Goal: Information Seeking & Learning: Learn about a topic

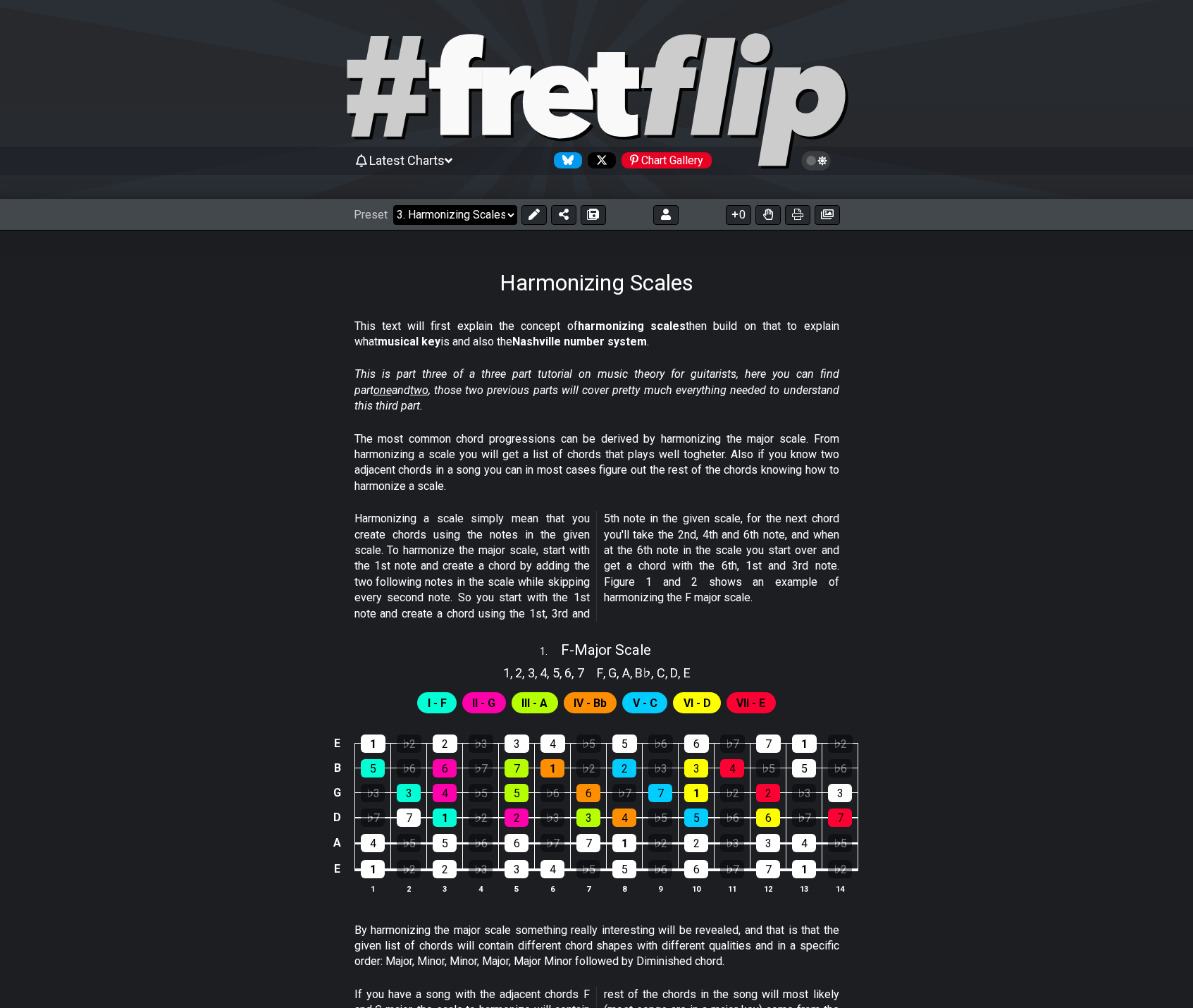
click at [490, 215] on select "Welcome to #fretflip! Initial Preset Custom Preset 2 string patterns to connect…" at bounding box center [455, 215] width 124 height 20
click at [393, 205] on select "Welcome to #fretflip! Initial Preset Custom Preset 2 string patterns to connect…" at bounding box center [455, 215] width 124 height 20
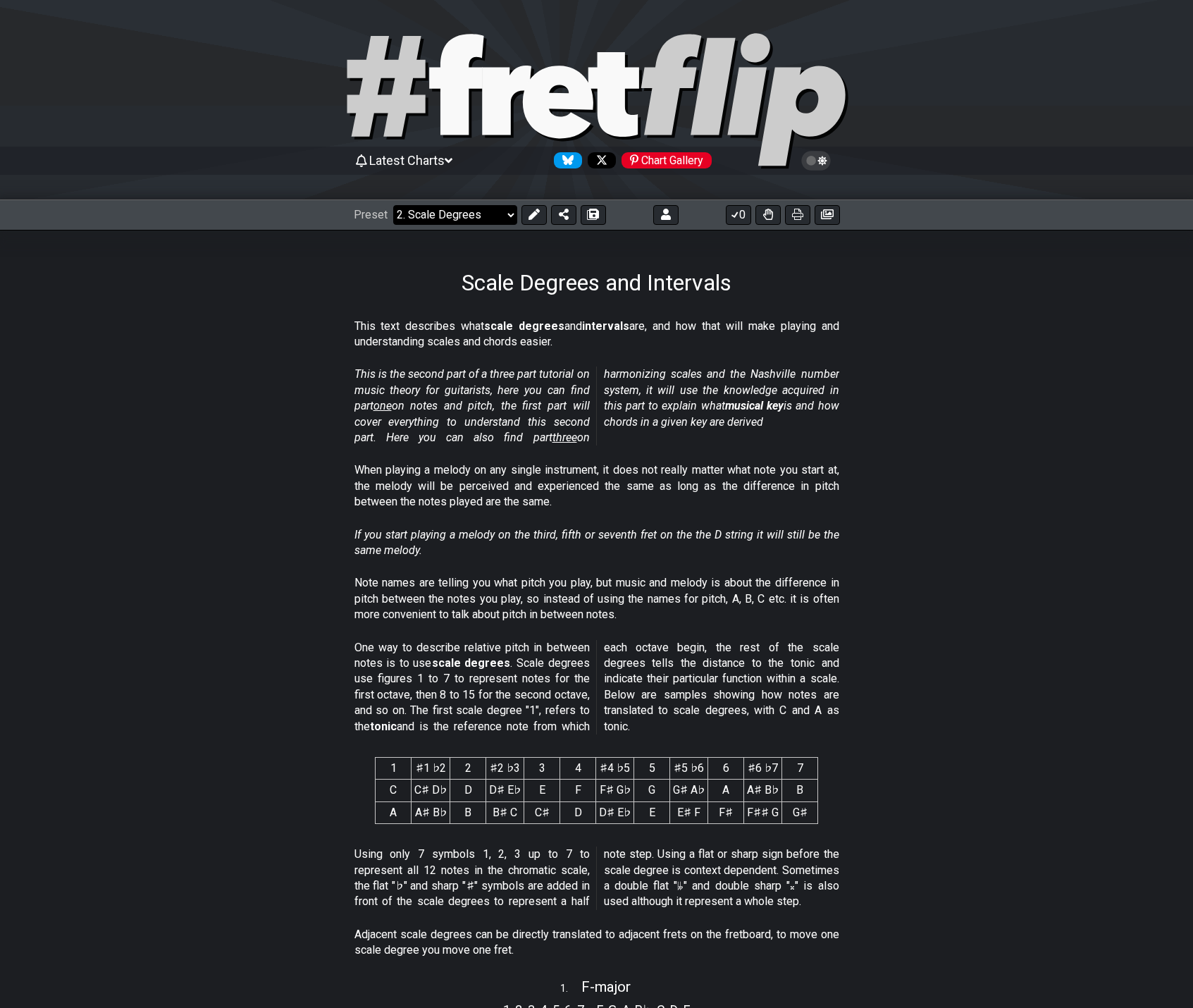
click at [466, 217] on select "Welcome to #fretflip! Initial Preset Custom Preset 2 string patterns to connect…" at bounding box center [455, 215] width 124 height 20
click at [393, 205] on select "Welcome to #fretflip! Initial Preset Custom Preset 2 string patterns to connect…" at bounding box center [455, 215] width 124 height 20
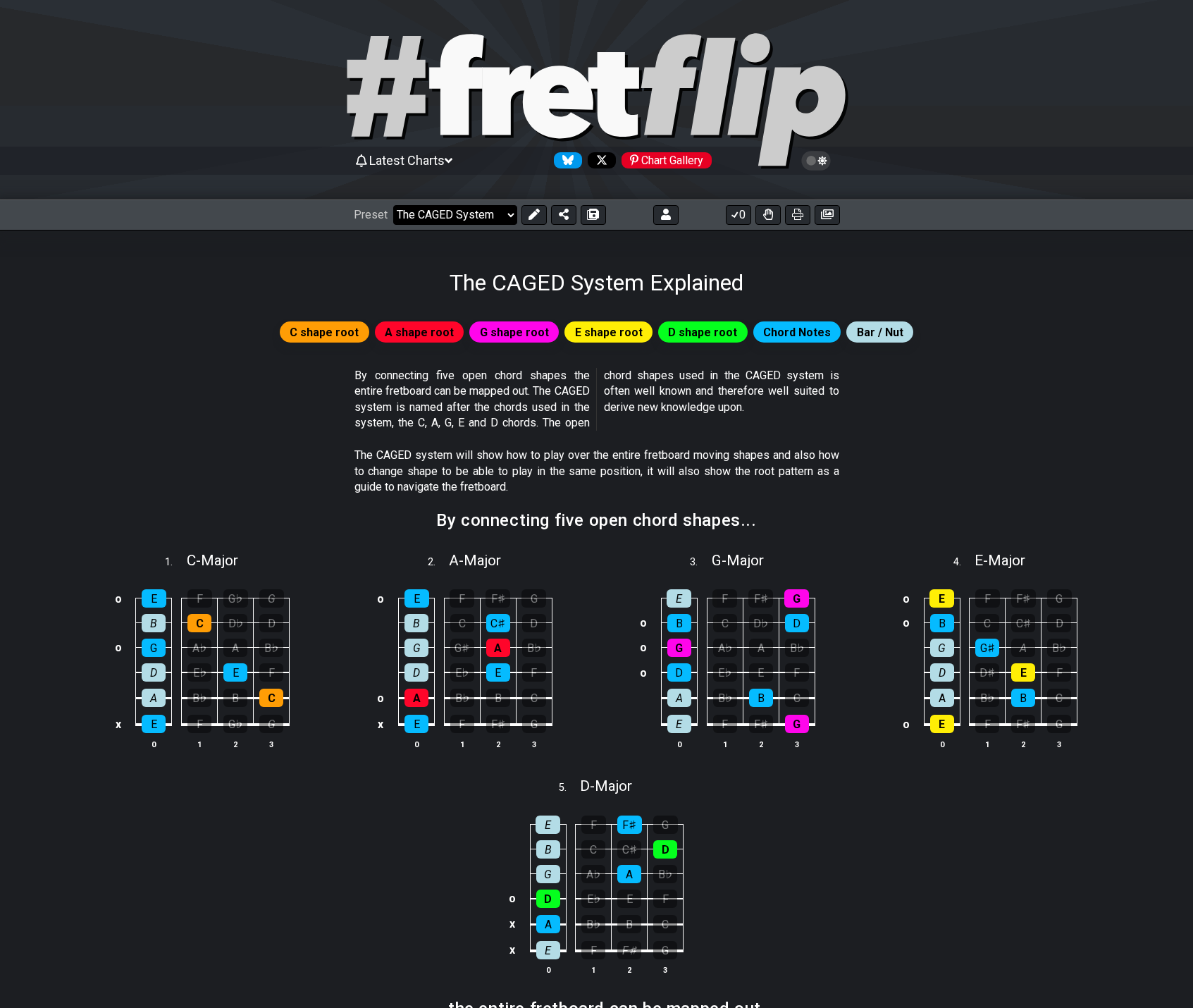
click at [498, 221] on select "Welcome to #fretflip! Initial Preset Custom Preset 2 string patterns to connect…" at bounding box center [455, 215] width 124 height 20
click at [393, 205] on select "Welcome to #fretflip! Initial Preset Custom Preset 2 string patterns to connect…" at bounding box center [455, 215] width 124 height 20
select select "/3nps-caged-shapes"
select select "A"
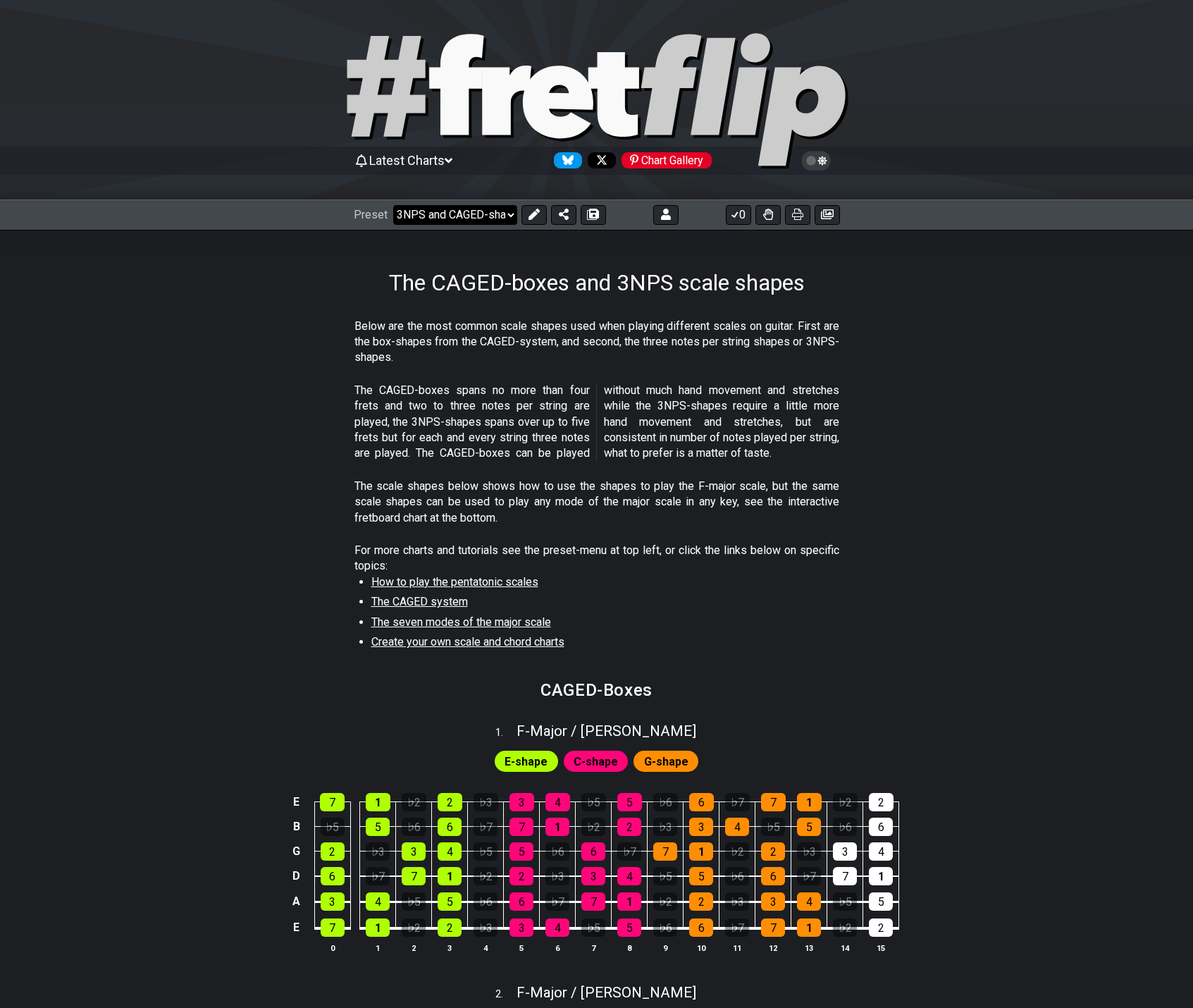
click at [499, 215] on select "Welcome to #fretflip! Initial Preset Custom Preset 2 string patterns to connect…" at bounding box center [455, 215] width 124 height 20
click at [393, 205] on select "Welcome to #fretflip! Initial Preset Custom Preset 2 string patterns to connect…" at bounding box center [455, 215] width 124 height 20
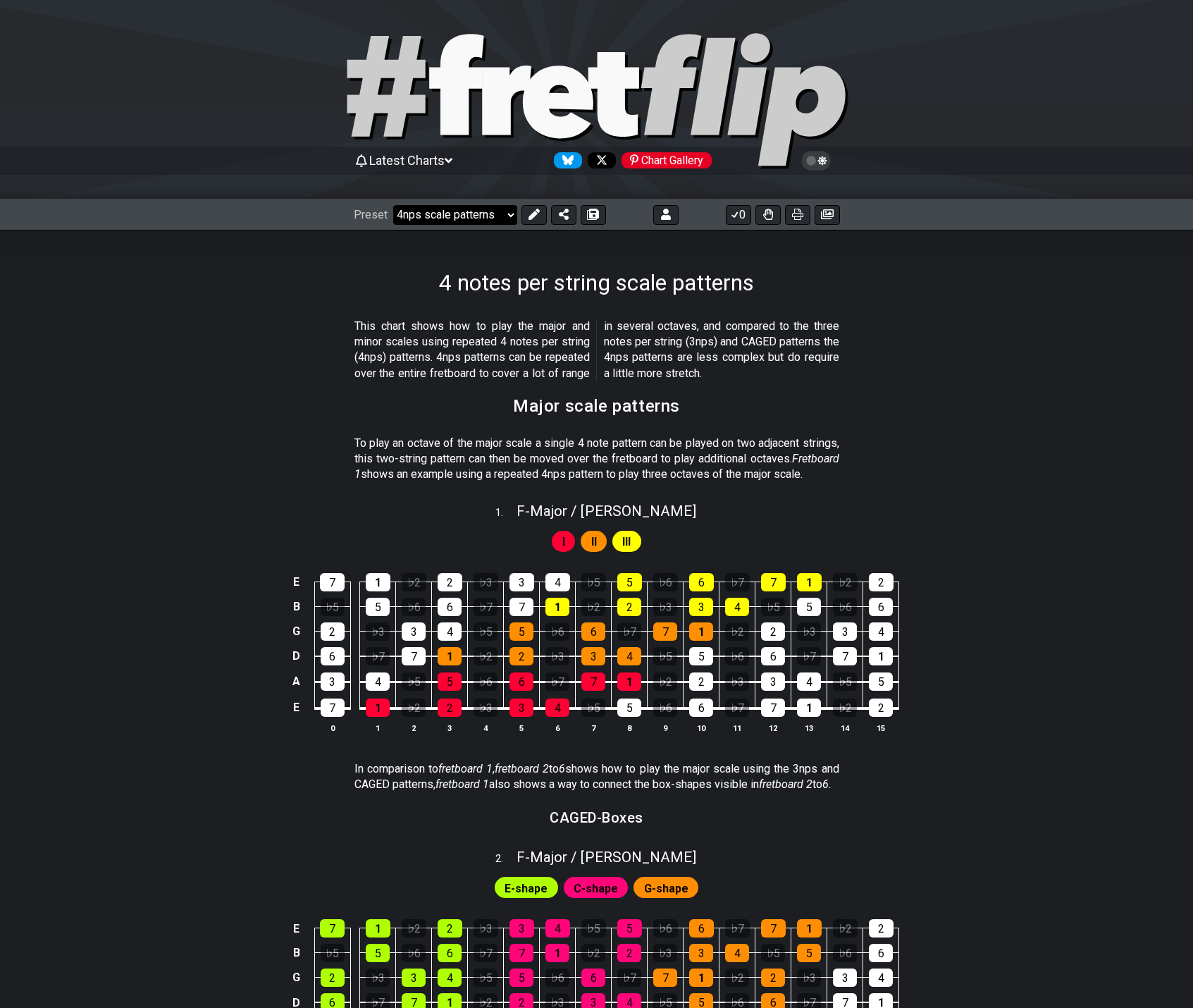
click at [451, 216] on select "Welcome to #fretflip! Initial Preset Custom Preset 2 string patterns to connect…" at bounding box center [455, 215] width 124 height 20
click at [393, 205] on select "Welcome to #fretflip! Initial Preset Custom Preset 2 string patterns to connect…" at bounding box center [455, 215] width 124 height 20
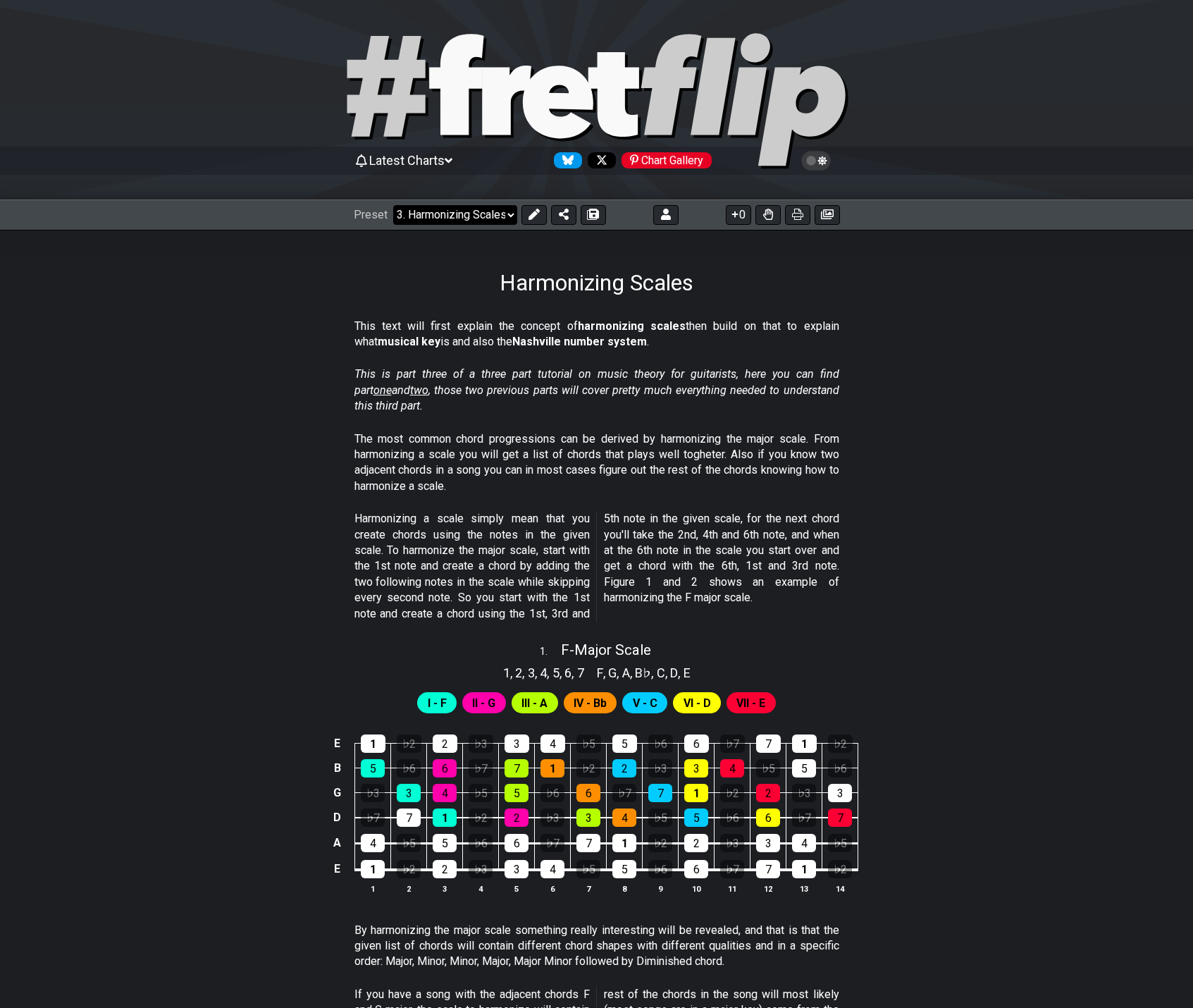
click at [440, 214] on select "Welcome to #fretflip! Initial Preset Custom Preset 2 string patterns to connect…" at bounding box center [455, 215] width 124 height 20
click at [393, 205] on select "Welcome to #fretflip! Initial Preset Custom Preset 2 string patterns to connect…" at bounding box center [455, 215] width 124 height 20
select select "/how-to-solo"
select select "C"
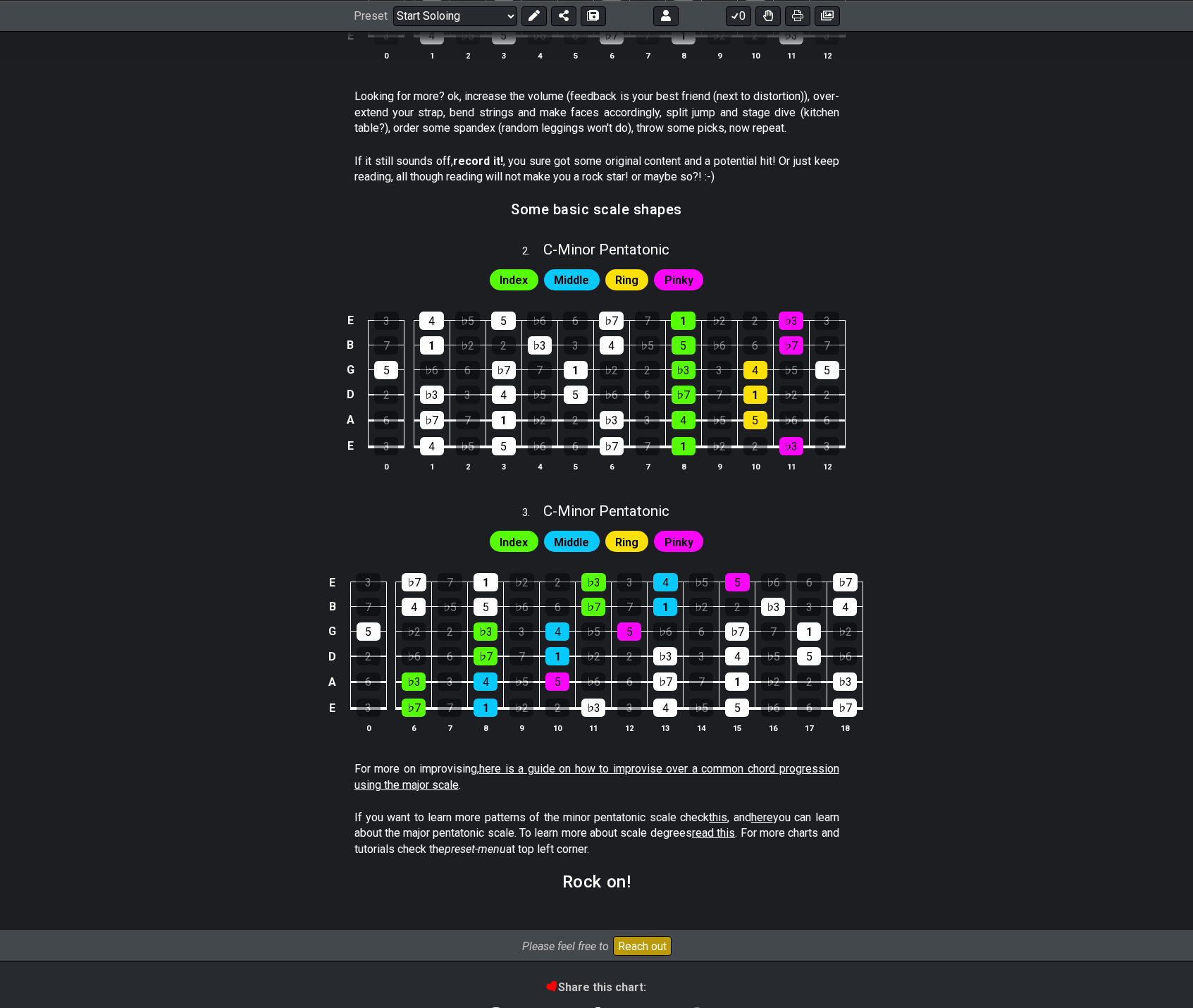
scroll to position [769, 0]
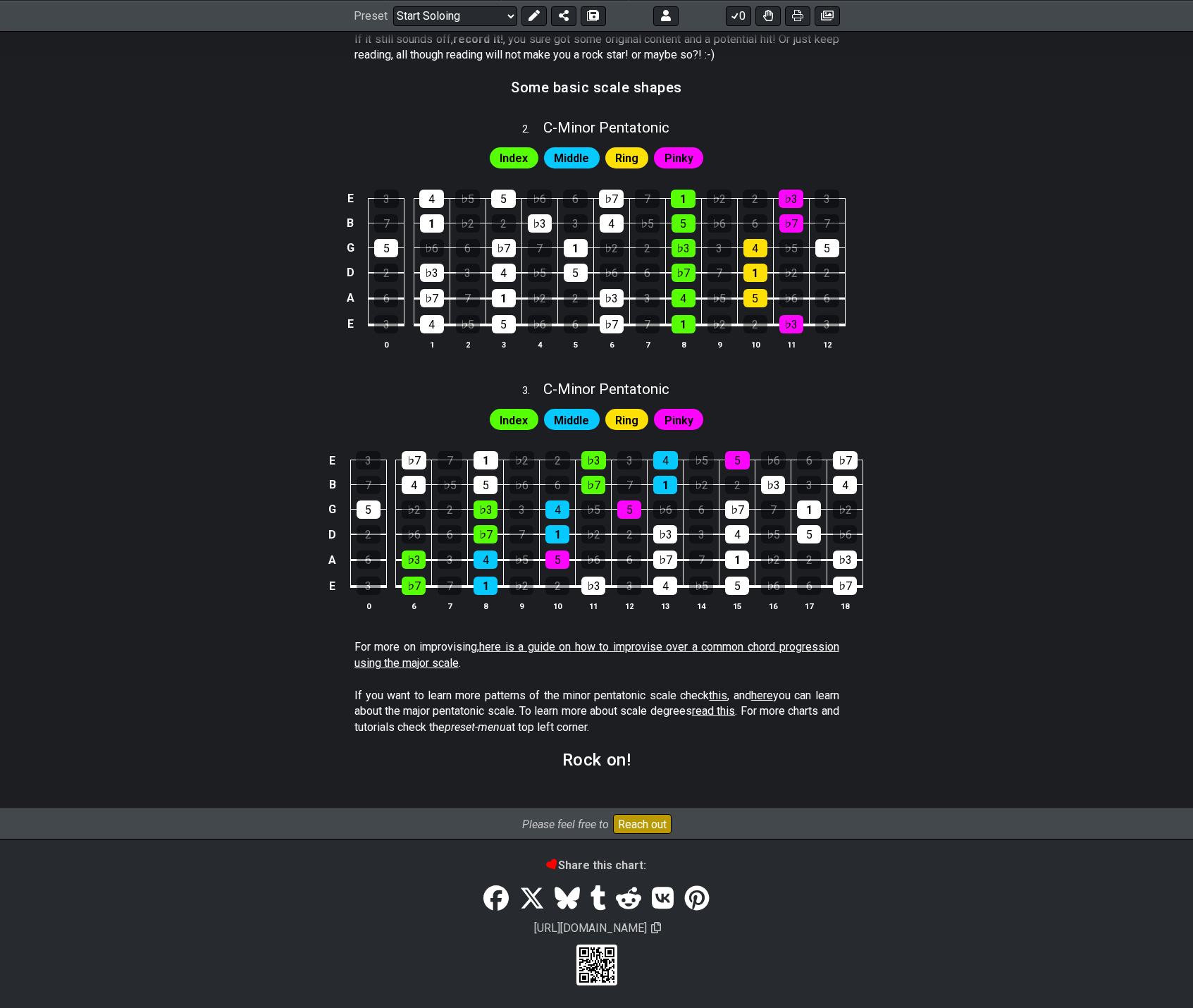
click at [669, 644] on link "here is a guide on how to improvise over a common chord progression using the m…" at bounding box center [596, 654] width 485 height 29
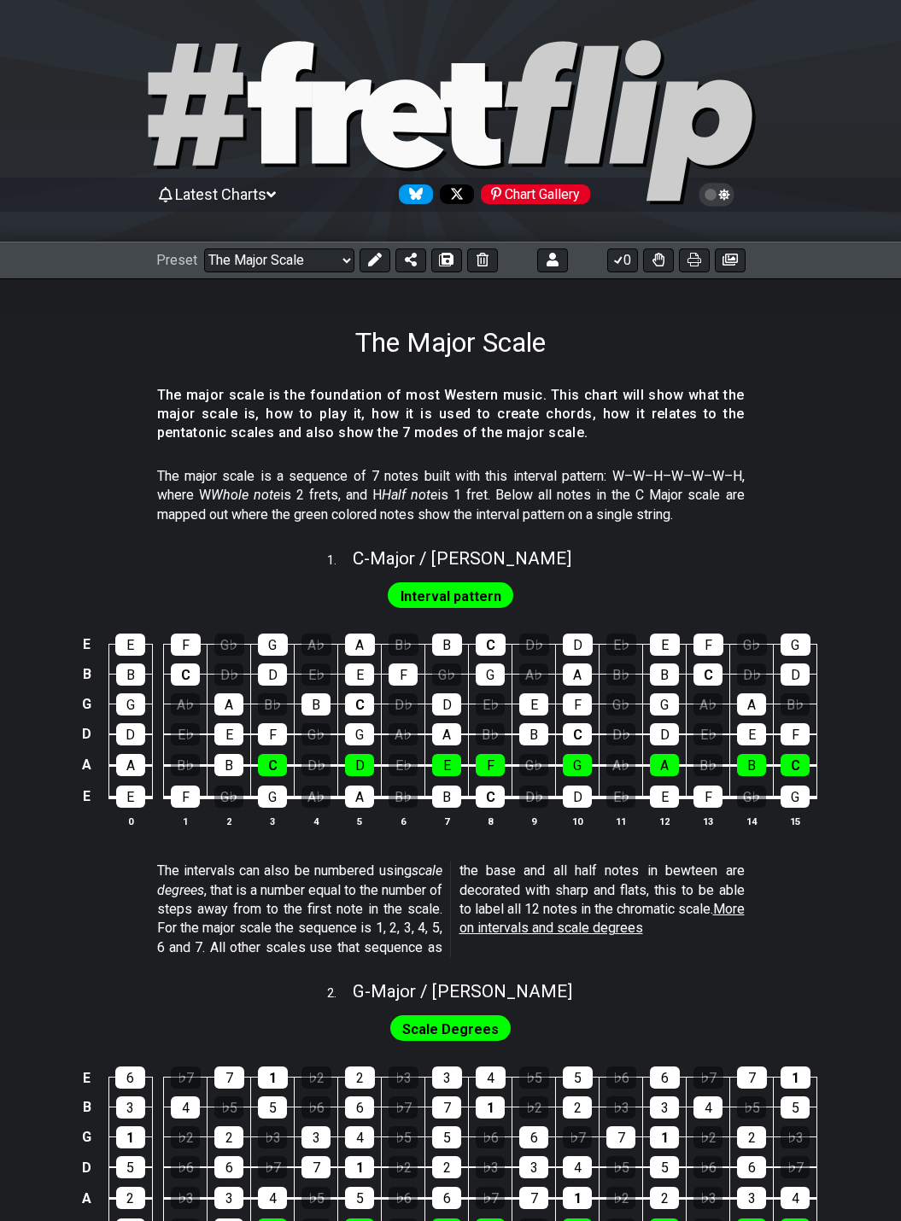
select select "/022512297046"
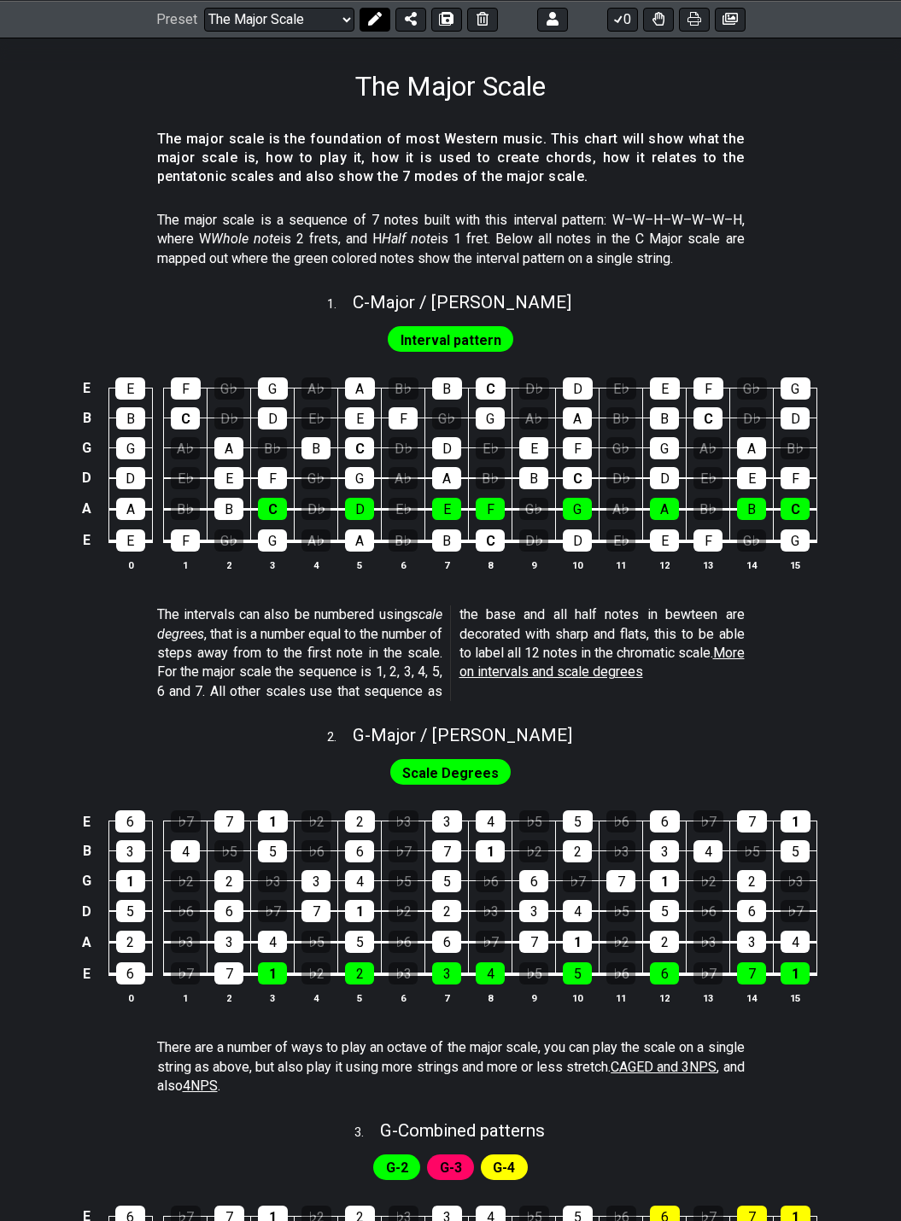
click at [368, 20] on icon at bounding box center [375, 19] width 14 height 14
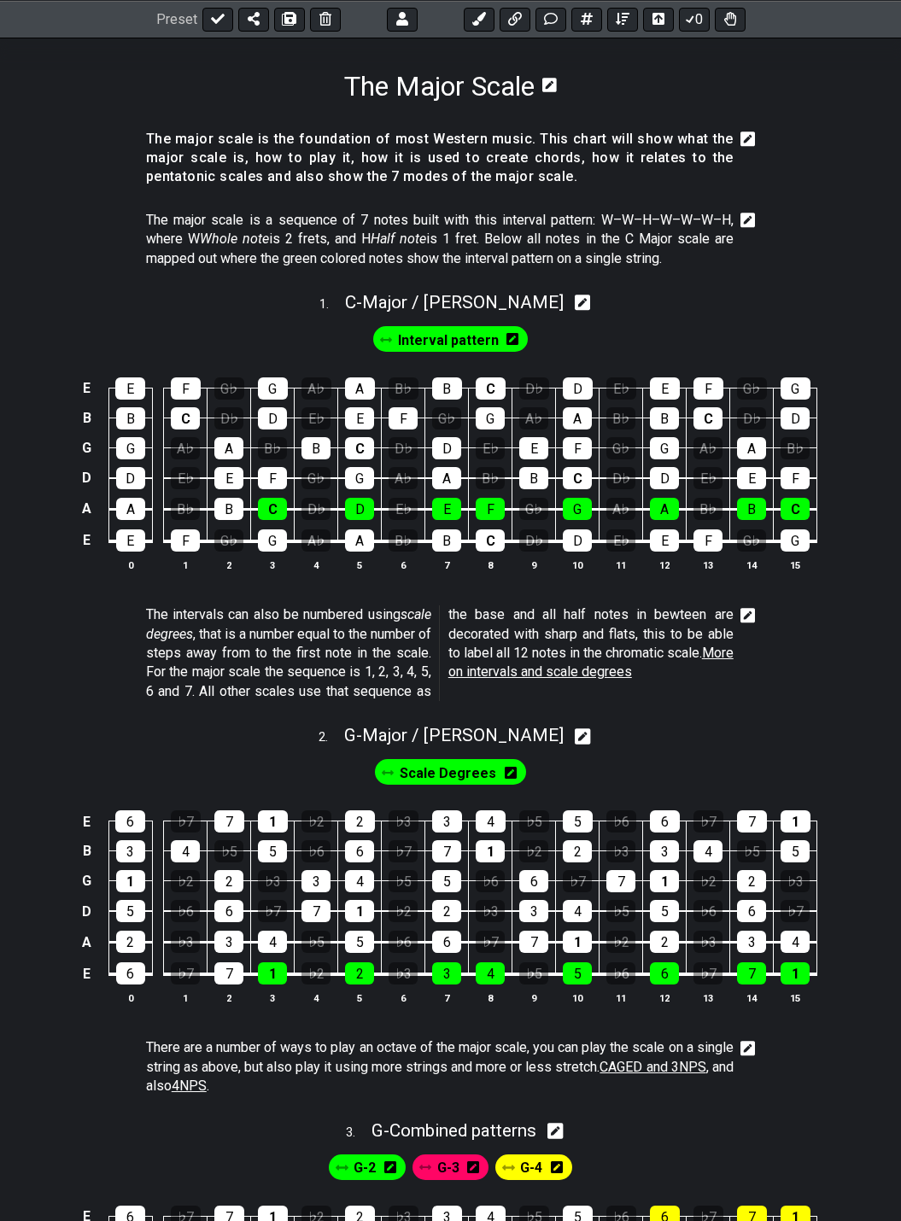
click at [753, 616] on icon at bounding box center [747, 615] width 15 height 15
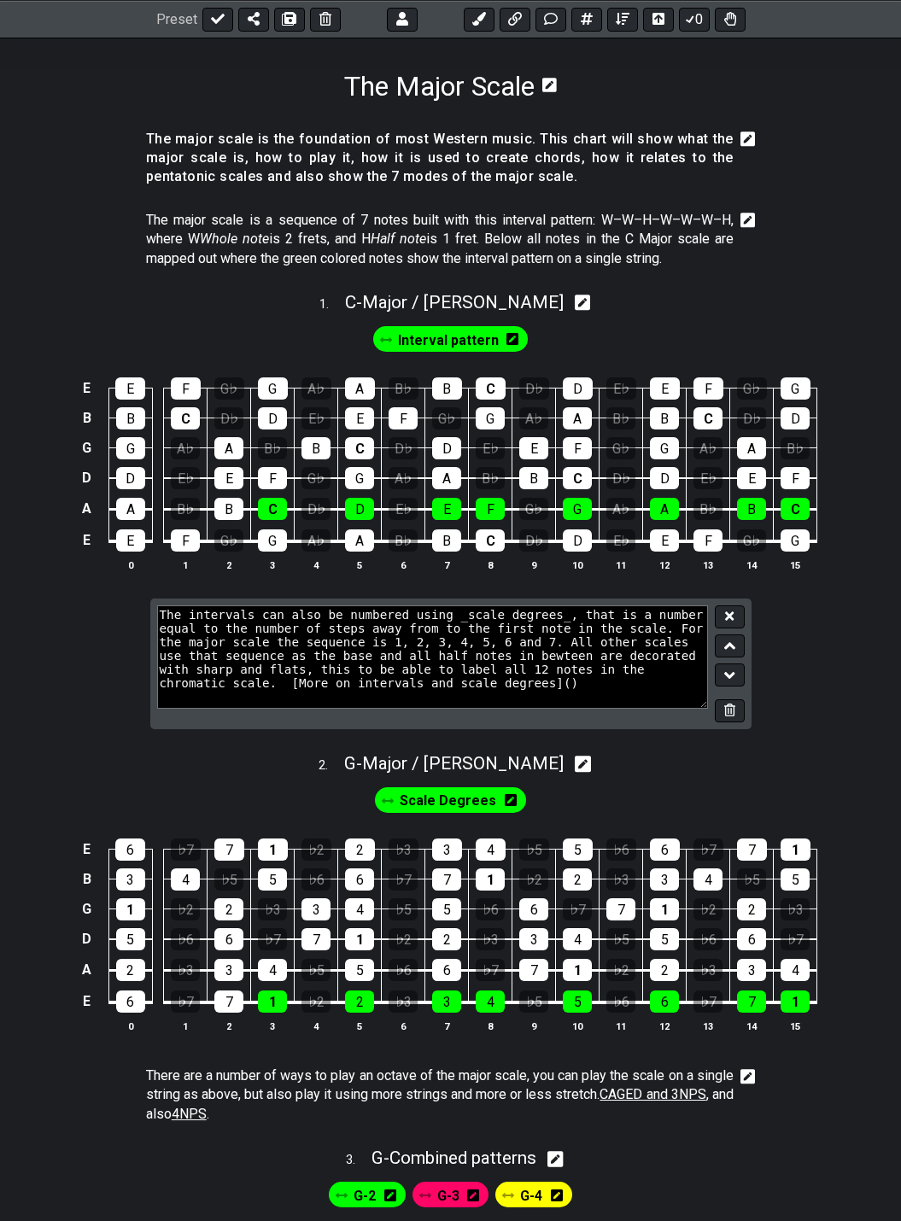
drag, startPoint x: 284, startPoint y: 690, endPoint x: 333, endPoint y: 688, distance: 48.7
click at [284, 689] on textarea "The intervals can also be numbered using _scale degrees_, that is a number equa…" at bounding box center [433, 656] width 552 height 102
type textarea "The intervals can also be numbered using _scale degrees_, that is a number equa…"
click at [726, 615] on icon at bounding box center [729, 616] width 9 height 13
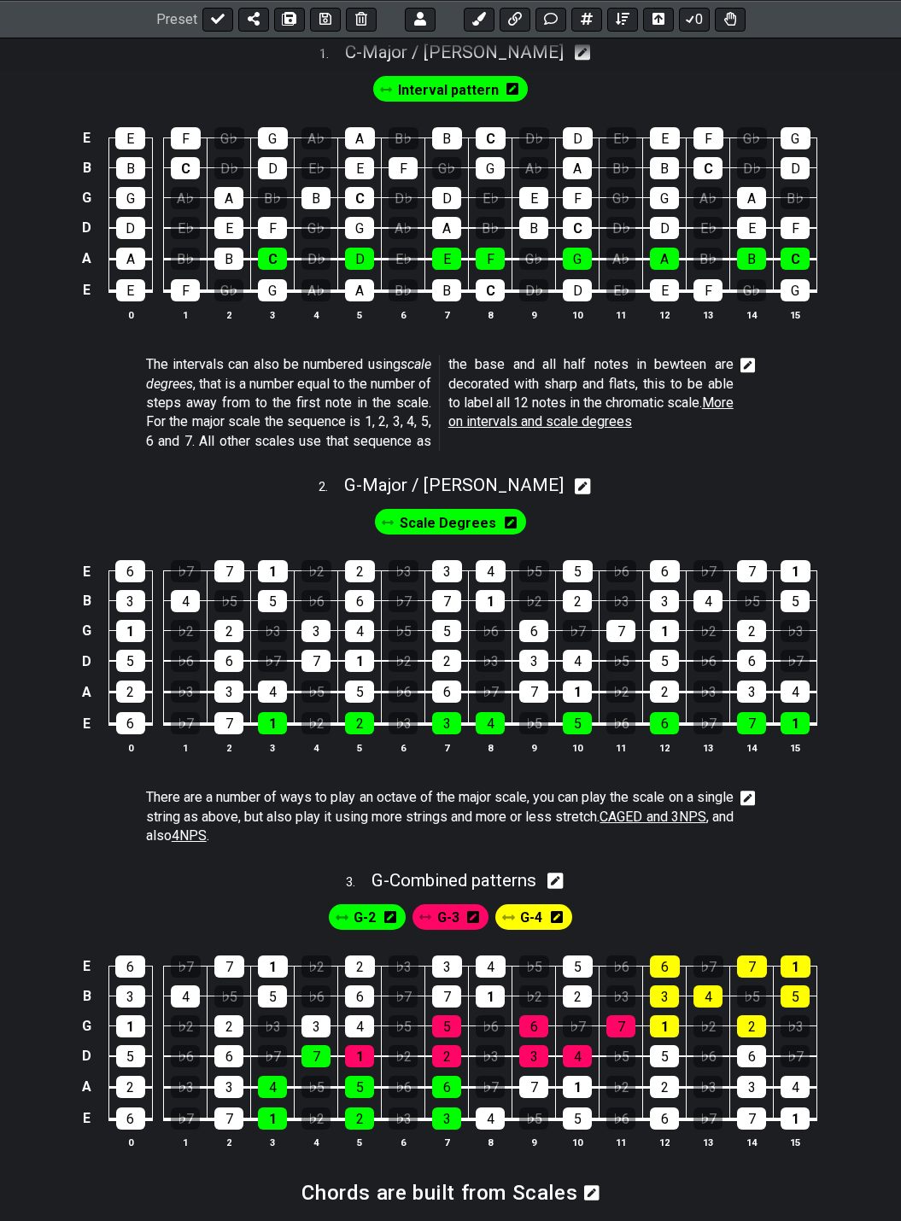
scroll to position [598, 0]
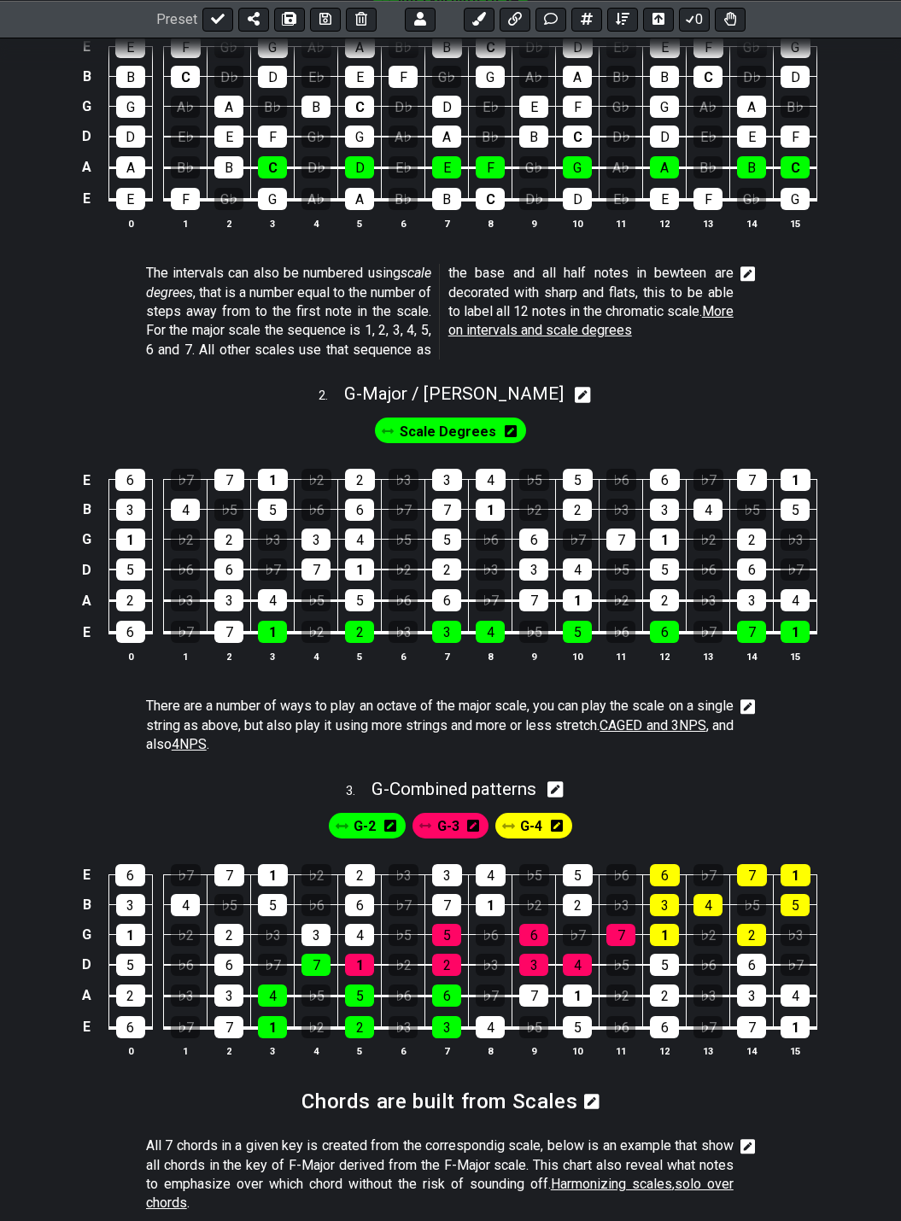
click at [750, 704] on icon at bounding box center [747, 706] width 15 height 17
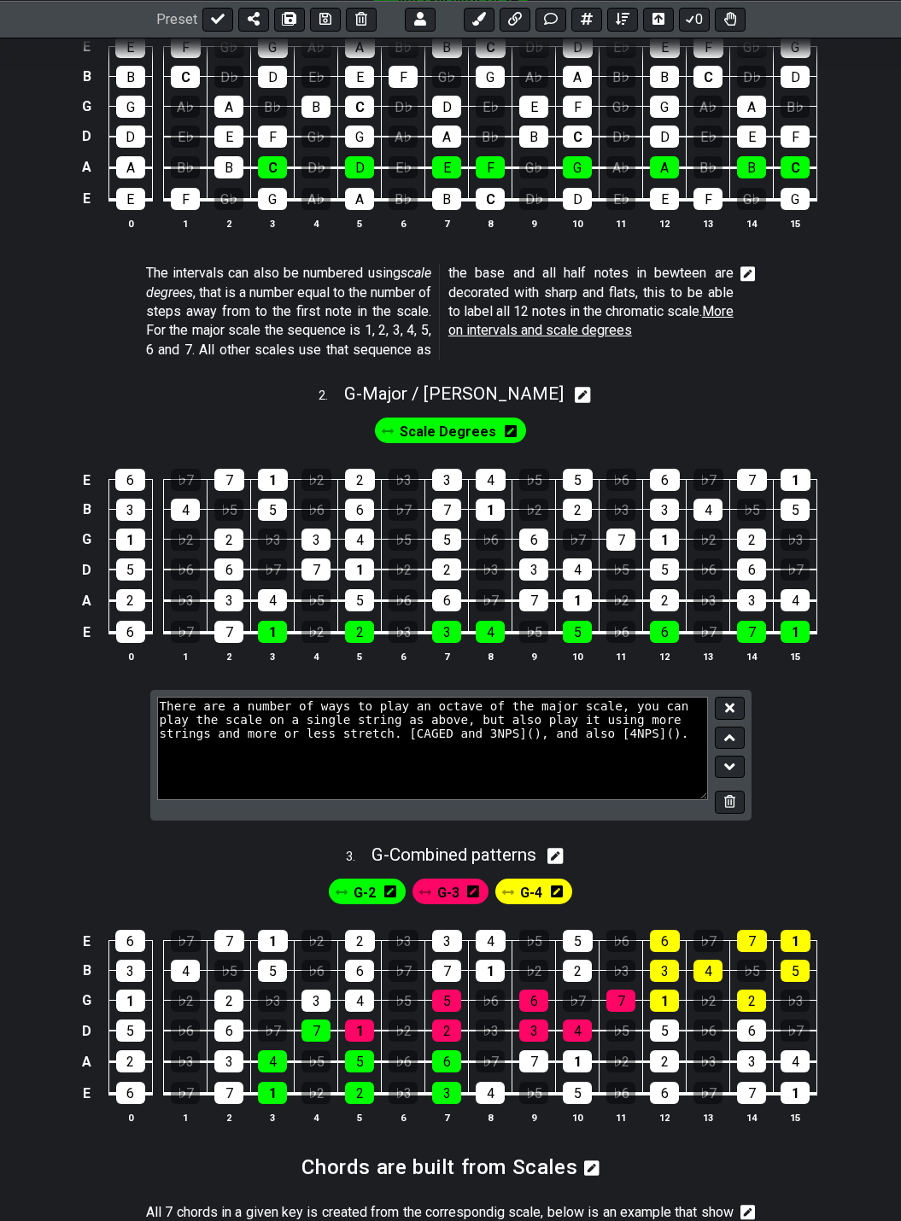
click at [387, 734] on textarea "There are a number of ways to play an octave of the major scale, you can play t…" at bounding box center [433, 748] width 552 height 102
paste textarea "https://fretflip.com/3nps-caged-shapes"
click at [634, 741] on textarea "There are a number of ways to play an octave of the major scale, you can play t…" at bounding box center [433, 748] width 552 height 102
paste textarea "https://fretflip.com/4nps"
type textarea "There are a number of ways to play an octave of the major scale, you can play t…"
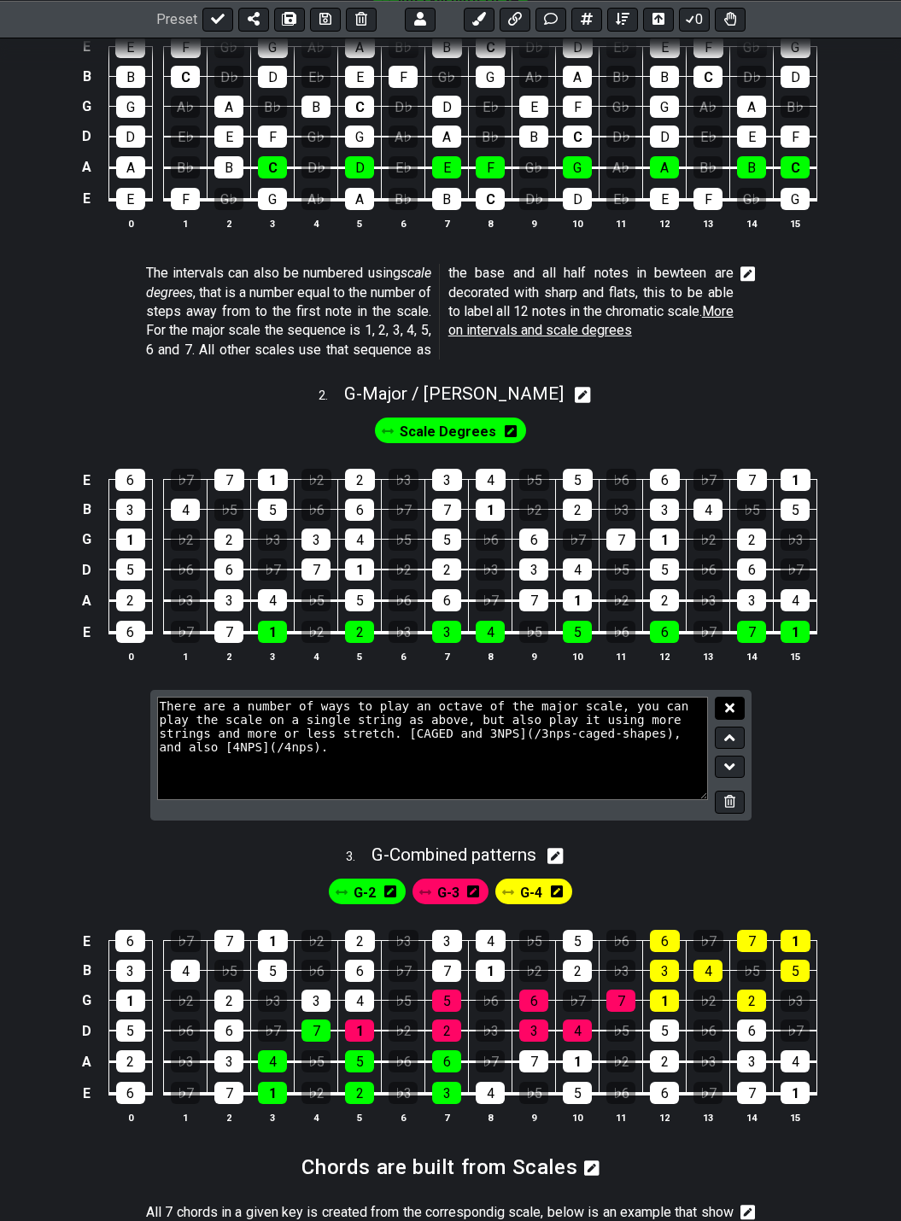
click at [725, 703] on icon at bounding box center [729, 707] width 9 height 13
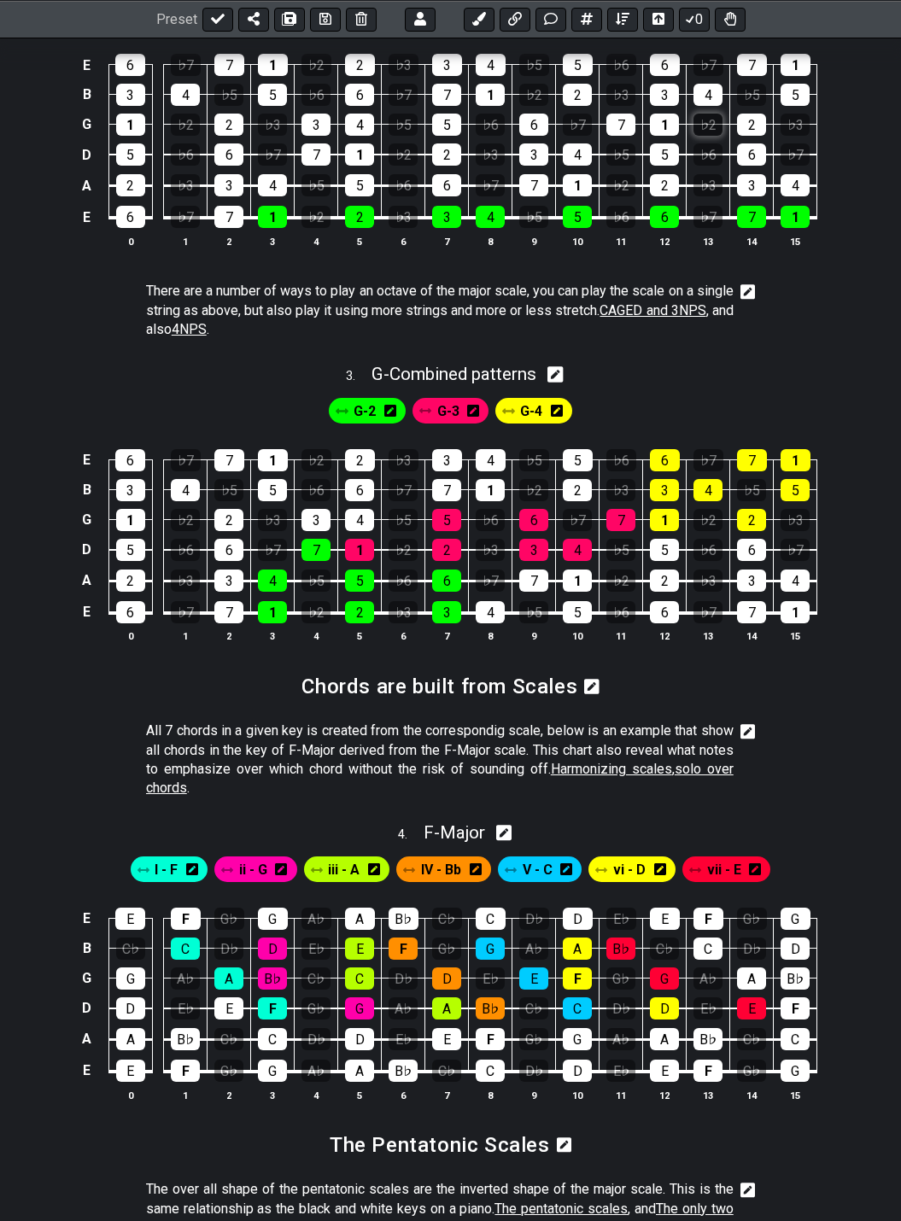
scroll to position [1281, 0]
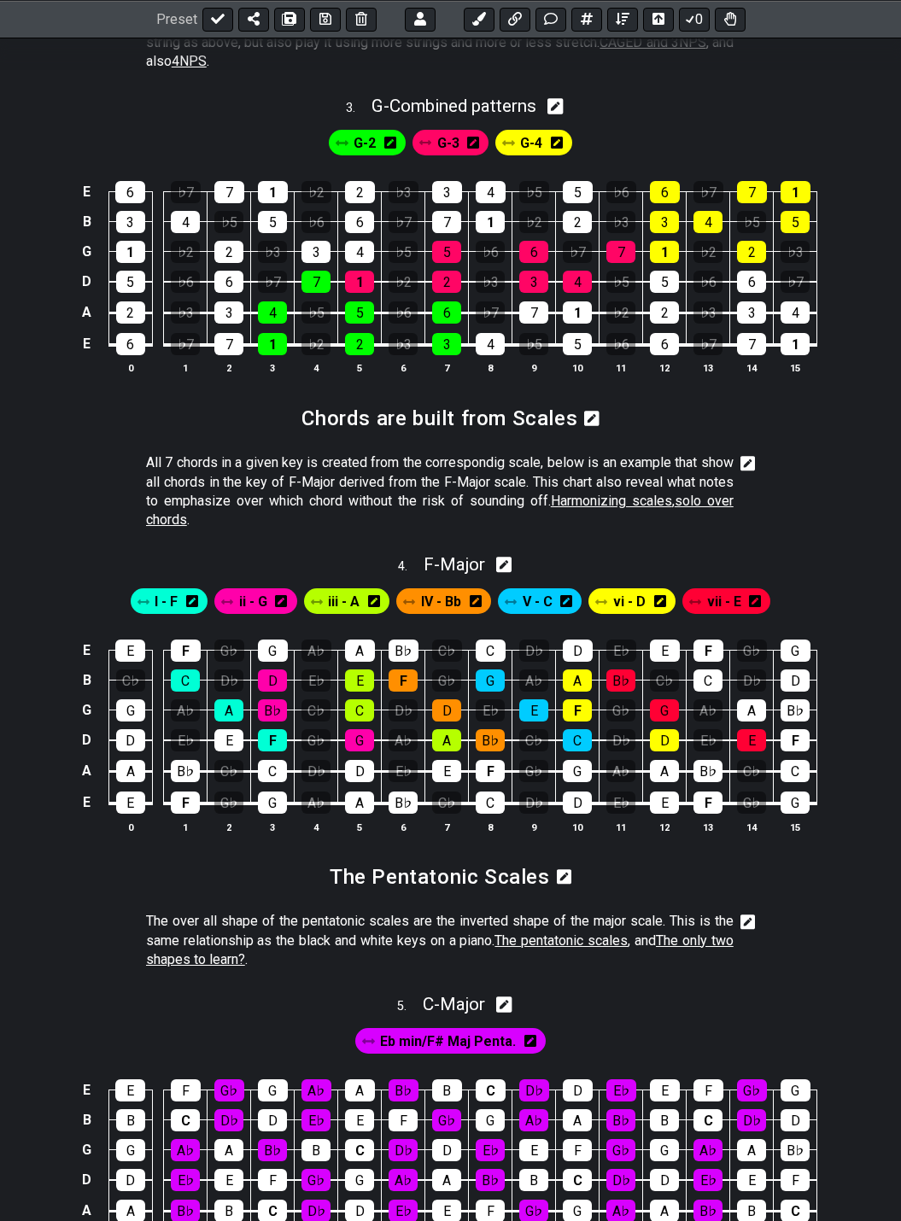
click at [746, 457] on icon at bounding box center [747, 463] width 15 height 15
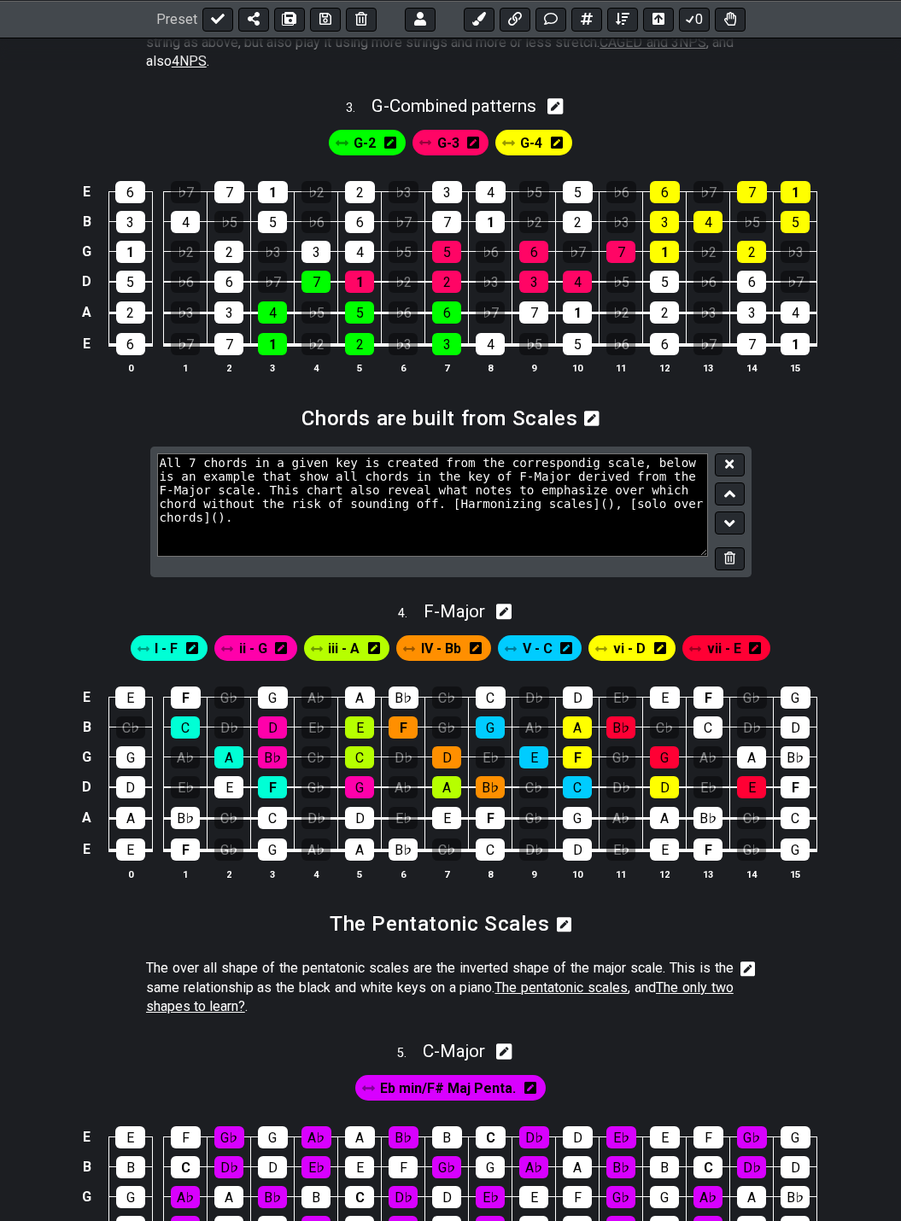
drag, startPoint x: 475, startPoint y: 502, endPoint x: 488, endPoint y: 512, distance: 17.1
click at [475, 502] on textarea "All 7 chords in a given key is created from the correspondig scale, below is an…" at bounding box center [433, 504] width 552 height 102
paste textarea "https://fretflip.com/harmonizing-scales"
click at [213, 519] on textarea "All 7 chords in a given key is created from the correspondig scale, below is an…" at bounding box center [433, 504] width 552 height 102
paste textarea "021081208699"
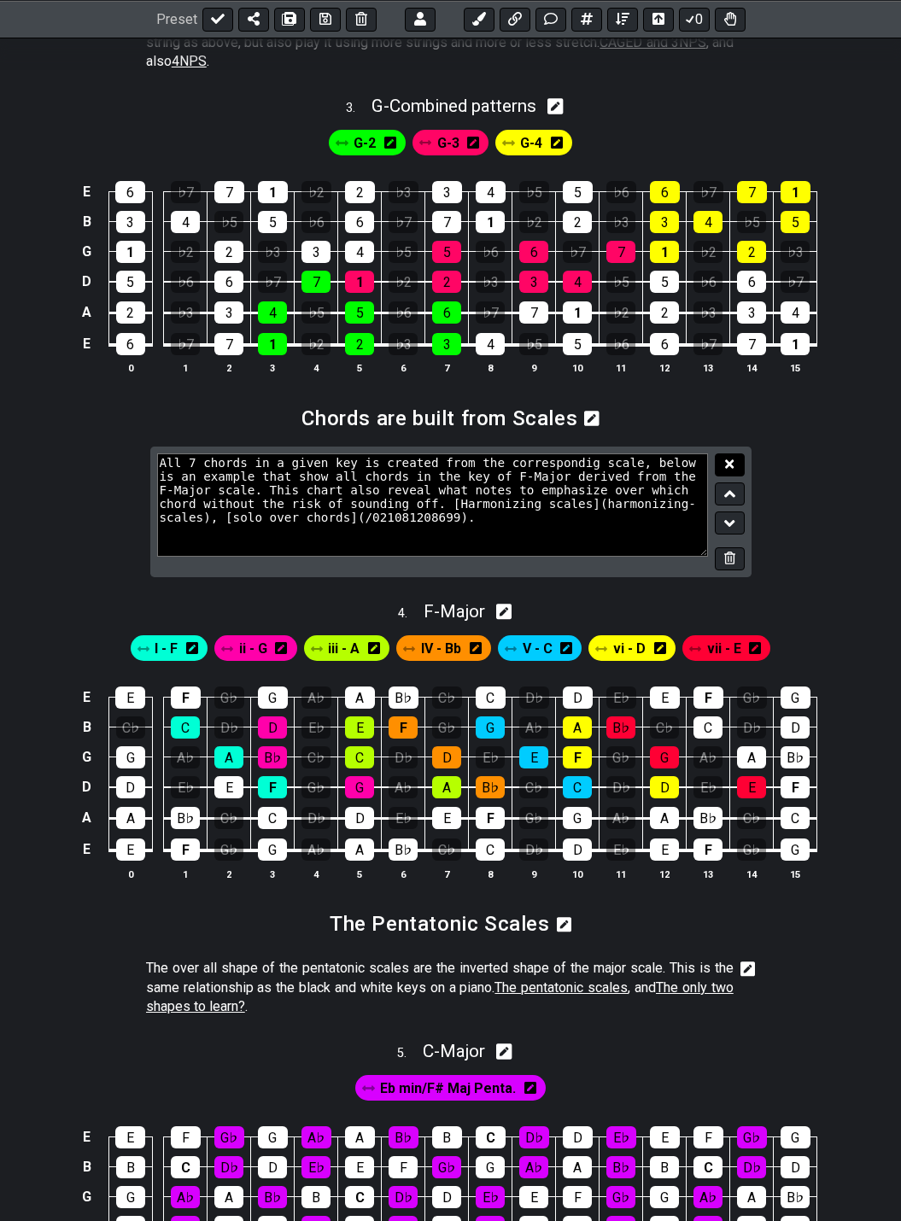
type textarea "All 7 chords in a given key is created from the correspondig scale, below is an…"
click at [726, 470] on icon at bounding box center [729, 464] width 9 height 13
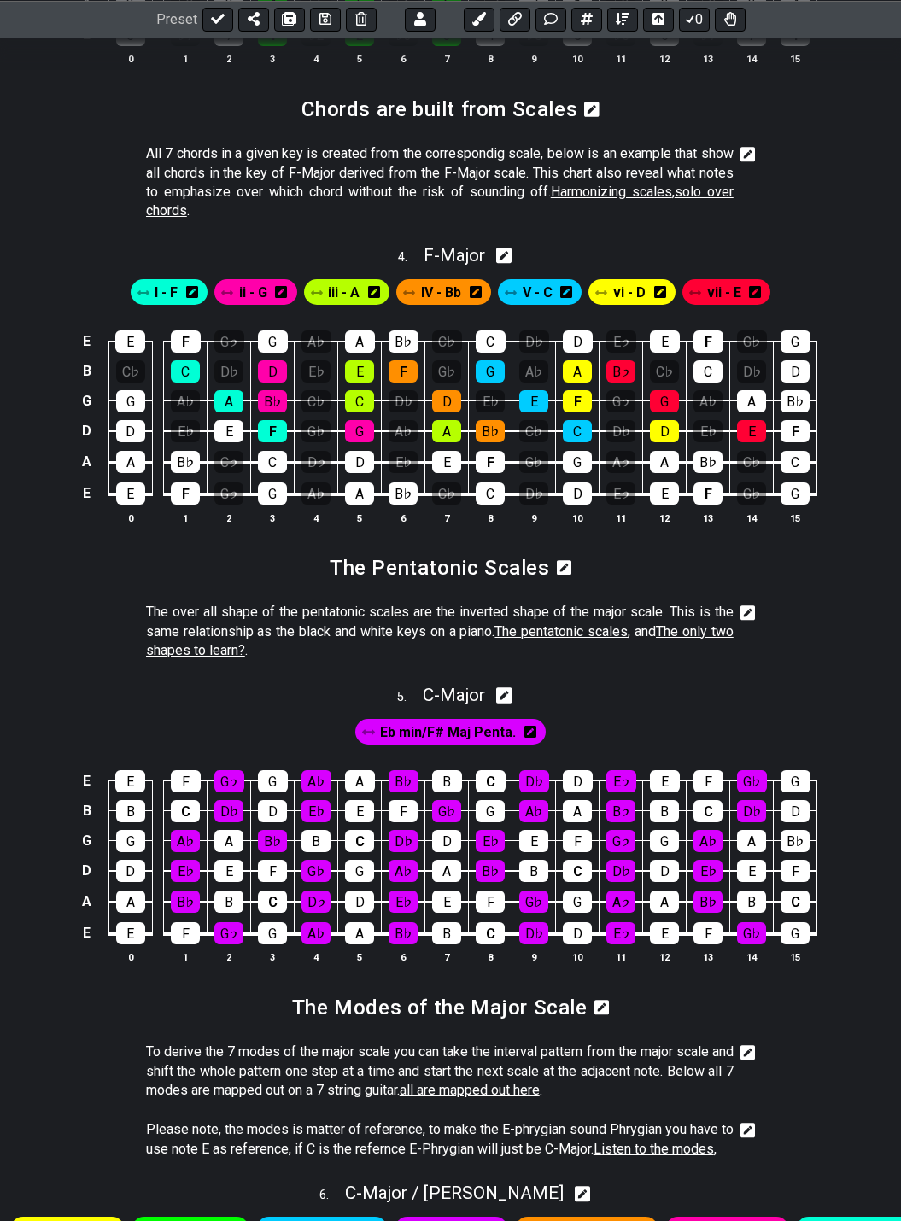
scroll to position [1622, 0]
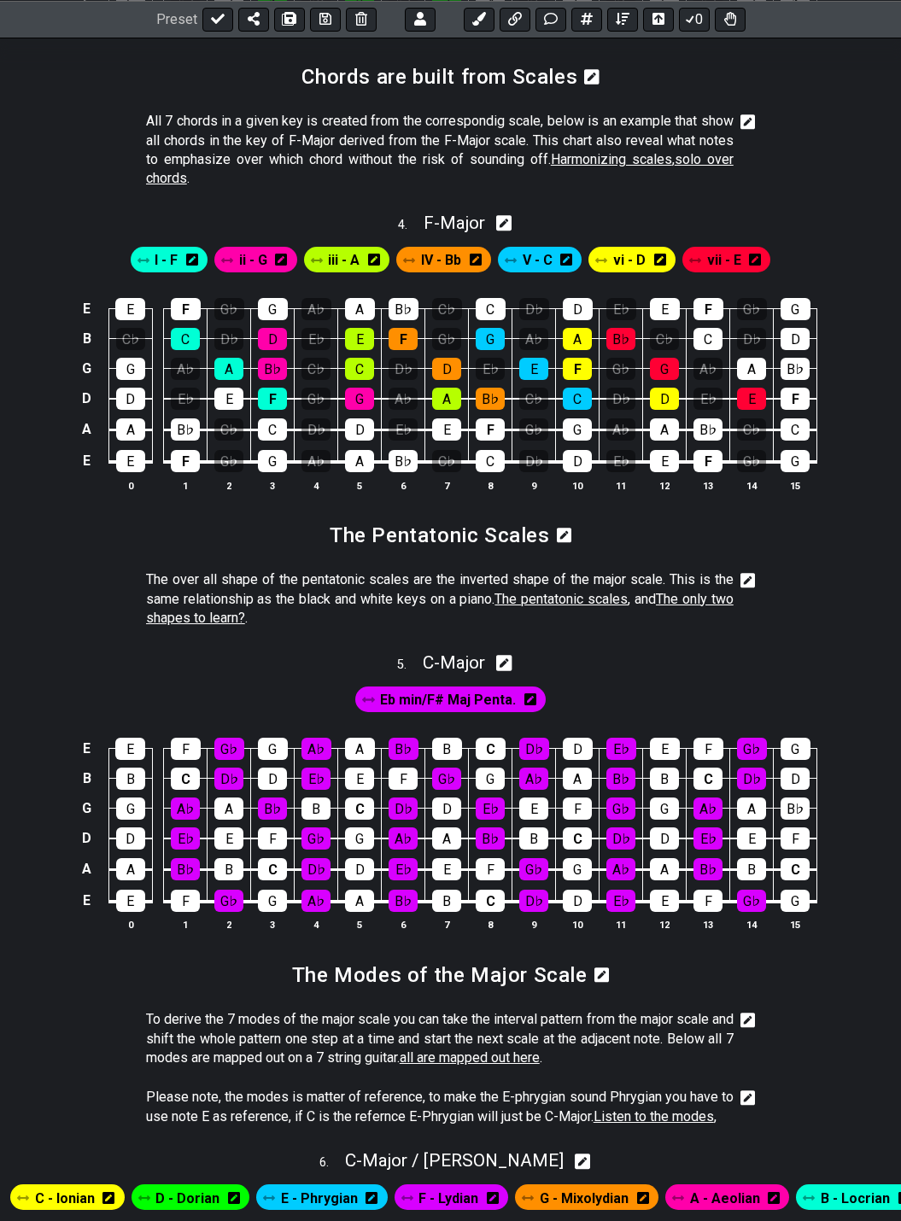
click at [751, 581] on icon at bounding box center [747, 580] width 15 height 15
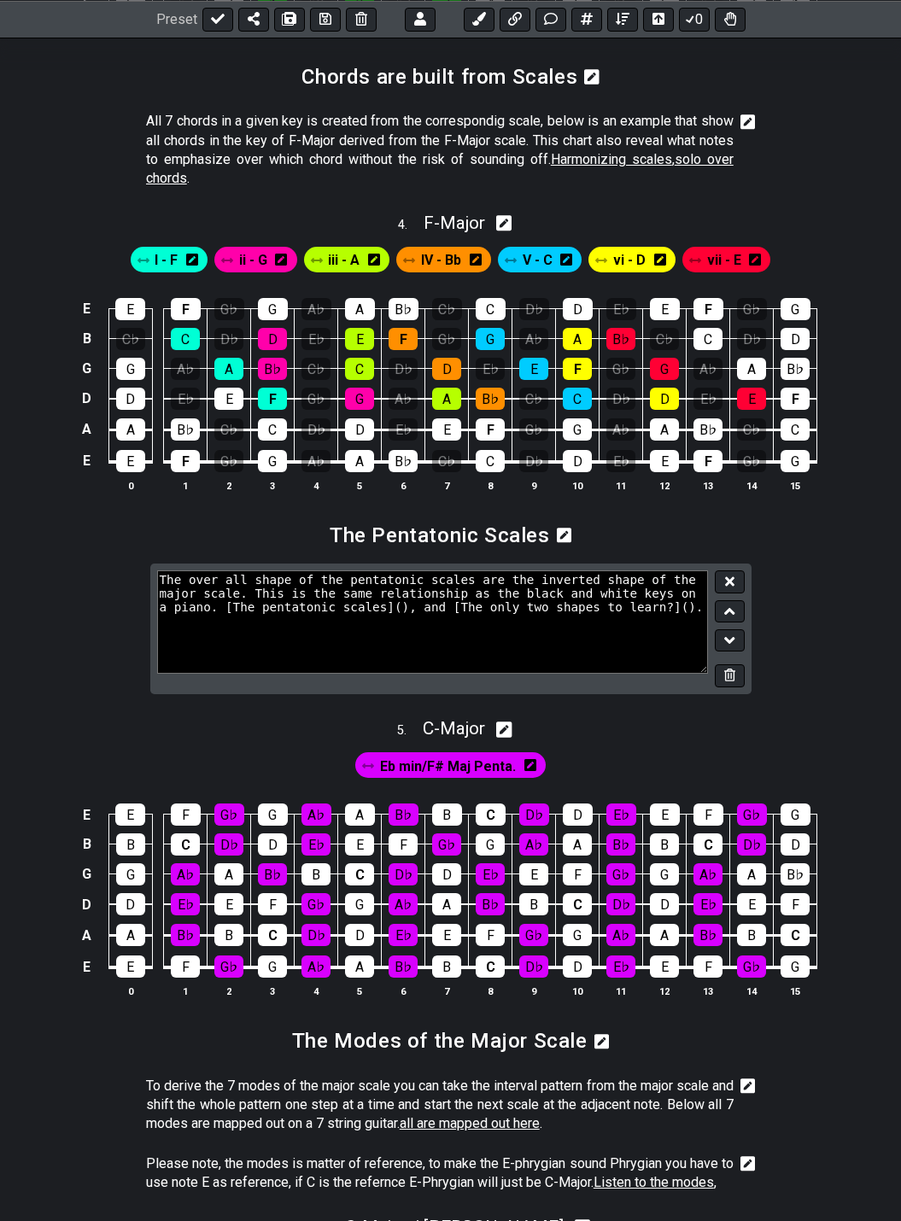
click at [549, 608] on textarea "The over all shape of the pentatonic scales are the inverted shape of the major…" at bounding box center [433, 621] width 552 height 102
paste textarea "/02254235231"
click at [284, 610] on textarea "The over all shape of the pentatonic scales are the inverted shape of the major…" at bounding box center [433, 621] width 552 height 102
paste textarea "https://fretflip.com/minor-pentatonic"
type textarea "The over all shape of the pentatonic scales are the inverted shape of the major…"
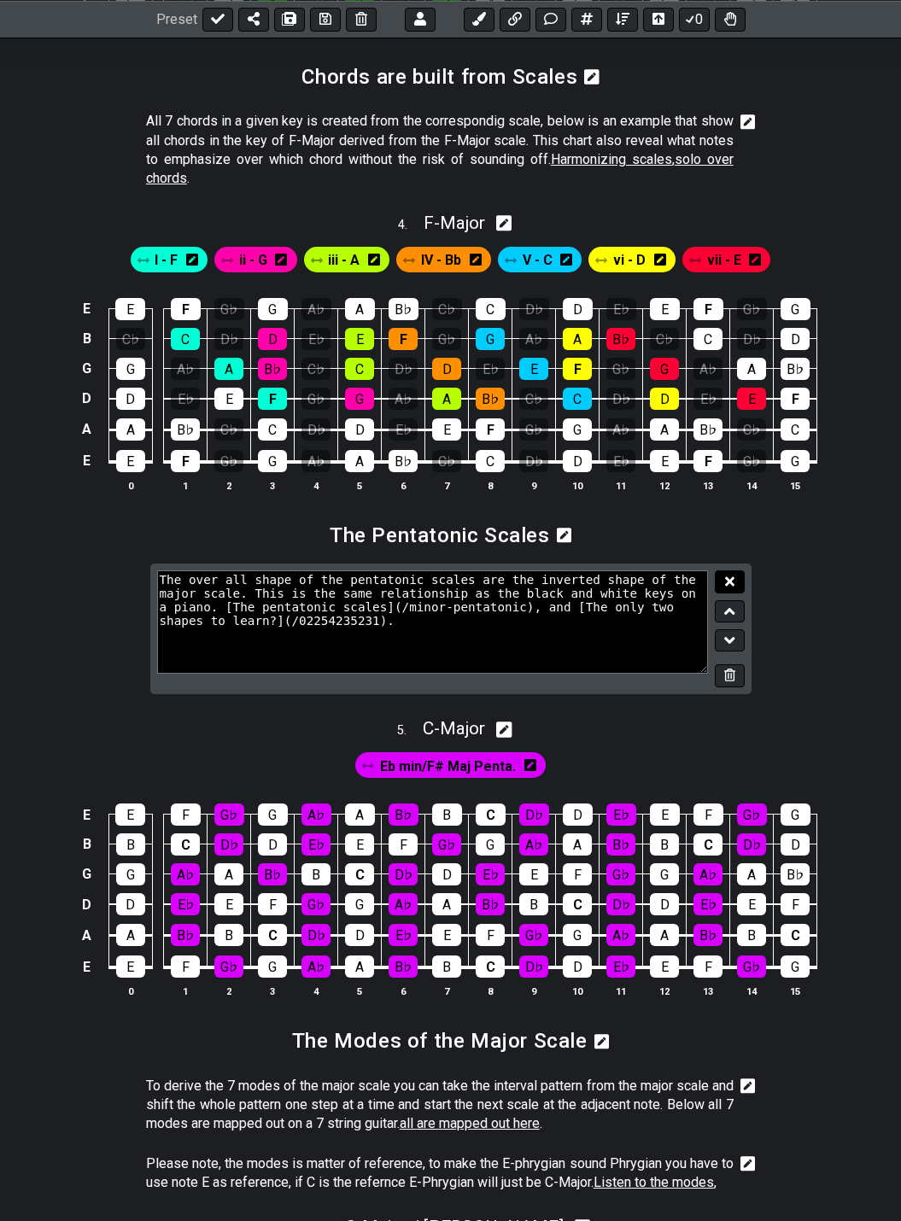
click at [733, 583] on icon at bounding box center [729, 581] width 9 height 13
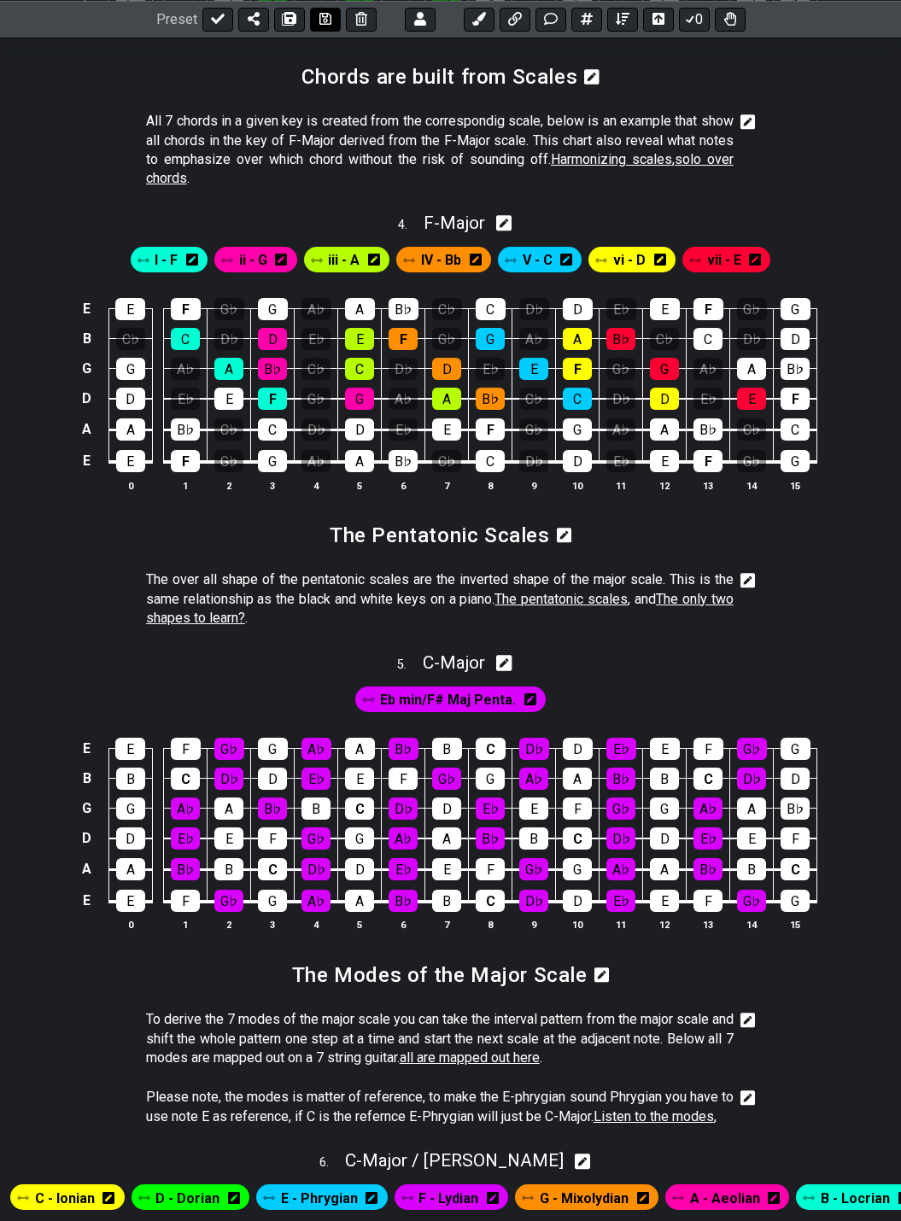
click at [320, 14] on icon at bounding box center [325, 19] width 12 height 12
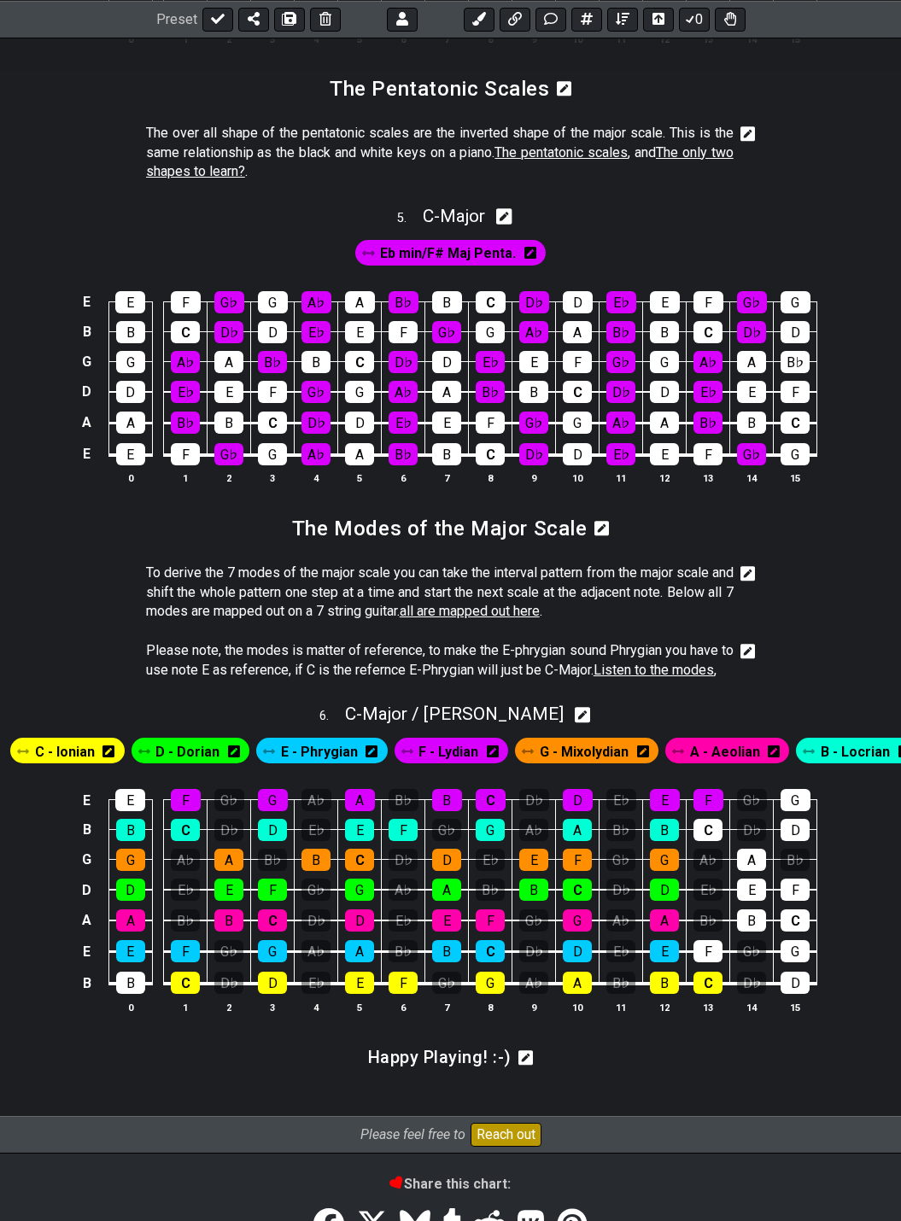
scroll to position [2135, 0]
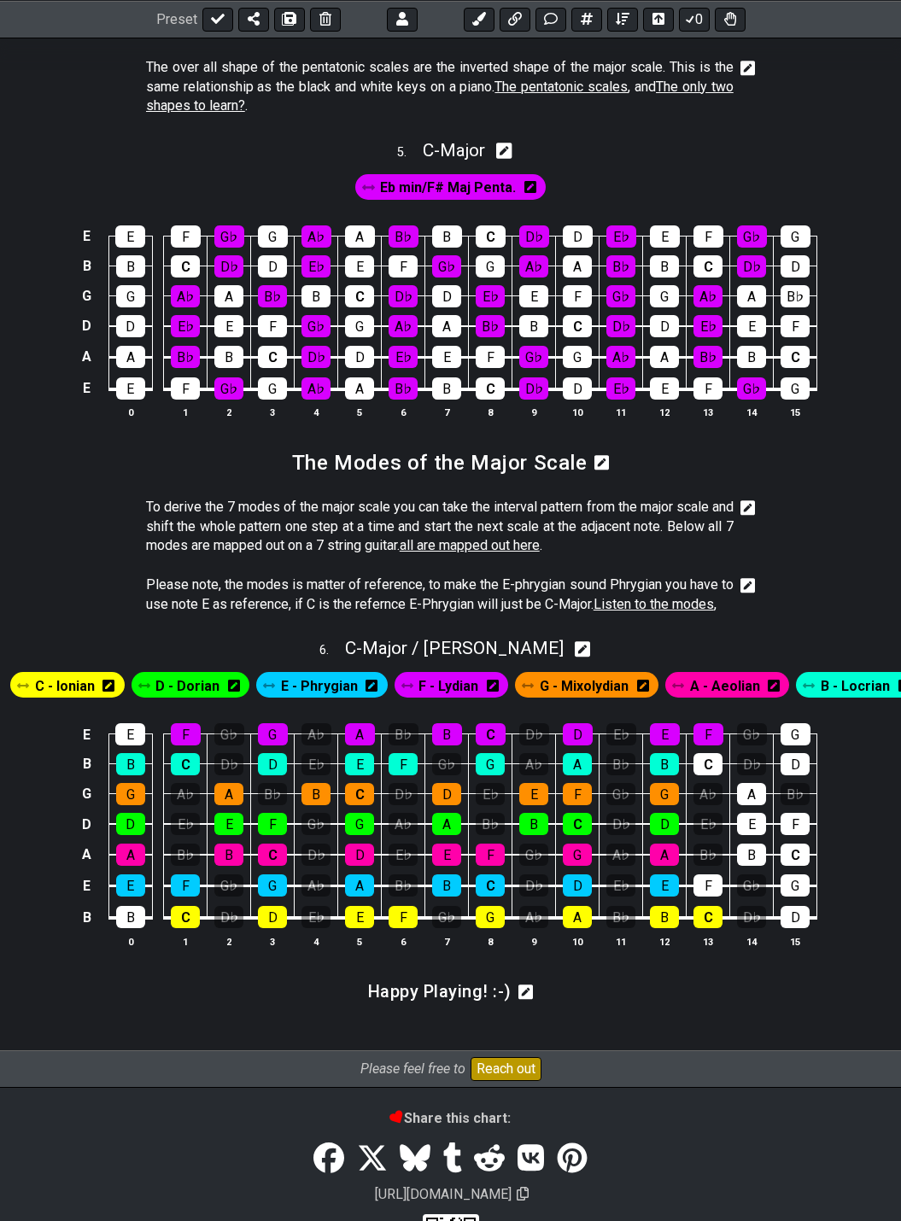
click at [749, 586] on icon at bounding box center [747, 585] width 15 height 17
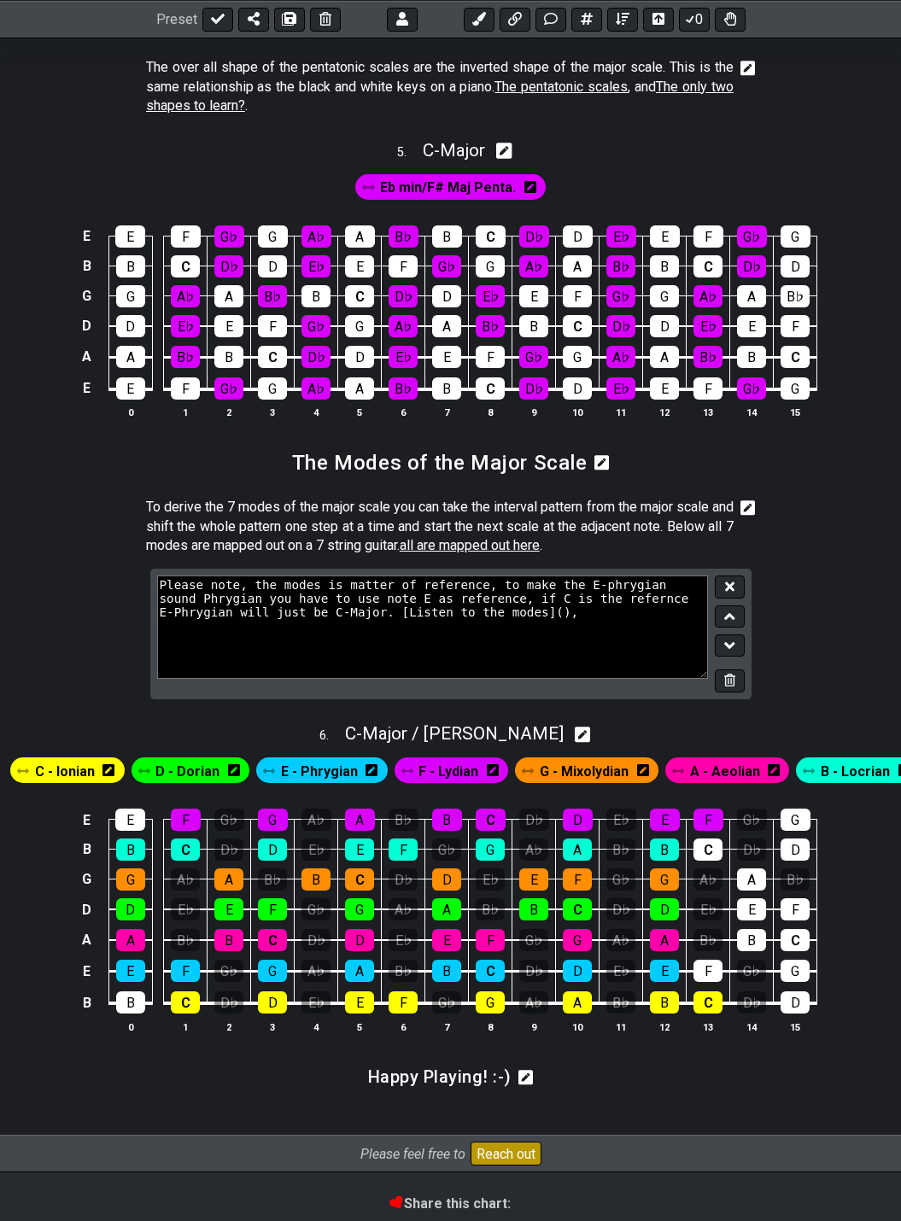
click at [457, 610] on textarea "Please note, the modes is matter of reference, to make the E-phrygian sound Phr…" at bounding box center [433, 626] width 552 height 102
type textarea "Please note, the modes is matter of reference, to make the E-phrygian sound Phr…"
click at [727, 587] on icon at bounding box center [729, 586] width 9 height 13
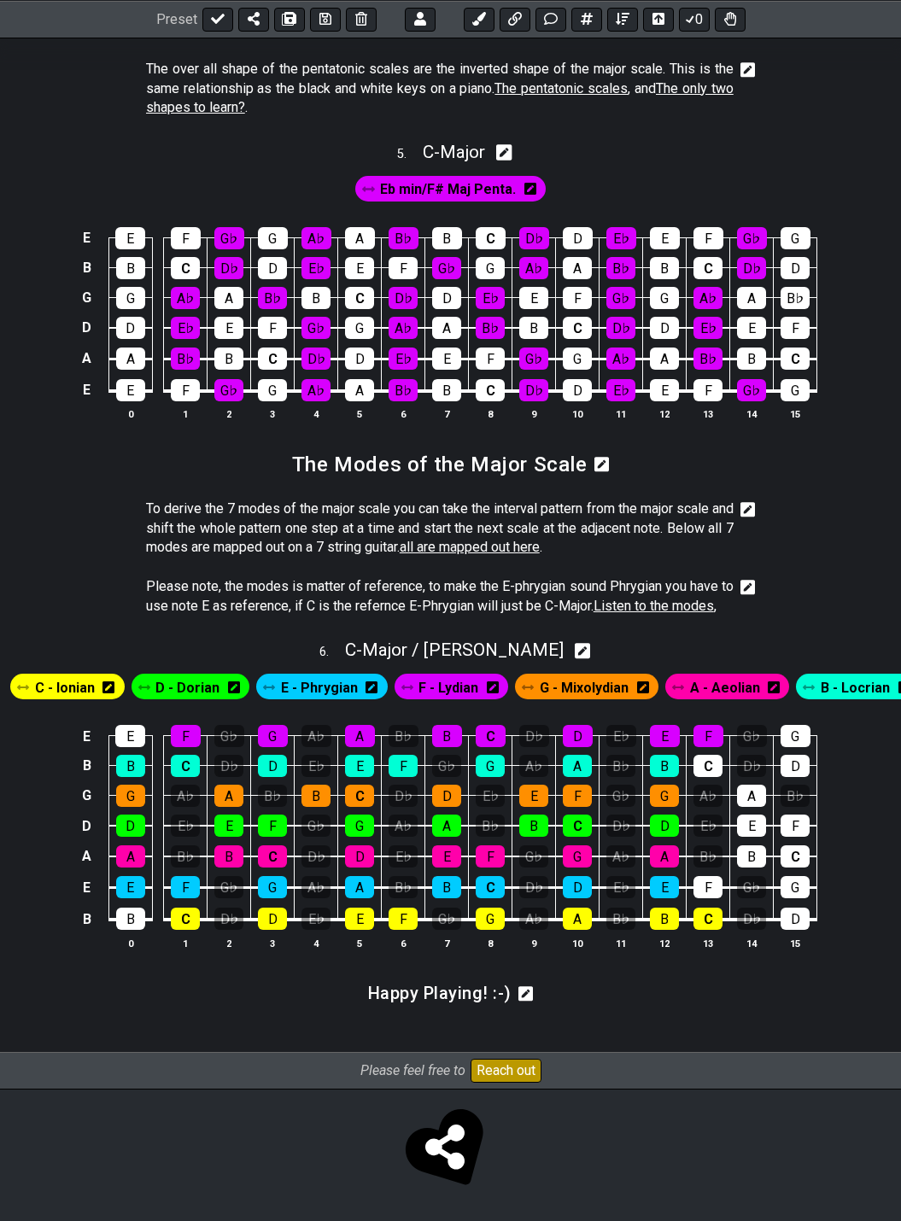
click at [746, 585] on icon at bounding box center [747, 587] width 15 height 17
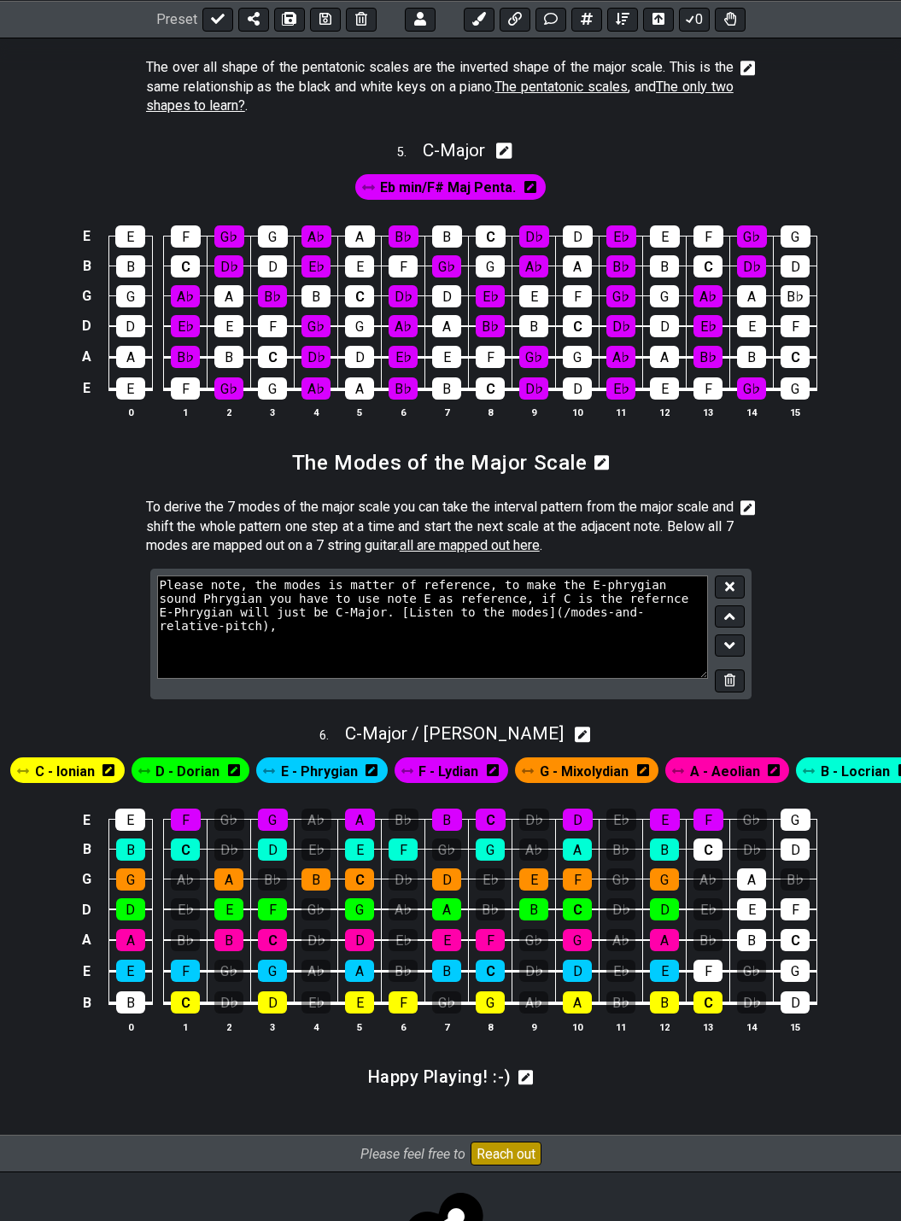
click at [654, 618] on textarea "Please note, the modes is matter of reference, to make the E-phrygian sound Phr…" at bounding box center [433, 626] width 552 height 102
type textarea "Please note, the modes is matter of reference, to make the E-phrygian sound Phr…"
click at [728, 587] on icon at bounding box center [729, 586] width 9 height 9
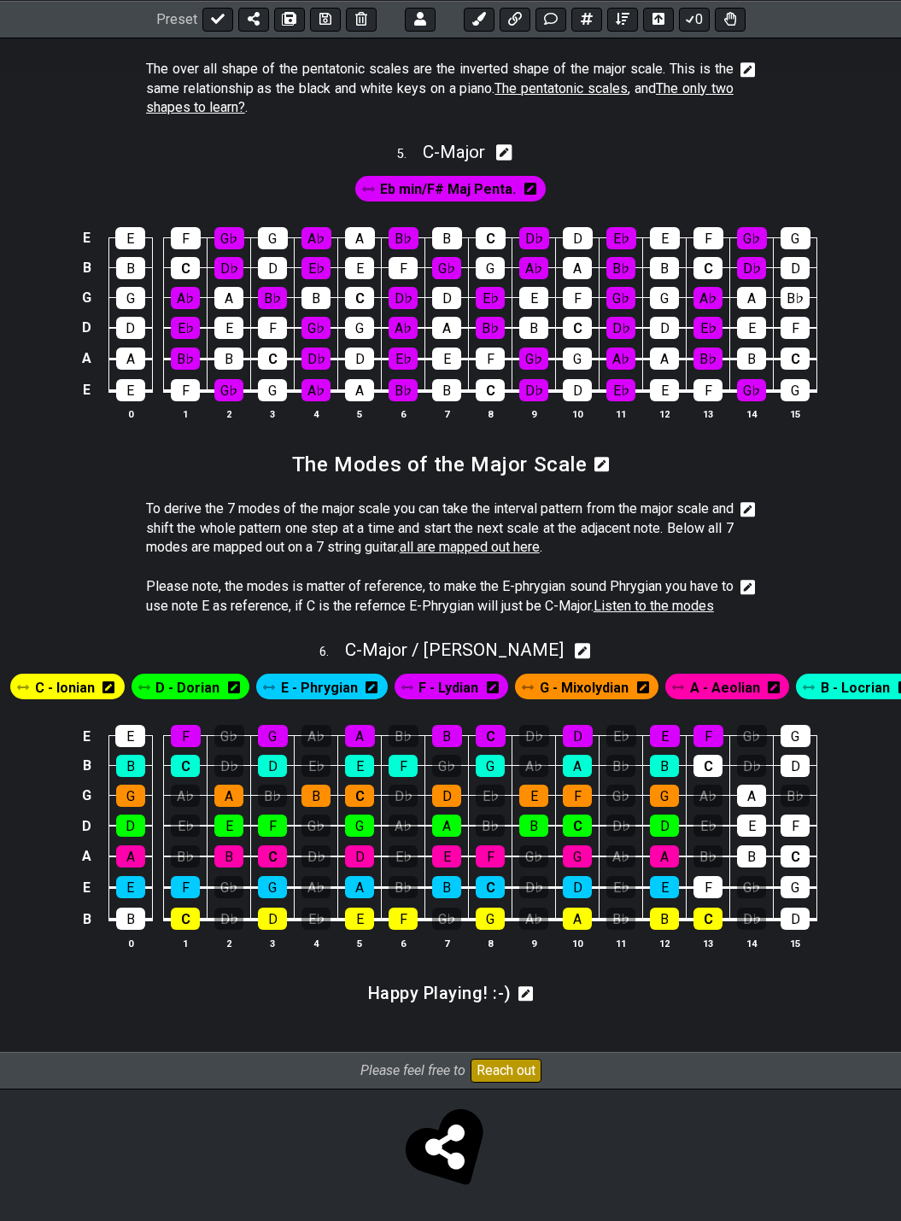
click at [745, 507] on icon at bounding box center [747, 509] width 15 height 15
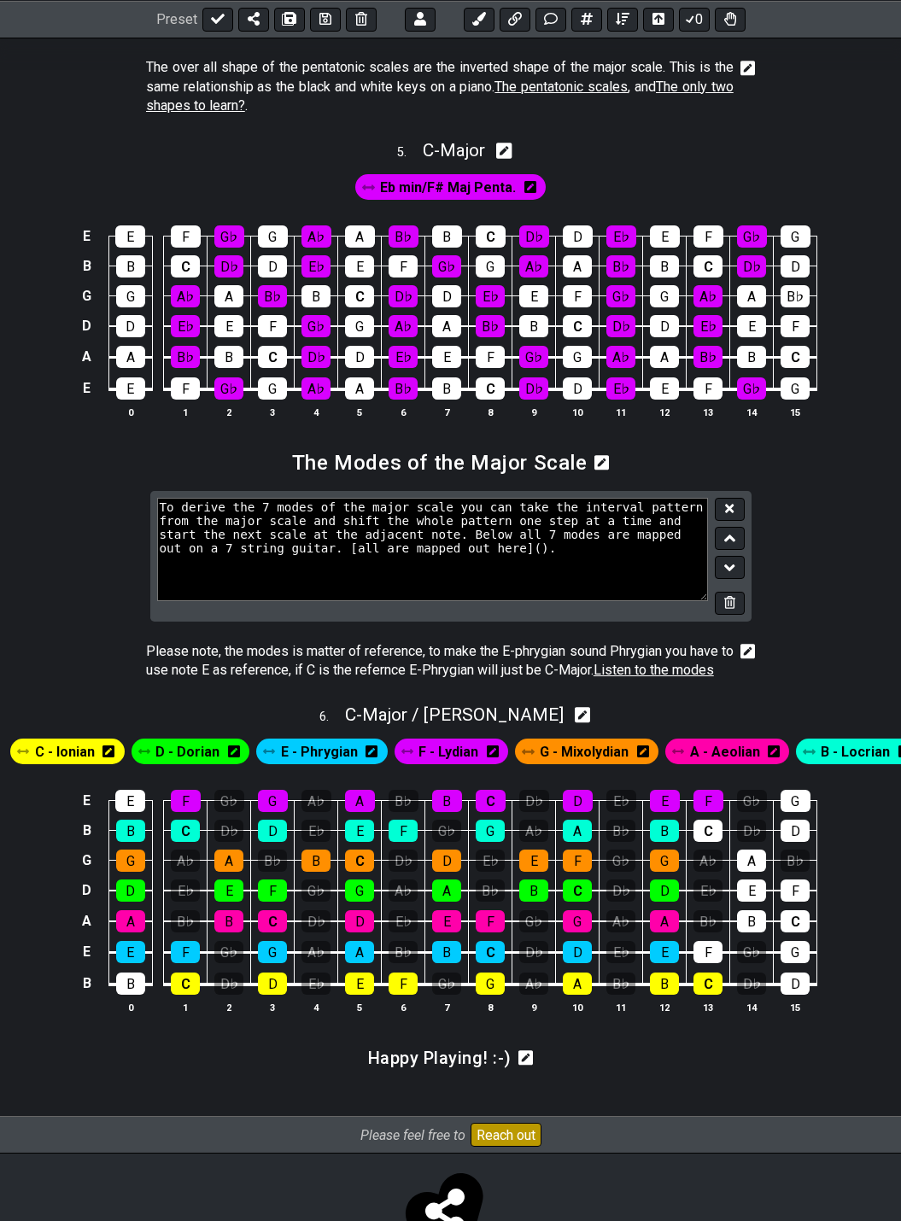
click at [386, 553] on textarea "To derive the 7 modes of the major scale you can take the interval pattern from…" at bounding box center [433, 549] width 552 height 102
paste textarea "[URL][DOMAIN_NAME]"
type textarea "To derive the 7 modes of the major scale you can take the interval pattern from…"
click at [733, 509] on icon at bounding box center [729, 508] width 9 height 13
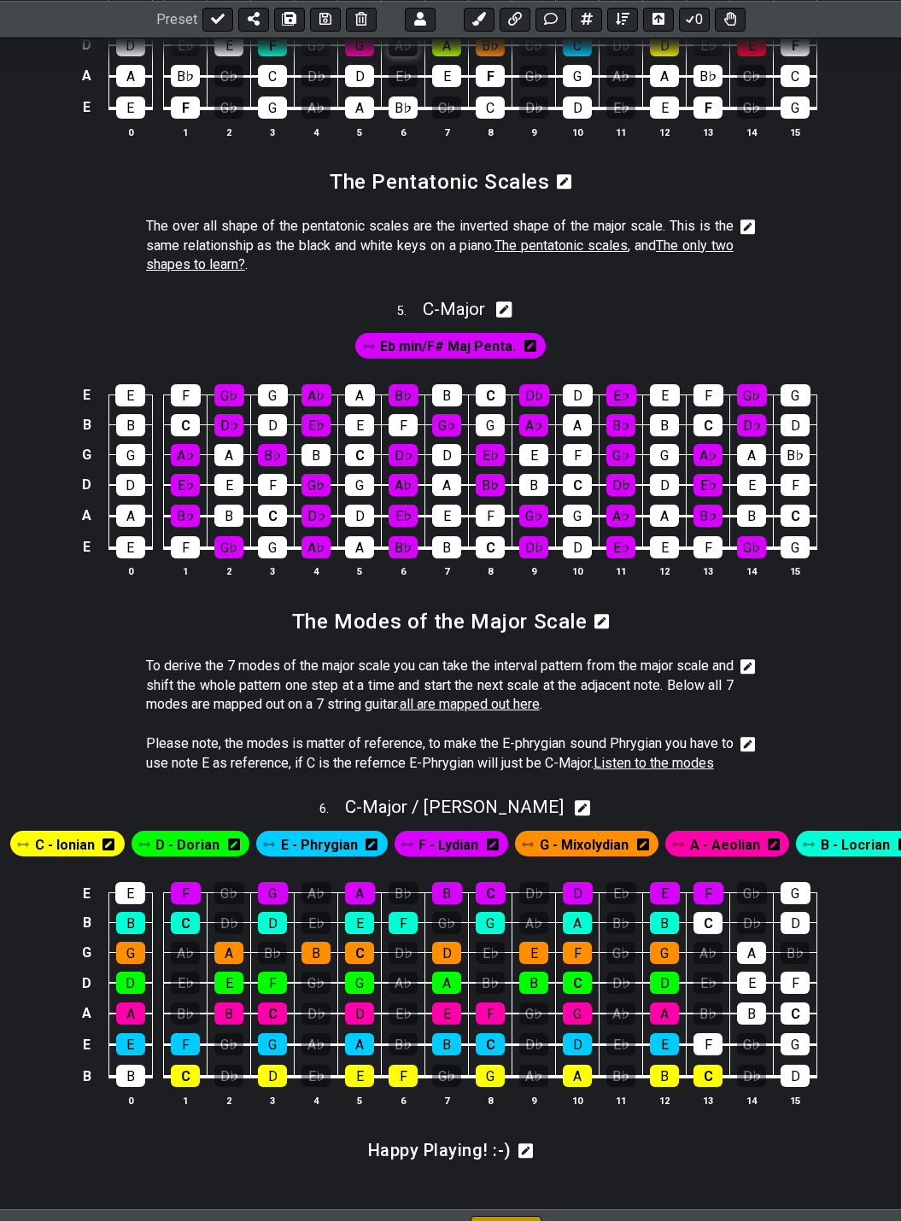
scroll to position [1975, 0]
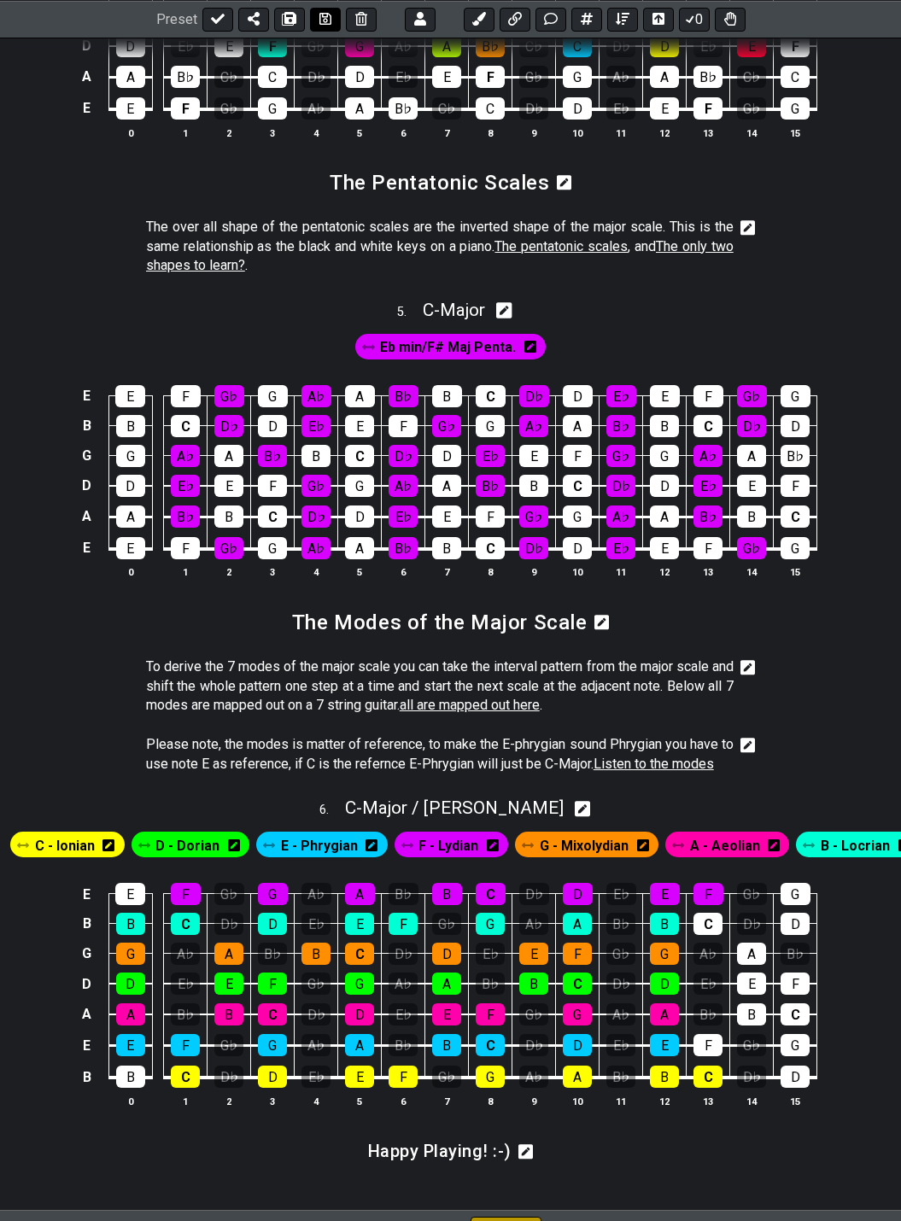
click at [324, 21] on icon at bounding box center [325, 19] width 12 height 12
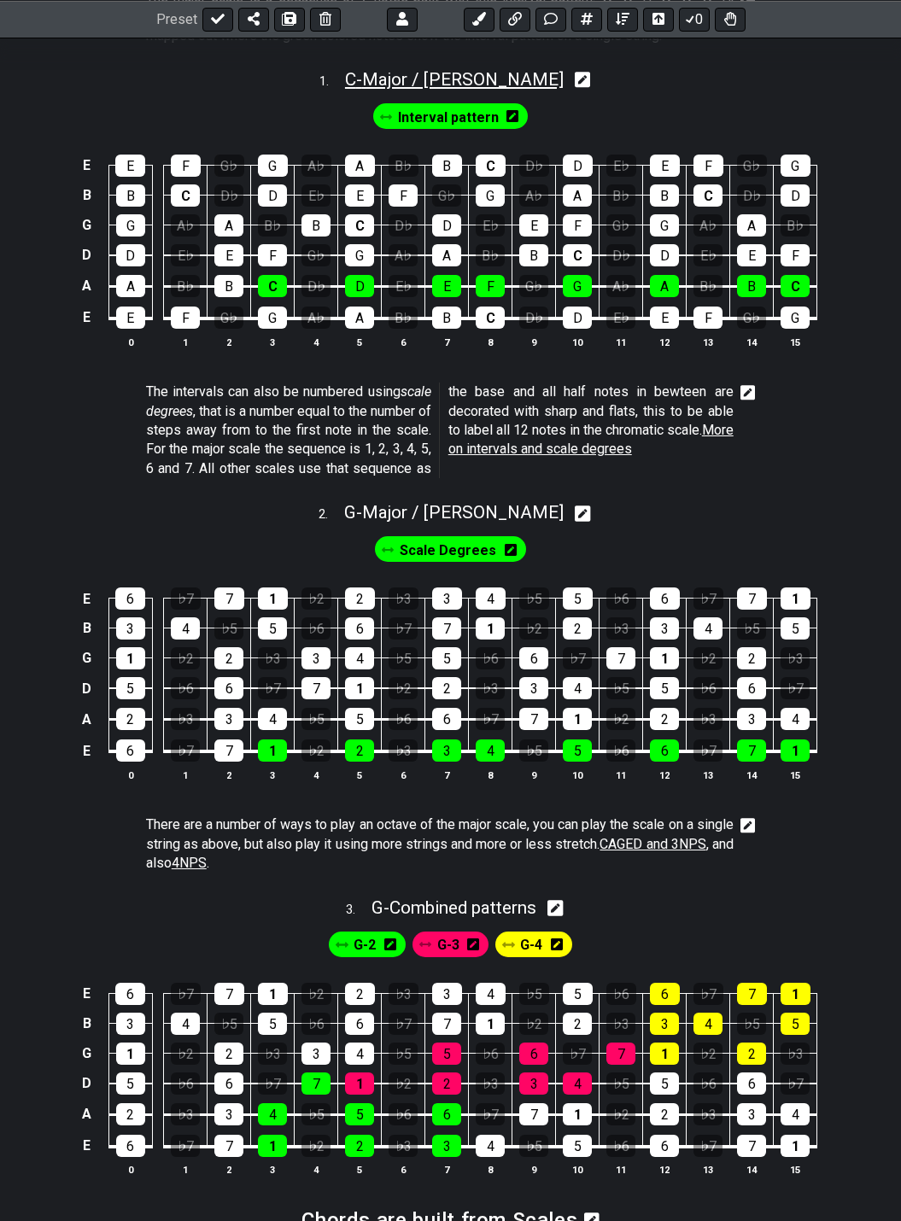
scroll to position [96, 0]
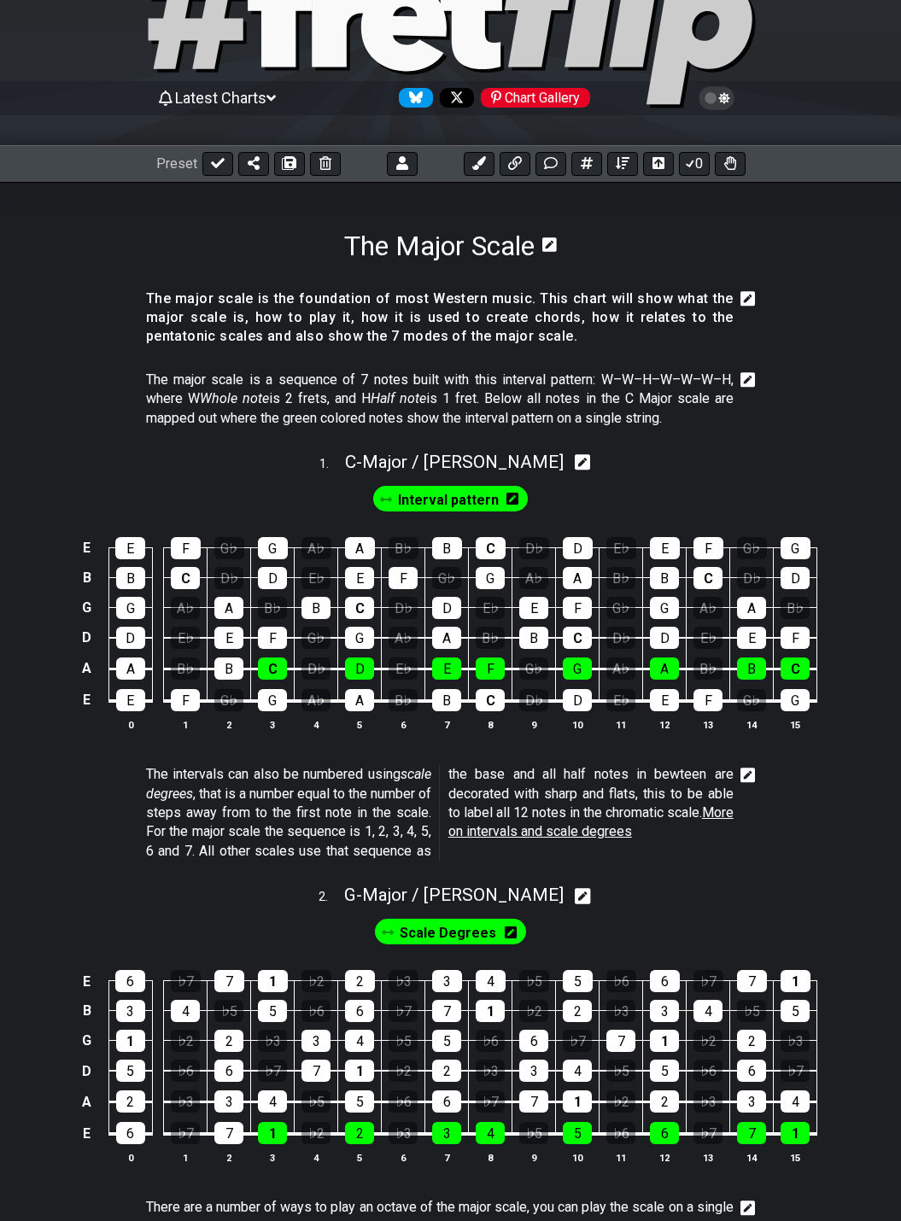
click at [749, 299] on icon at bounding box center [747, 298] width 15 height 17
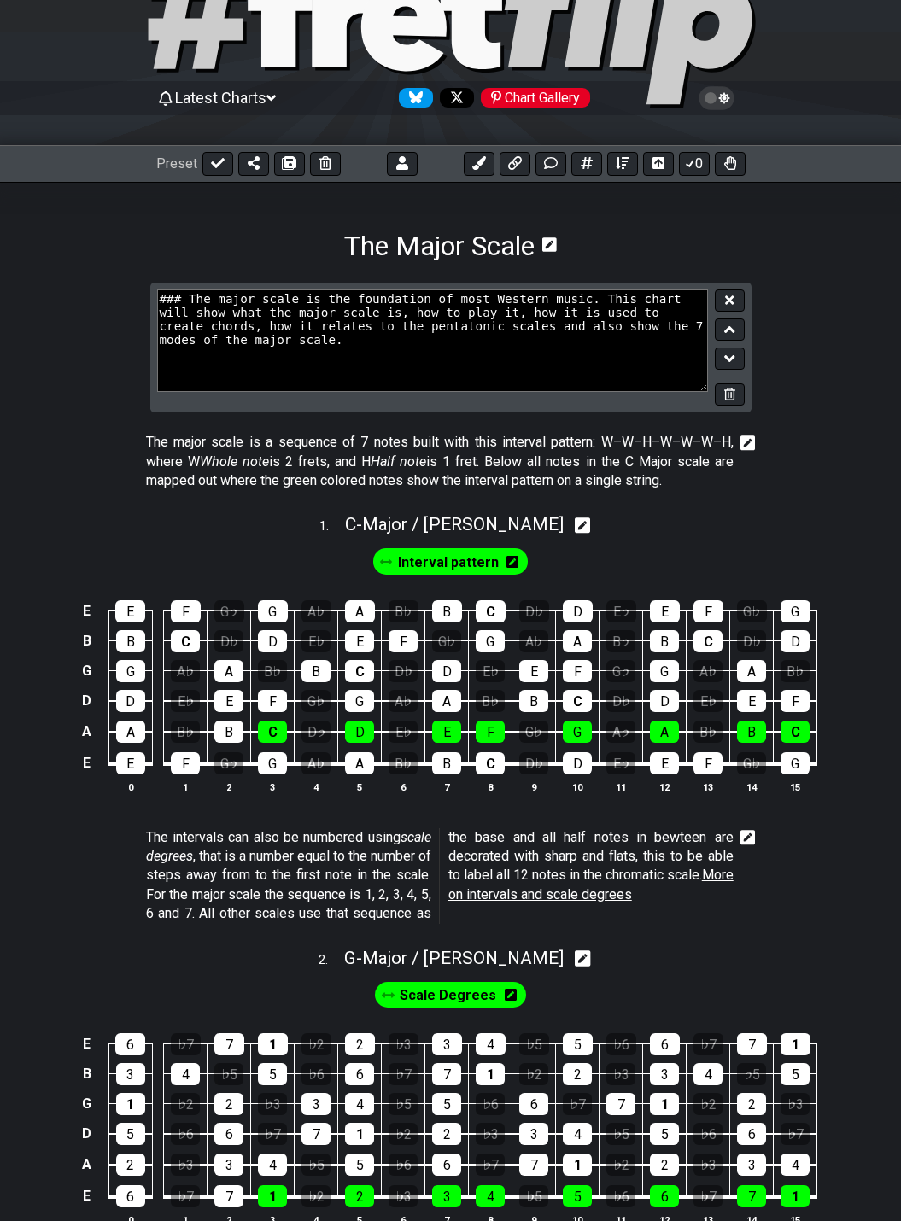
click at [406, 327] on textarea "### The major scale is the foundation of most Western music. This chart will sh…" at bounding box center [433, 340] width 552 height 102
type textarea "### The major scale is the foundation of most Western music. This chart will sh…"
click at [728, 294] on icon at bounding box center [729, 300] width 9 height 13
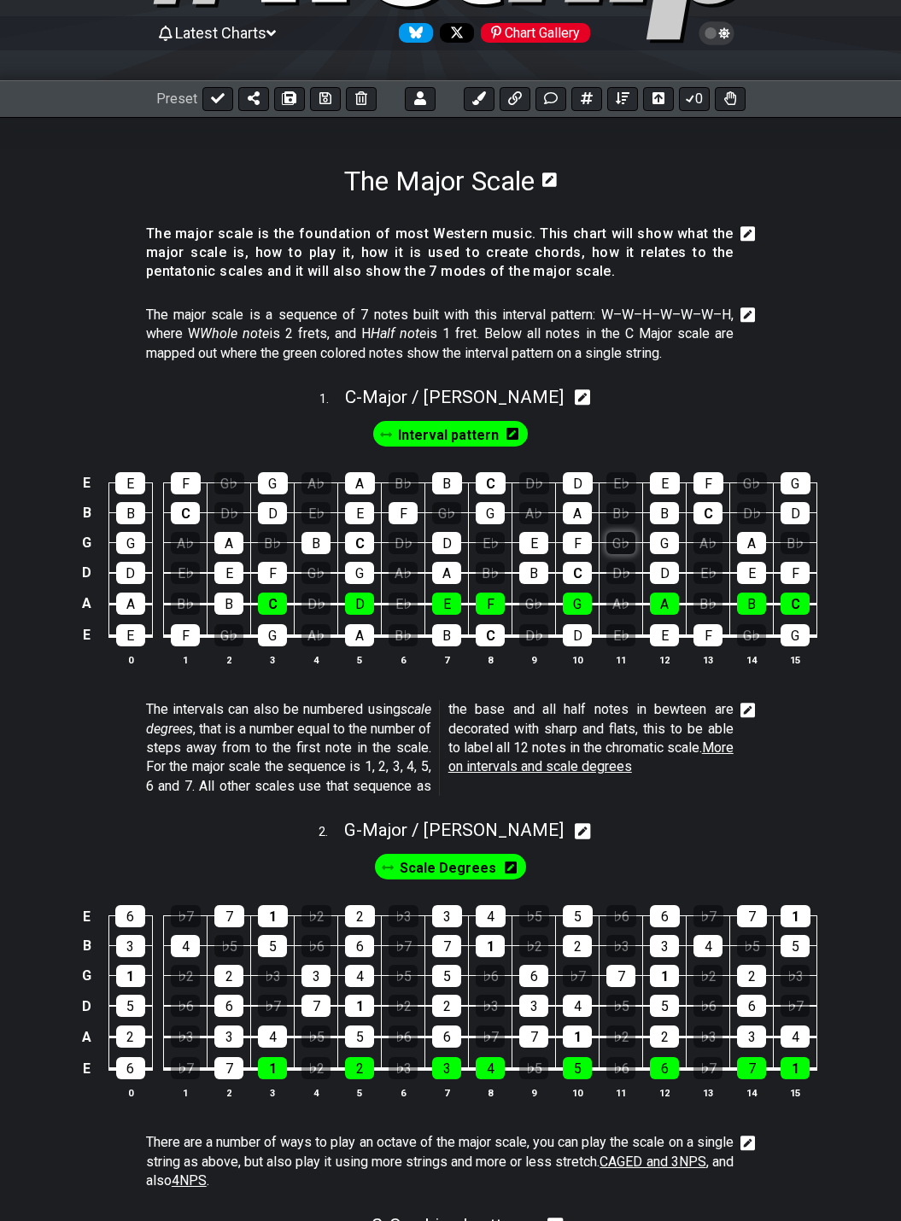
scroll to position [171, 0]
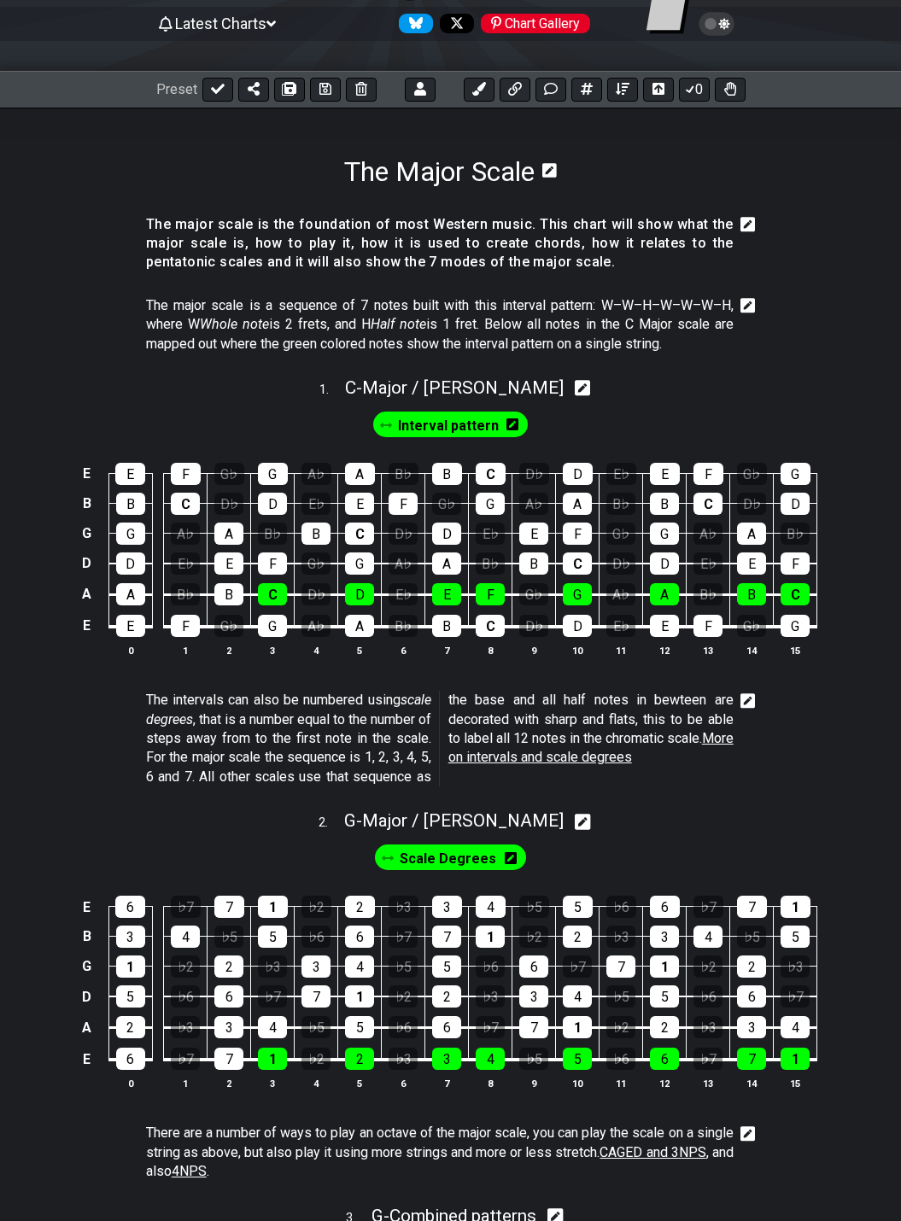
click at [746, 307] on icon at bounding box center [747, 305] width 15 height 17
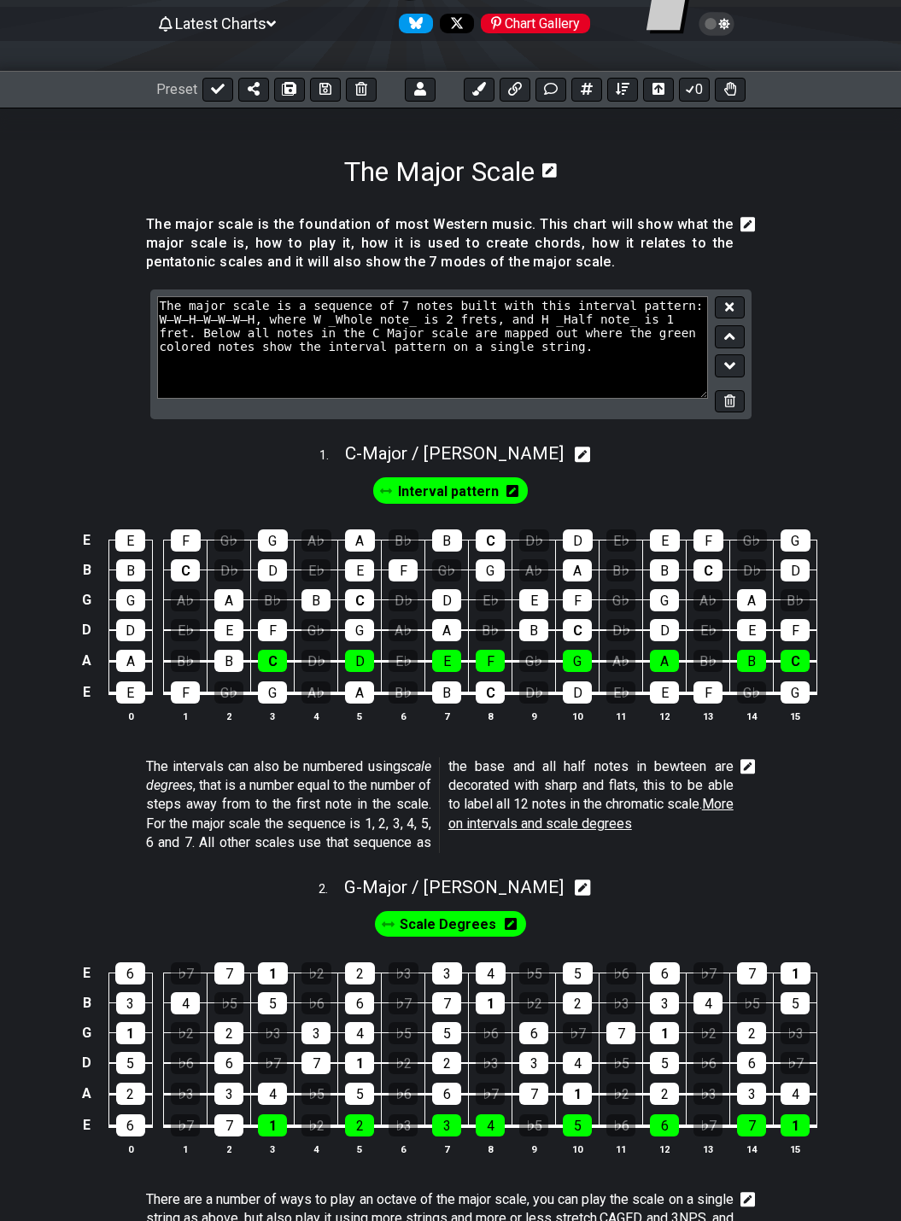
click at [638, 323] on textarea "The major scale is a sequence of 7 notes built with this interval pattern: W–W–…" at bounding box center [433, 347] width 552 height 102
type textarea "The major scale is a sequence of 7 notes built with this interval pattern: W–W–…"
click at [732, 310] on icon at bounding box center [729, 306] width 9 height 9
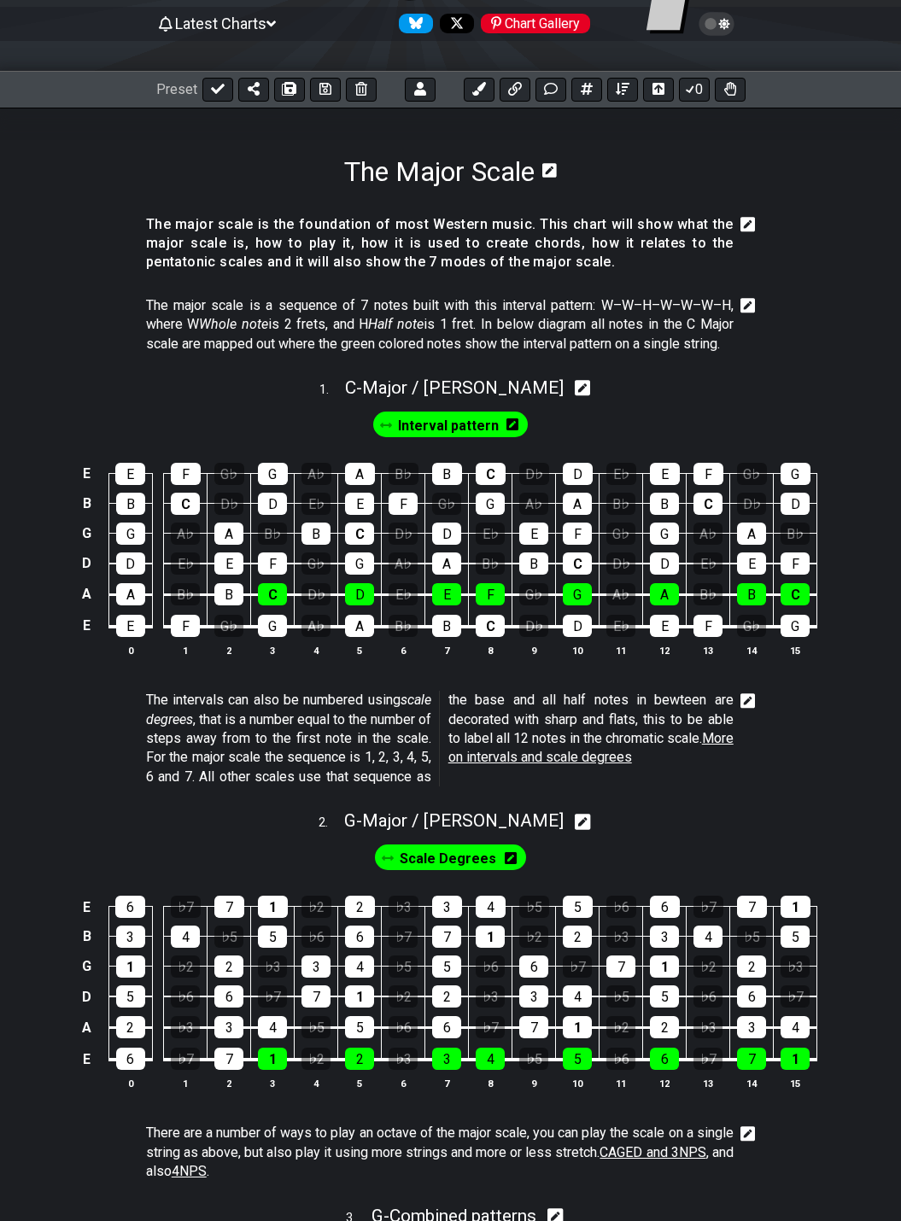
click at [750, 303] on icon at bounding box center [747, 305] width 15 height 17
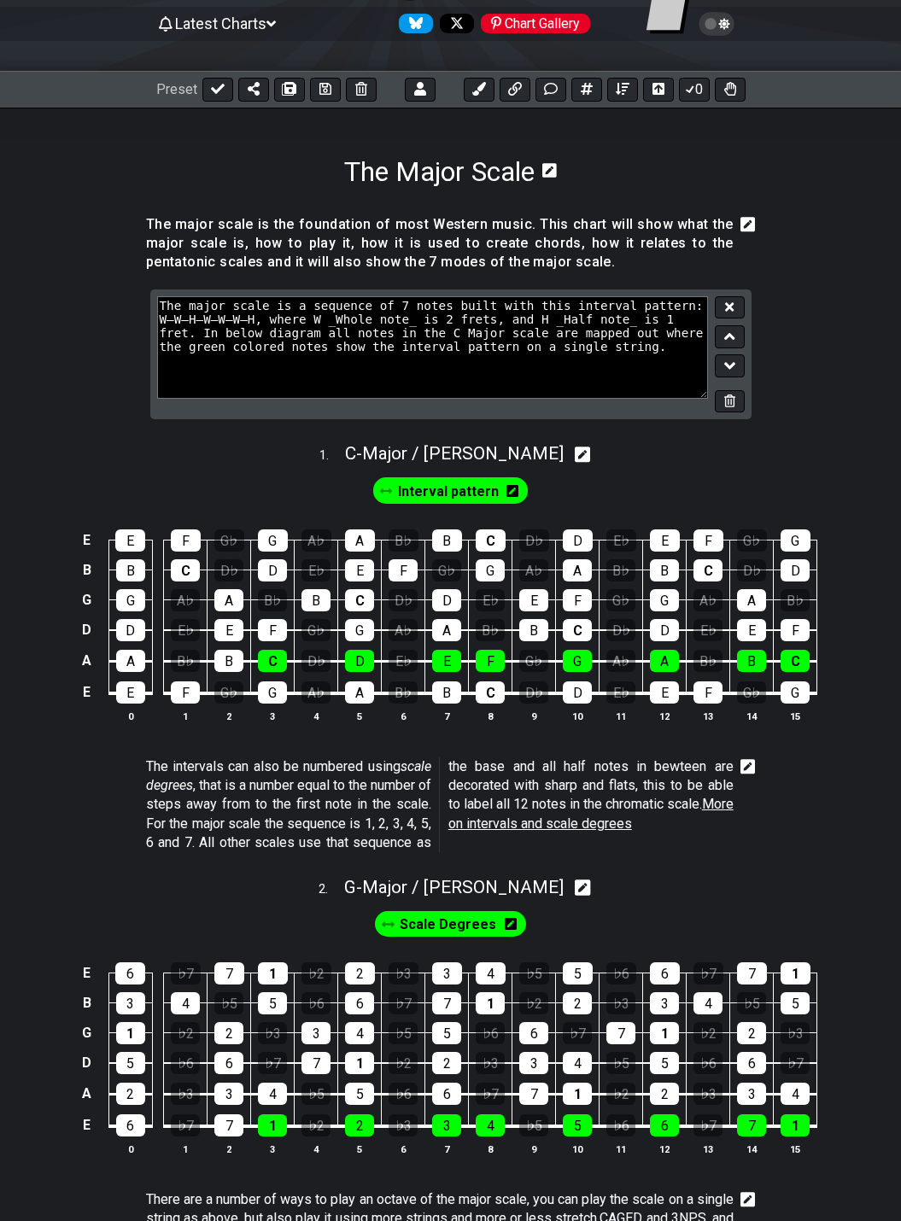
click at [230, 351] on textarea "The major scale is a sequence of 7 notes built with this interval pattern: W–W–…" at bounding box center [433, 347] width 552 height 102
type textarea "The major scale is a sequence of 7 notes built with this interval pattern: W–W–…"
click at [727, 307] on icon at bounding box center [729, 307] width 9 height 13
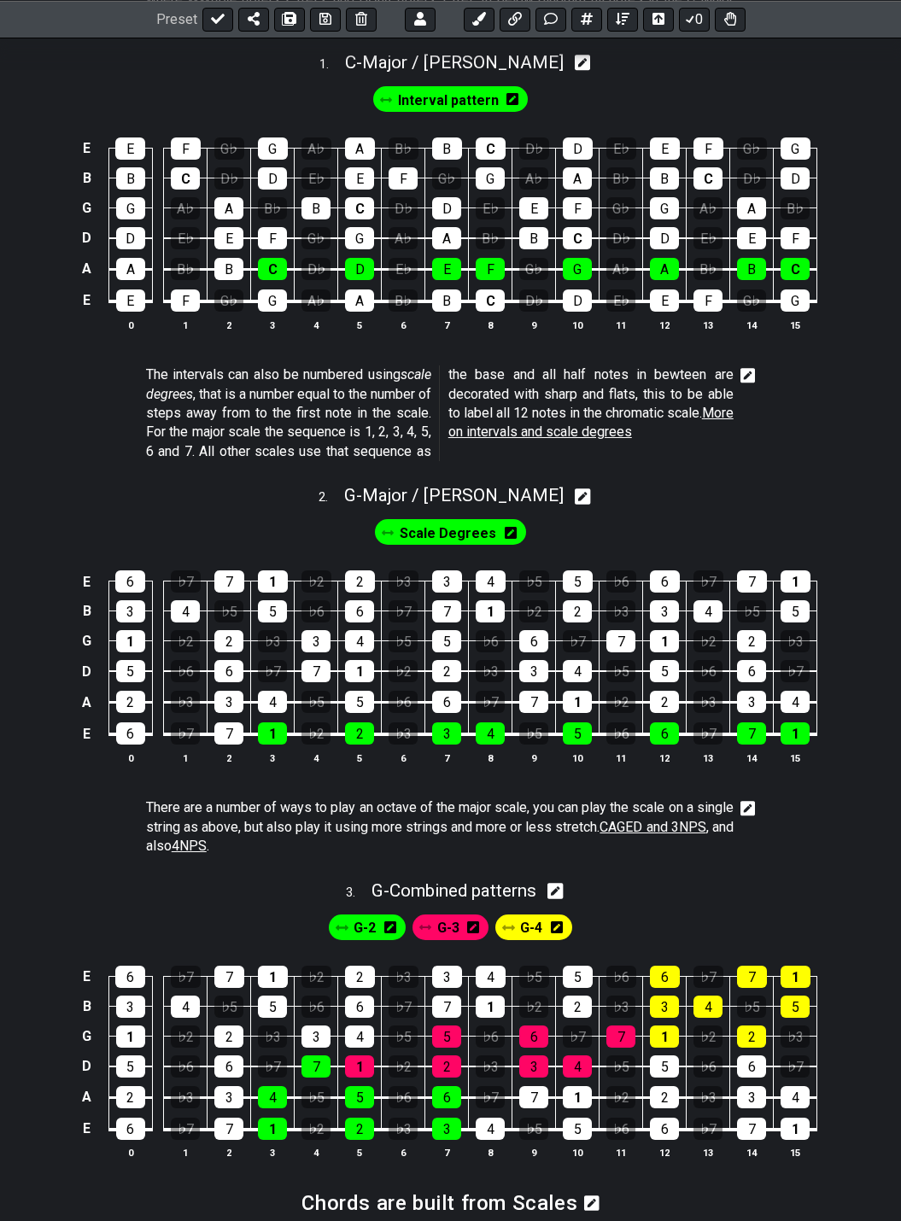
scroll to position [598, 0]
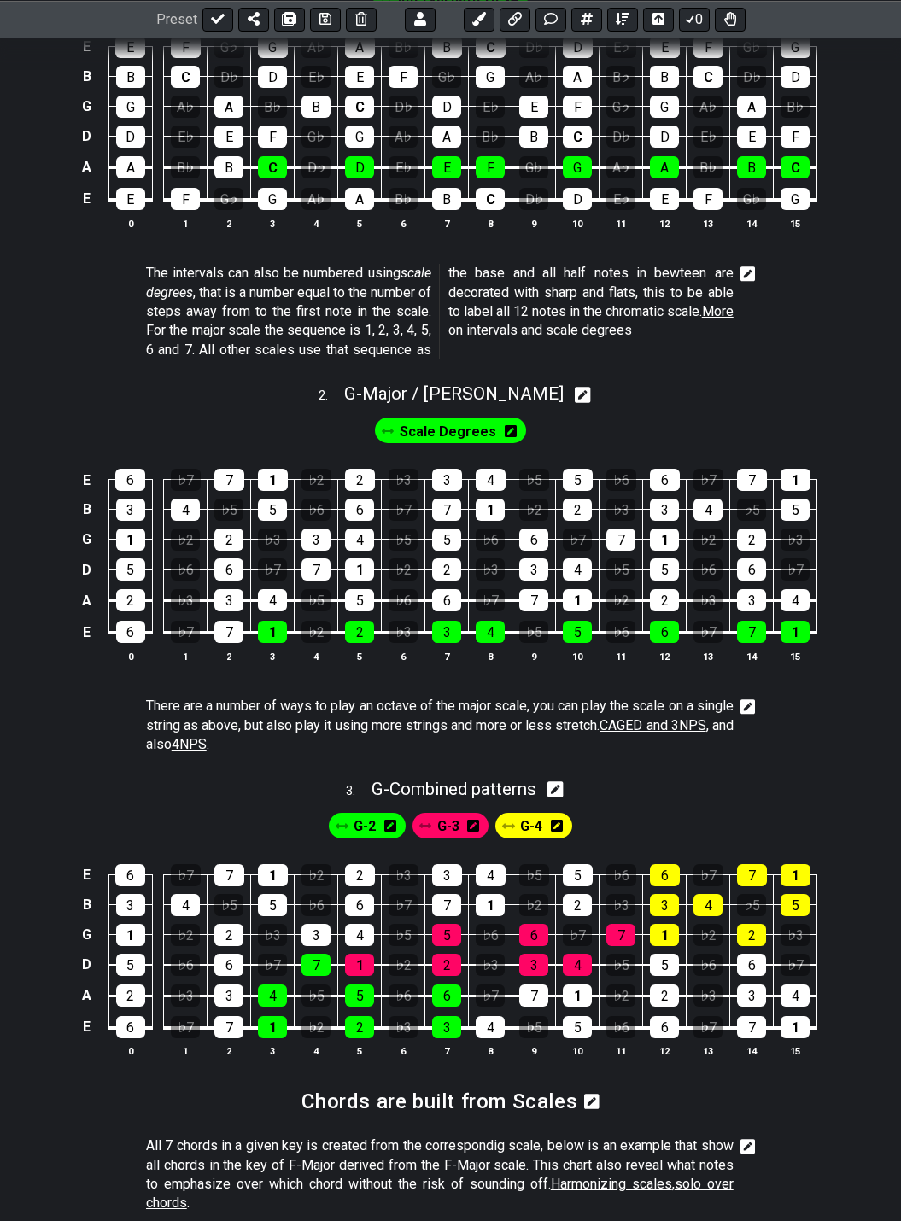
click at [750, 710] on icon at bounding box center [747, 706] width 15 height 15
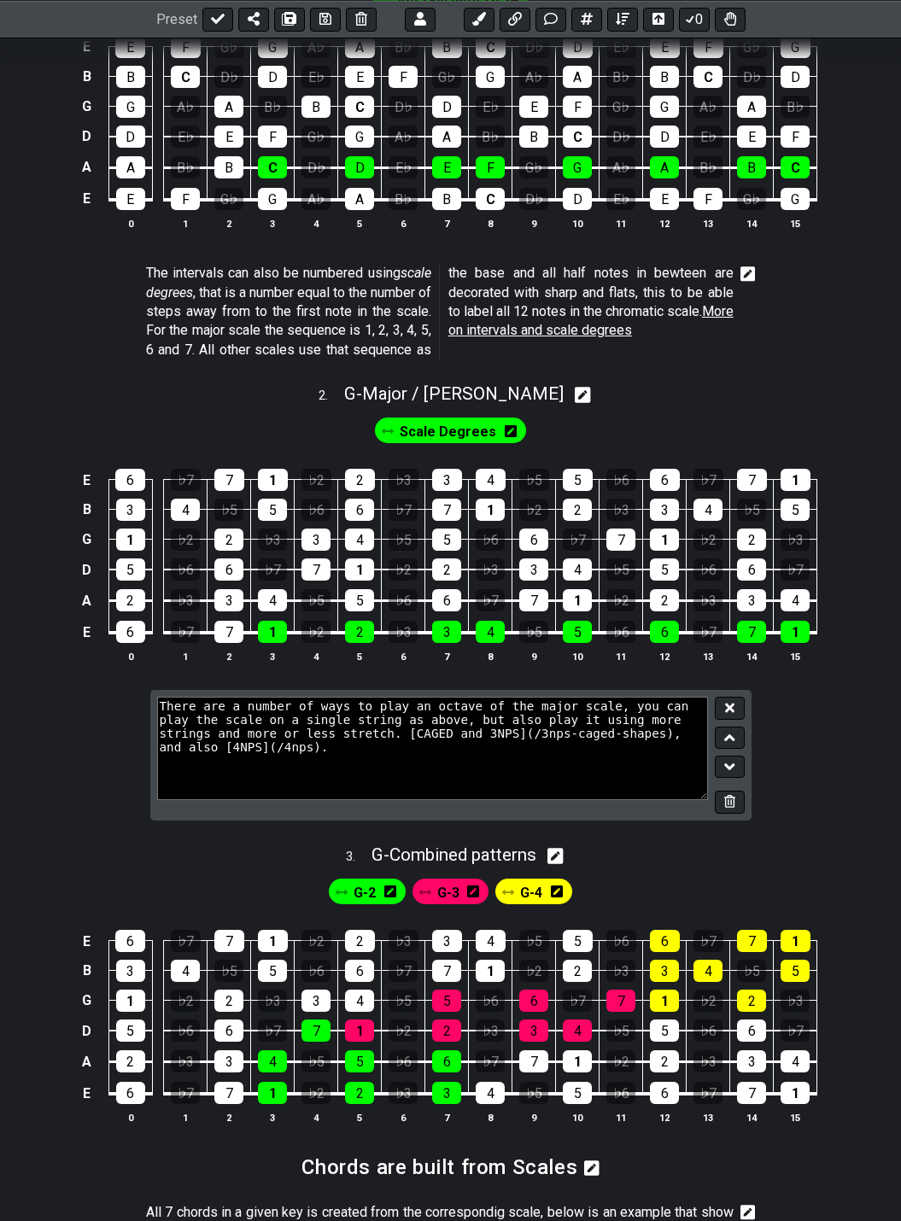
click at [266, 736] on textarea "There are a number of ways to play an octave of the major scale, you can play t…" at bounding box center [433, 748] width 552 height 102
type textarea "There are a number of ways to play an octave of the major scale, you can play t…"
click at [738, 714] on button at bounding box center [729, 708] width 29 height 23
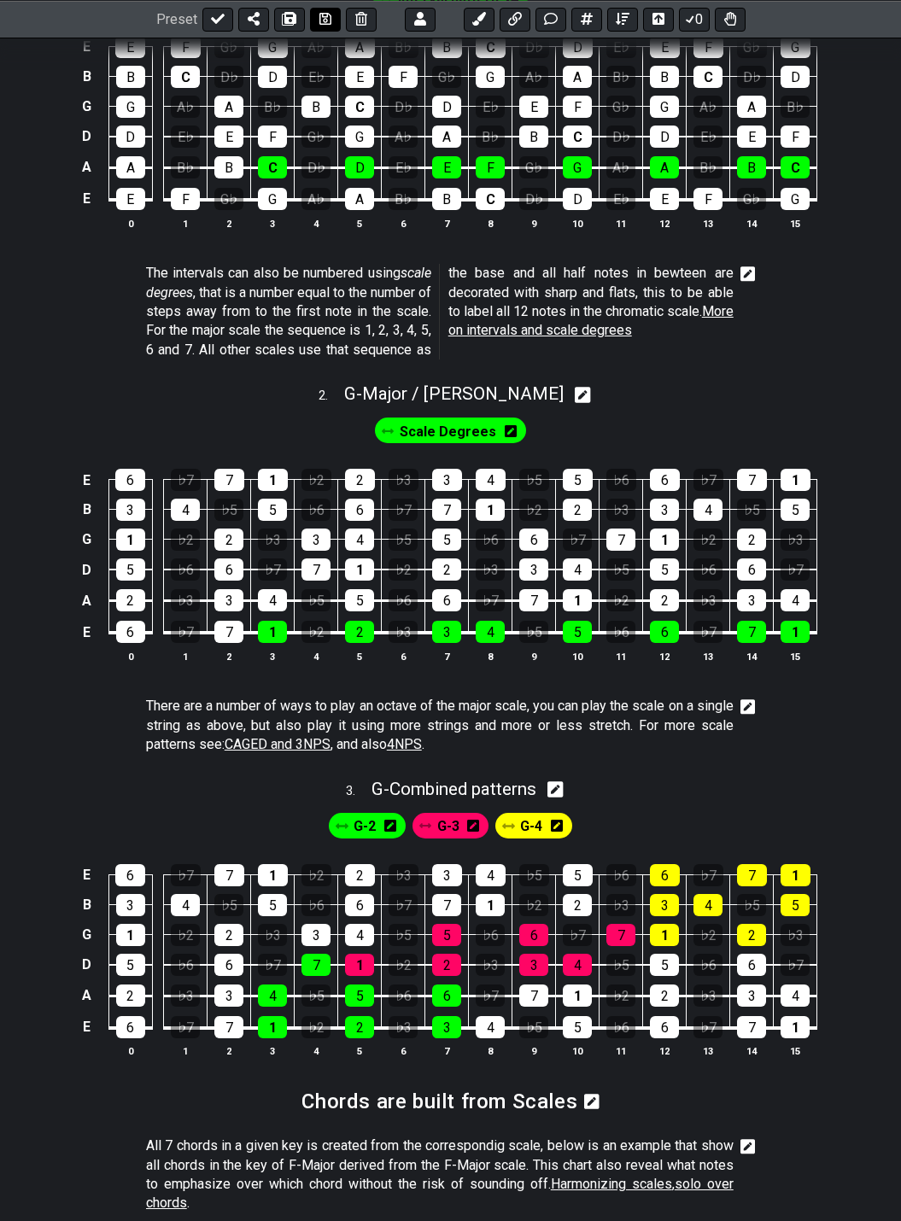
click at [321, 23] on icon at bounding box center [325, 19] width 12 height 12
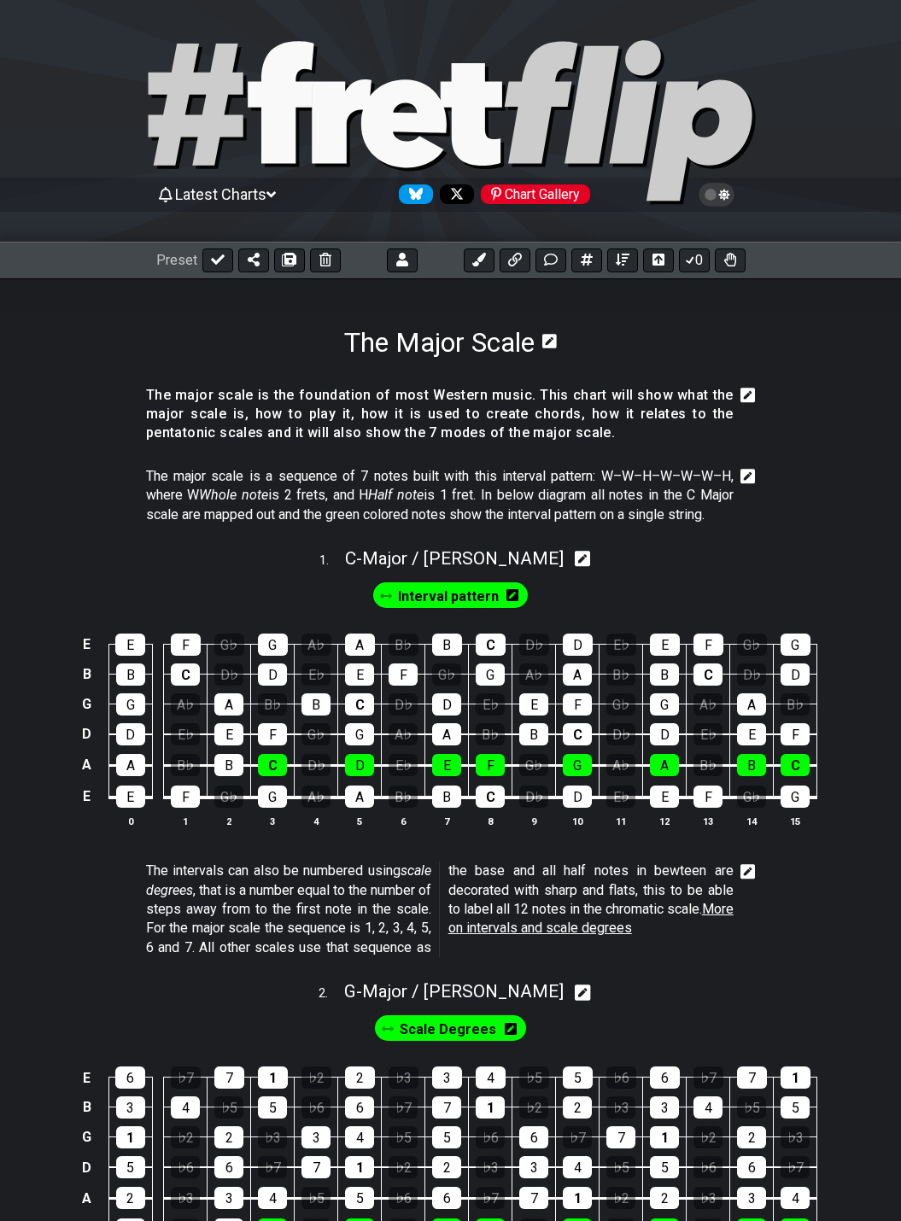
click at [745, 394] on icon at bounding box center [747, 395] width 15 height 15
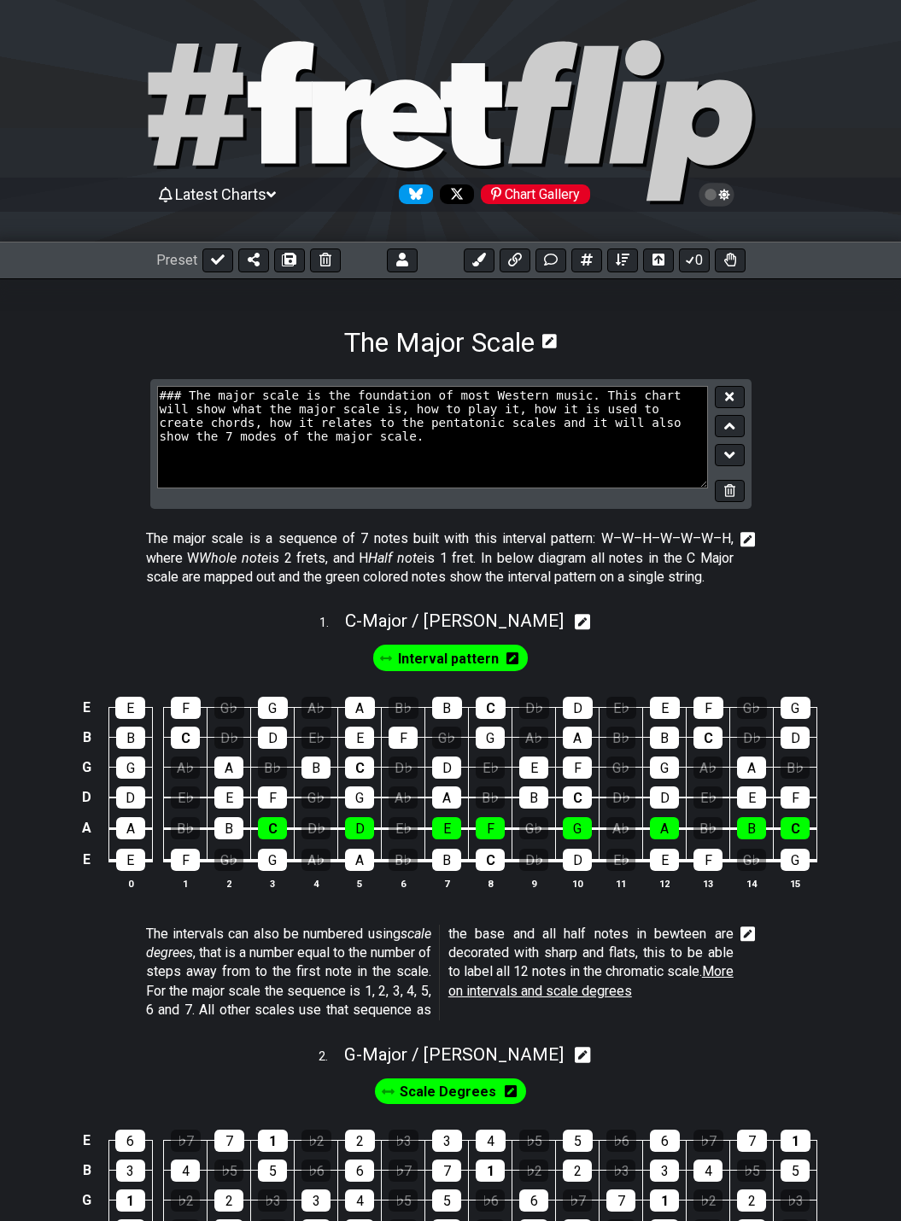
click at [423, 425] on textarea "### The major scale is the foundation of most Western music. This chart will sh…" at bounding box center [433, 437] width 552 height 102
click at [458, 429] on textarea "### The major scale is the foundation of most Western music. This chart will sh…" at bounding box center [433, 437] width 552 height 102
type textarea "### The major scale is the foundation of most Western music. This chart will sh…"
click at [727, 394] on icon at bounding box center [729, 396] width 9 height 9
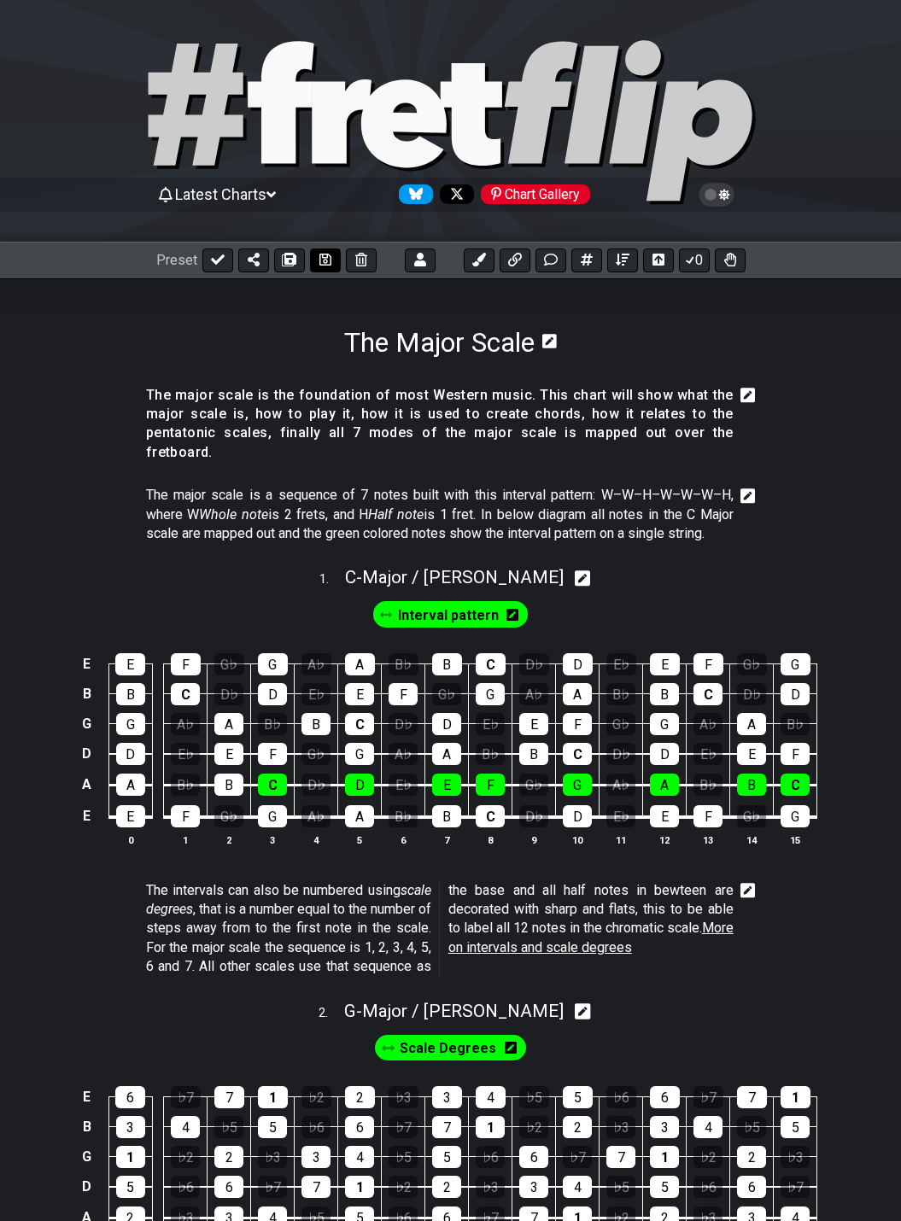
click at [319, 263] on icon at bounding box center [325, 260] width 12 height 14
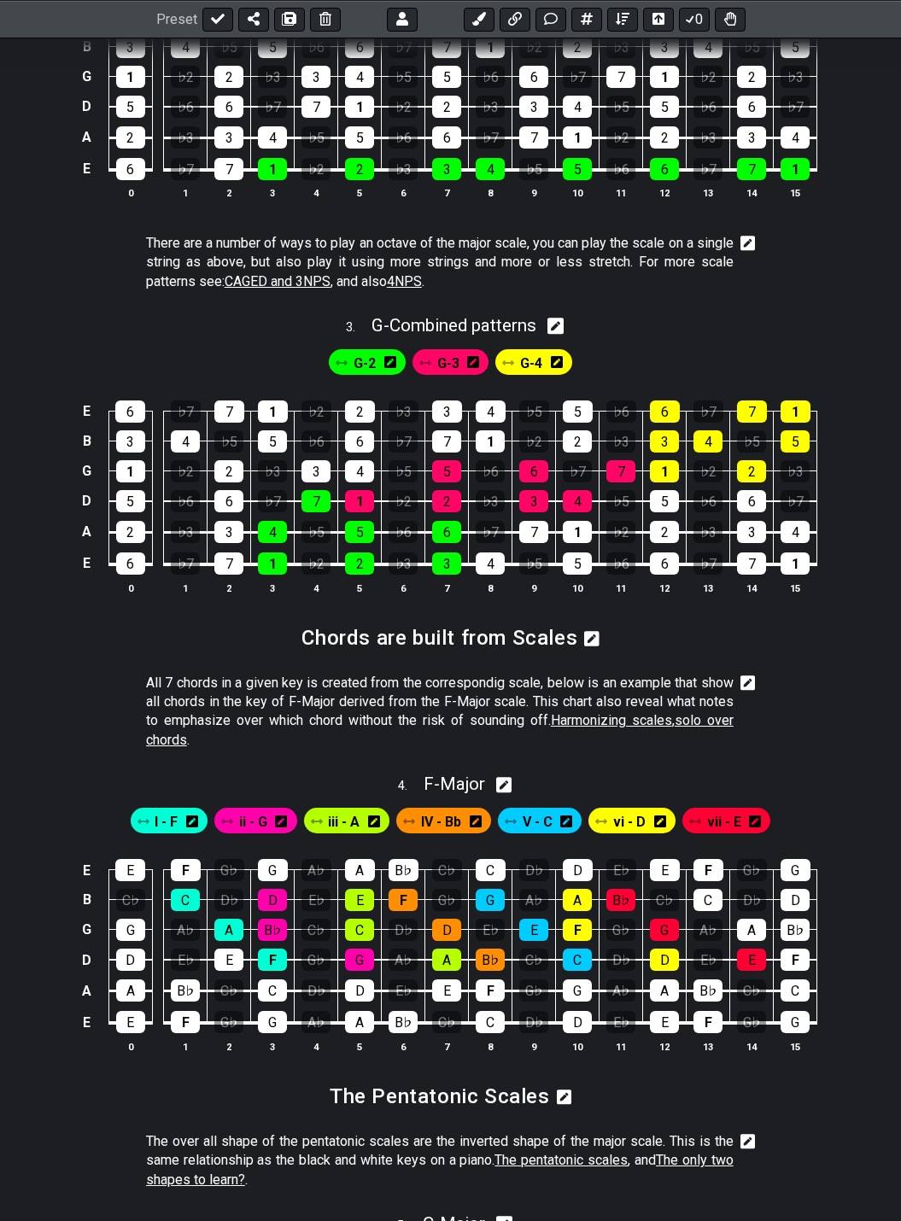
scroll to position [1110, 0]
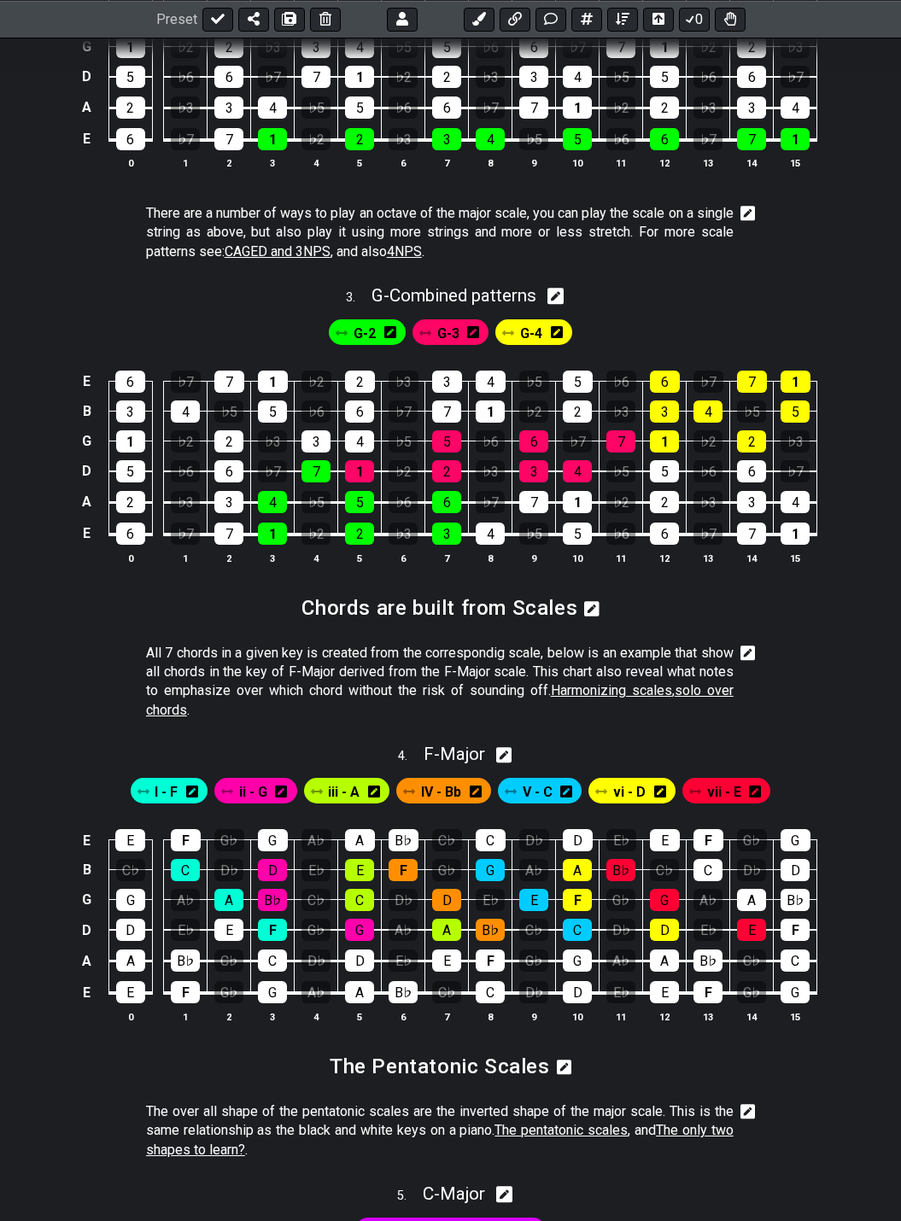
click at [745, 645] on icon at bounding box center [747, 653] width 15 height 17
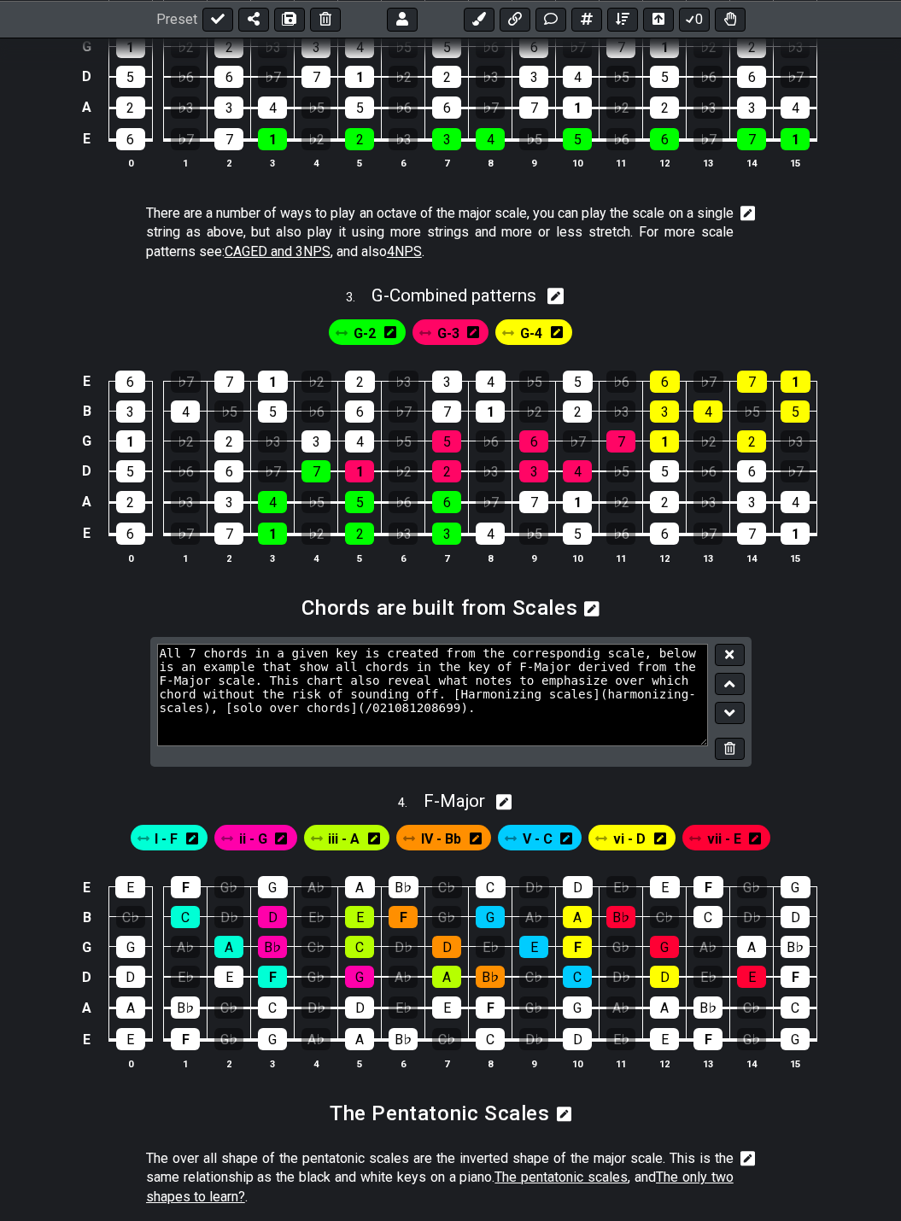
click at [454, 644] on textarea "All 7 chords in a given key is created from the correspondig scale, below is an…" at bounding box center [433, 695] width 552 height 102
type textarea "All 7 chords in a given key is created from a correspondig scale, below is an e…"
click at [725, 648] on icon at bounding box center [729, 654] width 9 height 13
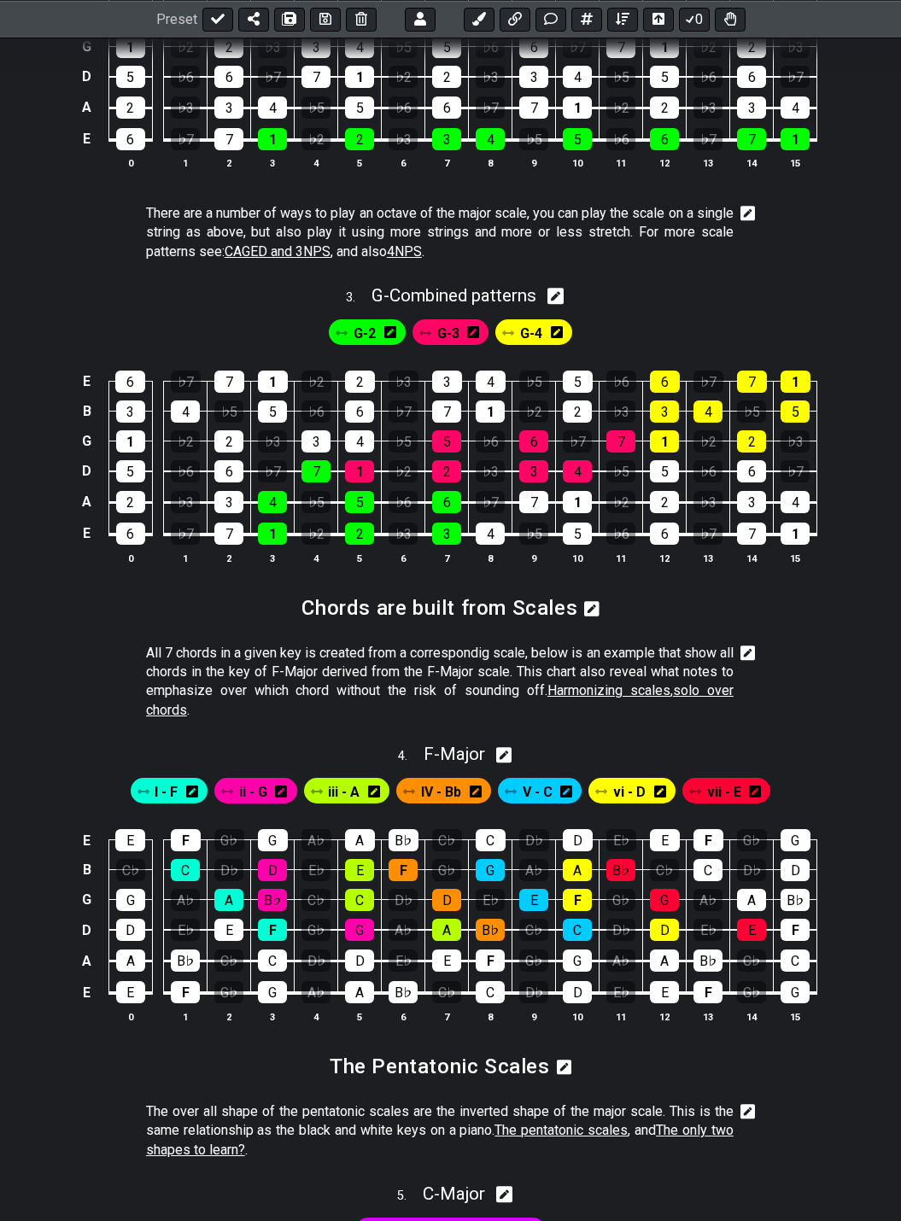
click at [744, 645] on icon at bounding box center [747, 652] width 15 height 15
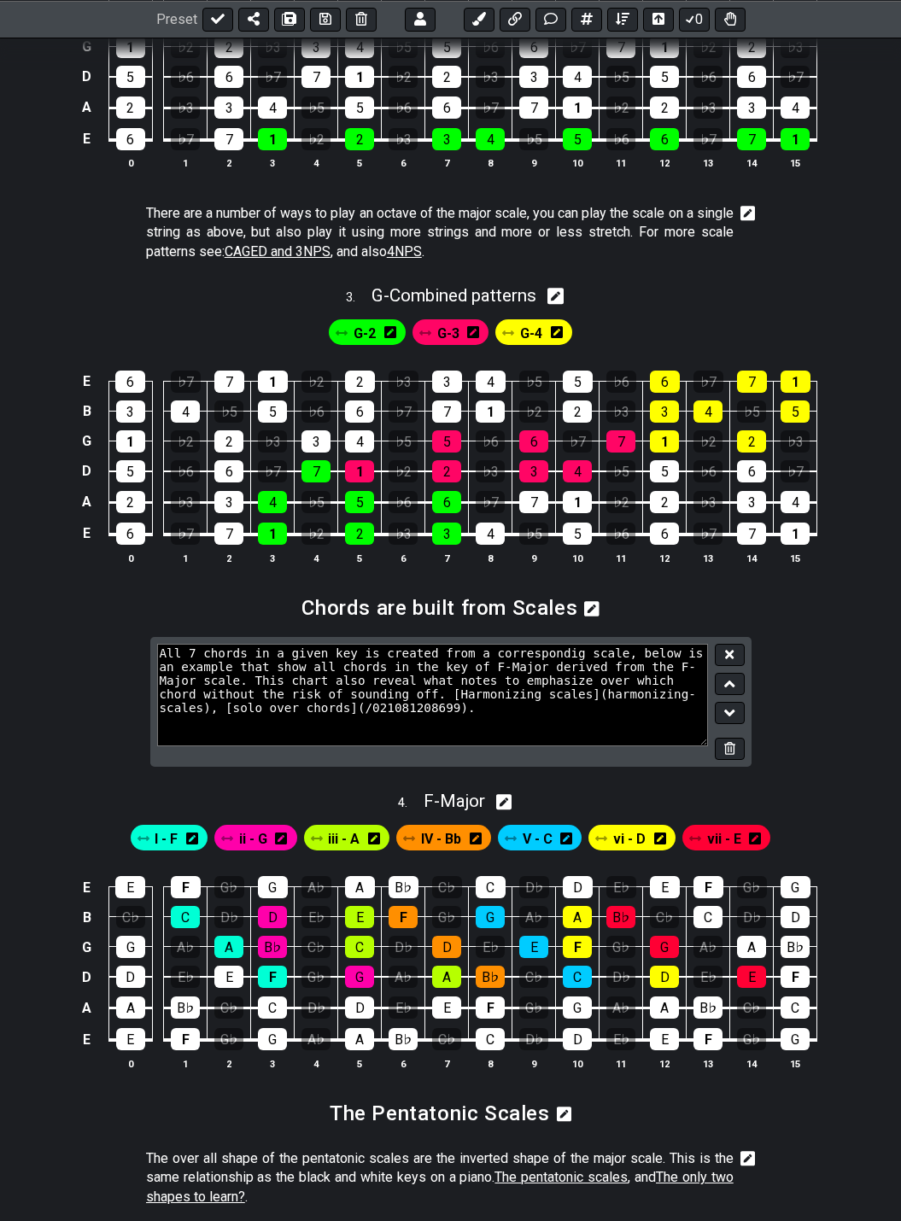
drag, startPoint x: 522, startPoint y: 665, endPoint x: 534, endPoint y: 680, distance: 19.4
click at [523, 665] on textarea "All 7 chords in a given key is created from a correspondig scale, below is an e…" at bounding box center [433, 695] width 552 height 102
click at [733, 648] on icon at bounding box center [729, 654] width 9 height 13
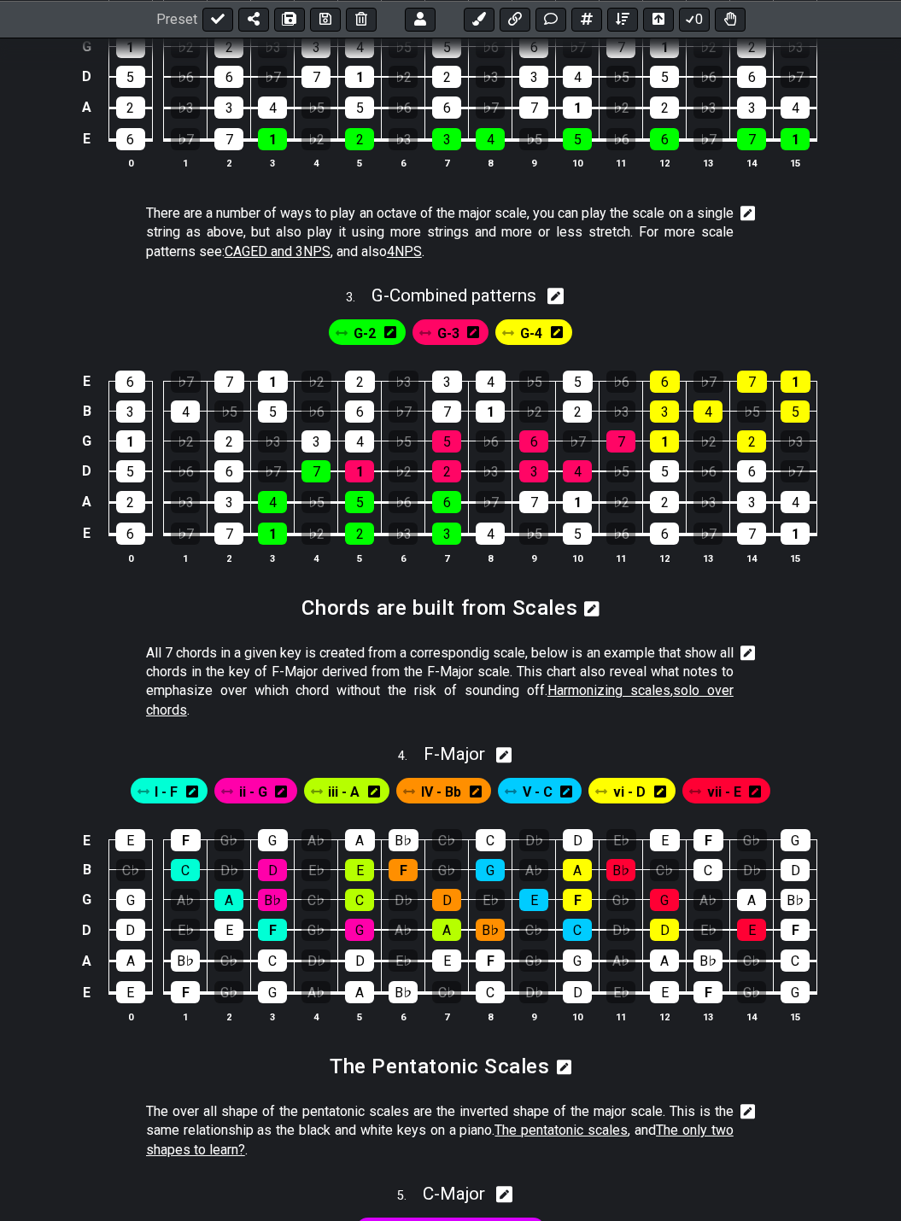
click at [740, 645] on icon at bounding box center [747, 652] width 15 height 15
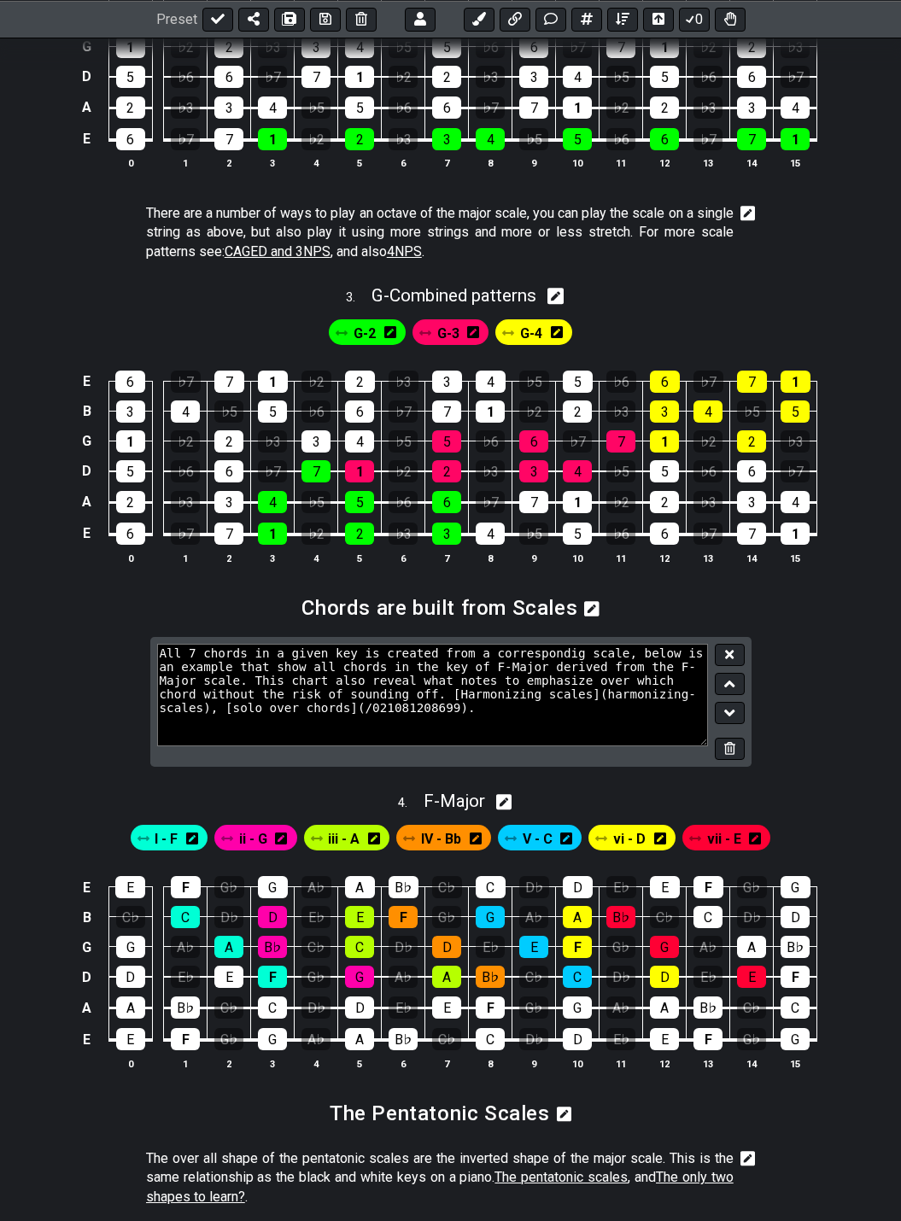
click at [295, 678] on textarea "All 7 chords in a given key is created from a correspondig scale, below is an e…" at bounding box center [433, 695] width 552 height 102
type textarea "All 7 chords in a given key is created from a correspondig scale, below is an e…"
click at [732, 650] on icon at bounding box center [729, 654] width 9 height 9
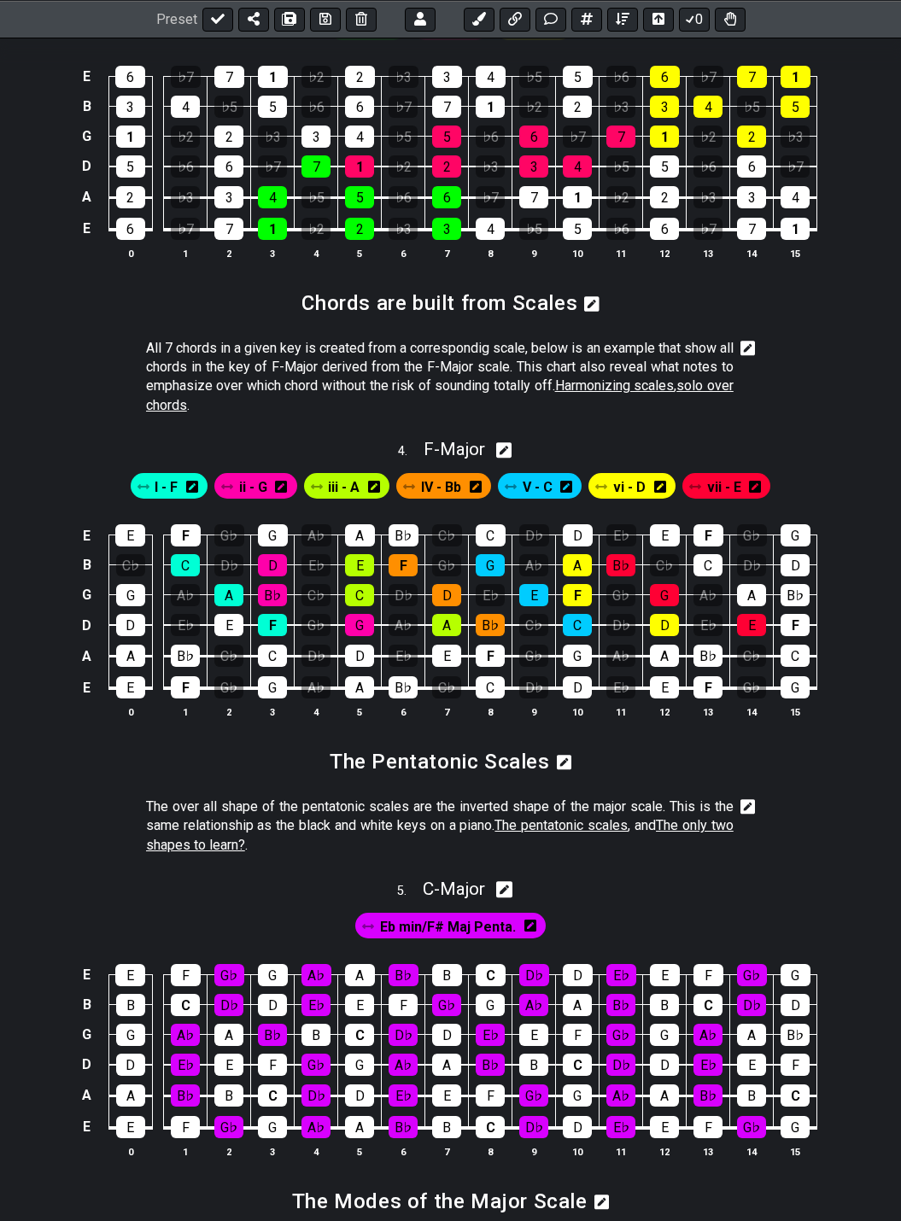
scroll to position [1451, 0]
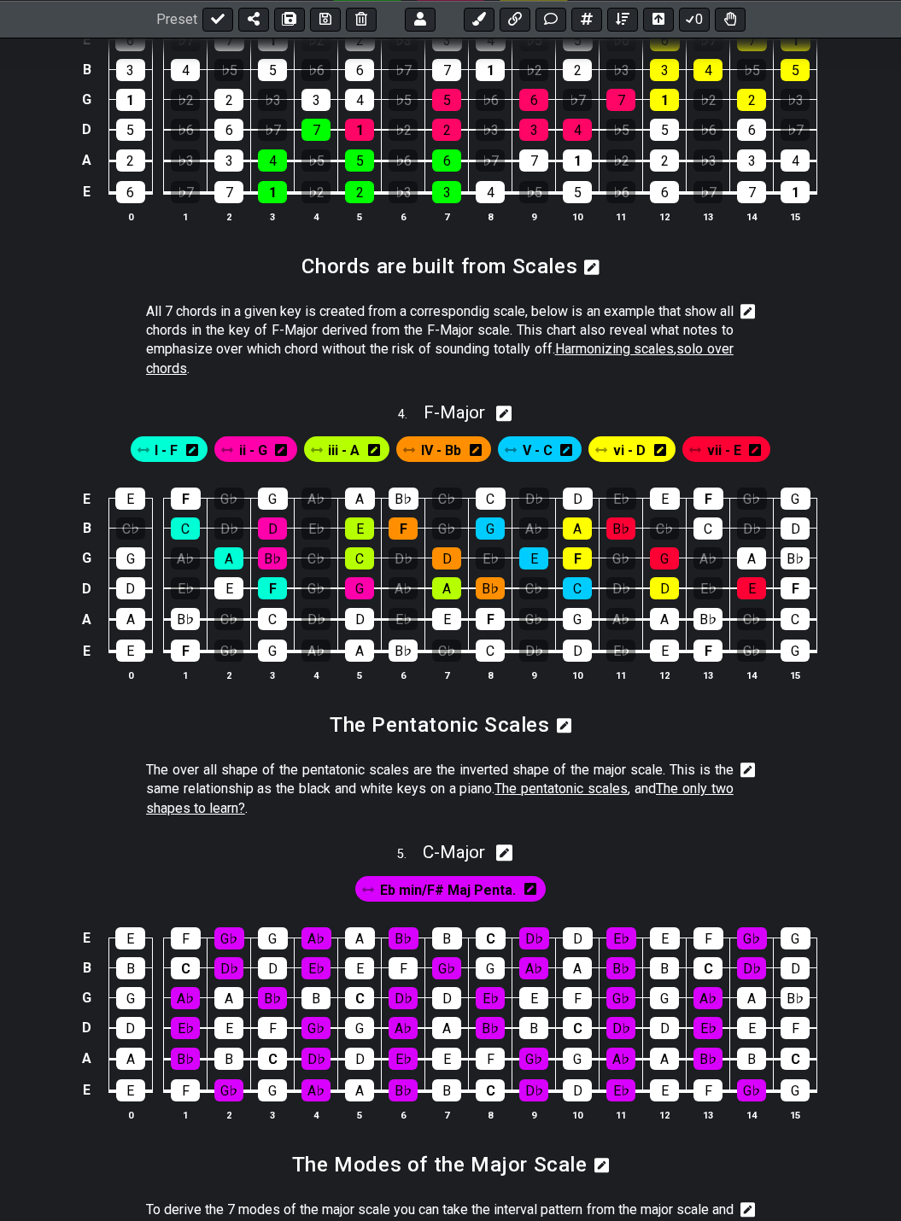
click at [746, 762] on icon at bounding box center [747, 770] width 15 height 17
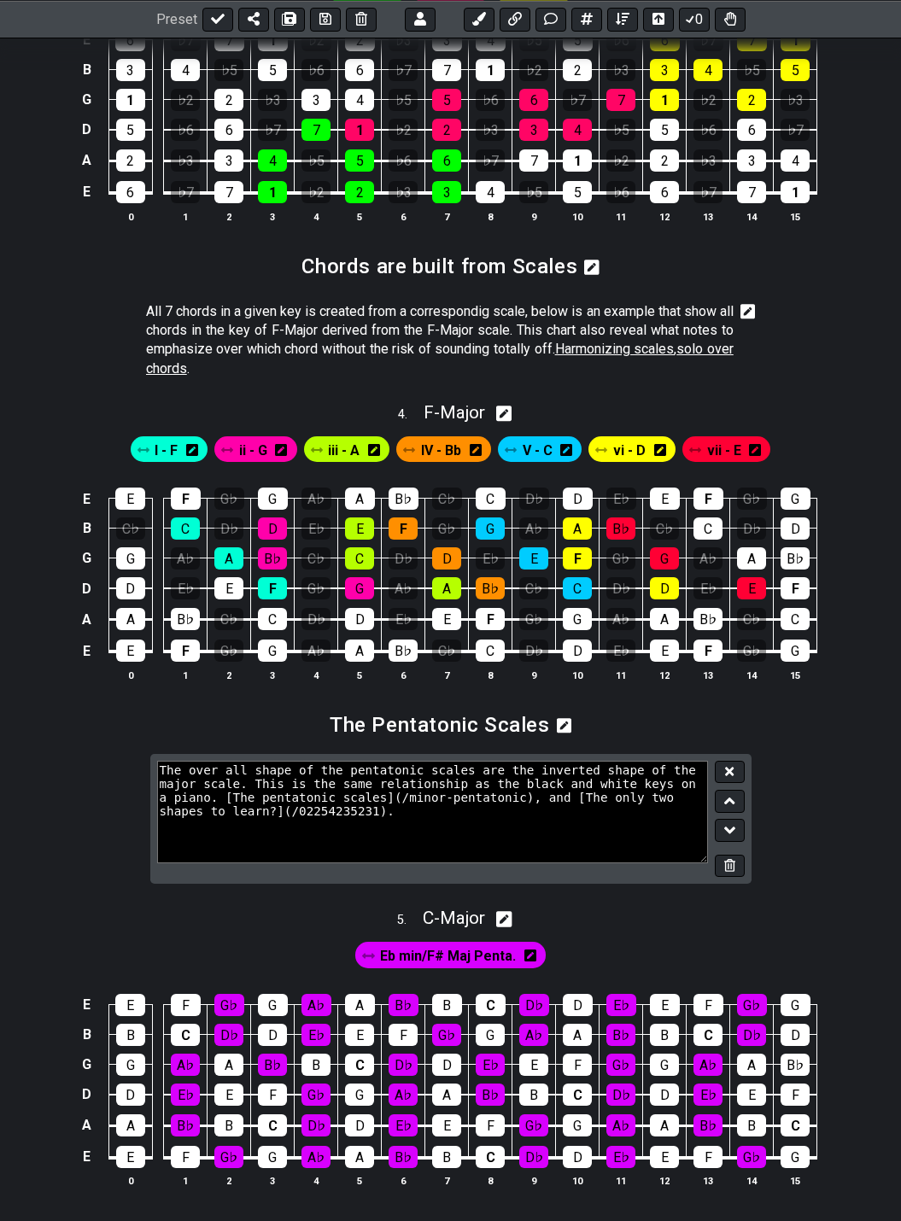
click at [514, 762] on textarea "The over all shape of the pentatonic scales are the inverted shape of the major…" at bounding box center [433, 812] width 552 height 102
type textarea "The over all shape of the pentatonic scales are the inverted shape of the major…"
click at [725, 765] on icon at bounding box center [729, 771] width 9 height 13
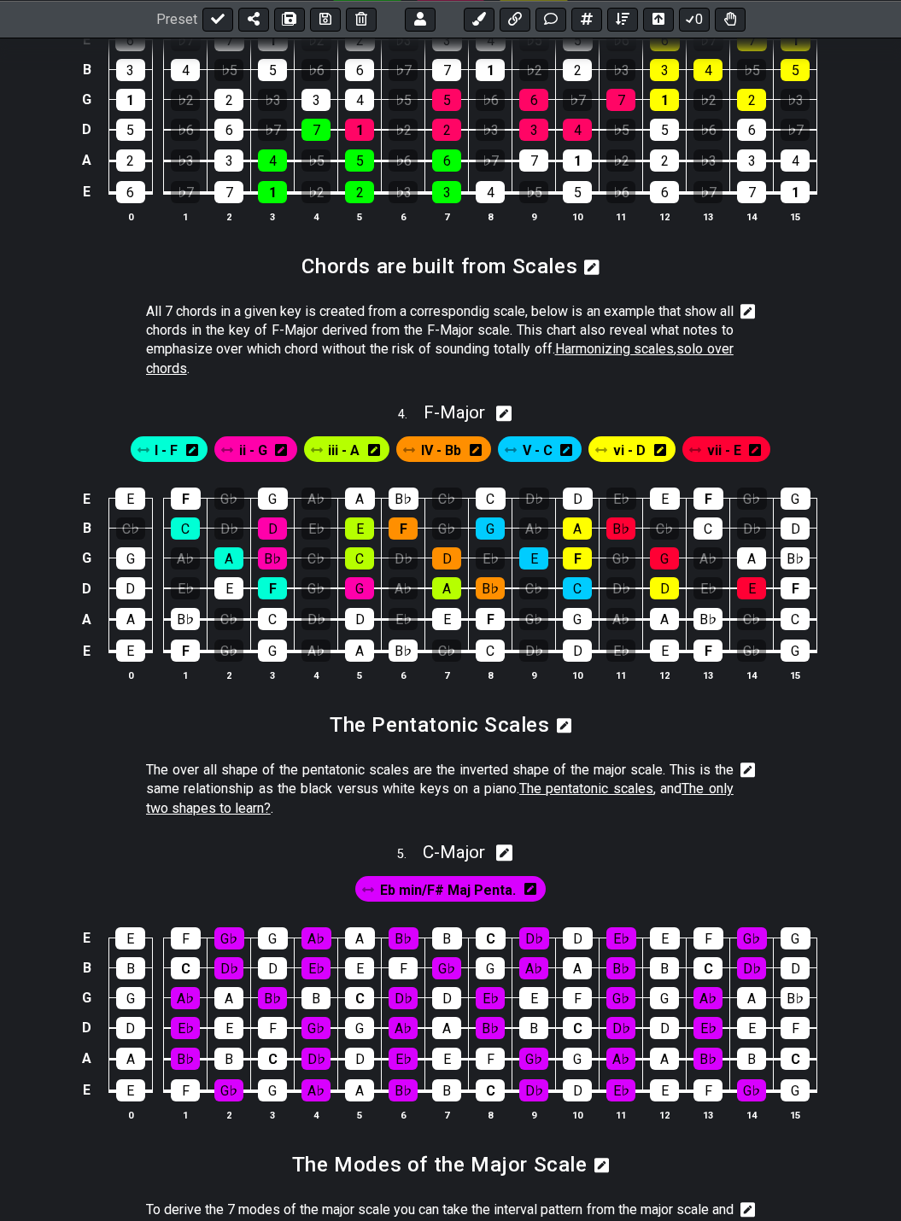
click at [746, 762] on icon at bounding box center [747, 769] width 15 height 15
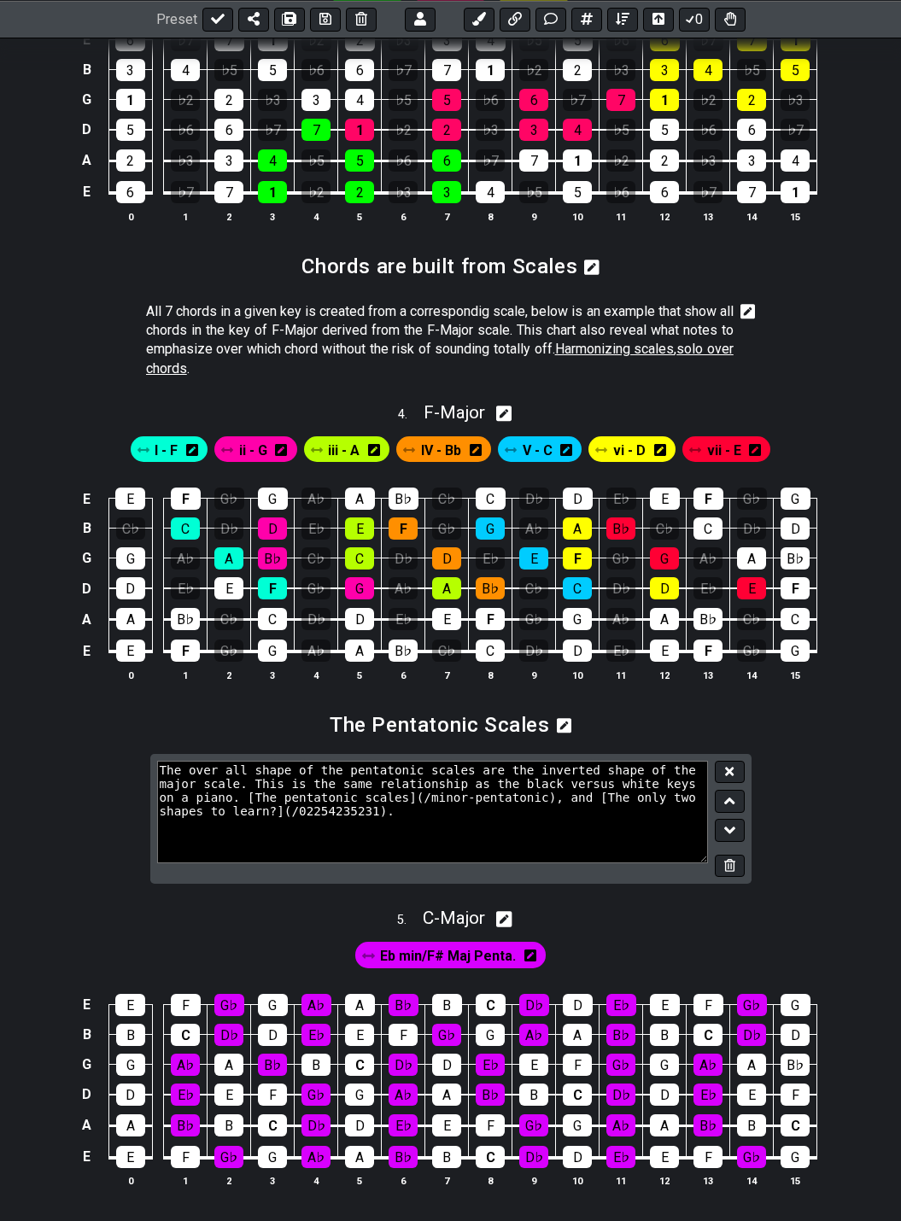
click at [538, 774] on textarea "The over all shape of the pentatonic scales are the inverted shape of the major…" at bounding box center [433, 812] width 552 height 102
type textarea "The over all shape of the pentatonic scales are the inverted shape of the major…"
click at [732, 767] on icon at bounding box center [729, 771] width 9 height 9
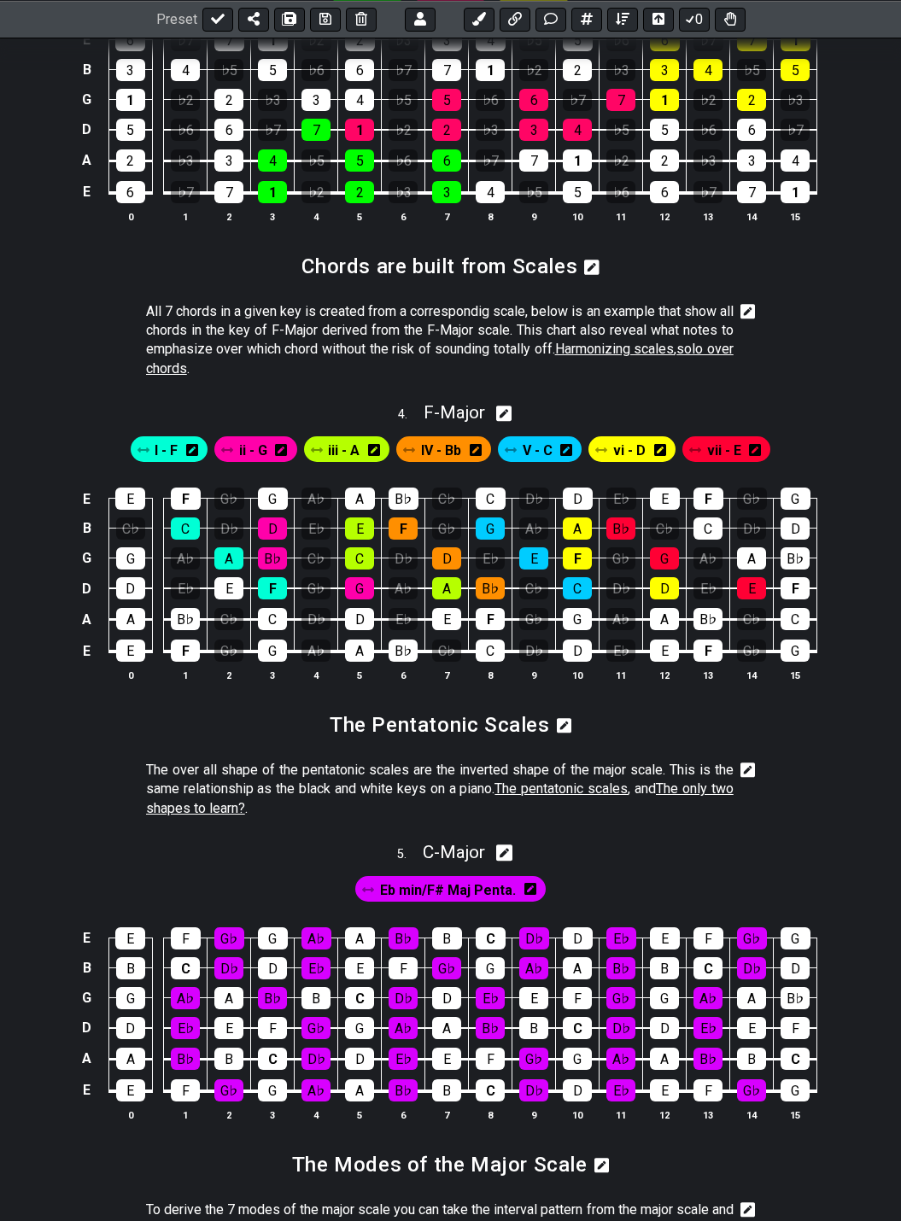
click at [745, 762] on icon at bounding box center [747, 769] width 15 height 15
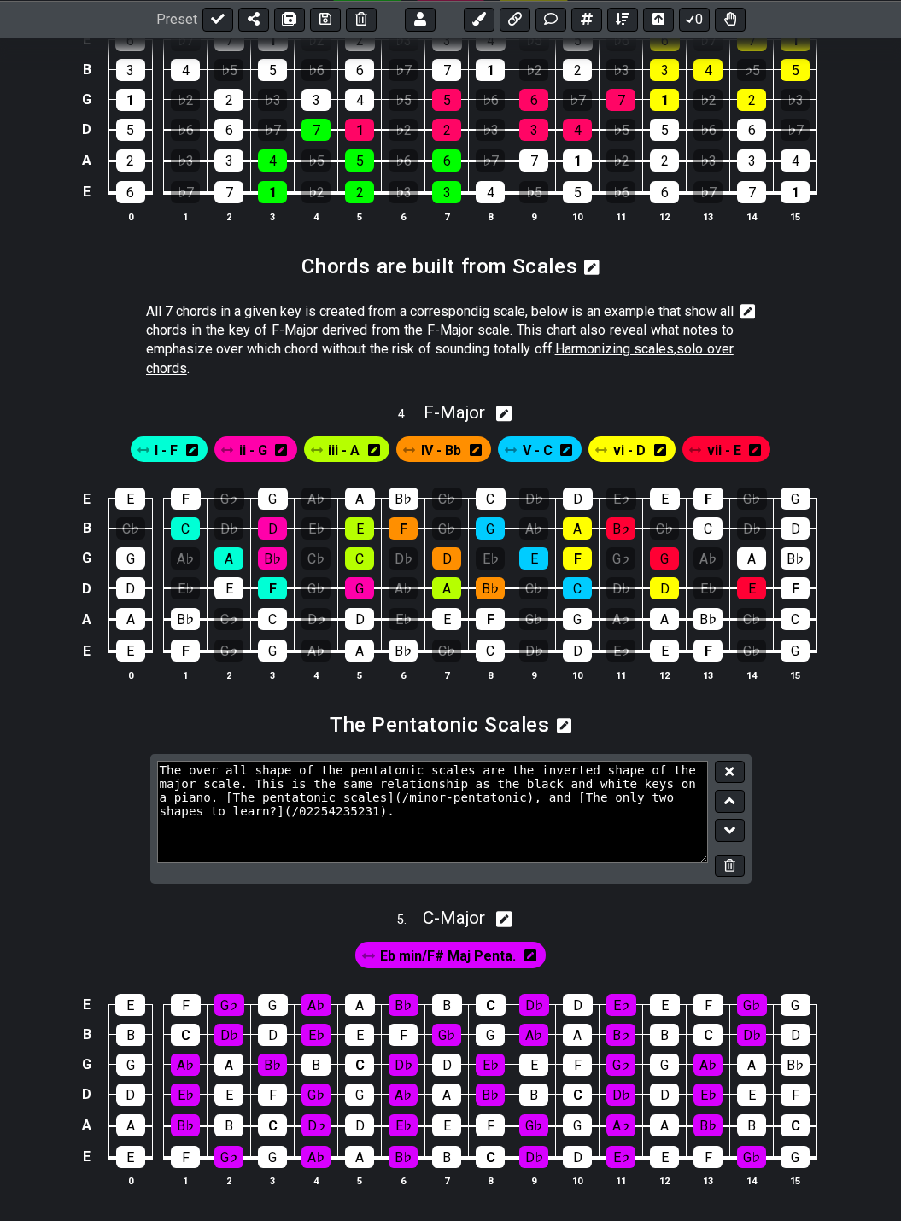
click at [673, 762] on textarea "The over all shape of the pentatonic scales are the inverted shape of the major…" at bounding box center [433, 812] width 552 height 102
type textarea "The over all shape of the pentatonic scales are the inverted shape of the major…"
click at [736, 761] on button at bounding box center [729, 772] width 29 height 23
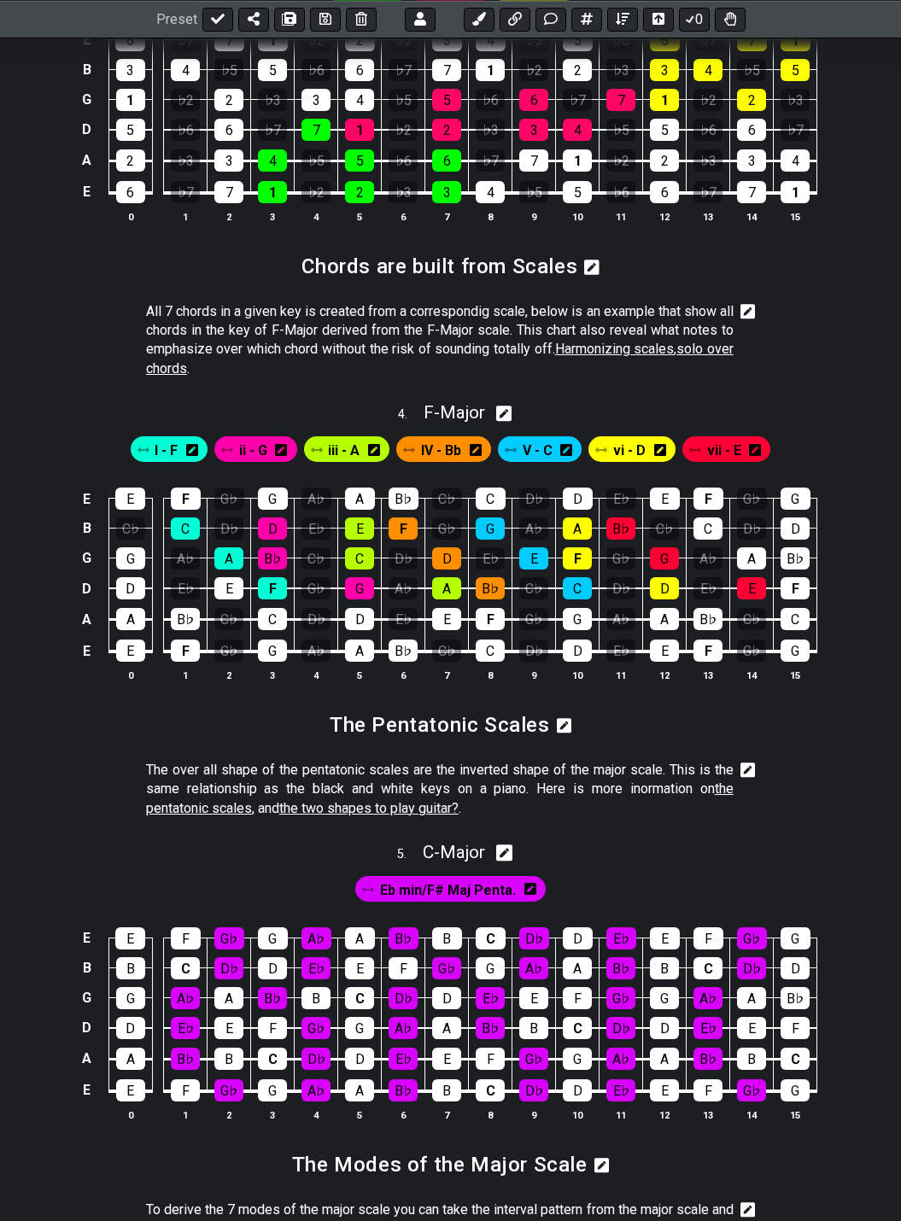
click at [743, 762] on icon at bounding box center [747, 769] width 15 height 15
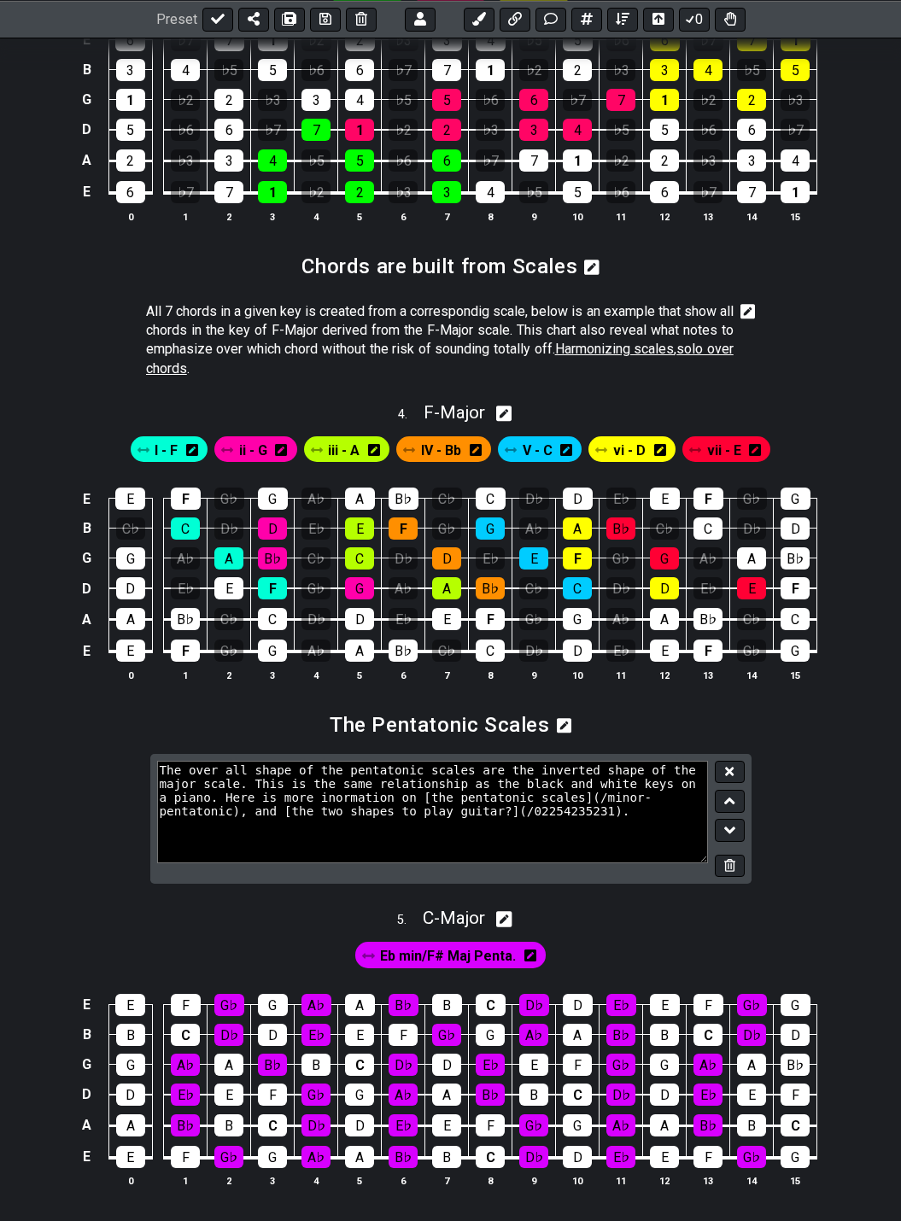
click at [659, 783] on textarea "The over all shape of the pentatonic scales are the inverted shape of the major…" at bounding box center [433, 812] width 552 height 102
type textarea "The over all shape of the pentatonic scales are the inverted shape of the major…"
click at [729, 767] on icon at bounding box center [729, 771] width 9 height 9
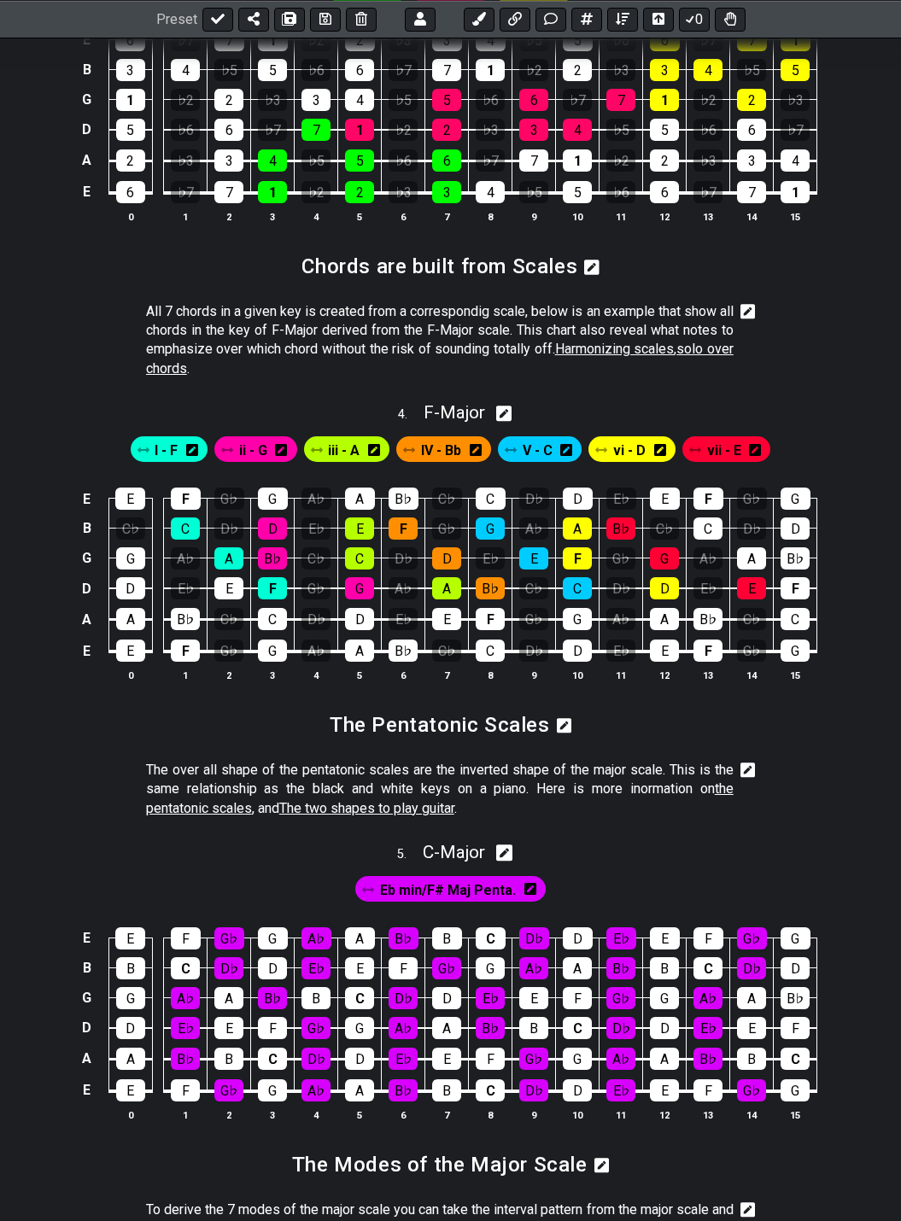
click at [748, 762] on icon at bounding box center [747, 769] width 15 height 15
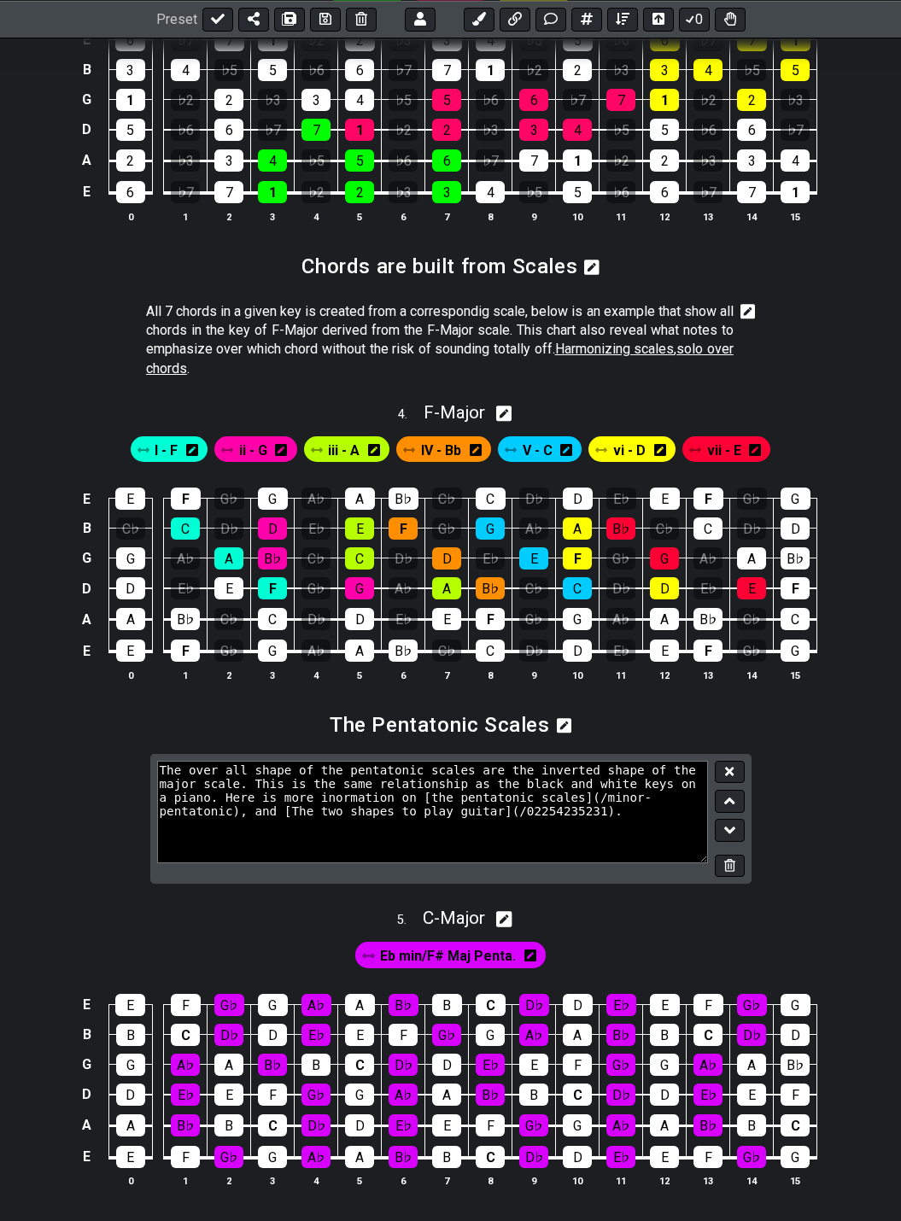
click at [654, 784] on textarea "The over all shape of the pentatonic scales are the inverted shape of the major…" at bounding box center [433, 812] width 552 height 102
type textarea "The over all shape of the pentatonic scales are the inverted shape of the major…"
click at [725, 765] on icon at bounding box center [729, 771] width 9 height 13
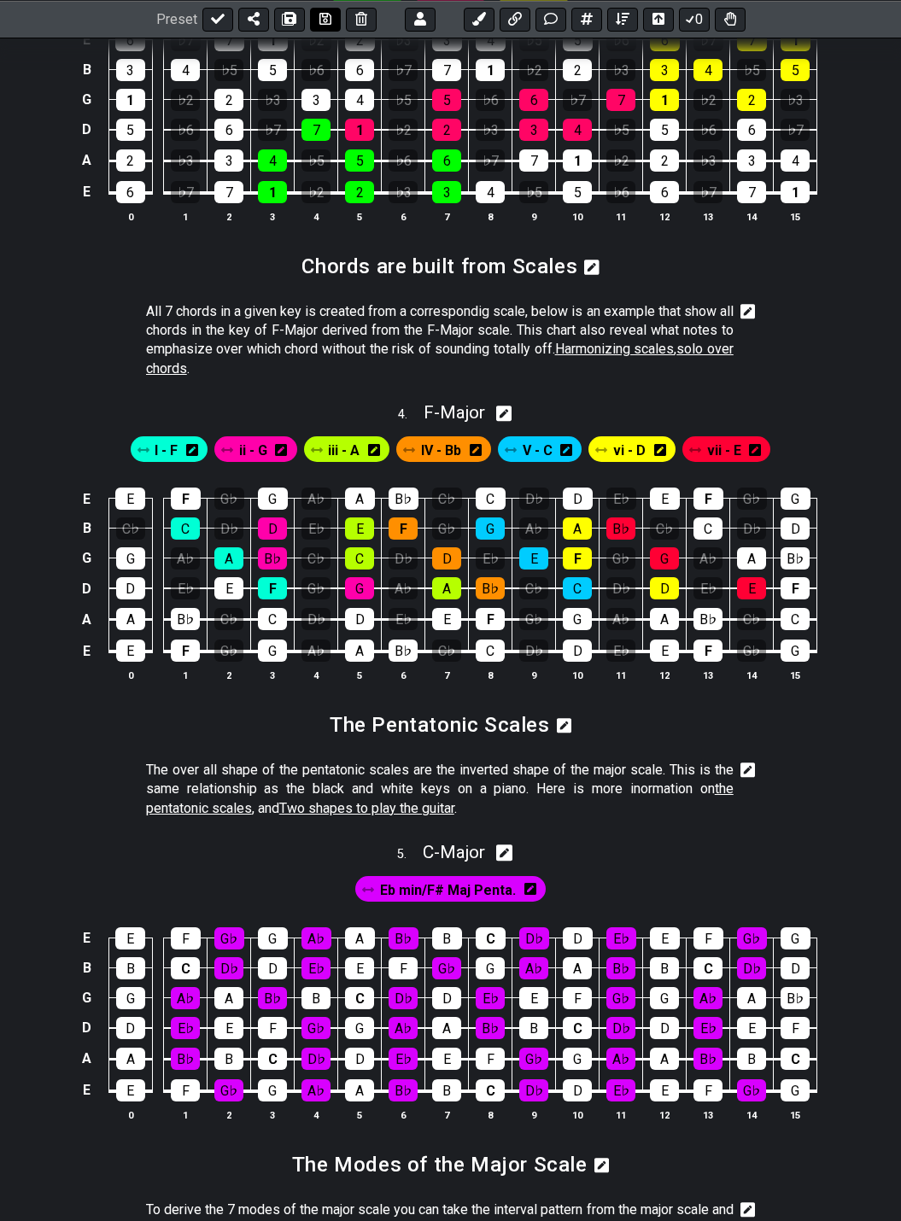
click at [323, 15] on icon at bounding box center [325, 19] width 12 height 14
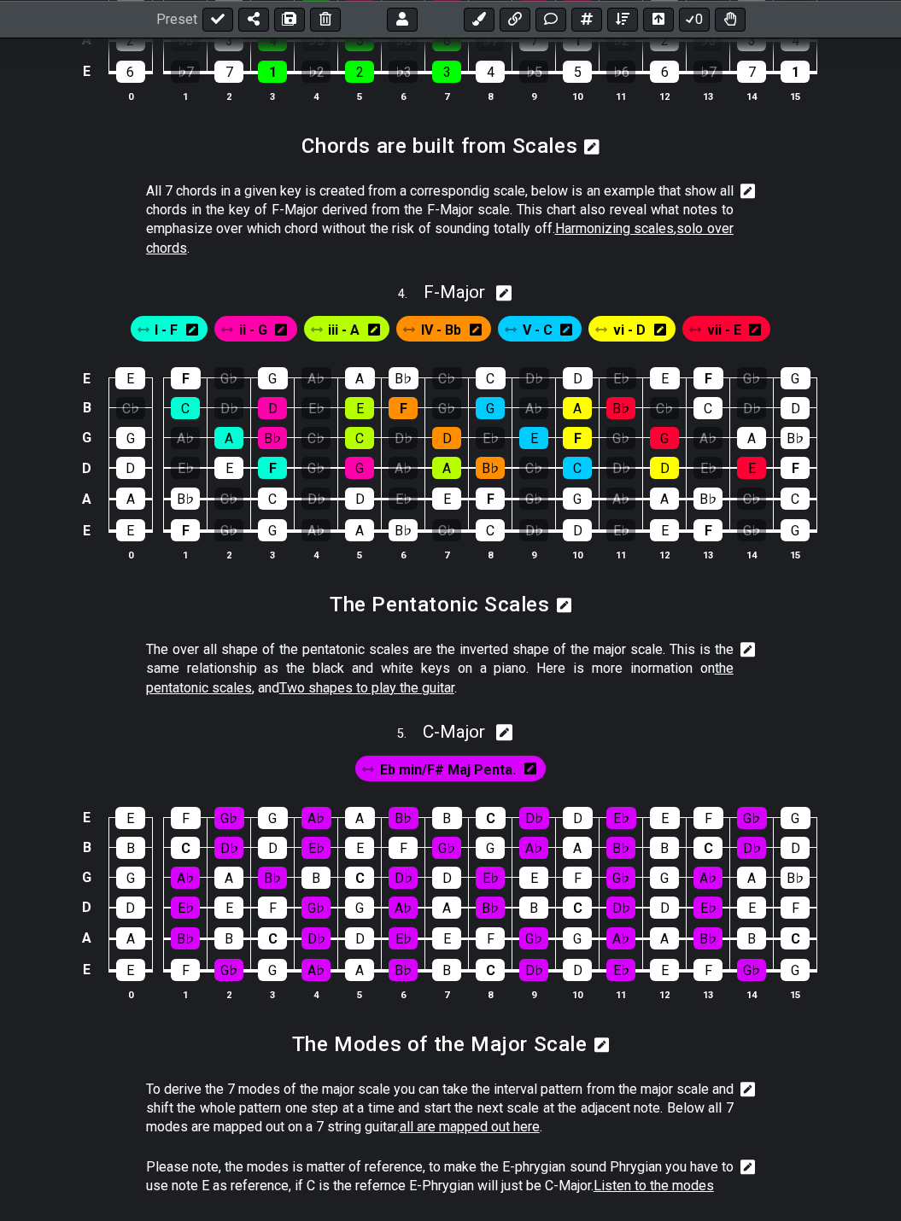
scroll to position [1793, 0]
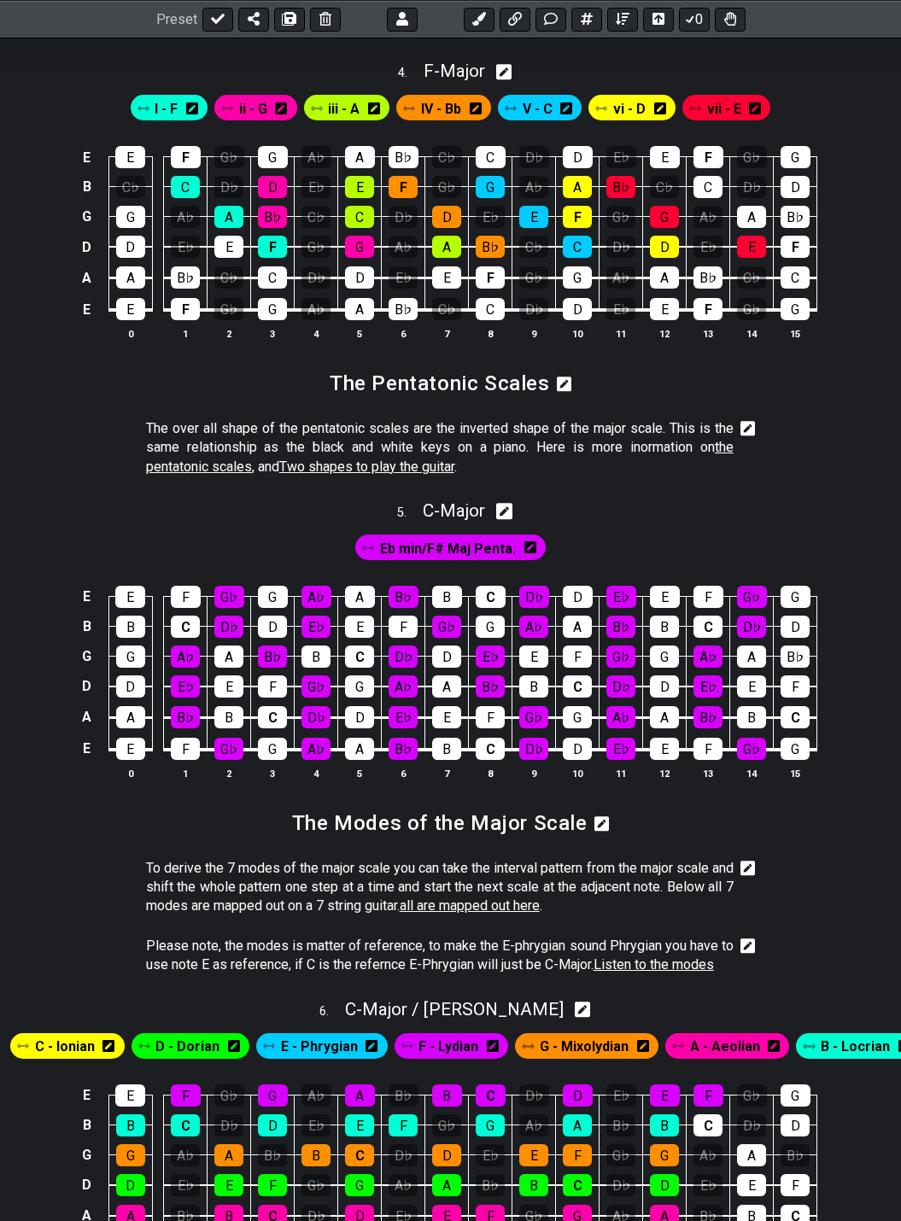
click at [739, 419] on div at bounding box center [744, 447] width 22 height 57
click at [748, 421] on icon at bounding box center [747, 428] width 15 height 15
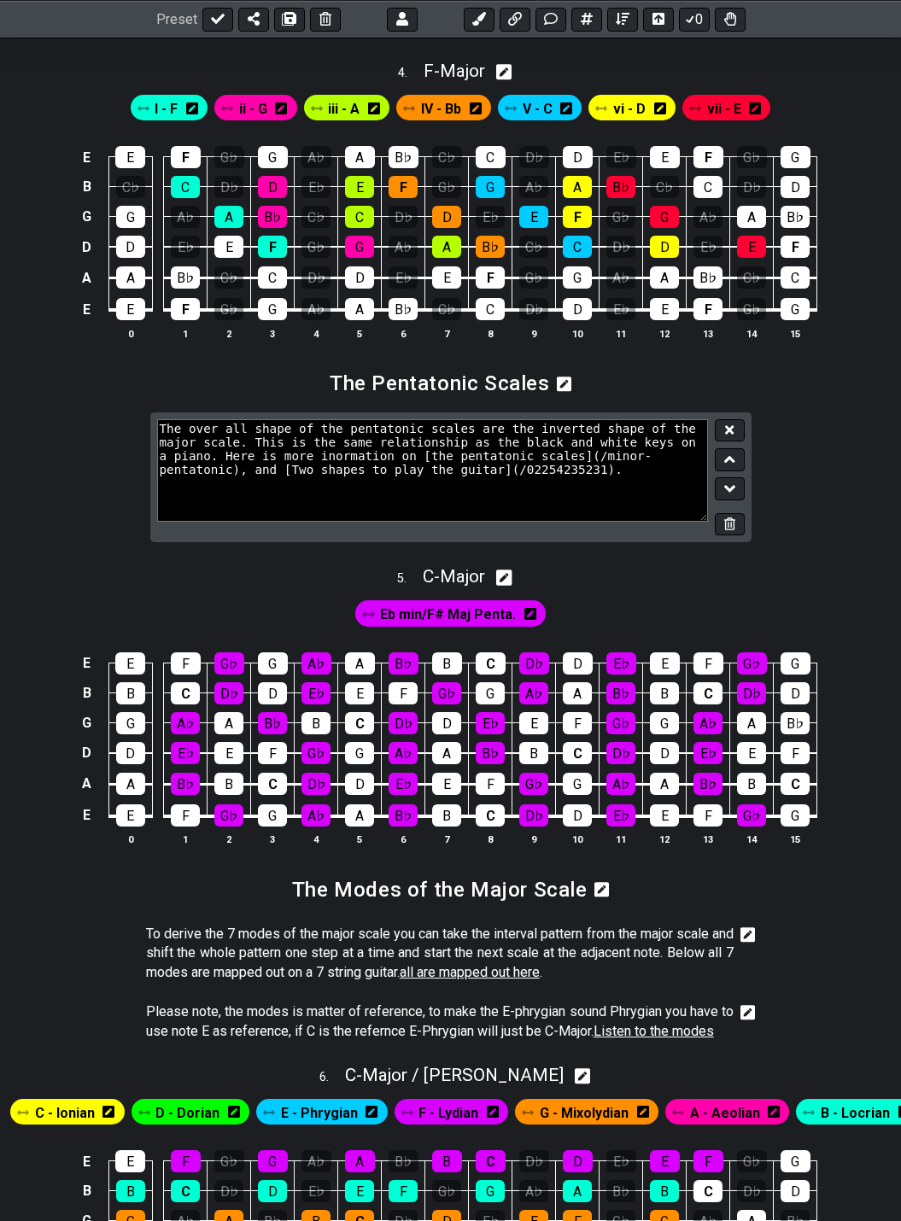
click at [622, 442] on textarea "The over all shape of the pentatonic scales are the inverted shape of the major…" at bounding box center [433, 470] width 552 height 102
type textarea "The over all shape of the pentatonic scales are the inverted shape of the major…"
click at [727, 425] on icon at bounding box center [729, 429] width 9 height 9
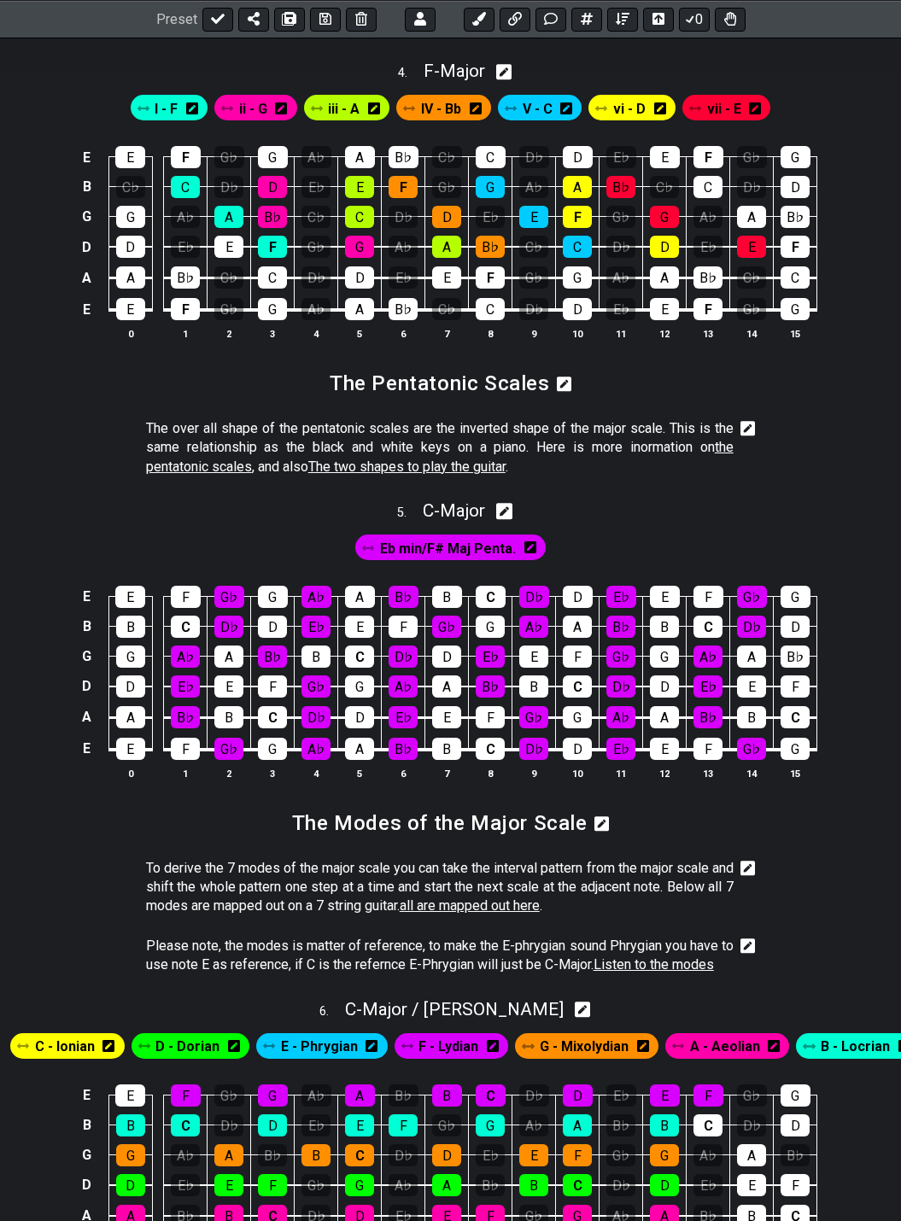
scroll to position [1878, 0]
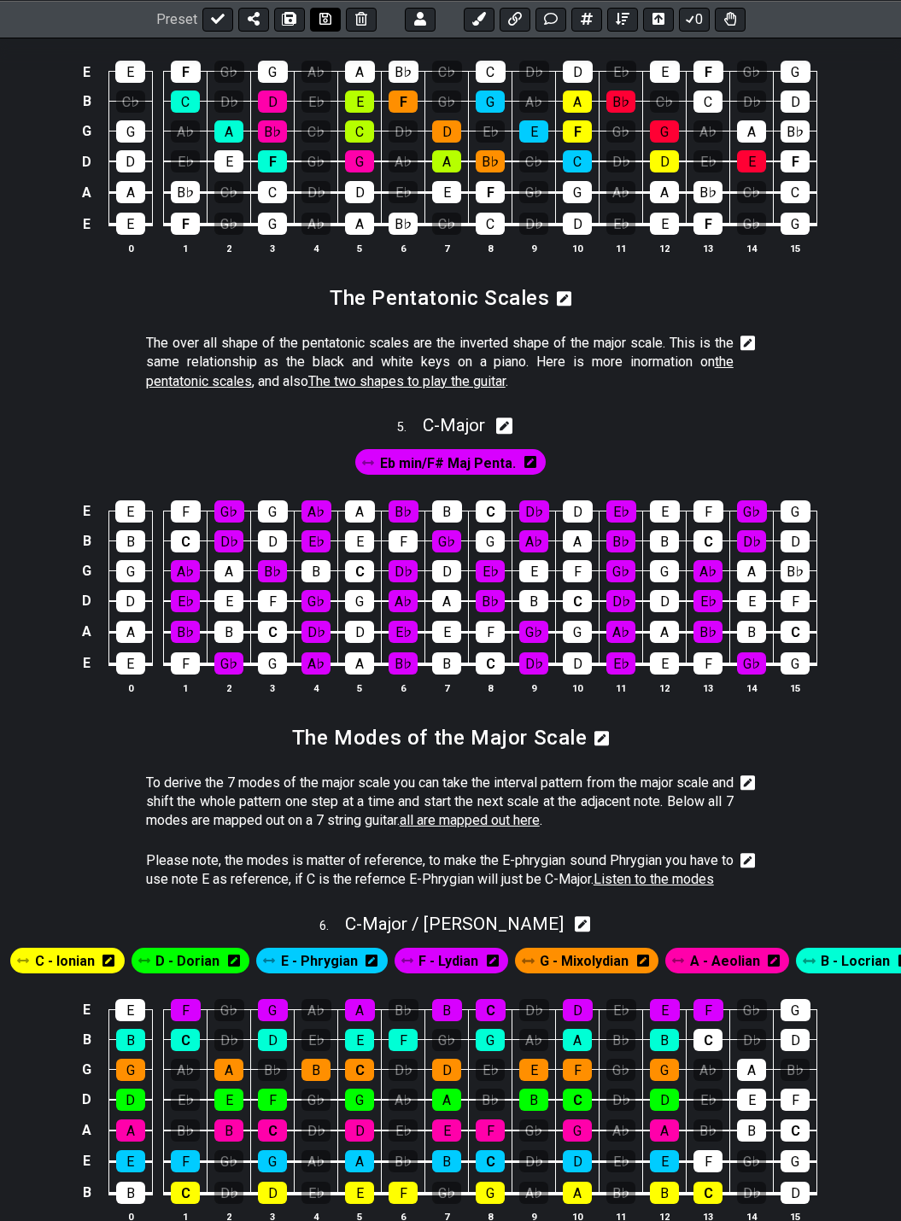
click at [326, 21] on icon at bounding box center [325, 19] width 12 height 14
click at [216, 24] on icon at bounding box center [218, 19] width 14 height 14
select select "/022512297046"
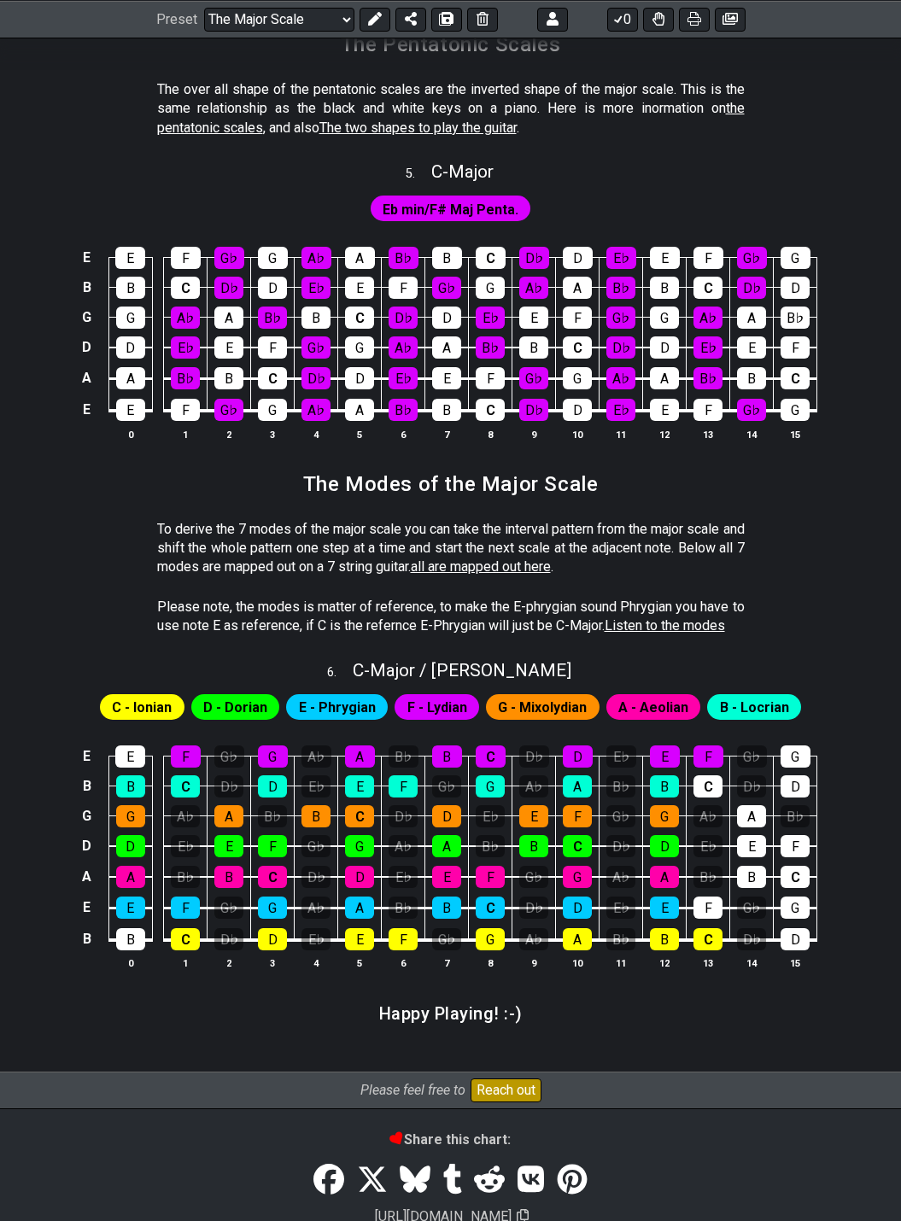
scroll to position [2135, 0]
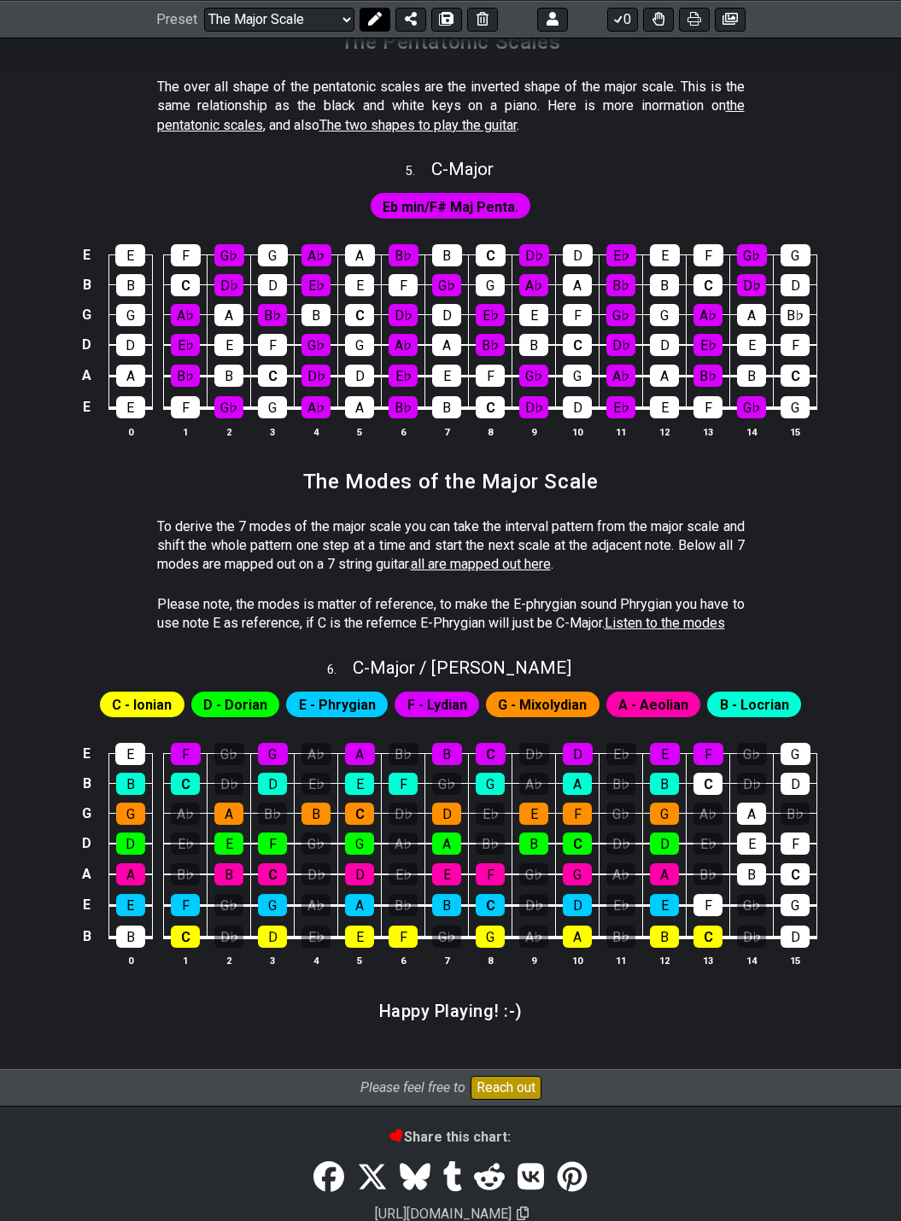
click at [373, 17] on icon at bounding box center [374, 19] width 14 height 14
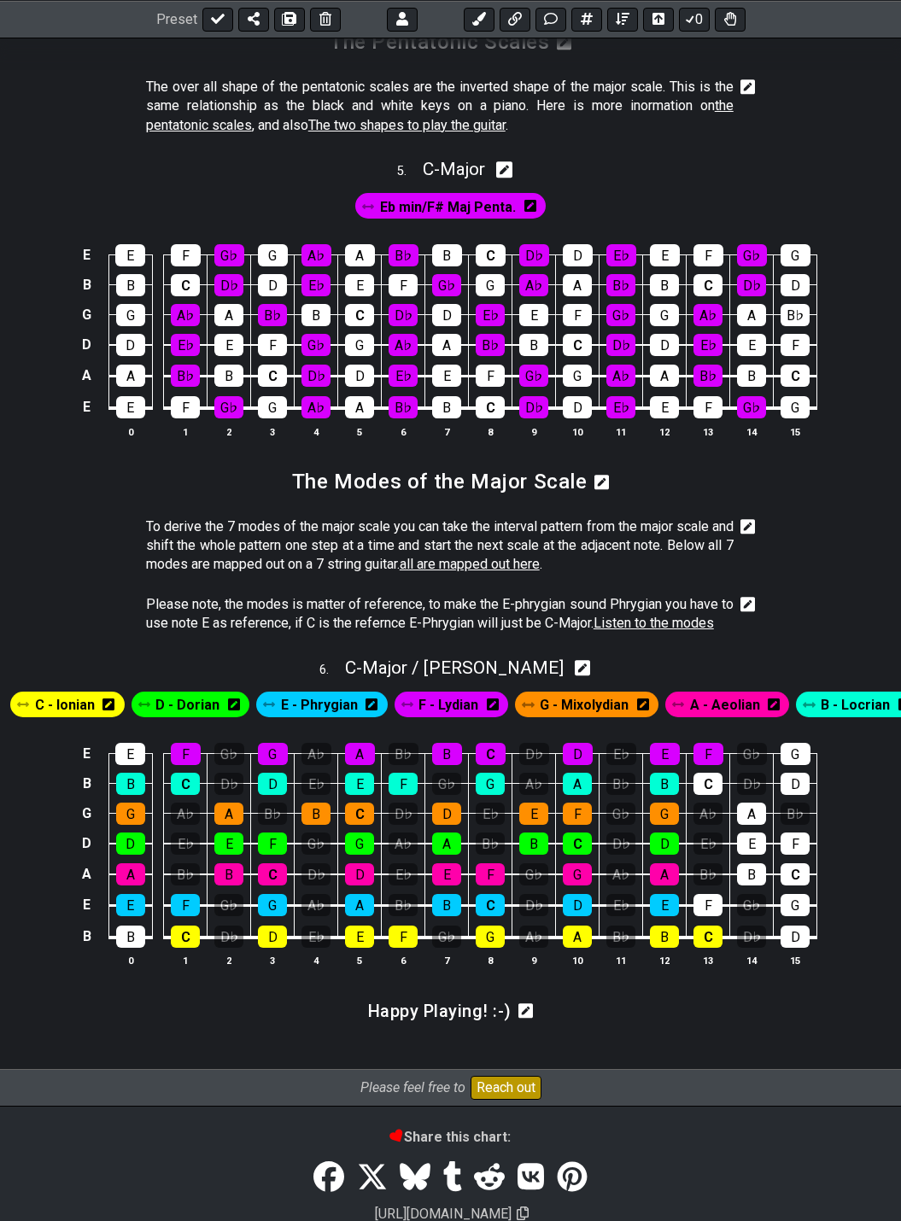
click at [745, 518] on icon at bounding box center [747, 526] width 15 height 17
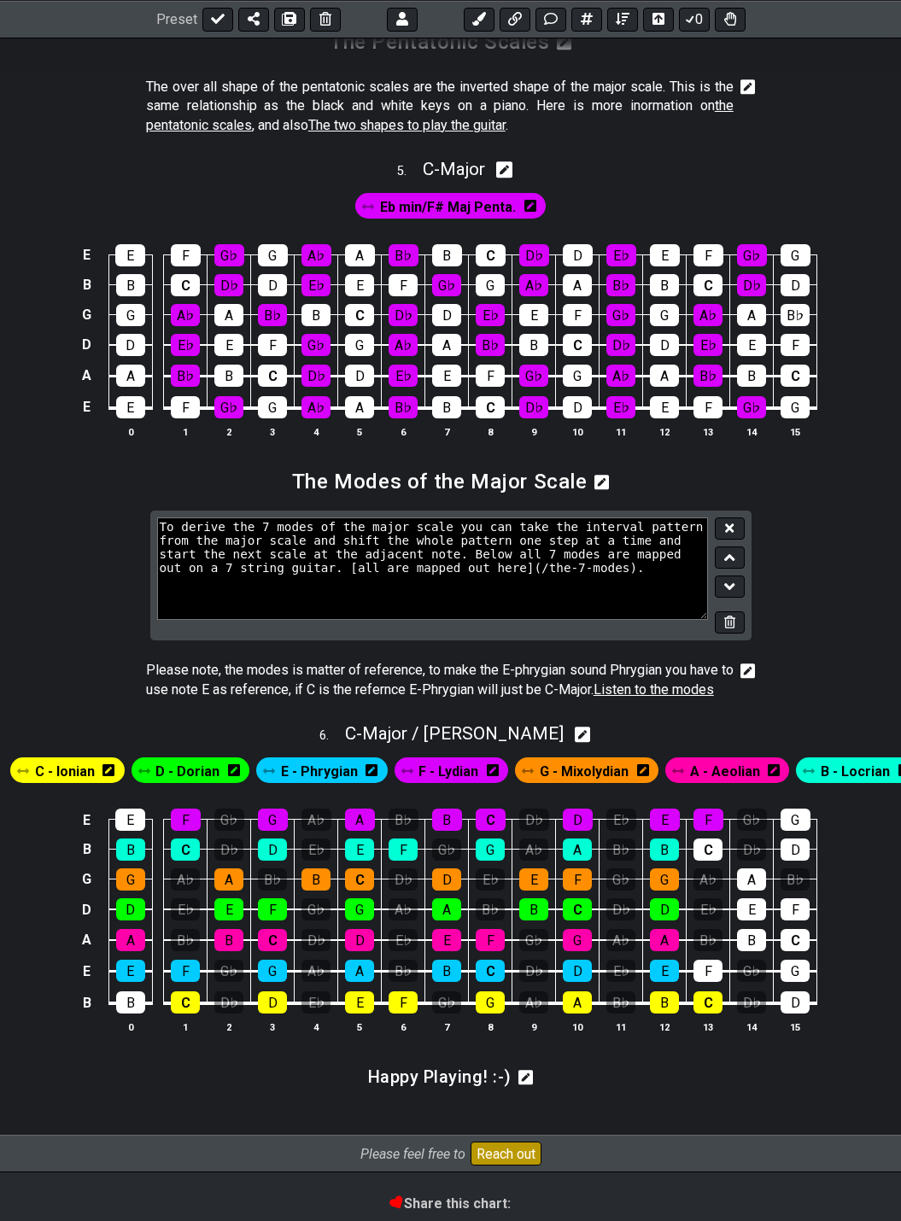
click at [659, 523] on textarea "To derive the 7 modes of the major scale you can take the interval pattern from…" at bounding box center [433, 568] width 552 height 102
type textarea "To derive the 7 modes of the major scale you can take the interval pattern from…"
click at [732, 522] on icon at bounding box center [729, 528] width 9 height 13
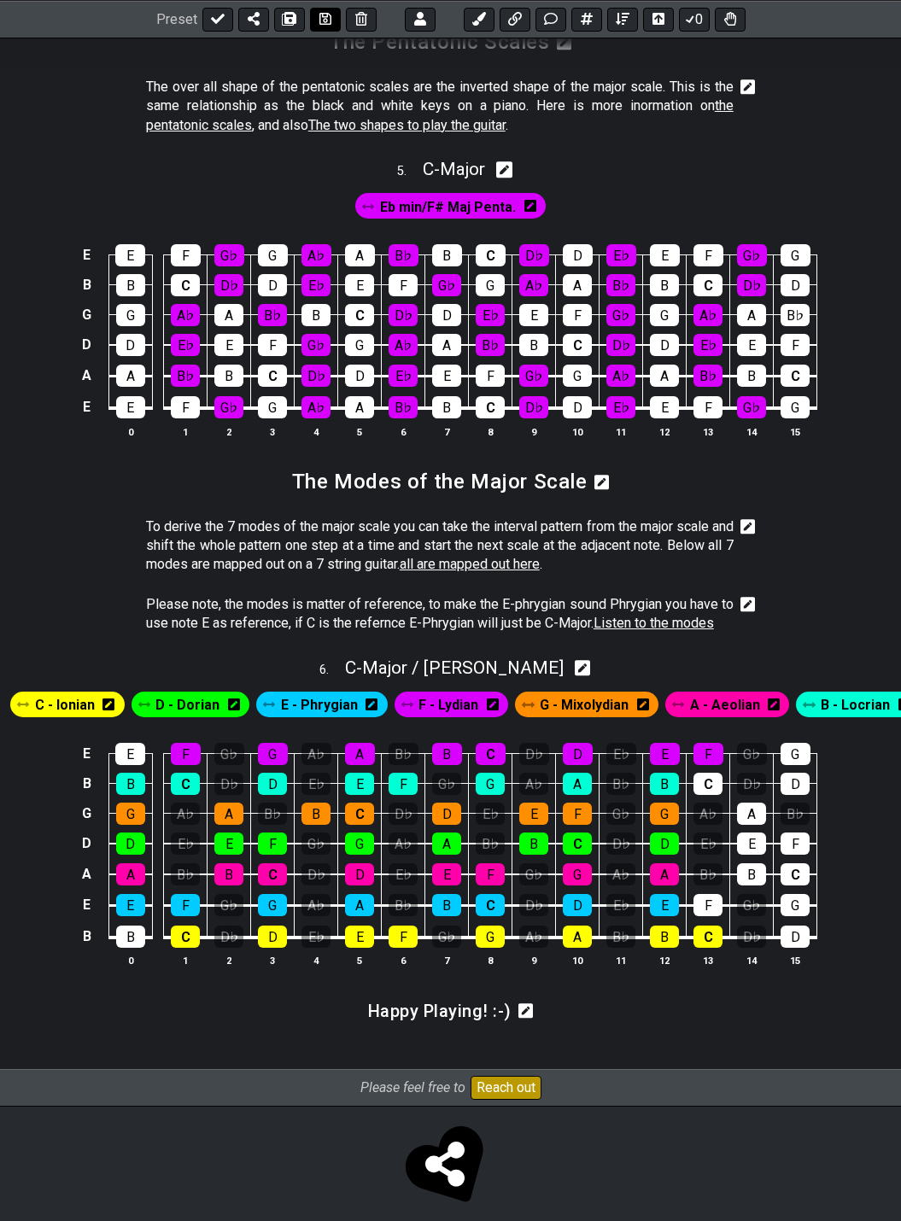
click at [329, 13] on icon at bounding box center [325, 19] width 12 height 14
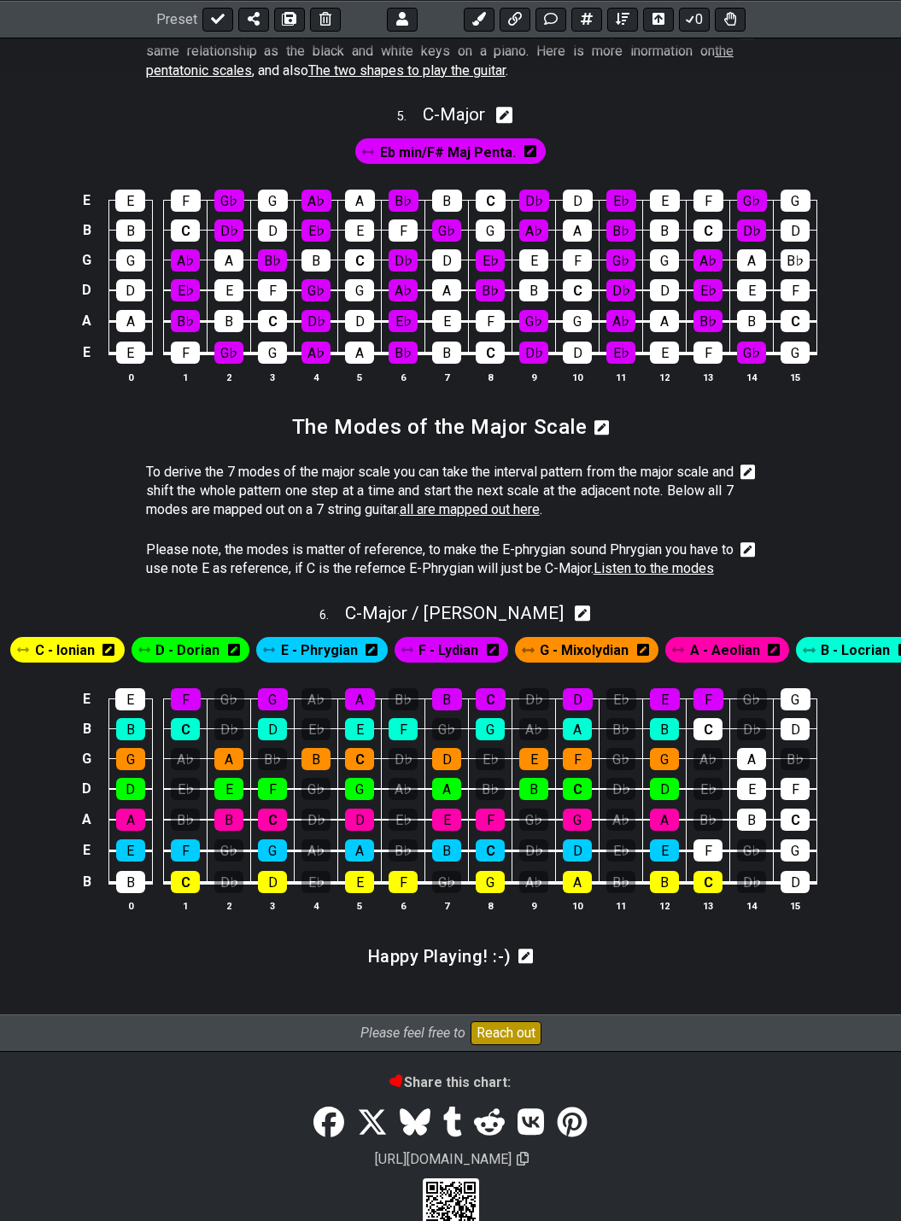
scroll to position [2220, 0]
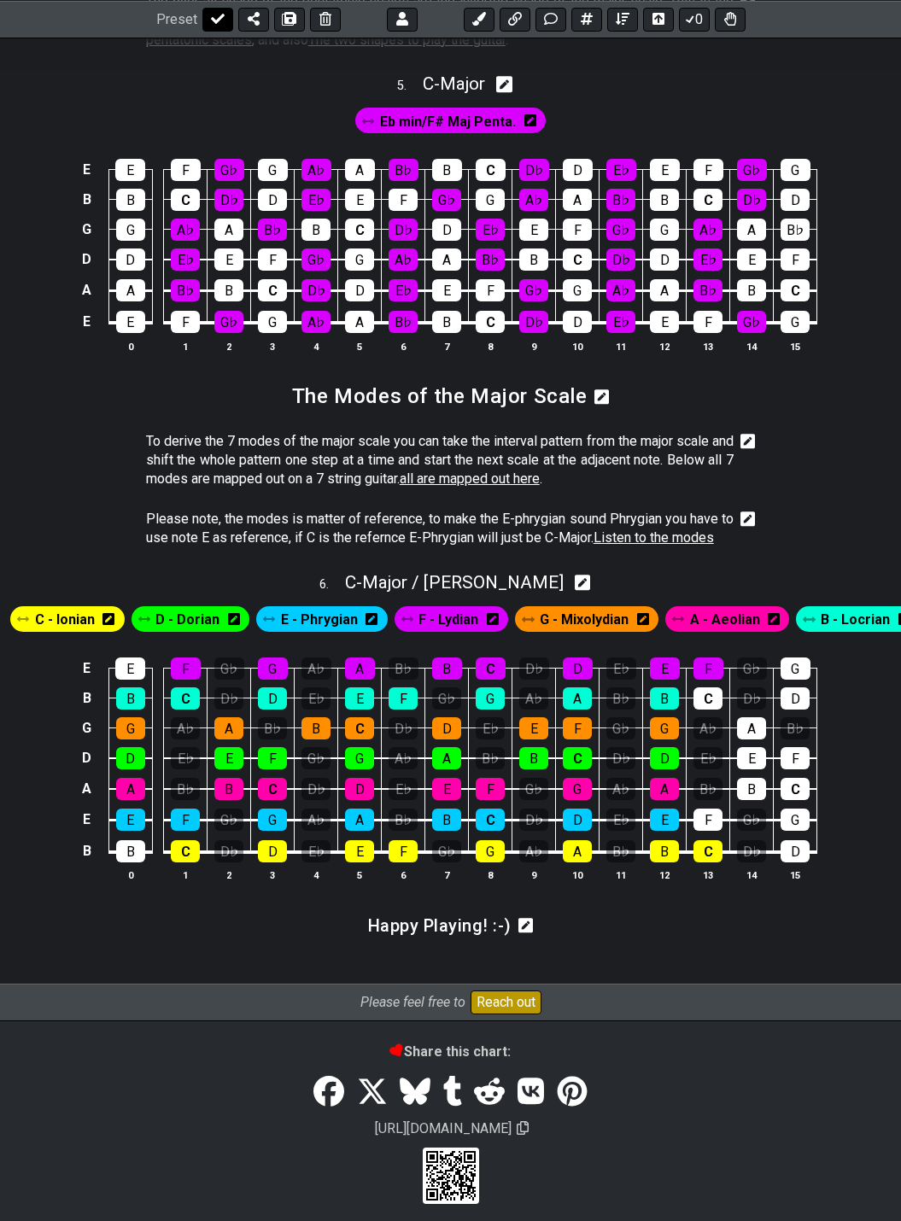
click at [214, 20] on icon at bounding box center [218, 19] width 14 height 10
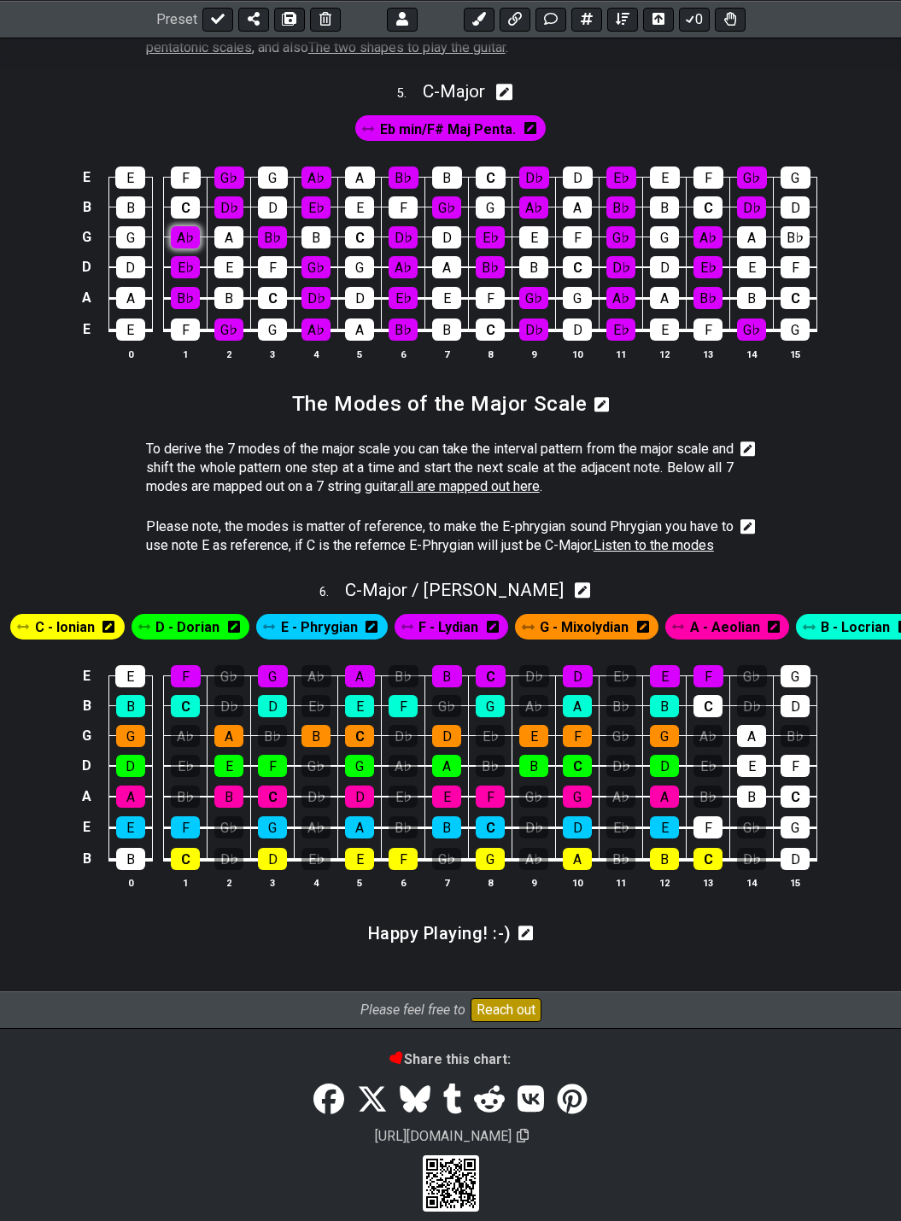
select select "/022512297046"
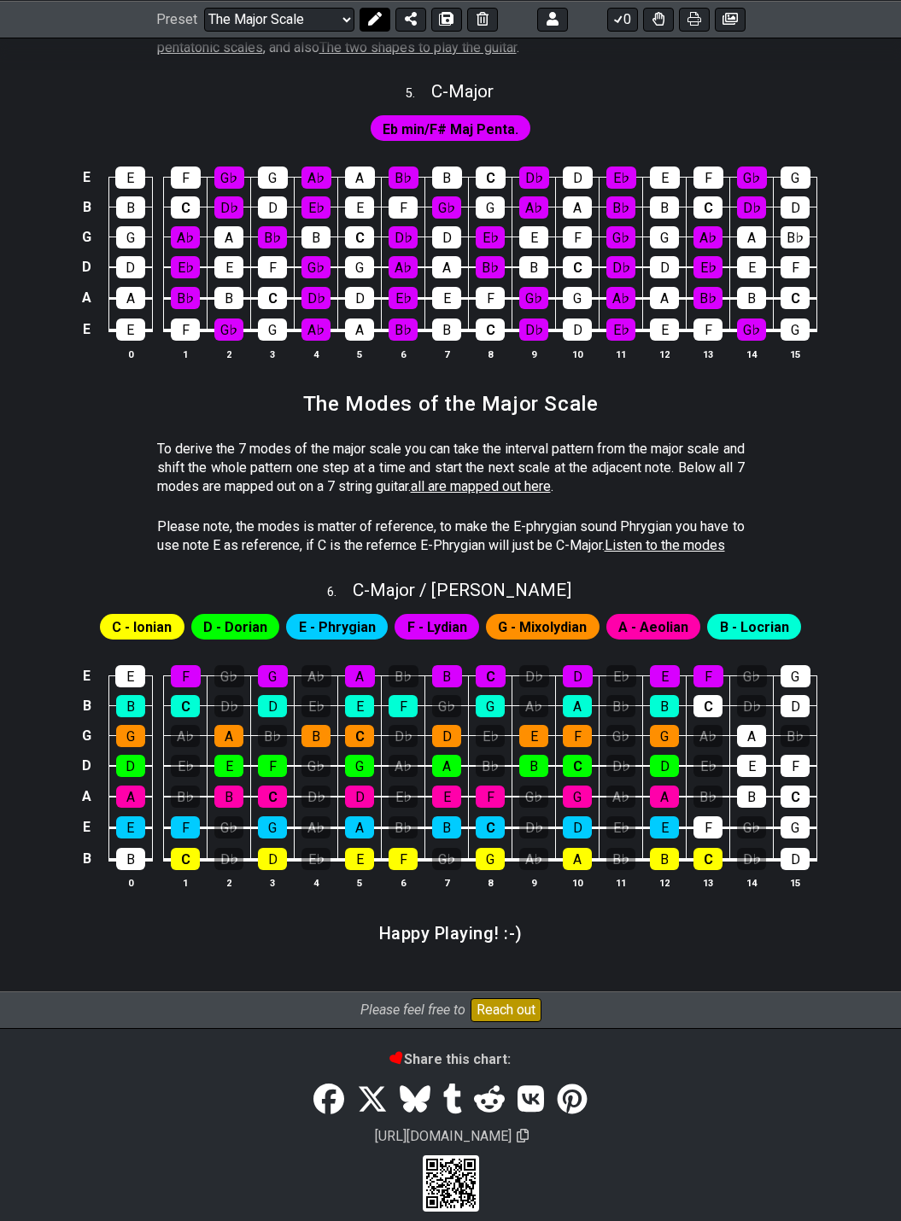
click at [369, 21] on icon at bounding box center [374, 19] width 14 height 14
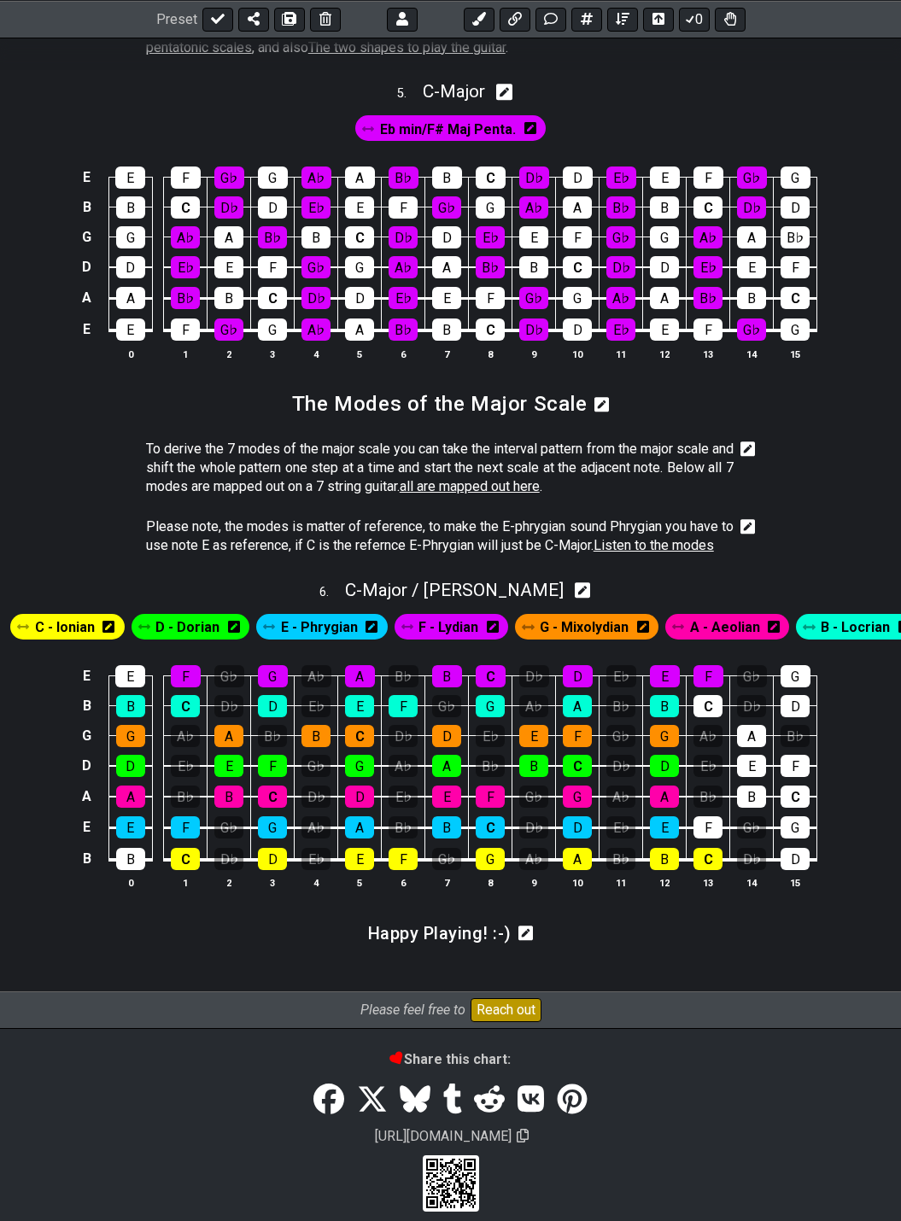
click at [746, 519] on icon at bounding box center [747, 526] width 15 height 15
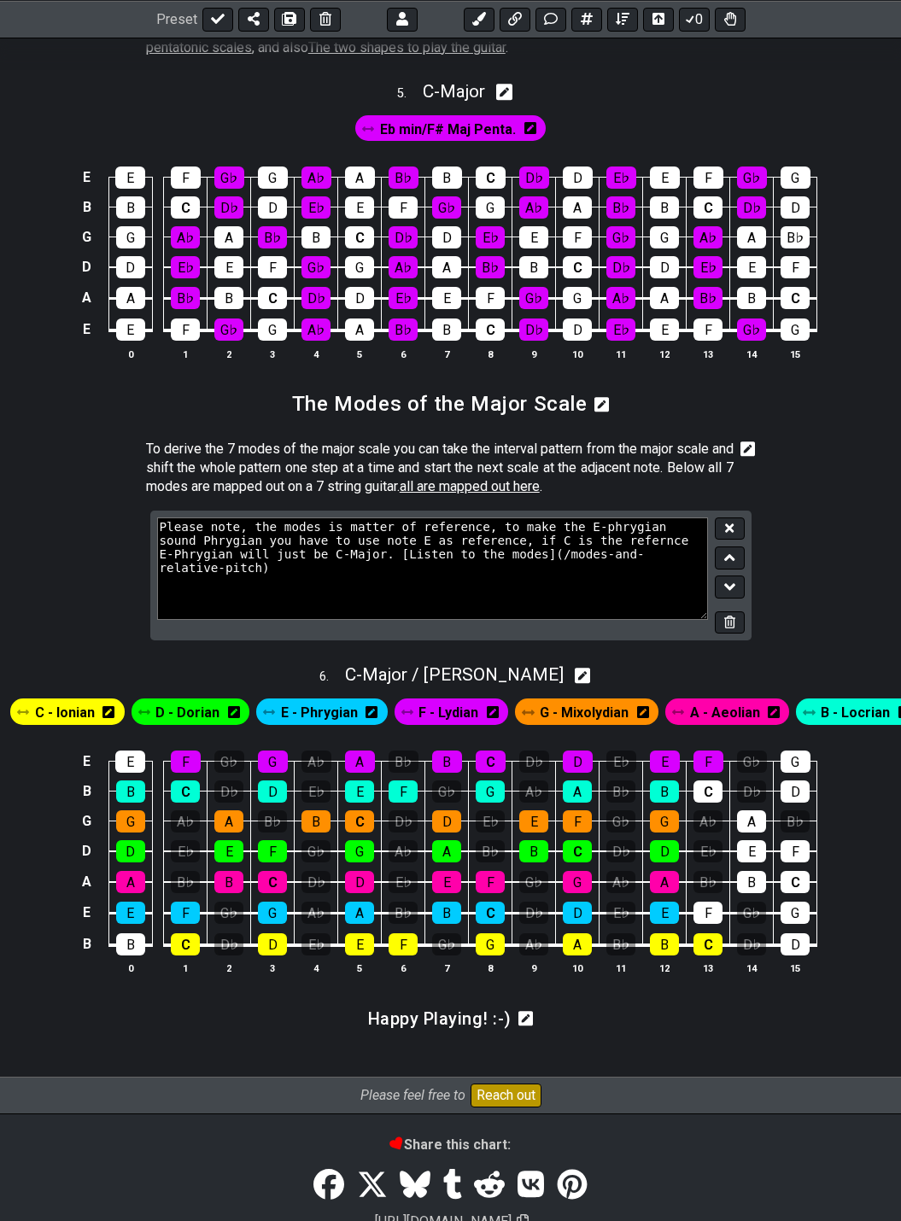
click at [325, 517] on textarea "Please note, the modes is matter of reference, to make the E-phrygian sound Phr…" at bounding box center [433, 568] width 552 height 102
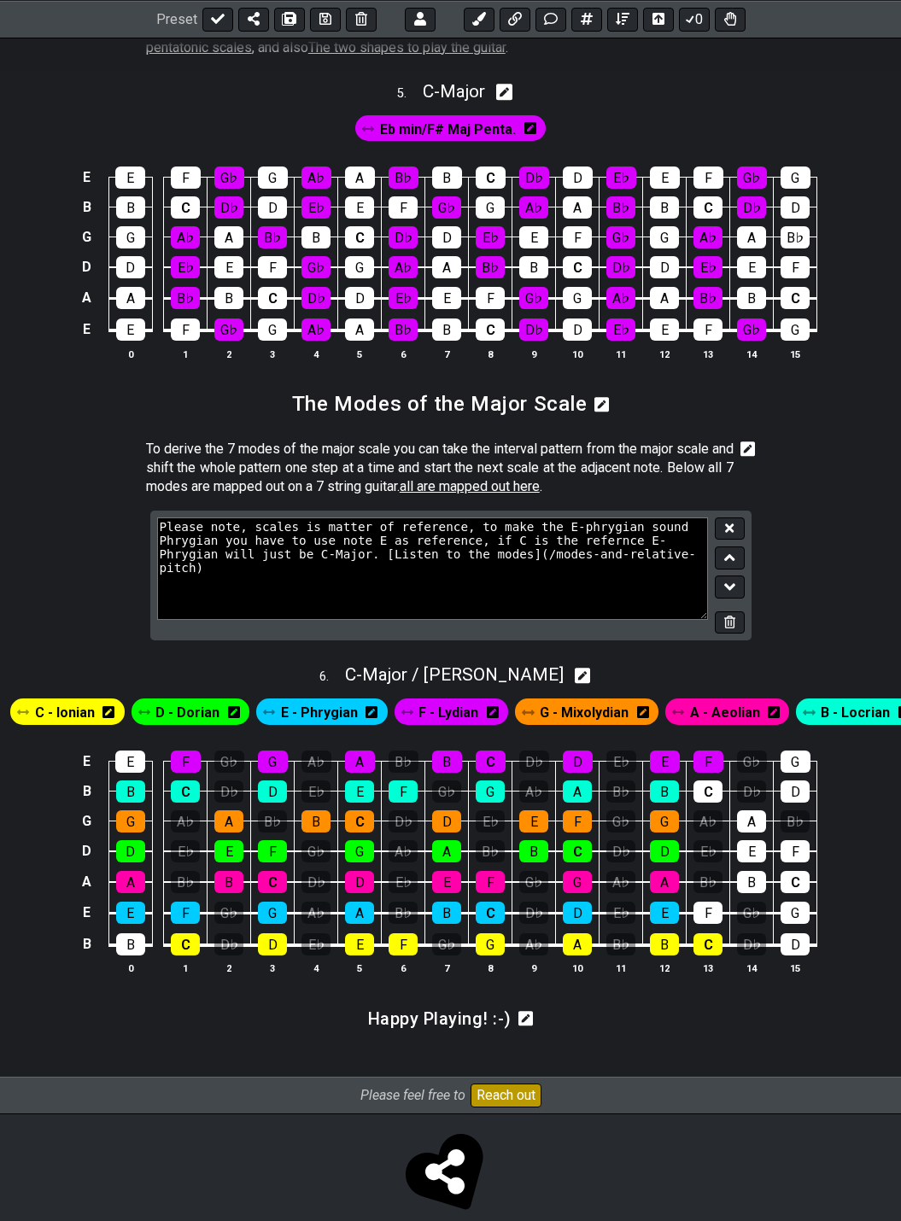
click at [312, 517] on textarea "Please note, scales is matter of reference, to make the E-phrygian sound Phrygi…" at bounding box center [433, 568] width 552 height 102
type textarea "Please note, scales is a matter of reference, to make the E-phrygian sound Phry…"
click at [735, 517] on button at bounding box center [729, 528] width 29 height 23
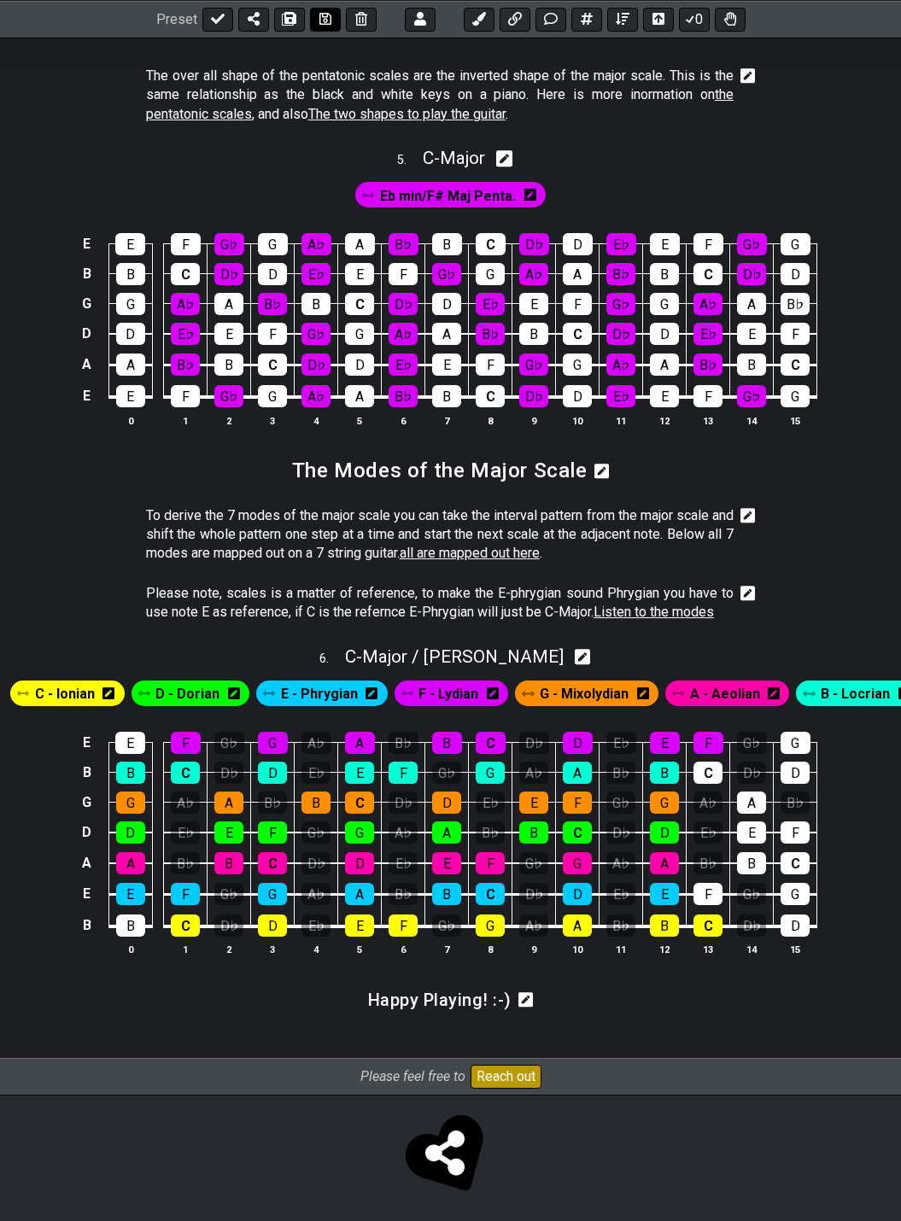
click at [324, 20] on icon at bounding box center [325, 19] width 12 height 14
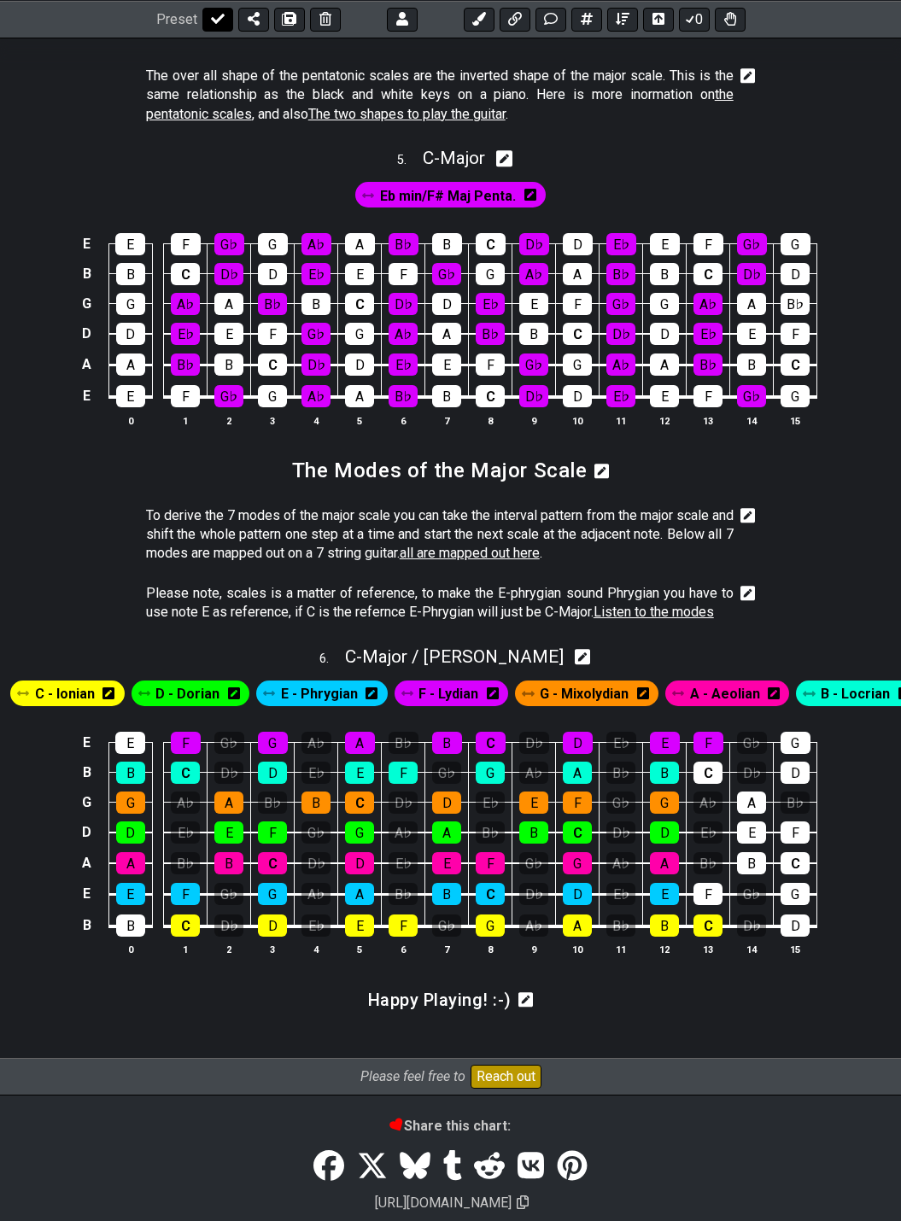
click at [211, 20] on icon at bounding box center [218, 19] width 14 height 10
select select "/022512297046"
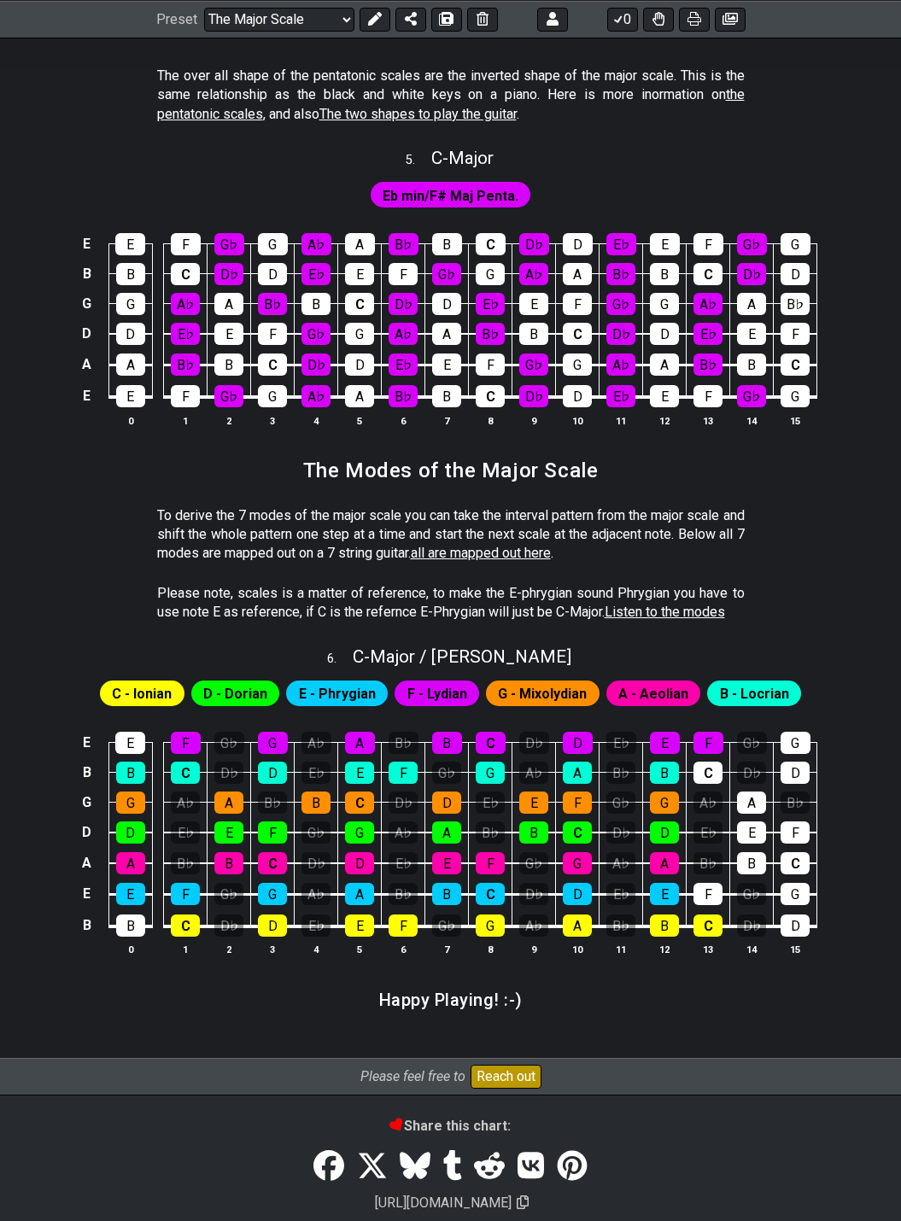
click at [368, 15] on icon at bounding box center [375, 19] width 14 height 14
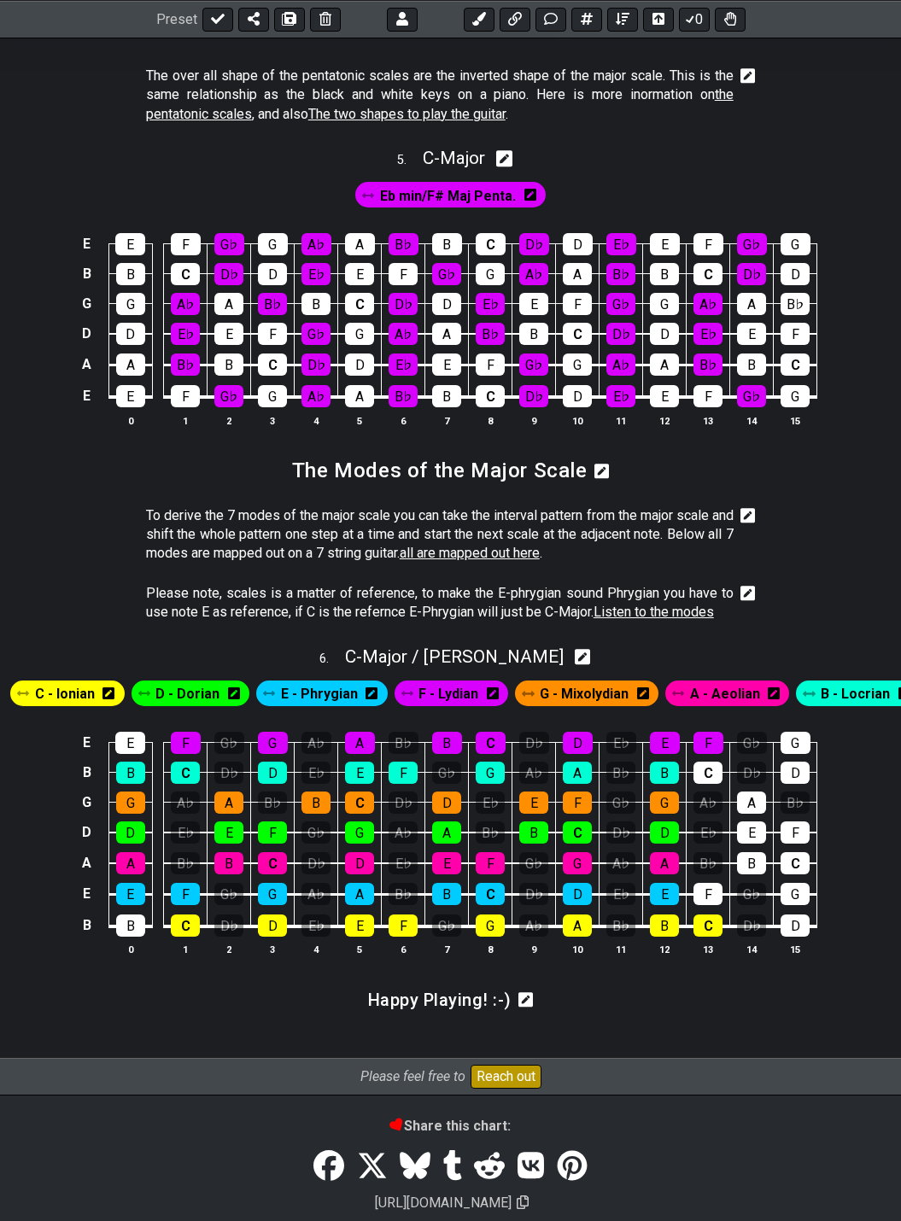
click at [749, 507] on icon at bounding box center [747, 515] width 15 height 17
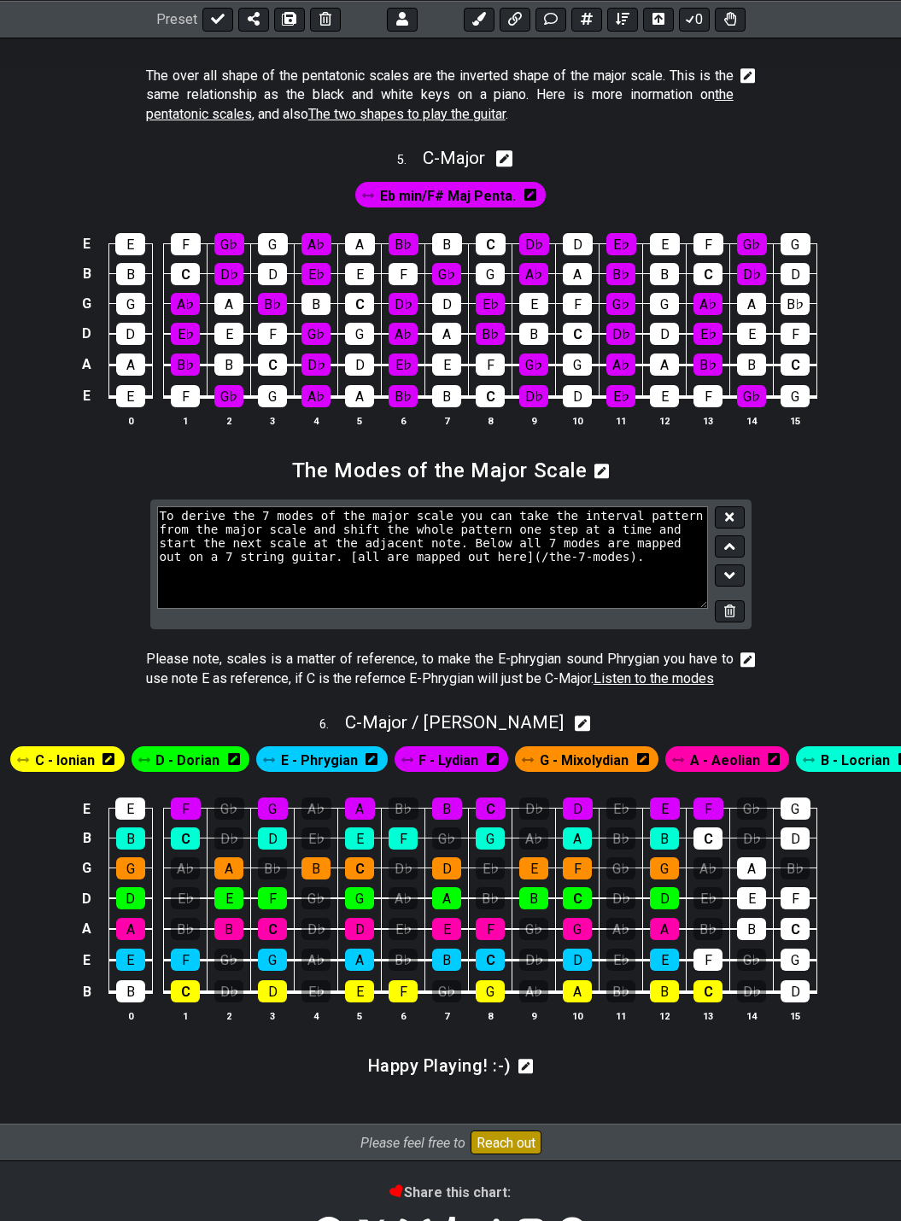
click at [235, 545] on textarea "To derive the 7 modes of the major scale you can take the interval pattern from…" at bounding box center [433, 557] width 552 height 102
click at [360, 541] on textarea "To derive the 7 modes of the major scale you can take the interval pattern from…" at bounding box center [433, 557] width 552 height 102
type textarea "To derive the 7 modes of the major scale you can take the interval pattern from…"
click at [729, 512] on icon at bounding box center [729, 516] width 9 height 9
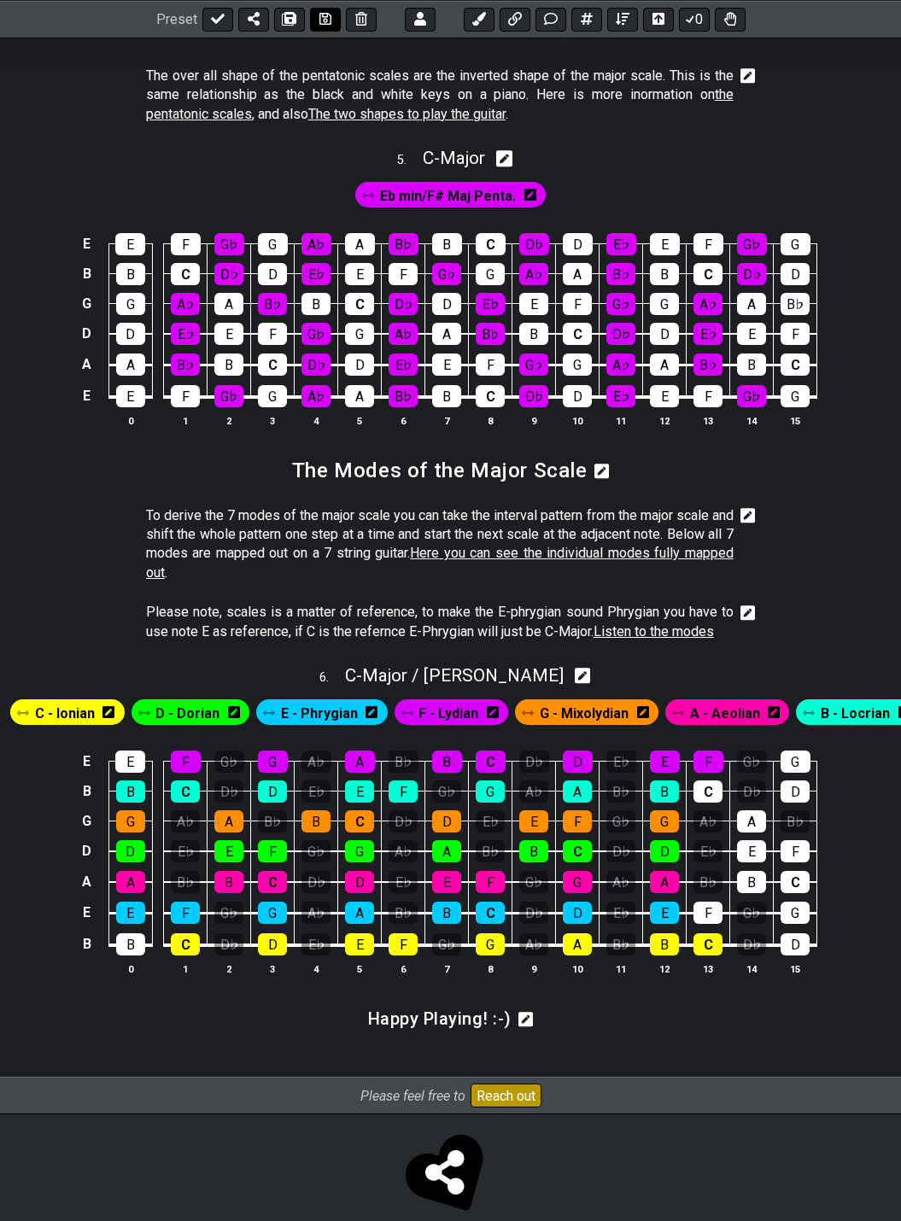
click at [319, 22] on icon at bounding box center [325, 19] width 12 height 14
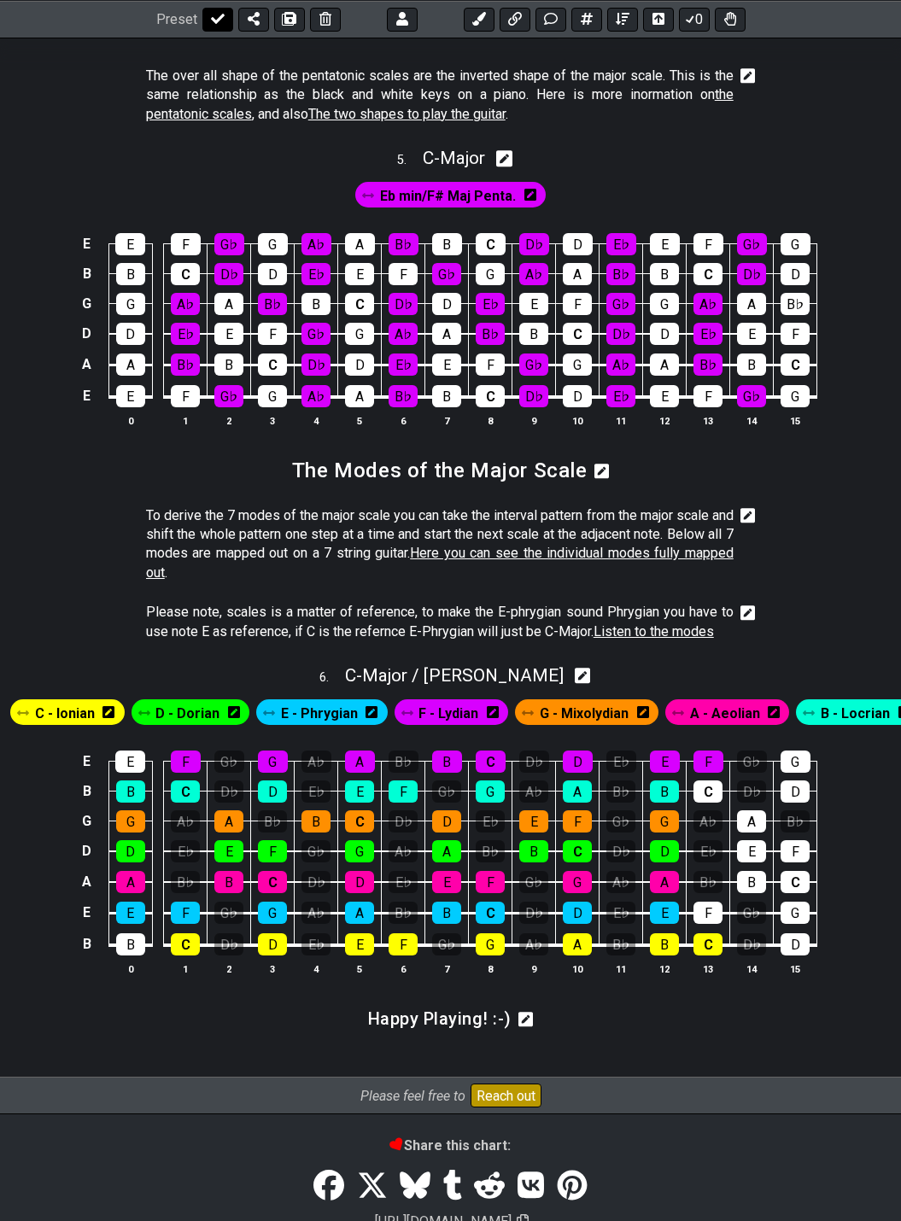
click at [213, 22] on icon at bounding box center [218, 19] width 14 height 14
select select "/022512297046"
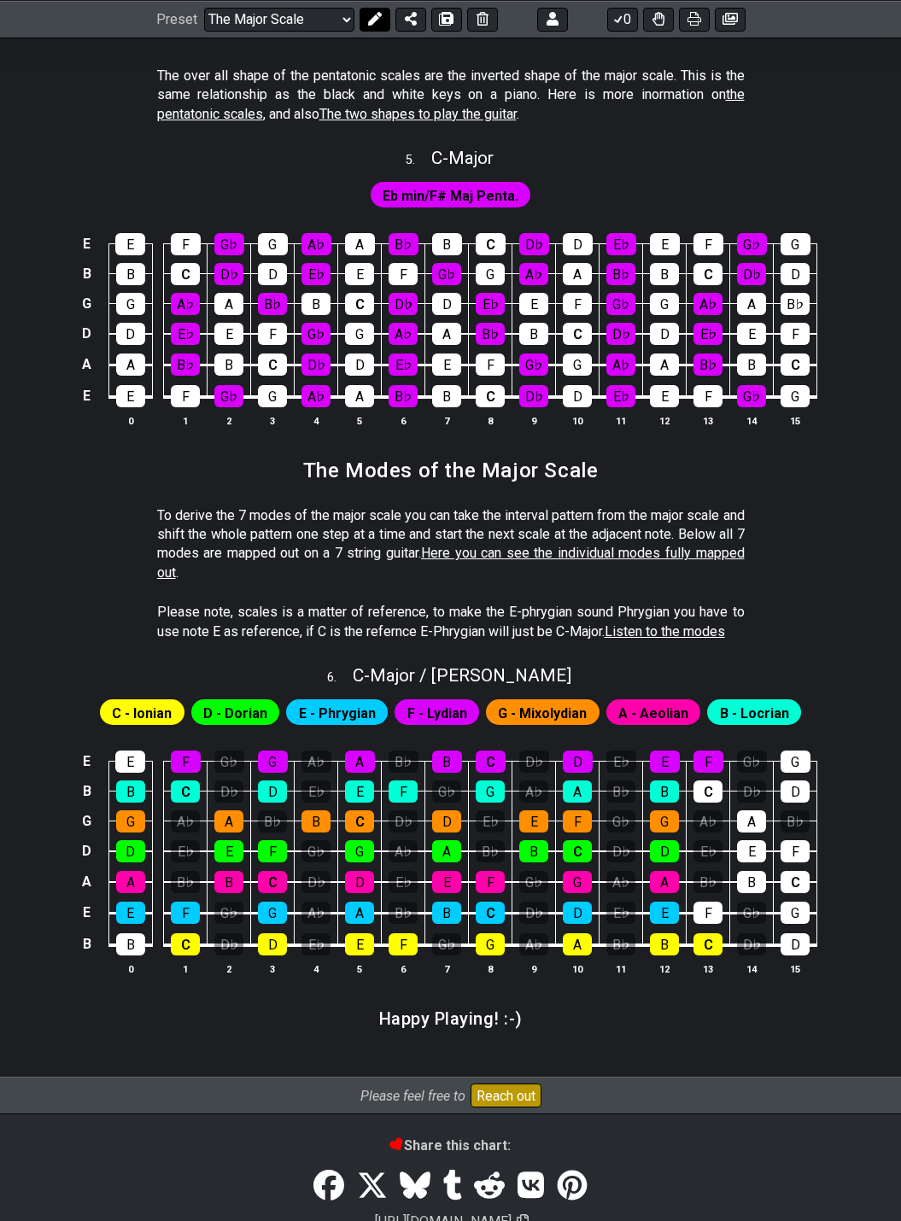
click at [372, 23] on icon at bounding box center [375, 19] width 14 height 14
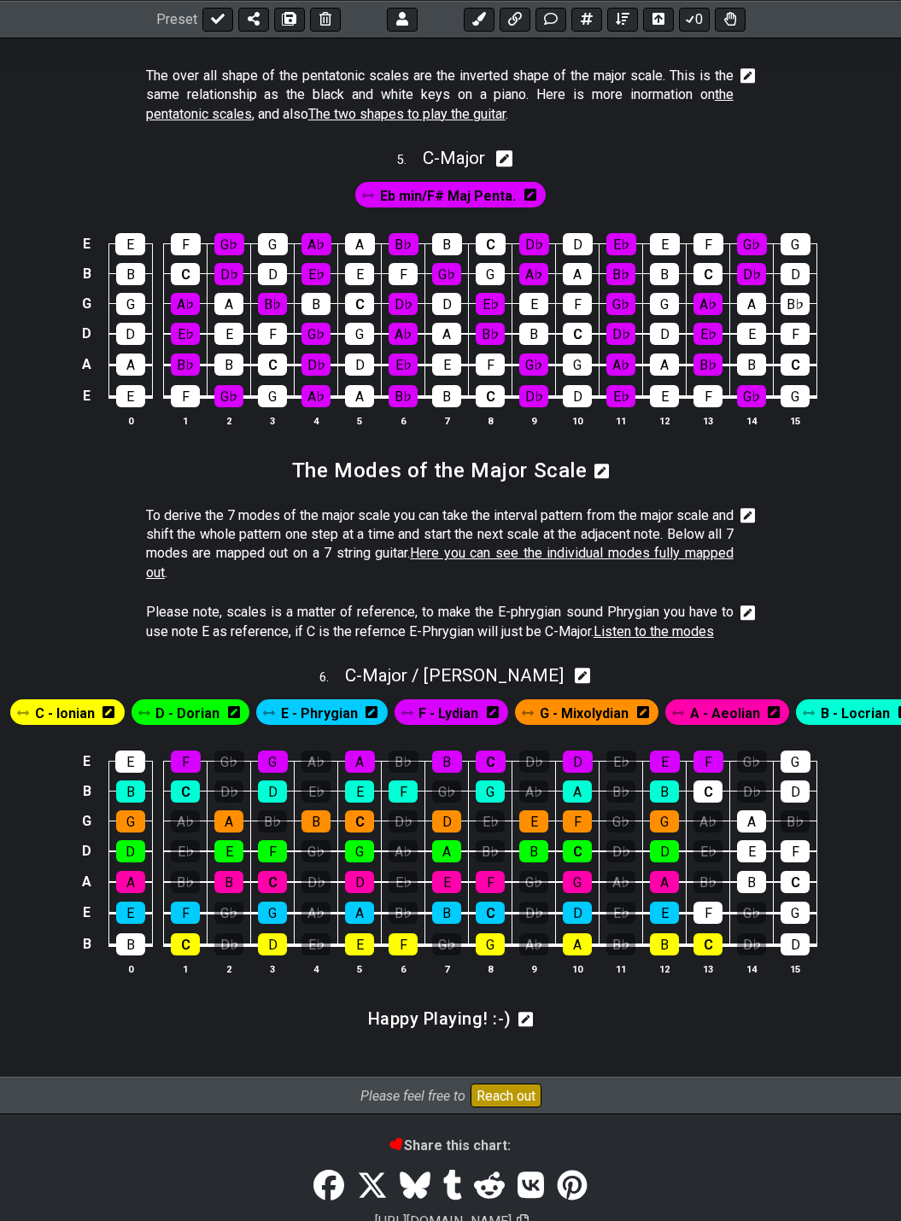
click at [746, 604] on icon at bounding box center [747, 612] width 15 height 17
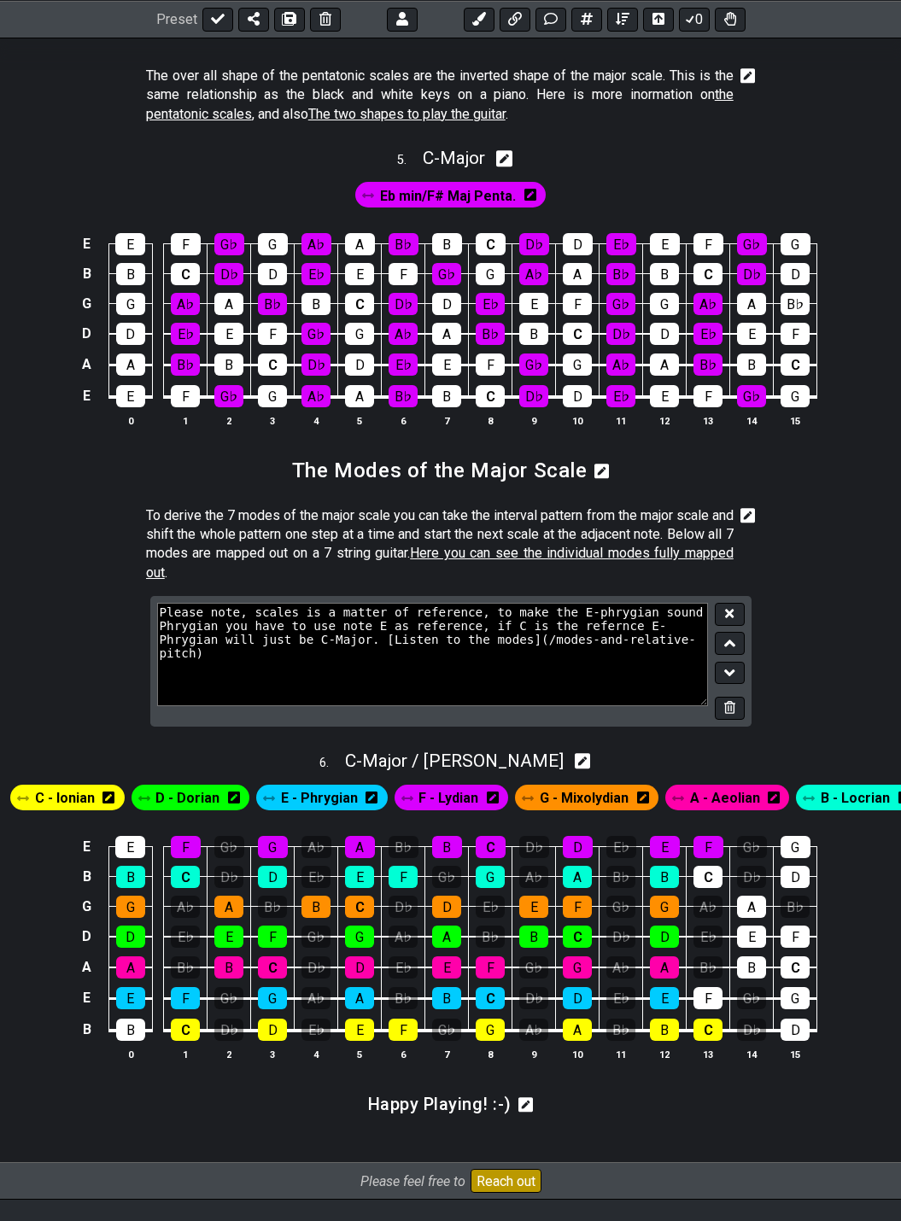
click at [298, 623] on textarea "Please note, scales is a matter of reference, to make the E-phrygian sound Phry…" at bounding box center [433, 654] width 552 height 102
type textarea "Please note, scales is a matter of reference, to make the E-phrygian sound Phry…"
click at [730, 610] on icon at bounding box center [729, 614] width 9 height 9
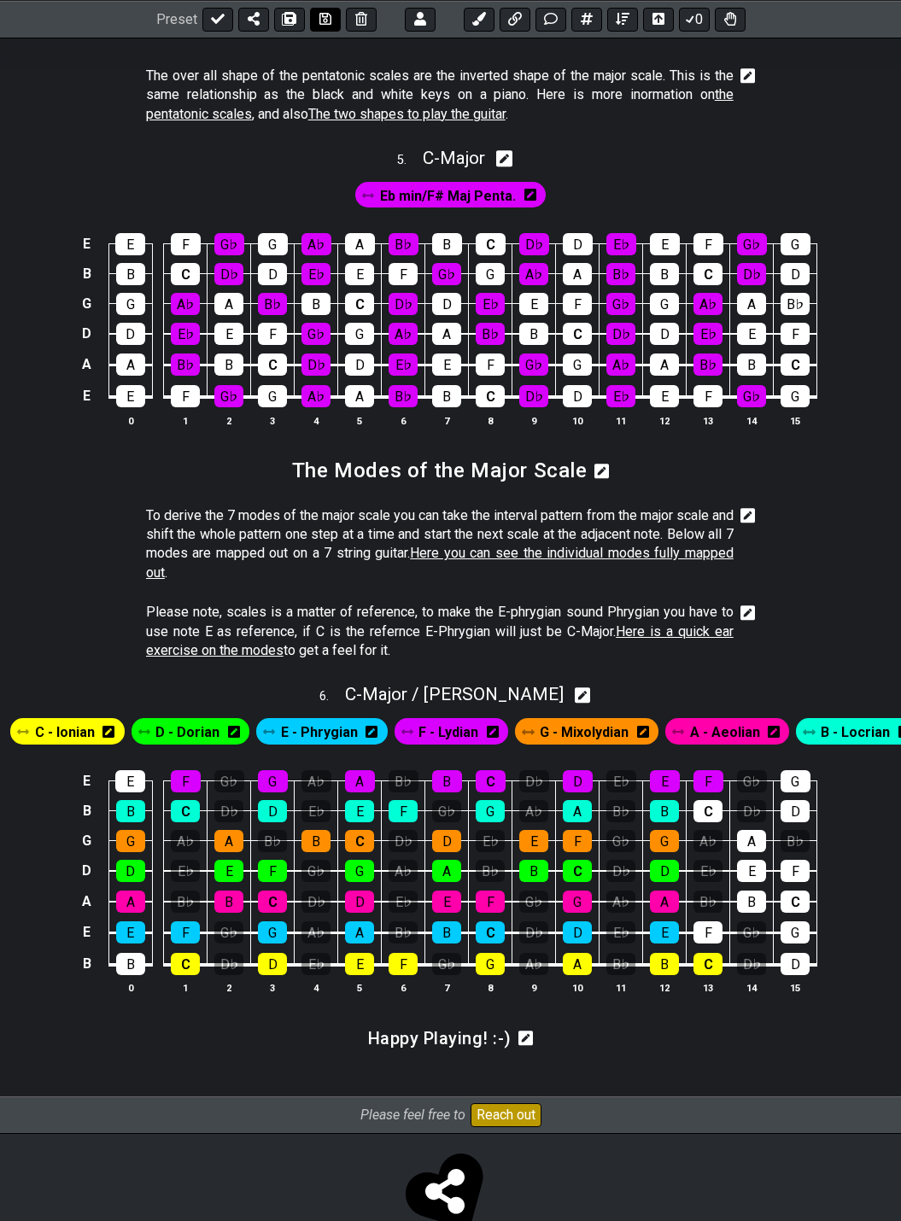
click at [319, 16] on icon at bounding box center [325, 19] width 12 height 14
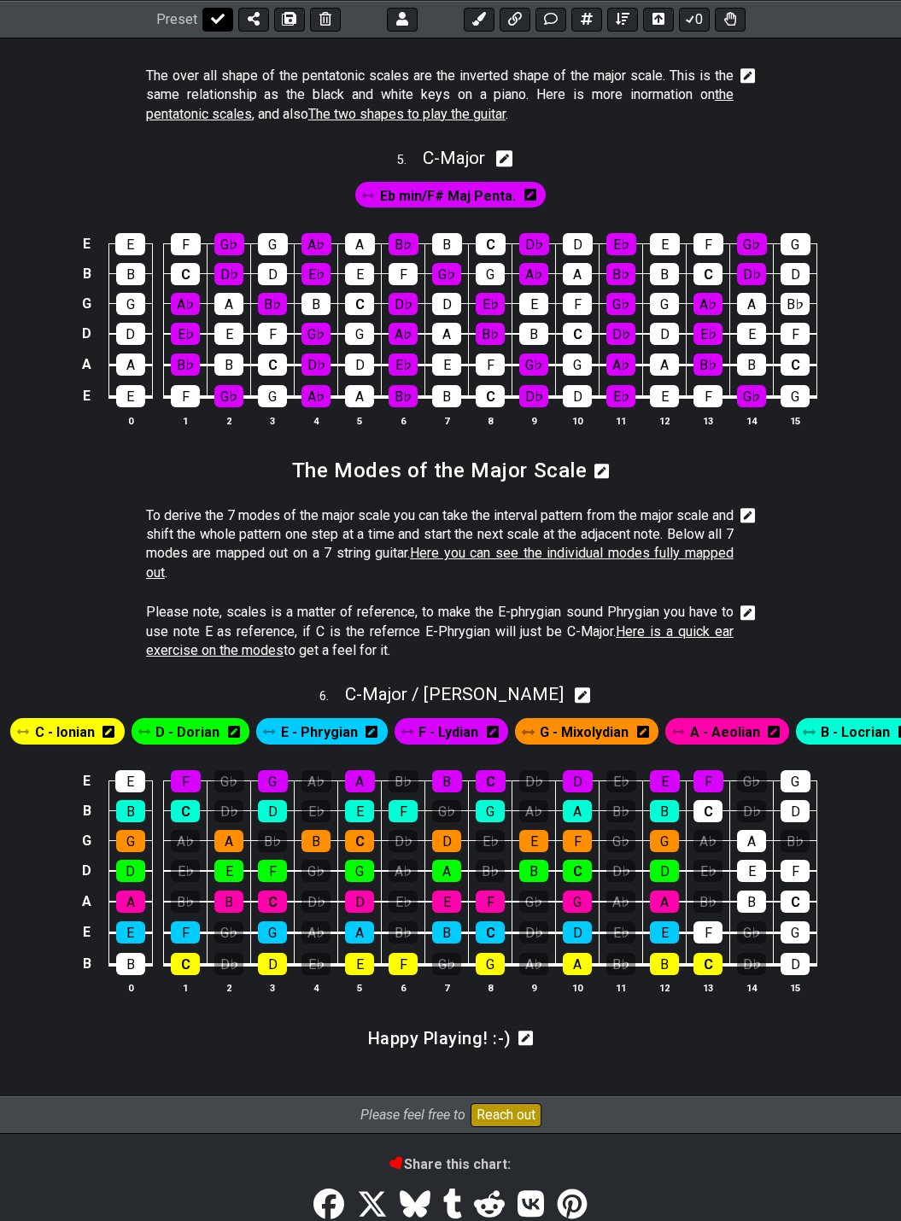
click at [214, 15] on icon at bounding box center [218, 19] width 14 height 14
select select "/022512297046"
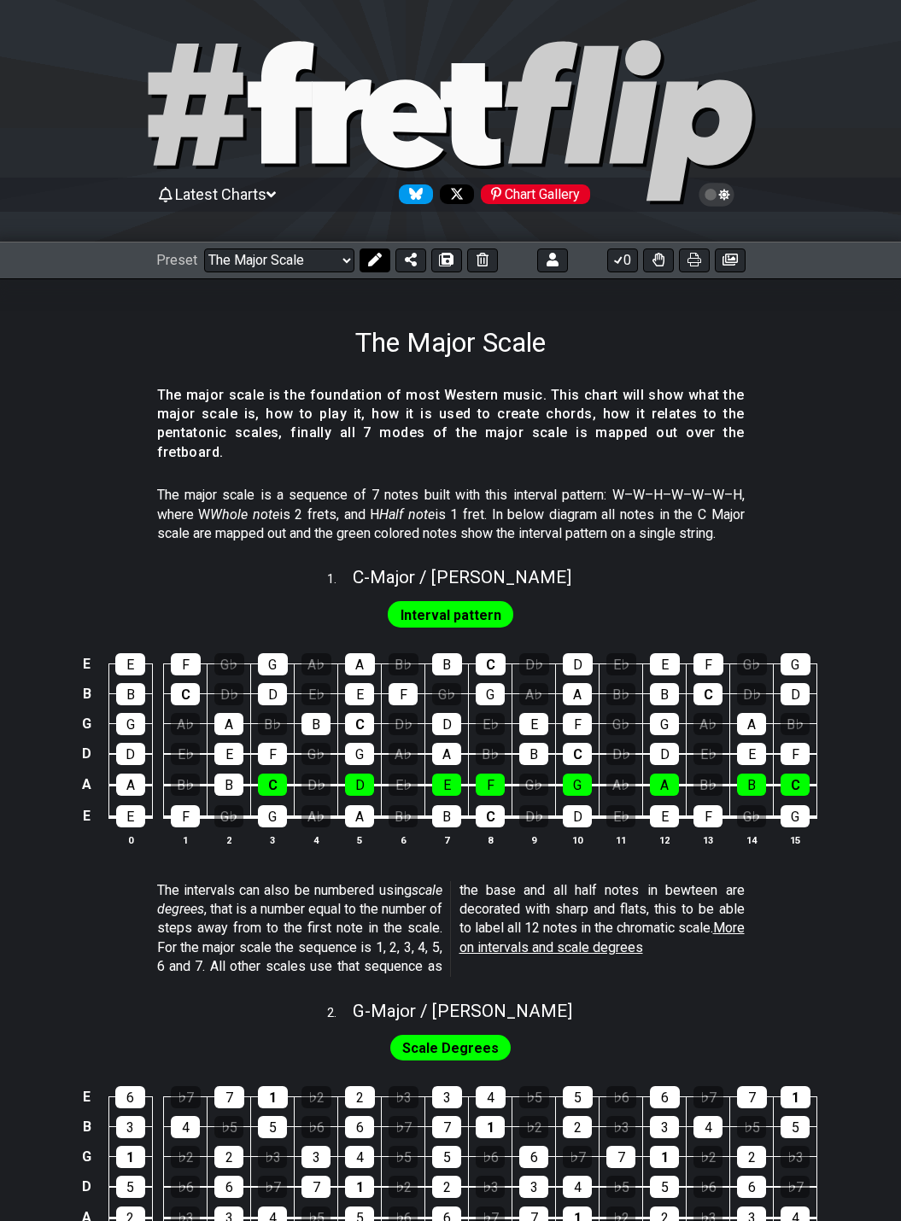
click at [371, 265] on icon at bounding box center [375, 260] width 14 height 14
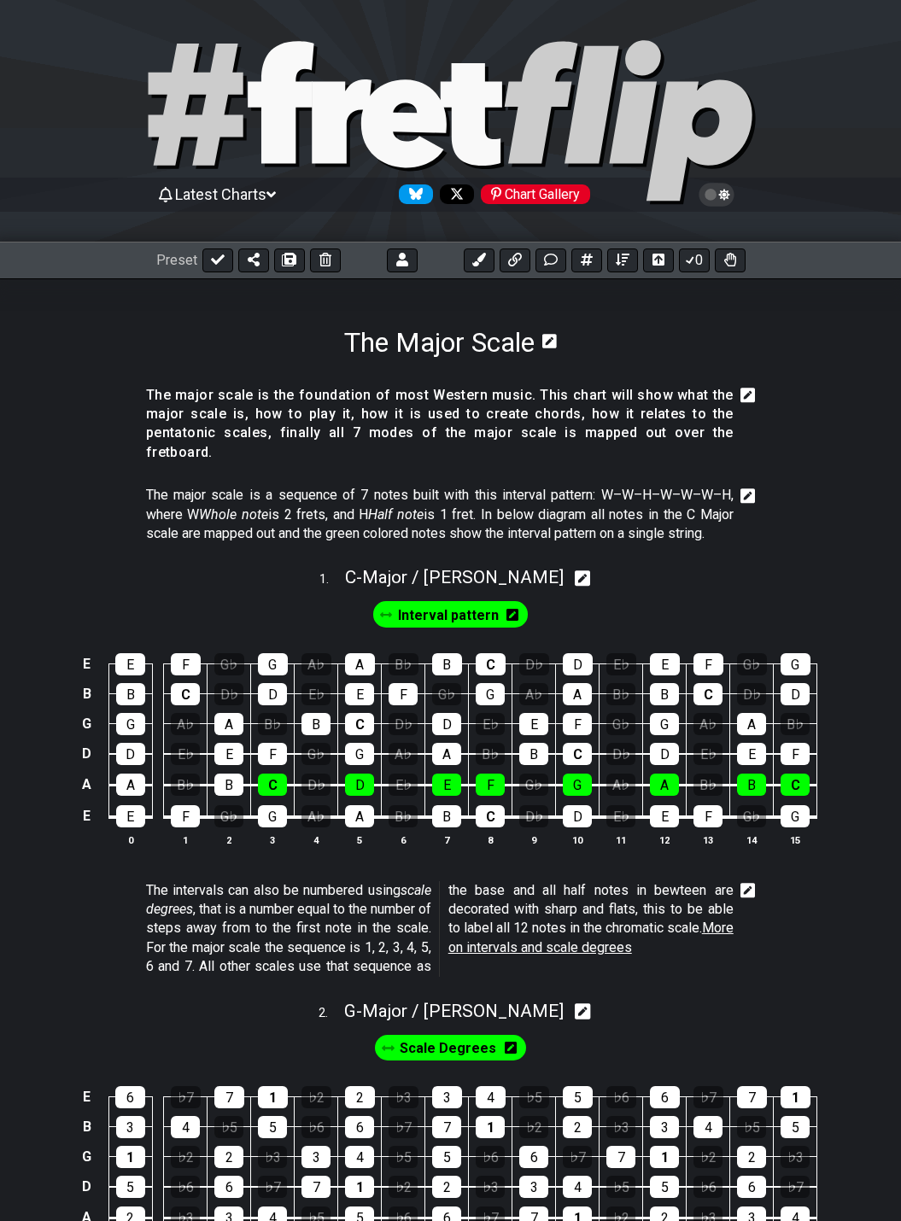
click at [749, 488] on icon at bounding box center [747, 496] width 15 height 17
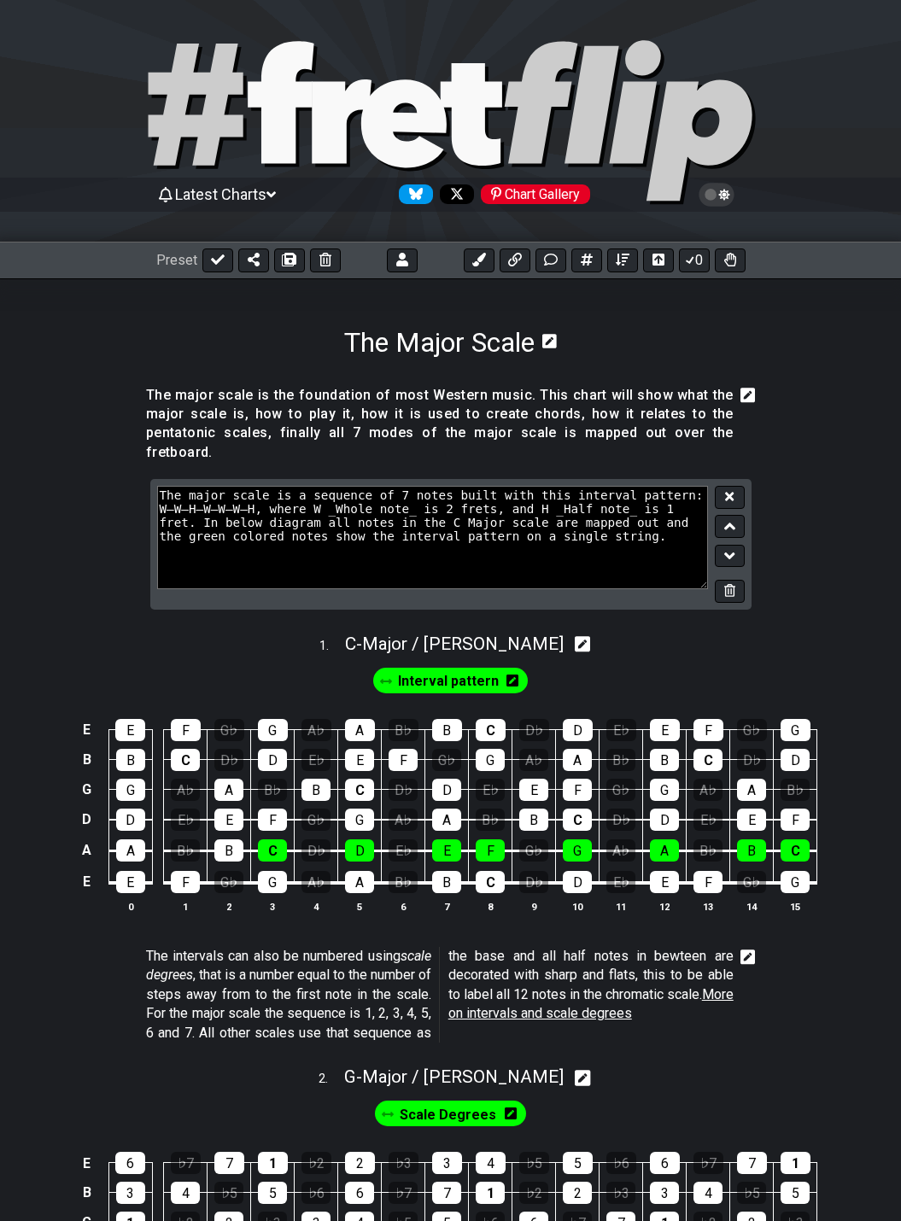
click at [271, 492] on textarea "The major scale is a sequence of 7 notes built with this interval pattern: W–W–…" at bounding box center [433, 537] width 552 height 102
type textarea "The major scale is a sequence of 7 notes built with this interval pattern: W–W–…"
click at [733, 490] on icon at bounding box center [729, 496] width 9 height 13
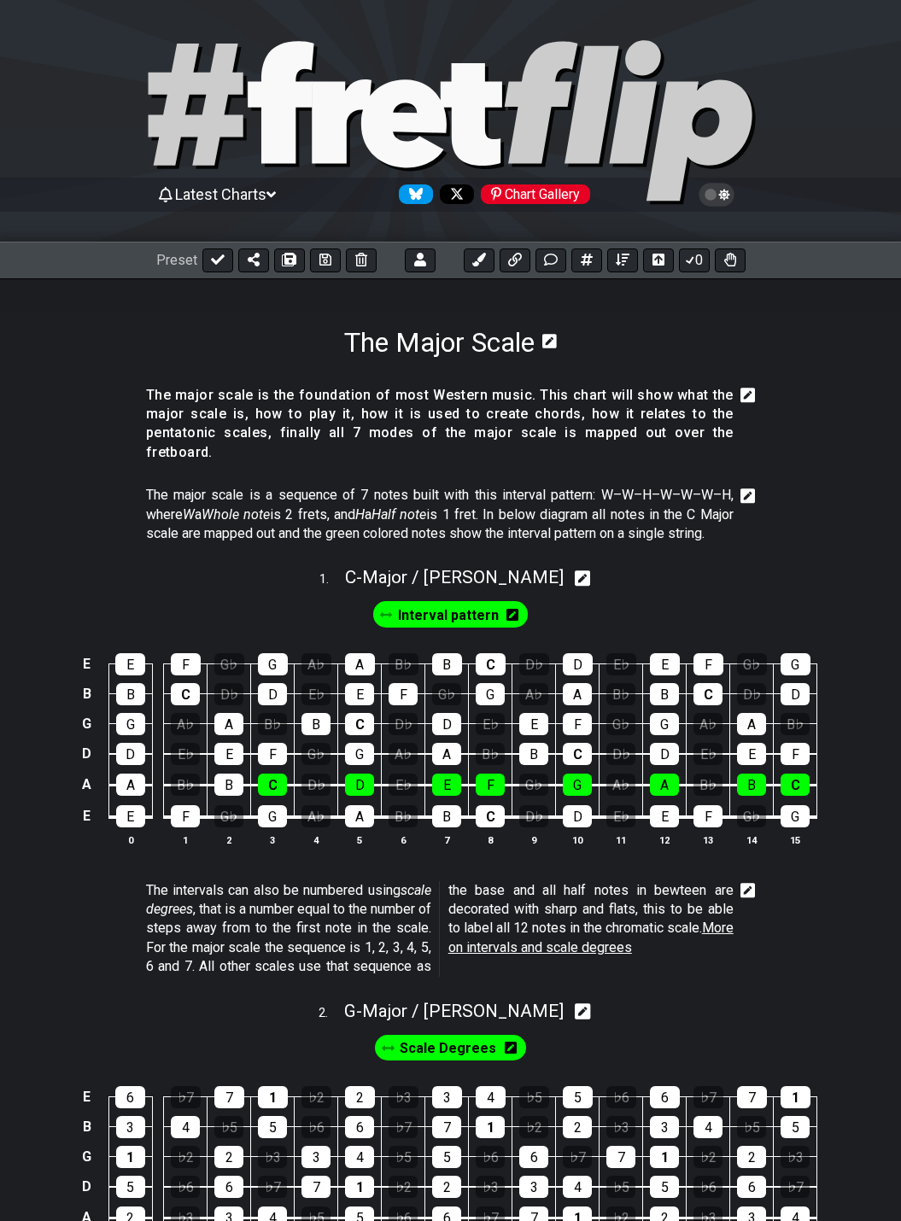
click at [745, 488] on icon at bounding box center [747, 496] width 15 height 17
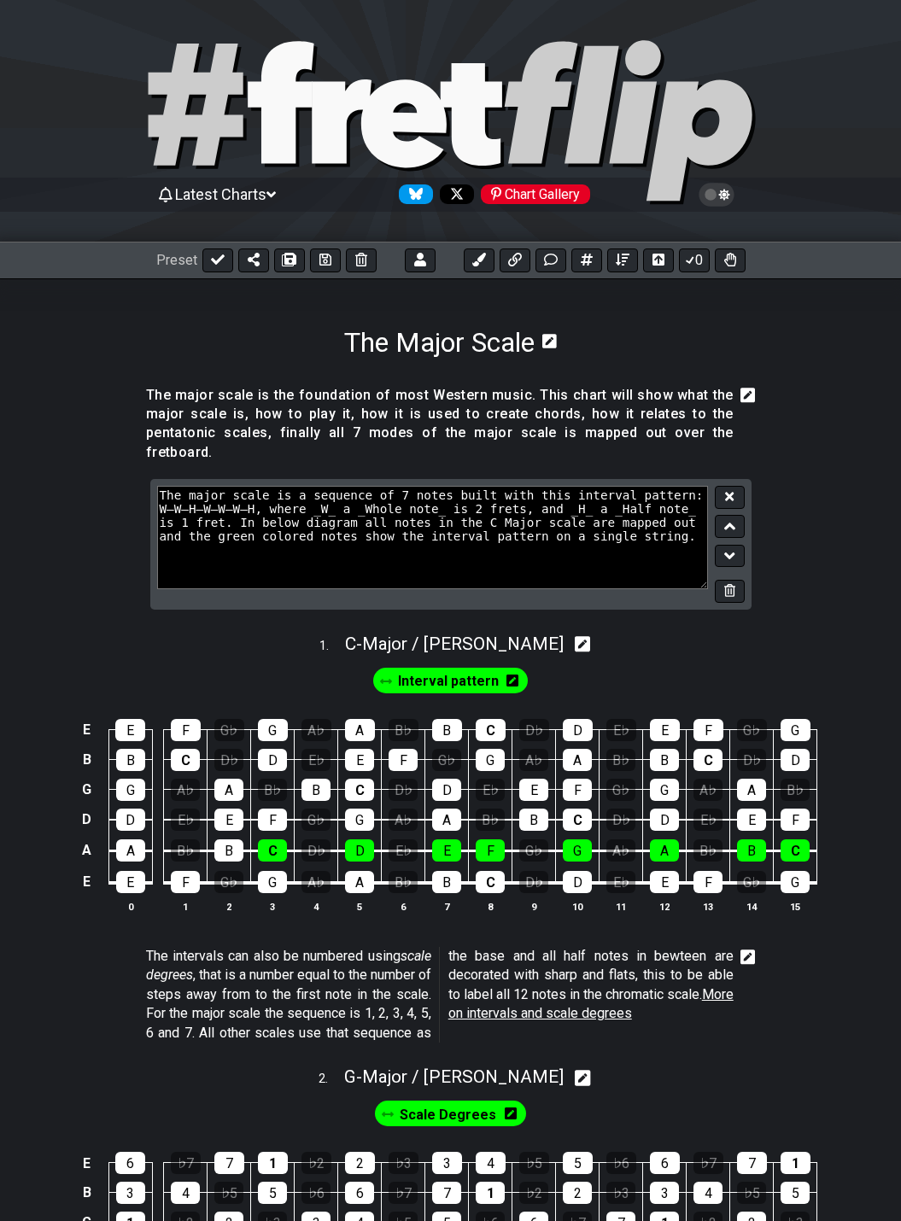
click at [575, 505] on textarea "The major scale is a sequence of 7 notes built with this interval pattern: W–W–…" at bounding box center [433, 537] width 552 height 102
type textarea "The major scale is a sequence of 7 notes built with this interval pattern: W–W–…"
click at [732, 493] on icon at bounding box center [729, 497] width 9 height 9
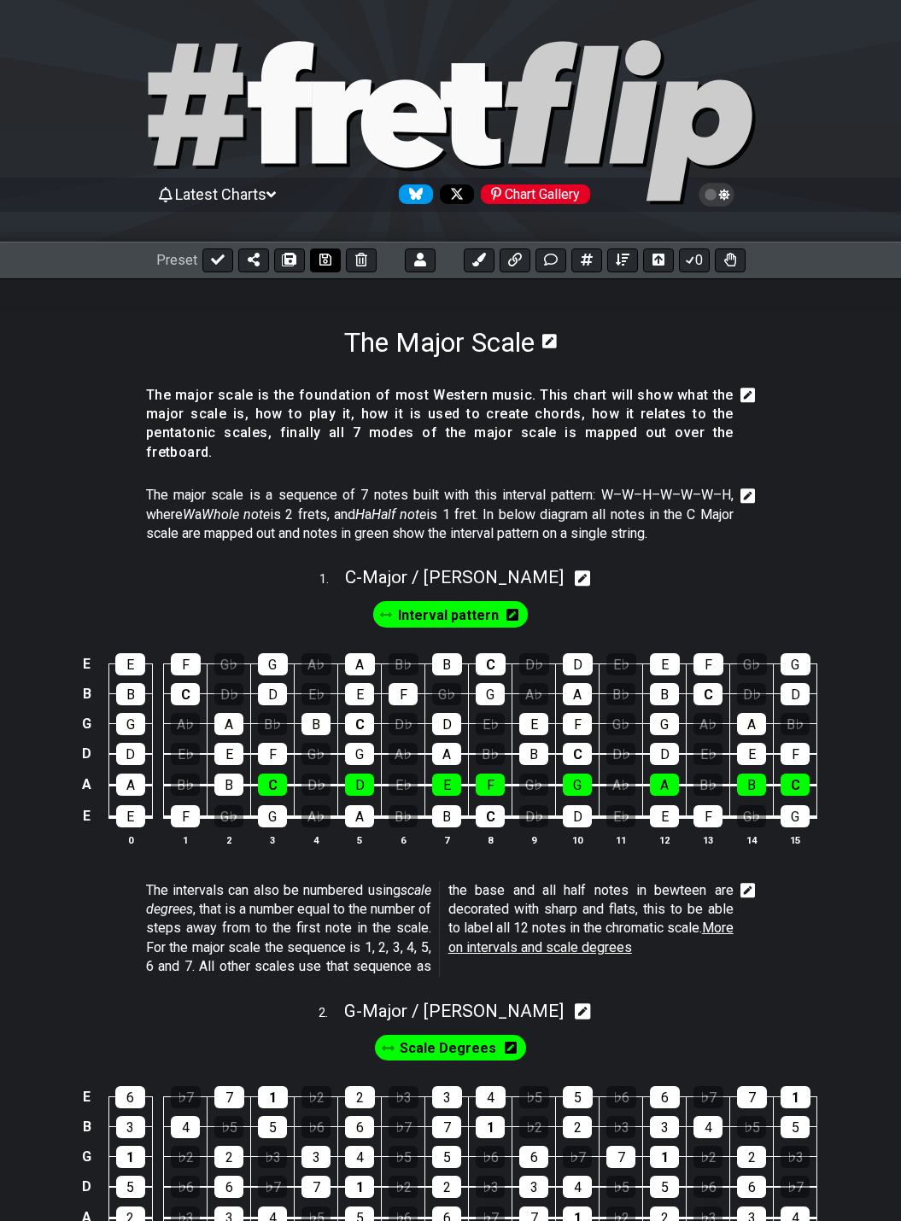
click at [321, 261] on icon at bounding box center [325, 260] width 12 height 12
click at [745, 488] on icon at bounding box center [747, 495] width 15 height 15
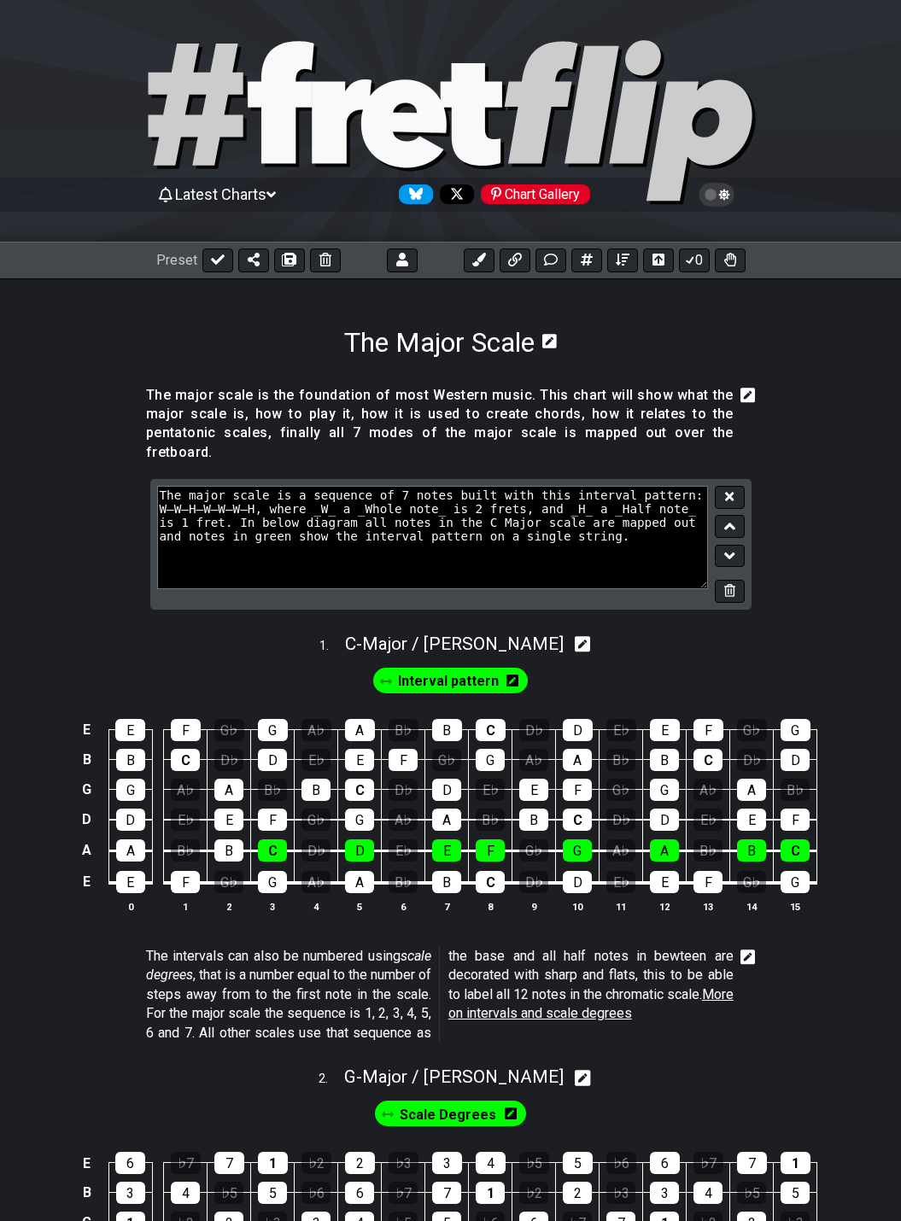
click at [367, 506] on textarea "The major scale is a sequence of 7 notes built with this interval pattern: W–W–…" at bounding box center [433, 537] width 552 height 102
click at [375, 507] on textarea "The major scale is a sequence of 7 notes built with this interval pattern: W–W–…" at bounding box center [433, 537] width 552 height 102
type textarea "The major scale is a sequence of 7 notes built with this interval pattern: W–W–…"
click at [729, 493] on icon at bounding box center [729, 497] width 9 height 9
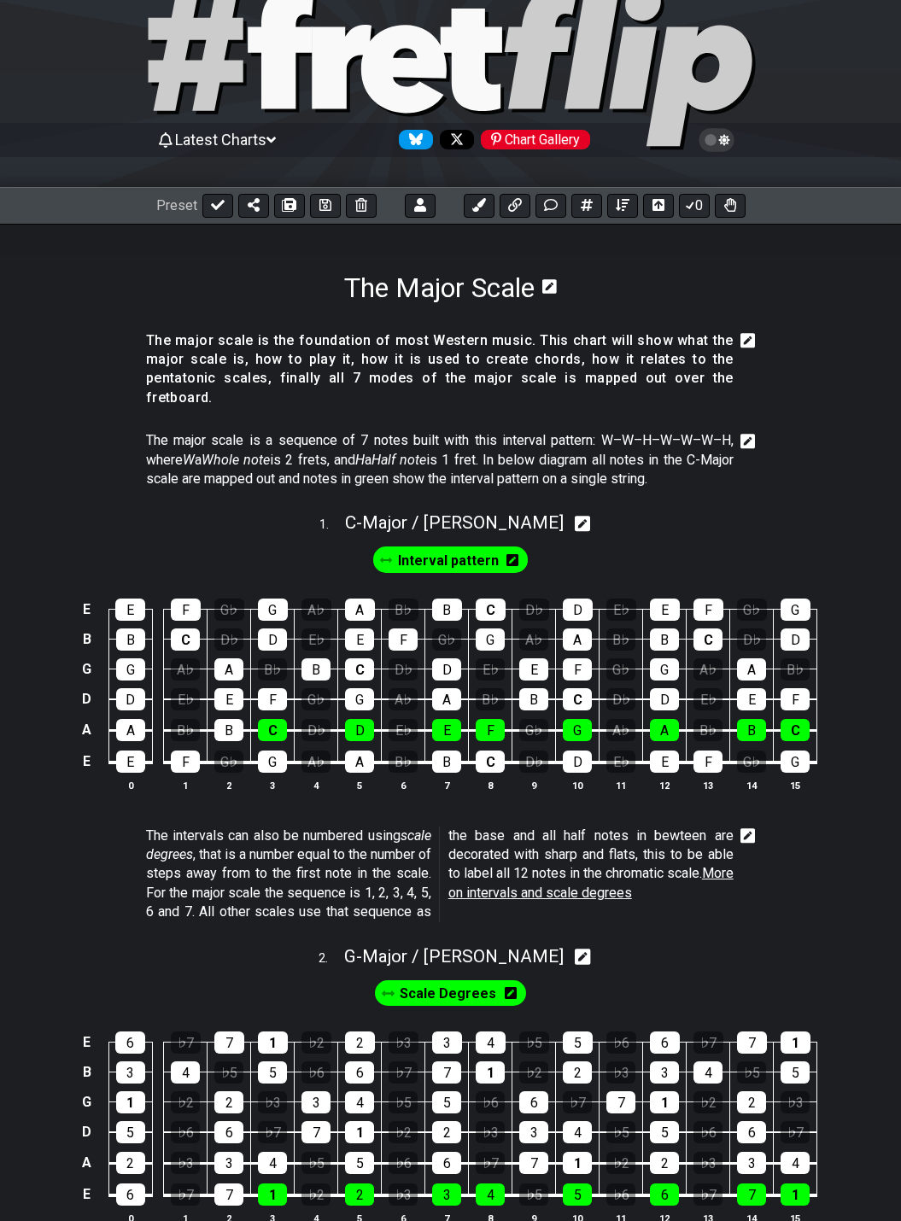
scroll to position [85, 0]
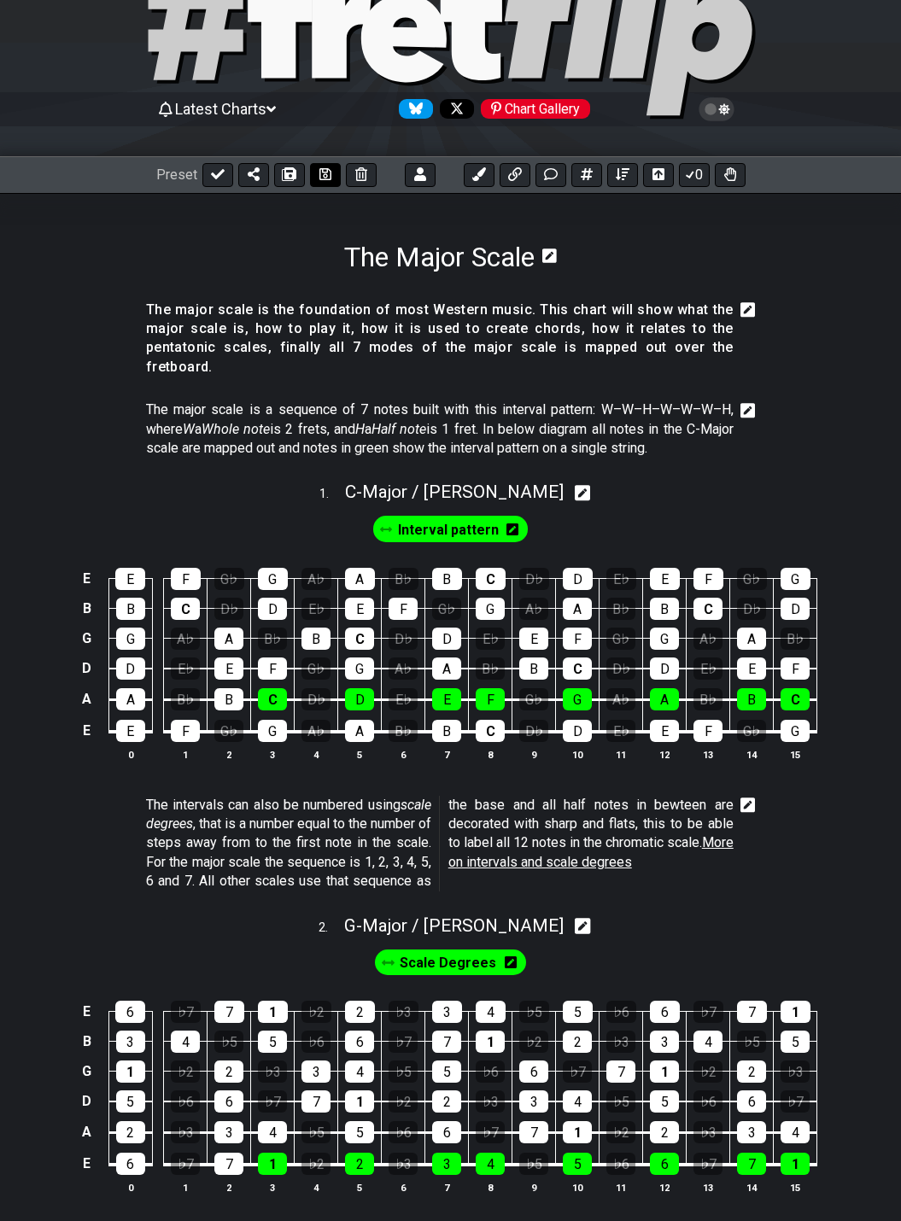
click at [326, 173] on icon at bounding box center [325, 174] width 12 height 14
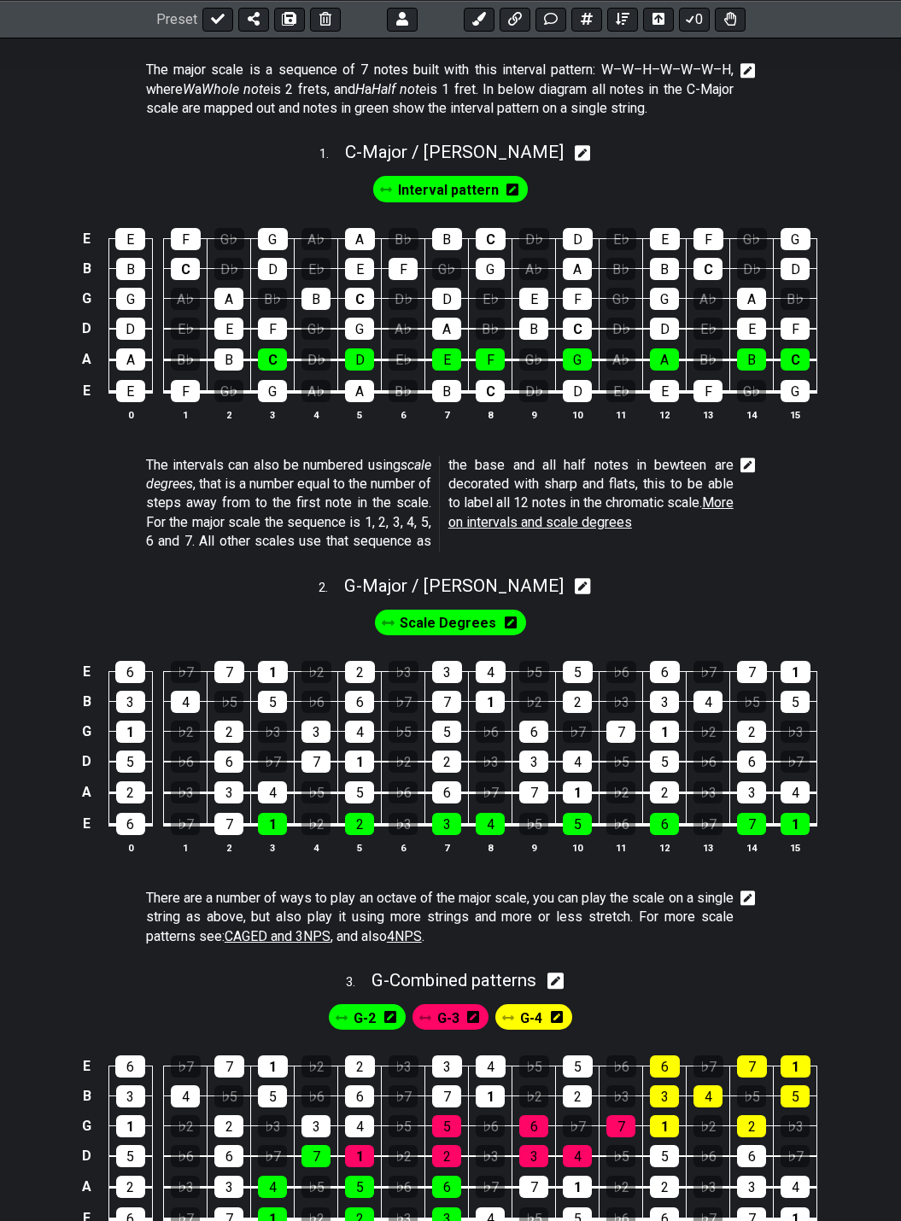
scroll to position [427, 0]
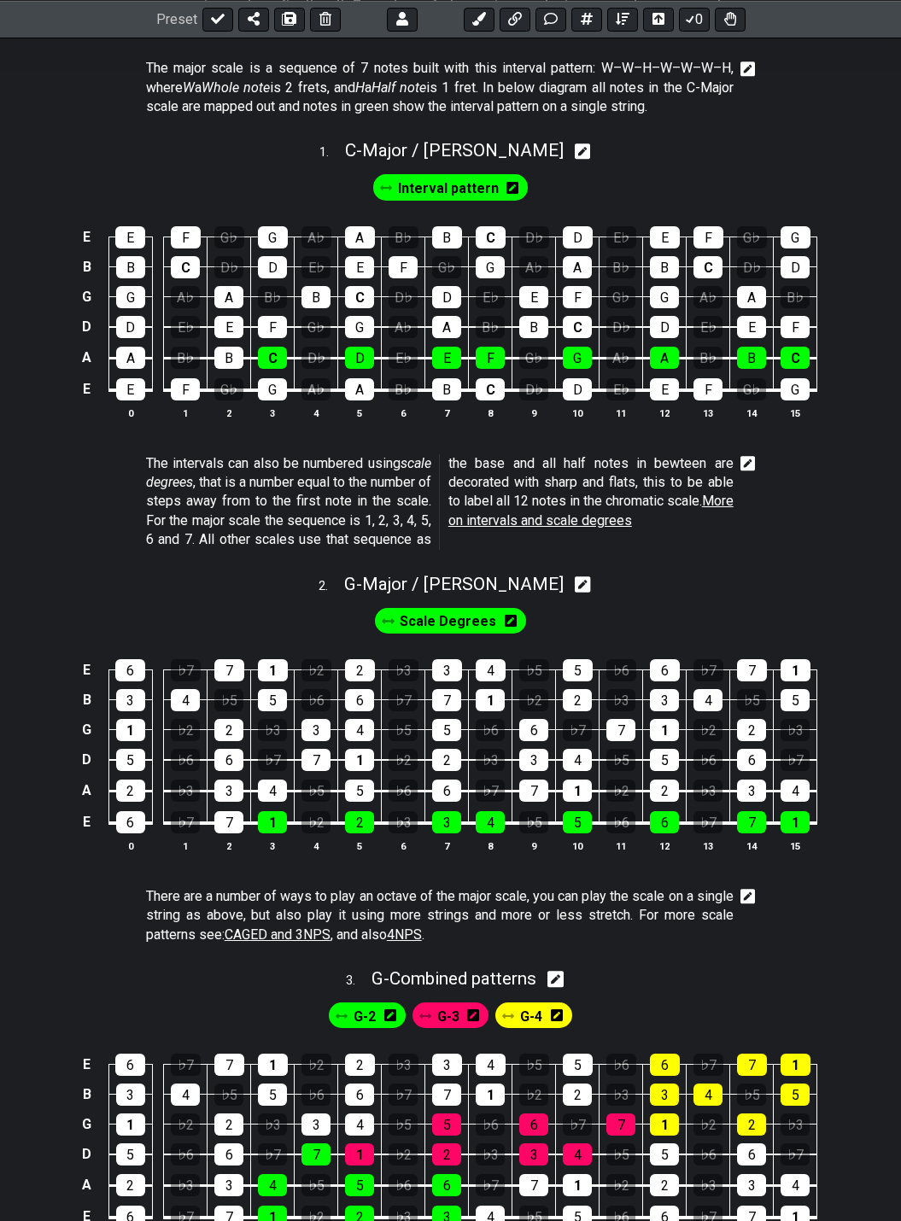
drag, startPoint x: 749, startPoint y: 446, endPoint x: 734, endPoint y: 459, distance: 19.9
click at [749, 456] on icon at bounding box center [747, 463] width 15 height 15
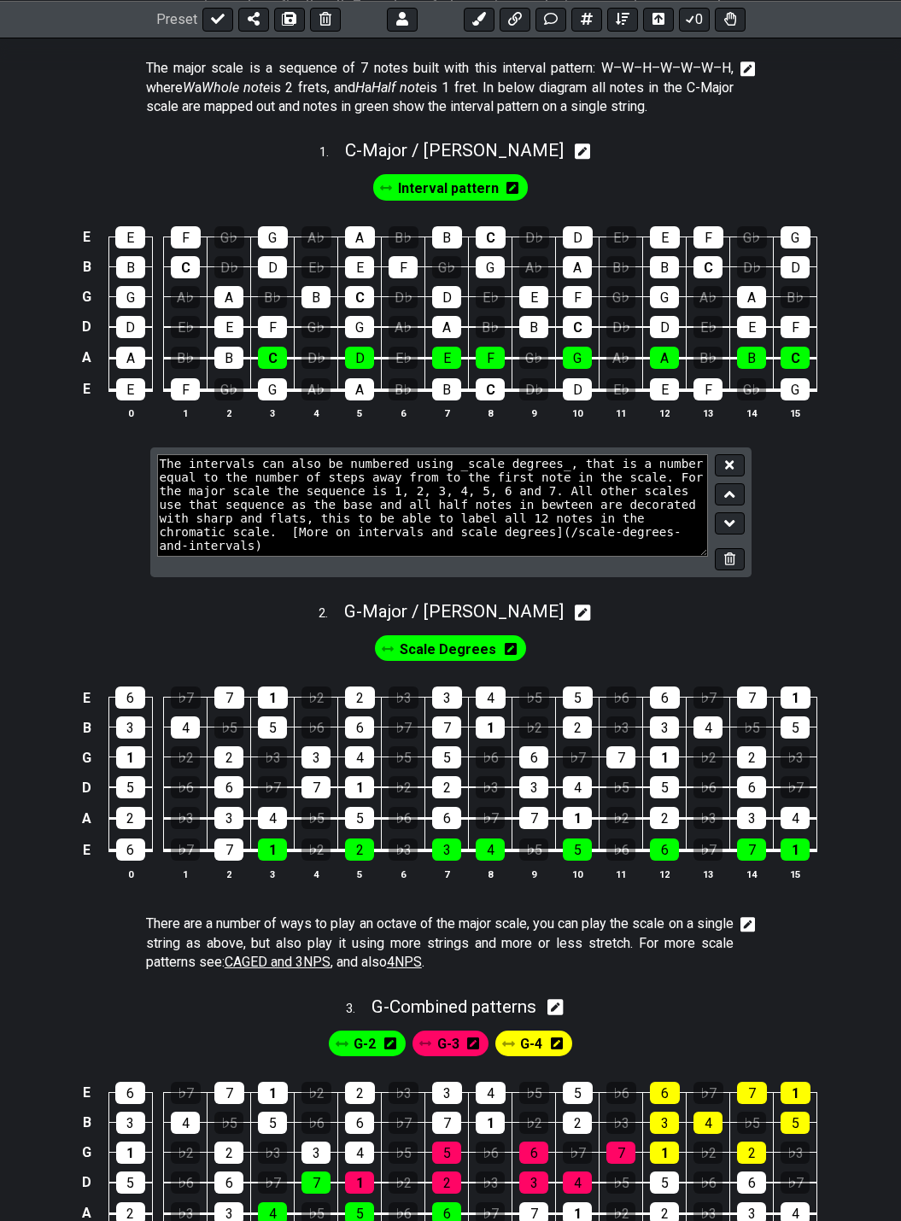
click at [474, 517] on textarea "The intervals can also be numbered using _scale degrees_, that is a number equa…" at bounding box center [433, 505] width 552 height 102
click at [272, 517] on textarea "The intervals can also be numbered using _scale degrees_, that is a number equa…" at bounding box center [433, 505] width 552 height 102
type textarea "The intervals can also be numbered using _scale degrees_, that is a number equa…"
click at [726, 458] on icon at bounding box center [729, 464] width 9 height 13
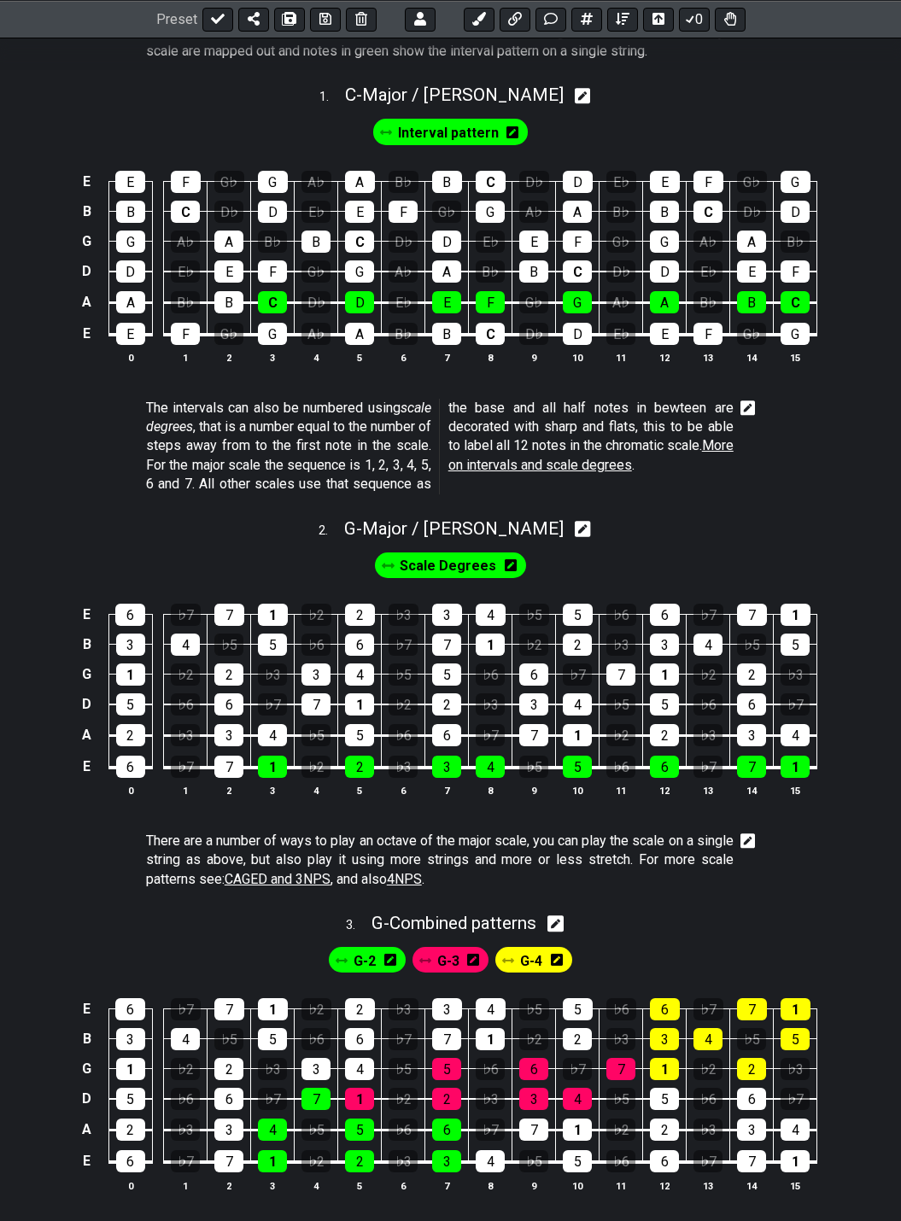
scroll to position [512, 0]
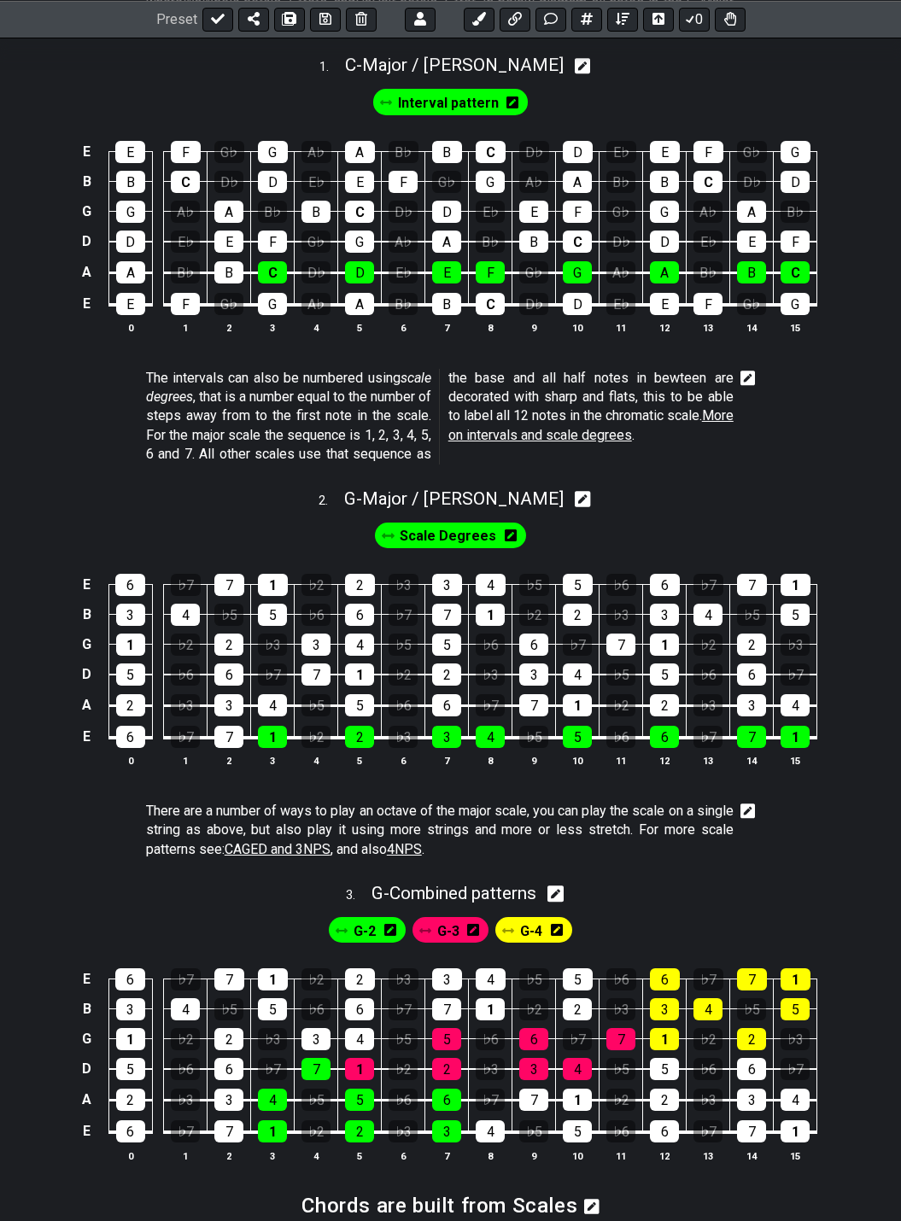
drag, startPoint x: 746, startPoint y: 792, endPoint x: 715, endPoint y: 805, distance: 33.3
click at [746, 803] on icon at bounding box center [747, 811] width 15 height 17
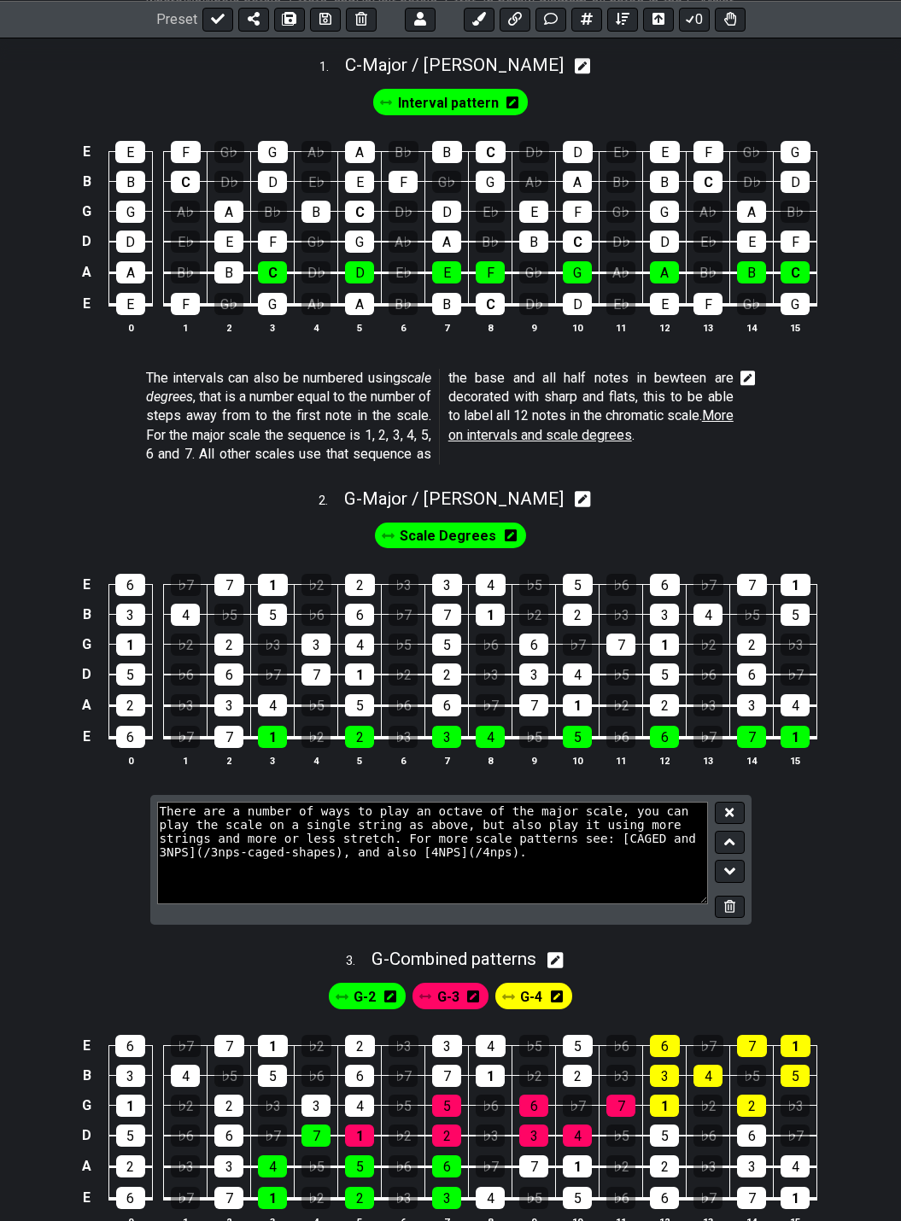
click at [628, 805] on textarea "There are a number of ways to play an octave of the major scale, you can play t…" at bounding box center [433, 853] width 552 height 102
type textarea "There are a number of ways to play an octave of the major scale, you can play t…"
click at [732, 808] on icon at bounding box center [729, 812] width 9 height 9
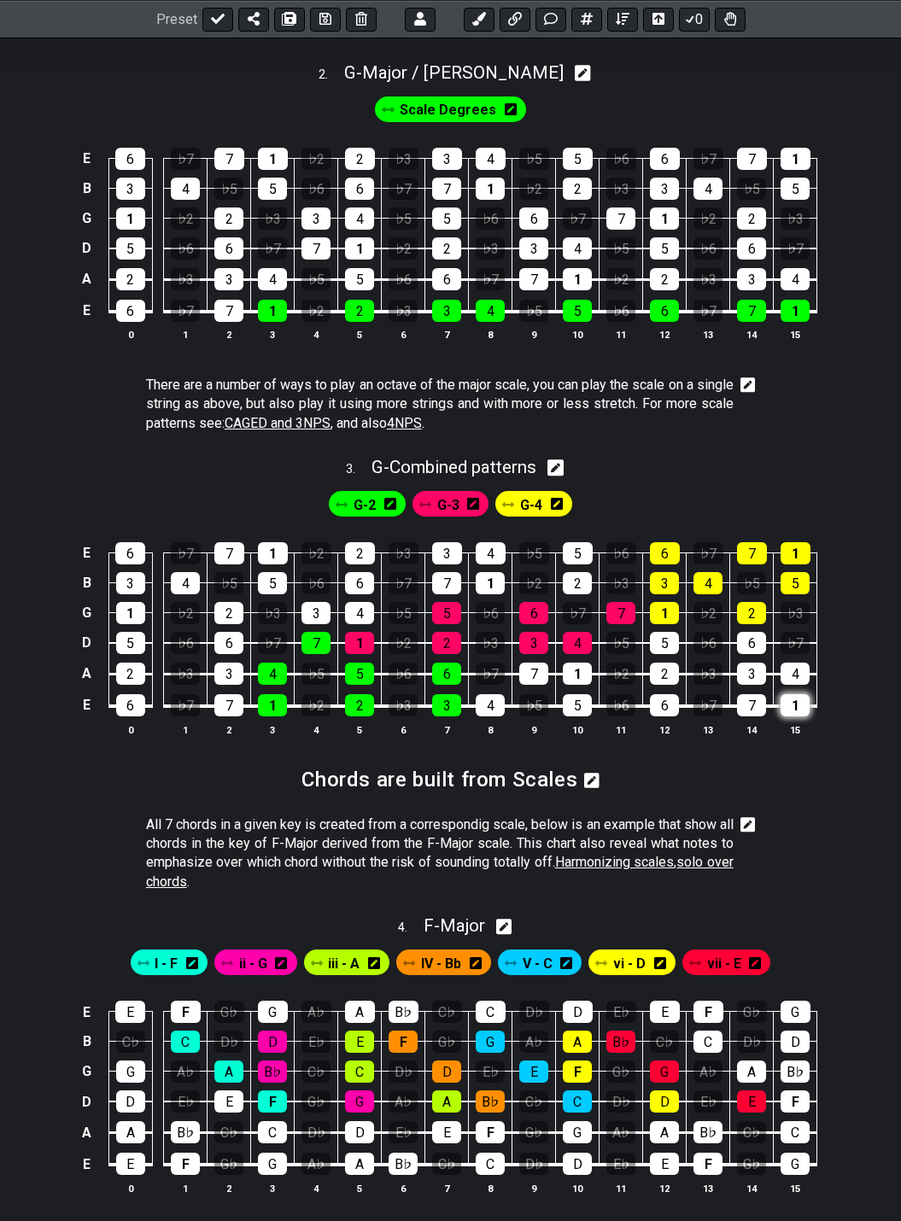
scroll to position [939, 0]
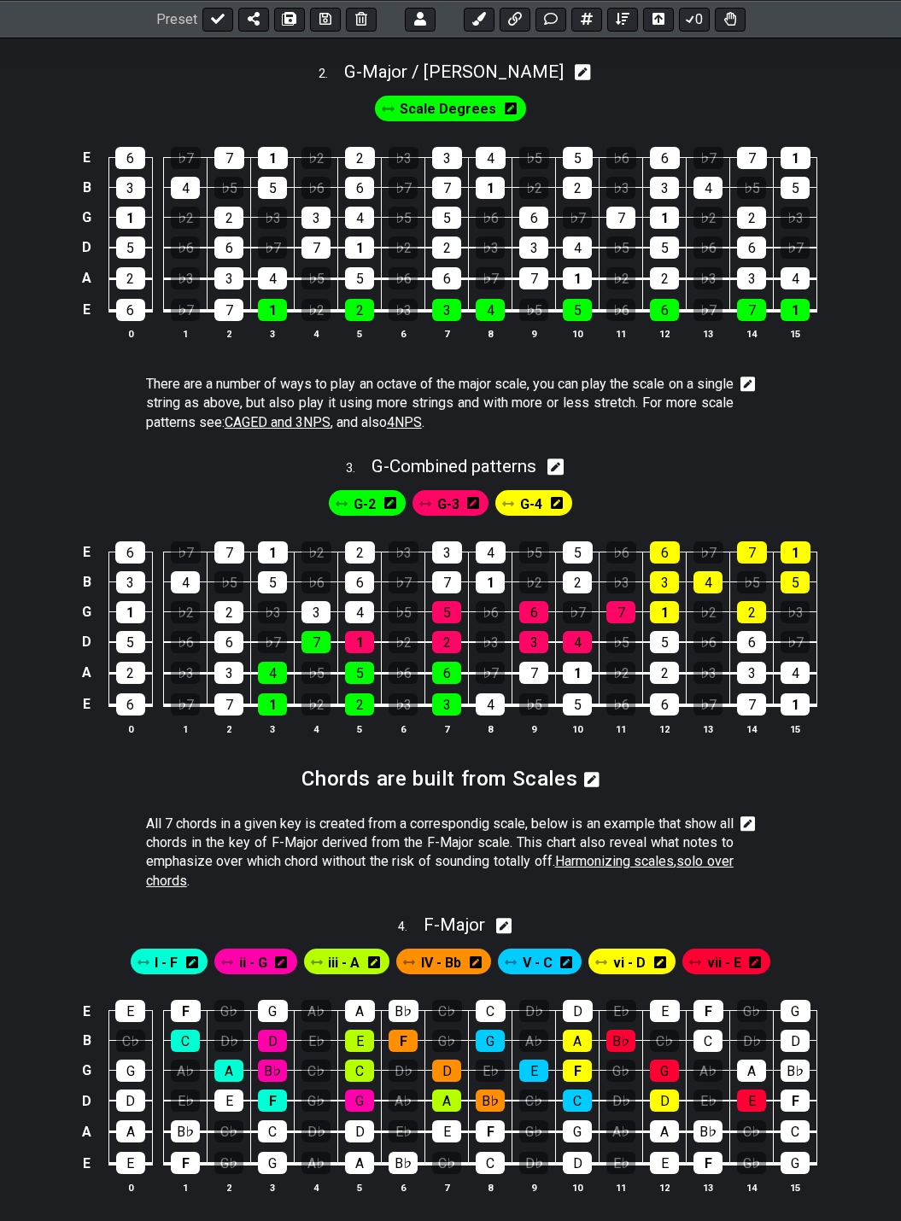
click at [752, 816] on icon at bounding box center [747, 823] width 15 height 15
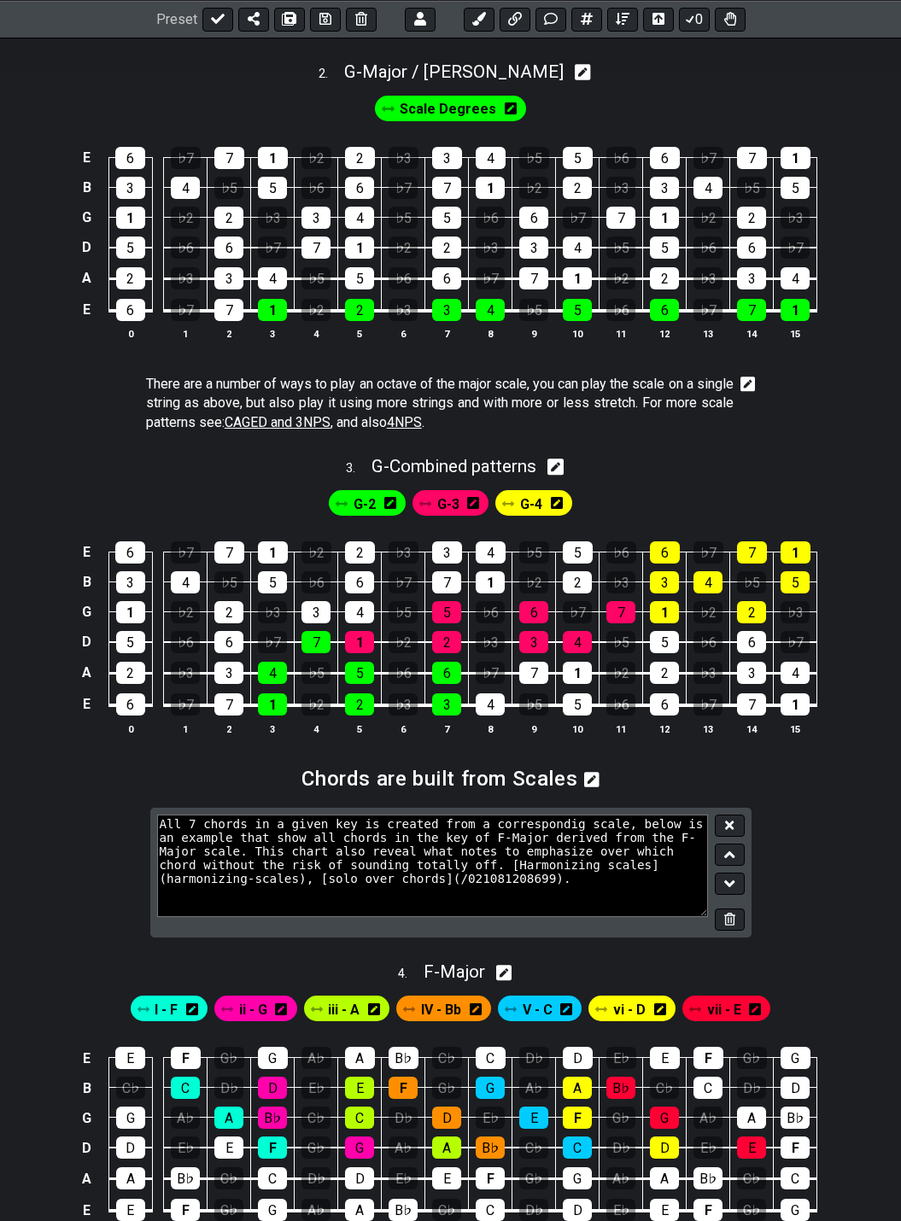
click at [385, 850] on textarea "All 7 chords in a given key is created from a correspondig scale, below is an e…" at bounding box center [433, 866] width 552 height 102
click at [615, 866] on textarea "All 7 chords in a given key is created from a correspondig scale, below is an e…" at bounding box center [433, 866] width 552 height 102
type textarea "All 7 chords in a given key is created from a correspondig scale, below is an e…"
click at [731, 821] on icon at bounding box center [729, 825] width 9 height 9
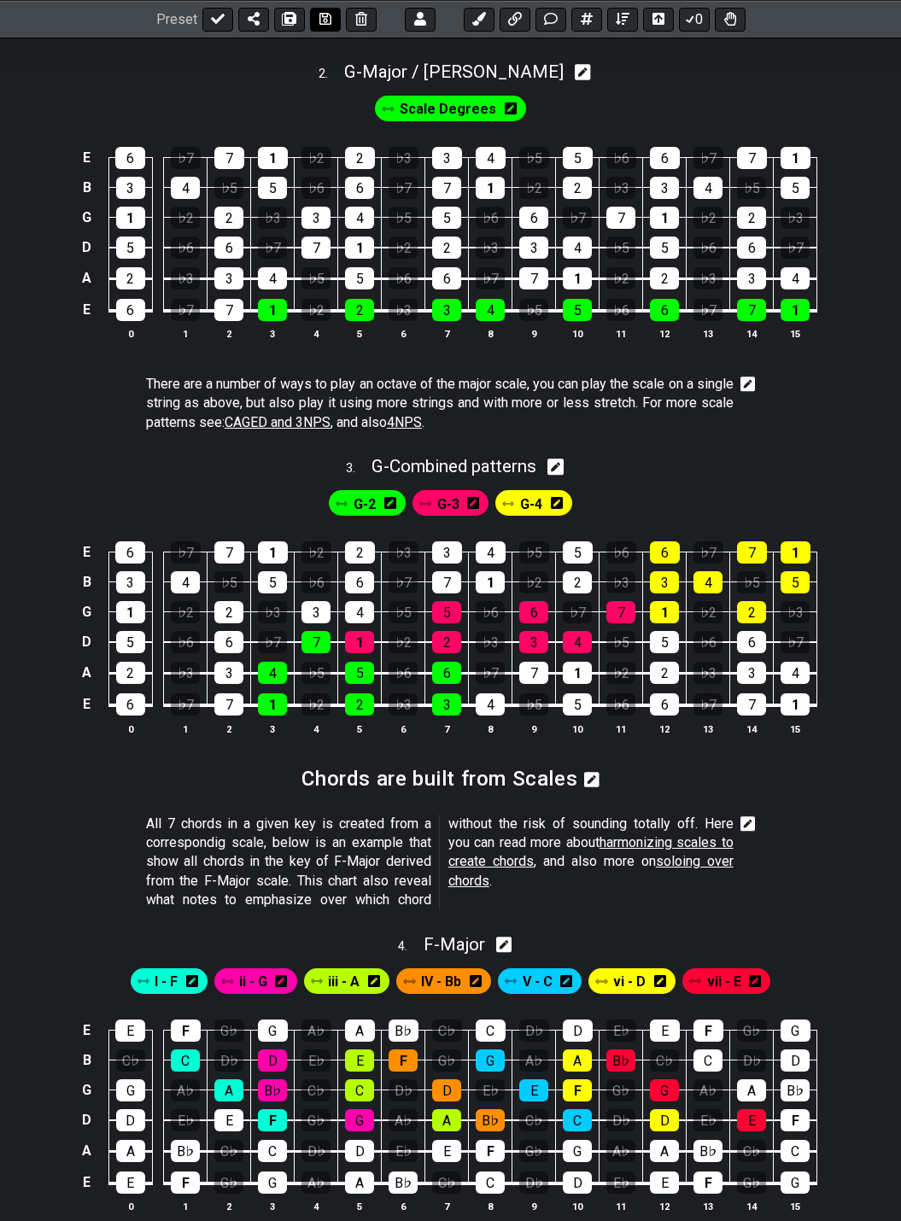
click at [320, 26] on button at bounding box center [325, 19] width 31 height 24
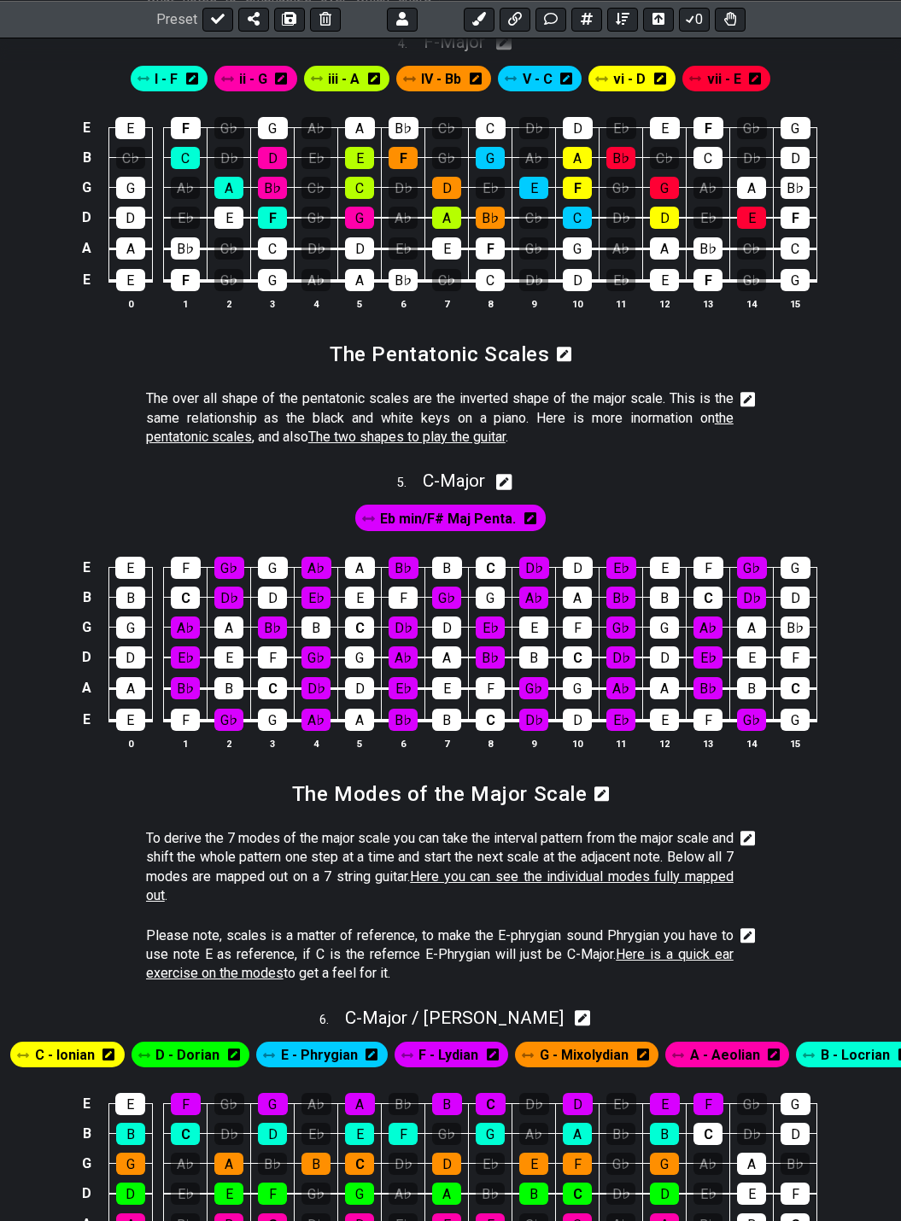
scroll to position [1878, 0]
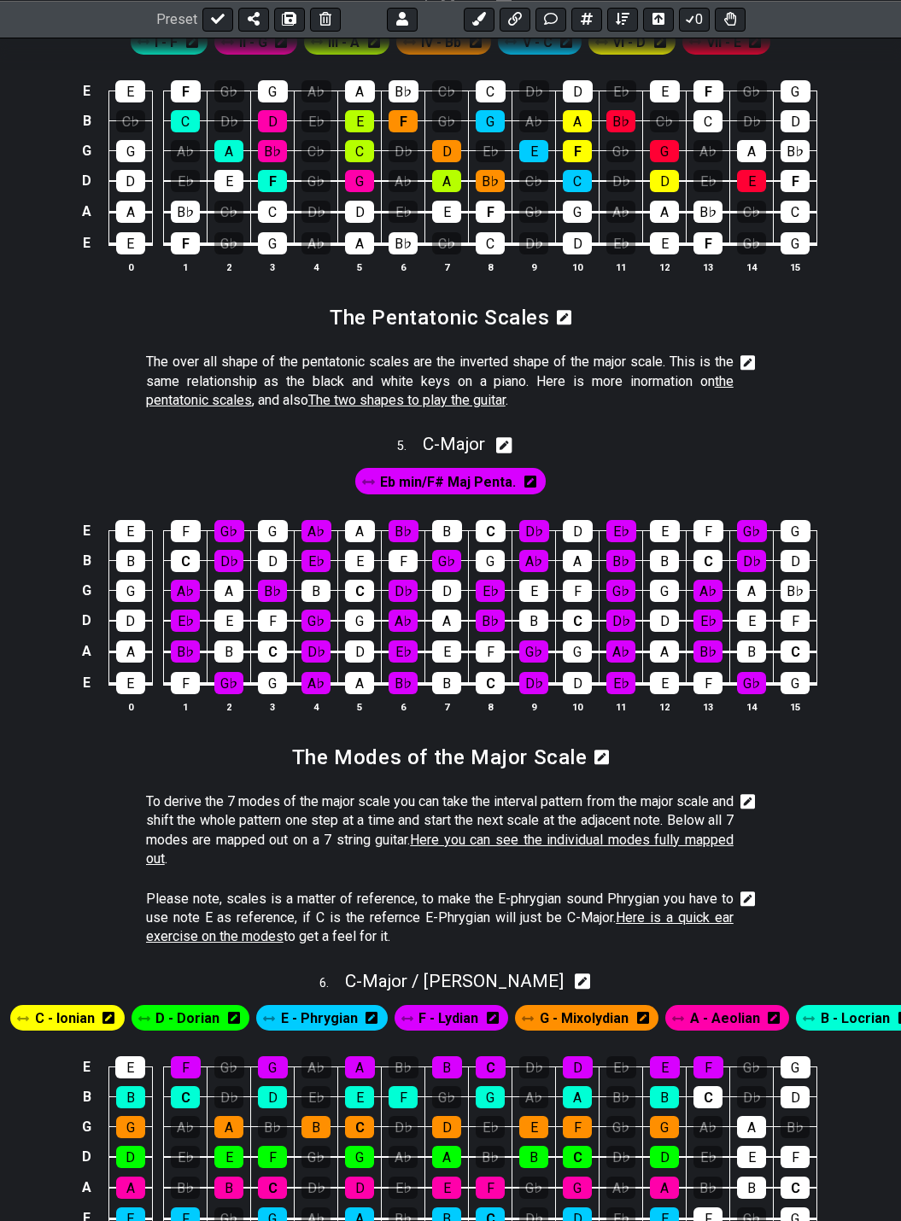
click at [751, 355] on icon at bounding box center [747, 362] width 15 height 15
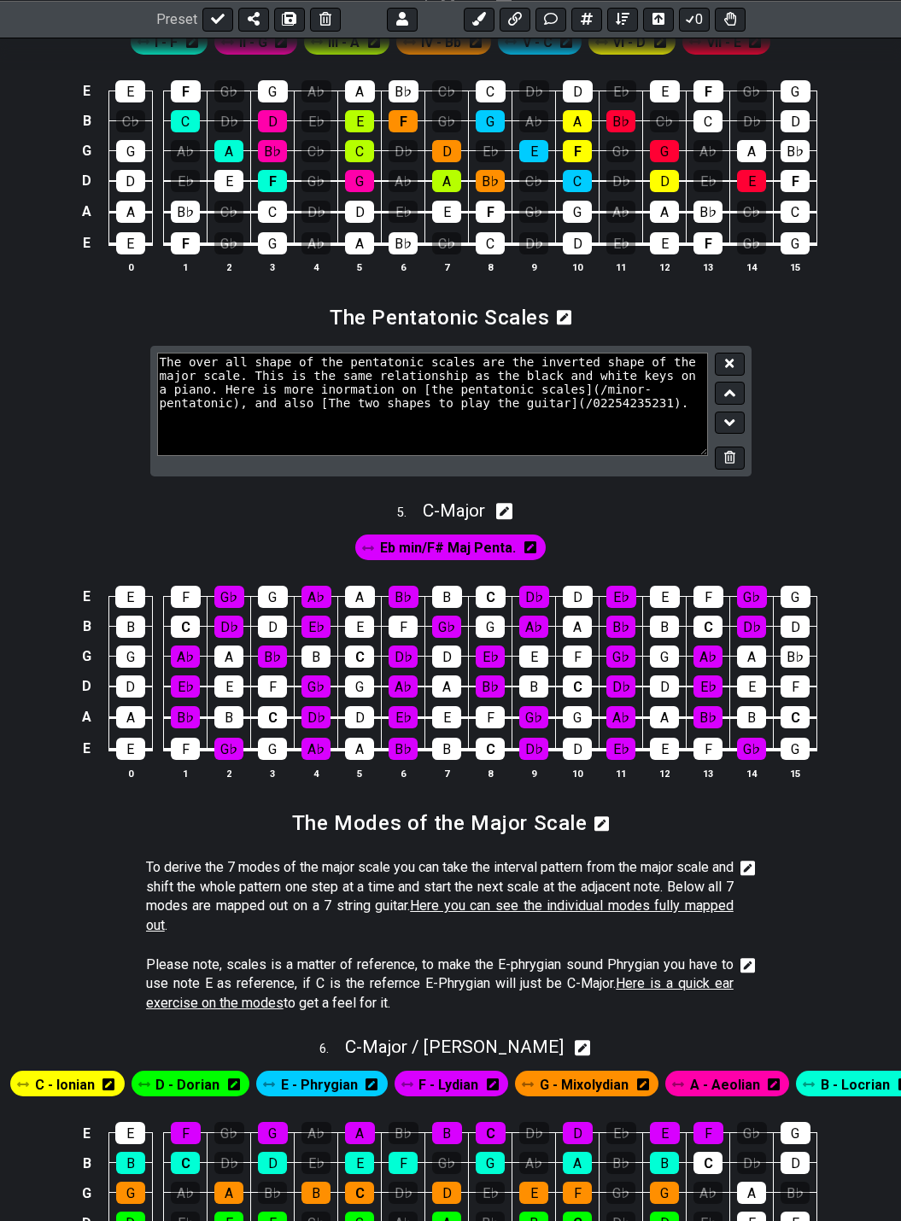
click at [656, 373] on textarea "The over all shape of the pentatonic scales are the inverted shape of the major…" at bounding box center [433, 404] width 552 height 102
click at [673, 377] on textarea "The over all shape of the pentatonic scales are the inverted shape of the major…" at bounding box center [433, 404] width 552 height 102
click at [658, 374] on textarea "The over all shape of the pentatonic scales are the inverted shape of the major…" at bounding box center [433, 404] width 552 height 102
click at [501, 387] on textarea "The over all shape of the pentatonic scales are the inverted shape of the major…" at bounding box center [433, 404] width 552 height 102
type textarea "The over all shape of the pentatonic scales are the inverted shape of the major…"
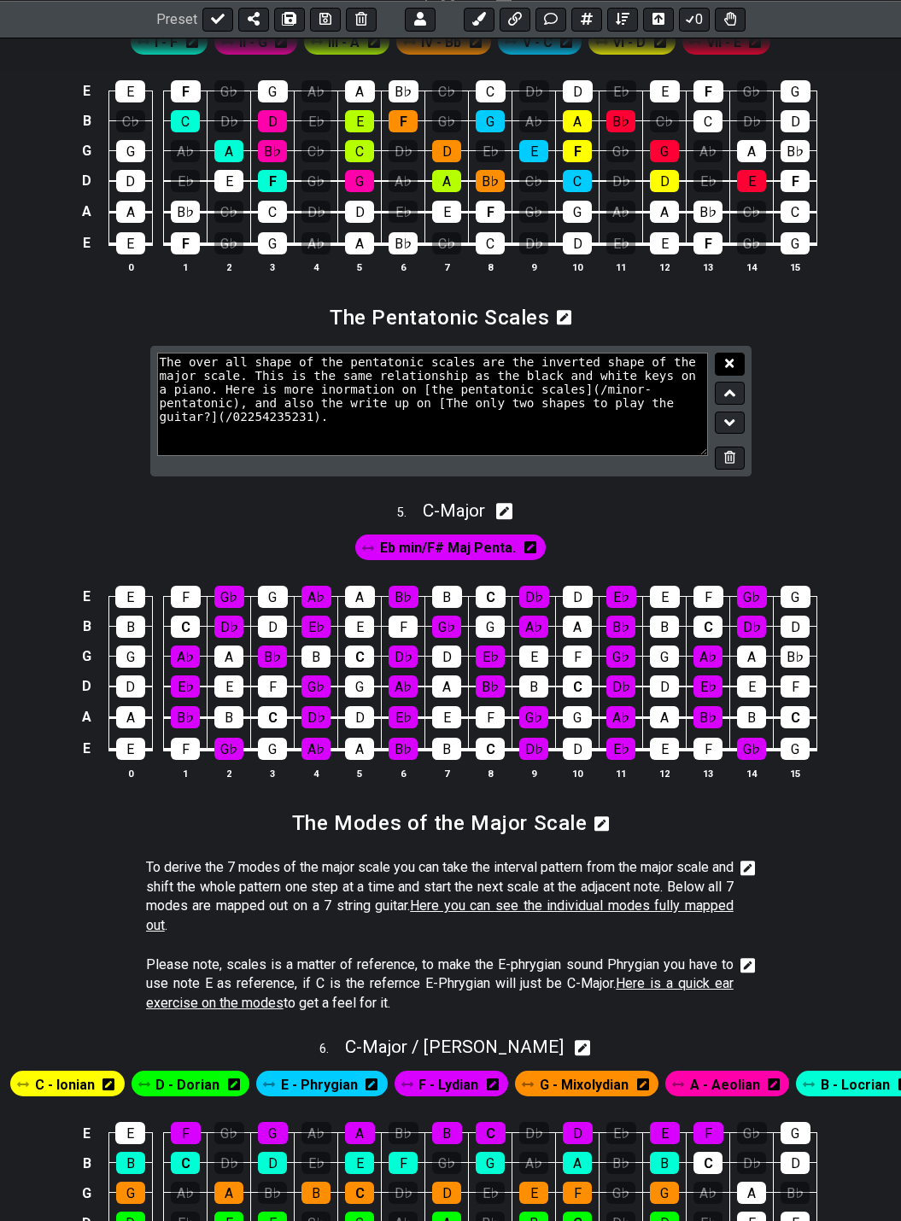
click at [723, 353] on button at bounding box center [729, 364] width 29 height 23
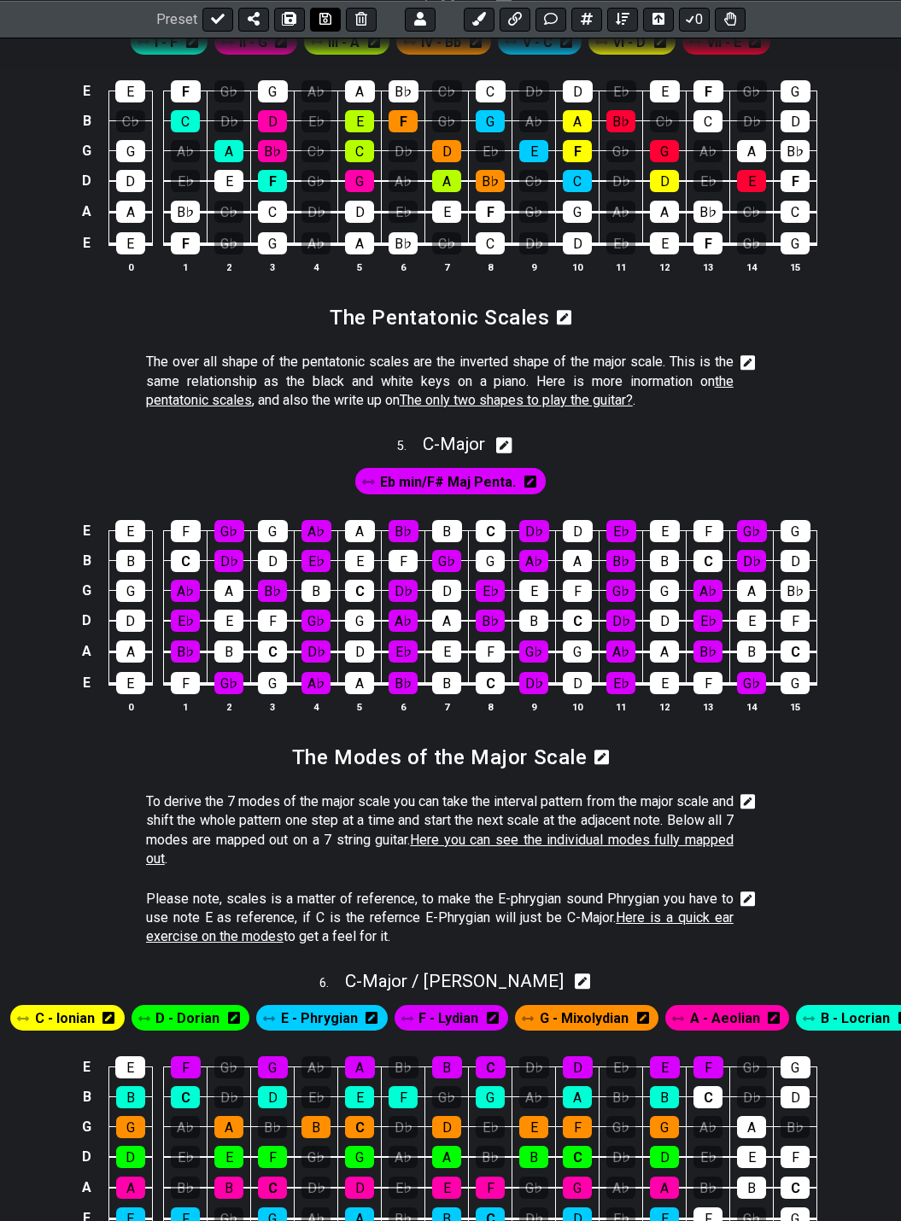
click at [319, 17] on icon at bounding box center [325, 19] width 12 height 14
drag, startPoint x: 441, startPoint y: 378, endPoint x: 396, endPoint y: 396, distance: 48.7
click at [364, 423] on div "5 . C - Major" at bounding box center [450, 439] width 901 height 32
select select "C"
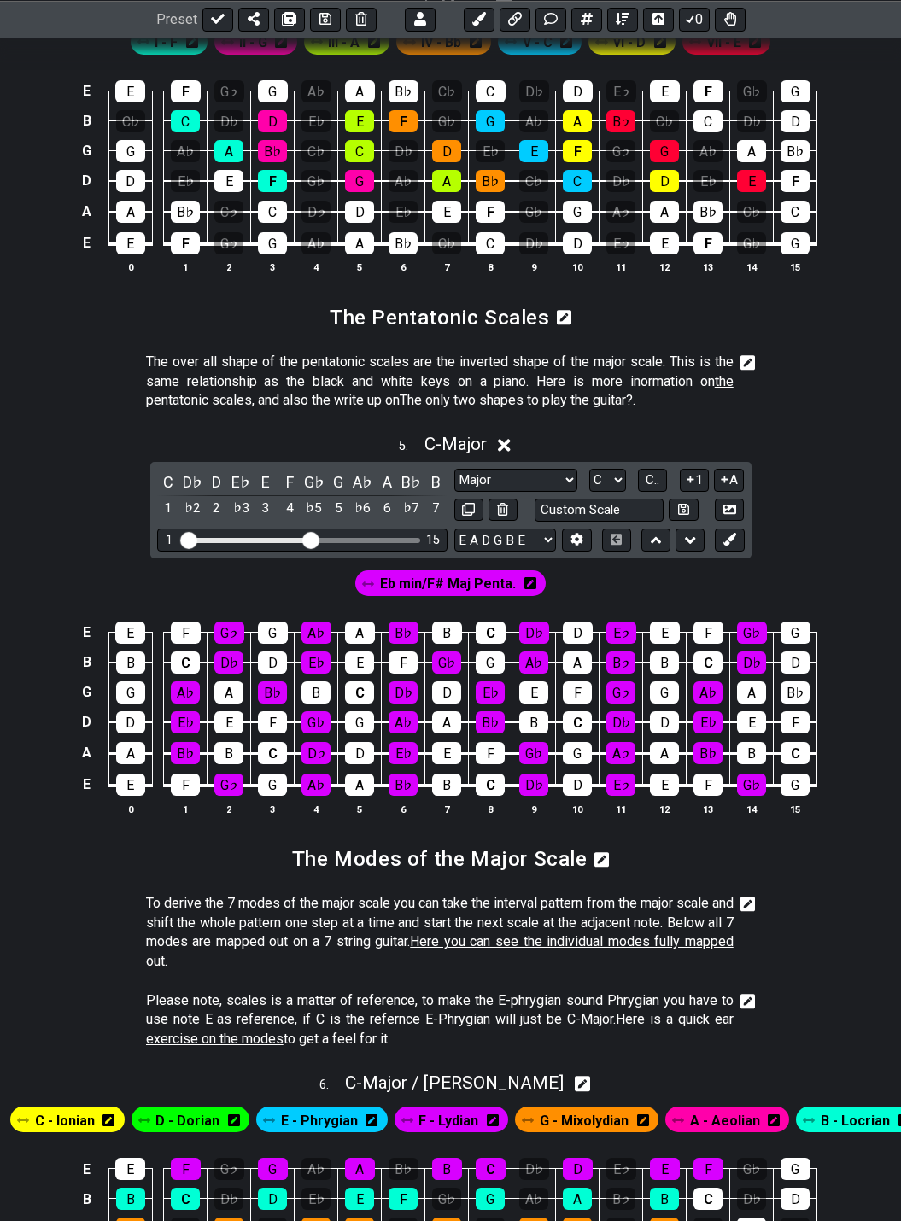
click at [437, 434] on span "C - Major" at bounding box center [455, 444] width 62 height 20
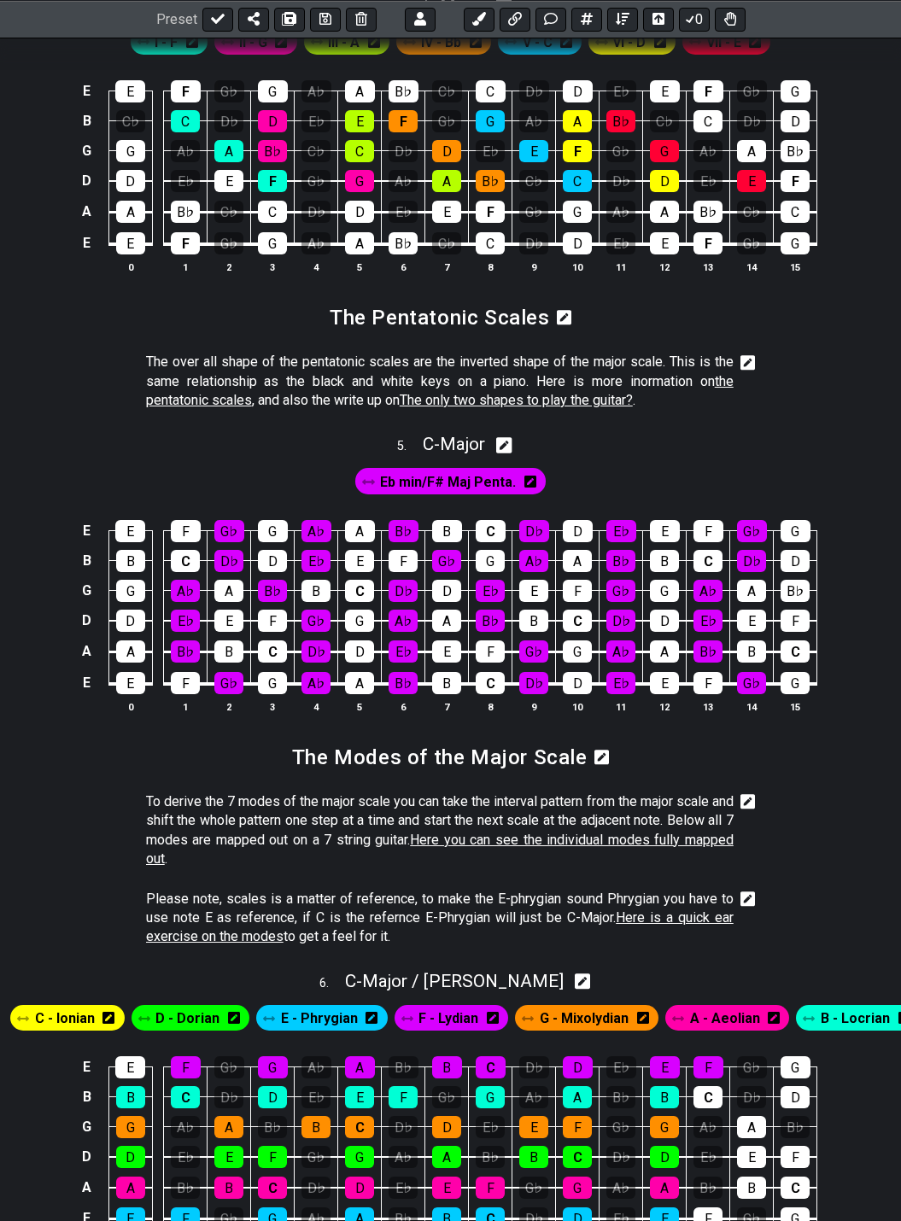
click at [441, 392] on span "The only two shapes to play the guitar?" at bounding box center [516, 400] width 233 height 16
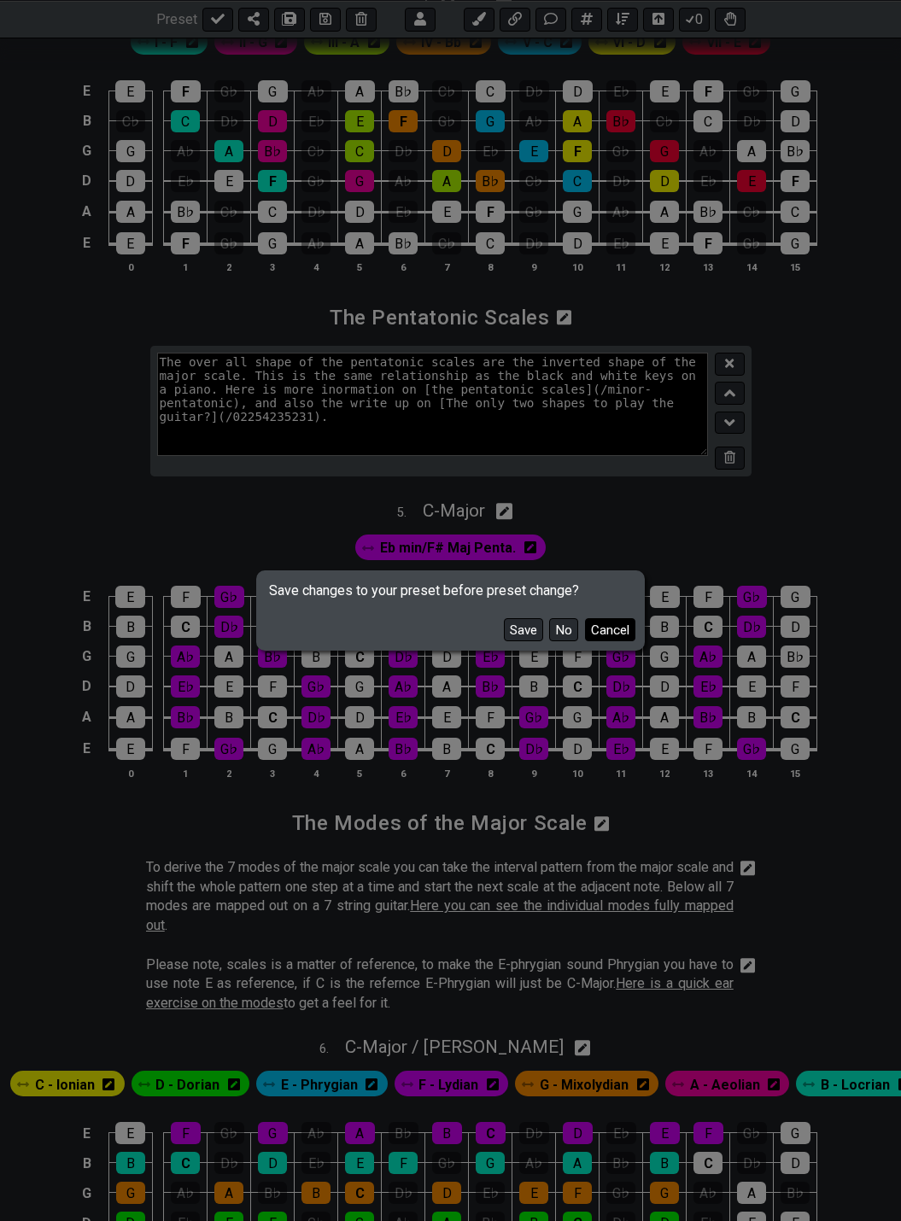
click at [602, 620] on button "Cancel" at bounding box center [610, 629] width 50 height 23
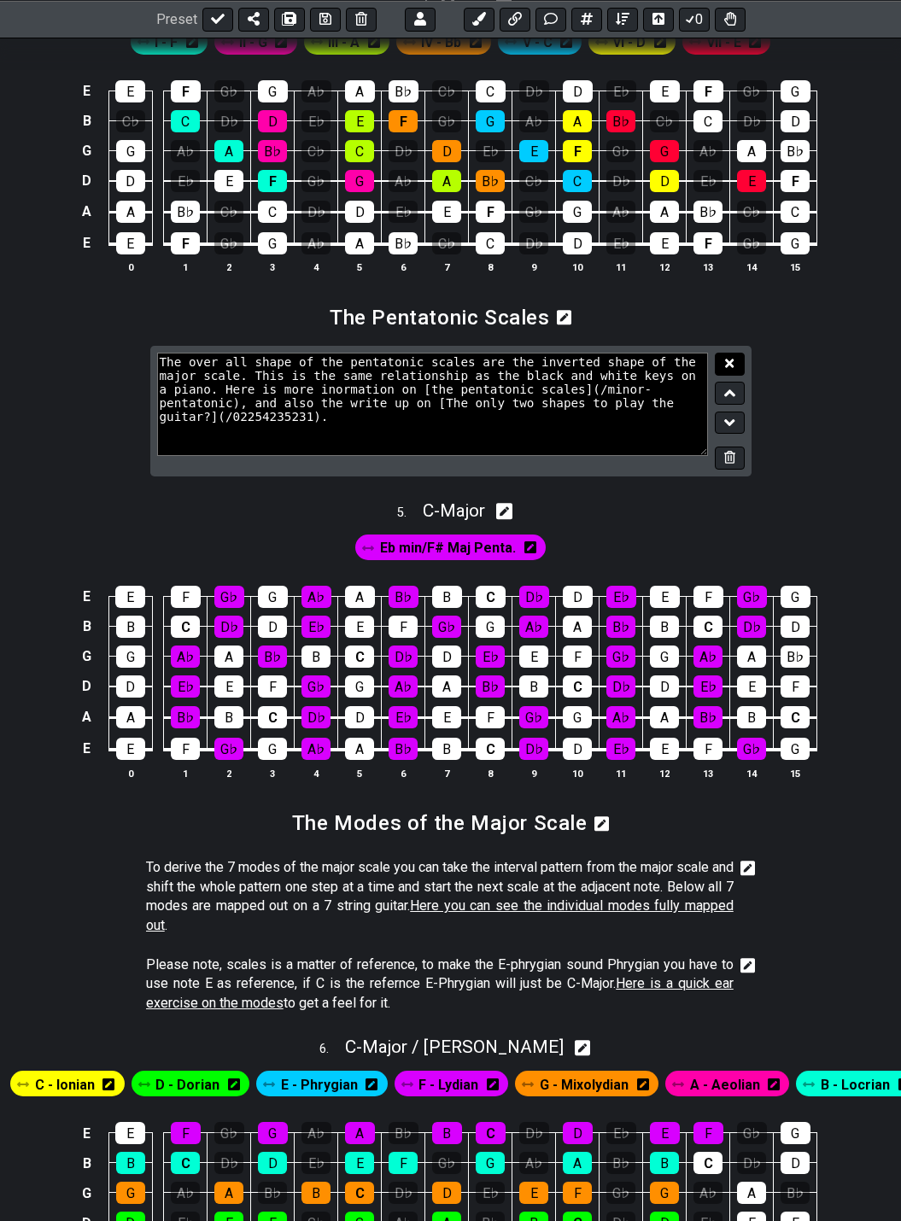
click at [732, 353] on button at bounding box center [729, 364] width 29 height 23
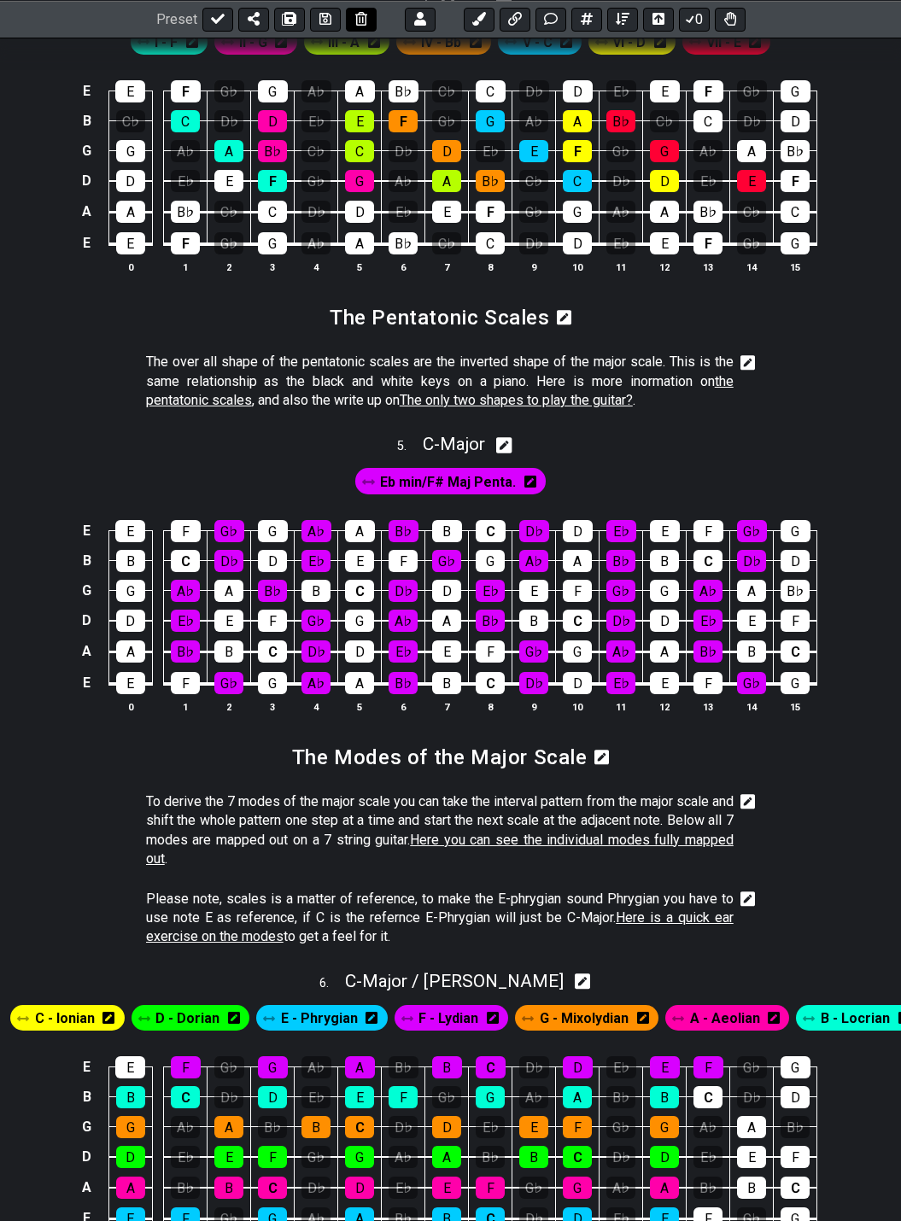
click at [319, 16] on icon at bounding box center [325, 19] width 12 height 14
click at [516, 392] on span "The only two shapes to play the guitar?" at bounding box center [516, 400] width 233 height 16
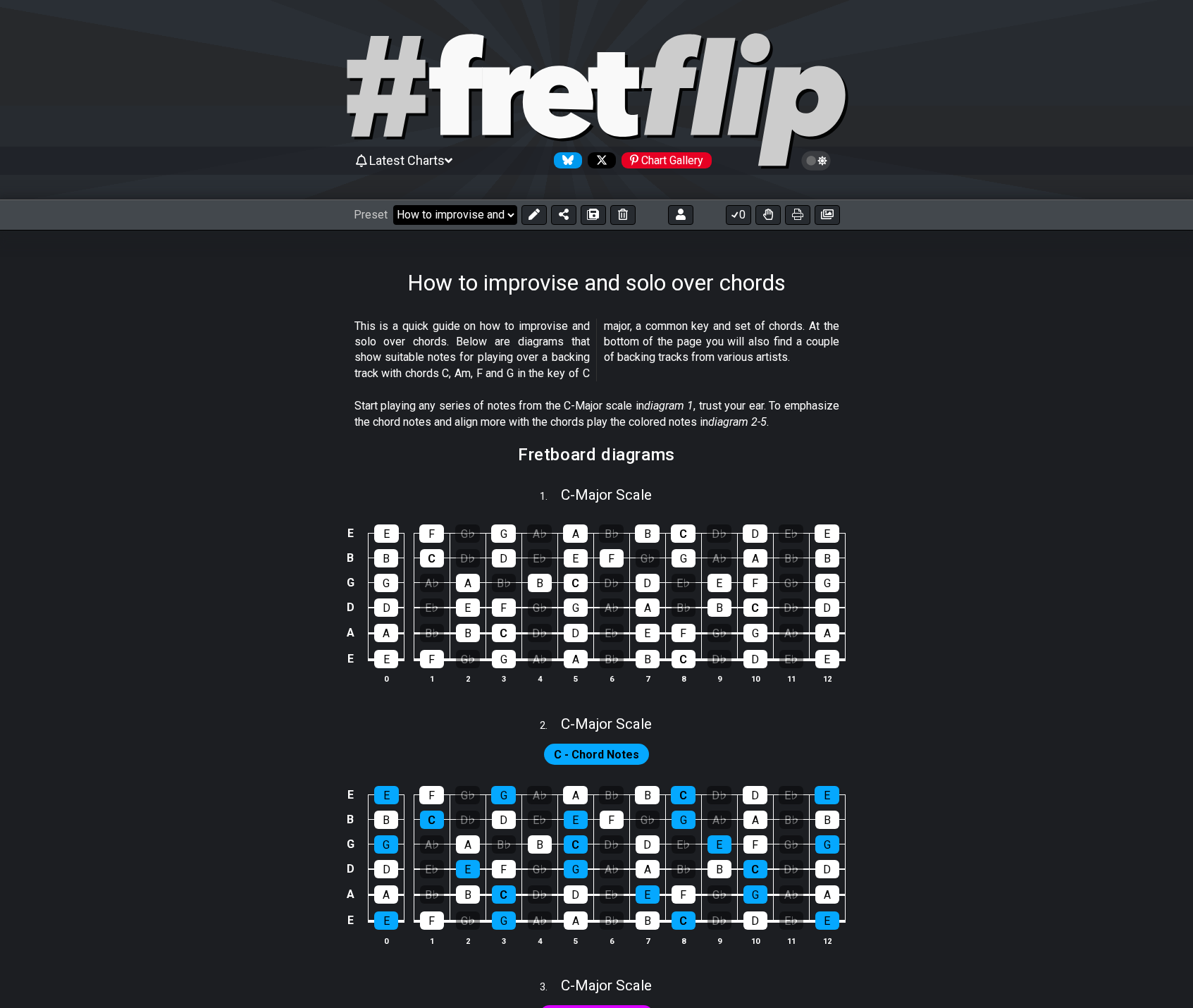
click at [460, 218] on select "Welcome to #fretflip! Initial Preset Custom Preset 2 string patterns to connect…" at bounding box center [455, 215] width 124 height 20
click at [393, 205] on select "Welcome to #fretflip! Initial Preset Custom Preset 2 string patterns to connect…" at bounding box center [455, 215] width 124 height 20
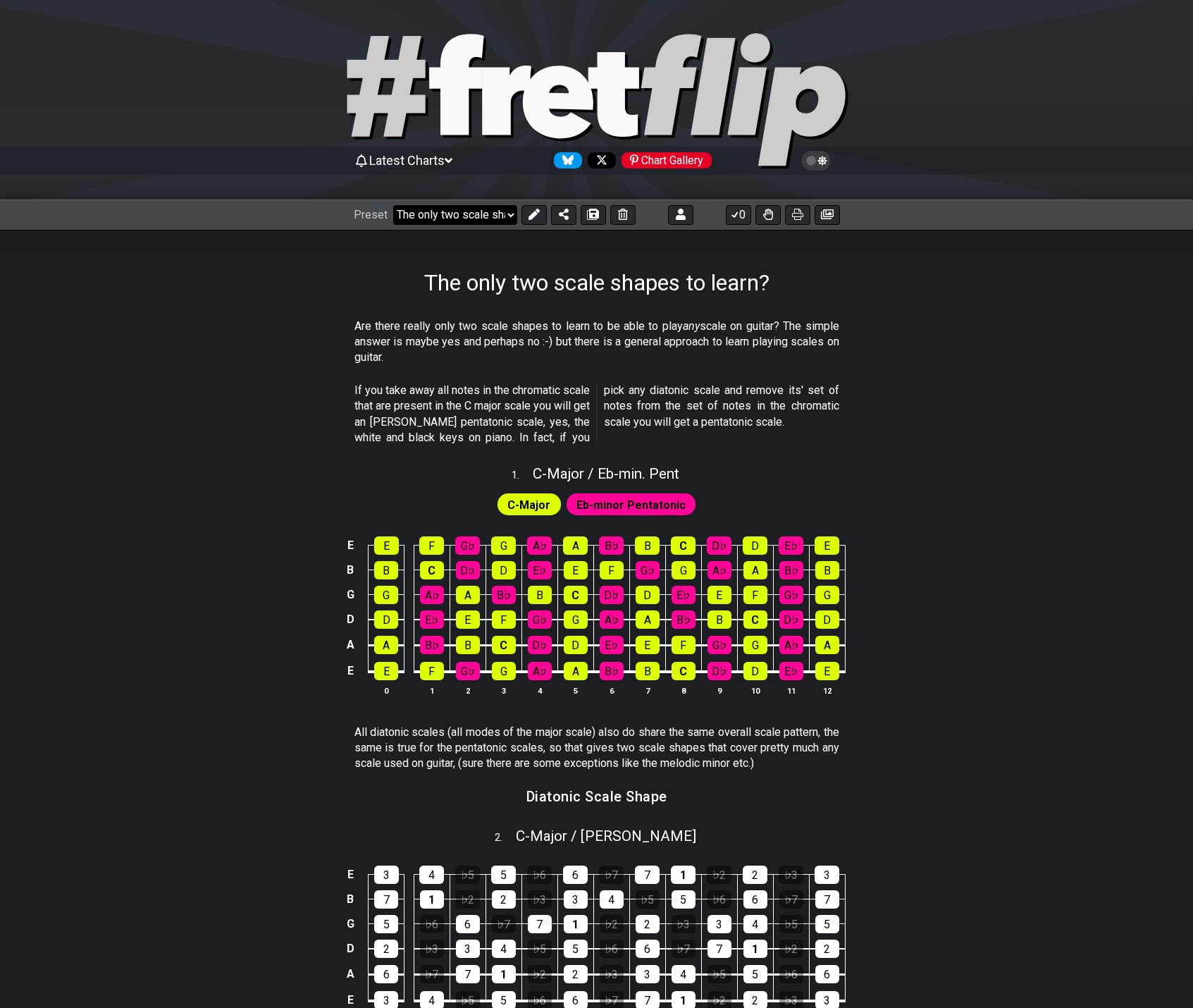
click at [421, 214] on select "Welcome to #fretflip! Initial Preset Custom Preset 2 string patterns to connect…" at bounding box center [455, 215] width 124 height 20
click at [393, 205] on select "Welcome to #fretflip! Initial Preset Custom Preset 2 string patterns to connect…" at bounding box center [455, 215] width 124 height 20
select select "/minor-pentatonic"
select select "C"
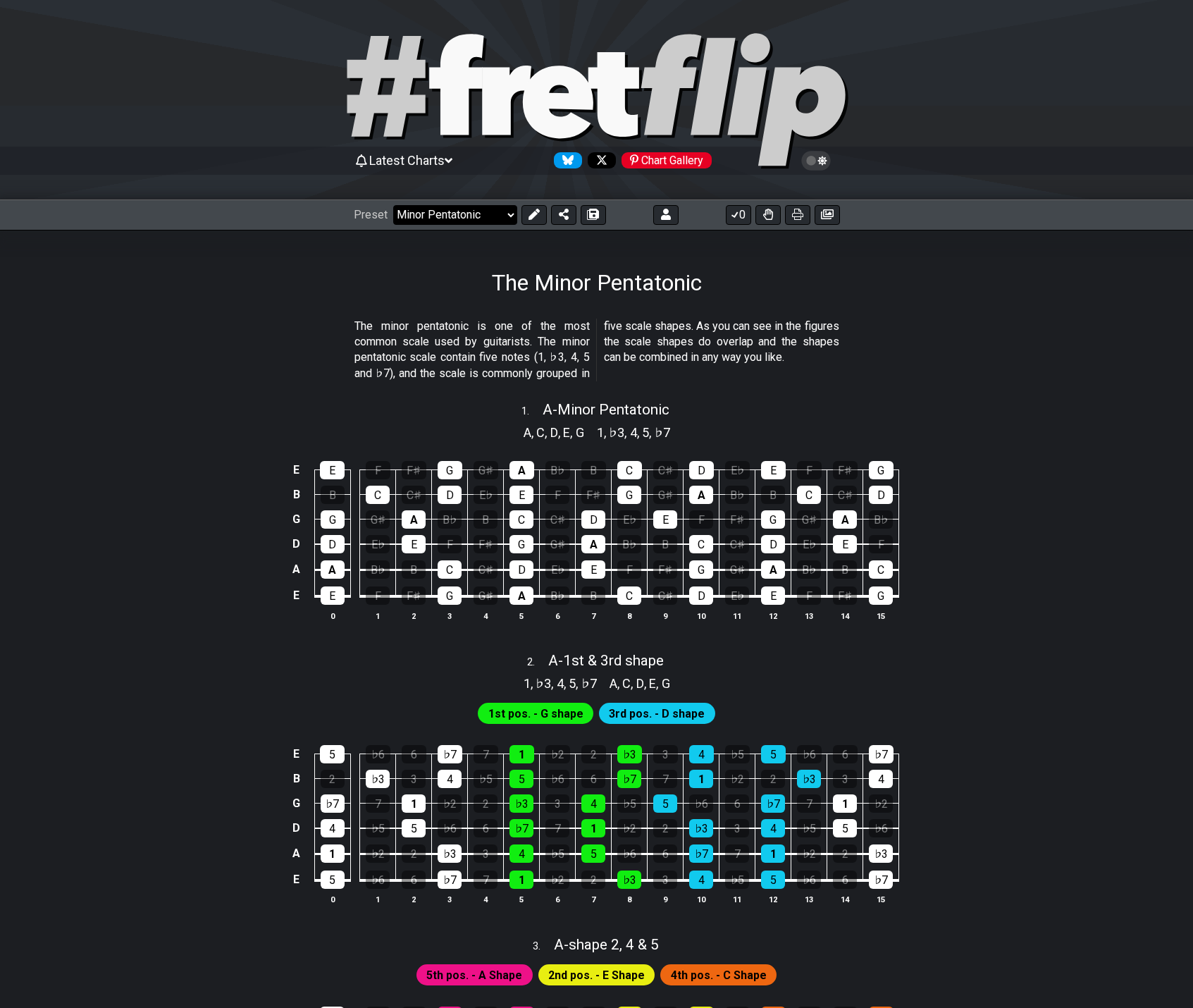
click at [472, 213] on select "Welcome to #fretflip! Initial Preset Custom Preset 2 string patterns to connect…" at bounding box center [455, 215] width 124 height 20
click at [393, 205] on select "Welcome to #fretflip! Initial Preset Custom Preset 2 string patterns to connect…" at bounding box center [455, 215] width 124 height 20
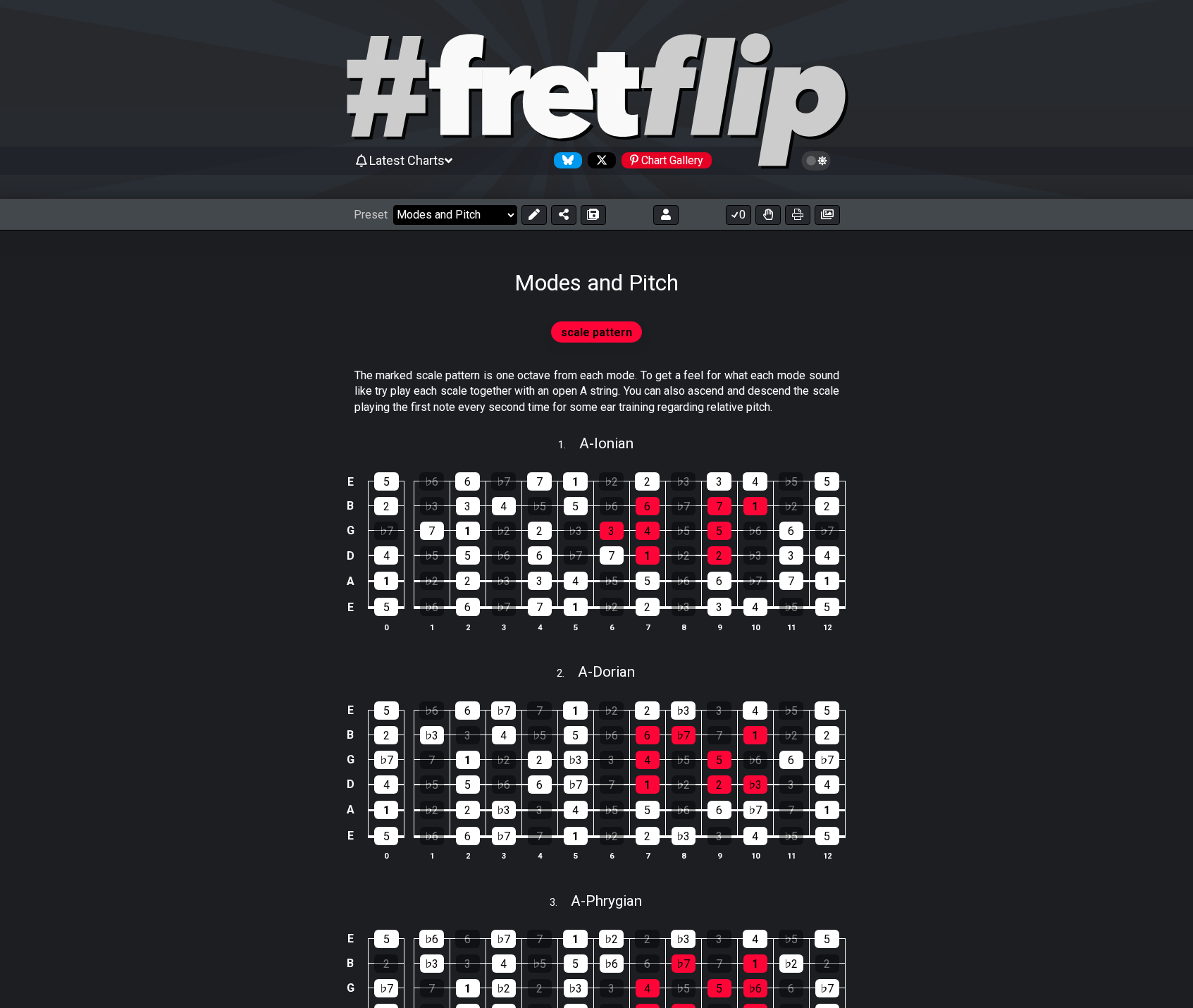
click at [471, 212] on select "Welcome to #fretflip! Initial Preset Custom Preset 2 string patterns to connect…" at bounding box center [455, 215] width 124 height 20
click at [393, 205] on select "Welcome to #fretflip! Initial Preset Custom Preset 2 string patterns to connect…" at bounding box center [455, 215] width 124 height 20
select select "/the-7-modes"
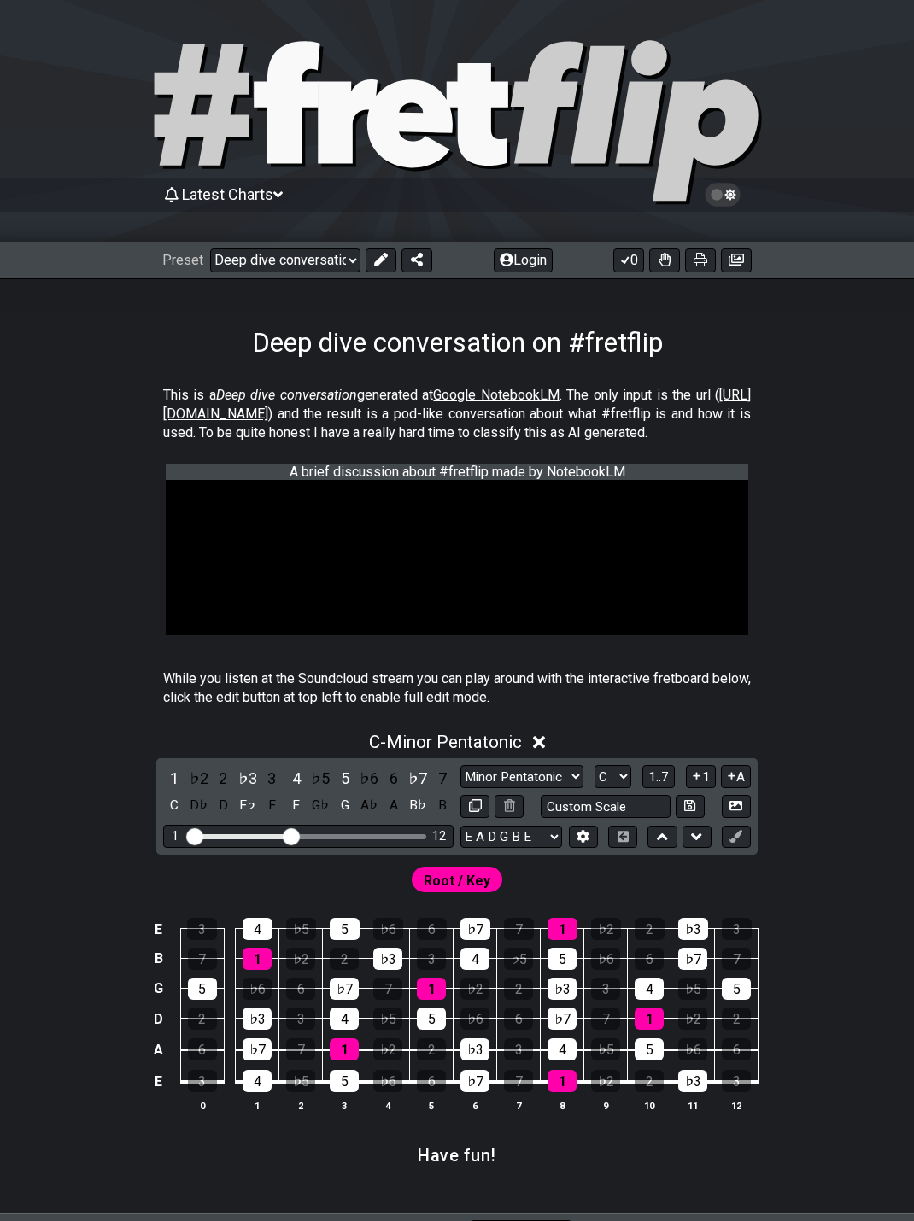
select select "/02375VDEQ"
select select "C"
select select "/02375VDEQ"
select select "C"
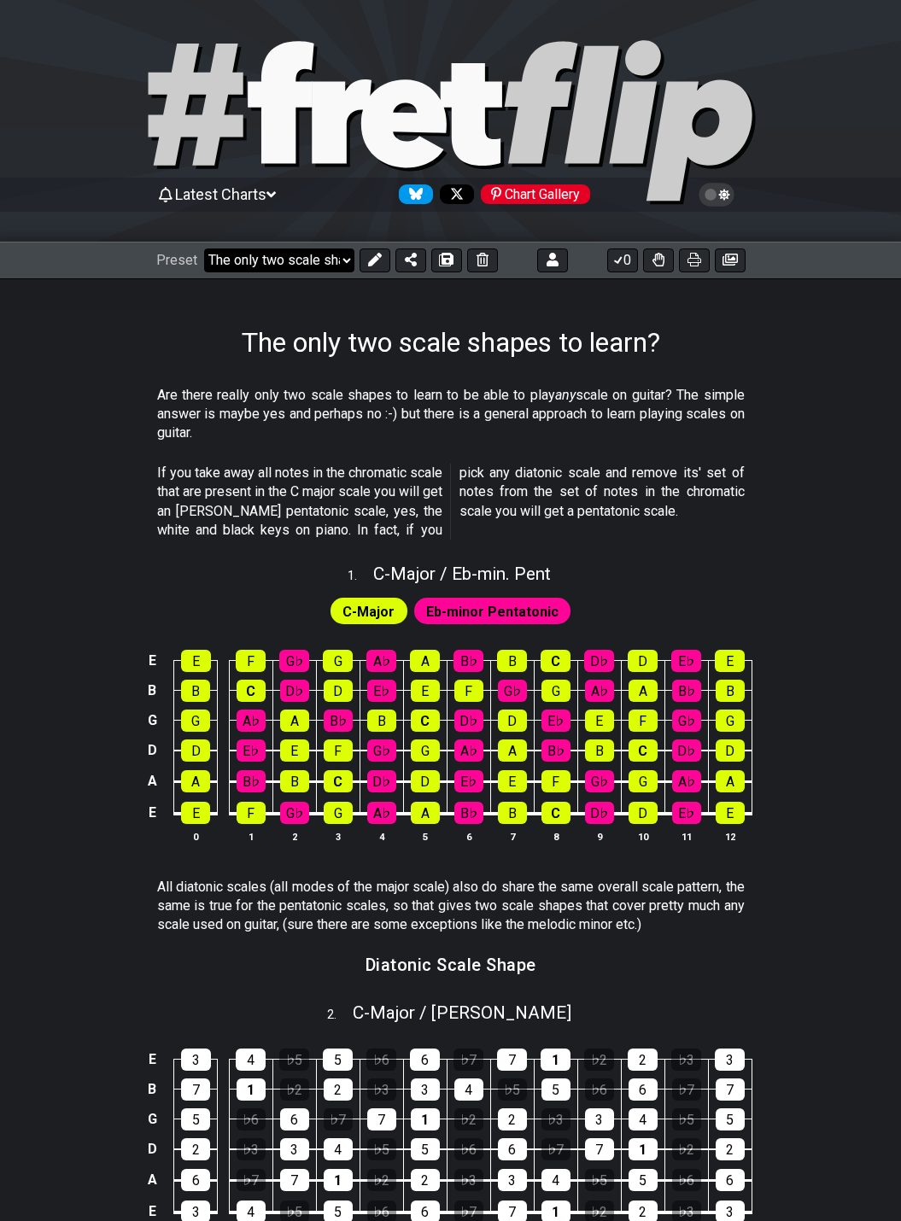
click at [343, 258] on select "Welcome to #fretflip! The only two scale shapes to learn? Custom Preset 2 strin…" at bounding box center [279, 260] width 150 height 24
click at [204, 248] on select "Welcome to #fretflip! The only two scale shapes to learn? Custom Preset 2 strin…" at bounding box center [279, 260] width 150 height 24
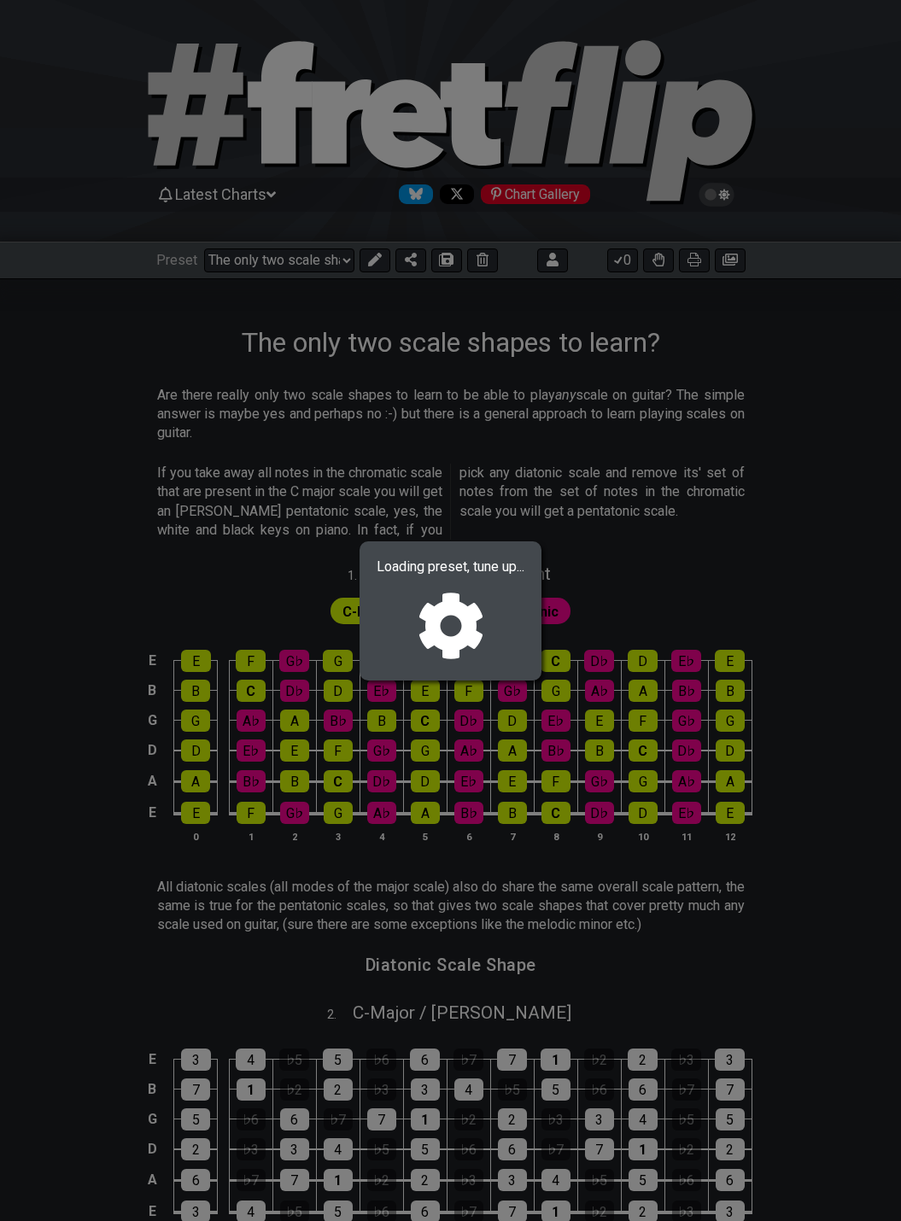
select select "/022512297046"
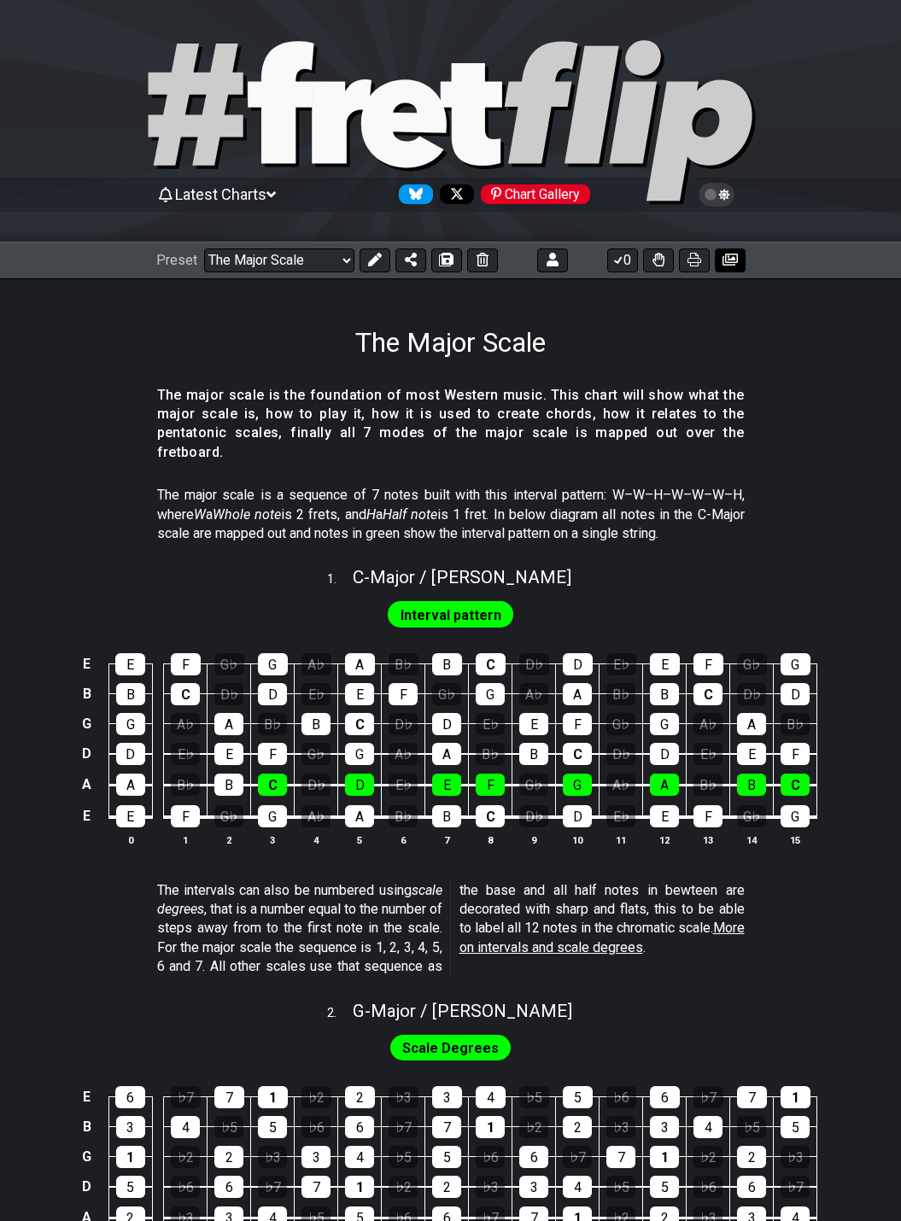
click at [734, 263] on icon at bounding box center [729, 260] width 15 height 12
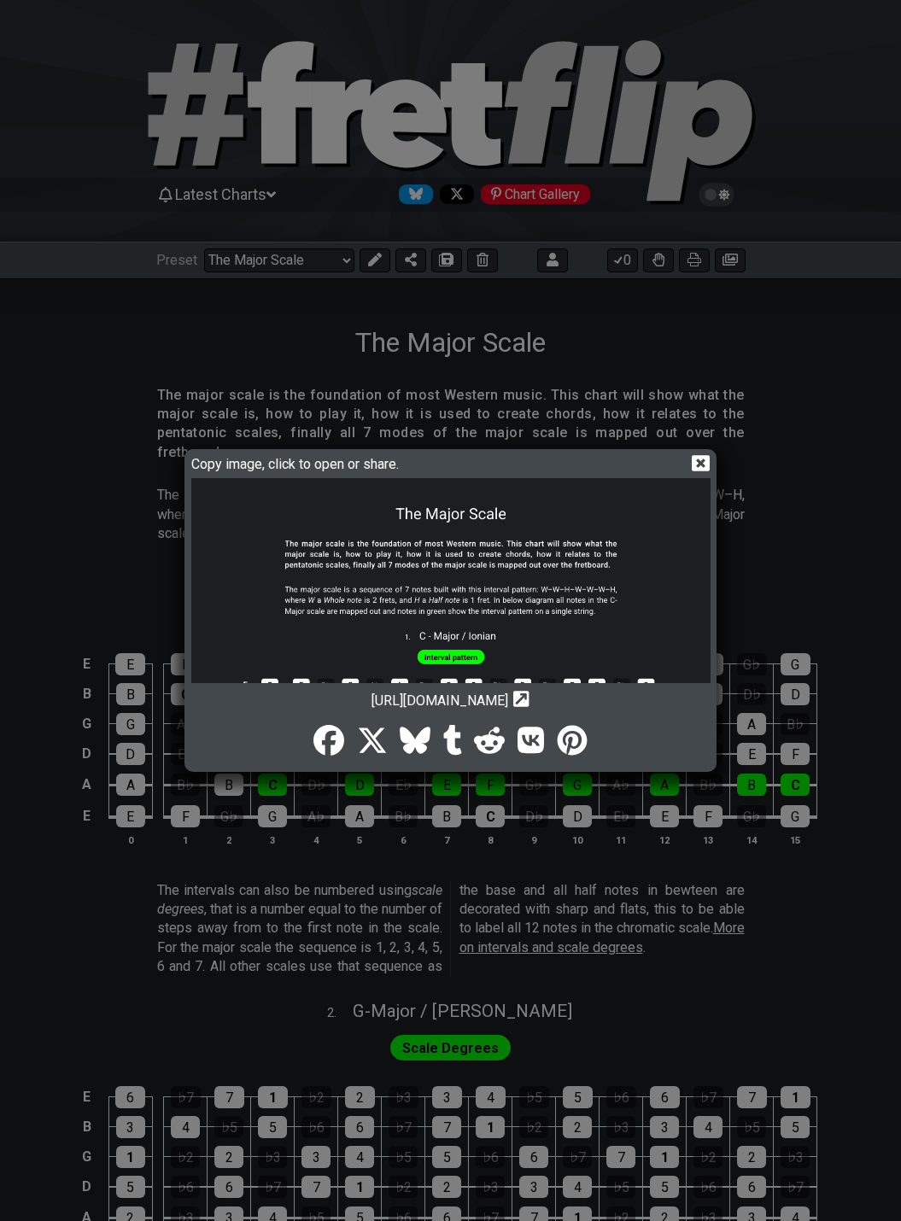
click at [701, 468] on icon at bounding box center [701, 463] width 18 height 16
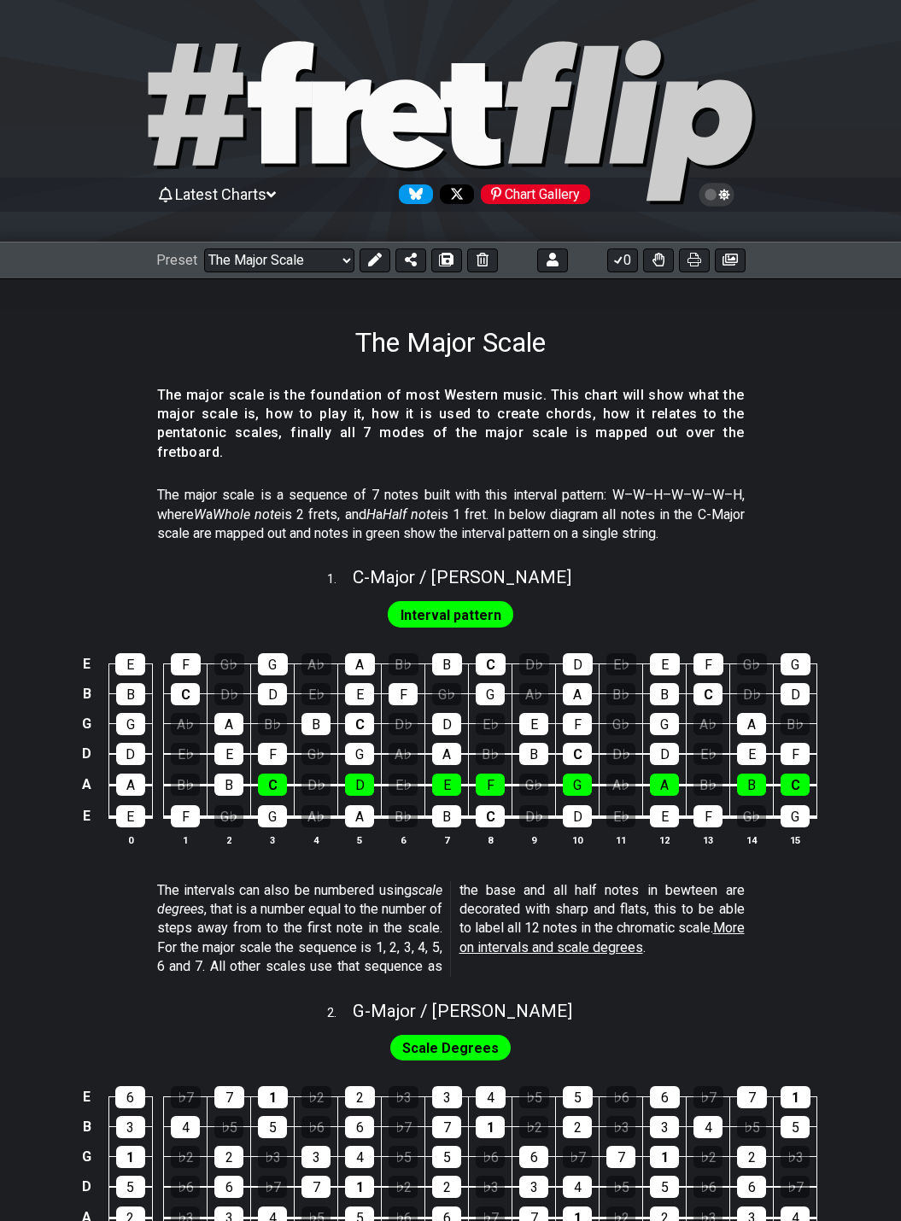
click at [715, 190] on icon at bounding box center [716, 194] width 15 height 15
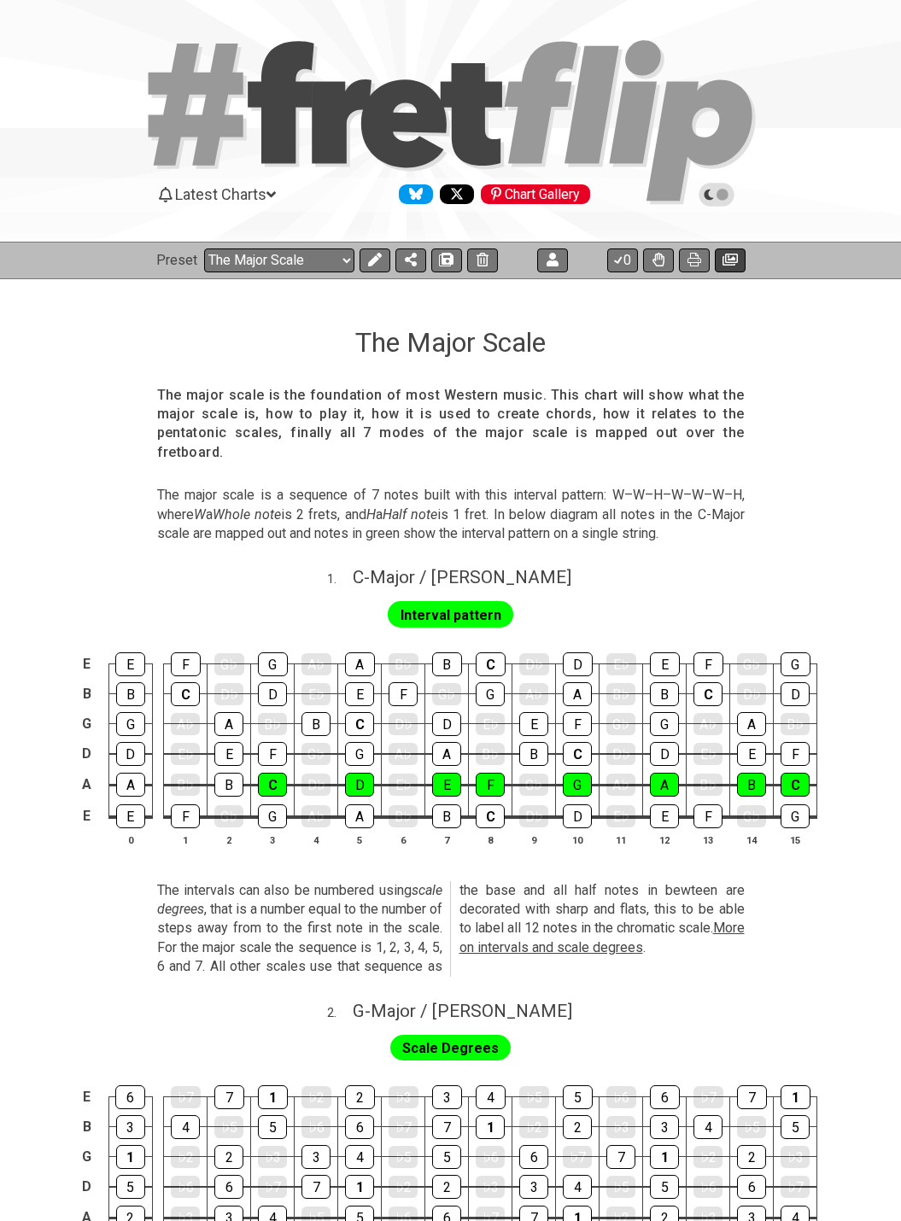
click at [727, 260] on icon at bounding box center [729, 260] width 15 height 14
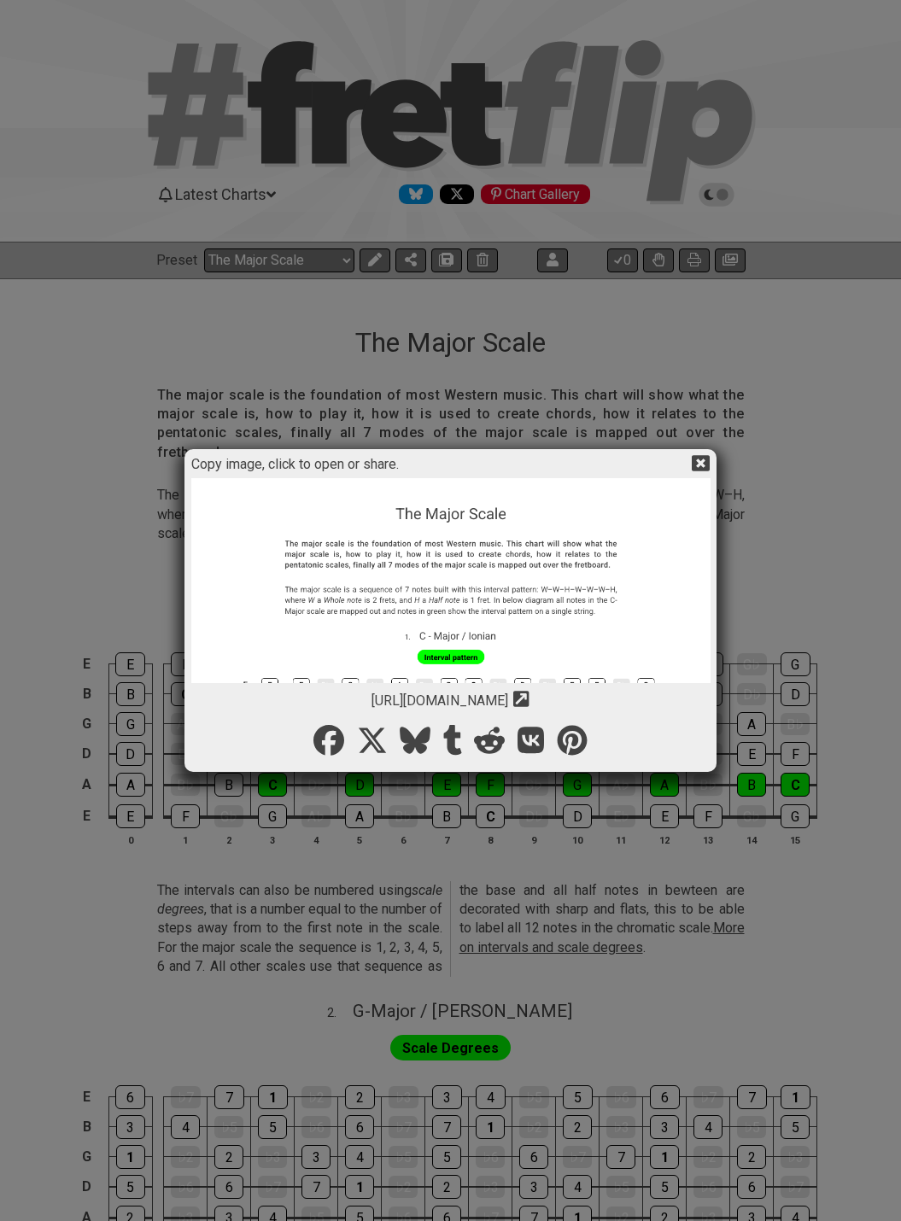
click at [701, 462] on icon at bounding box center [701, 463] width 18 height 18
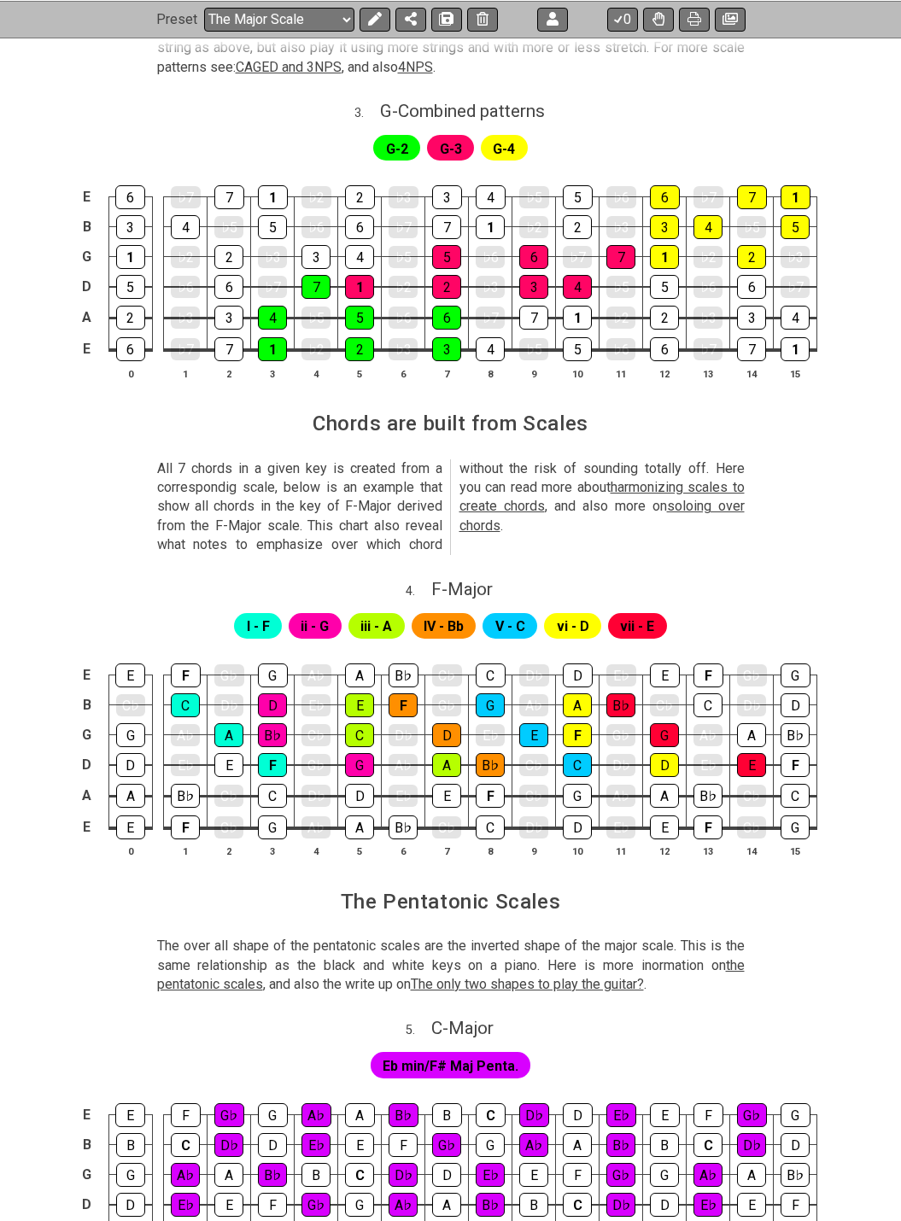
scroll to position [903, 0]
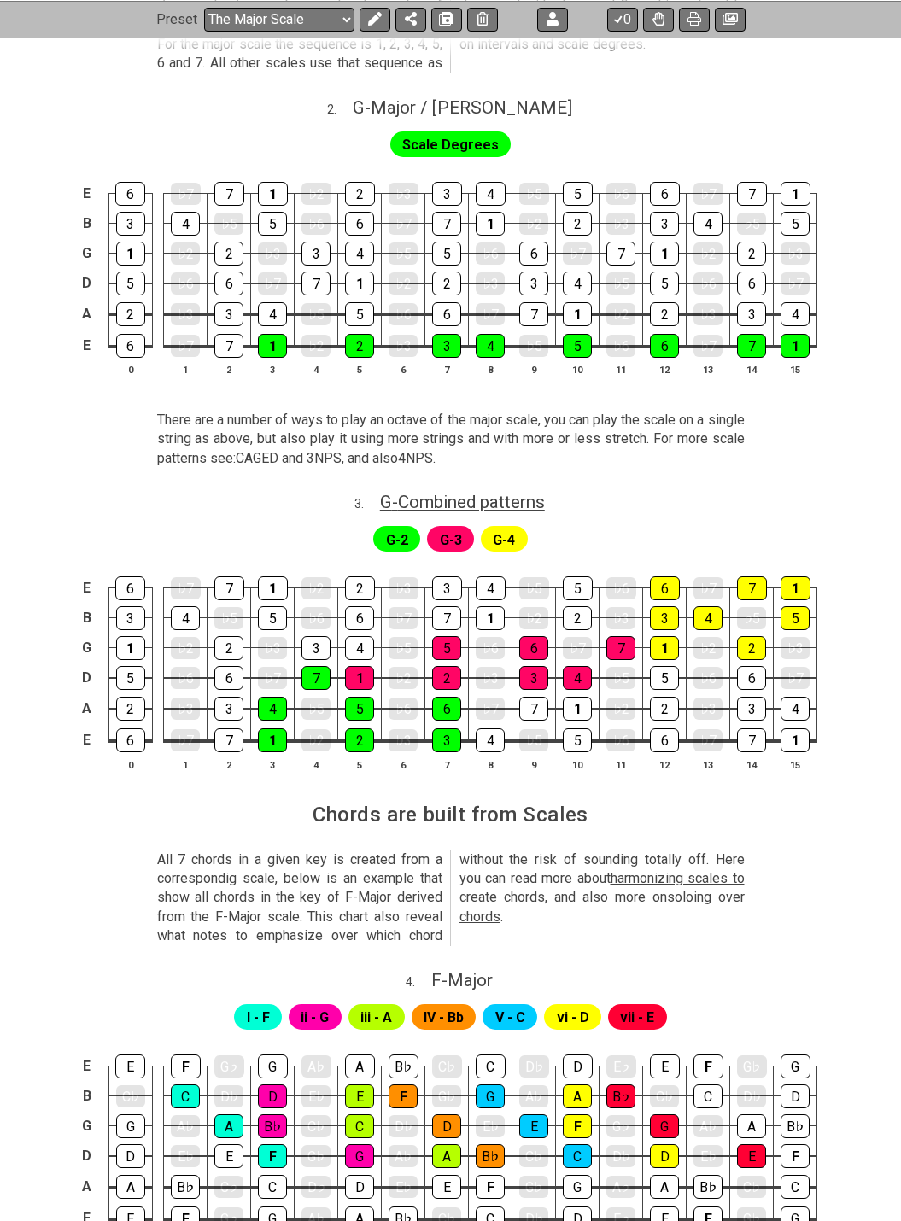
click at [476, 492] on span "G - Combined patterns" at bounding box center [462, 502] width 165 height 20
select select "G"
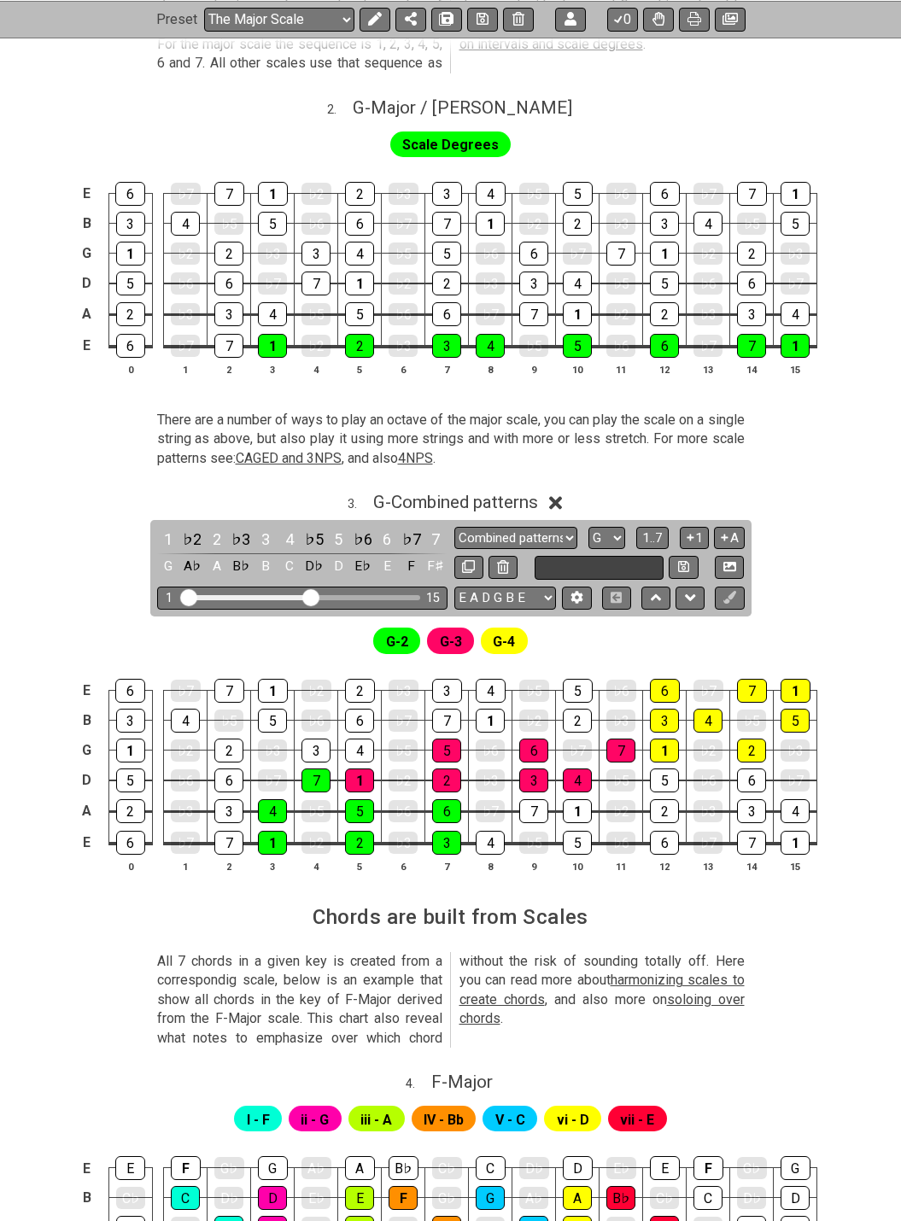
click at [605, 556] on input "text" at bounding box center [599, 567] width 130 height 23
type input "Major"
click at [679, 561] on icon at bounding box center [683, 566] width 11 height 11
select select "Major"
click at [472, 492] on span "G - Major" at bounding box center [455, 502] width 63 height 20
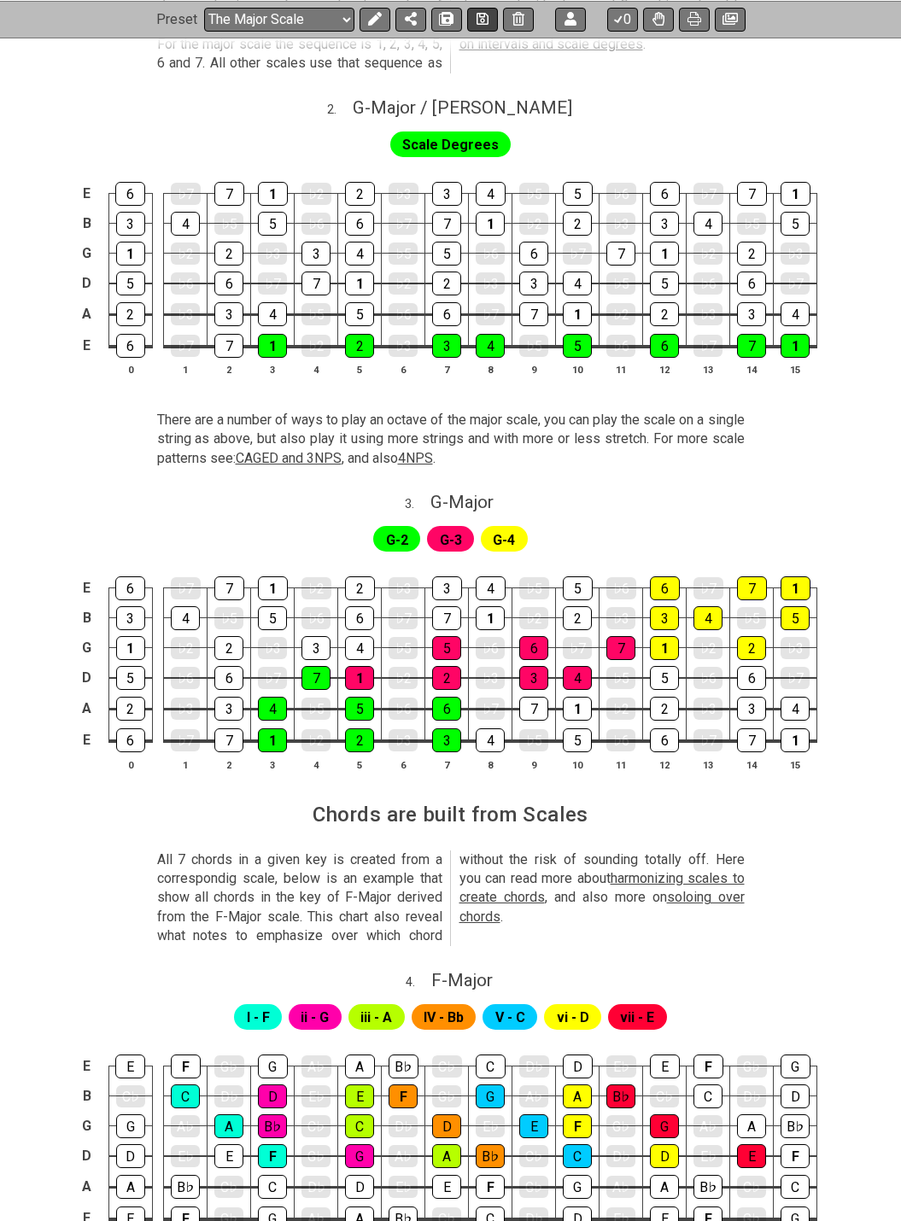
click at [476, 15] on icon at bounding box center [482, 19] width 12 height 14
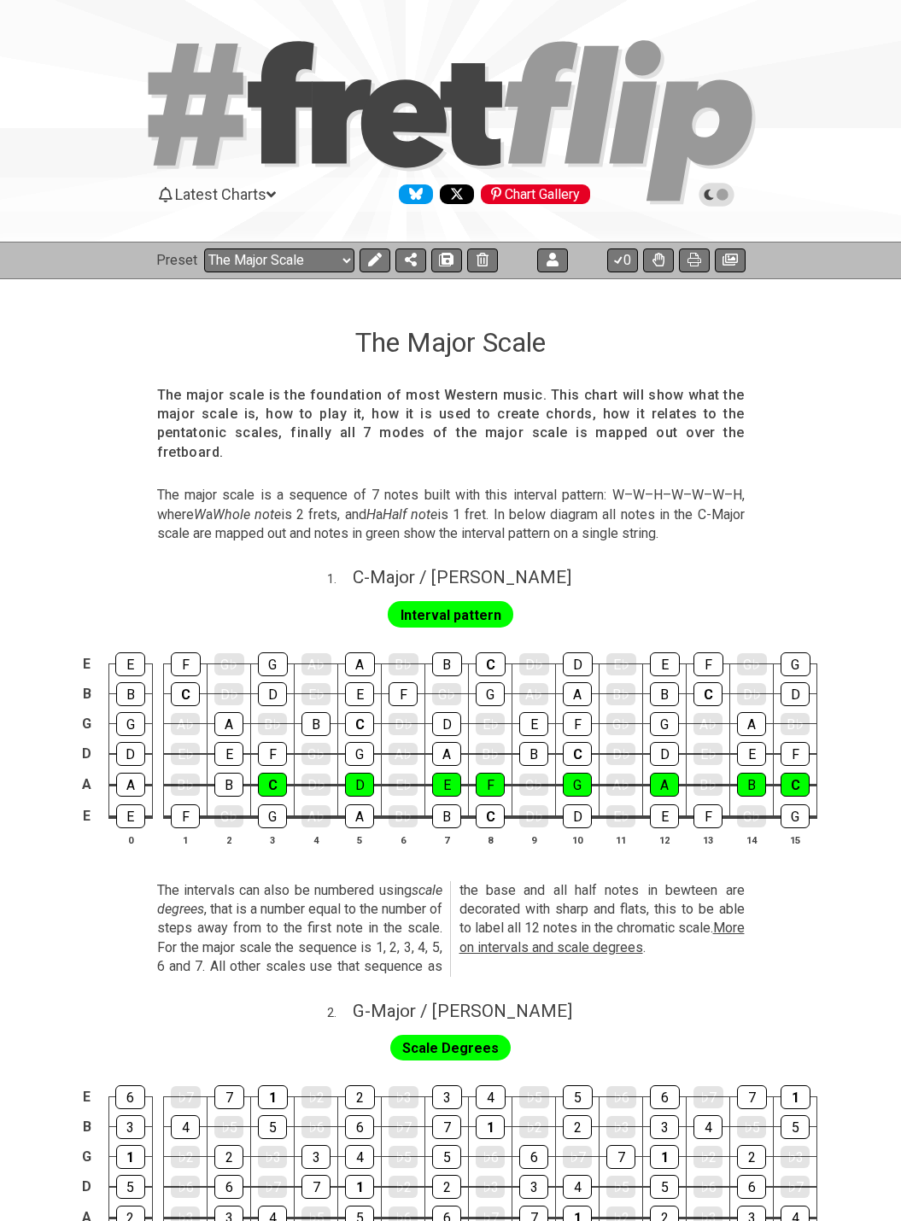
click at [715, 190] on icon at bounding box center [716, 194] width 15 height 15
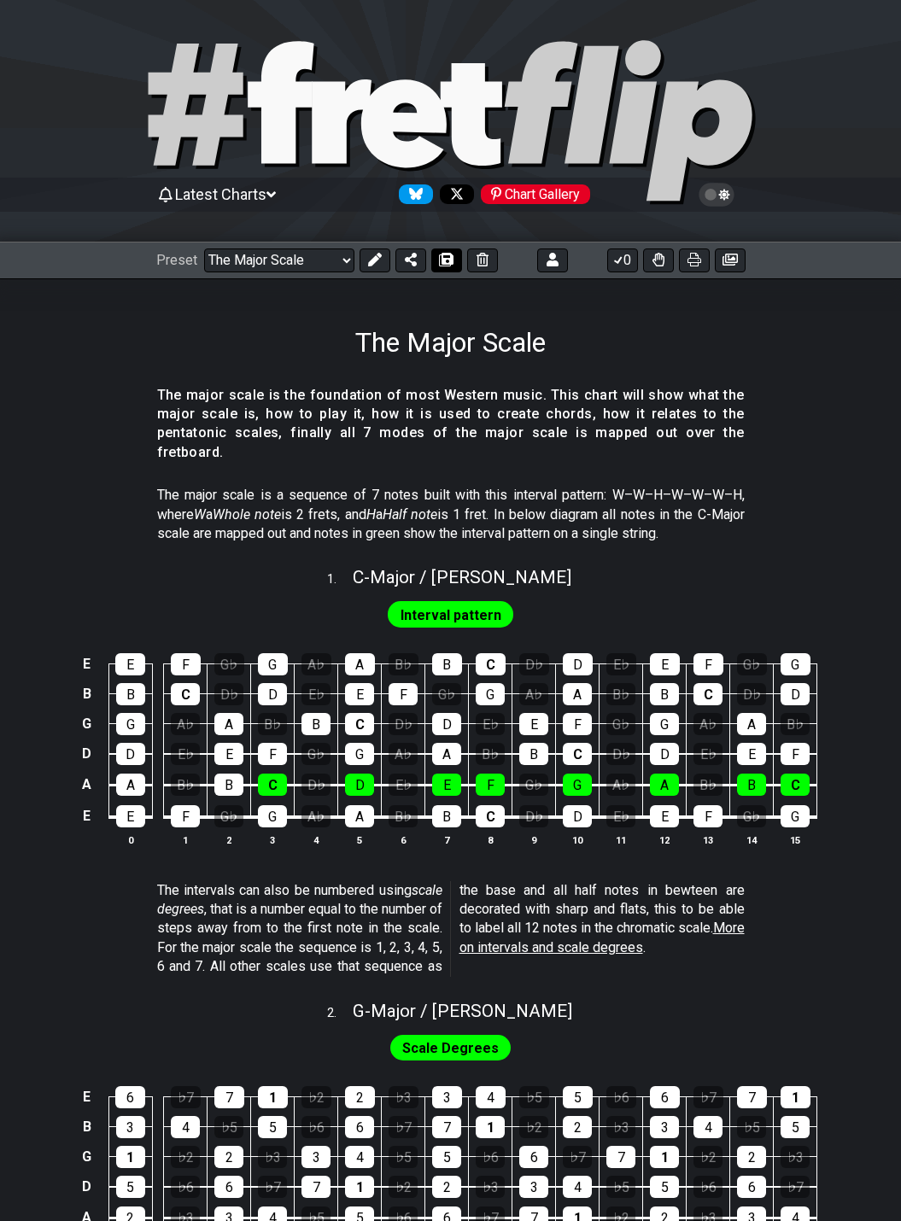
click at [445, 254] on icon at bounding box center [445, 260] width 12 height 12
select select "/024QP1VDQ"
click at [369, 264] on icon at bounding box center [374, 260] width 14 height 14
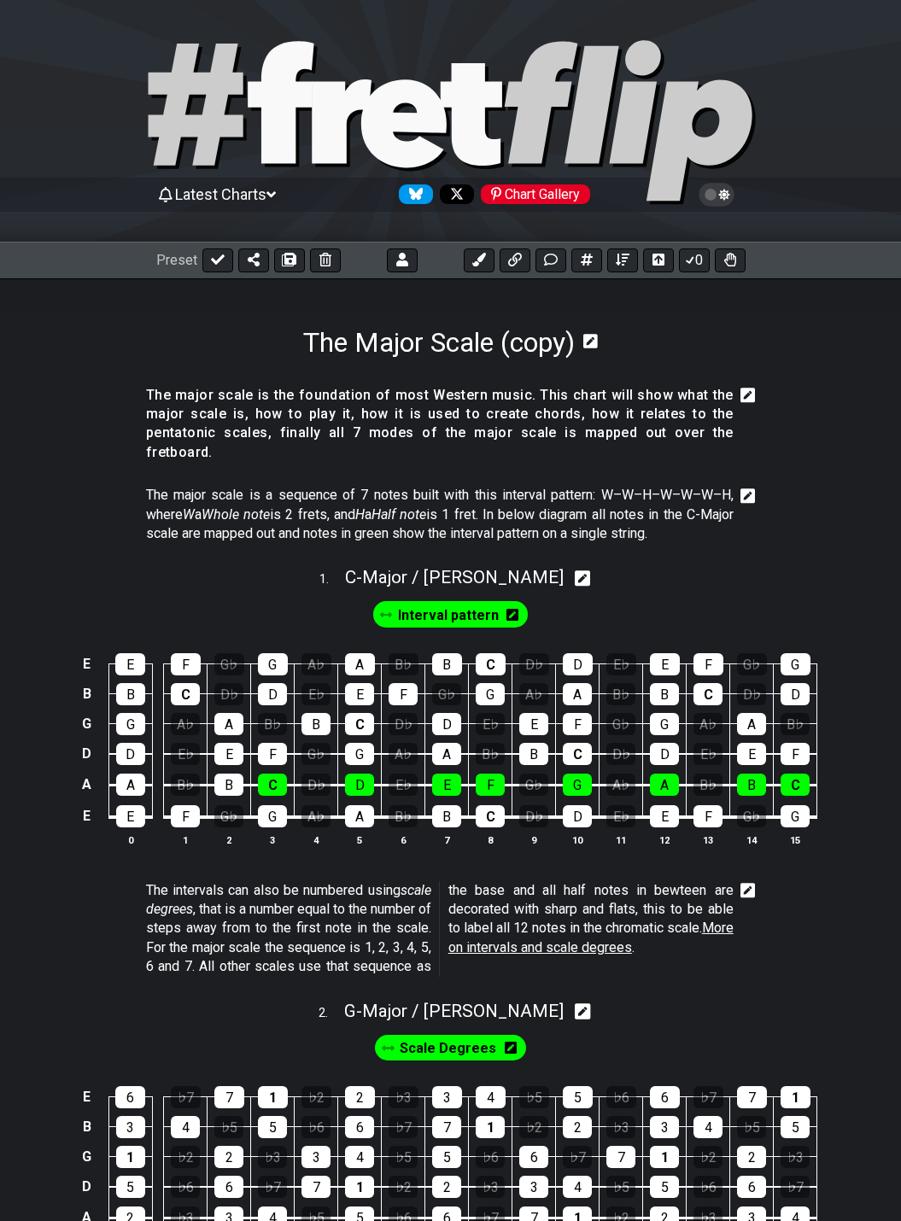
click at [595, 332] on icon at bounding box center [586, 342] width 22 height 20
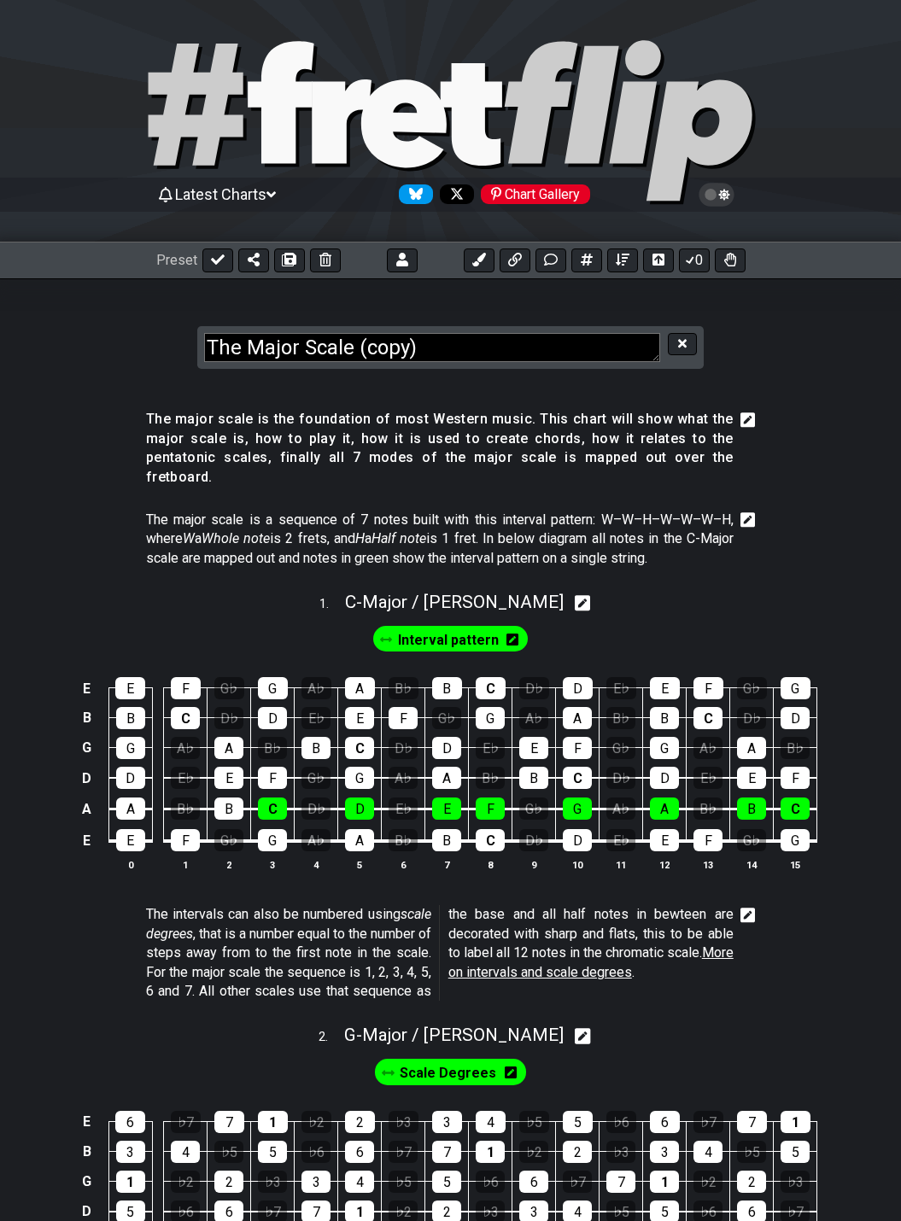
drag, startPoint x: 366, startPoint y: 350, endPoint x: 406, endPoint y: 348, distance: 40.2
click at [406, 348] on textarea "The Major Scale (copy)" at bounding box center [432, 348] width 456 height 30
type textarea "The Major Scale (Short)"
click at [681, 339] on icon at bounding box center [682, 343] width 9 height 13
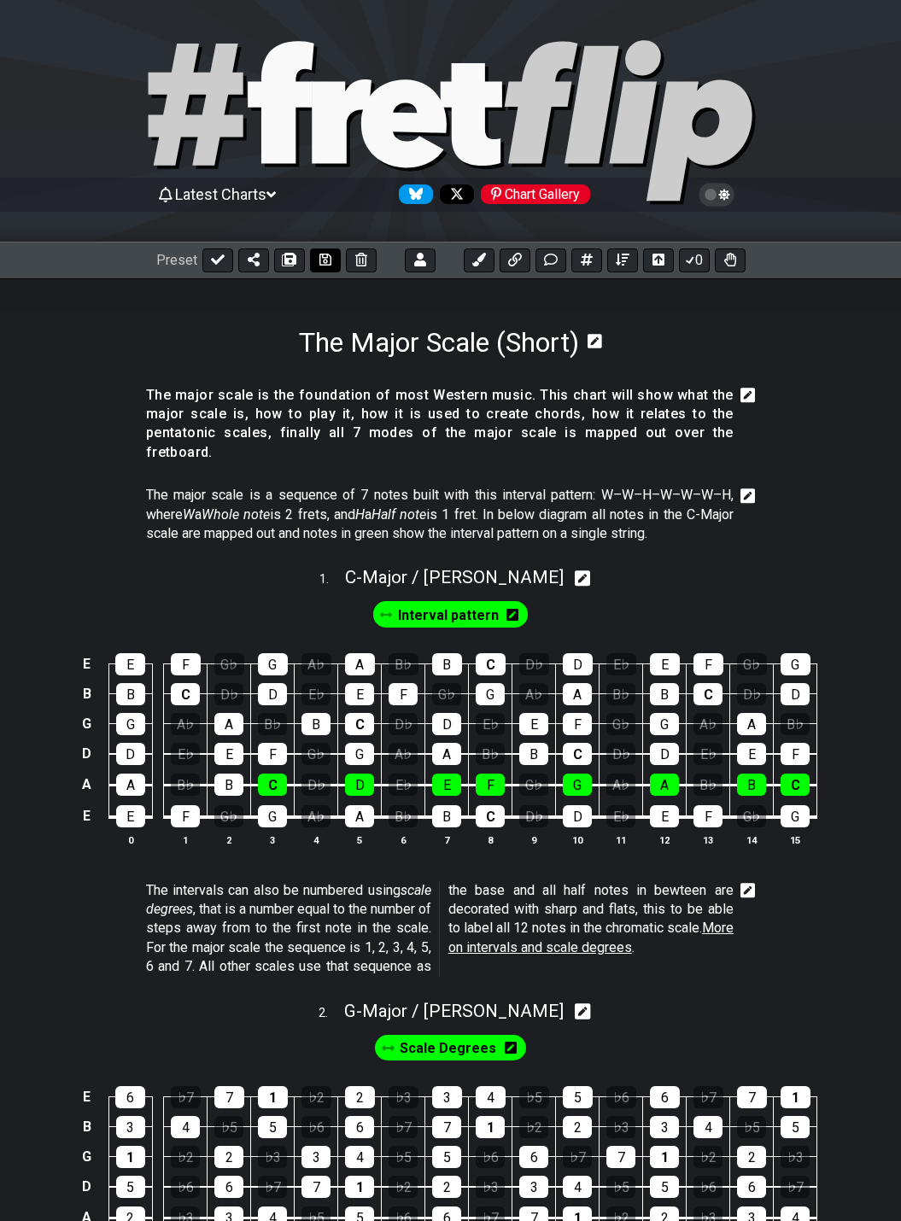
click at [324, 262] on icon at bounding box center [325, 260] width 12 height 14
click at [747, 488] on icon at bounding box center [747, 496] width 15 height 17
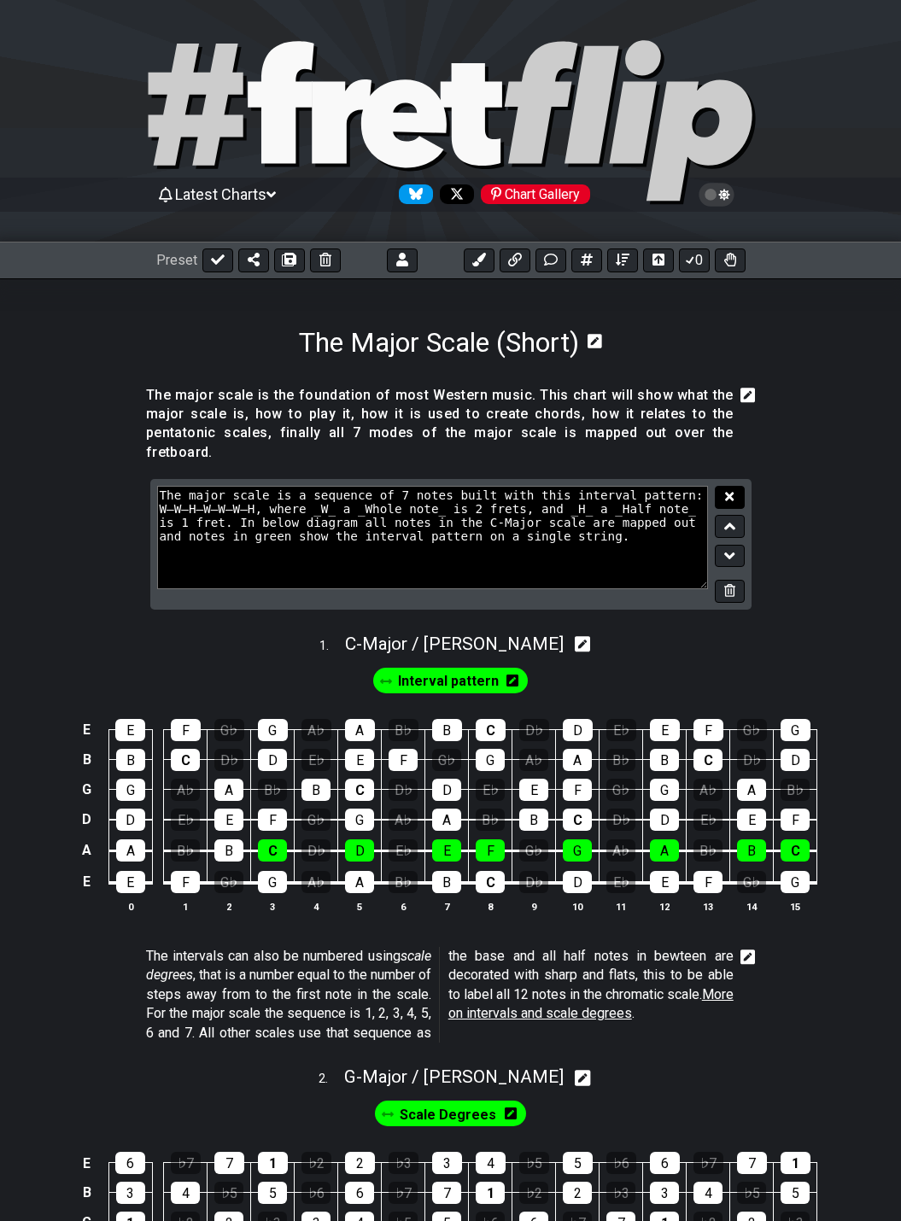
click at [732, 493] on icon at bounding box center [729, 497] width 9 height 9
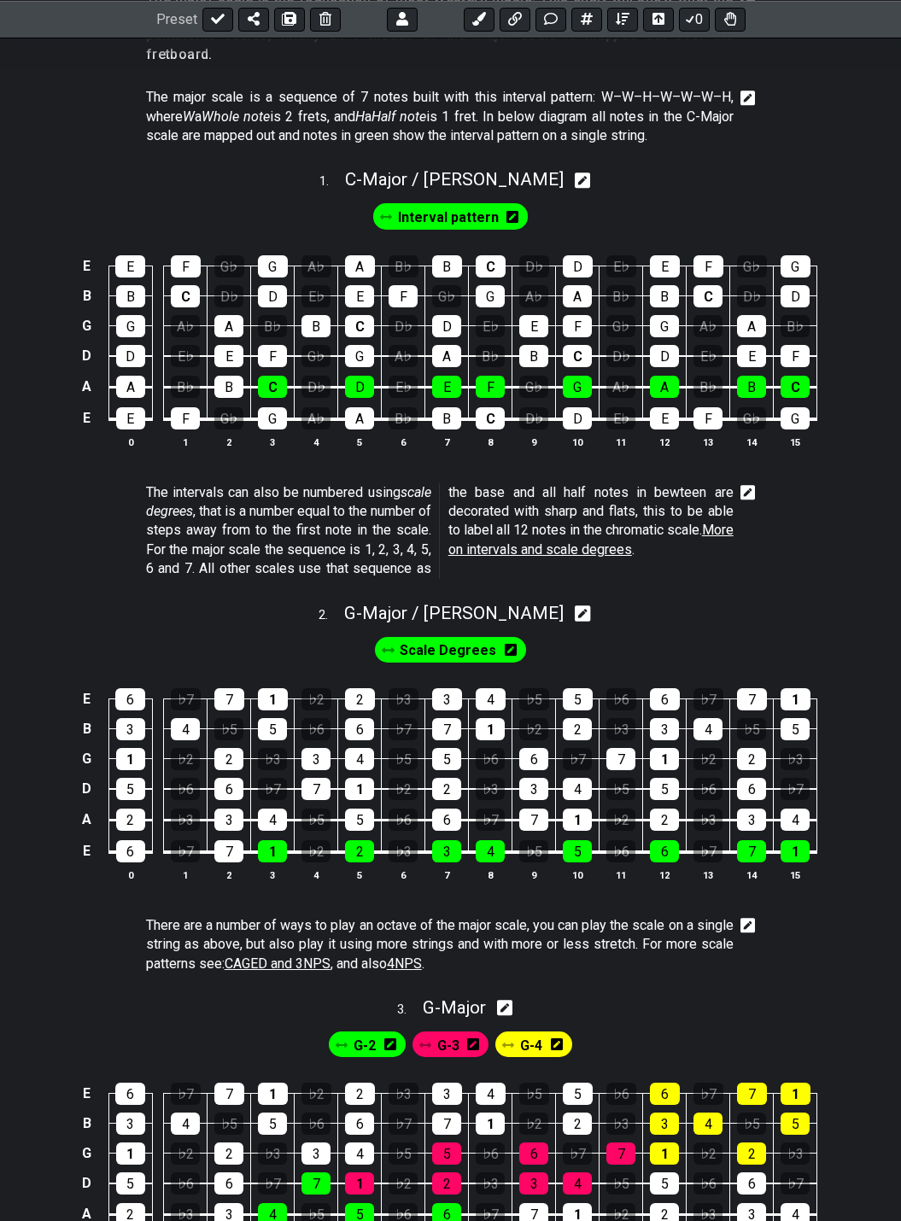
scroll to position [427, 0]
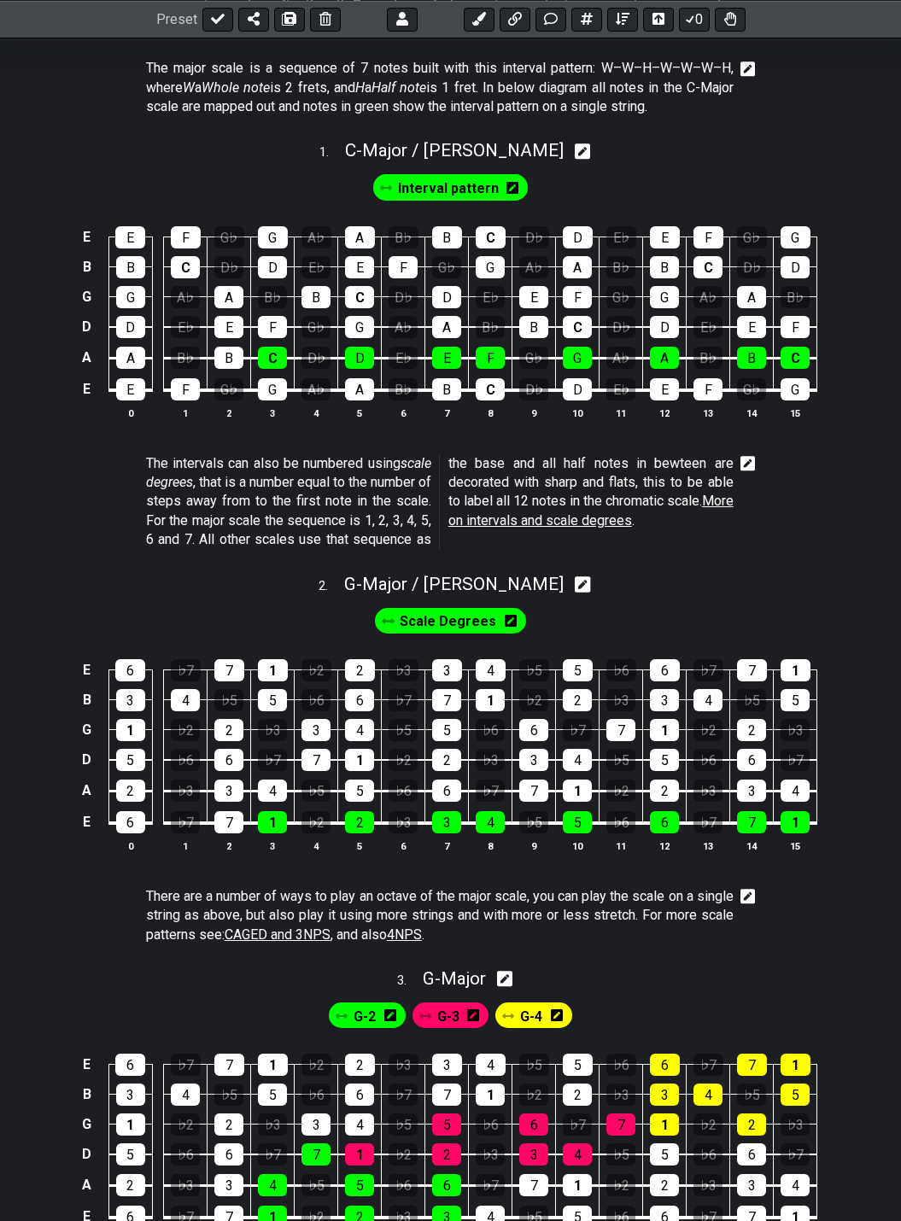
click at [746, 455] on icon at bounding box center [747, 463] width 15 height 17
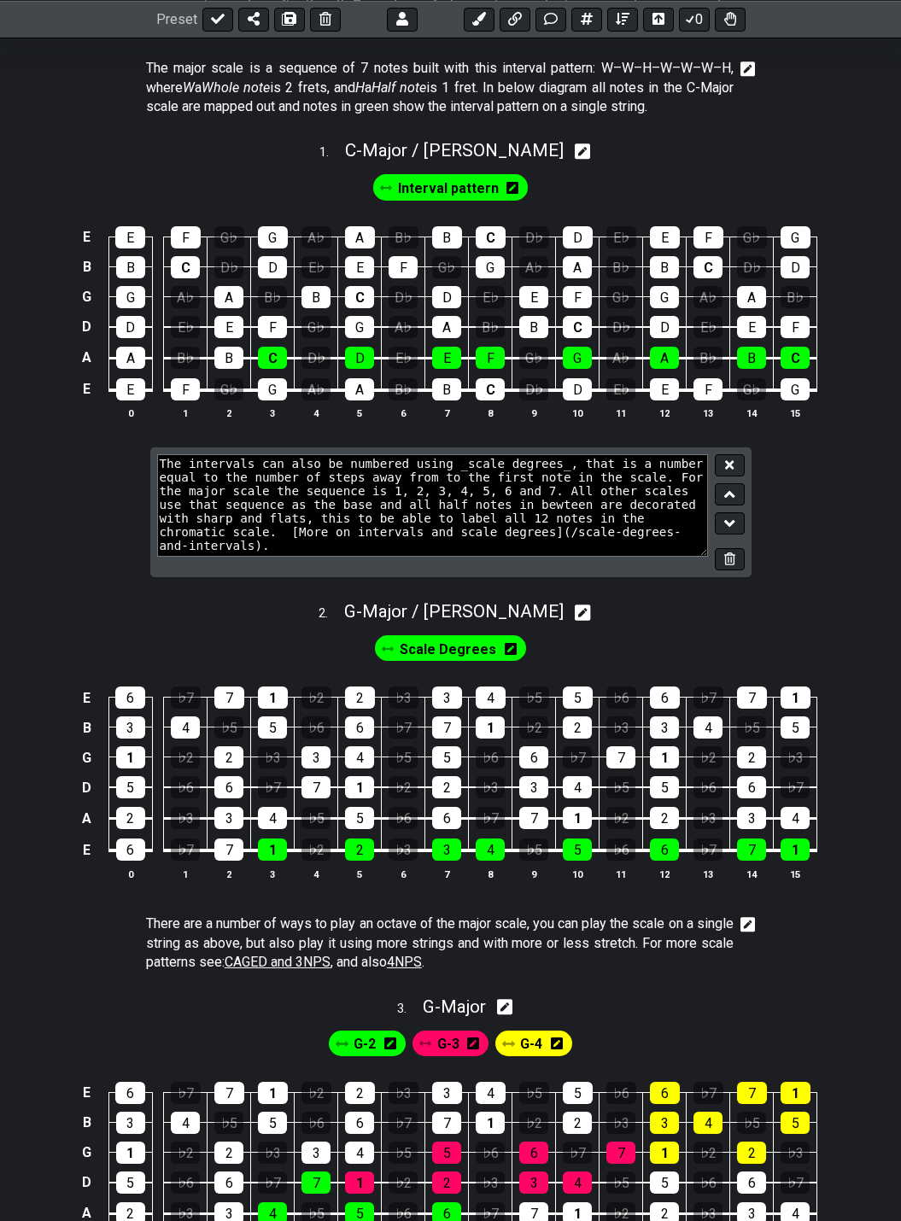
drag, startPoint x: 459, startPoint y: 476, endPoint x: 499, endPoint y: 529, distance: 65.9
click at [498, 529] on textarea "The intervals can also be numbered using _scale degrees_, that is a number equa…" at bounding box center [433, 505] width 552 height 102
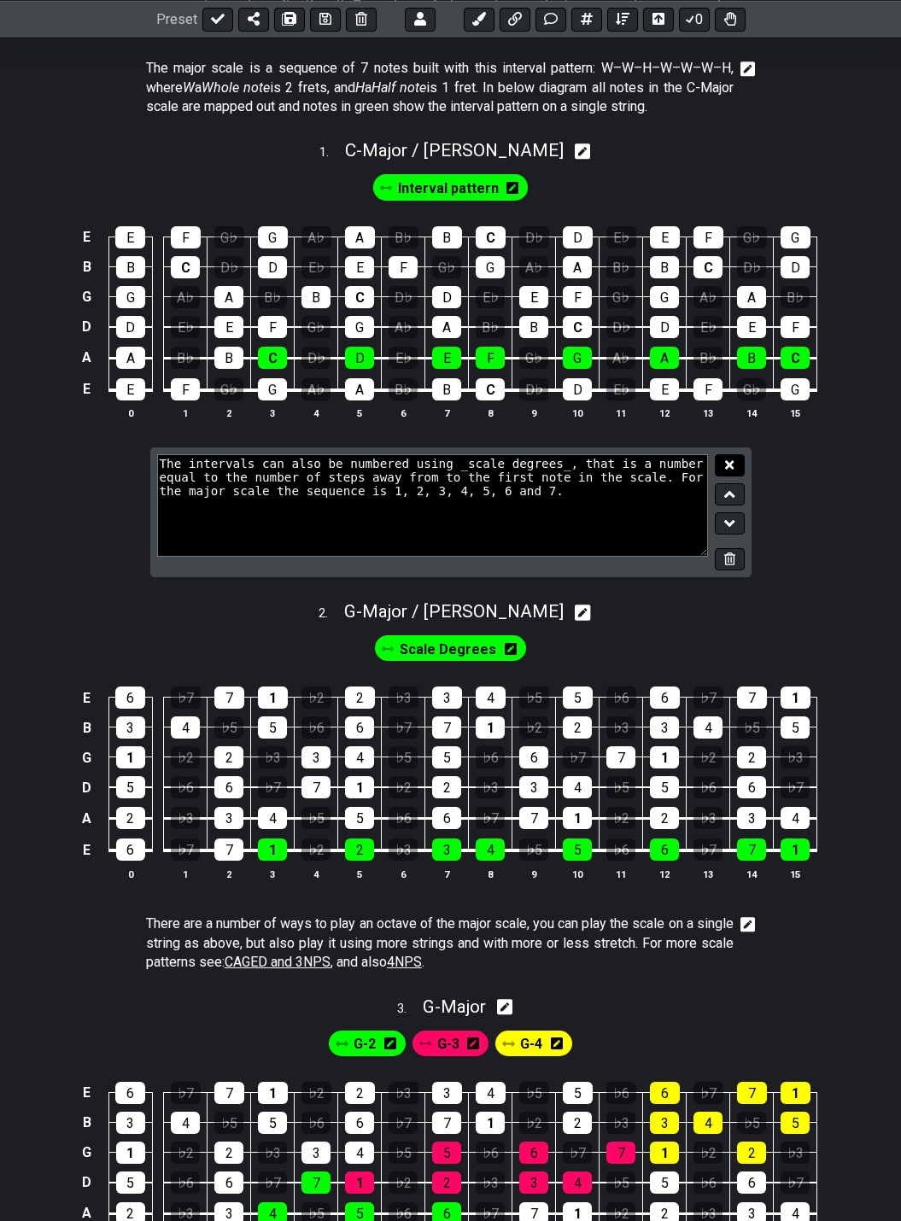
type textarea "The intervals can also be numbered using _scale degrees_, that is a number equa…"
click at [727, 458] on icon at bounding box center [729, 464] width 9 height 13
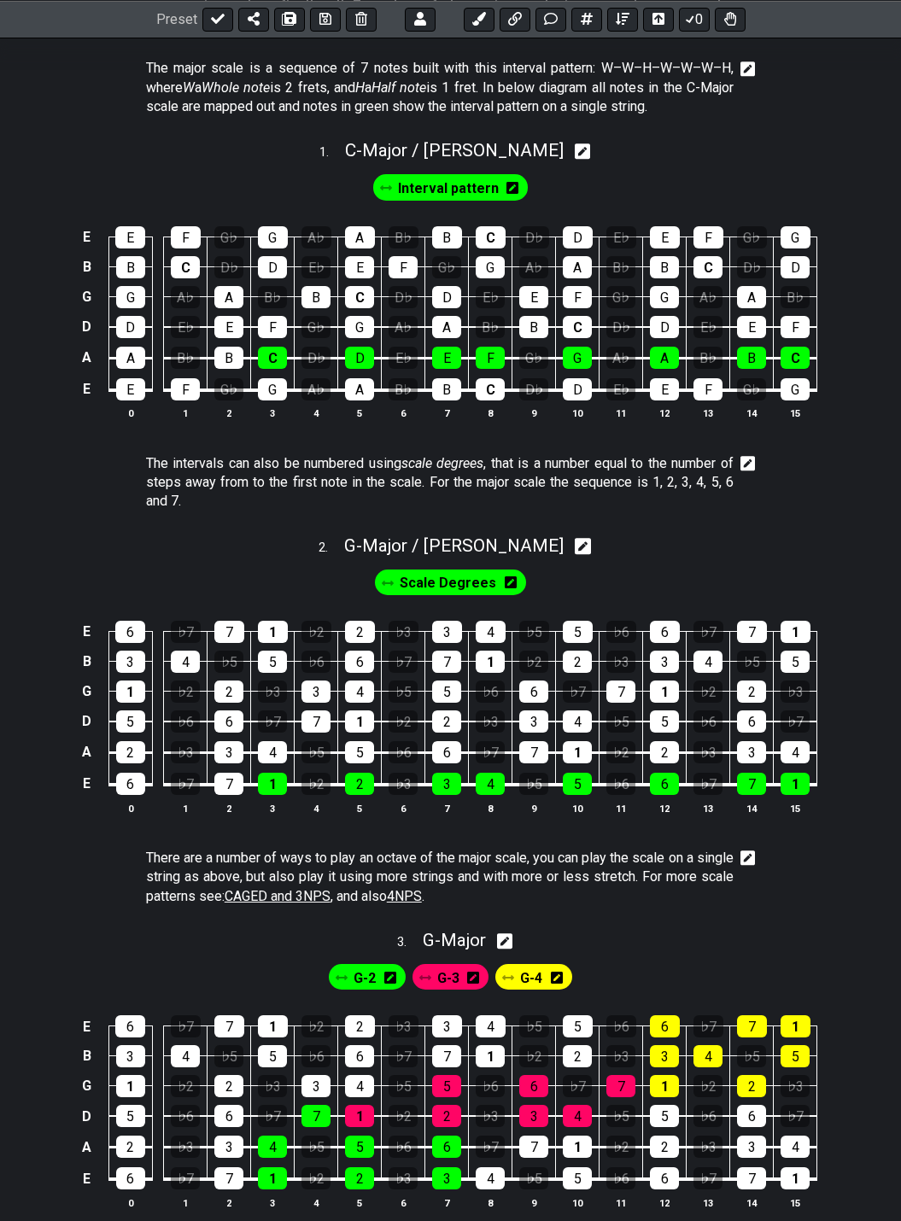
click at [753, 456] on icon at bounding box center [747, 463] width 15 height 15
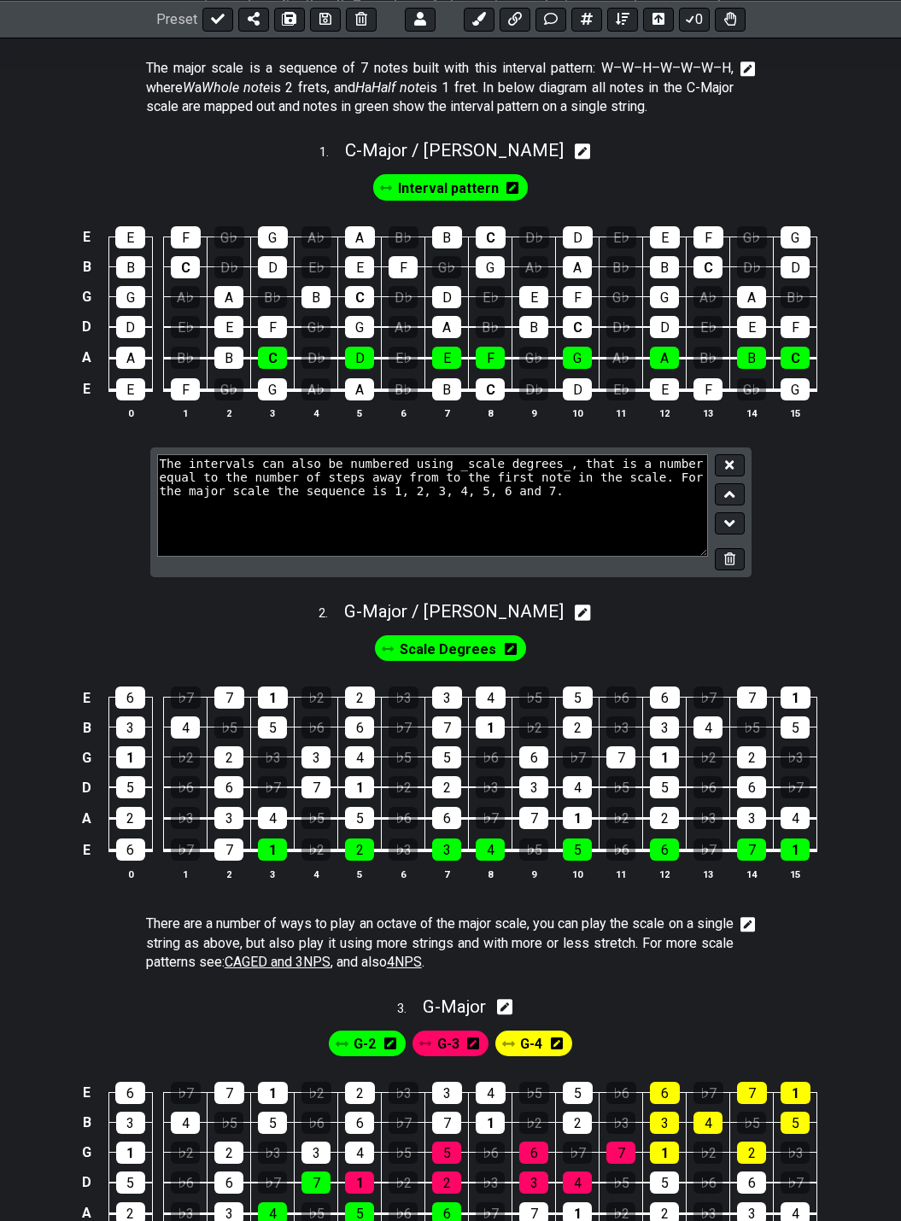
click at [277, 458] on textarea "The intervals can also be numbered using _scale degrees_, that is a number equa…" at bounding box center [433, 505] width 552 height 102
click at [312, 457] on textarea "The intervals can also be numbered using _scale degrees_, that is a number equa…" at bounding box center [433, 505] width 552 height 102
type textarea "The intervals can also be numbered using _scale degrees_, that is a number equa…"
click at [737, 454] on button at bounding box center [729, 465] width 29 height 23
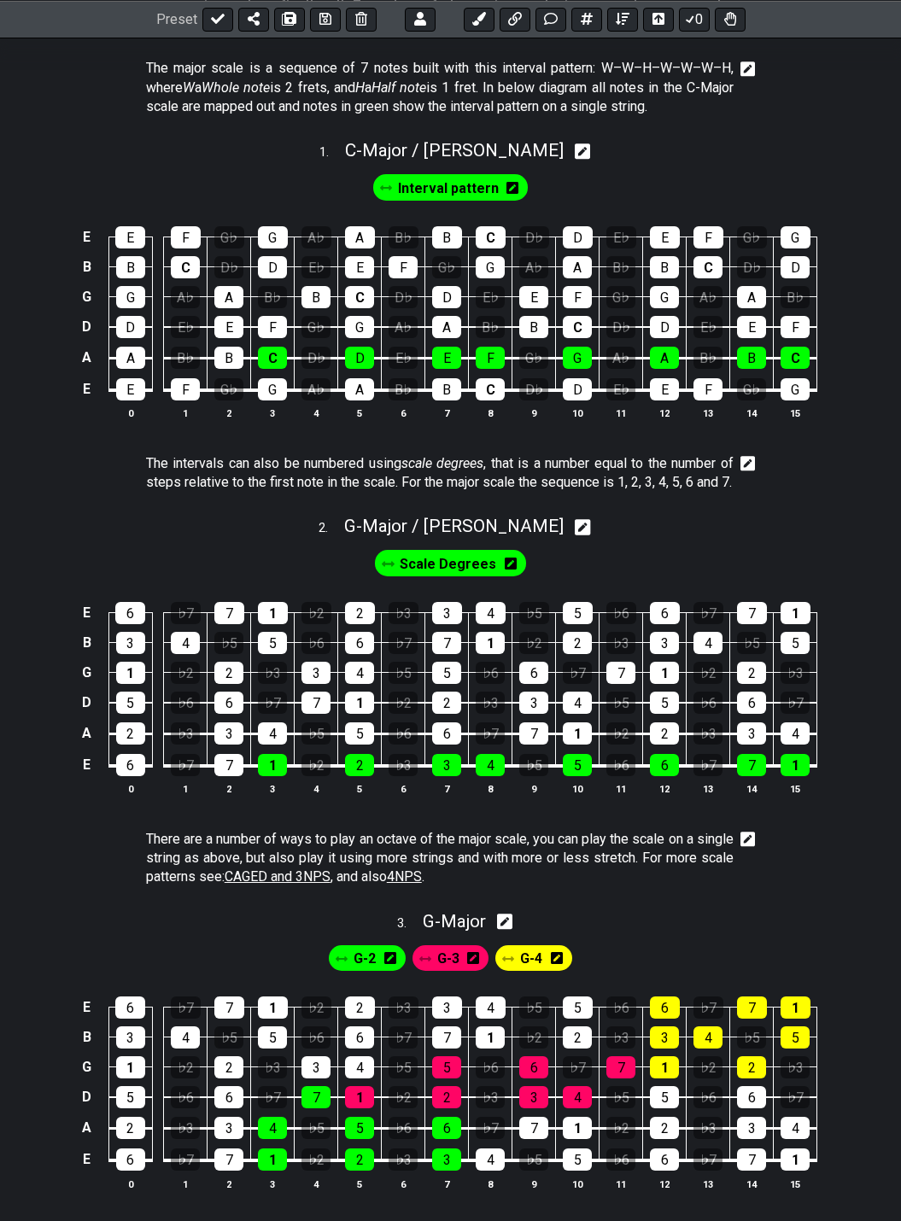
click at [751, 455] on icon at bounding box center [747, 463] width 15 height 17
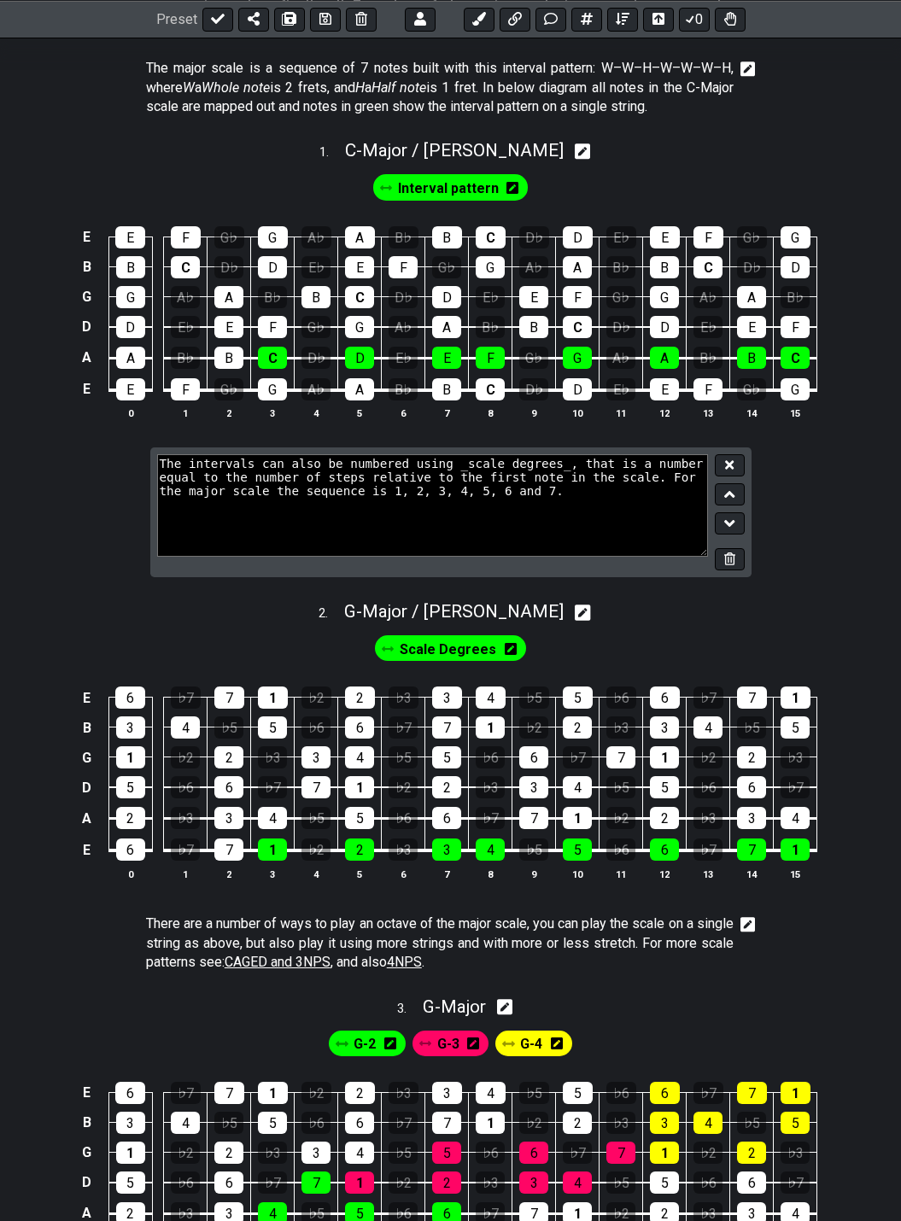
click at [200, 455] on textarea "The intervals can also be numbered using _scale degrees_, that is a number equa…" at bounding box center [433, 505] width 552 height 102
click at [733, 458] on icon at bounding box center [729, 464] width 9 height 13
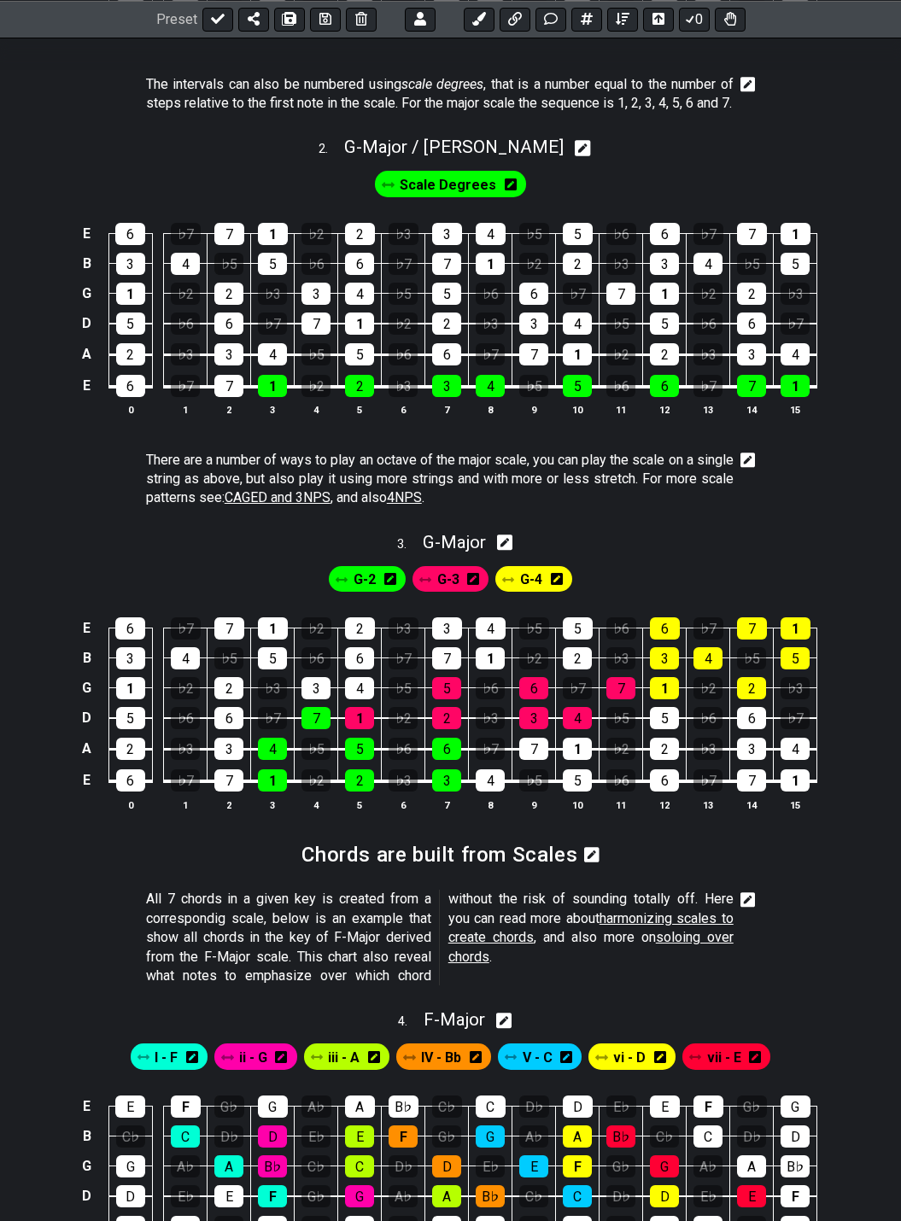
scroll to position [854, 0]
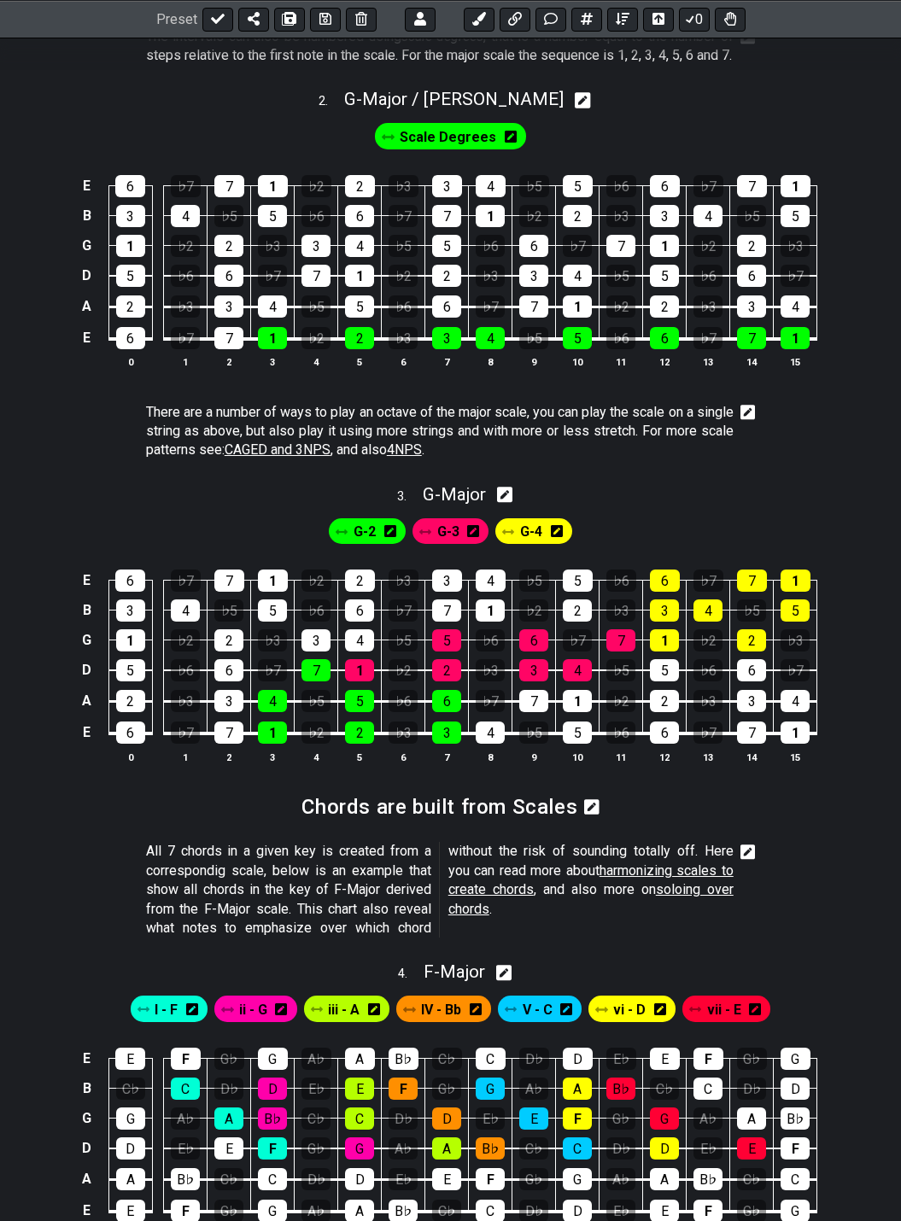
click at [751, 415] on icon at bounding box center [747, 412] width 15 height 15
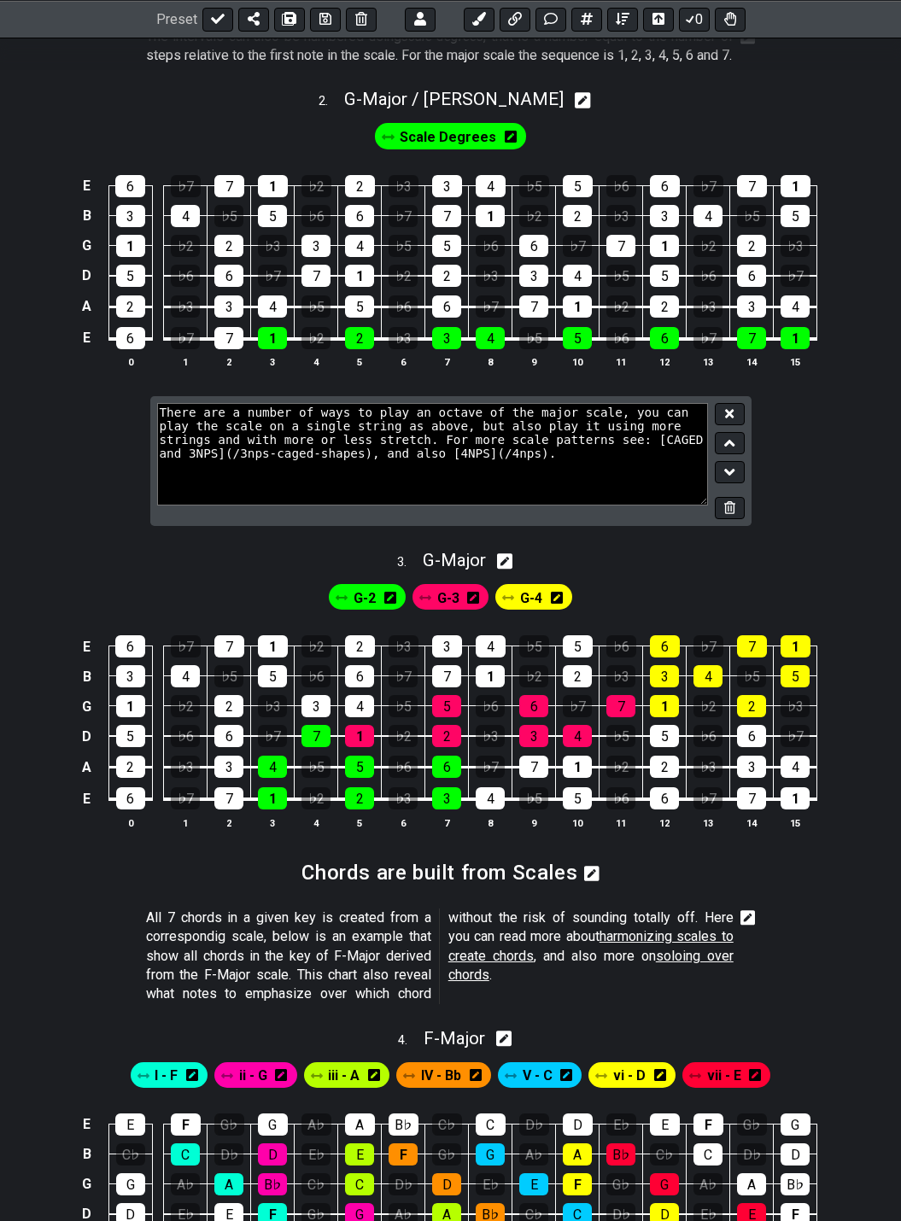
drag, startPoint x: 295, startPoint y: 442, endPoint x: 429, endPoint y: 454, distance: 133.7
click at [429, 454] on textarea "There are a number of ways to play an octave of the major scale, you can play t…" at bounding box center [433, 454] width 552 height 102
type textarea "There are a number of ways to play an octave of the major scale, you can play t…"
click at [733, 417] on icon at bounding box center [729, 413] width 9 height 9
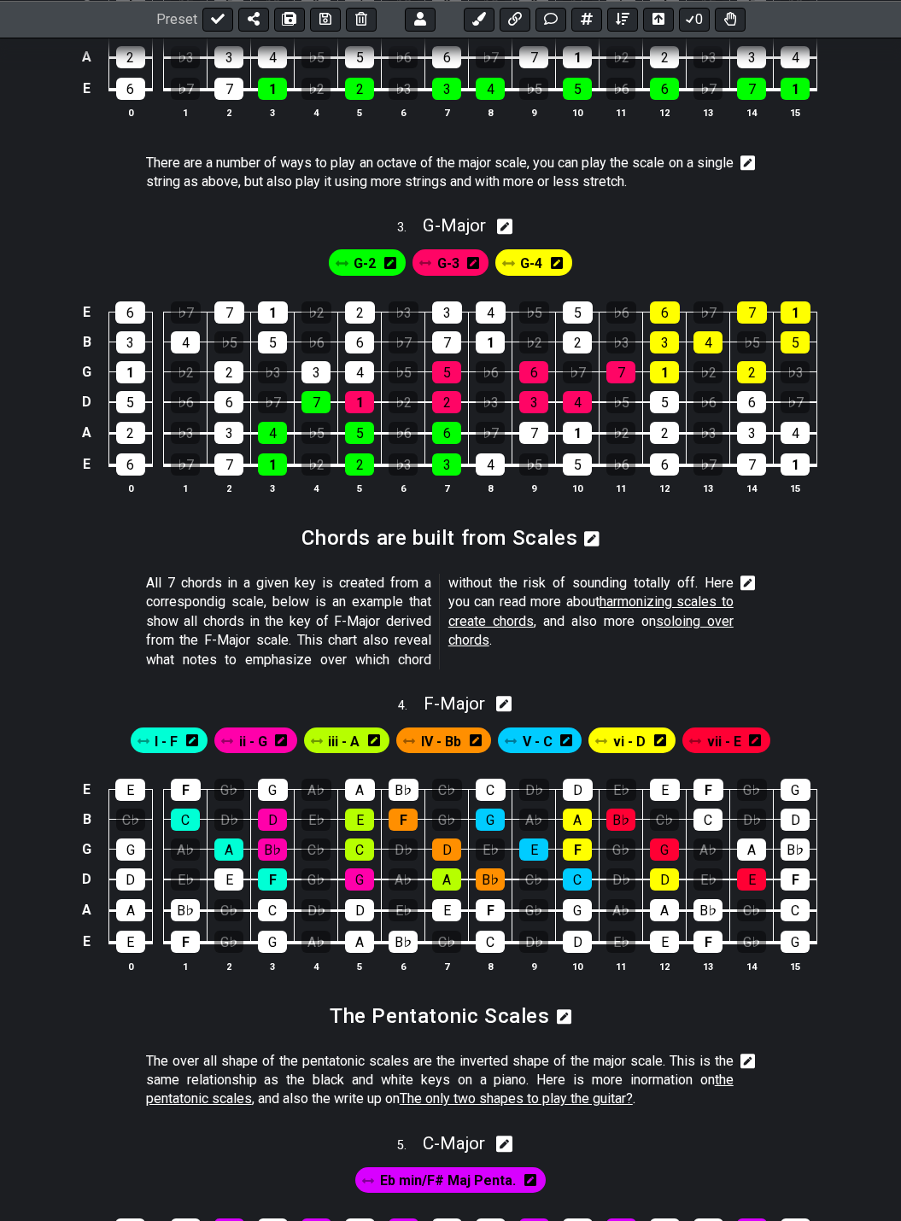
scroll to position [1110, 0]
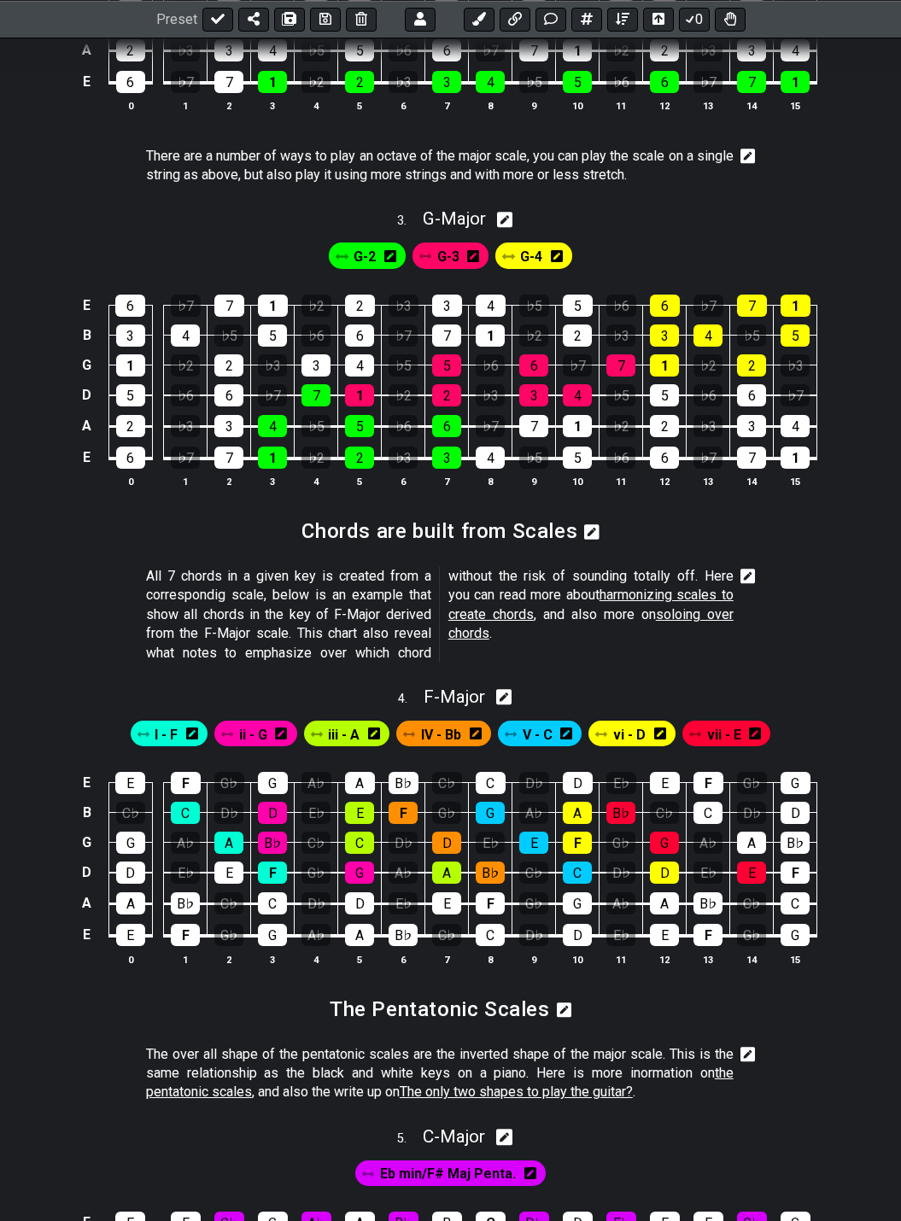
click at [751, 581] on icon at bounding box center [747, 576] width 15 height 15
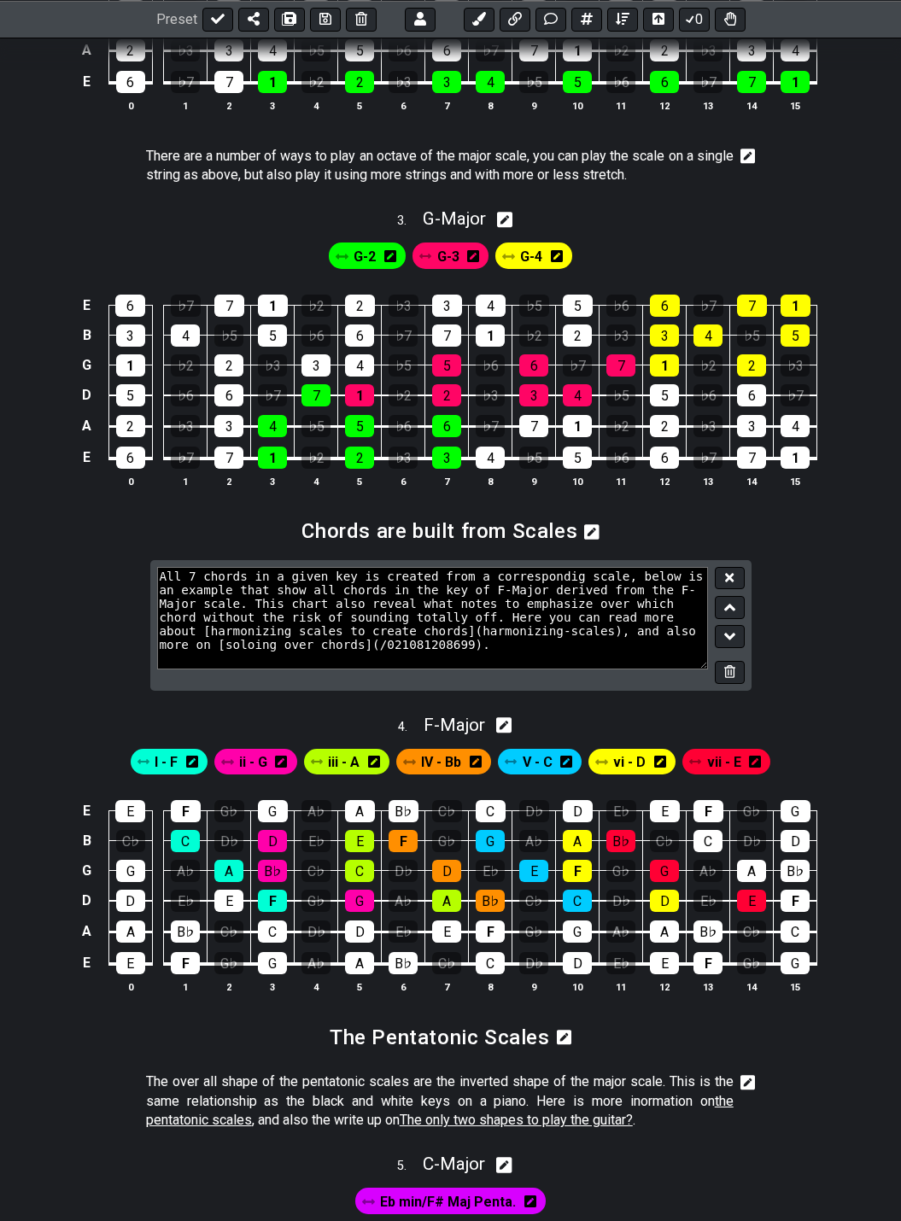
drag, startPoint x: 197, startPoint y: 604, endPoint x: 353, endPoint y: 646, distance: 160.9
click at [353, 646] on textarea "All 7 chords in a given key is created from a correspondig scale, below is an e…" at bounding box center [433, 618] width 552 height 102
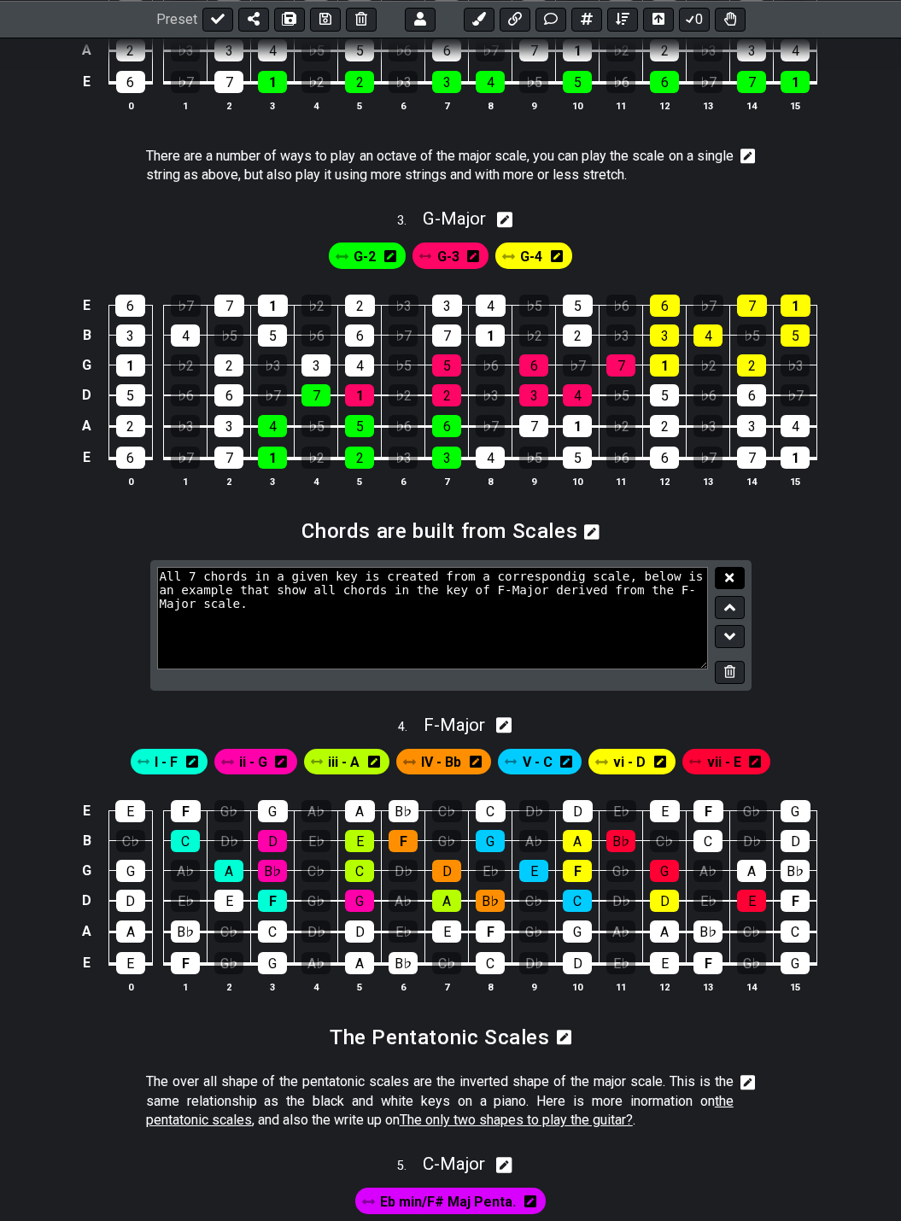
type textarea "All 7 chords in a given key is created from a correspondig scale, below is an e…"
click at [727, 574] on icon at bounding box center [729, 577] width 9 height 13
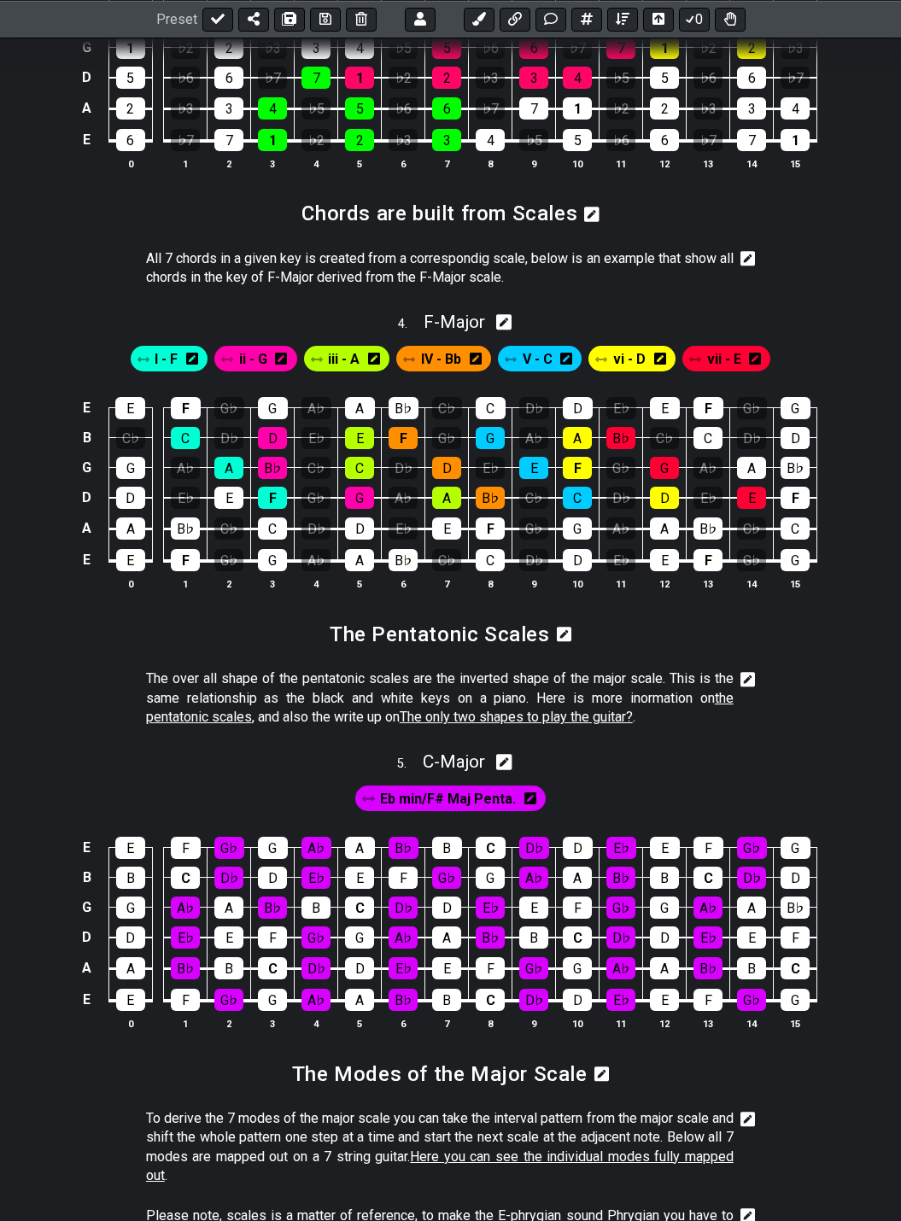
scroll to position [1451, 0]
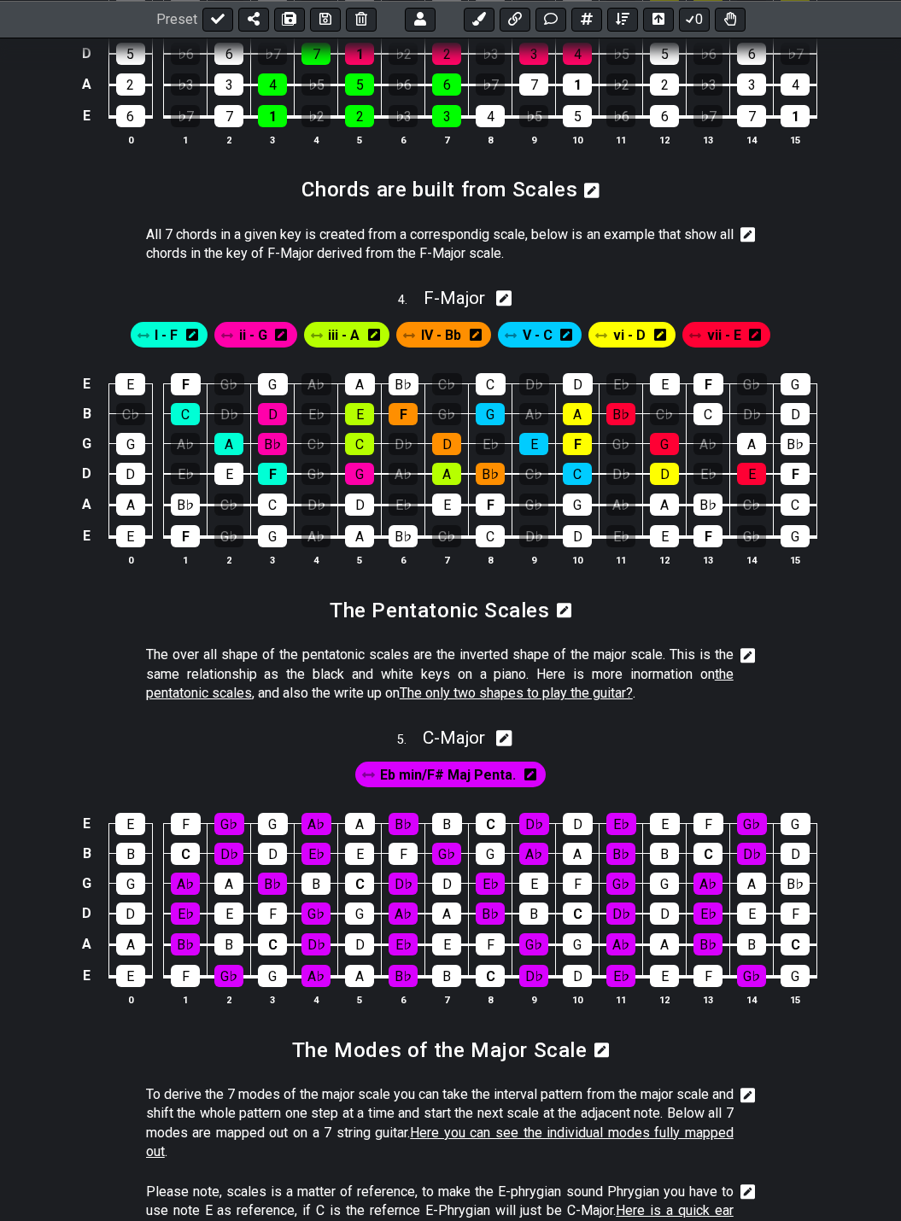
click at [754, 651] on icon at bounding box center [747, 655] width 15 height 15
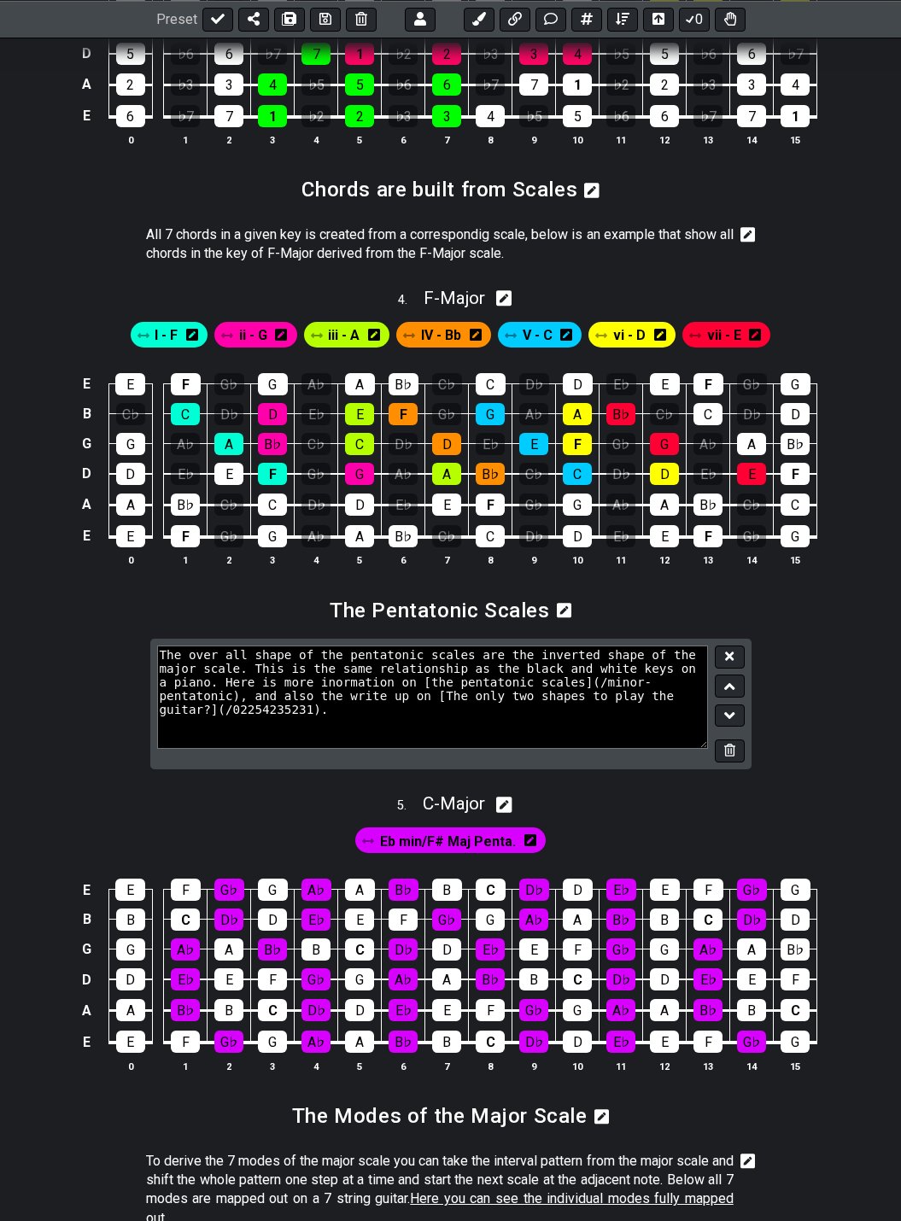
drag, startPoint x: 666, startPoint y: 669, endPoint x: 630, endPoint y: 721, distance: 63.2
click at [630, 721] on textarea "The over all shape of the pentatonic scales are the inverted shape of the major…" at bounding box center [433, 696] width 552 height 102
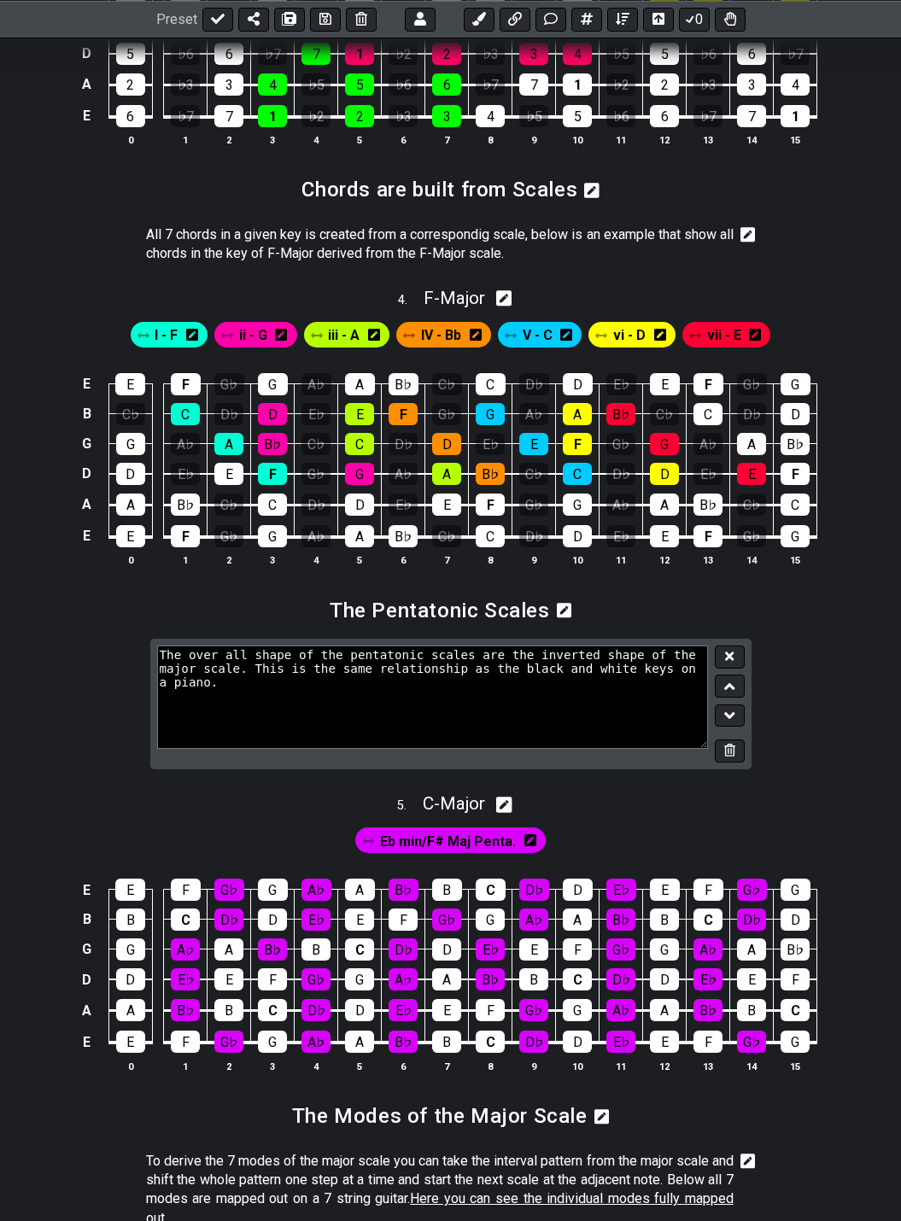
click at [199, 669] on textarea "The over all shape of the pentatonic scales are the inverted shape of the major…" at bounding box center [433, 696] width 552 height 102
type textarea "The over all shape of the pentatonic scales are the inverted shape of the major…"
click at [727, 656] on icon at bounding box center [729, 656] width 9 height 9
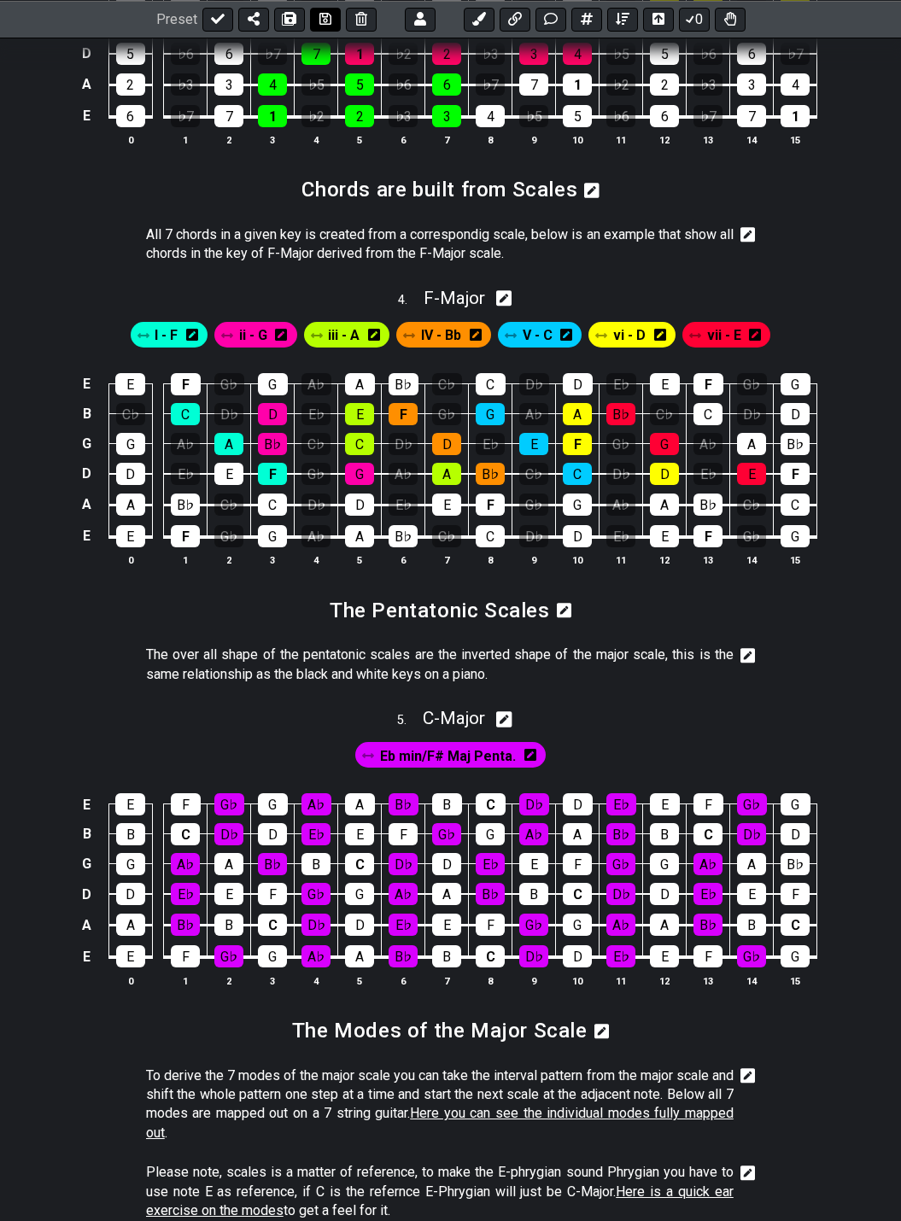
click at [324, 22] on icon at bounding box center [325, 19] width 12 height 14
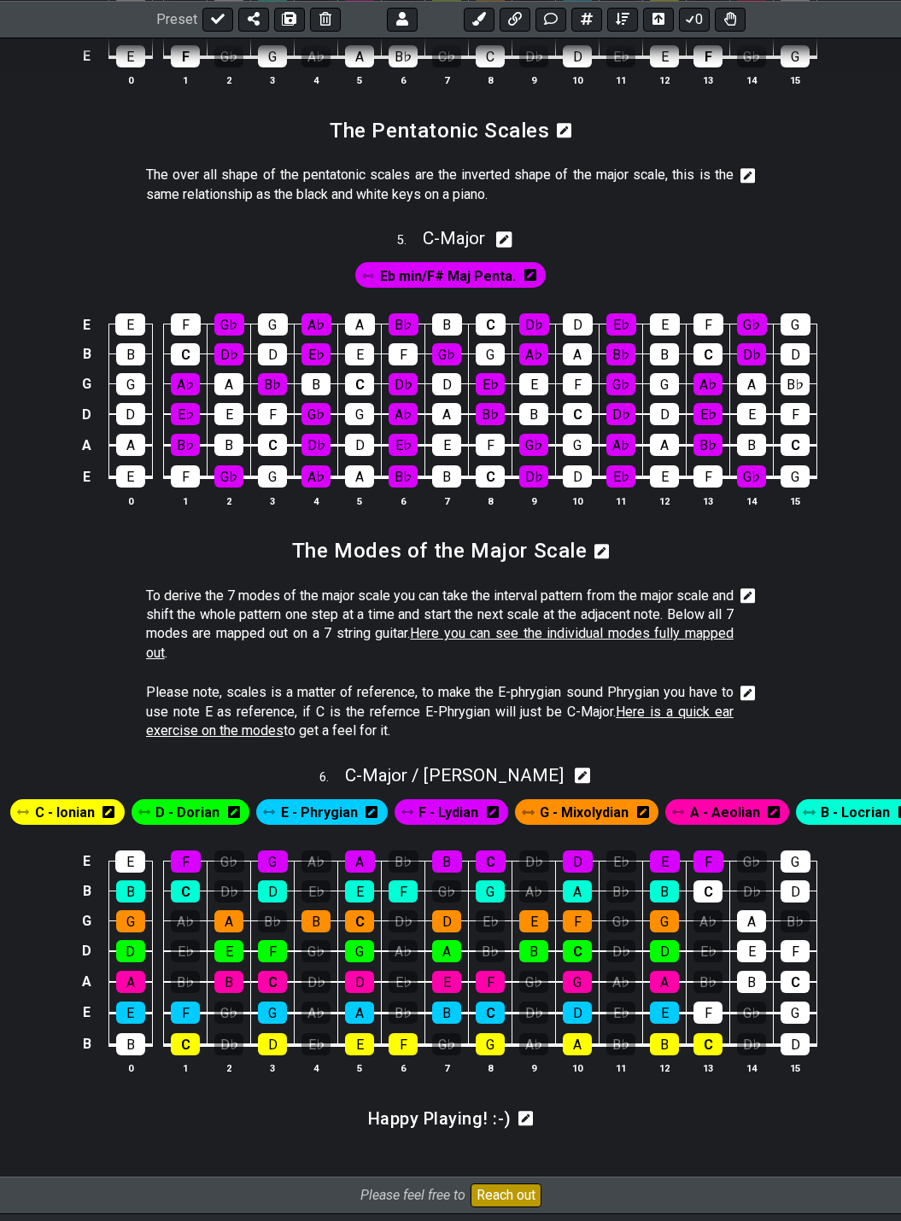
scroll to position [1964, 0]
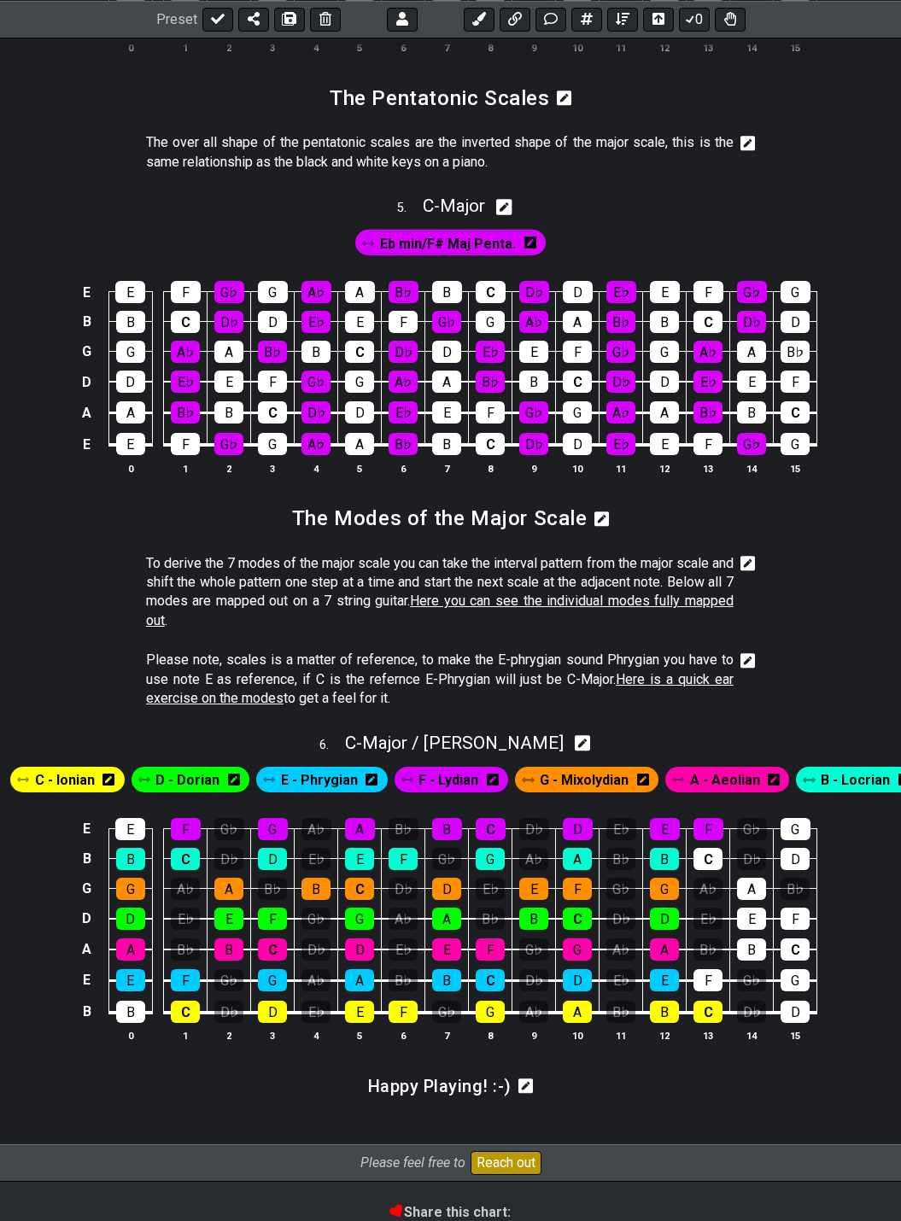
click at [747, 560] on icon at bounding box center [747, 563] width 15 height 15
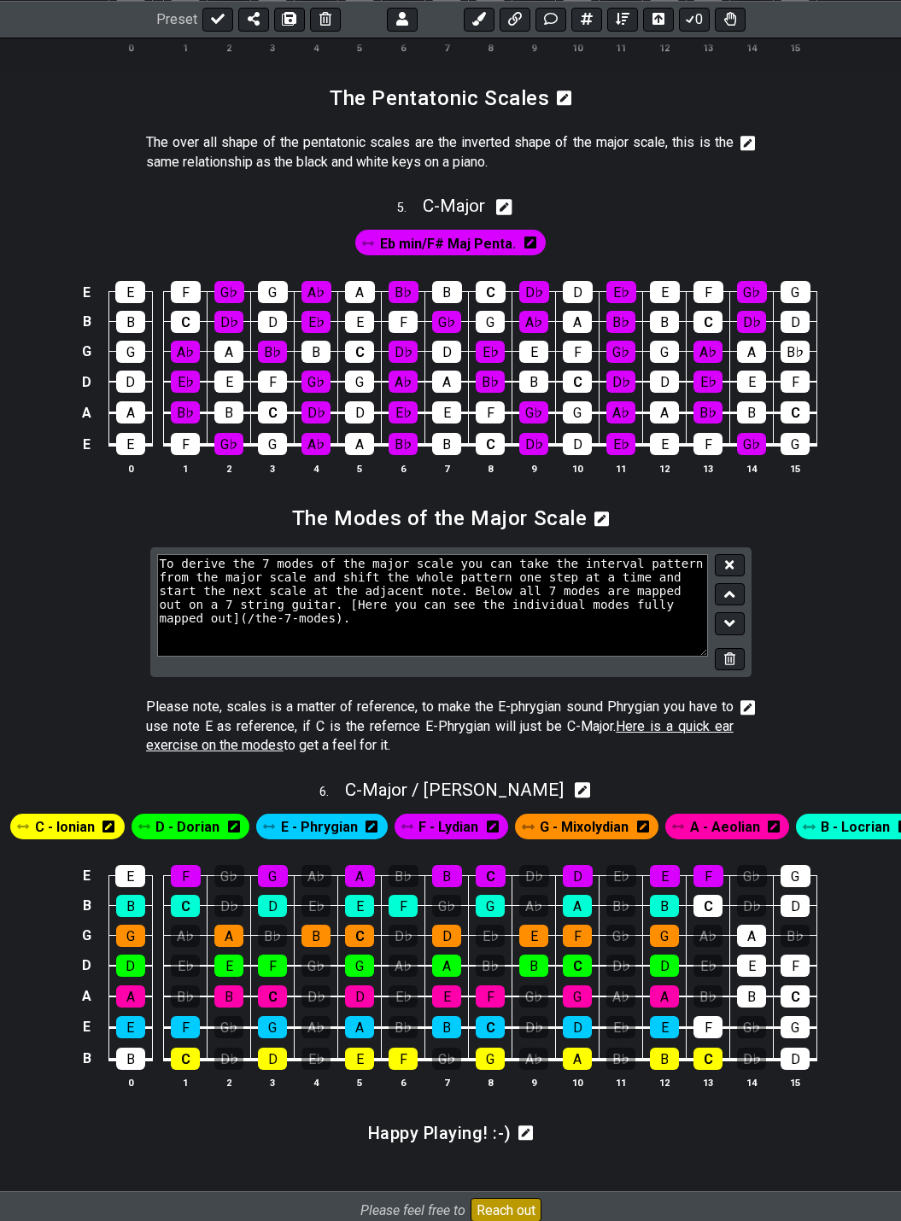
drag, startPoint x: 204, startPoint y: 610, endPoint x: 733, endPoint y: 606, distance: 528.5
click at [733, 606] on div "To derive the 7 modes of the major scale you can take the interval pattern from…" at bounding box center [450, 612] width 601 height 131
type textarea "To derive the 7 modes of the major scale you can take the interval pattern from…"
click at [750, 707] on icon at bounding box center [747, 707] width 15 height 15
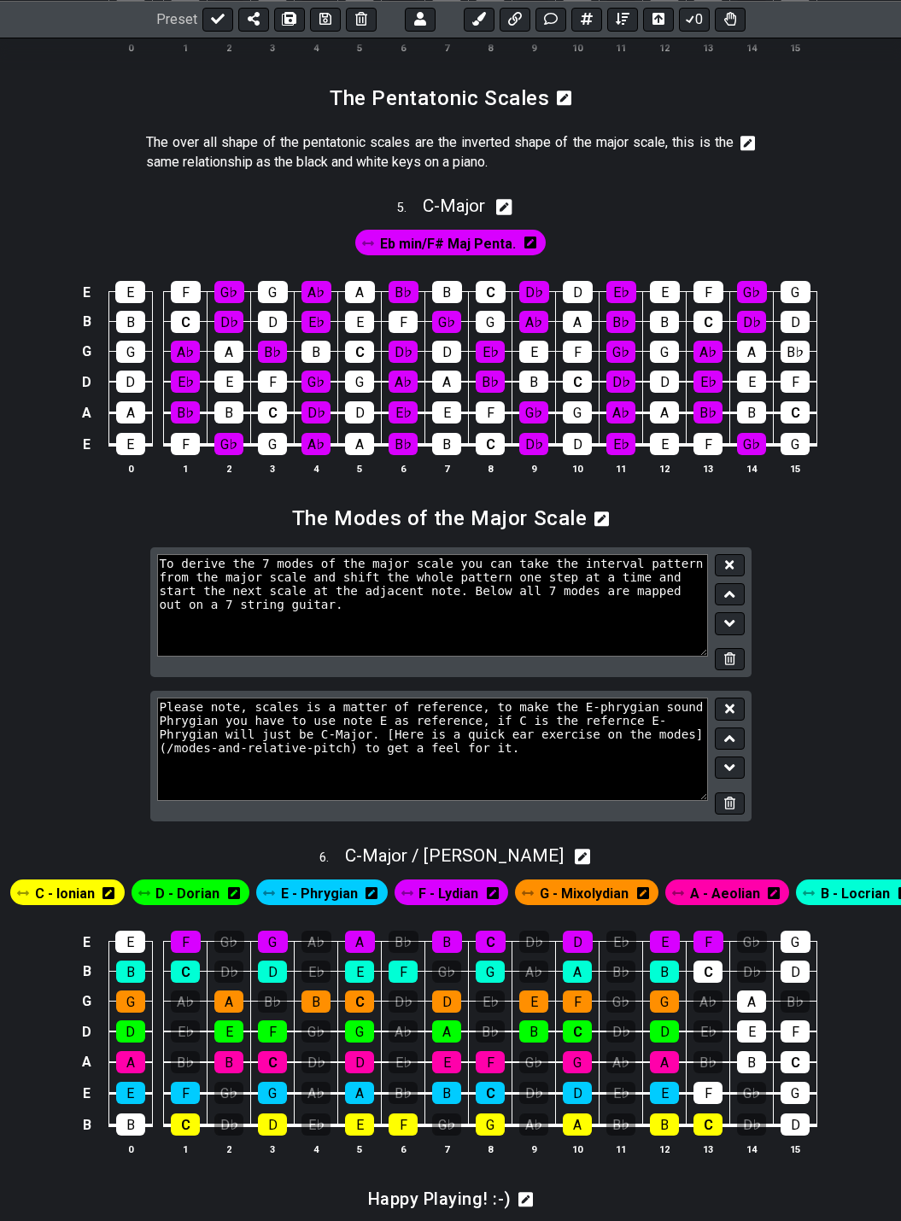
click at [165, 713] on textarea "Please note, scales is a matter of reference, to make the E-phrygian sound Phry…" at bounding box center [433, 749] width 552 height 102
drag, startPoint x: 299, startPoint y: 739, endPoint x: 567, endPoint y: 757, distance: 268.8
click at [567, 757] on textarea "Please note, scales is a matter of reference, to make the E-phrygian sound Phry…" at bounding box center [433, 749] width 552 height 102
type textarea "Please note, scales is a matter of reference, to make the E-phrygian sound Phry…"
click at [731, 715] on button at bounding box center [729, 709] width 29 height 23
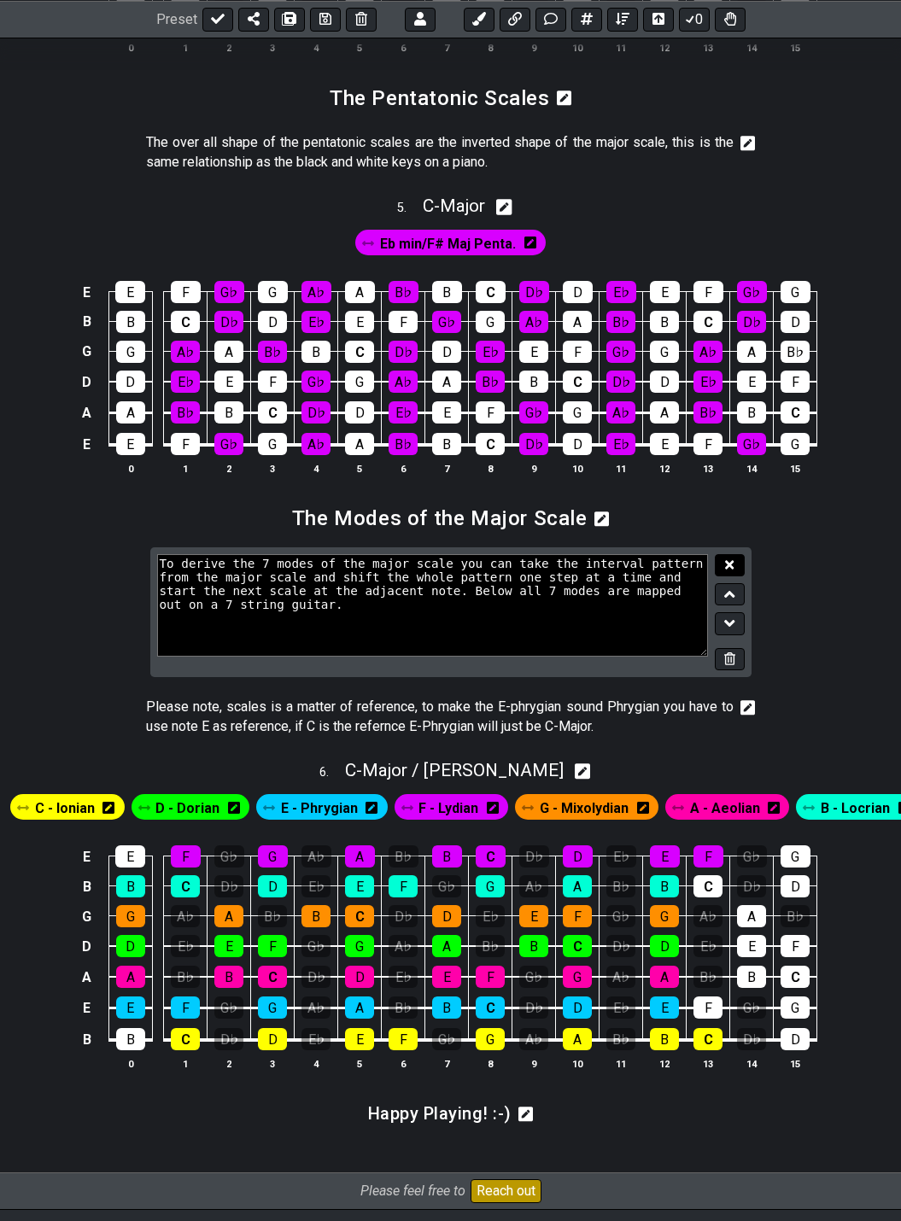
click at [726, 565] on icon at bounding box center [729, 564] width 9 height 13
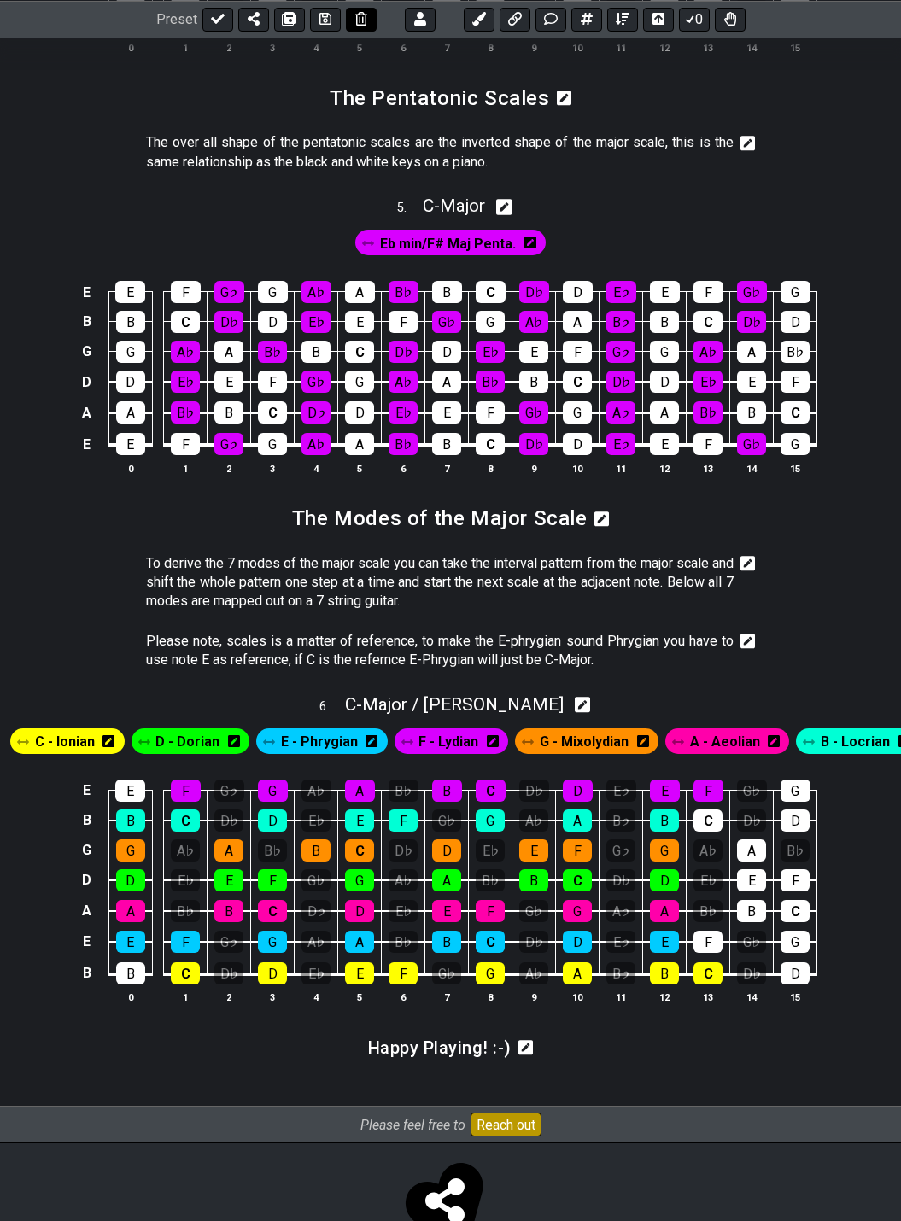
click at [319, 17] on icon at bounding box center [325, 19] width 12 height 12
click at [212, 25] on icon at bounding box center [218, 19] width 14 height 14
select select "/024QP1VDQ"
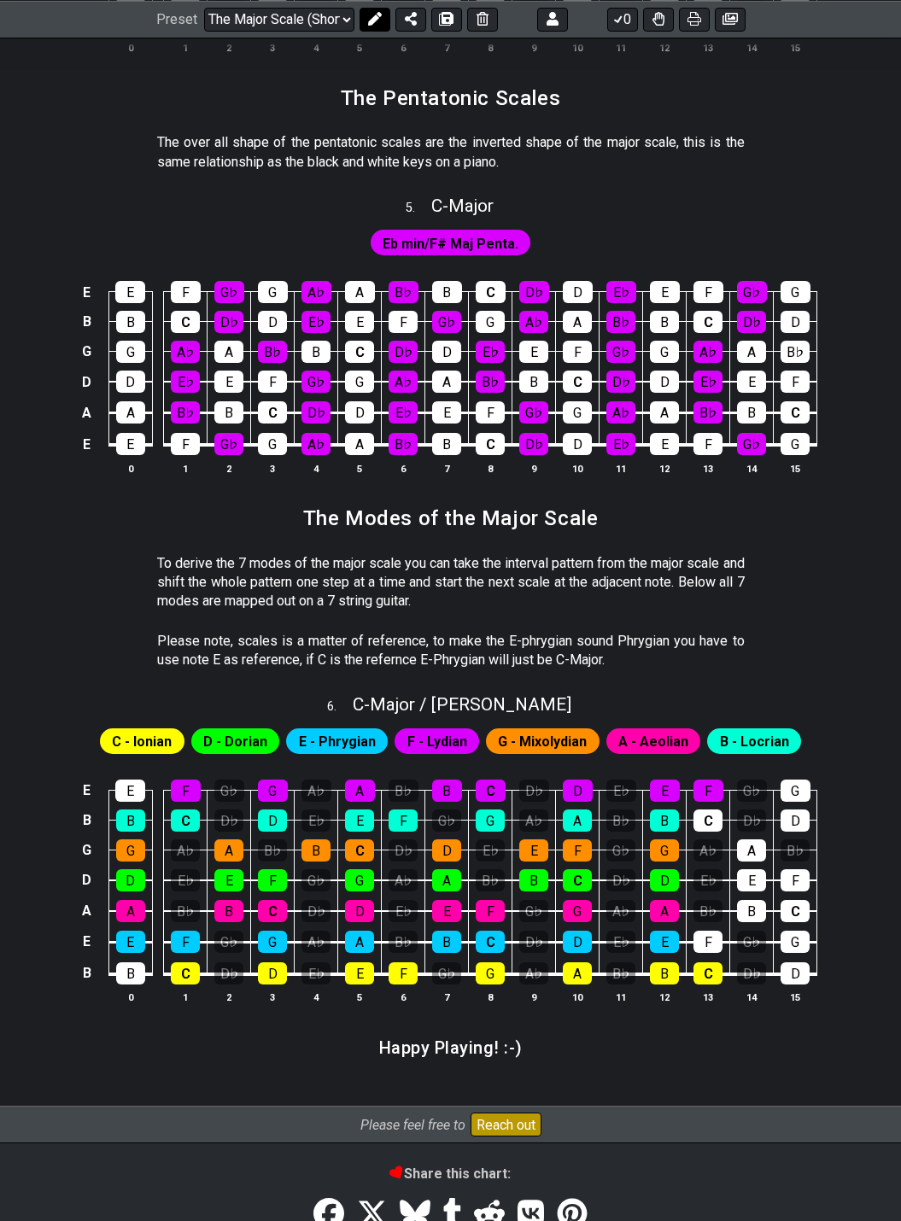
click at [369, 13] on icon at bounding box center [375, 19] width 14 height 14
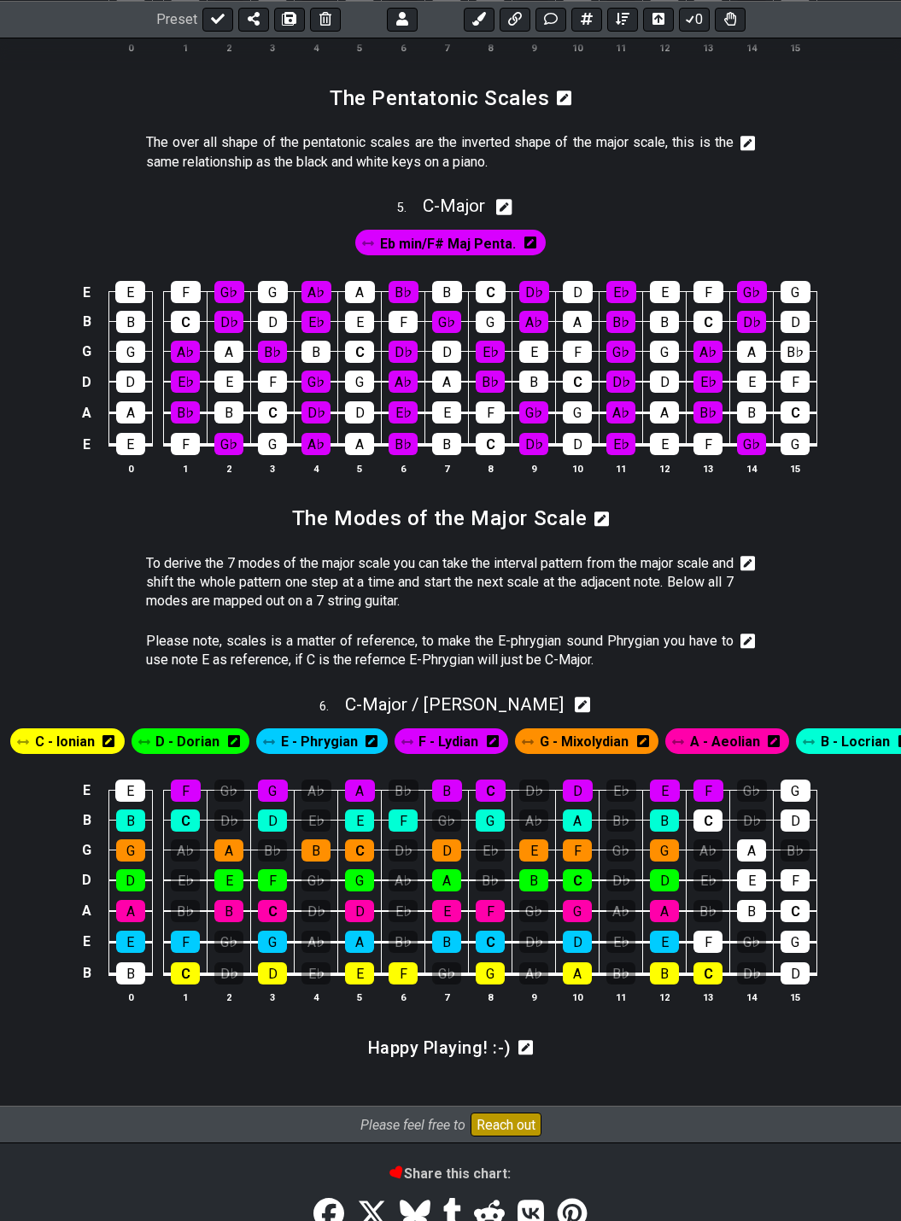
click at [749, 638] on icon at bounding box center [747, 641] width 15 height 15
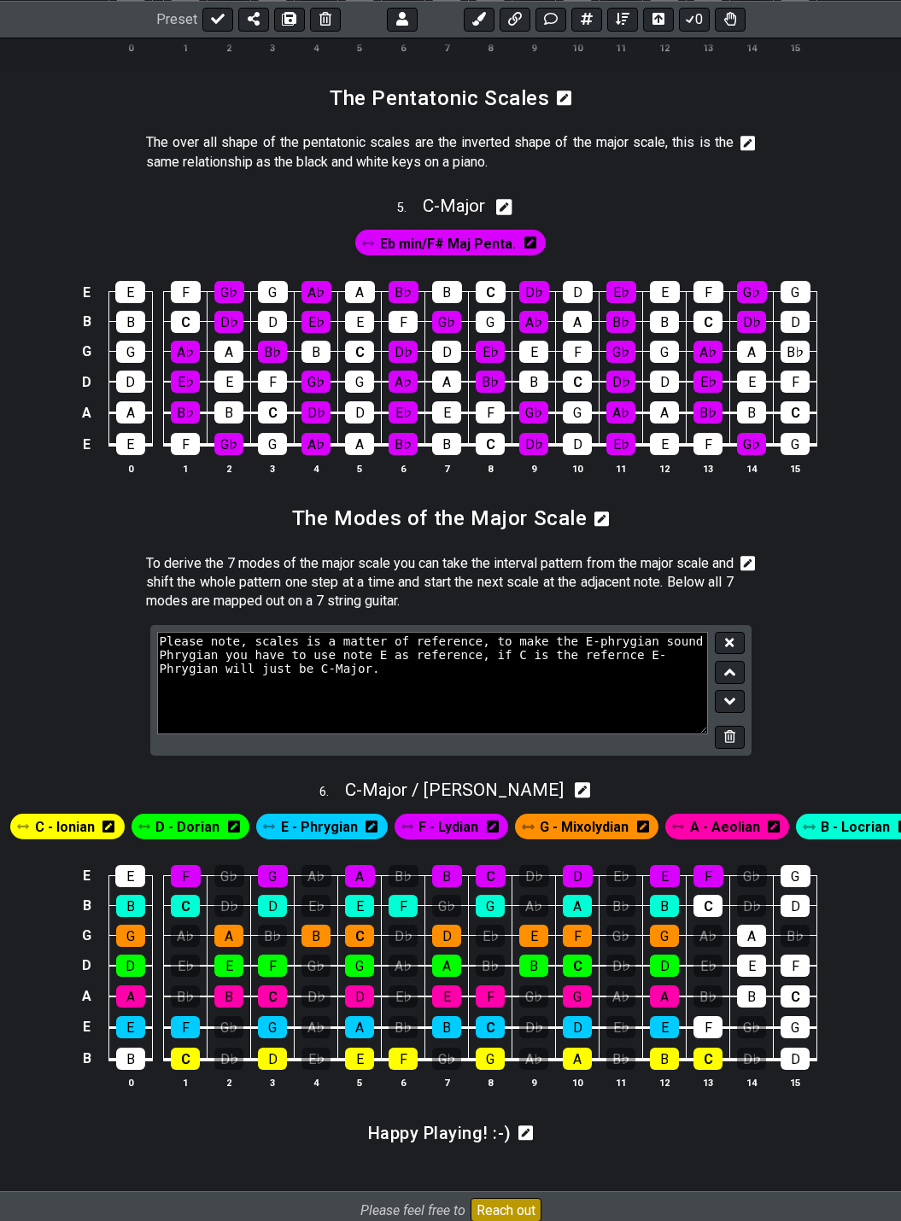
click at [619, 656] on textarea "Please note, scales is a matter of reference, to make the E-phrygian sound Phry…" at bounding box center [433, 683] width 552 height 102
drag, startPoint x: 251, startPoint y: 673, endPoint x: 260, endPoint y: 669, distance: 10.0
click at [252, 672] on textarea "Please note, scales is a matter of reference, to make the E-phrygian sound Phry…" at bounding box center [433, 683] width 552 height 102
type textarea "Please note, scales is a matter of reference, to make the E-phrygian sound Phry…"
click at [729, 645] on icon at bounding box center [729, 642] width 9 height 13
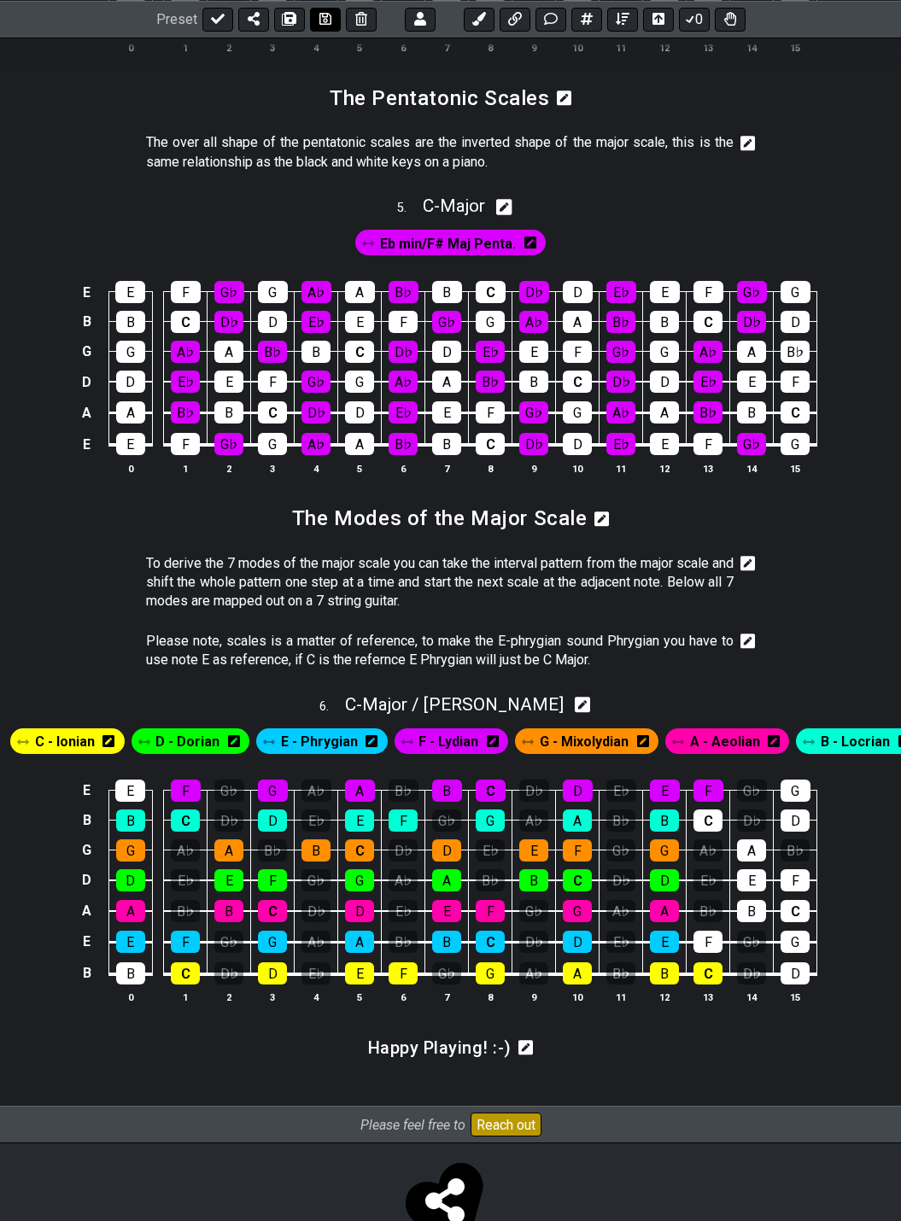
click at [319, 20] on icon at bounding box center [325, 19] width 12 height 14
click at [211, 20] on icon at bounding box center [218, 19] width 14 height 14
select select "/024QP1VDQ"
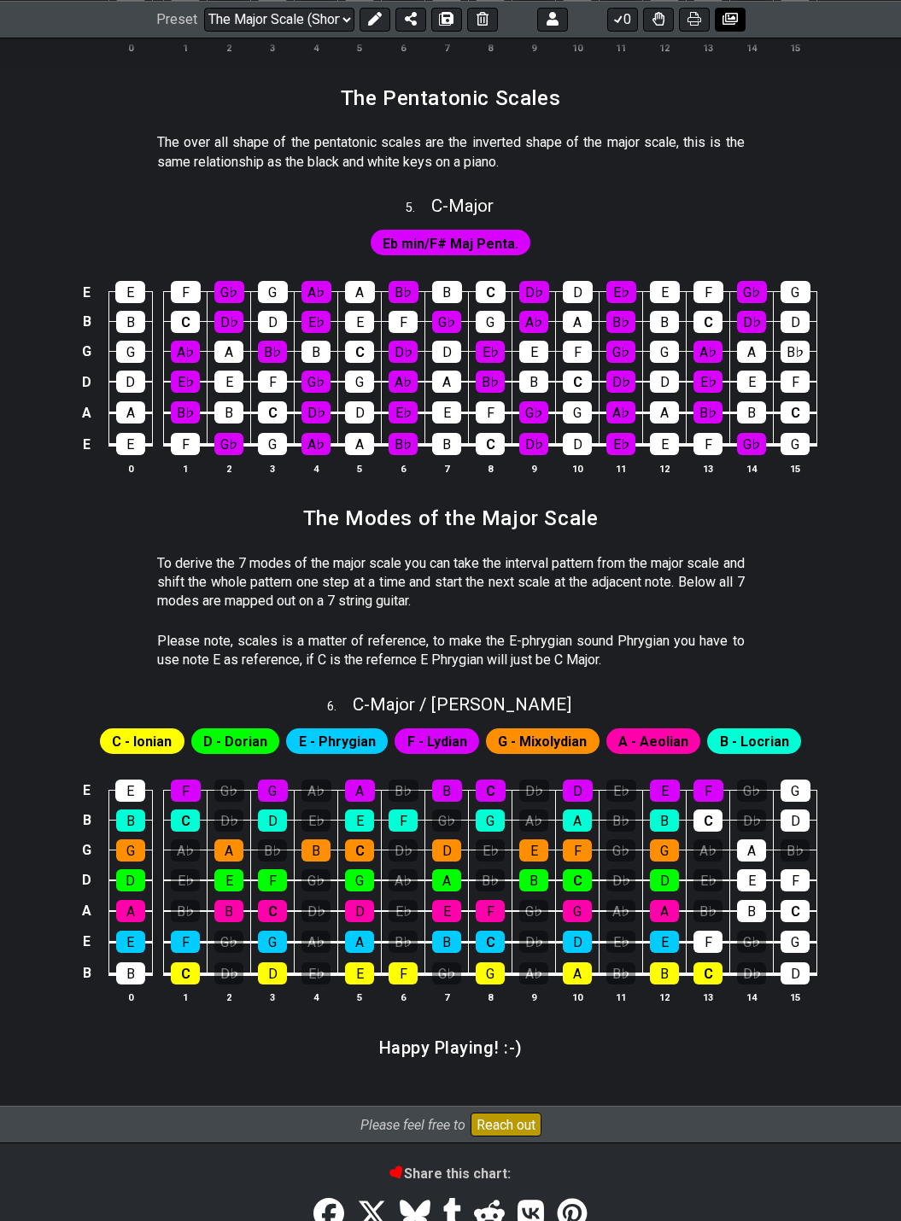
click at [733, 15] on icon at bounding box center [729, 19] width 15 height 12
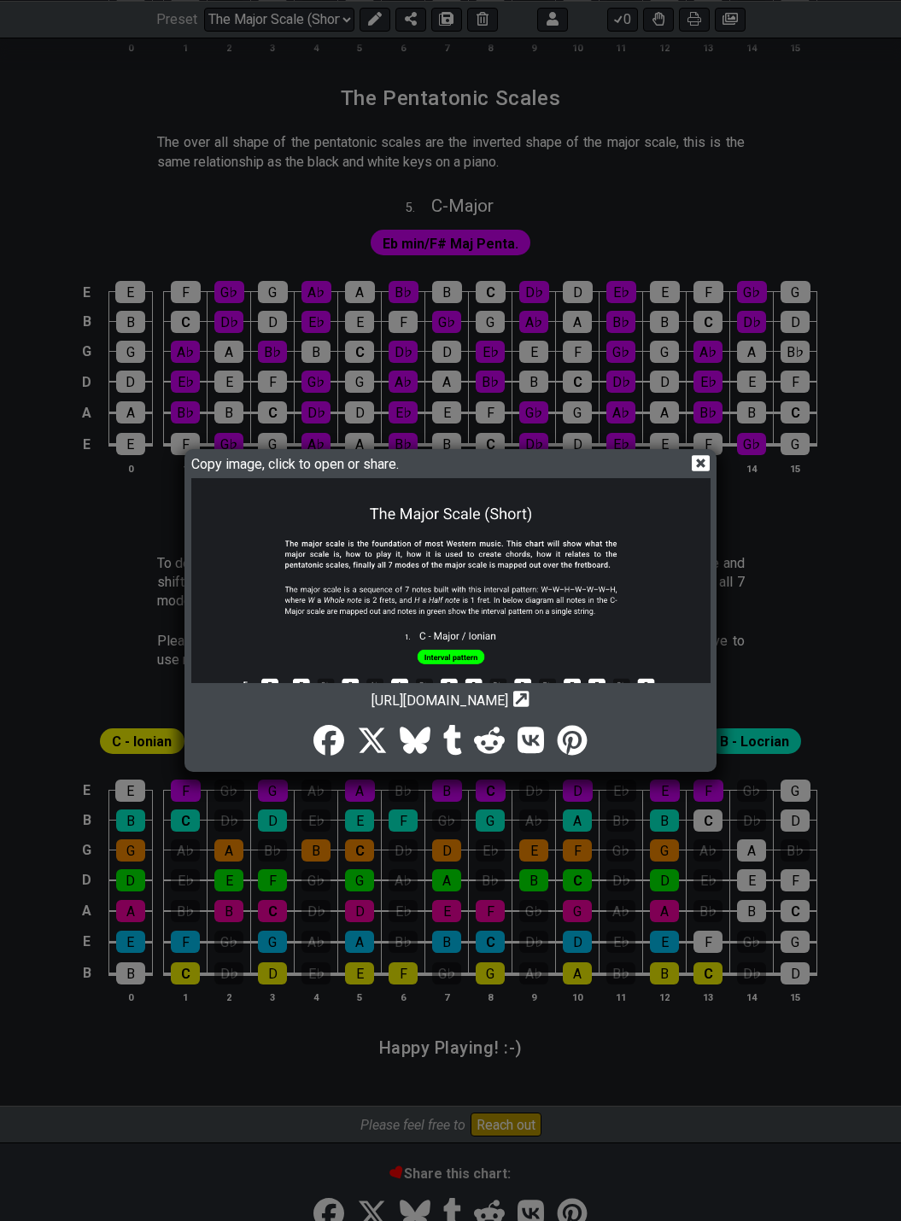
click at [701, 462] on icon at bounding box center [701, 463] width 18 height 18
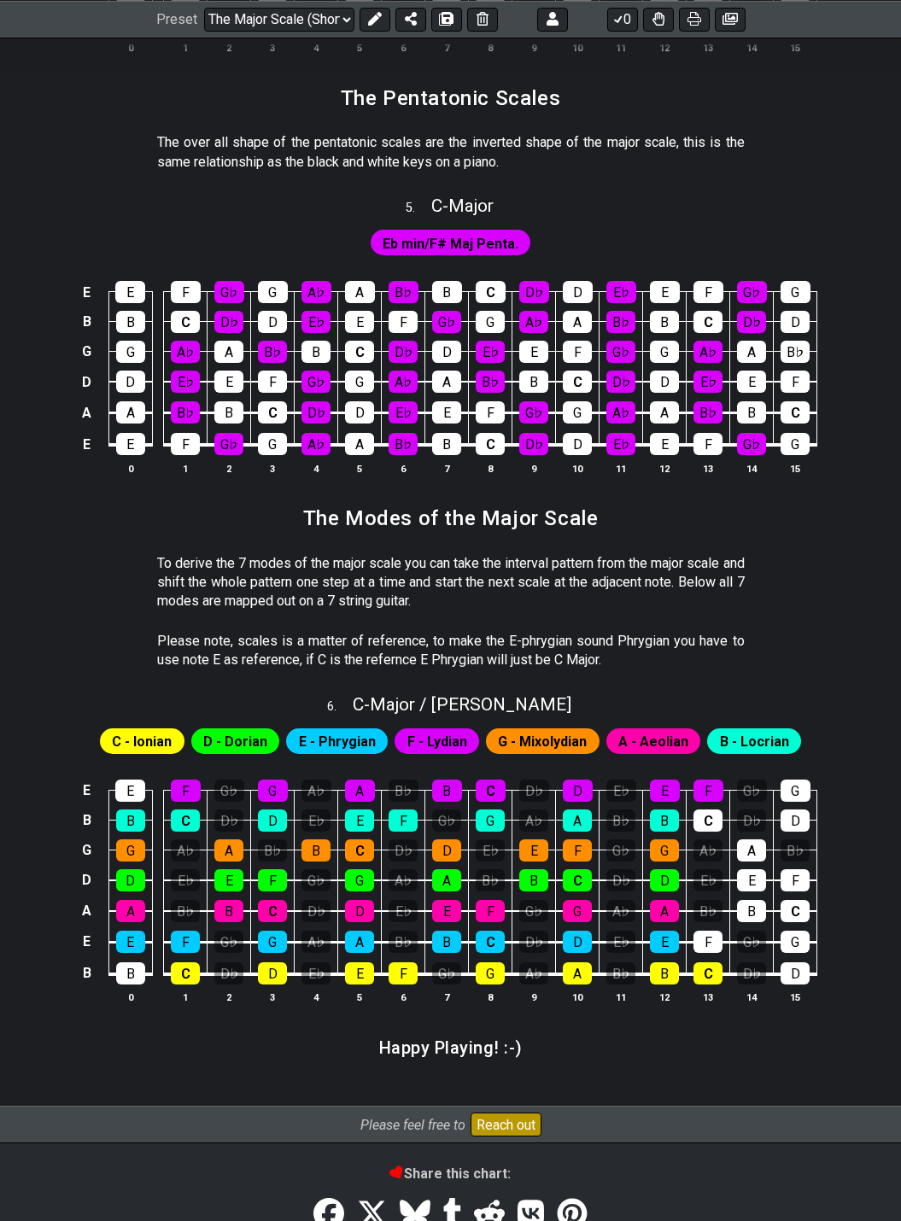
click at [372, 24] on button at bounding box center [374, 19] width 31 height 24
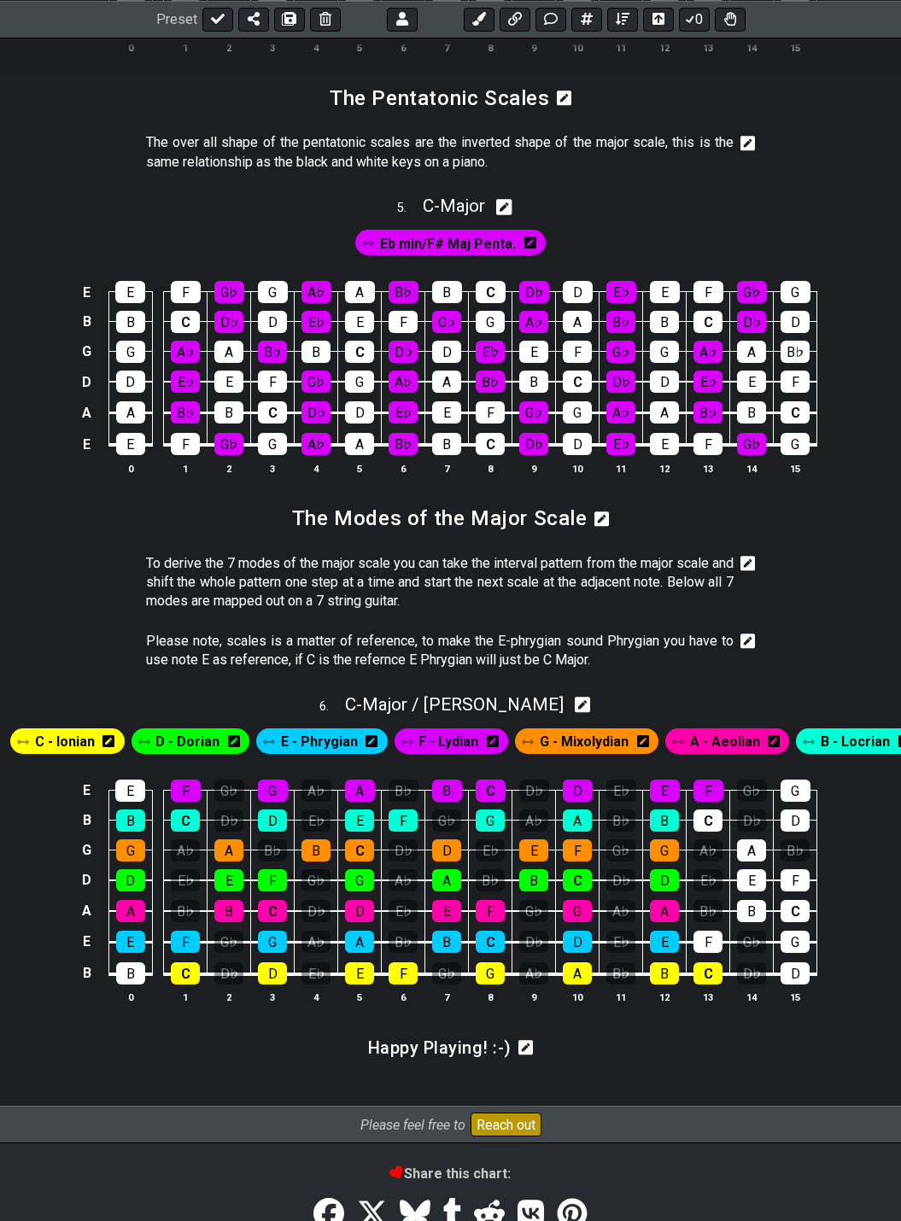
click at [753, 560] on icon at bounding box center [747, 563] width 15 height 15
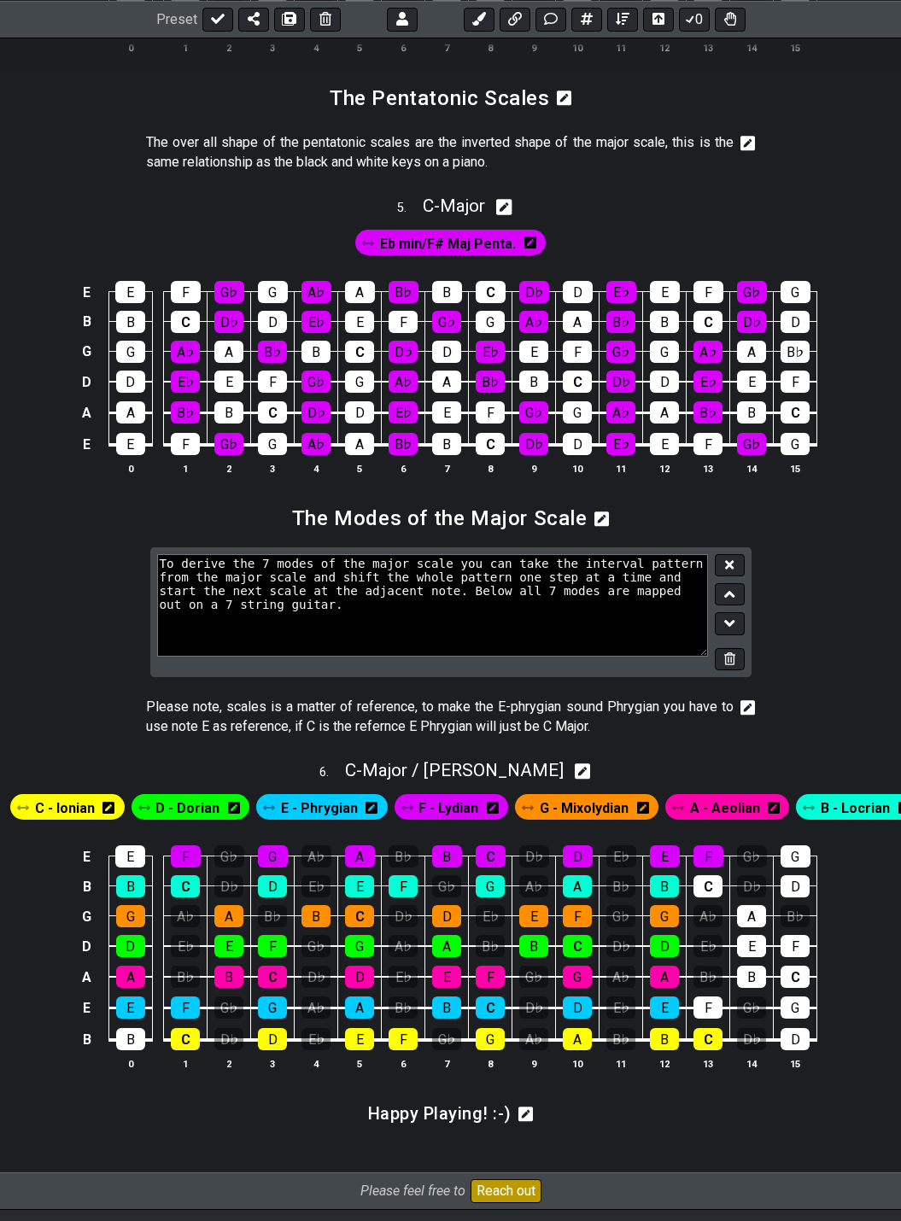
click at [201, 610] on textarea "To derive the 7 modes of the major scale you can take the interval pattern from…" at bounding box center [433, 605] width 552 height 102
click at [566, 593] on textarea "To derive the 7 modes of the major scale you can take the interval pattern from…" at bounding box center [433, 605] width 552 height 102
click at [206, 614] on textarea "To derive the 7 modes of the major scale you can take the interval pattern from…" at bounding box center [433, 605] width 552 height 102
type textarea "To derive the 7 modes of the major scale you can take the interval pattern from…"
click at [729, 565] on icon at bounding box center [729, 564] width 9 height 9
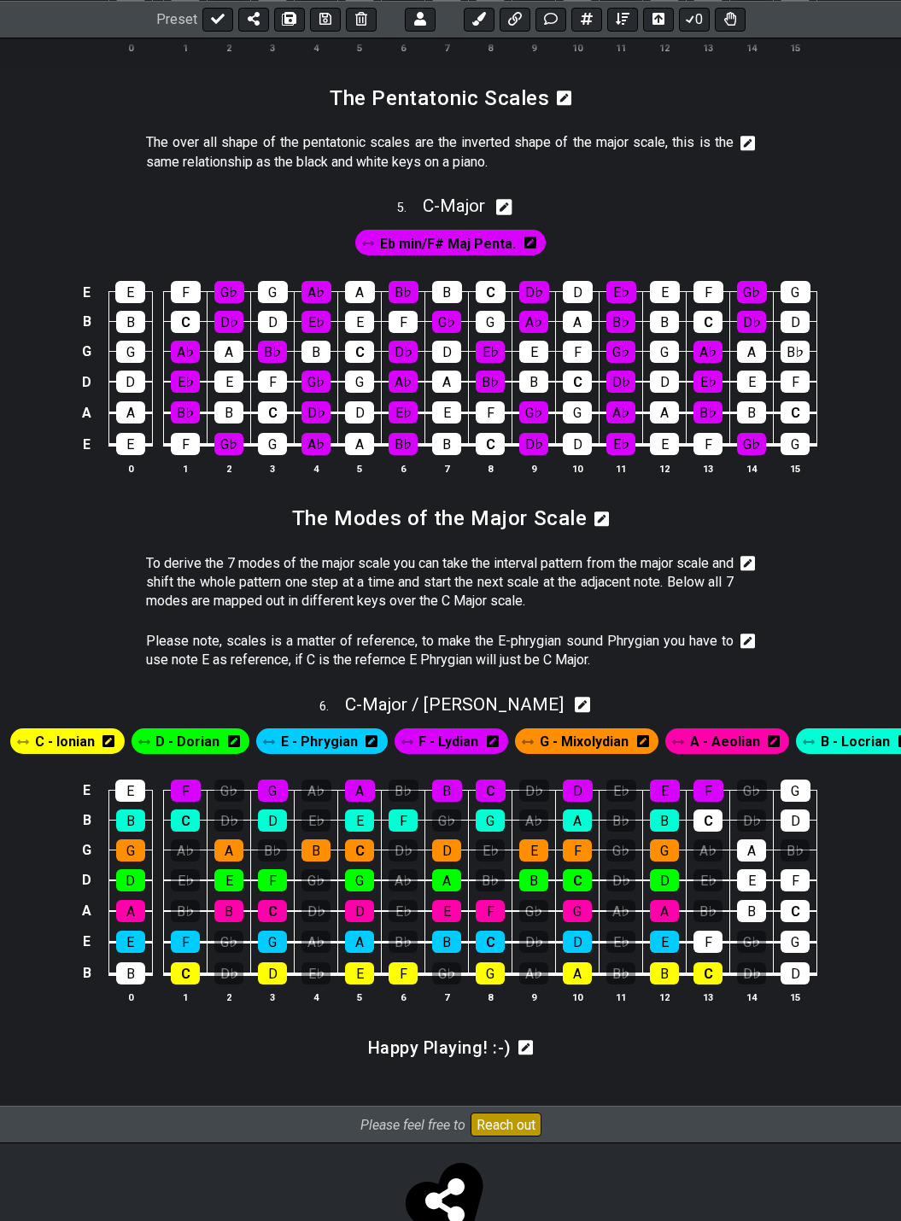
click at [747, 644] on icon at bounding box center [747, 641] width 15 height 17
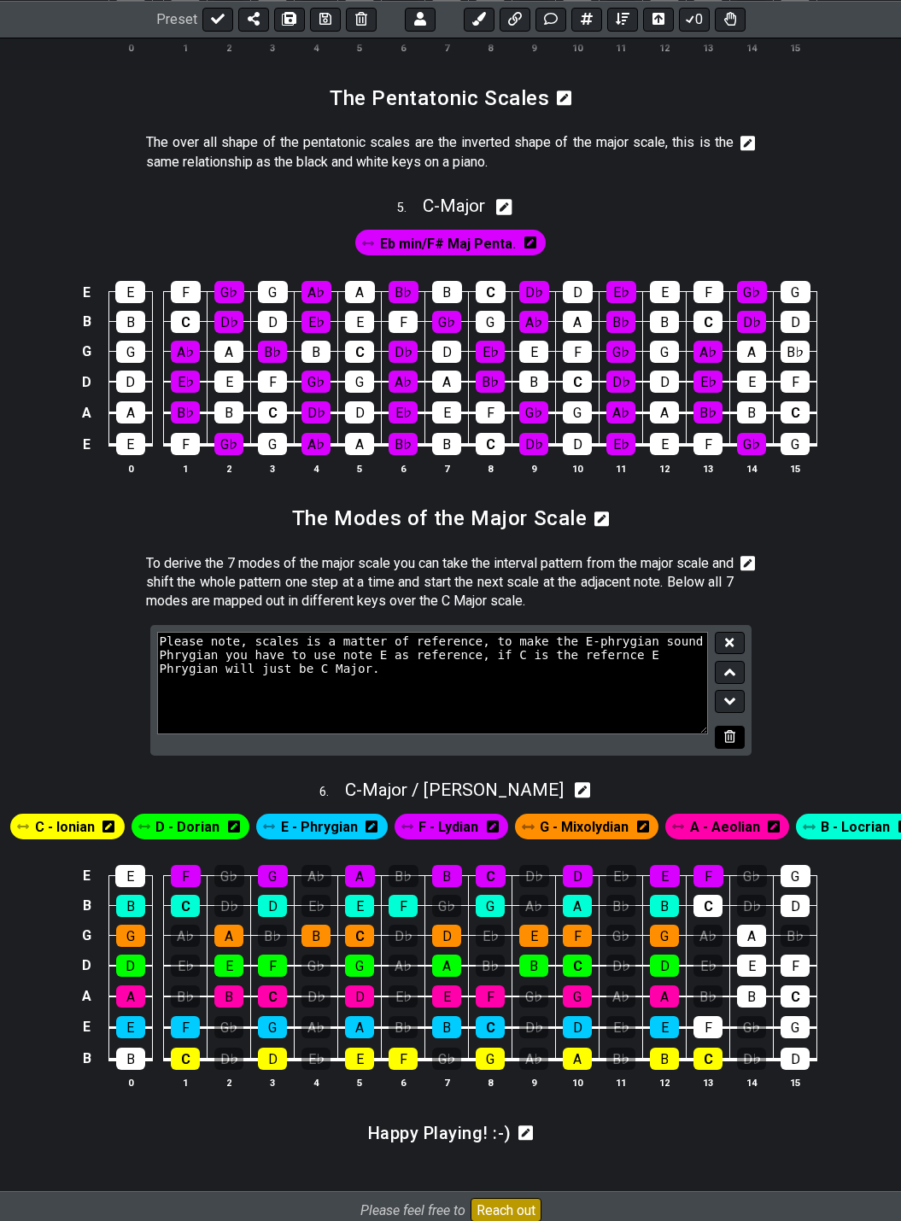
click at [732, 735] on icon at bounding box center [729, 736] width 11 height 13
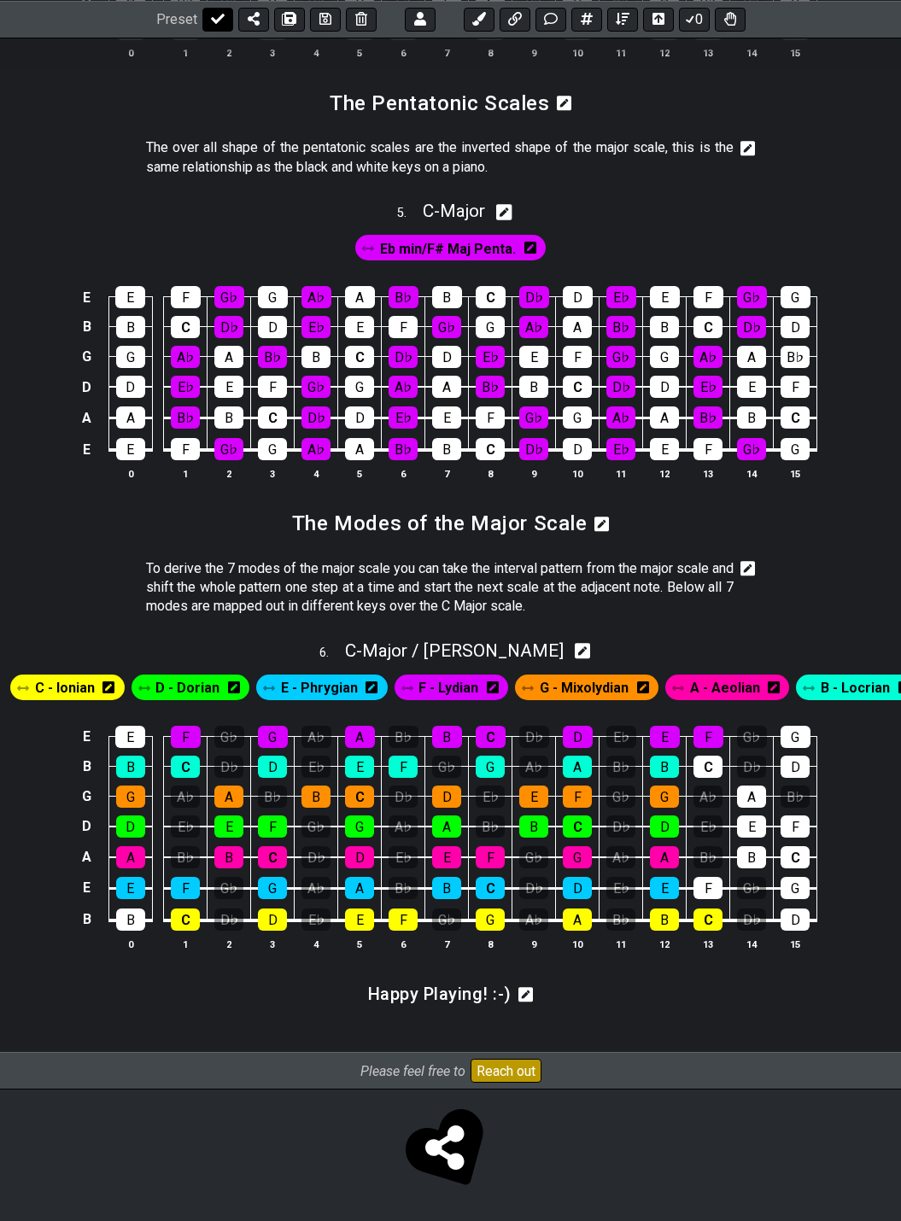
click at [210, 26] on button at bounding box center [217, 19] width 31 height 24
select select "/024QP1VDQ"
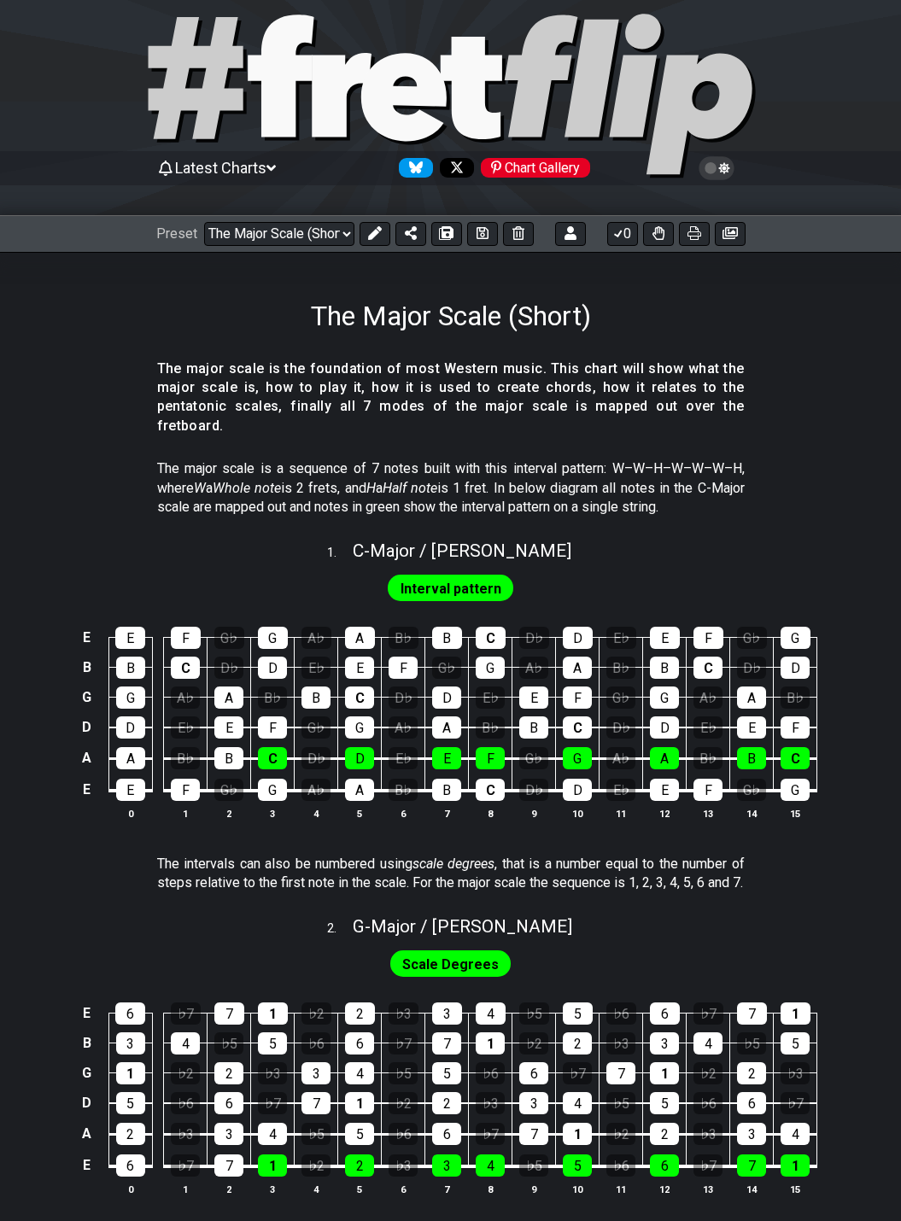
scroll to position [0, 0]
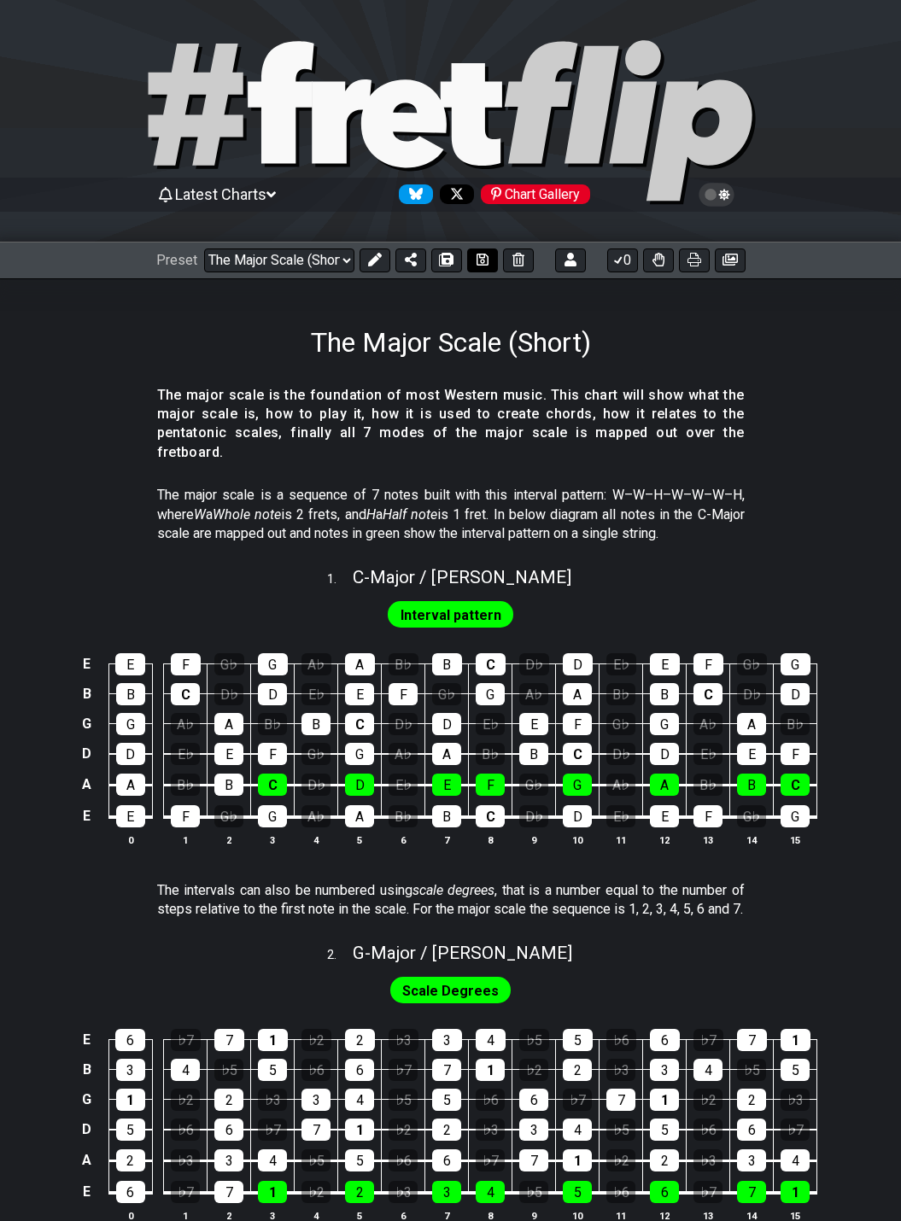
click at [477, 259] on icon at bounding box center [482, 260] width 12 height 14
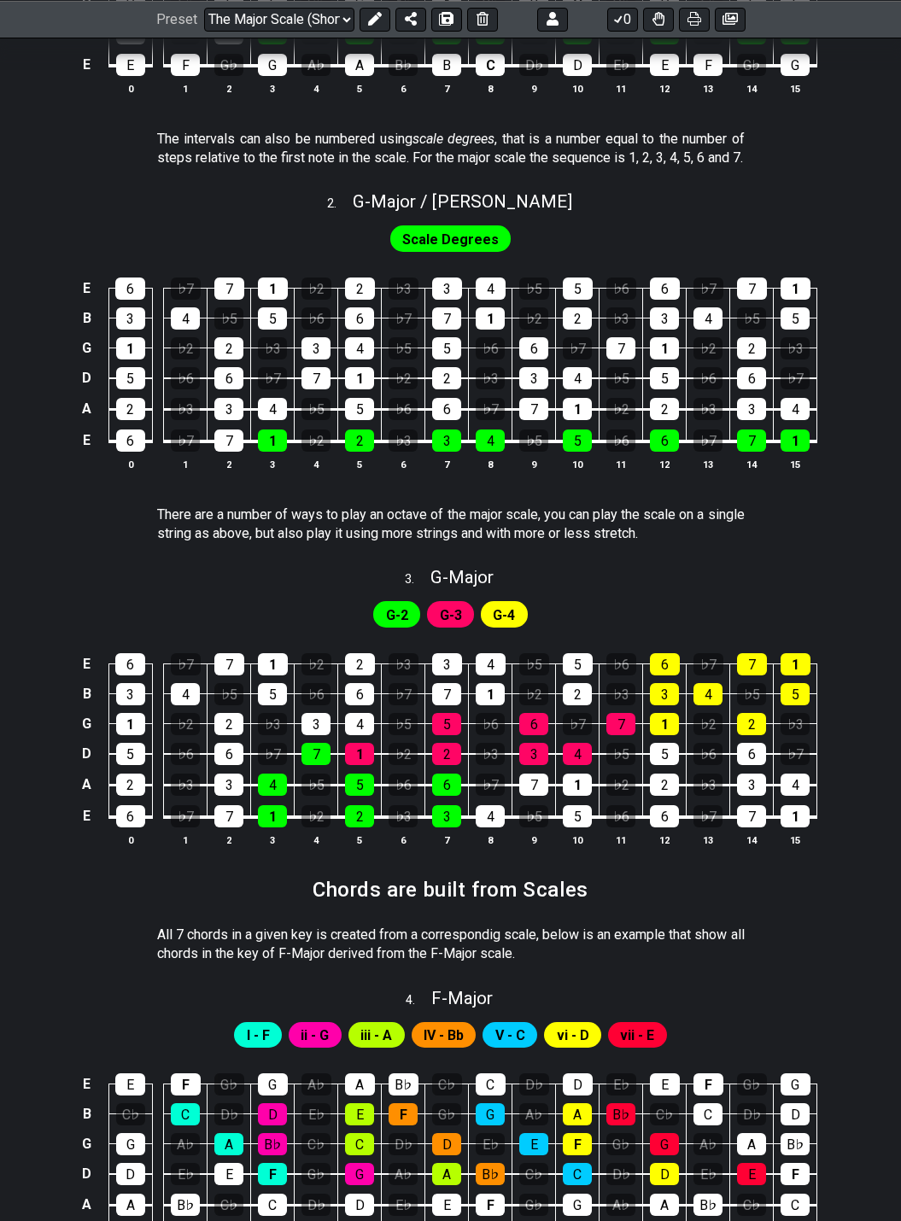
scroll to position [1195, 0]
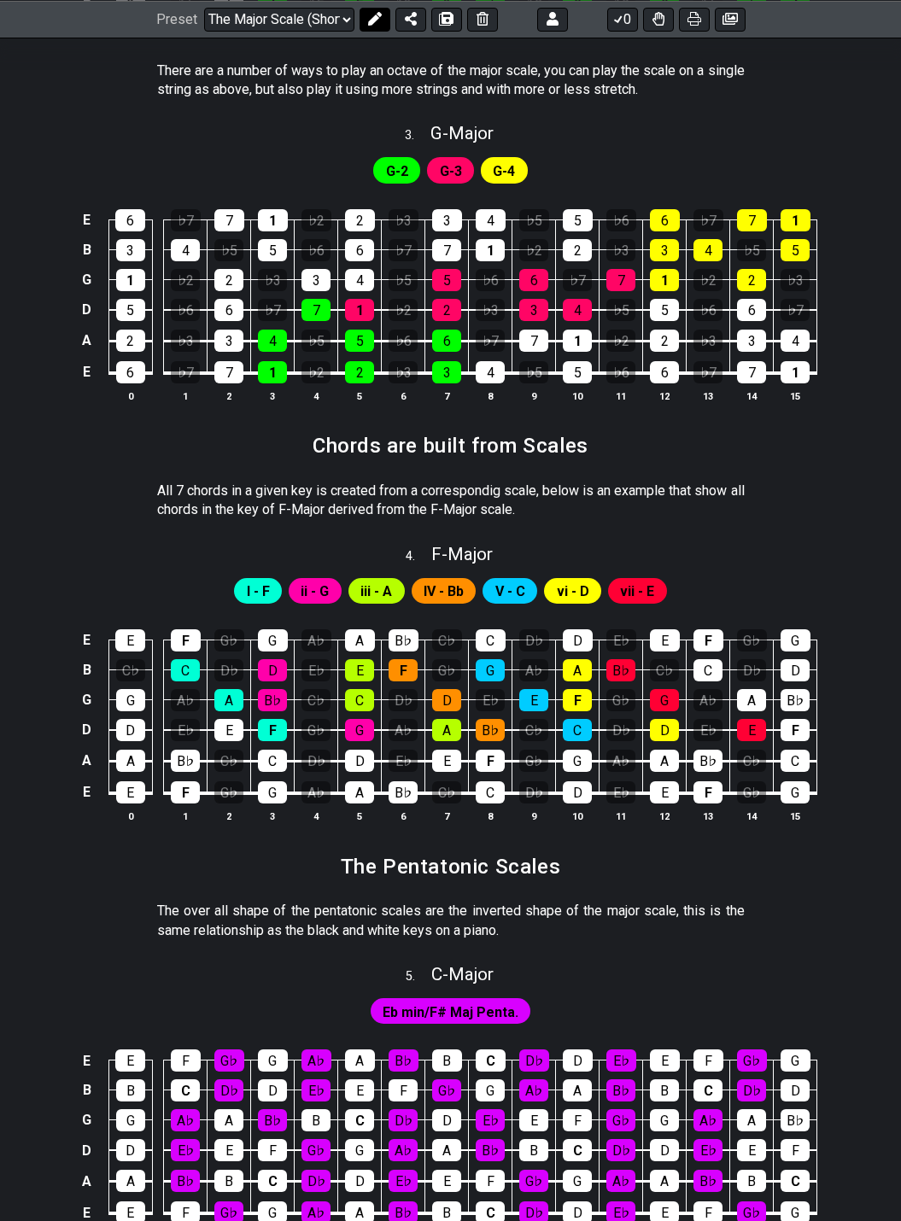
click at [371, 22] on icon at bounding box center [374, 19] width 14 height 14
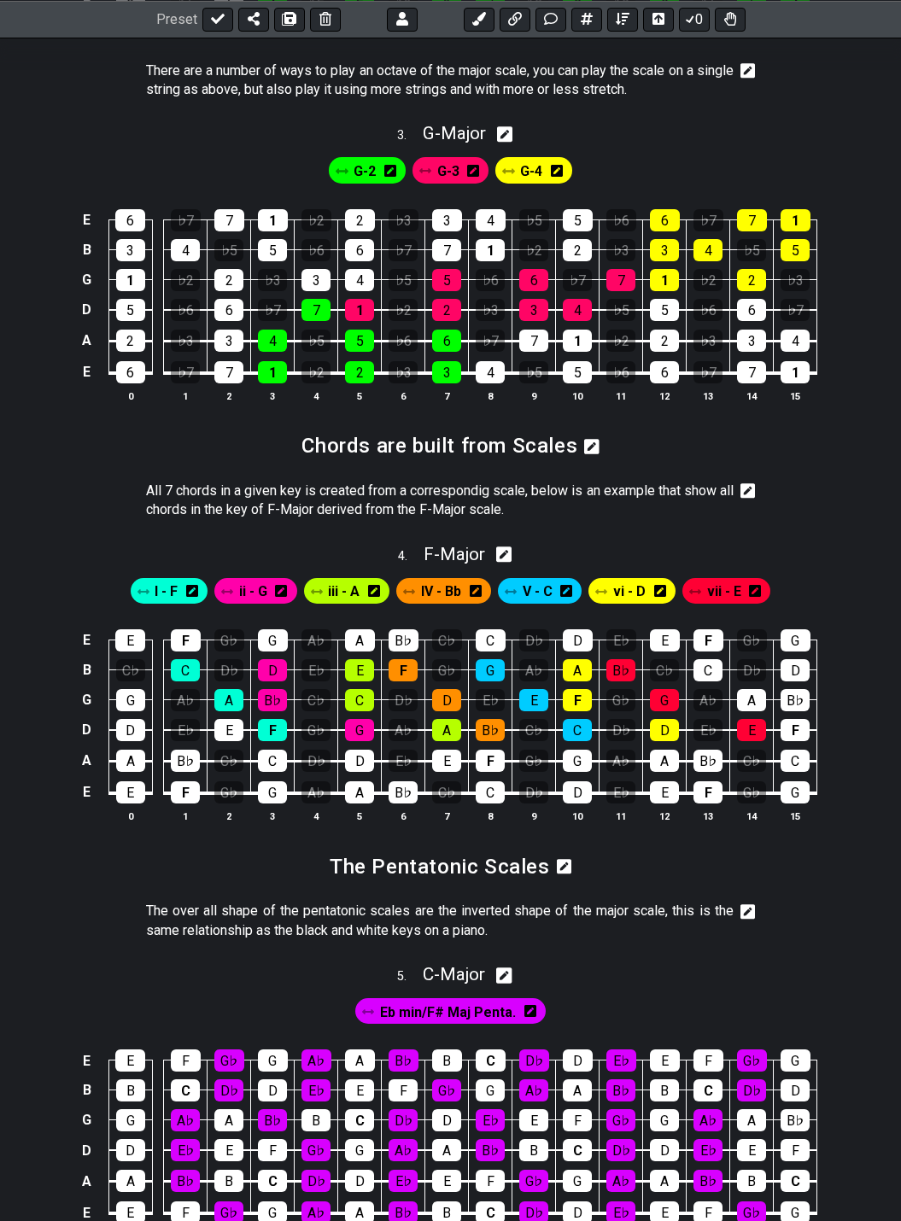
drag, startPoint x: 753, startPoint y: 488, endPoint x: 713, endPoint y: 498, distance: 41.2
click at [753, 490] on icon at bounding box center [747, 491] width 15 height 15
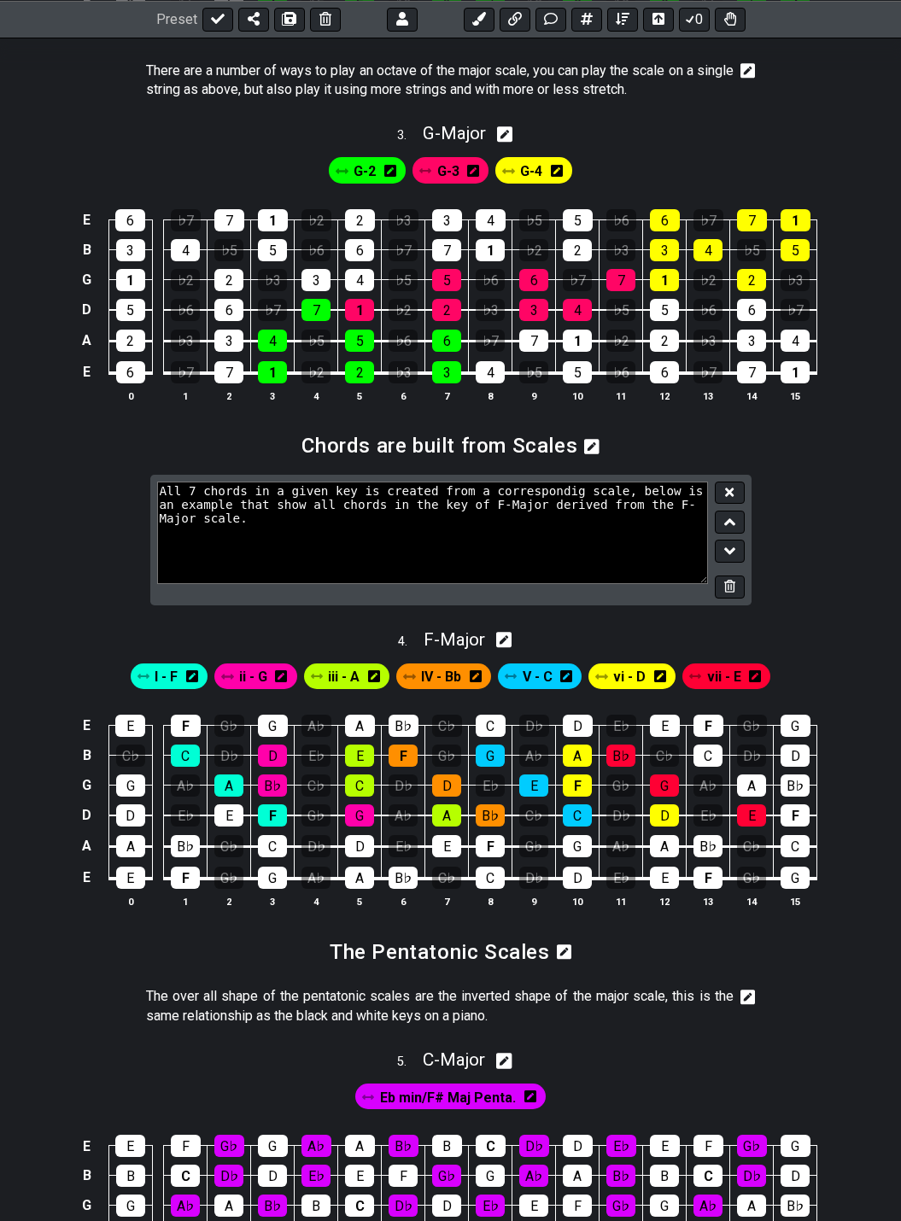
click at [458, 510] on textarea "All 7 chords in a given key is created from a correspondig scale, below is an e…" at bounding box center [433, 533] width 552 height 102
type textarea "All 7 chords in a given key is created from a correspondig scale, below is an e…"
click at [727, 487] on icon at bounding box center [729, 492] width 9 height 13
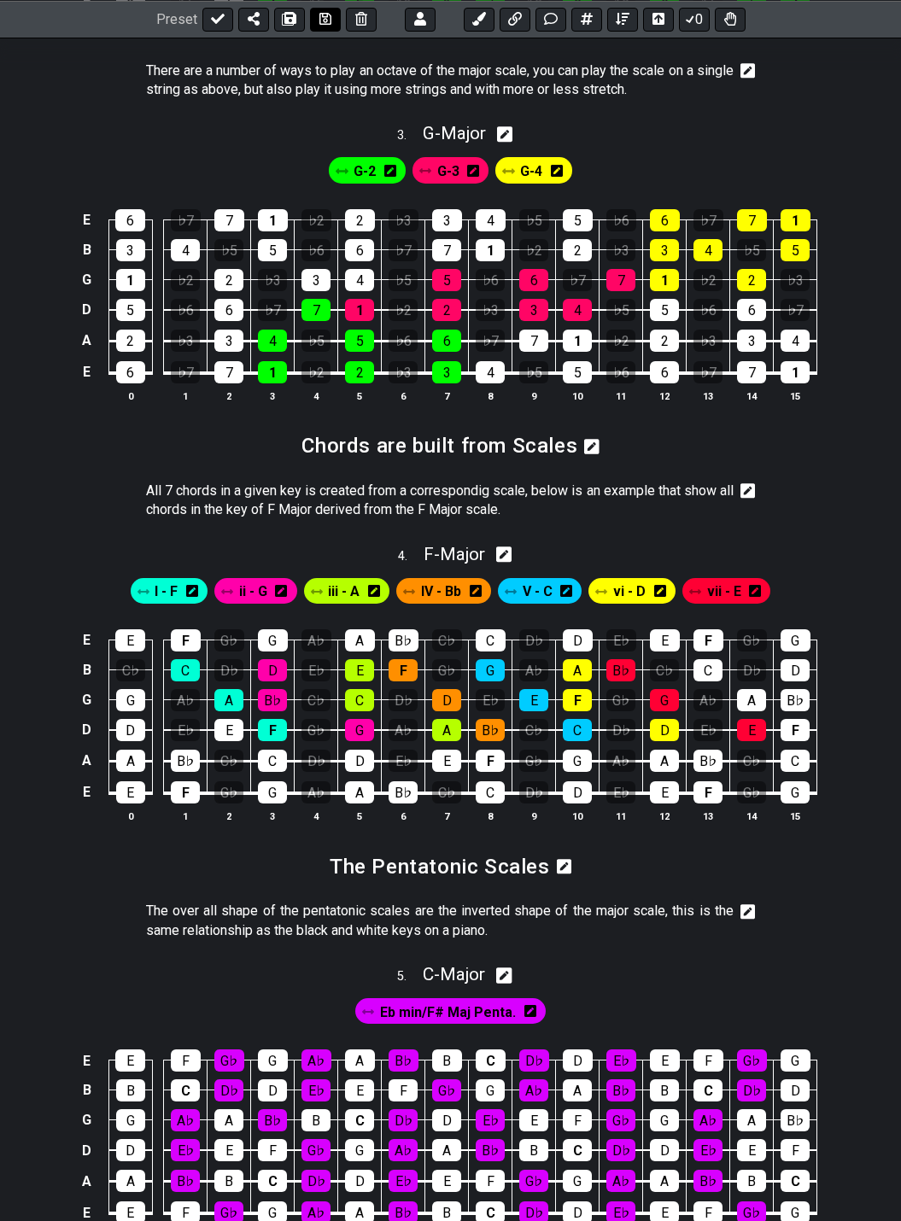
click at [319, 20] on icon at bounding box center [325, 19] width 12 height 14
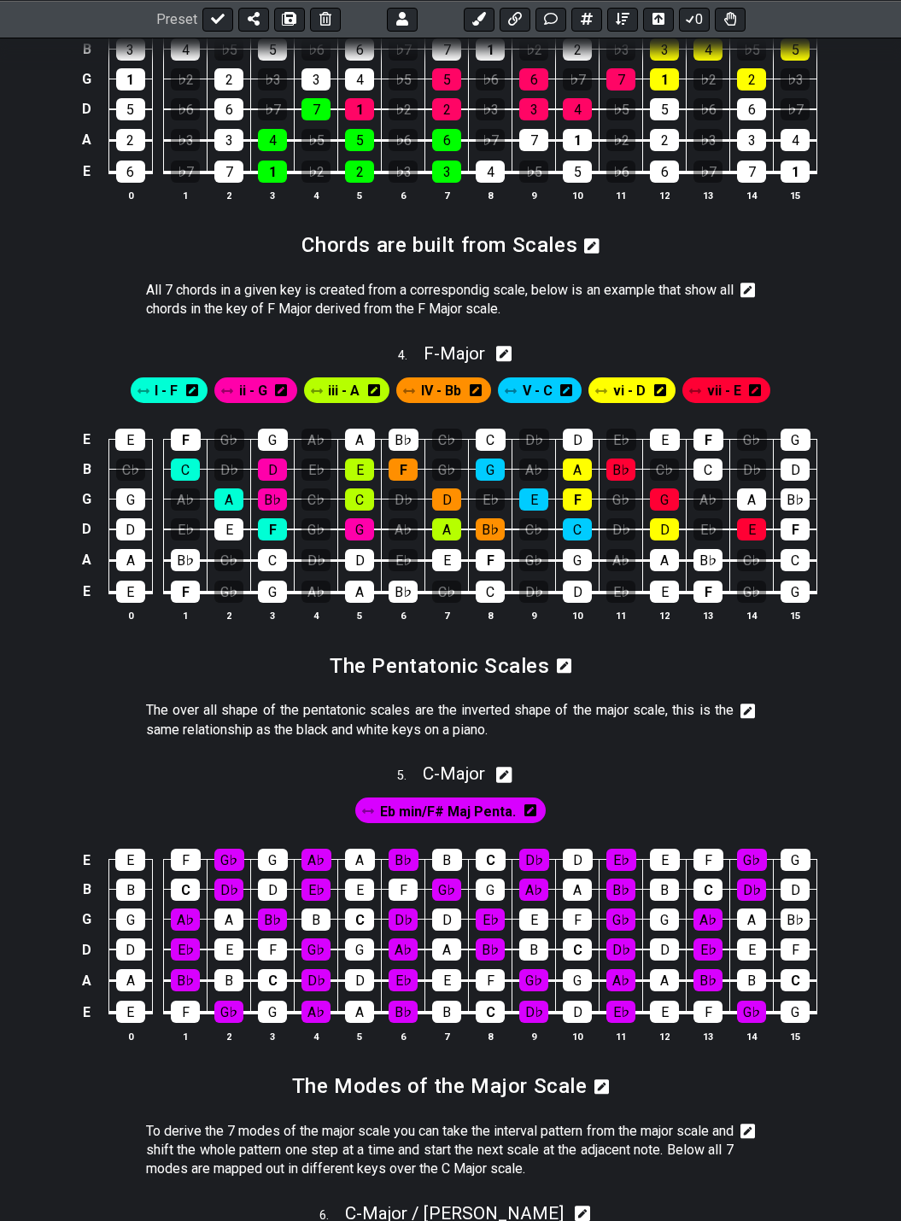
scroll to position [1451, 0]
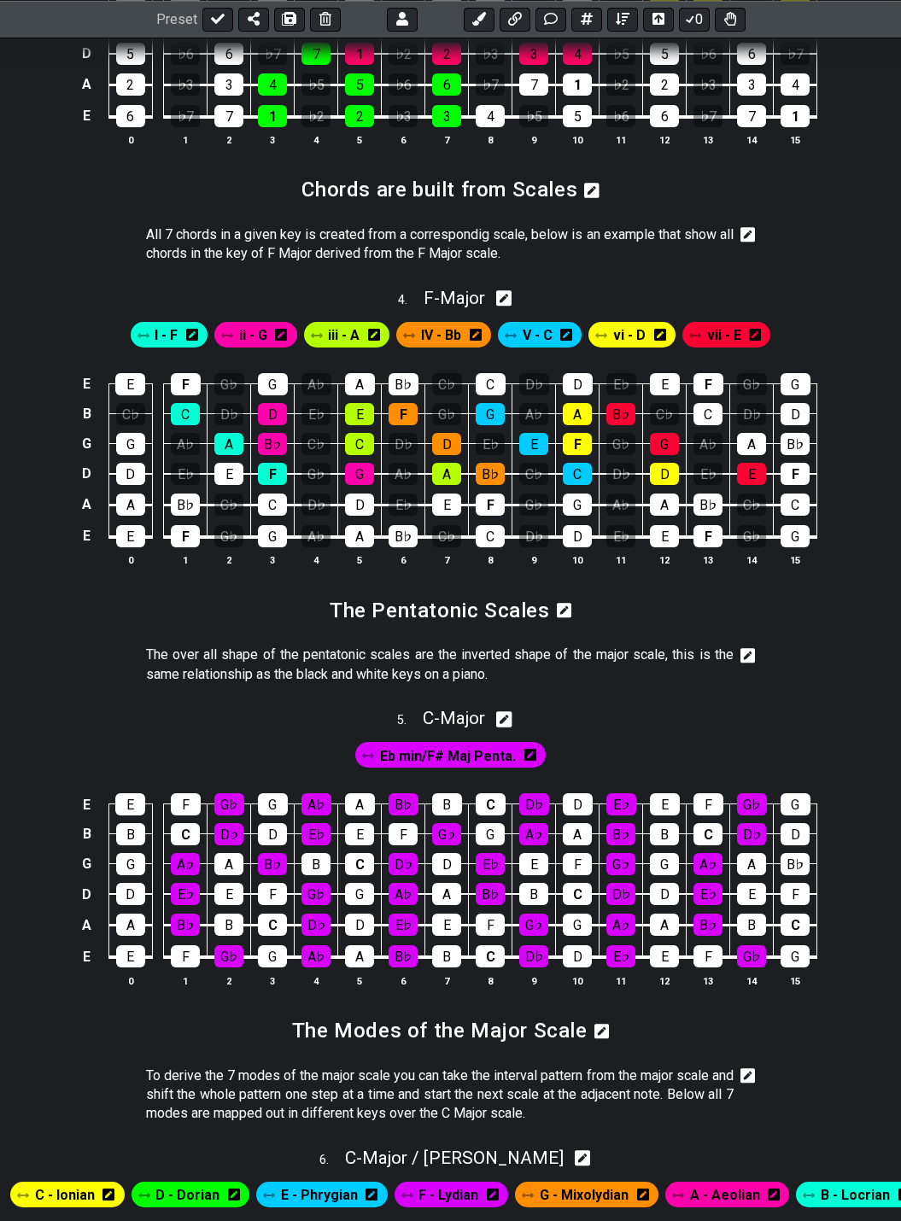
click at [745, 656] on icon at bounding box center [747, 655] width 15 height 17
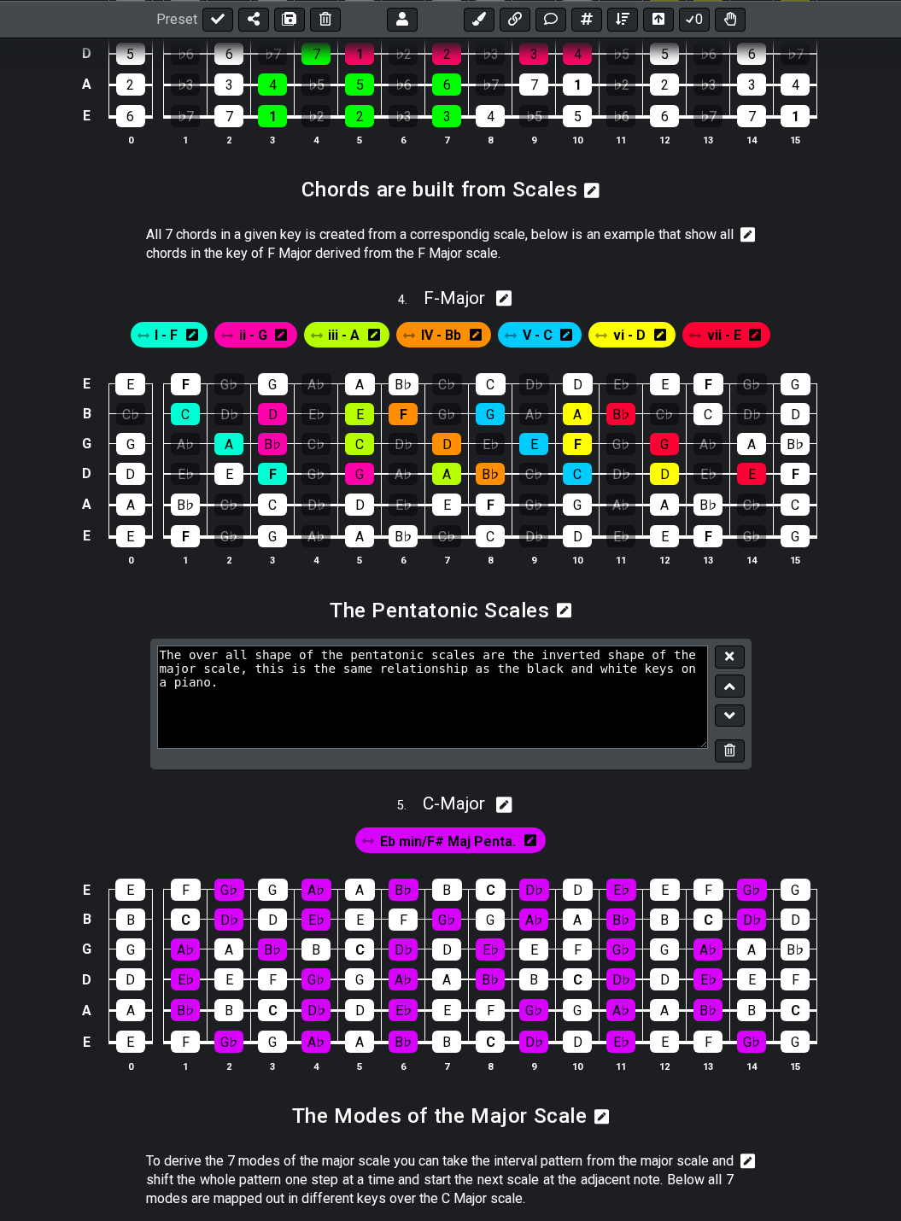
click at [336, 657] on textarea "The over all shape of the pentatonic scales are the inverted shape of the major…" at bounding box center [433, 696] width 552 height 102
click at [676, 655] on textarea "The over all shape of the _Pentatonic scales_ are the inverted shape of the maj…" at bounding box center [433, 696] width 552 height 102
type textarea "The over all shape of the _Pentatonic scales_ are the inverted shape of the Maj…"
click at [733, 654] on icon at bounding box center [729, 656] width 9 height 9
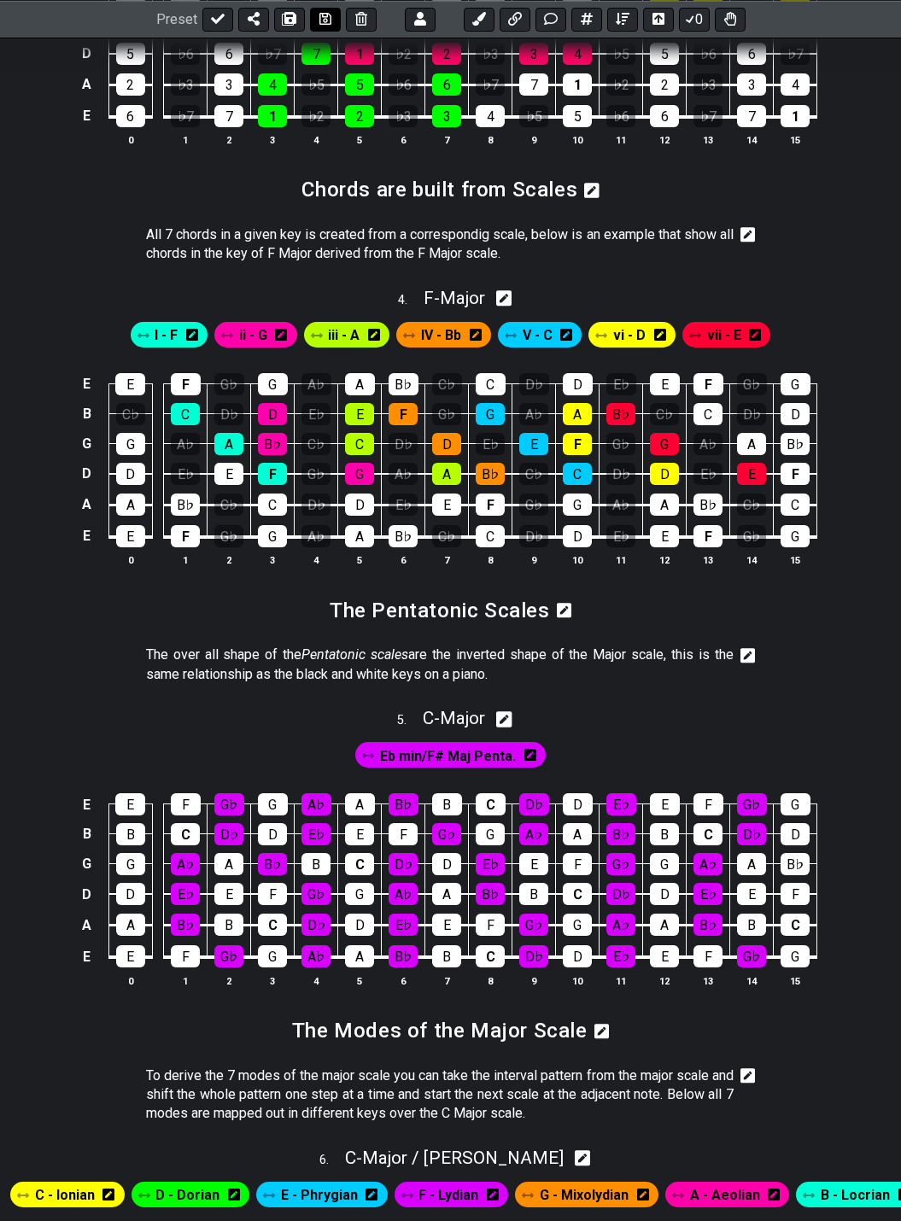
click at [319, 19] on icon at bounding box center [325, 19] width 12 height 14
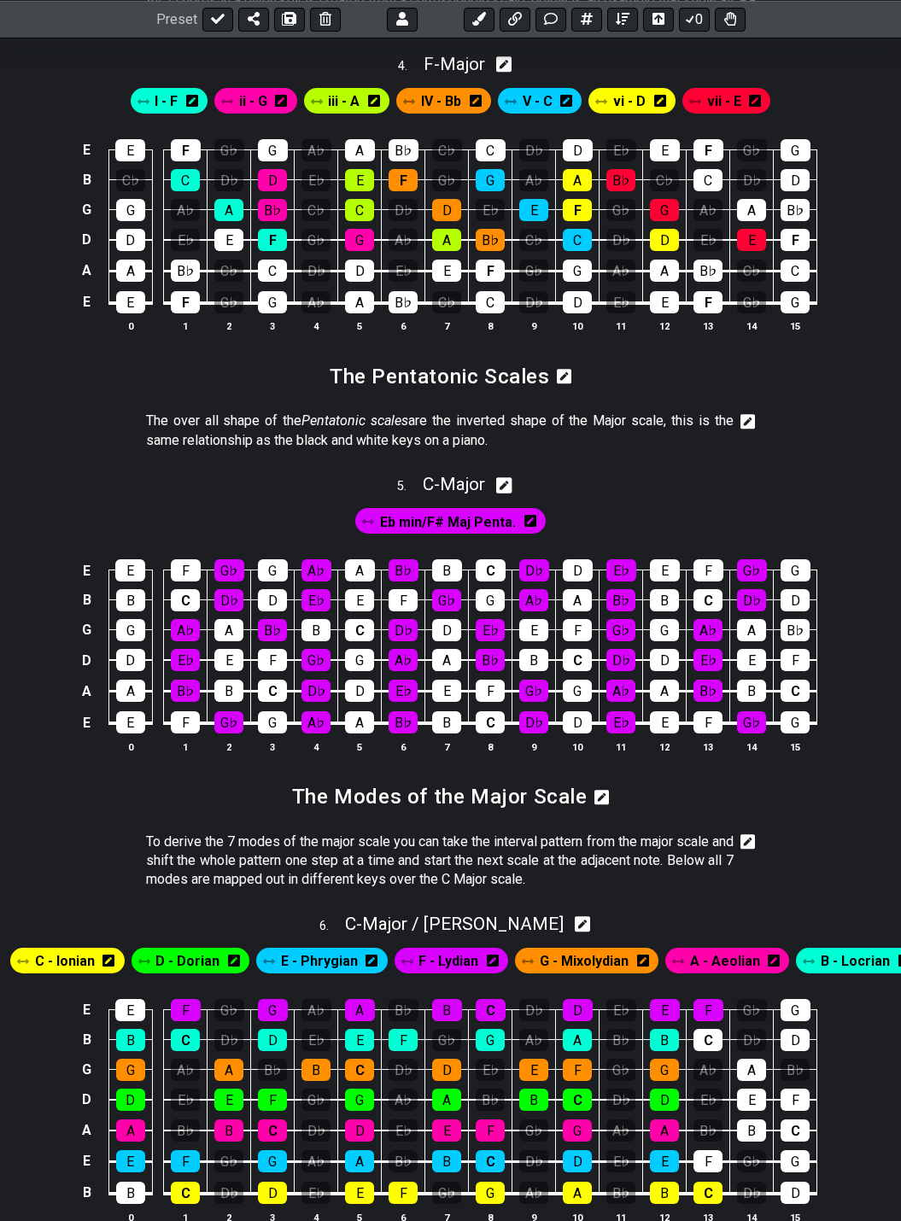
scroll to position [1708, 0]
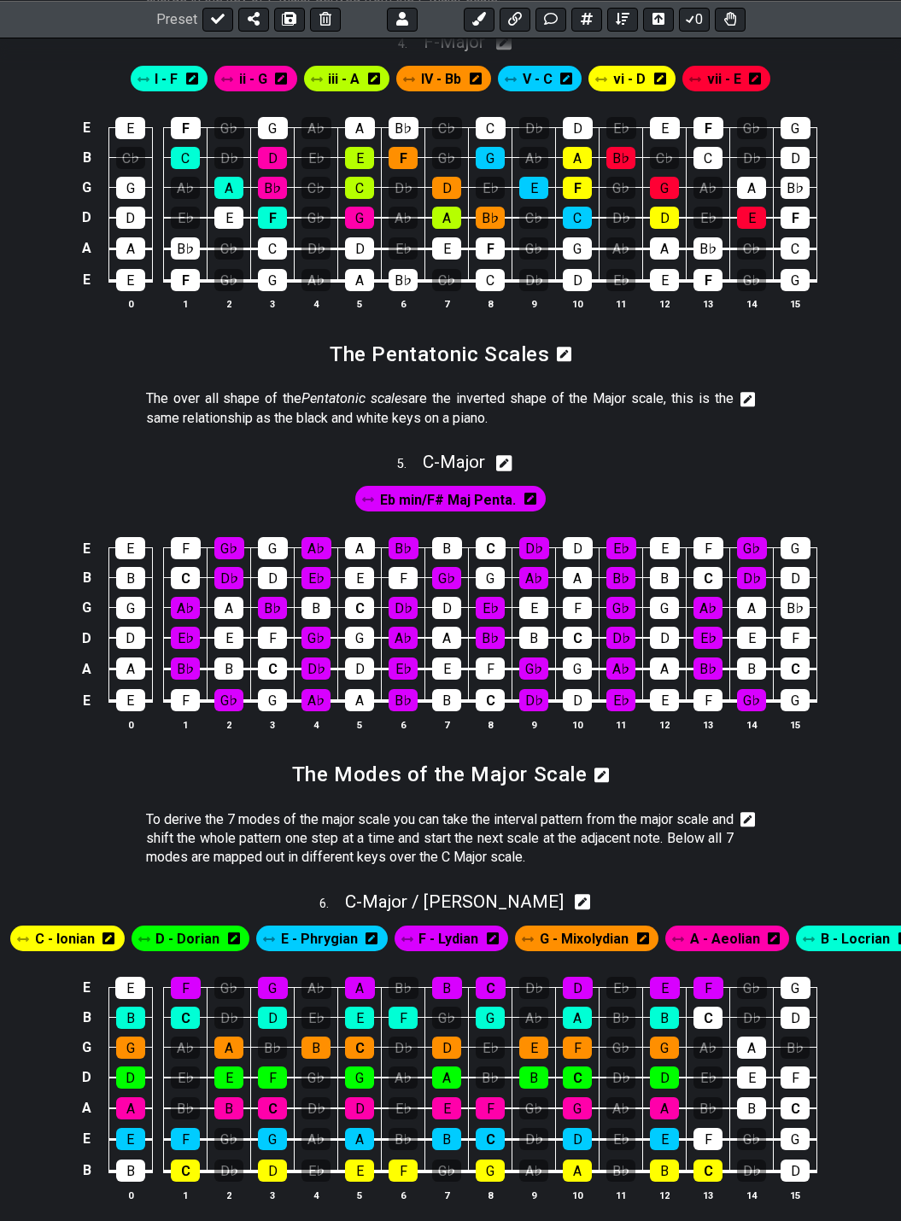
click at [746, 819] on icon at bounding box center [747, 819] width 15 height 17
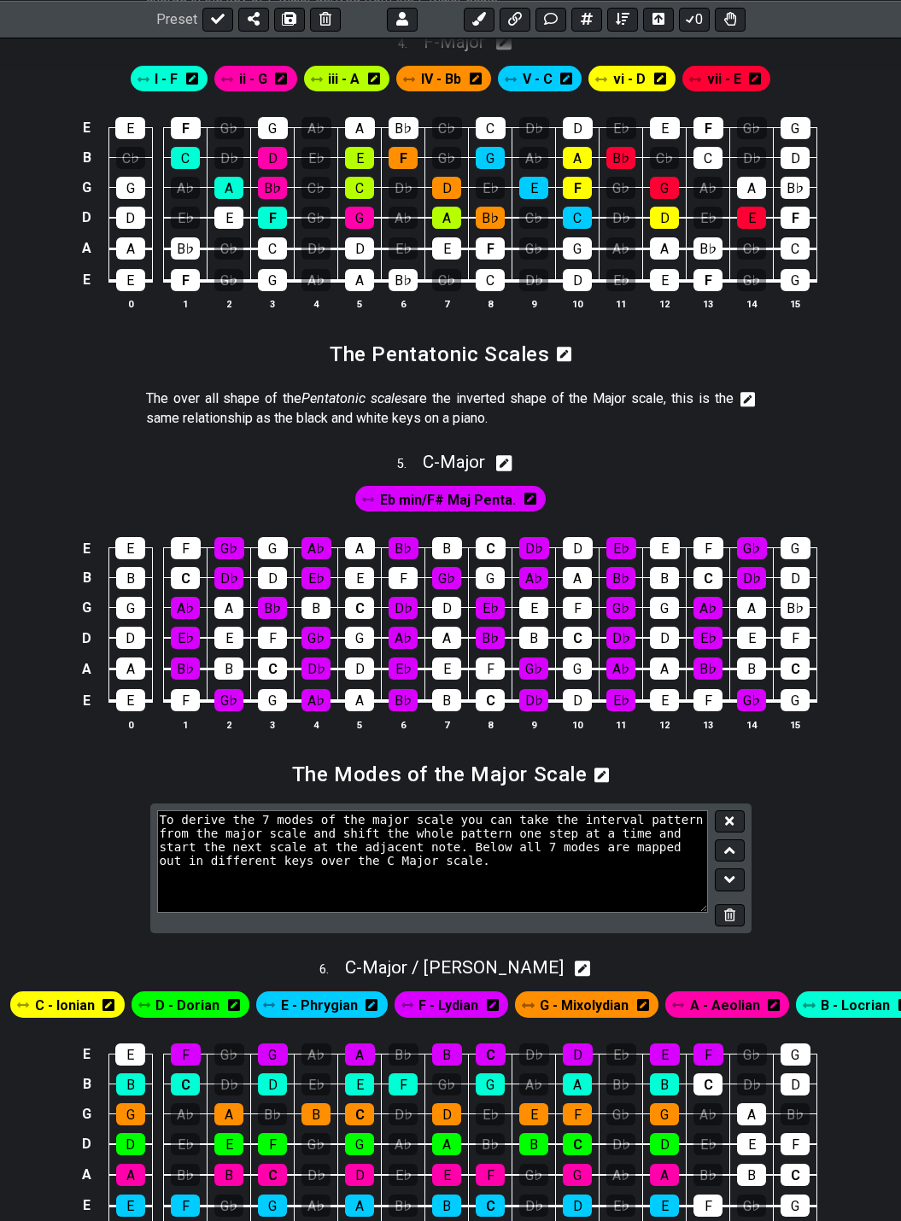
click at [293, 826] on textarea "To derive the 7 modes of the major scale you can take the interval pattern from…" at bounding box center [433, 861] width 552 height 102
type textarea "To derive the 7 modes of the Major scale you can shift the whole interval patte…"
click at [730, 819] on icon at bounding box center [729, 820] width 9 height 9
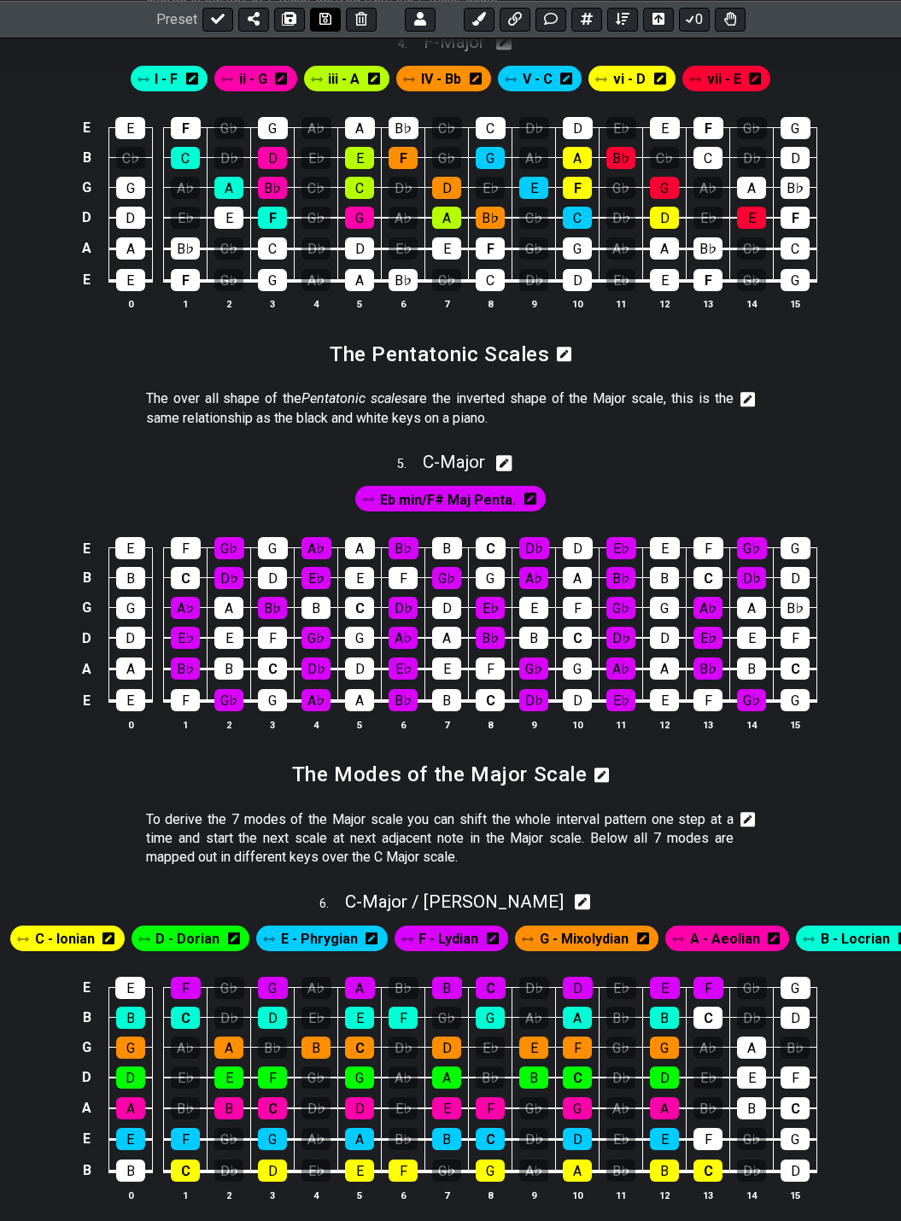
click at [320, 17] on icon at bounding box center [325, 19] width 12 height 14
click at [752, 811] on icon at bounding box center [747, 819] width 15 height 17
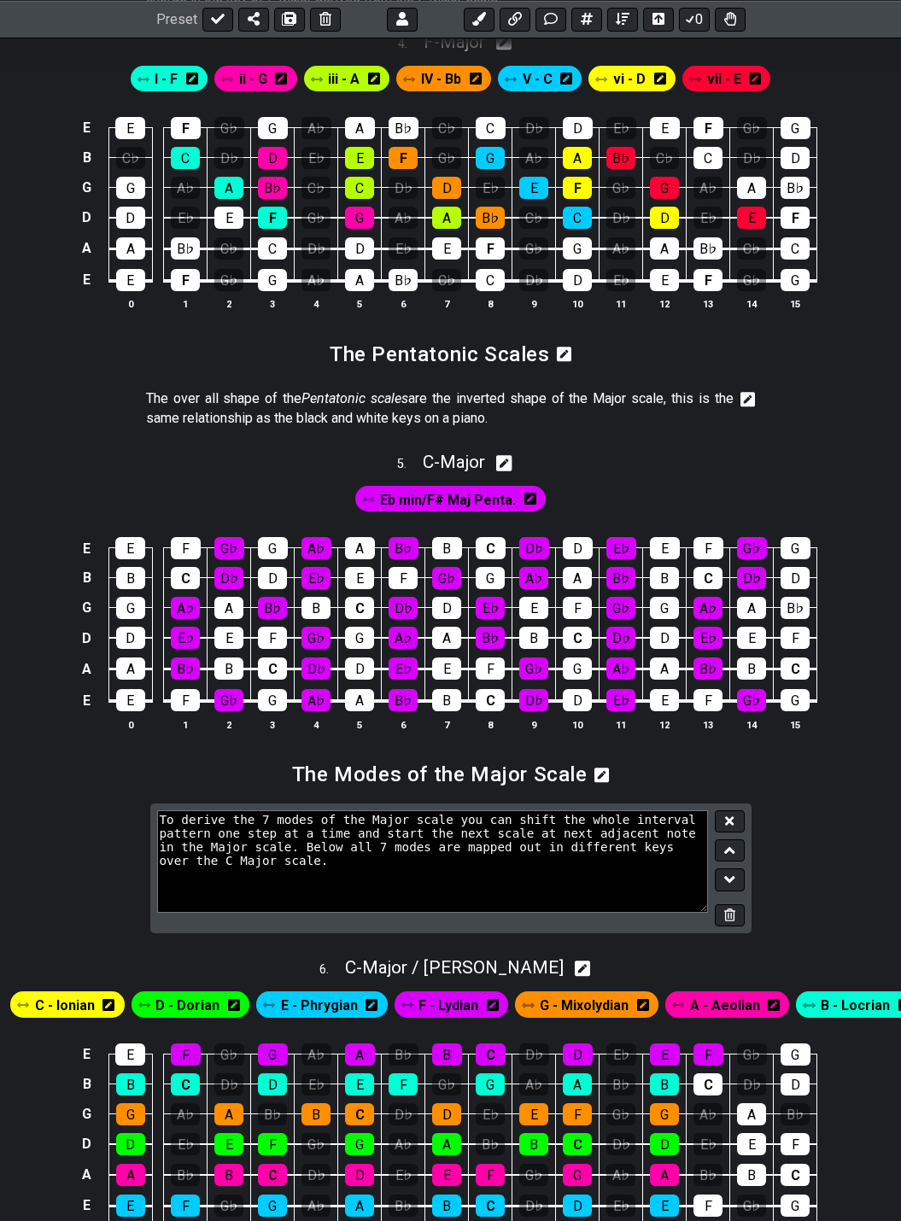
click at [273, 820] on textarea "To derive the 7 modes of the Major scale you can shift the whole interval patte…" at bounding box center [433, 861] width 552 height 102
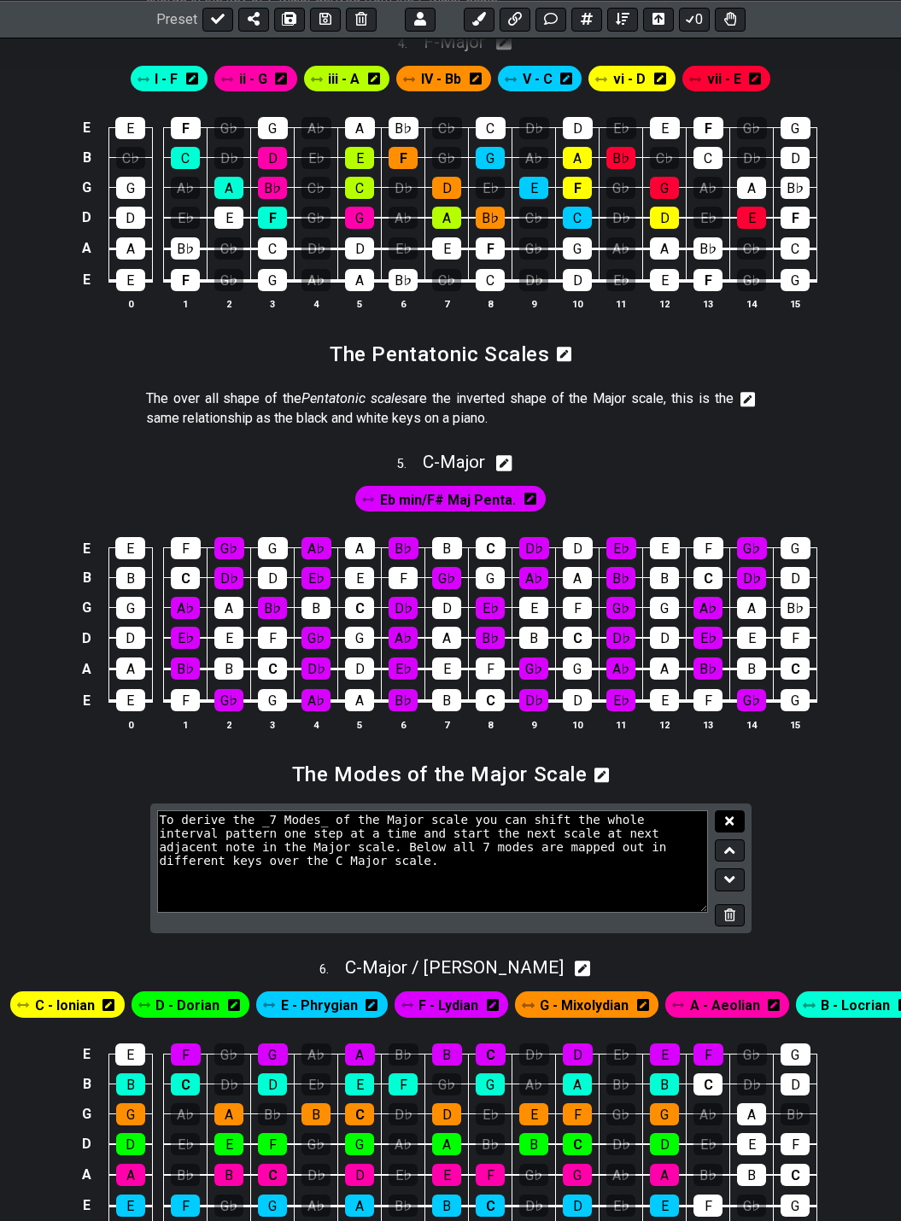
type textarea "To derive the _7 Modes_ of the Major scale you can shift the whole interval pat…"
click at [727, 819] on icon at bounding box center [729, 820] width 9 height 9
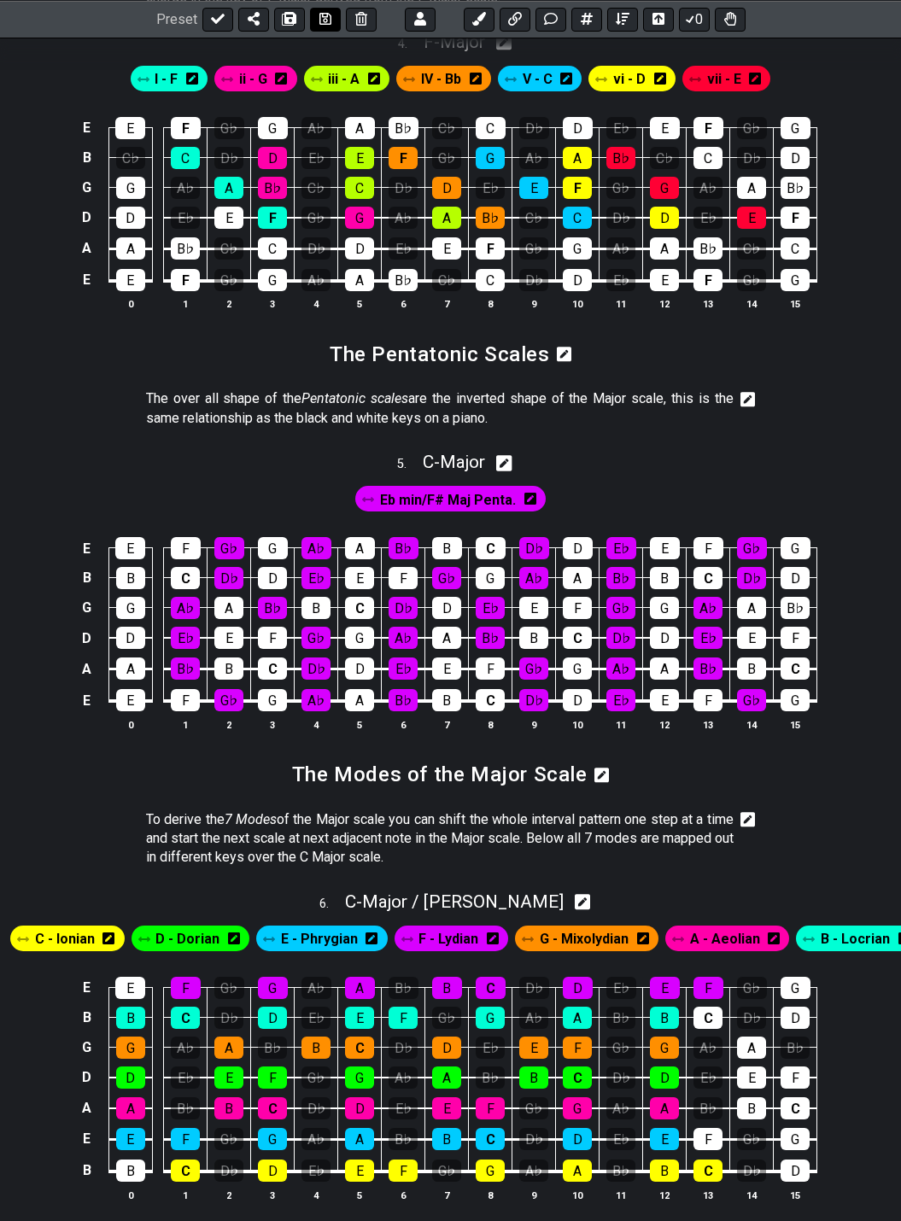
click at [328, 16] on icon at bounding box center [325, 19] width 12 height 12
click at [214, 19] on icon at bounding box center [218, 19] width 14 height 14
select select "/024QP1VDQ"
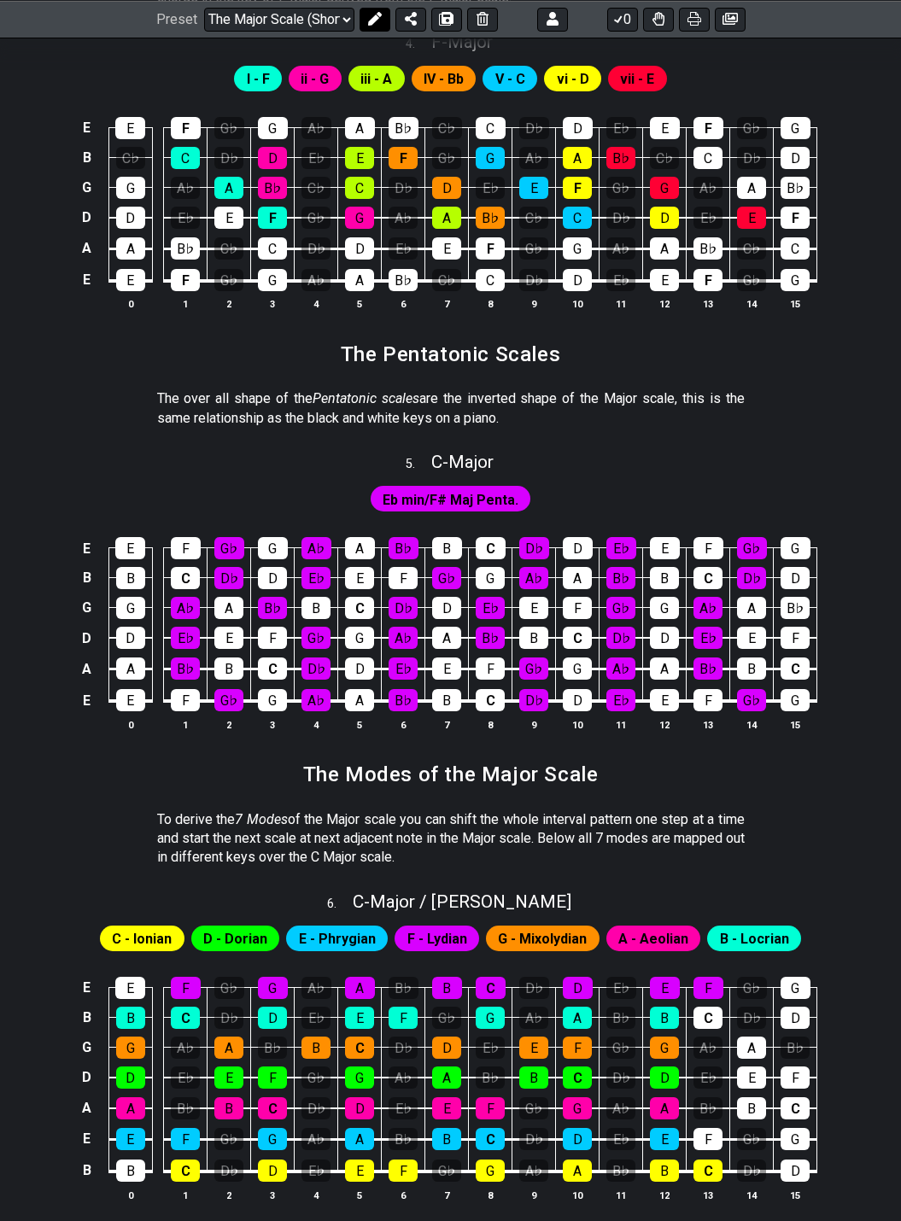
click at [368, 18] on icon at bounding box center [375, 19] width 14 height 14
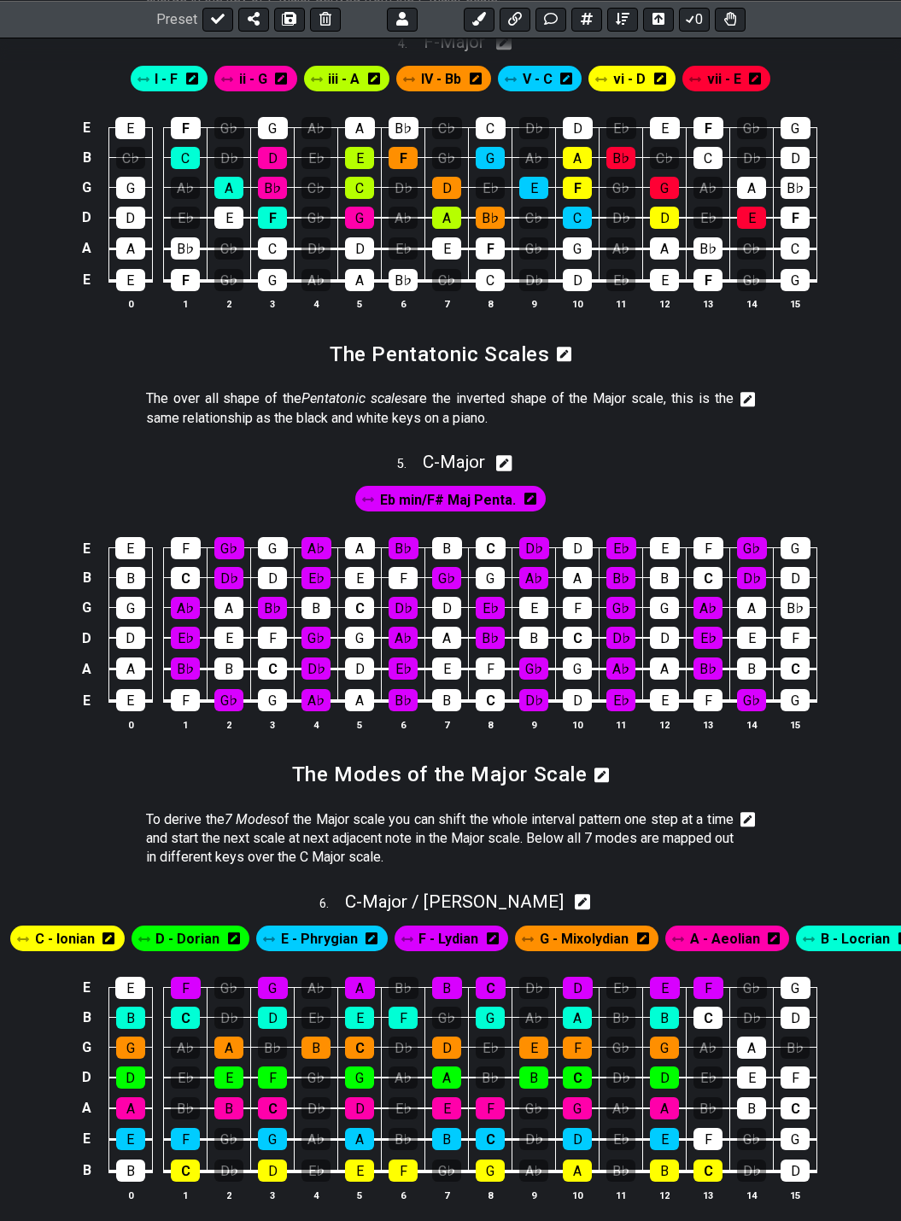
click at [745, 821] on icon at bounding box center [747, 819] width 15 height 17
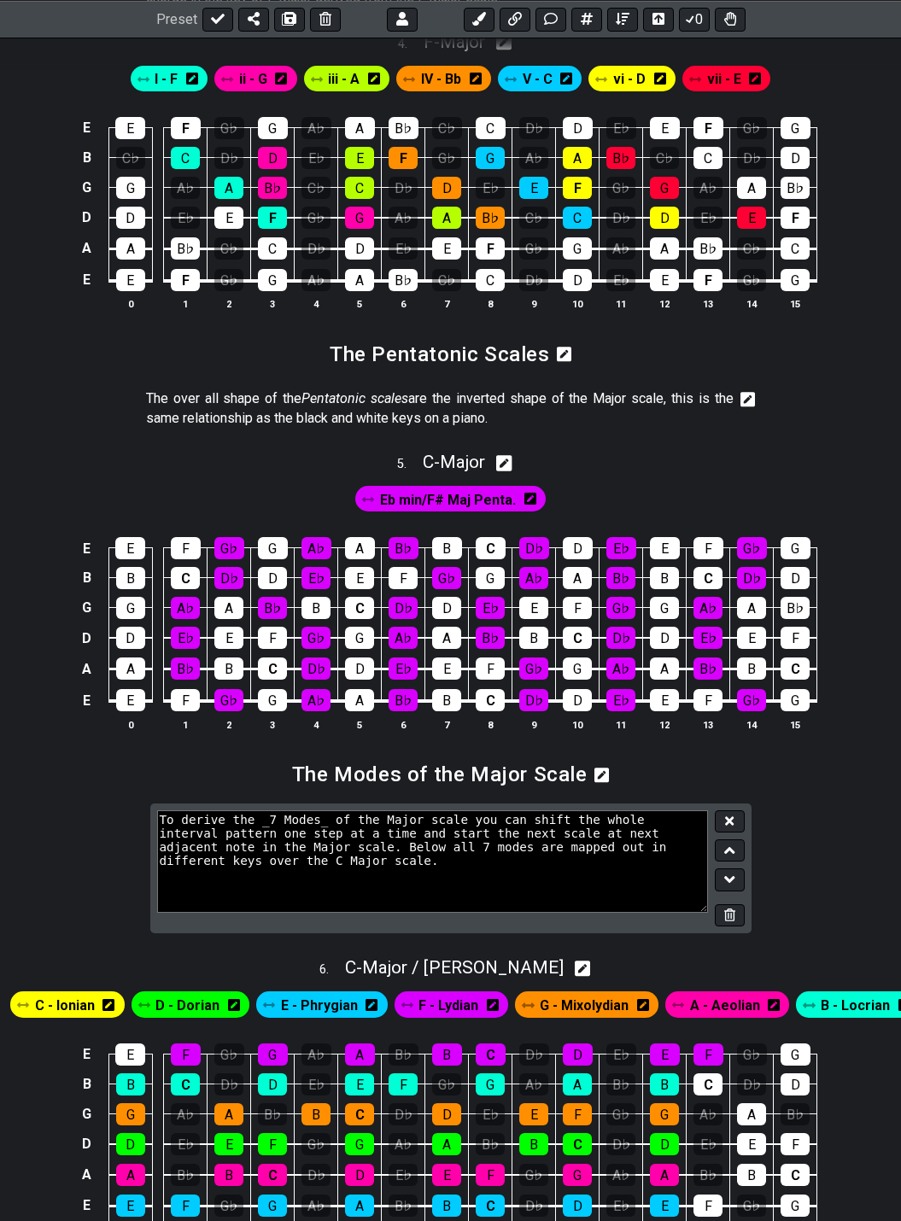
click at [330, 849] on textarea "To derive the _7 Modes_ of the Major scale you can shift the whole interval pat…" at bounding box center [433, 861] width 552 height 102
type textarea "To derive the _7 Modes_ of the Major scale you can shift the whole interval pat…"
click at [732, 823] on icon at bounding box center [729, 820] width 9 height 9
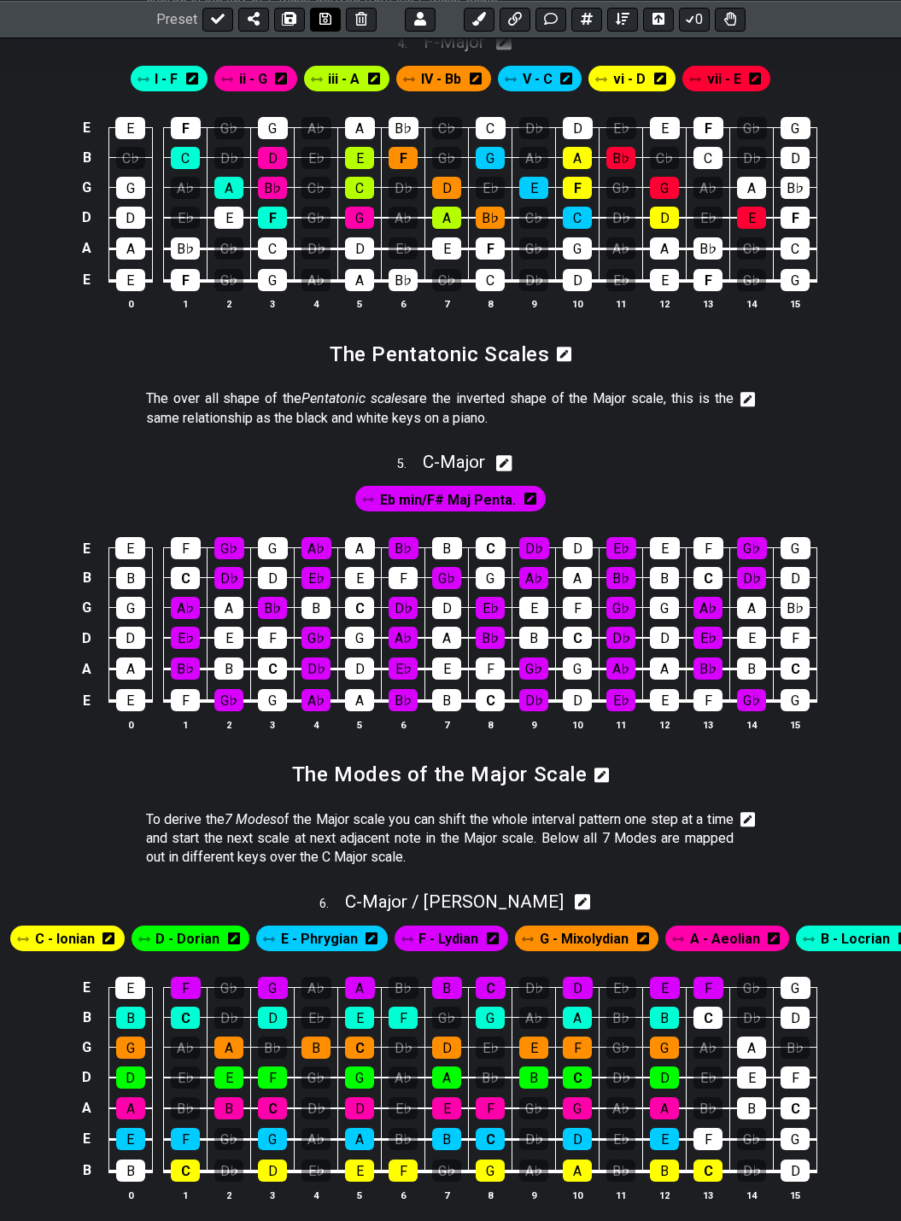
click at [328, 18] on icon at bounding box center [325, 19] width 12 height 12
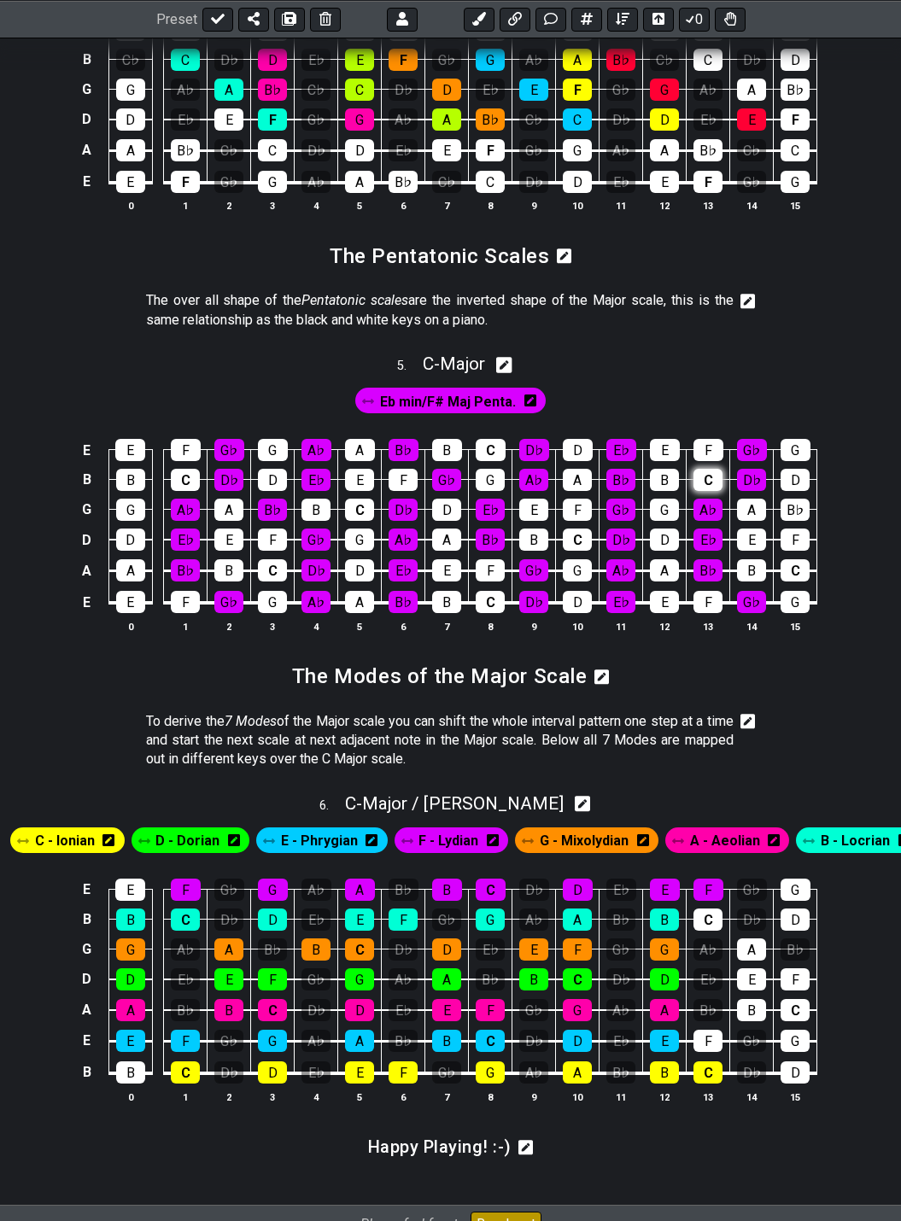
scroll to position [2045, 0]
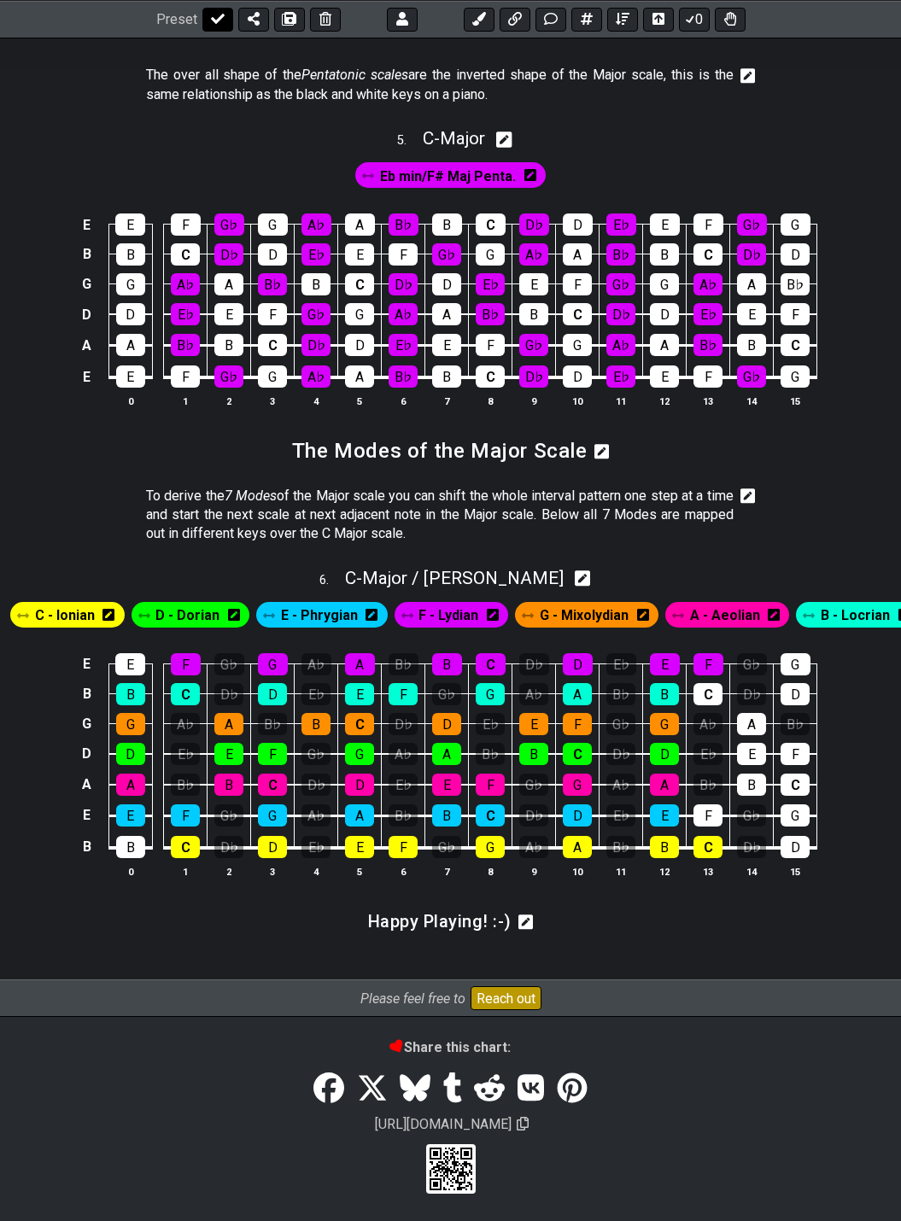
click at [215, 19] on icon at bounding box center [218, 19] width 14 height 10
select select "/024QP1VDQ"
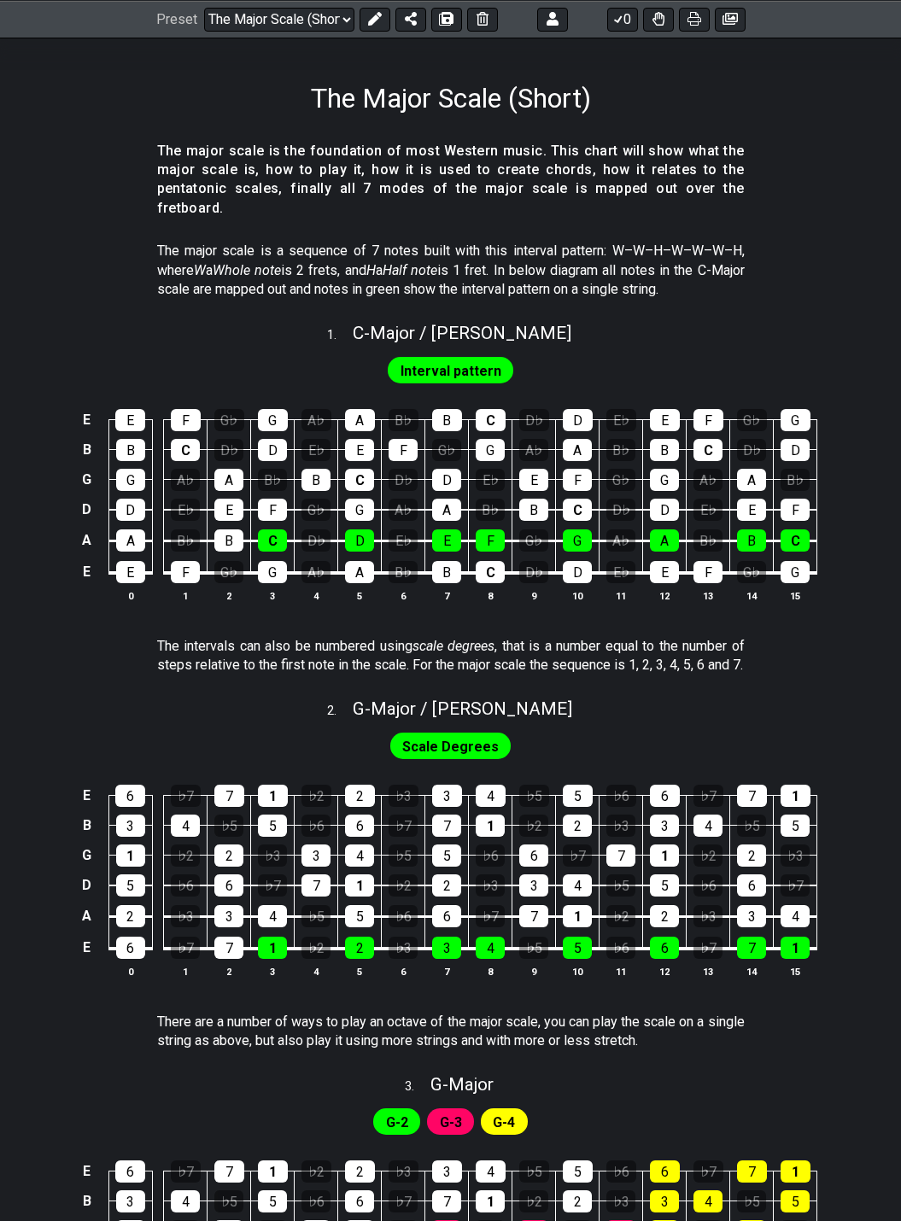
scroll to position [239, 0]
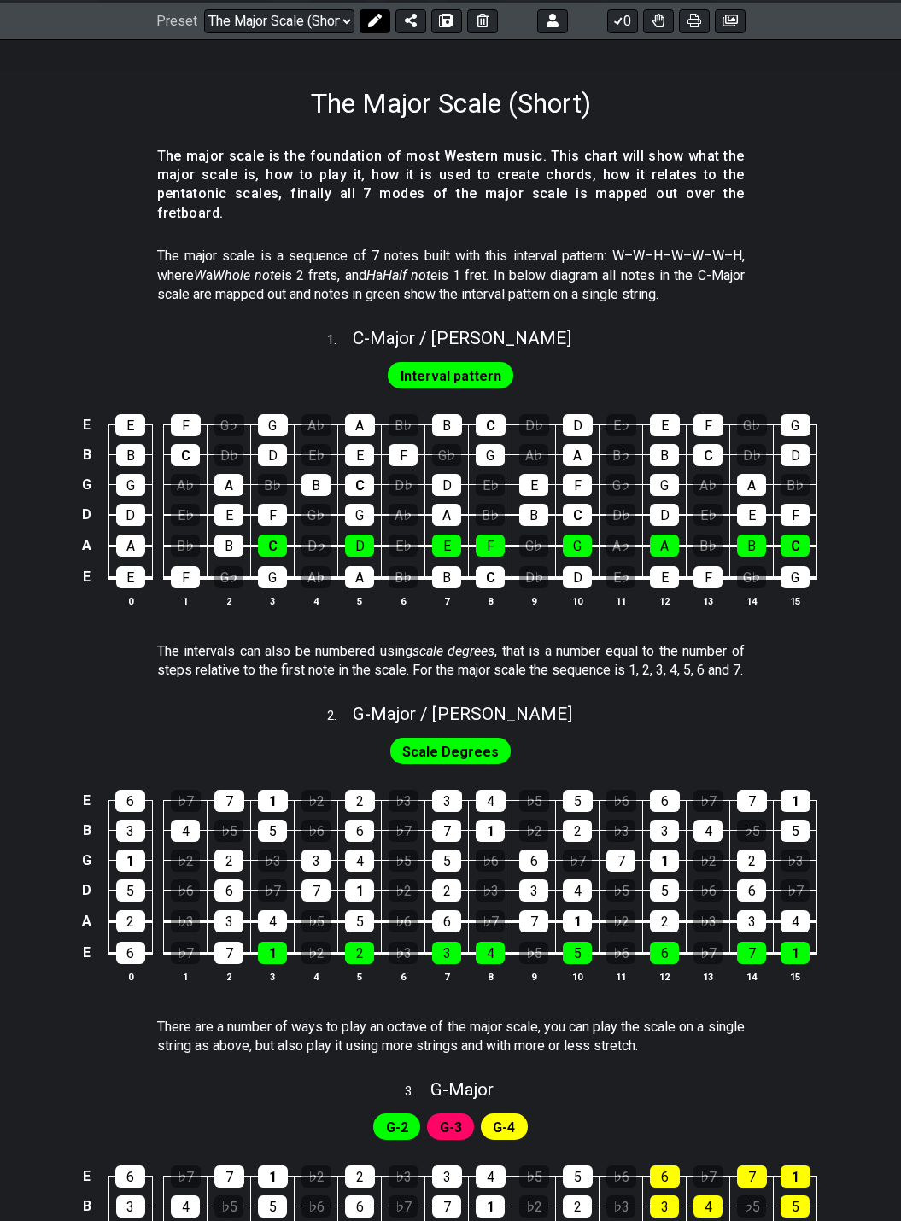
click at [371, 21] on icon at bounding box center [374, 21] width 14 height 14
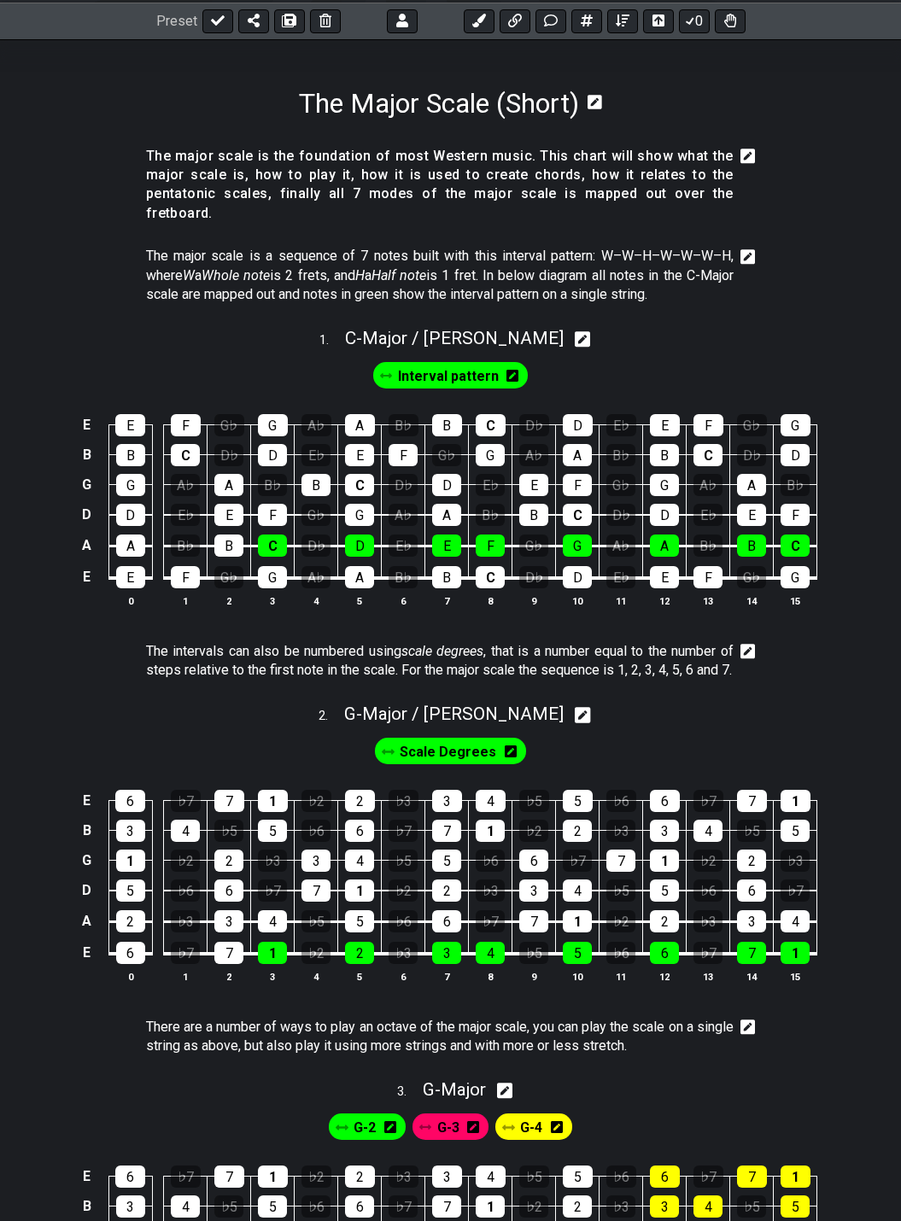
click at [746, 643] on icon at bounding box center [747, 651] width 15 height 17
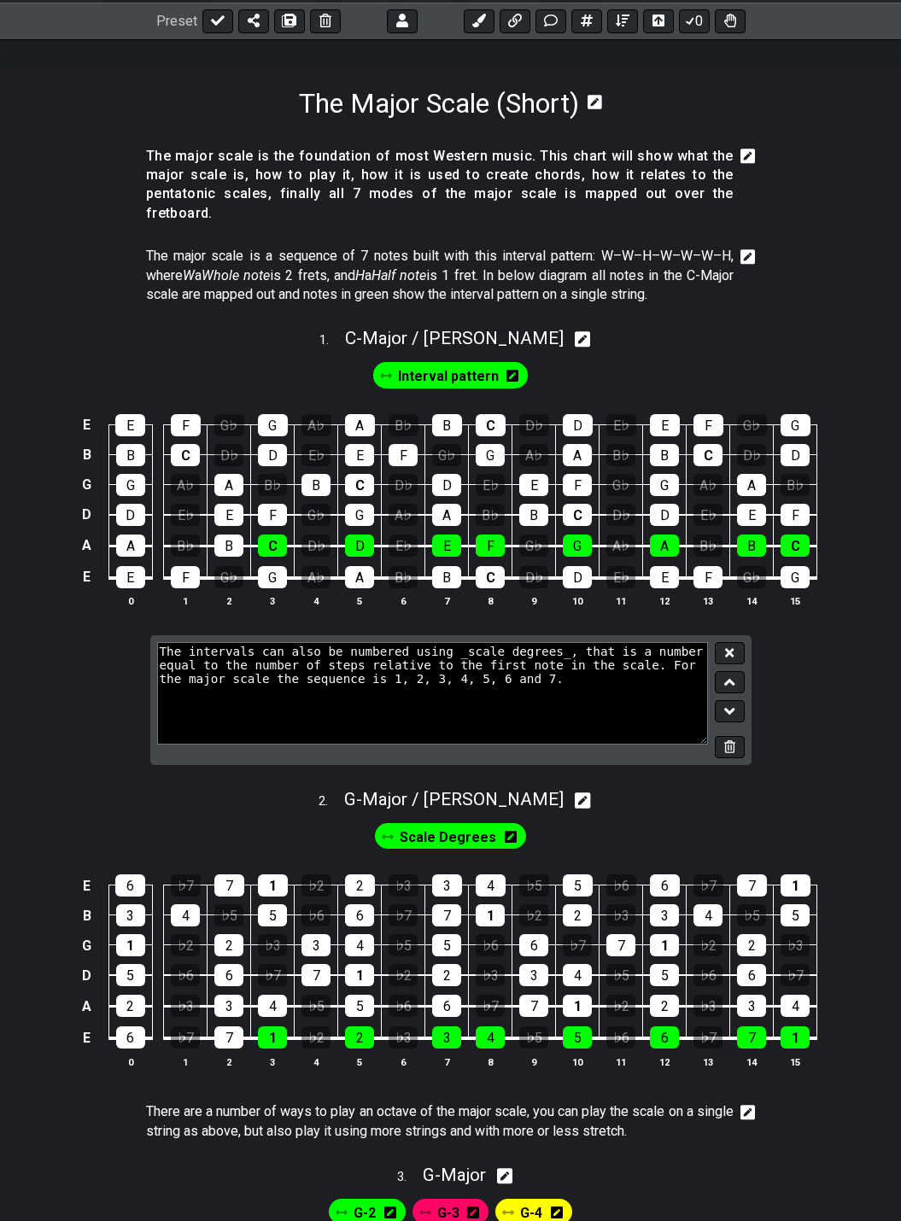
click at [191, 642] on textarea "The intervals can also be numbered using _scale degrees_, that is a number equa…" at bounding box center [433, 693] width 552 height 102
click at [419, 642] on textarea "Intervals can also be numbered using _scale degrees_, that is a number equal to…" at bounding box center [433, 693] width 552 height 102
type textarea "Intervals can also be numbered using _Scale degrees_, that is a number equal to…"
click at [728, 646] on icon at bounding box center [729, 652] width 9 height 13
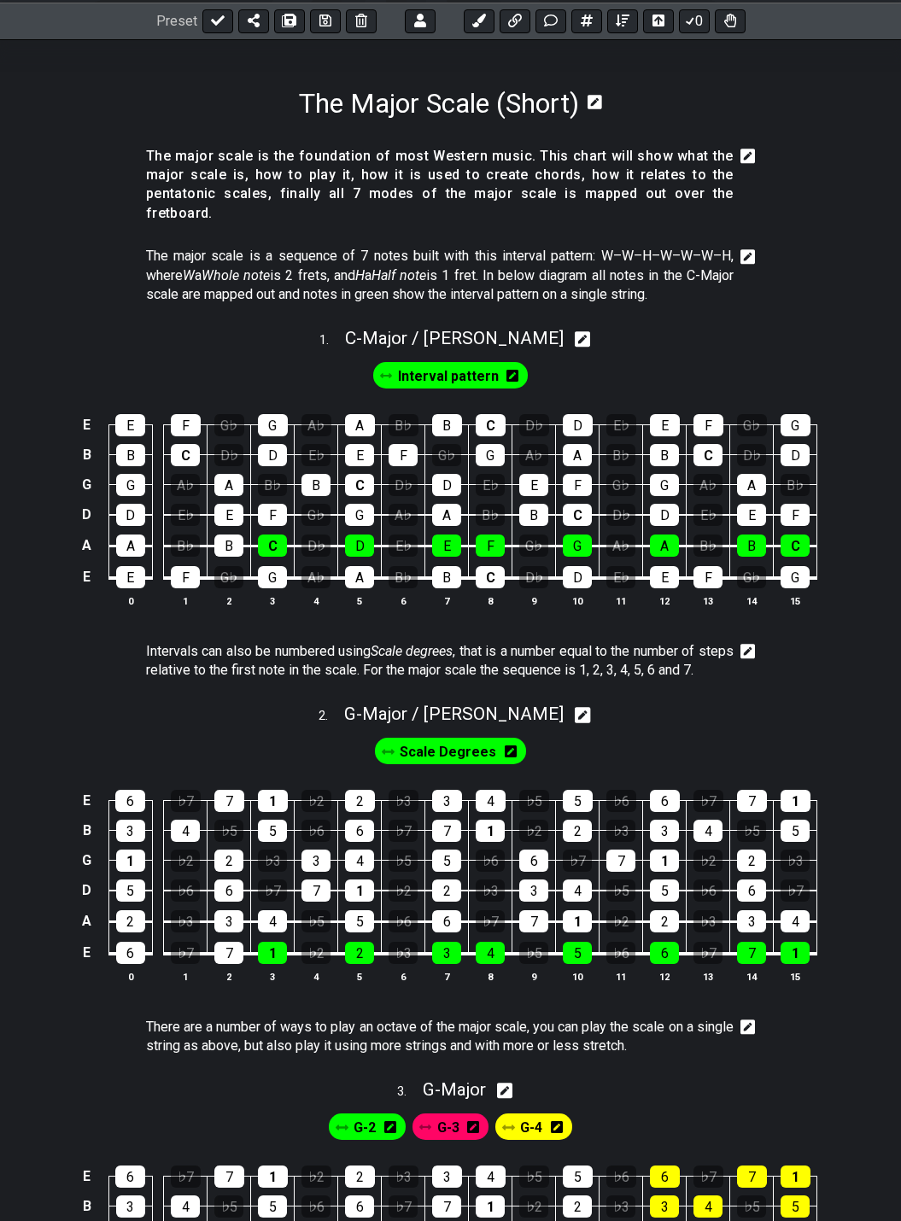
click at [749, 643] on icon at bounding box center [747, 651] width 15 height 17
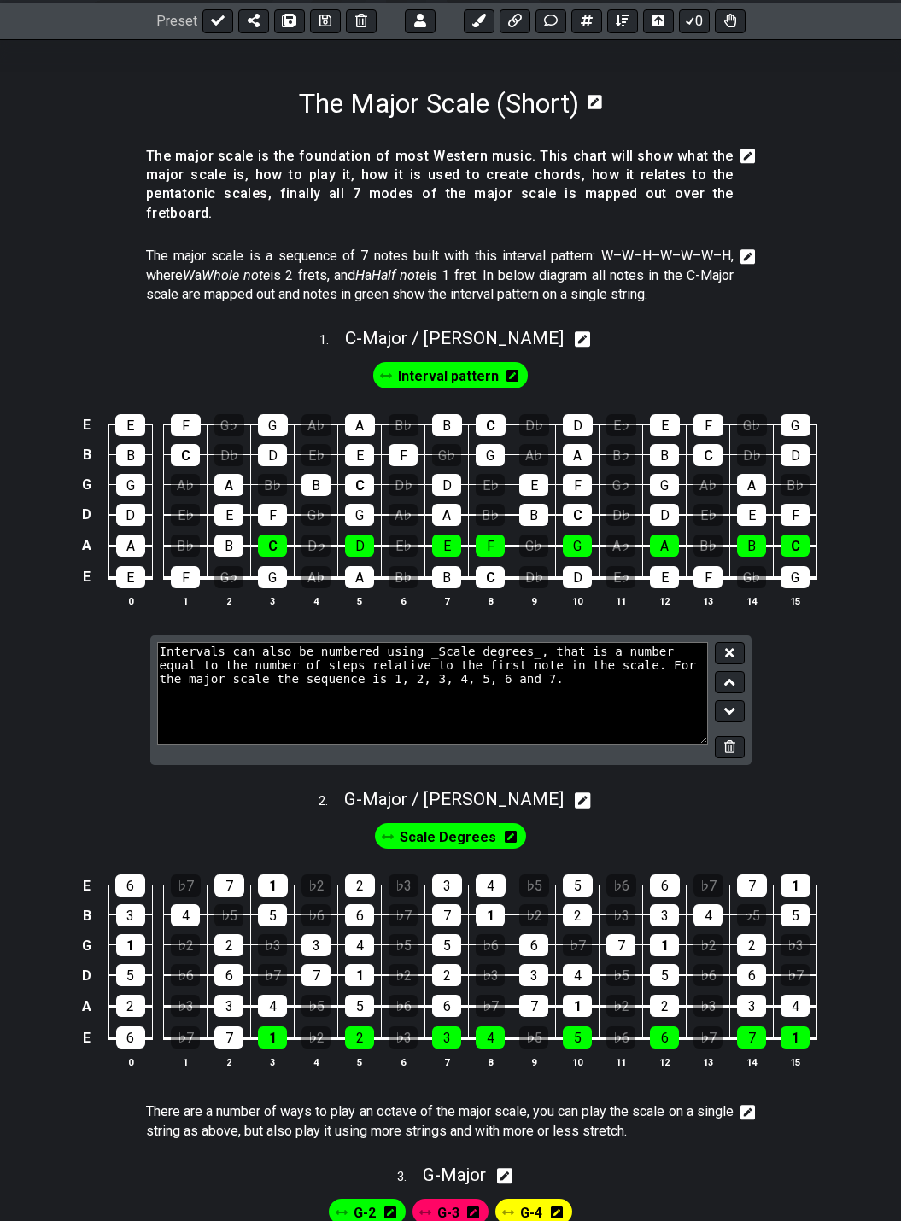
click at [381, 662] on textarea "Intervals can also be numbered using _Scale degrees_, that is a number equal to…" at bounding box center [433, 693] width 552 height 102
click at [730, 648] on icon at bounding box center [729, 652] width 9 height 9
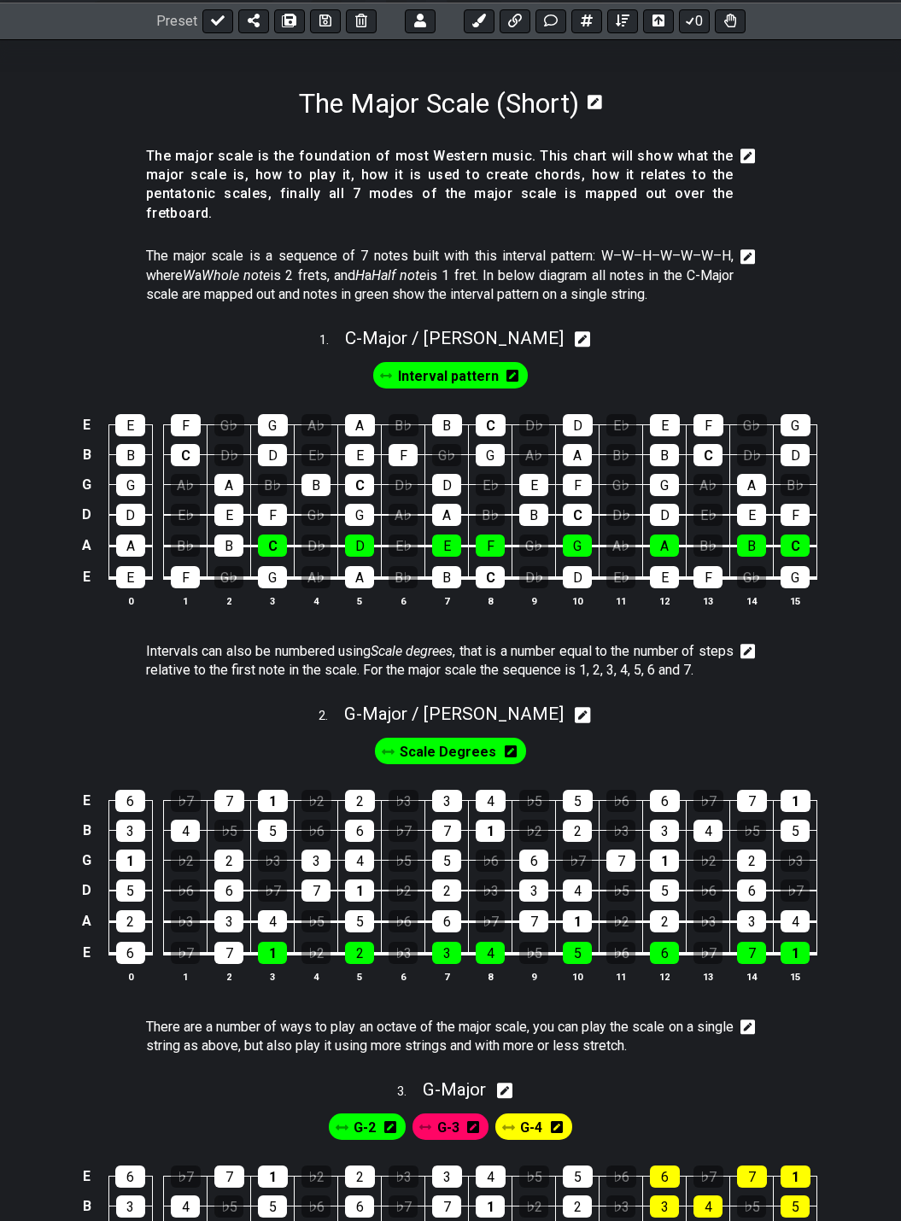
click at [748, 643] on icon at bounding box center [747, 651] width 15 height 17
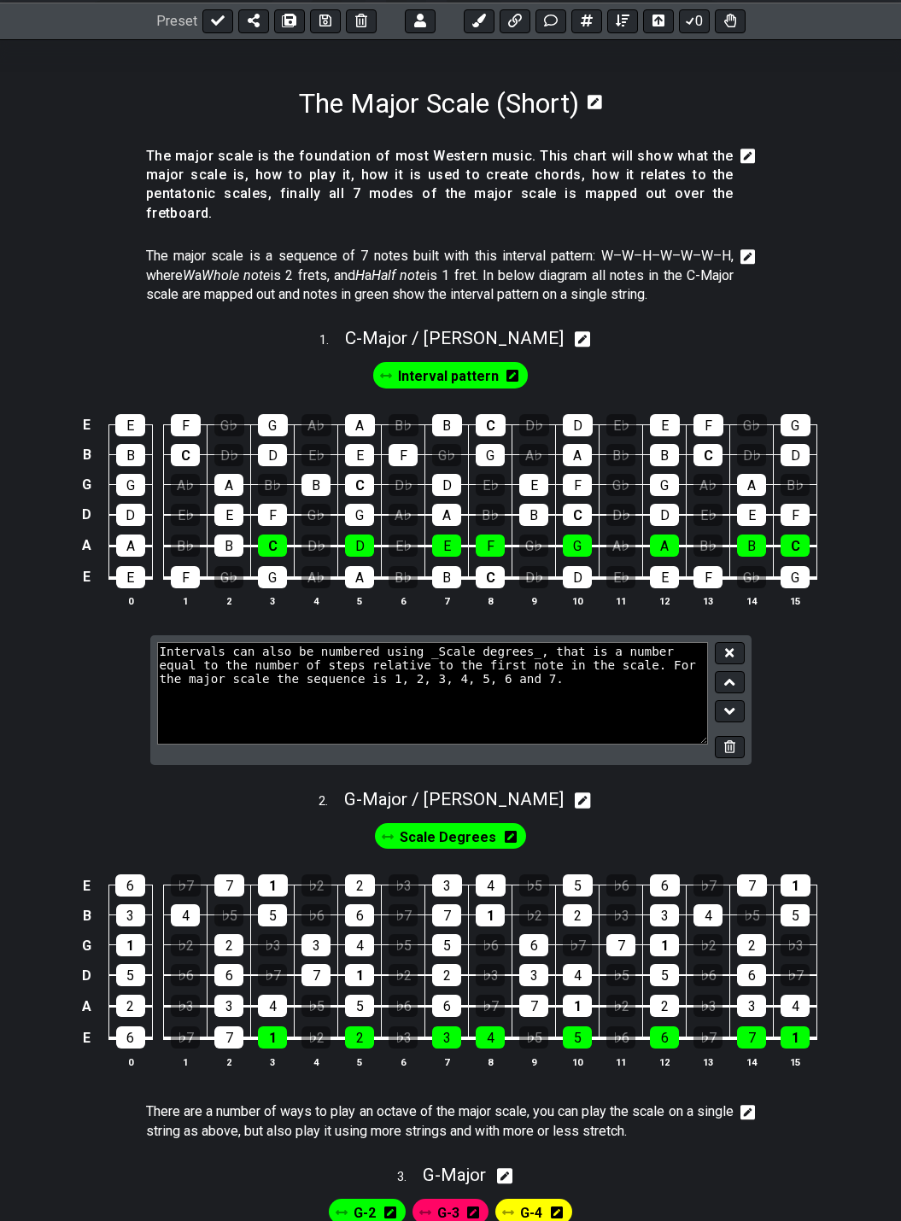
click at [378, 665] on textarea "Intervals can also be numbered using _Scale degrees_, that is a number equal to…" at bounding box center [433, 693] width 552 height 102
type textarea "Intervals can also be numbered using _Scale degrees_, that is a number equal to…"
click at [729, 648] on icon at bounding box center [729, 652] width 9 height 9
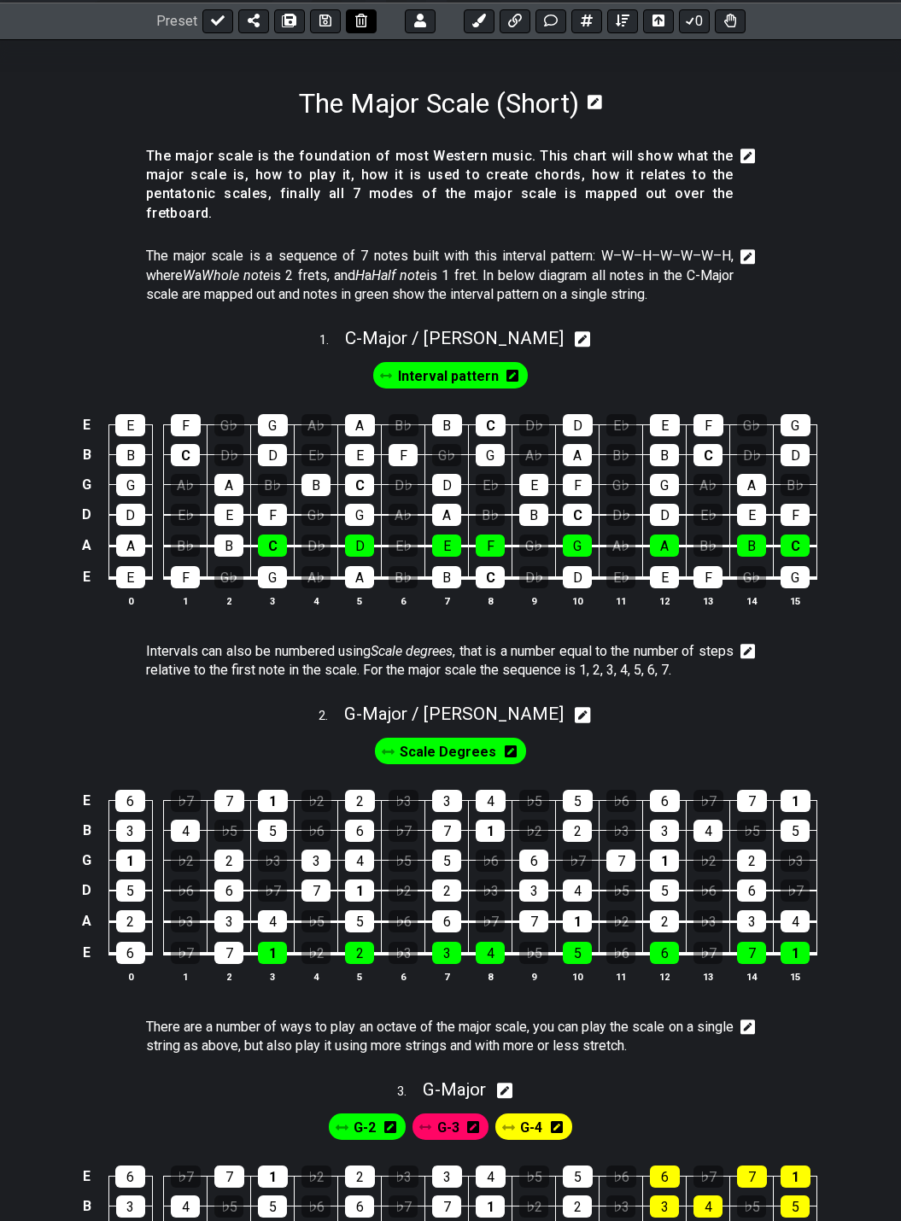
click at [322, 21] on icon at bounding box center [325, 21] width 12 height 12
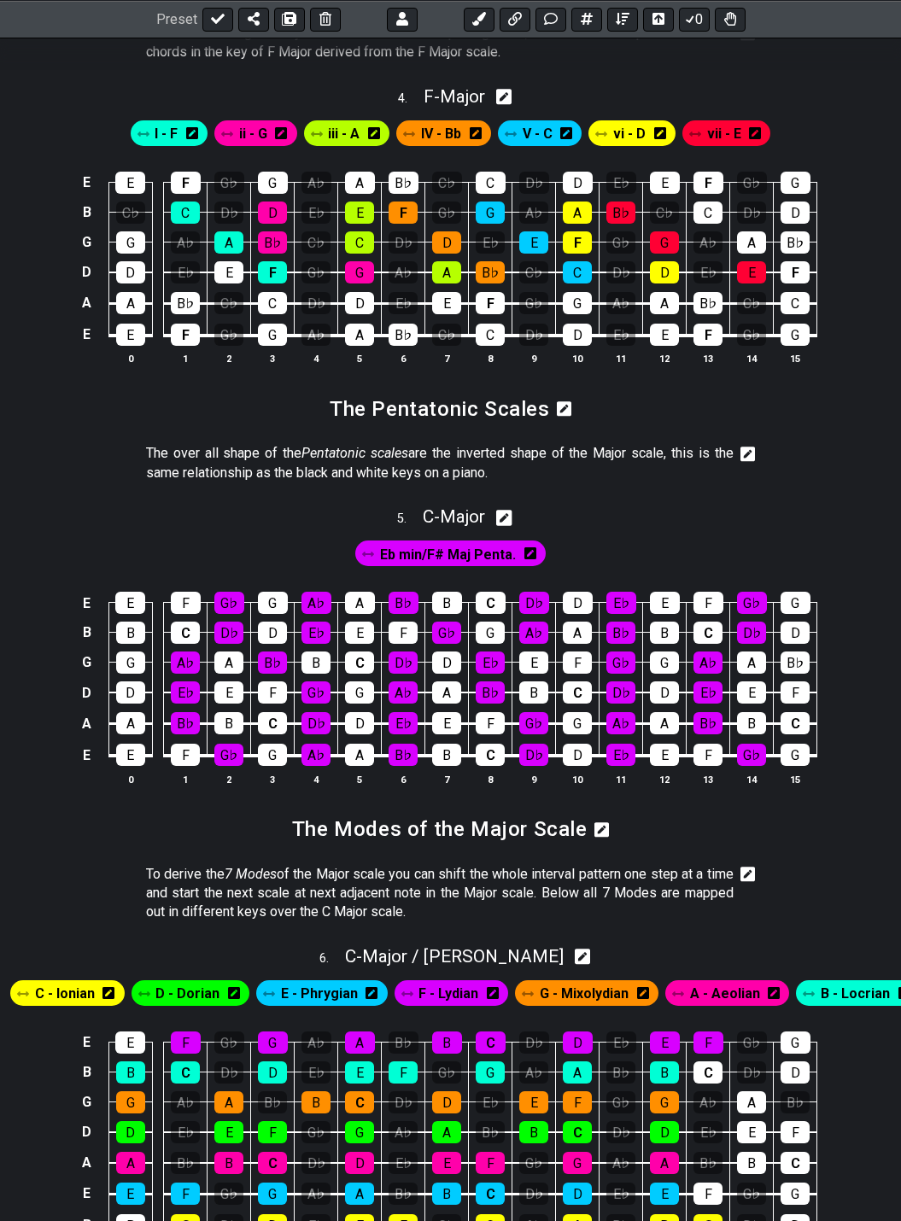
scroll to position [2025, 0]
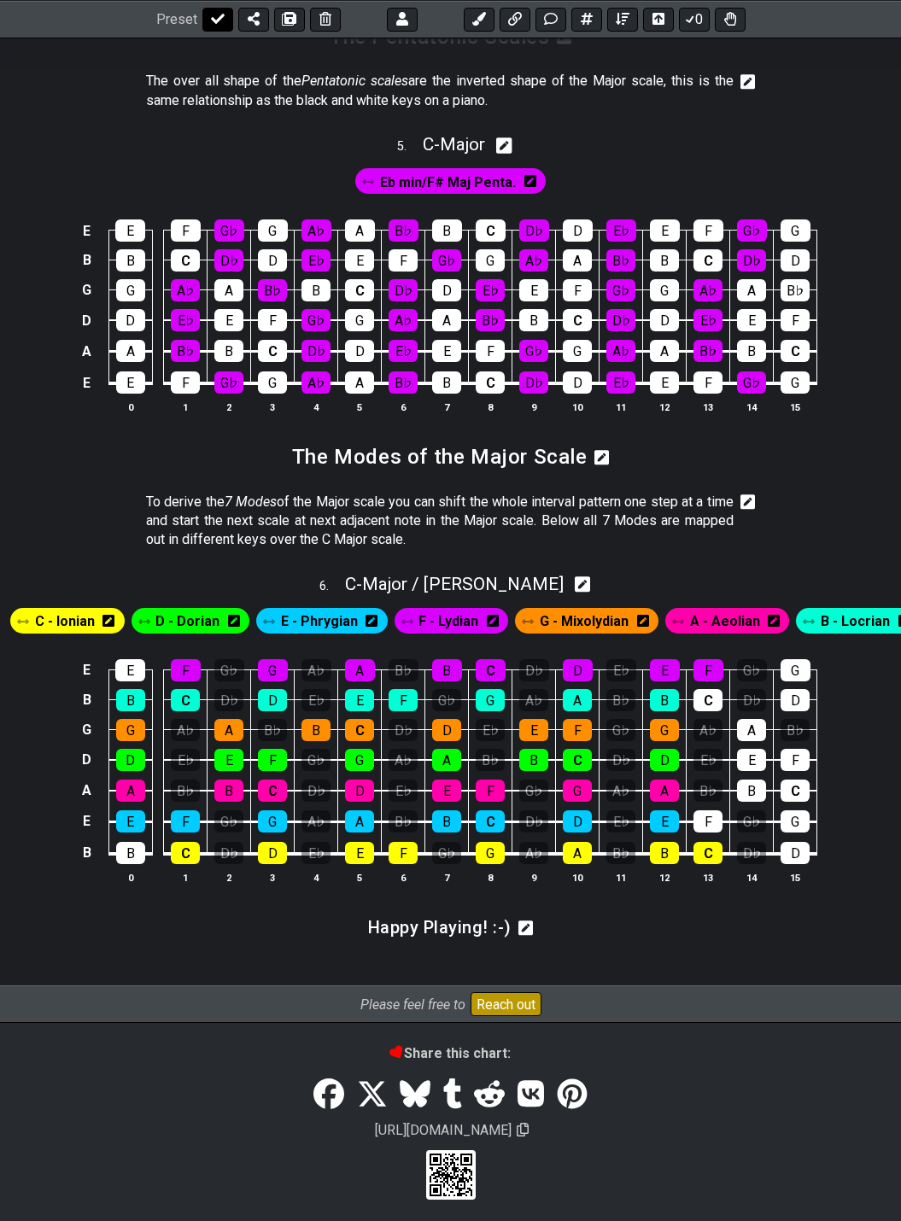
click at [212, 25] on icon at bounding box center [218, 19] width 14 height 14
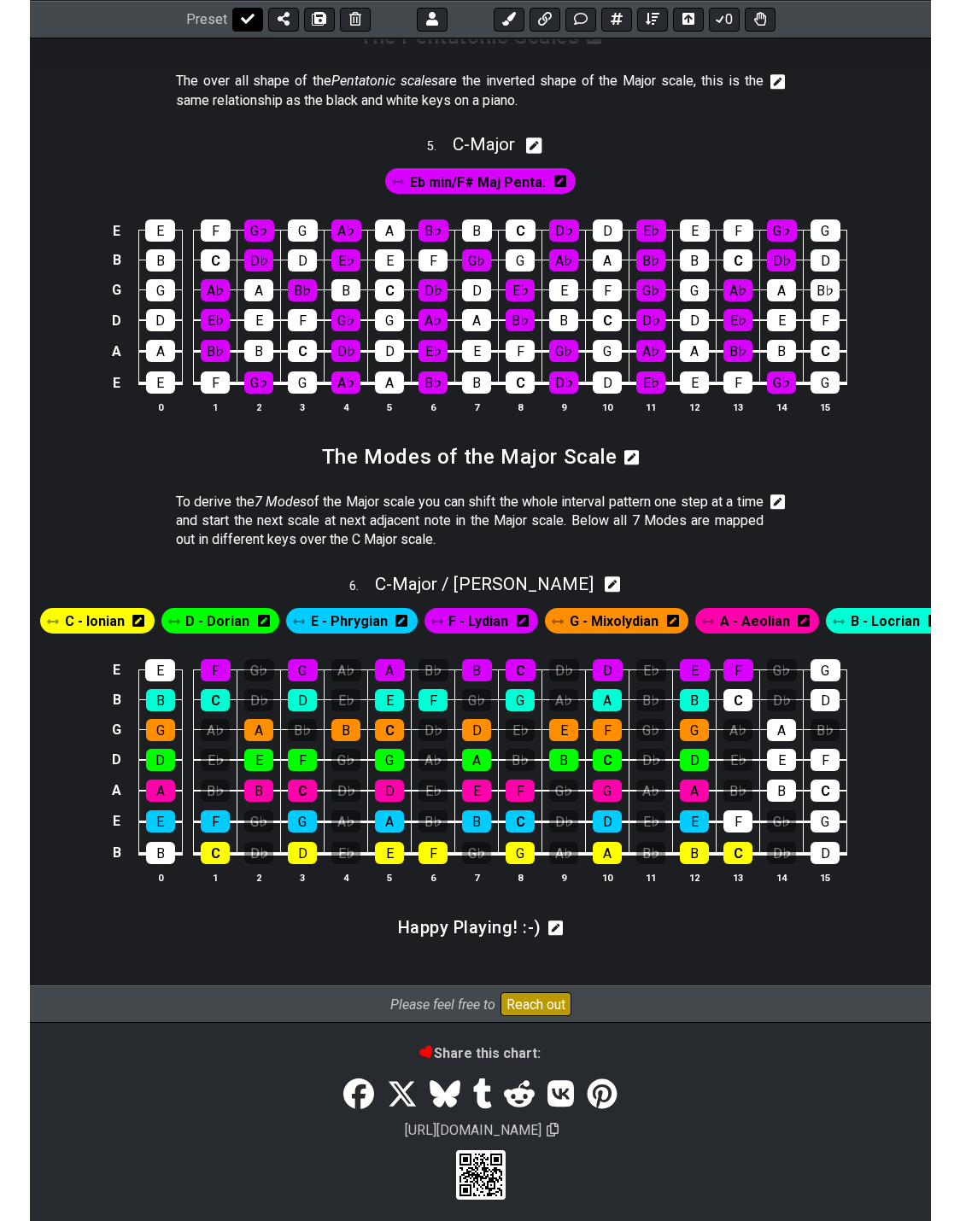
scroll to position [2012, 0]
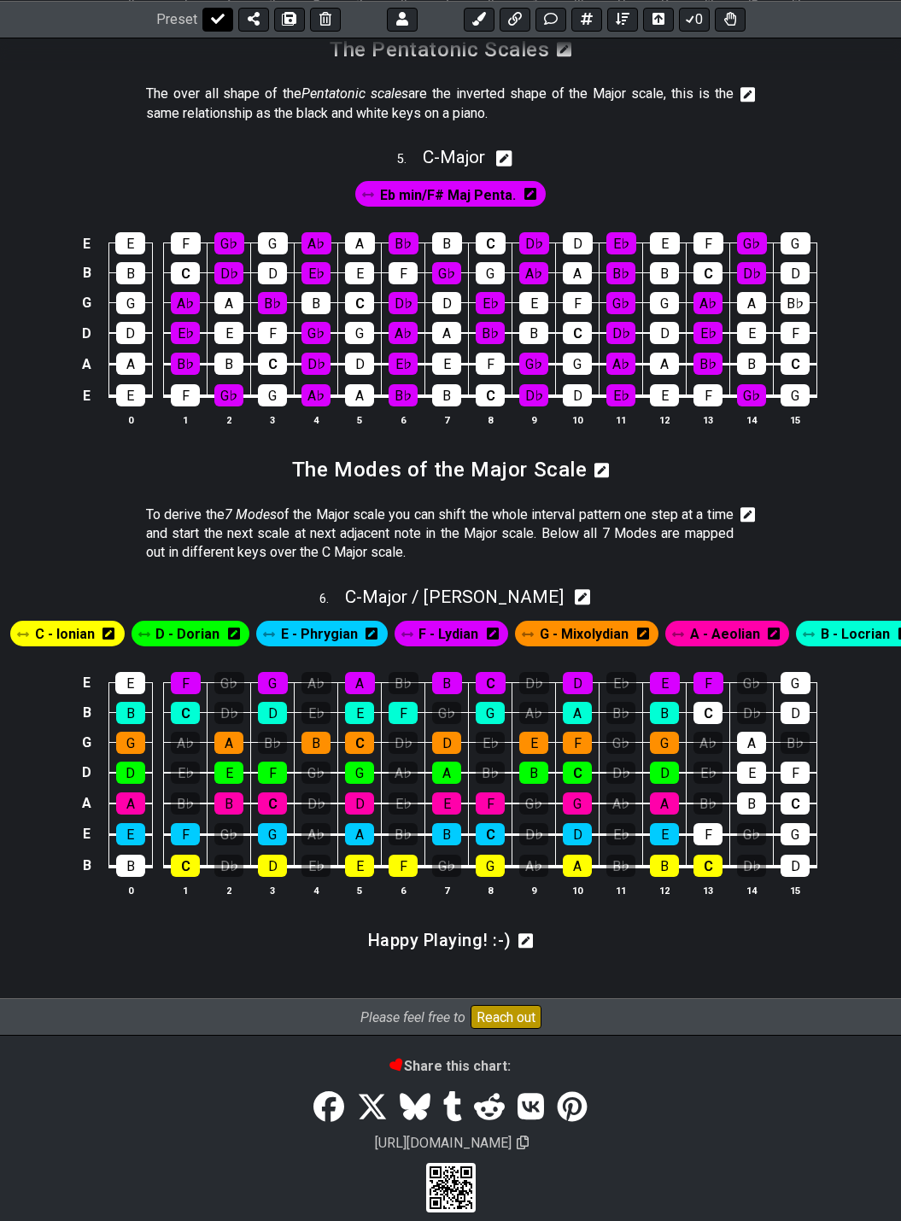
select select "/024QP1VDQ"
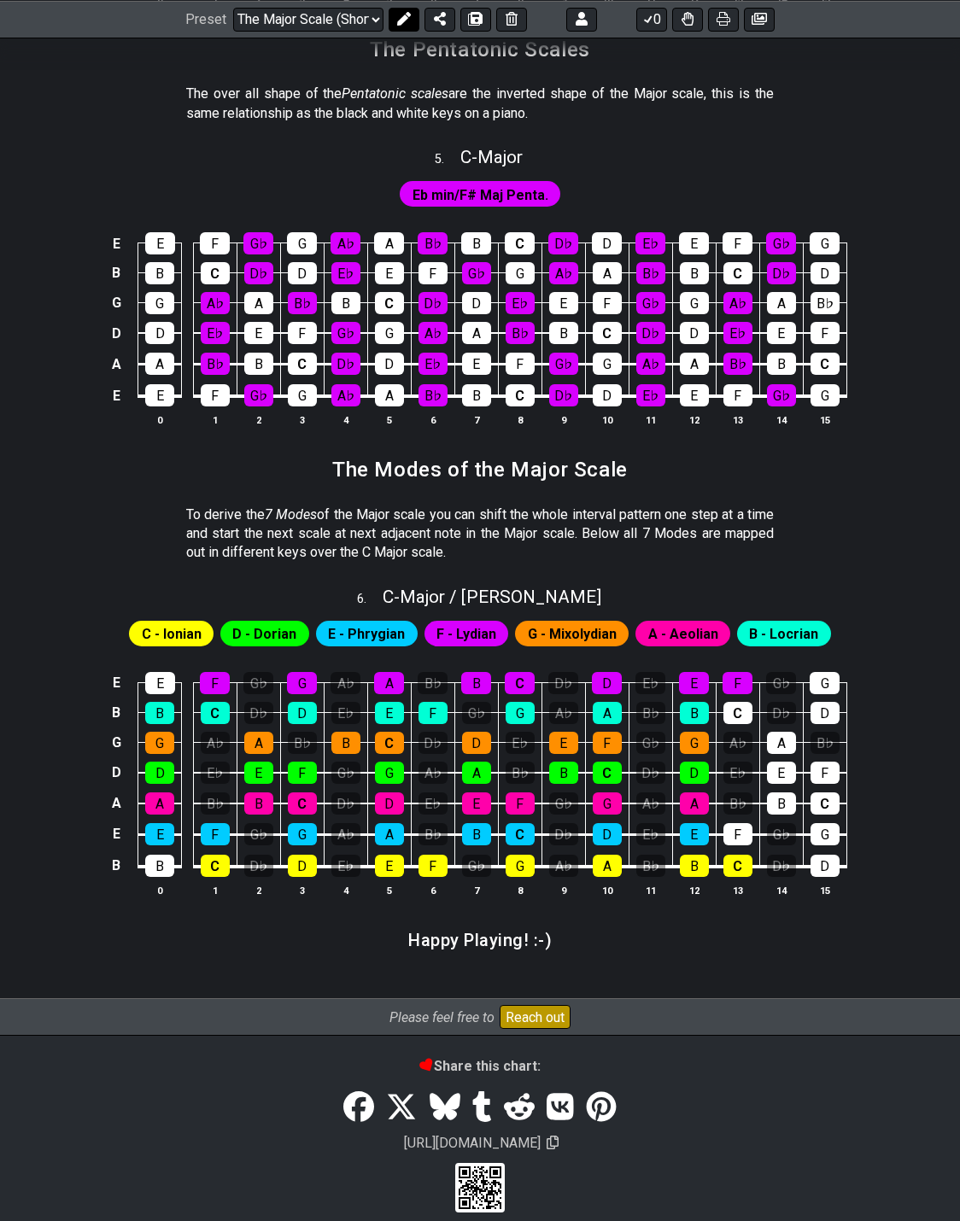
click at [397, 21] on icon at bounding box center [404, 19] width 14 height 14
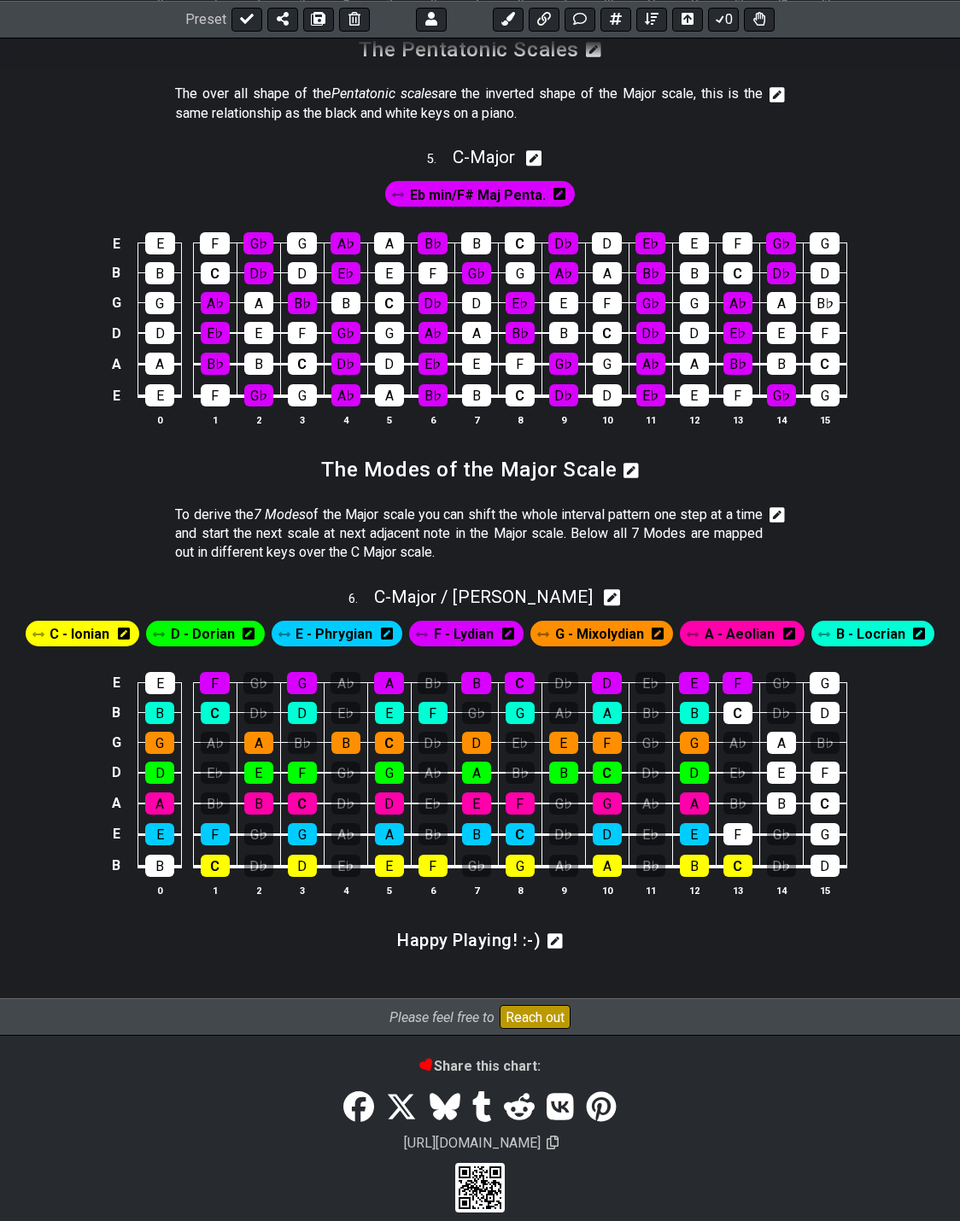
click at [772, 507] on icon at bounding box center [776, 514] width 15 height 15
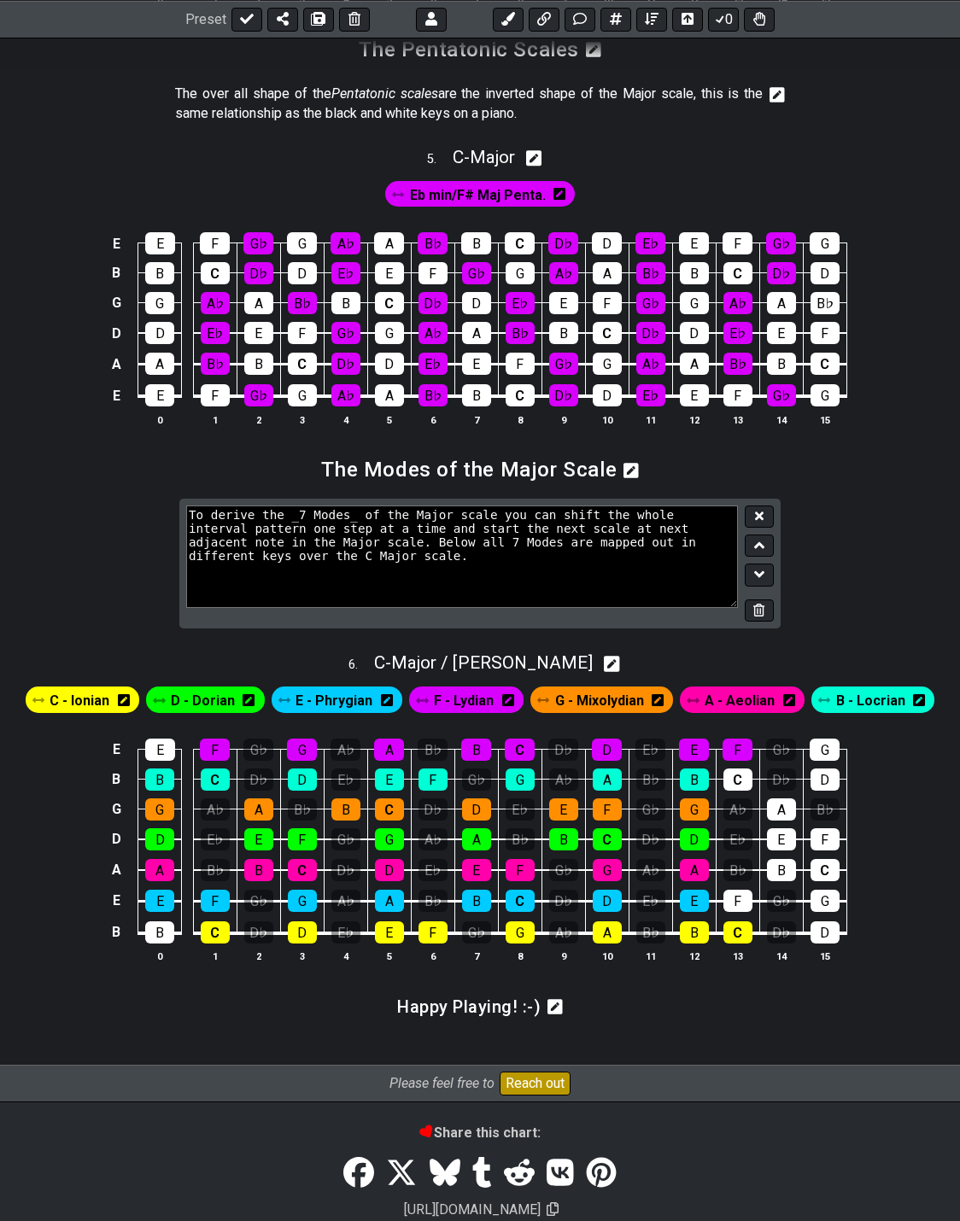
click at [274, 528] on textarea "To derive the _7 Modes_ of the Major scale you can shift the whole interval pat…" at bounding box center [462, 556] width 552 height 102
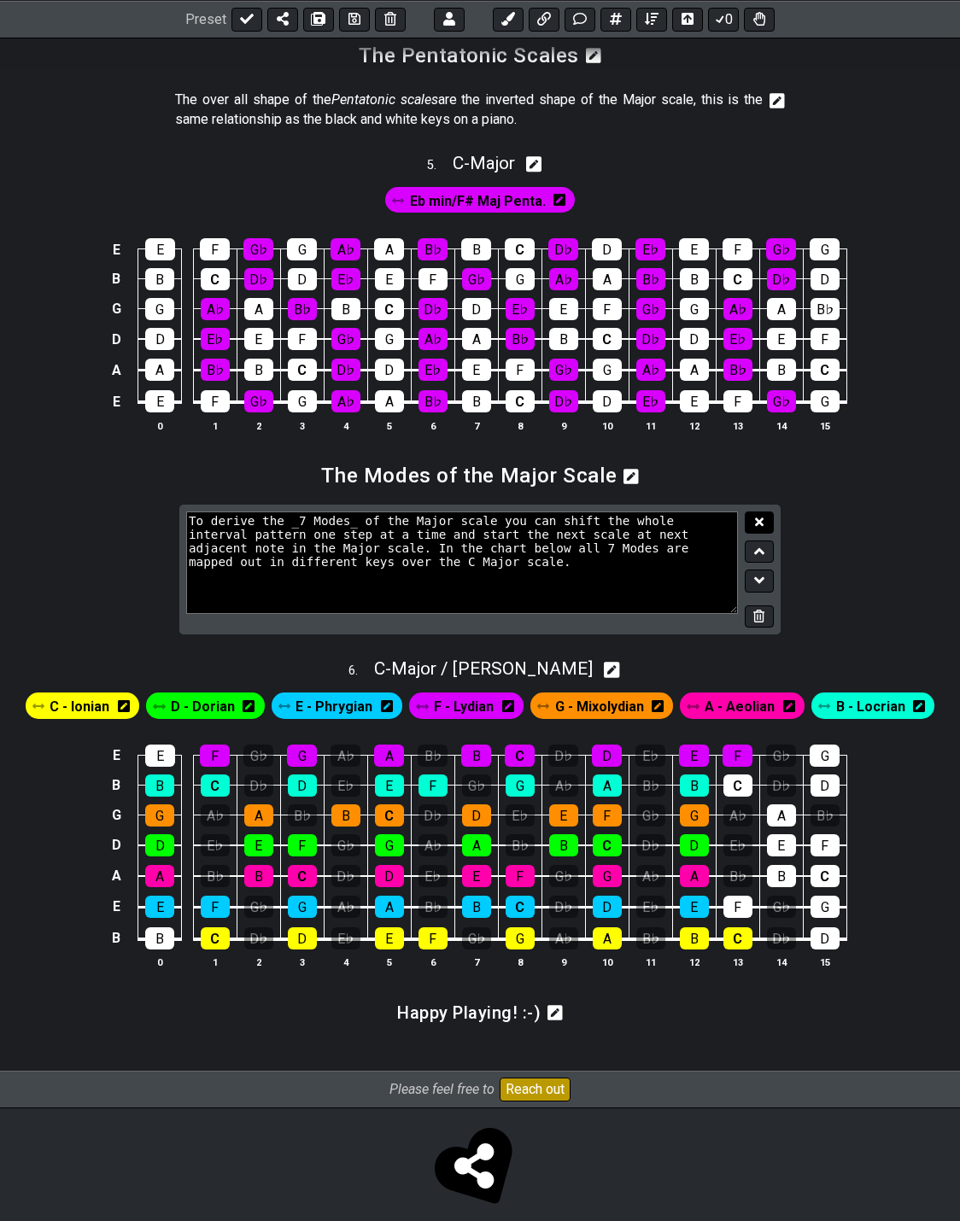
type textarea "To derive the _7 Modes_ of the Major scale you can shift the whole interval pat…"
click at [762, 516] on icon at bounding box center [759, 522] width 9 height 13
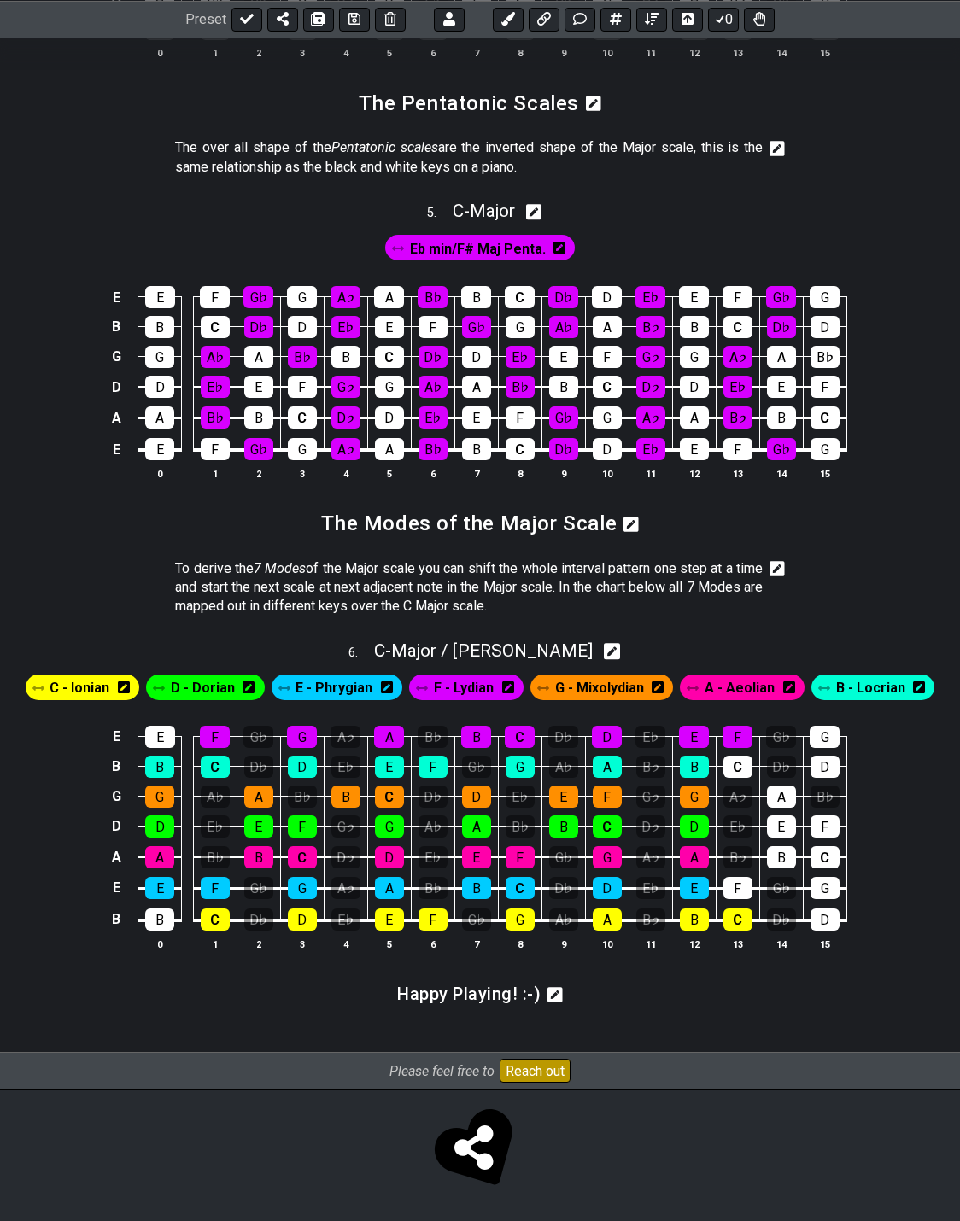
scroll to position [1940, 0]
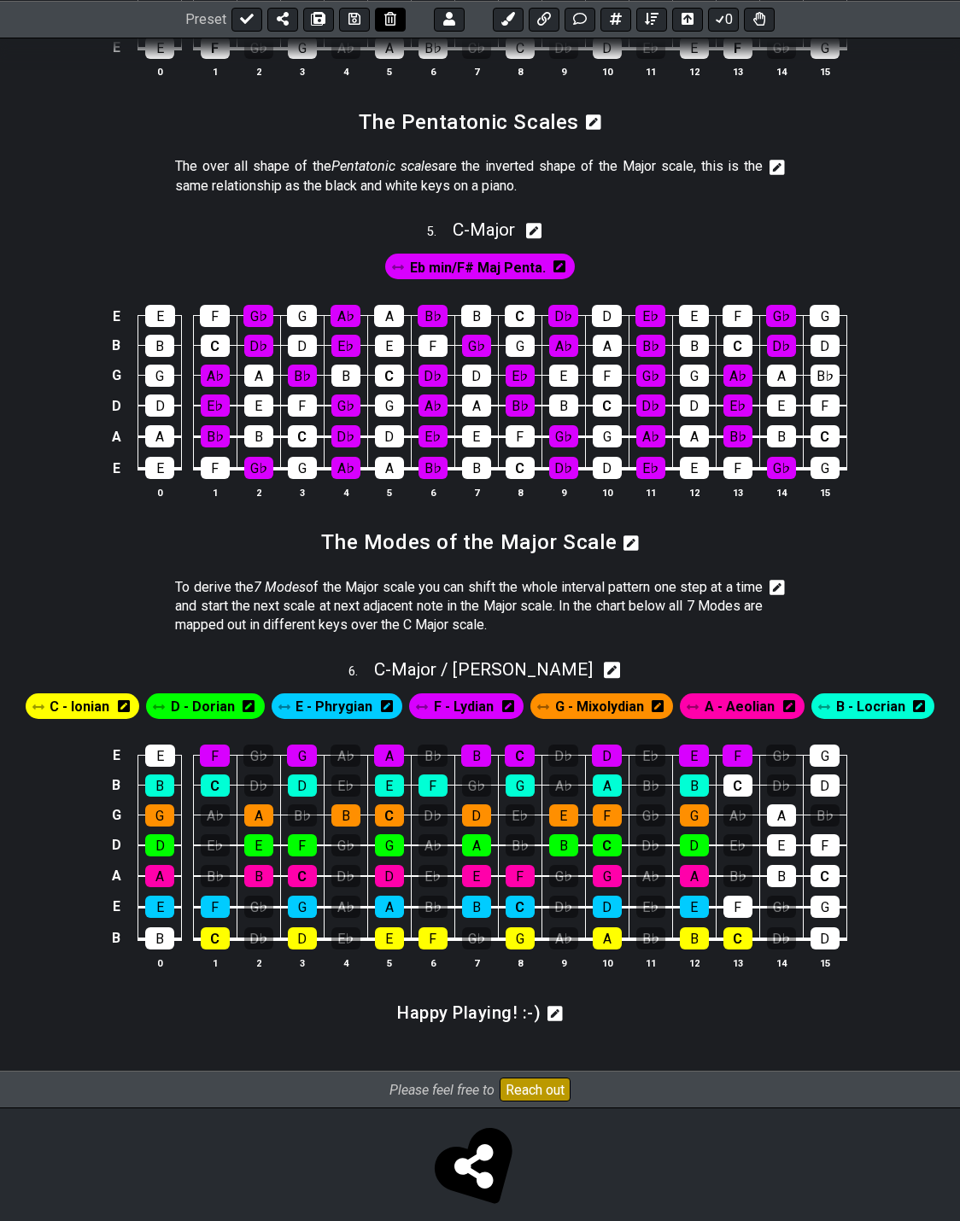
click at [354, 22] on icon at bounding box center [354, 19] width 12 height 14
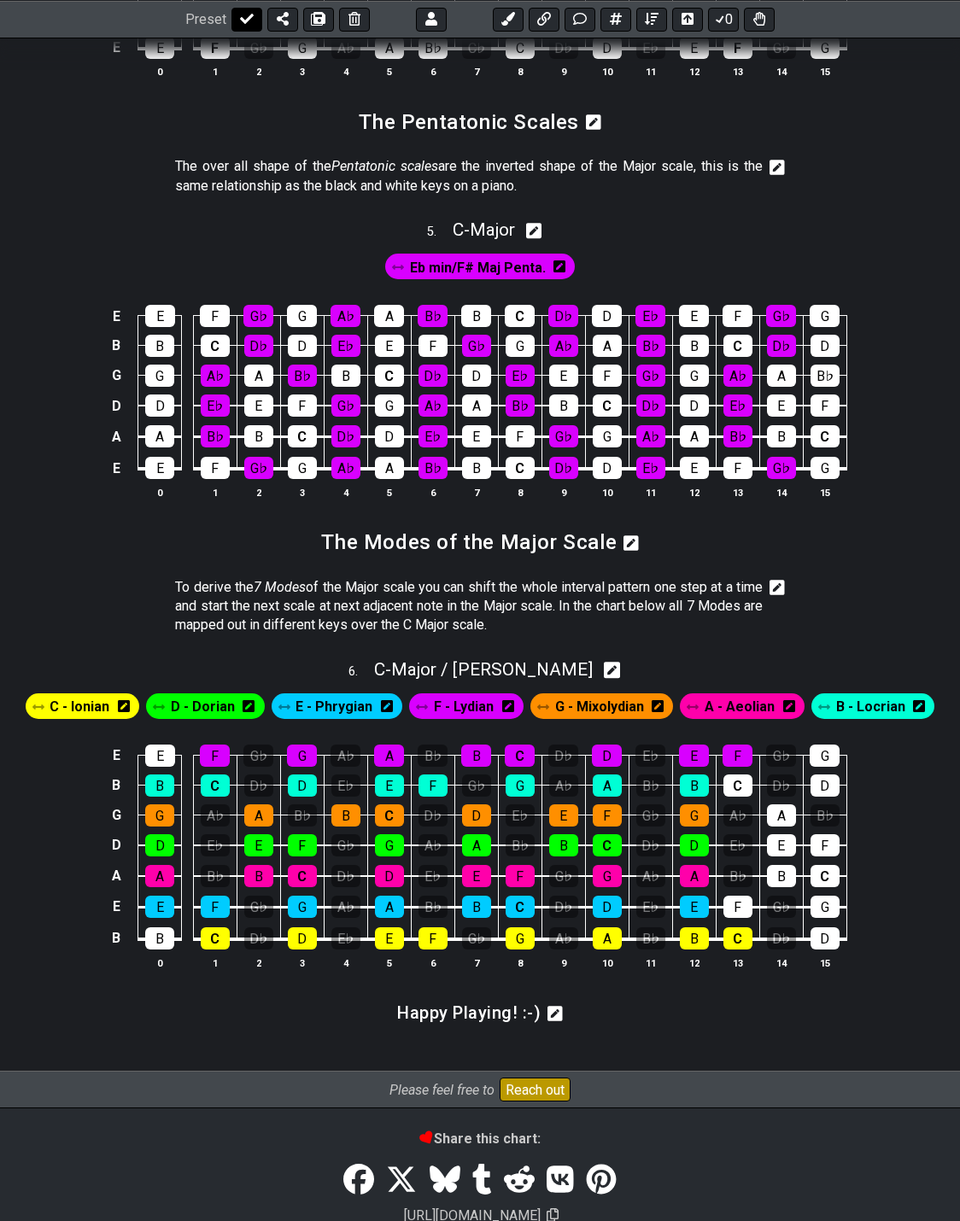
click at [240, 20] on icon at bounding box center [247, 19] width 14 height 14
select select "/024QP1VDQ"
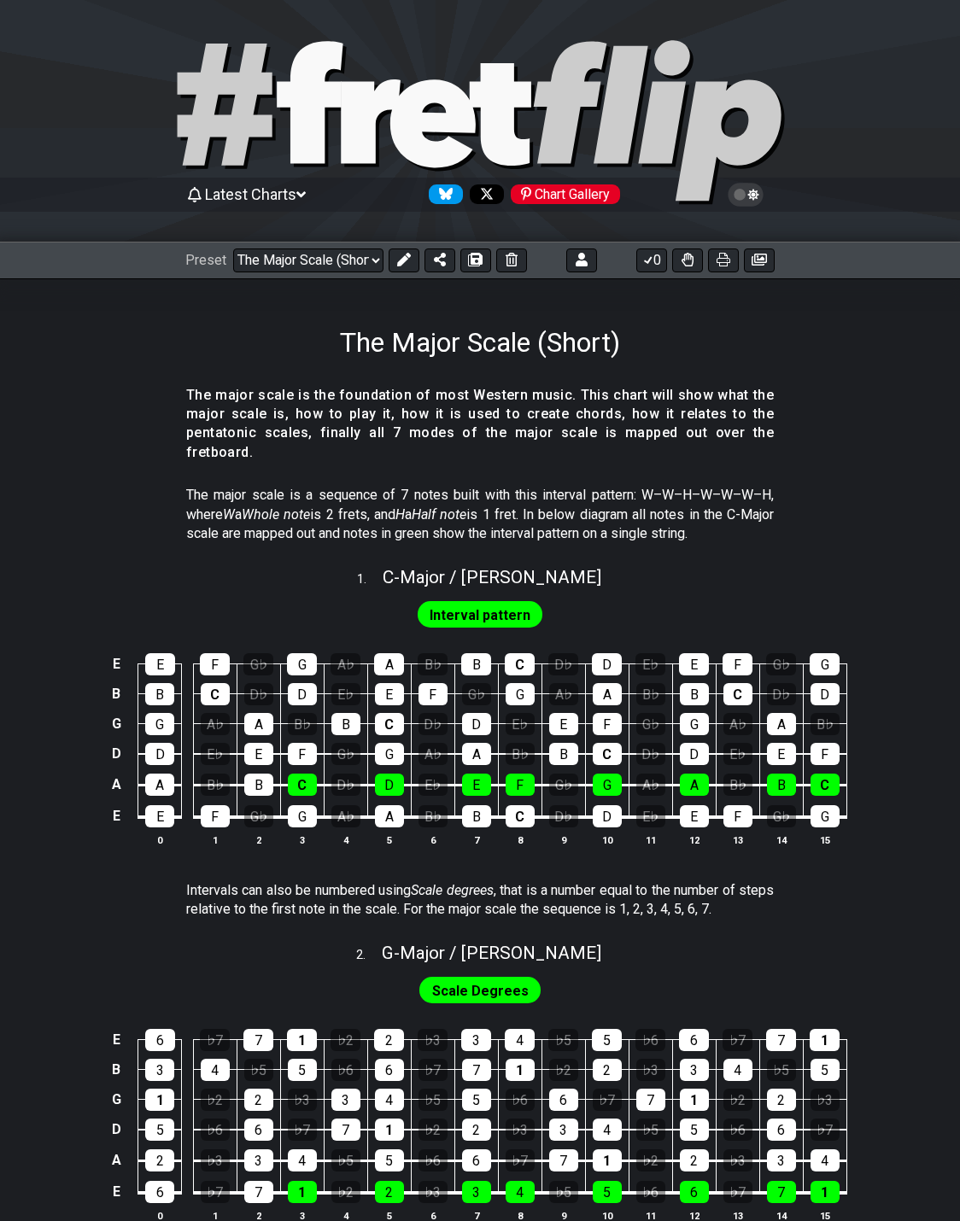
click at [746, 199] on icon at bounding box center [745, 194] width 15 height 15
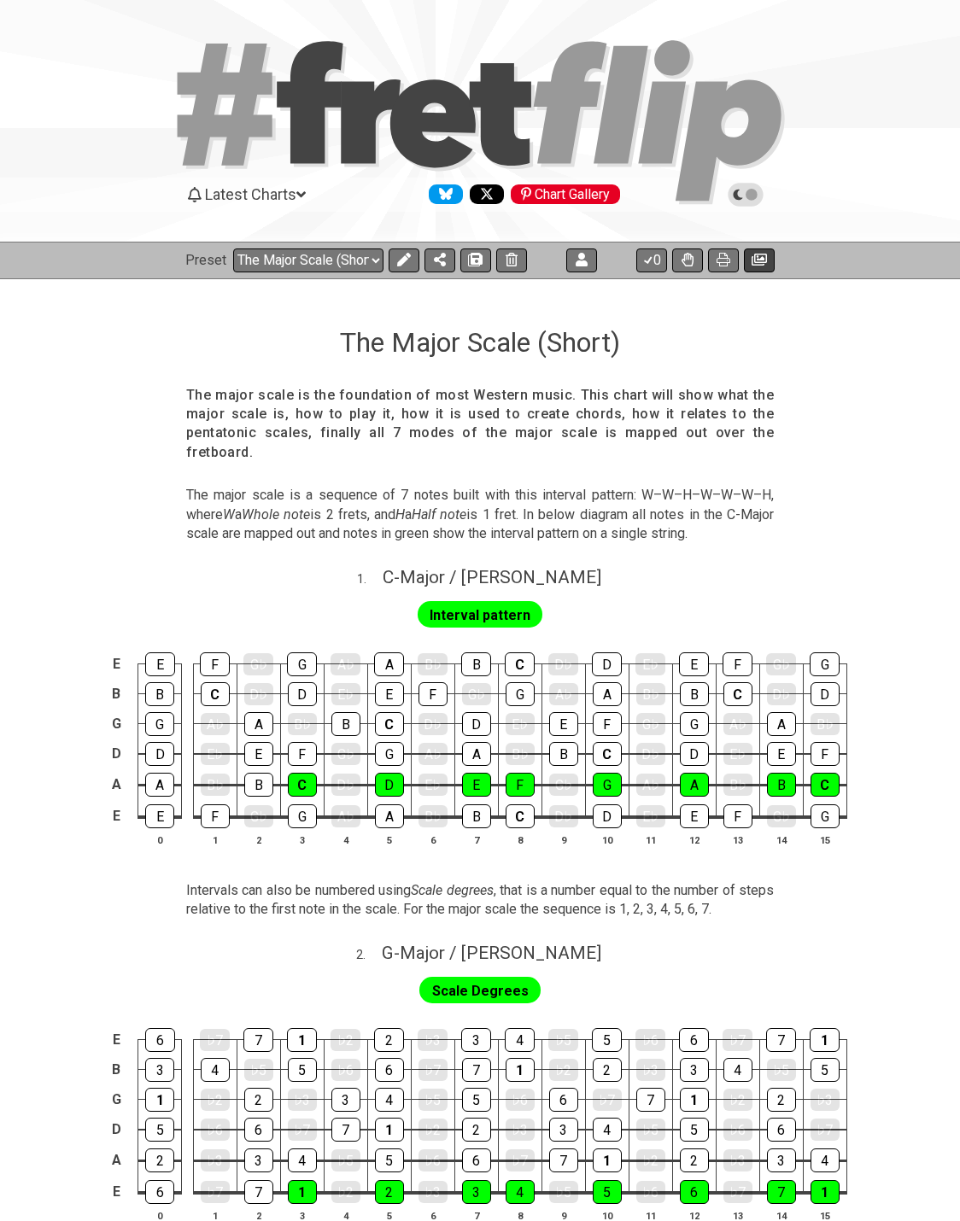
click at [756, 259] on icon at bounding box center [758, 260] width 15 height 14
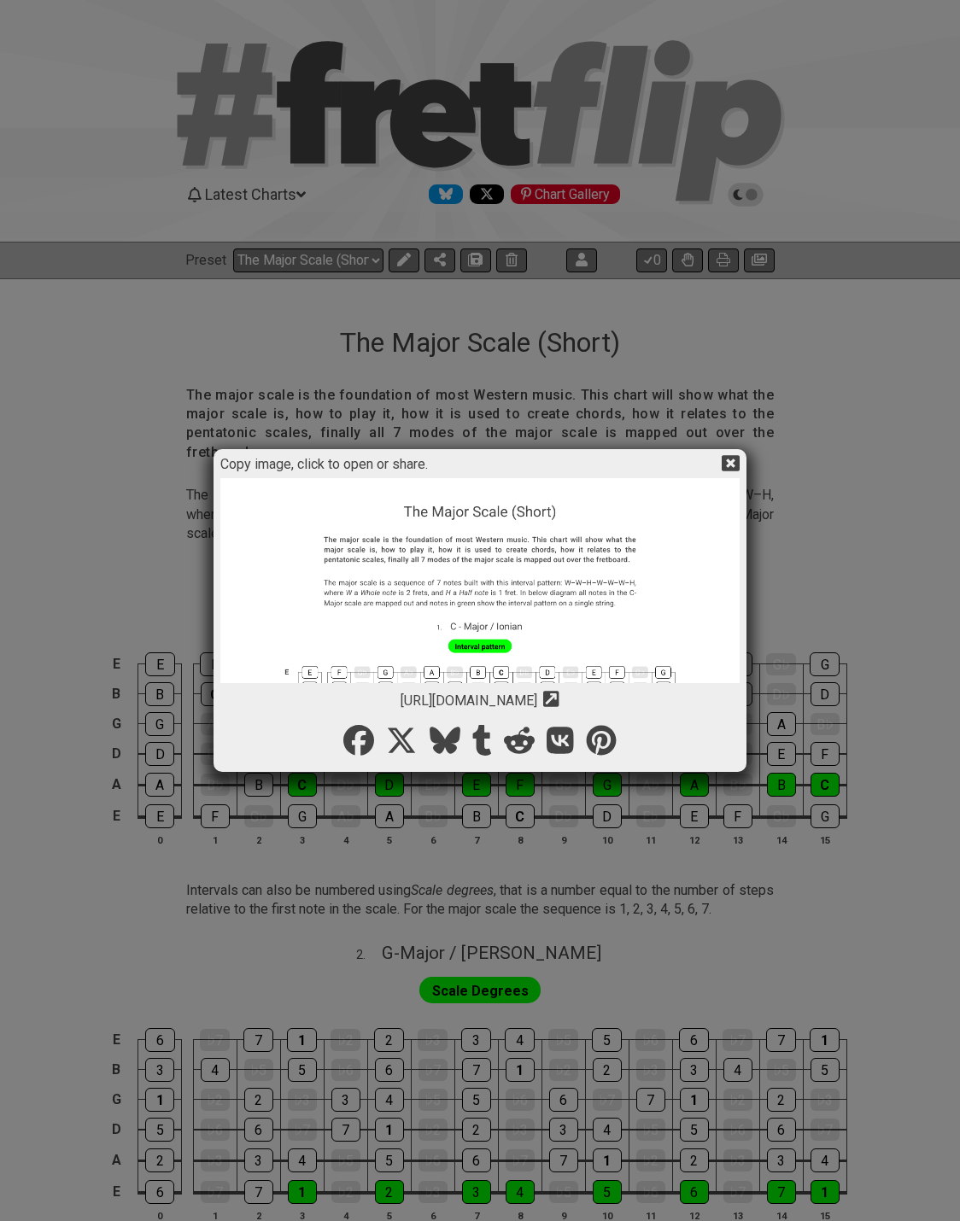
click at [586, 557] on img at bounding box center [479, 1198] width 519 height 1441
click at [739, 464] on icon at bounding box center [730, 463] width 18 height 16
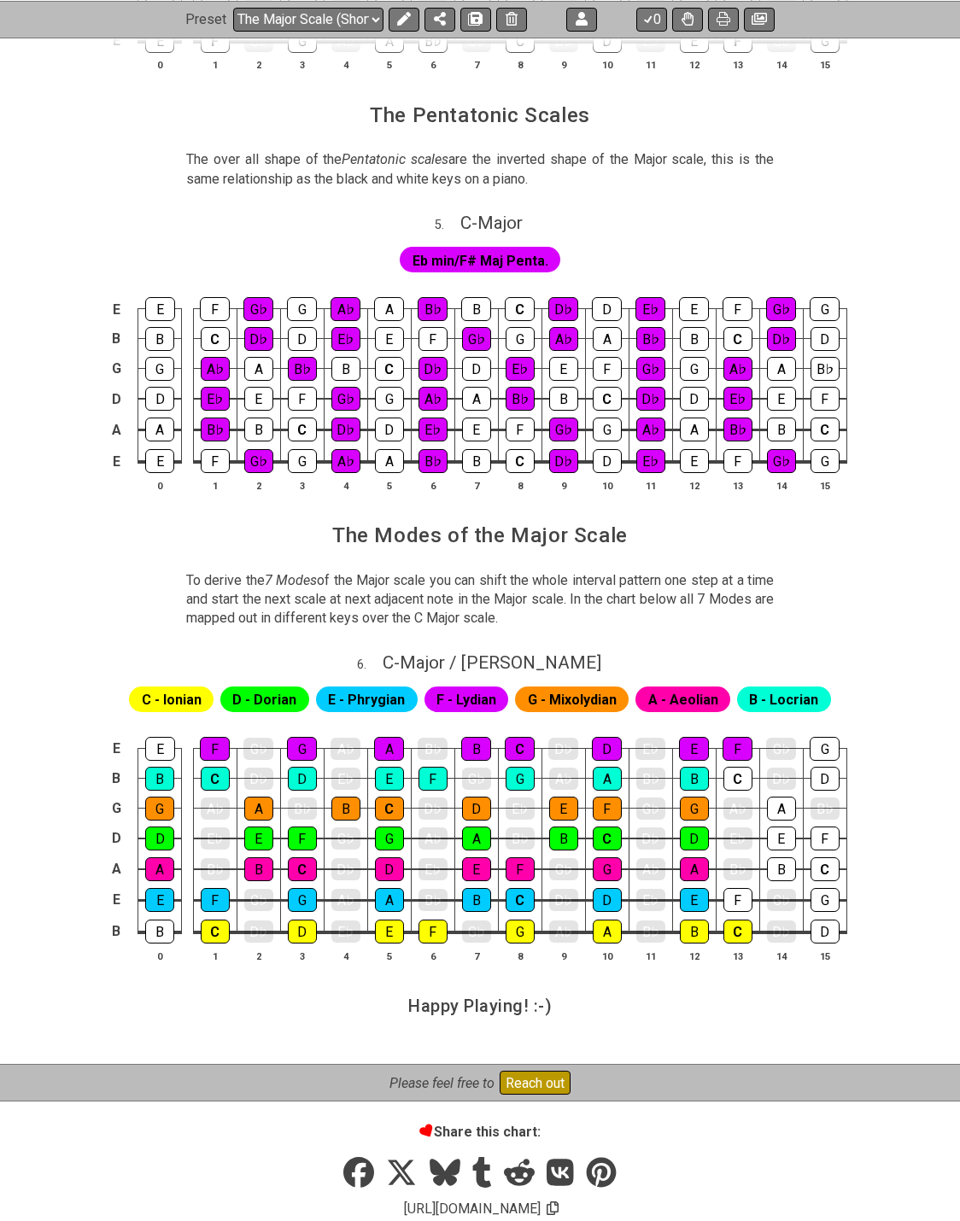
scroll to position [2012, 0]
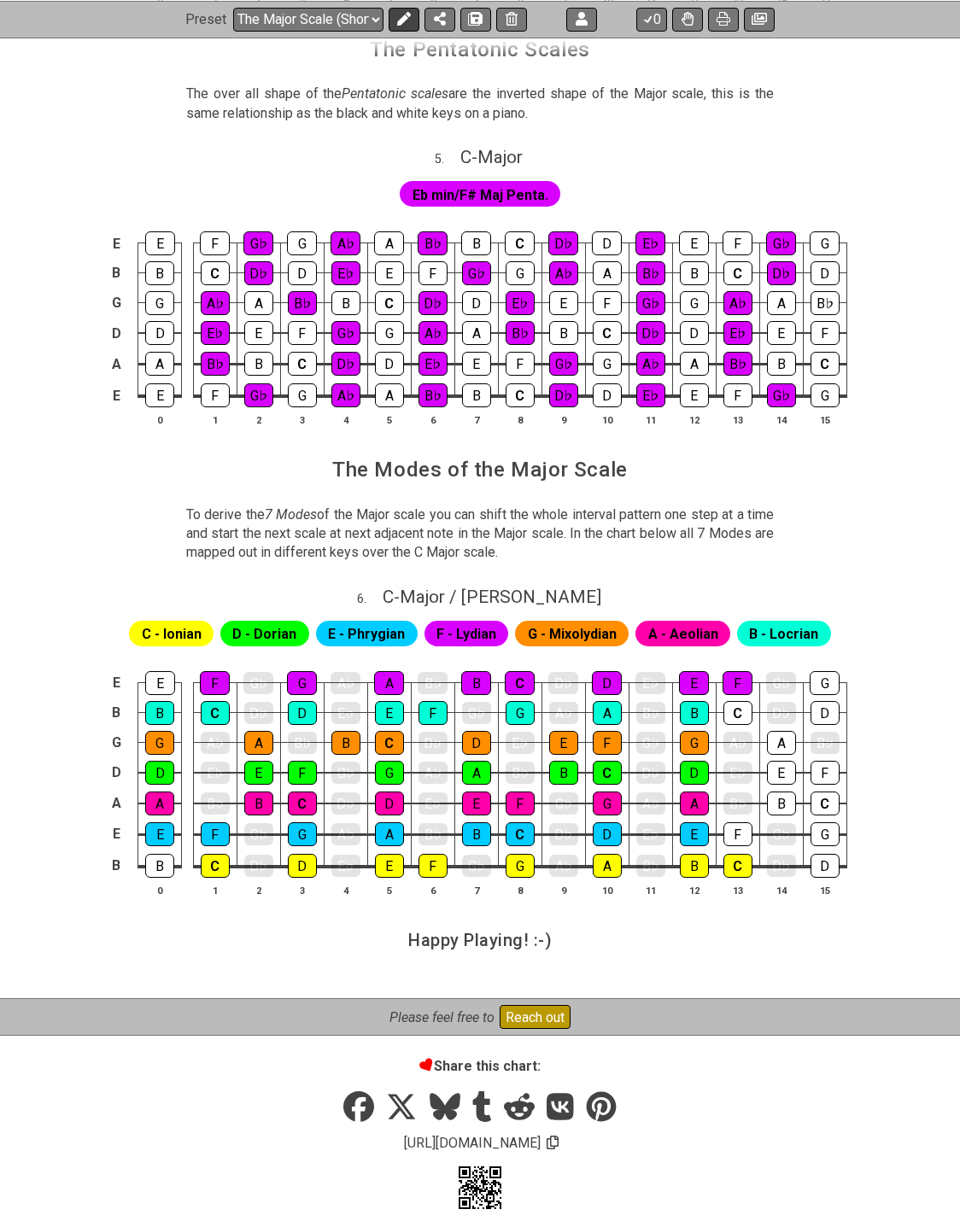
click at [397, 18] on icon at bounding box center [404, 19] width 14 height 14
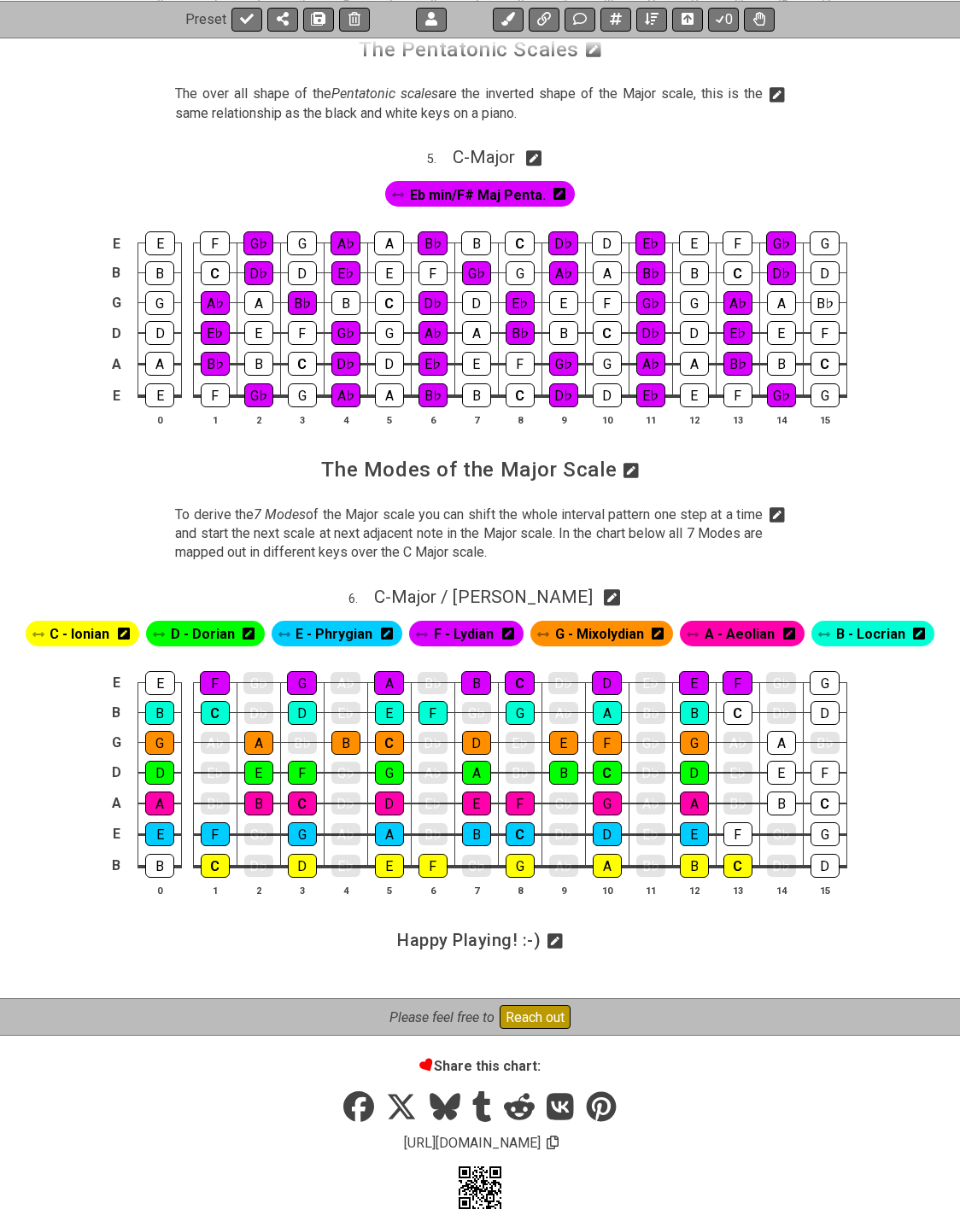
click at [780, 507] on icon at bounding box center [776, 514] width 15 height 15
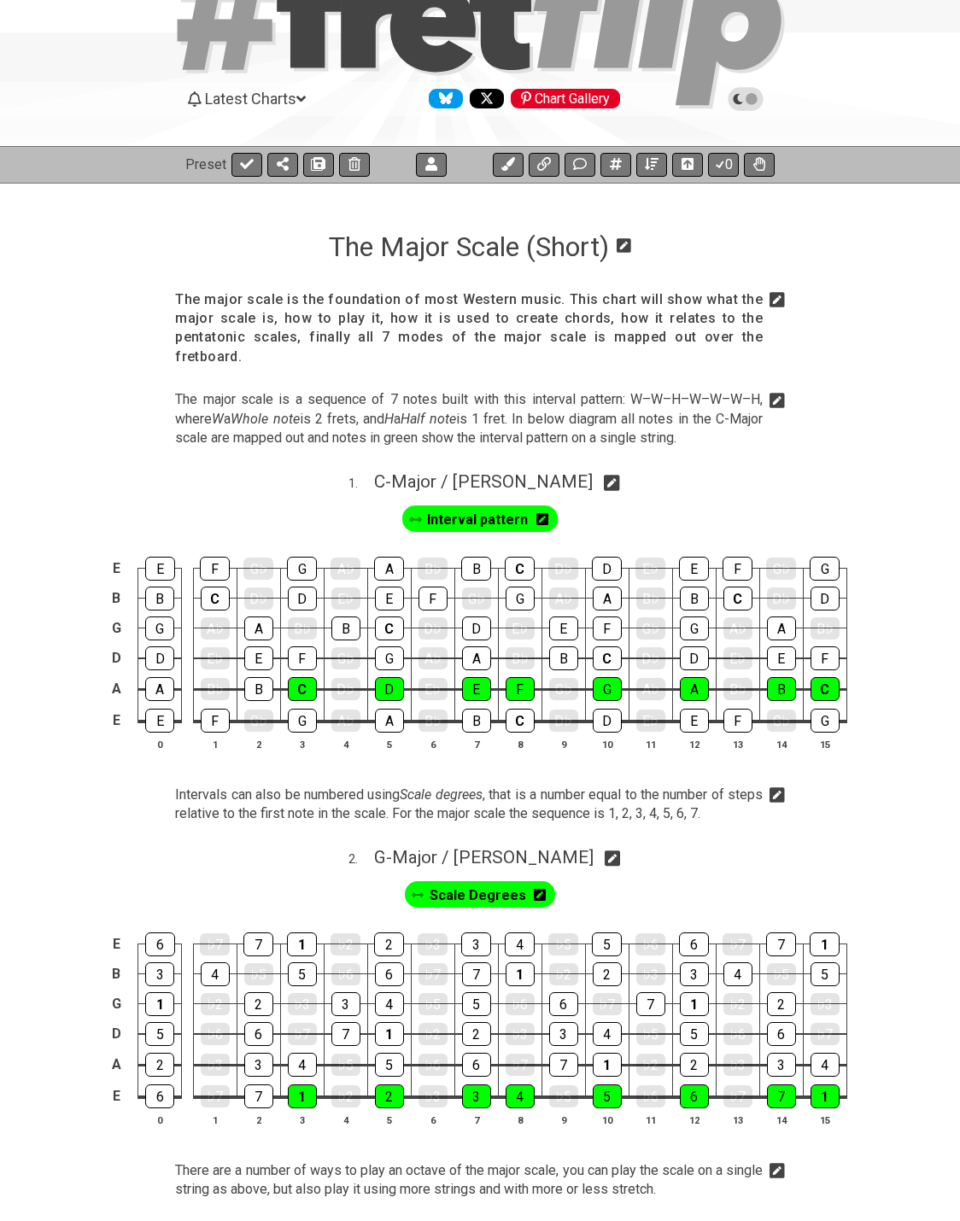
scroll to position [0, 0]
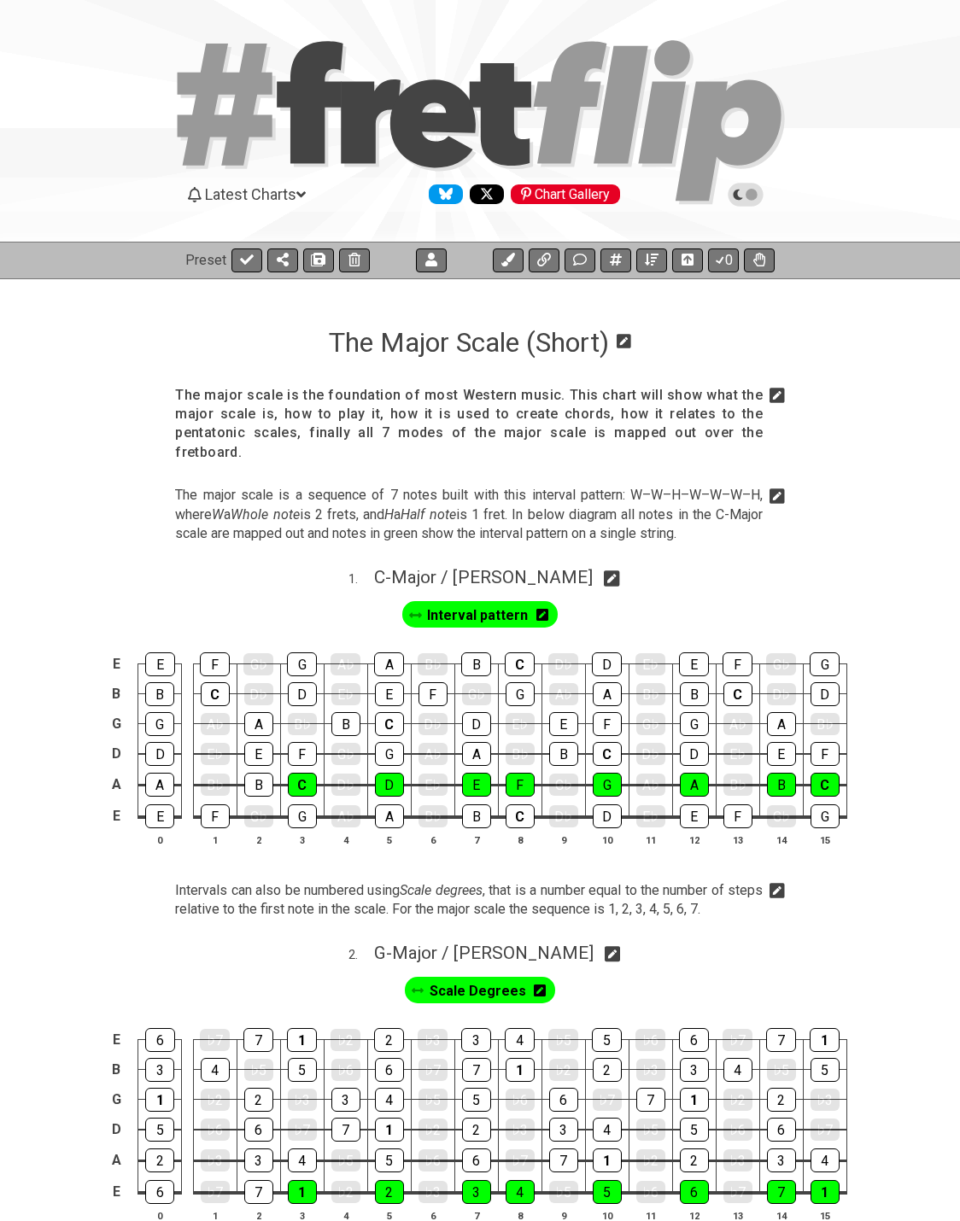
click at [748, 201] on icon at bounding box center [745, 194] width 15 height 15
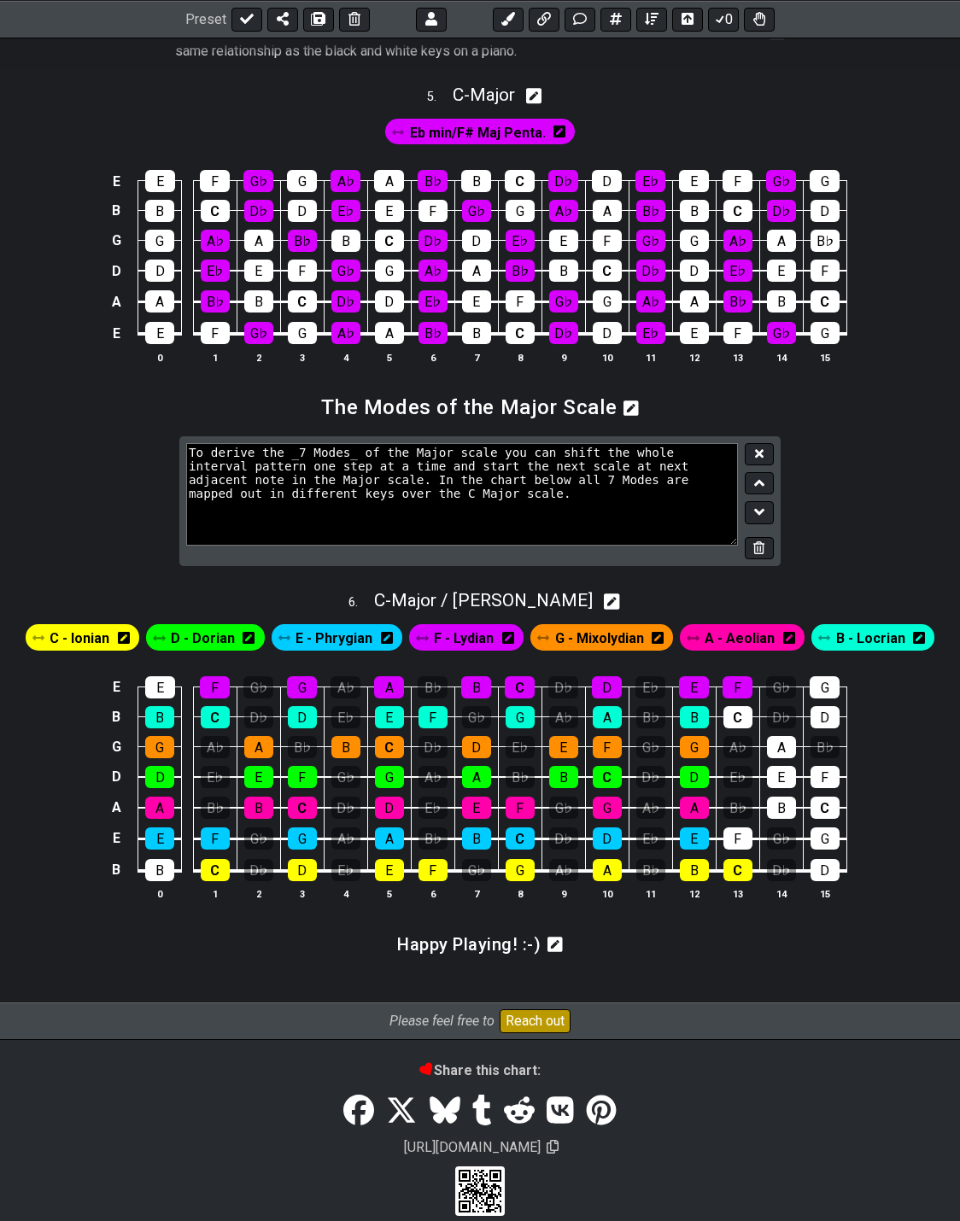
scroll to position [2079, 0]
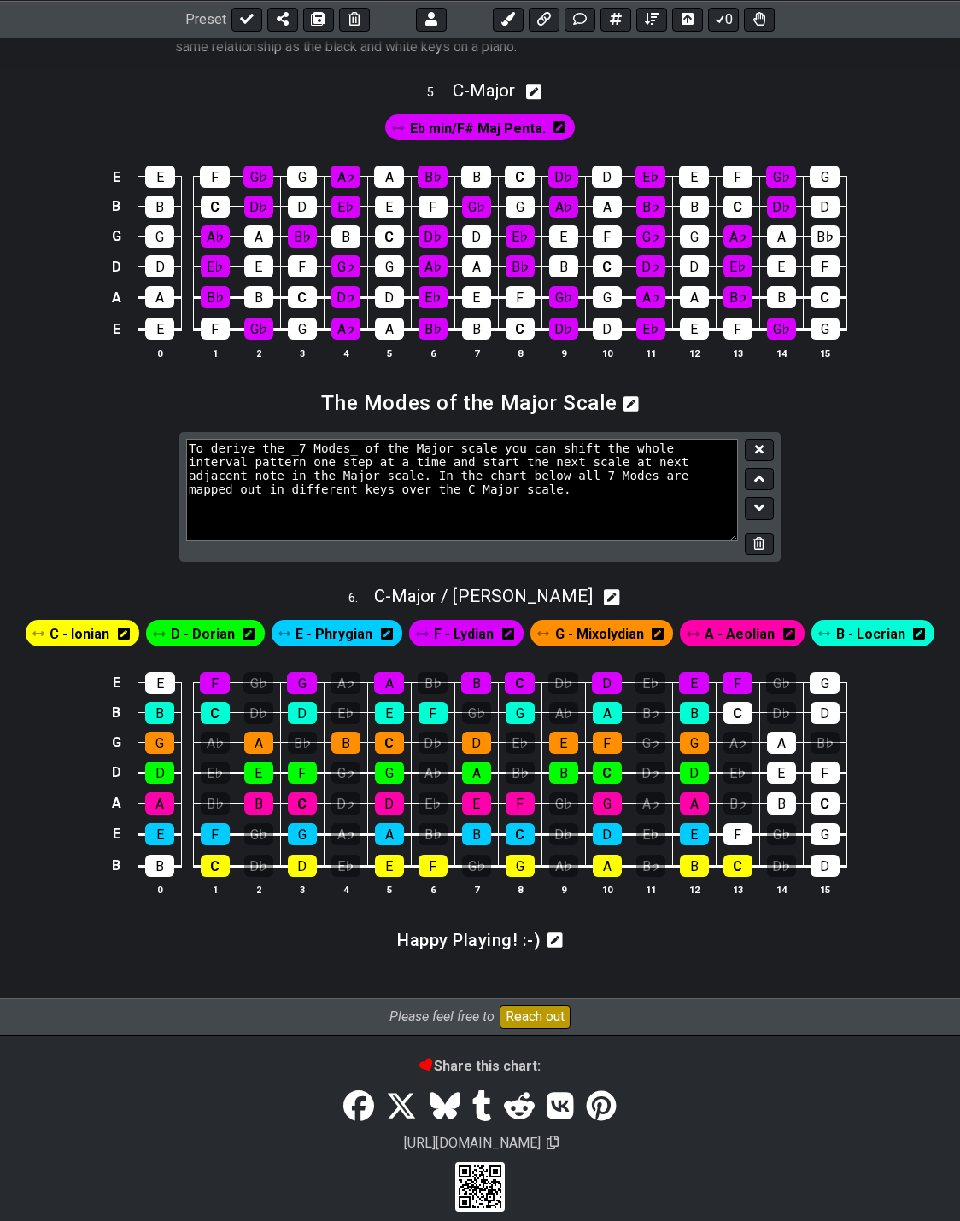
click at [579, 457] on textarea "To derive the _7 Modes_ of the Major scale you can shift the whole interval pat…" at bounding box center [462, 490] width 552 height 102
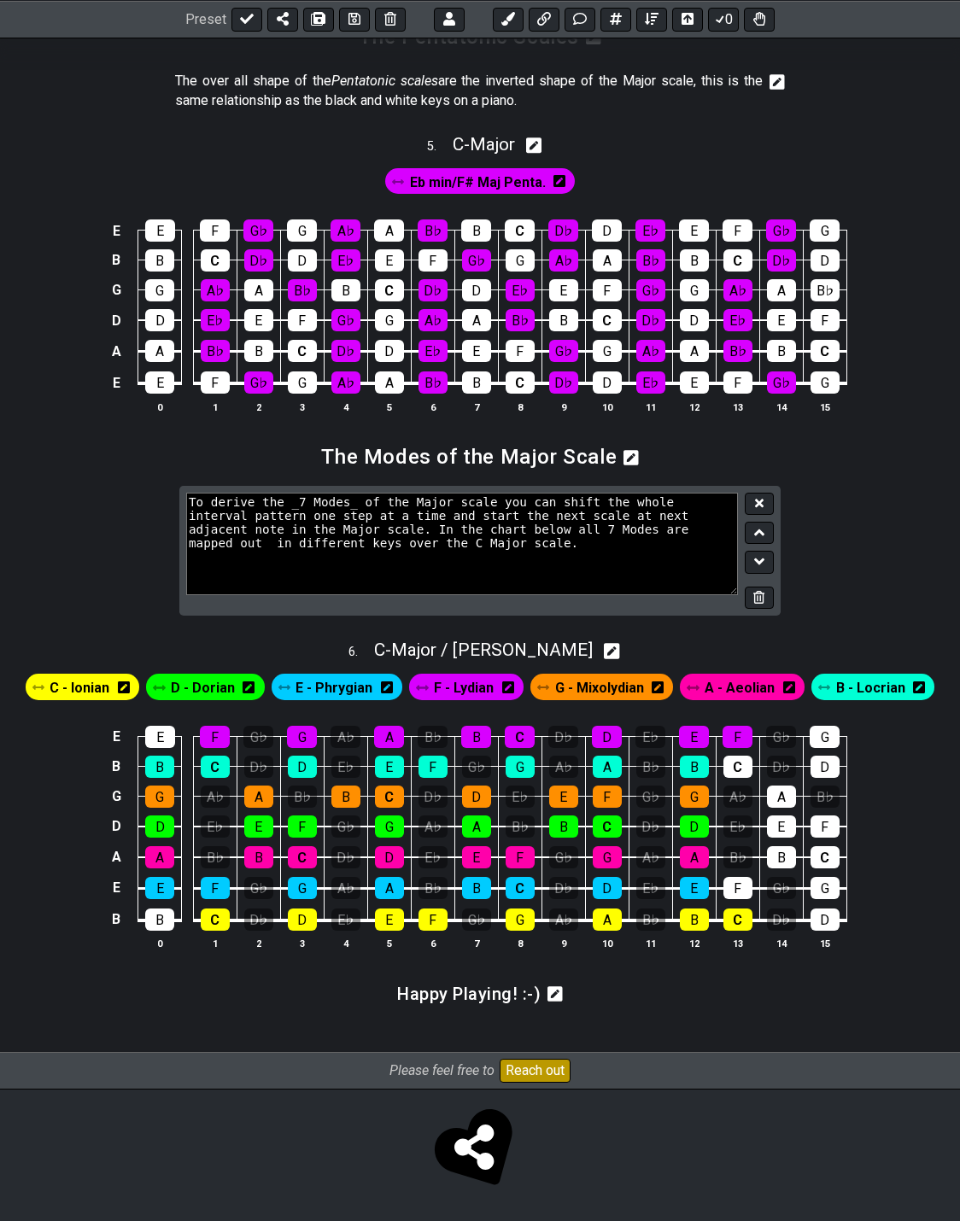
scroll to position [2006, 0]
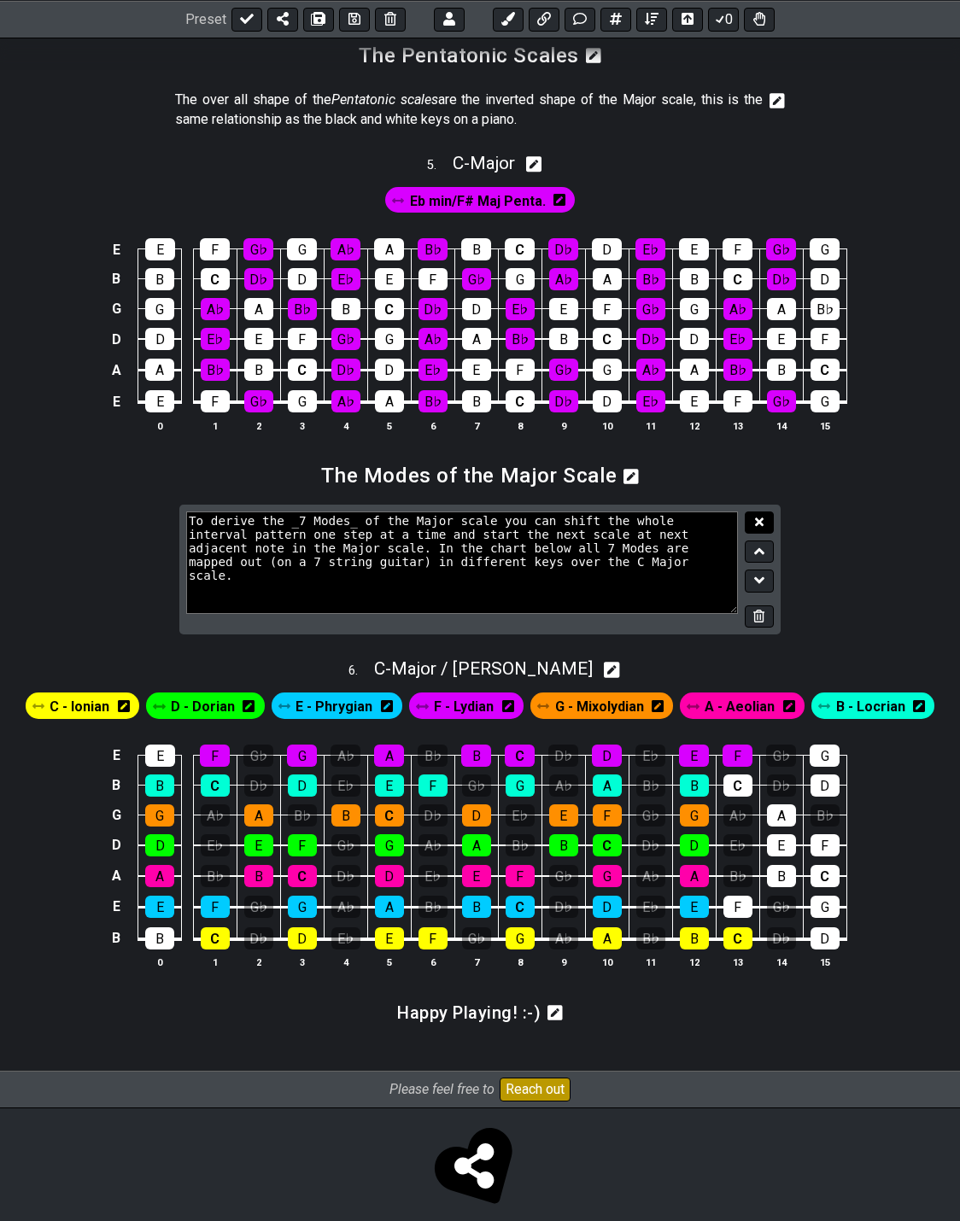
type textarea "To derive the _7 Modes_ of the Major scale you can shift the whole interval pat…"
click at [761, 516] on icon at bounding box center [759, 522] width 9 height 13
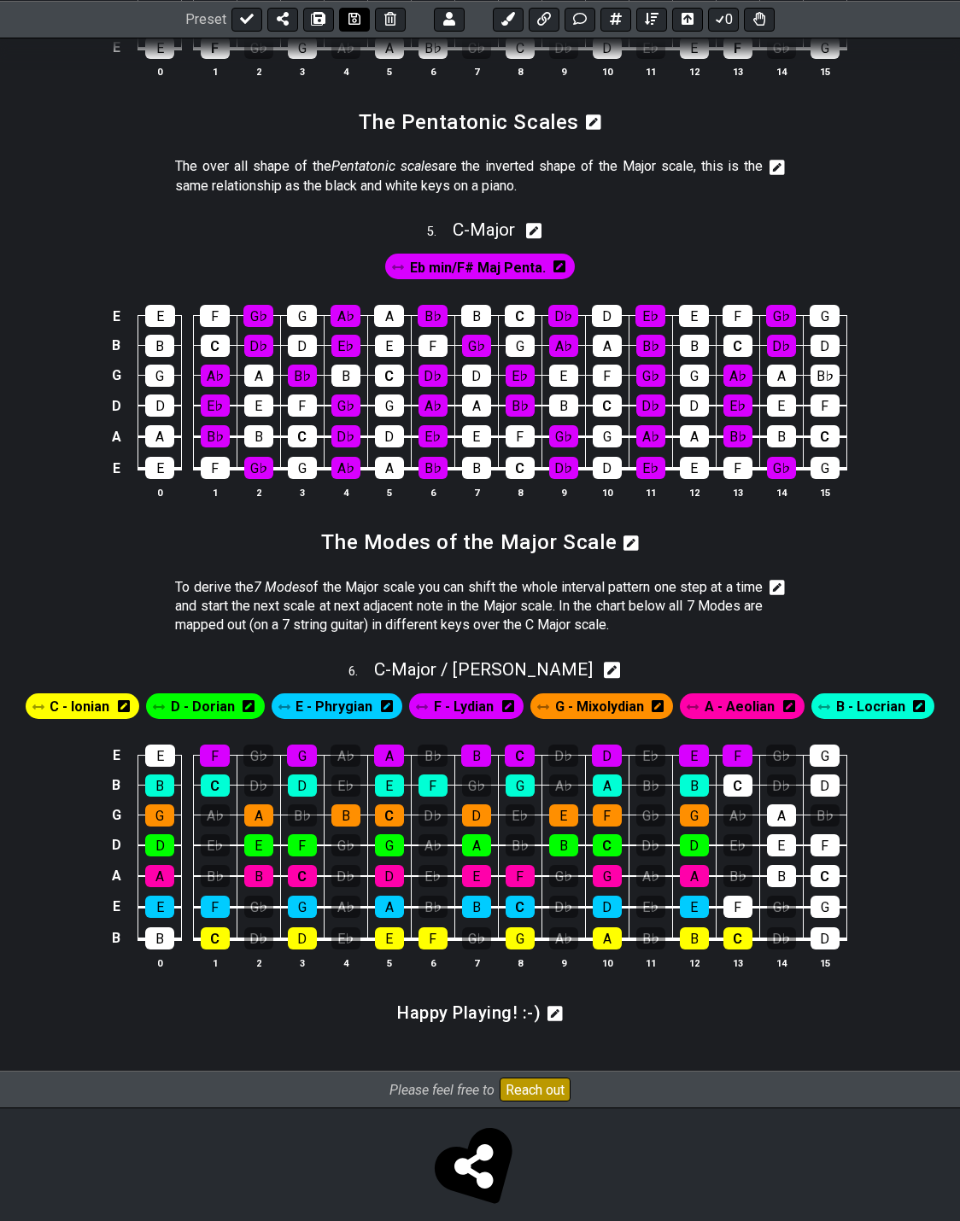
click at [351, 19] on icon at bounding box center [354, 19] width 12 height 12
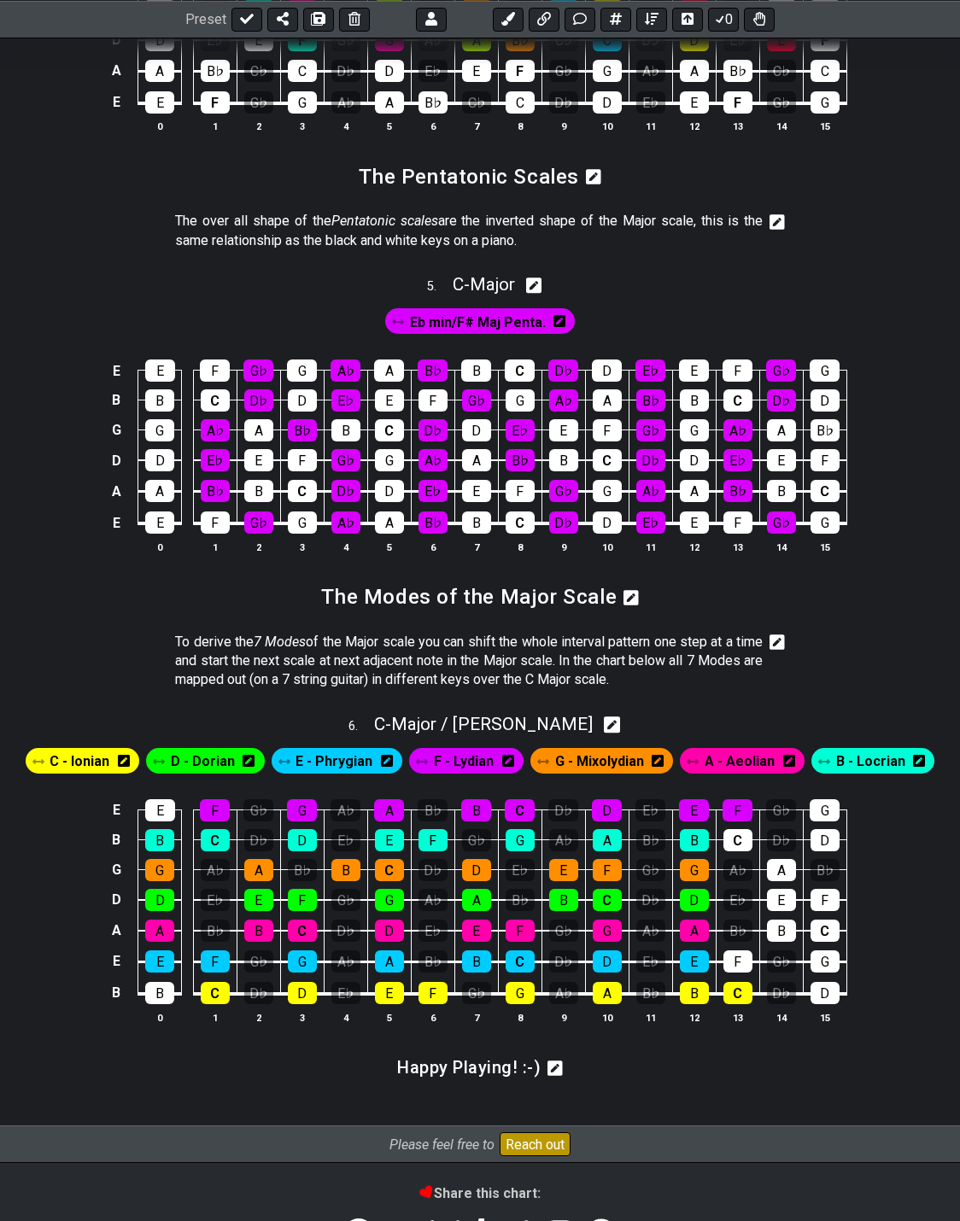
scroll to position [1854, 0]
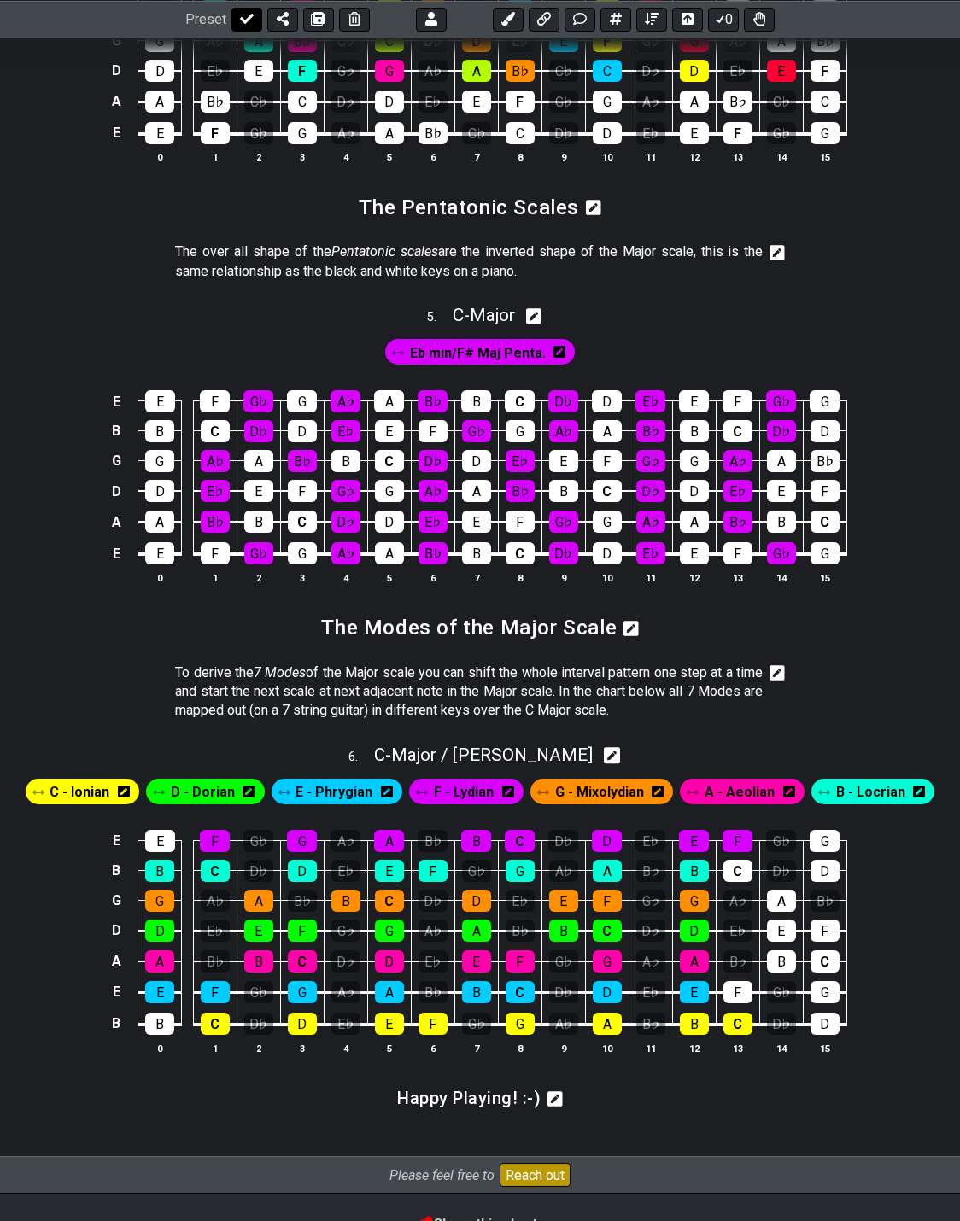
click at [240, 19] on icon at bounding box center [247, 19] width 14 height 10
select select "/024QP1VDQ"
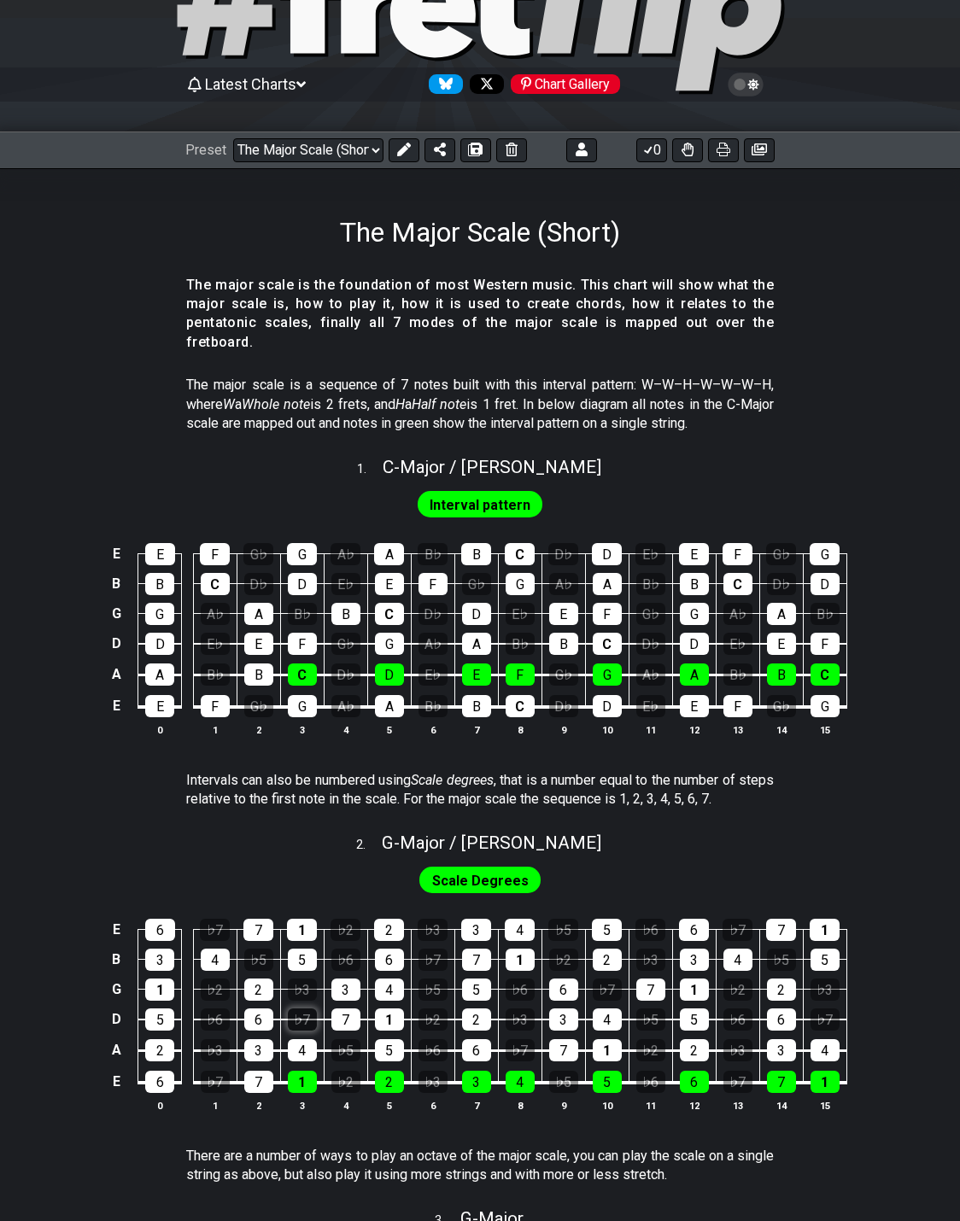
scroll to position [0, 0]
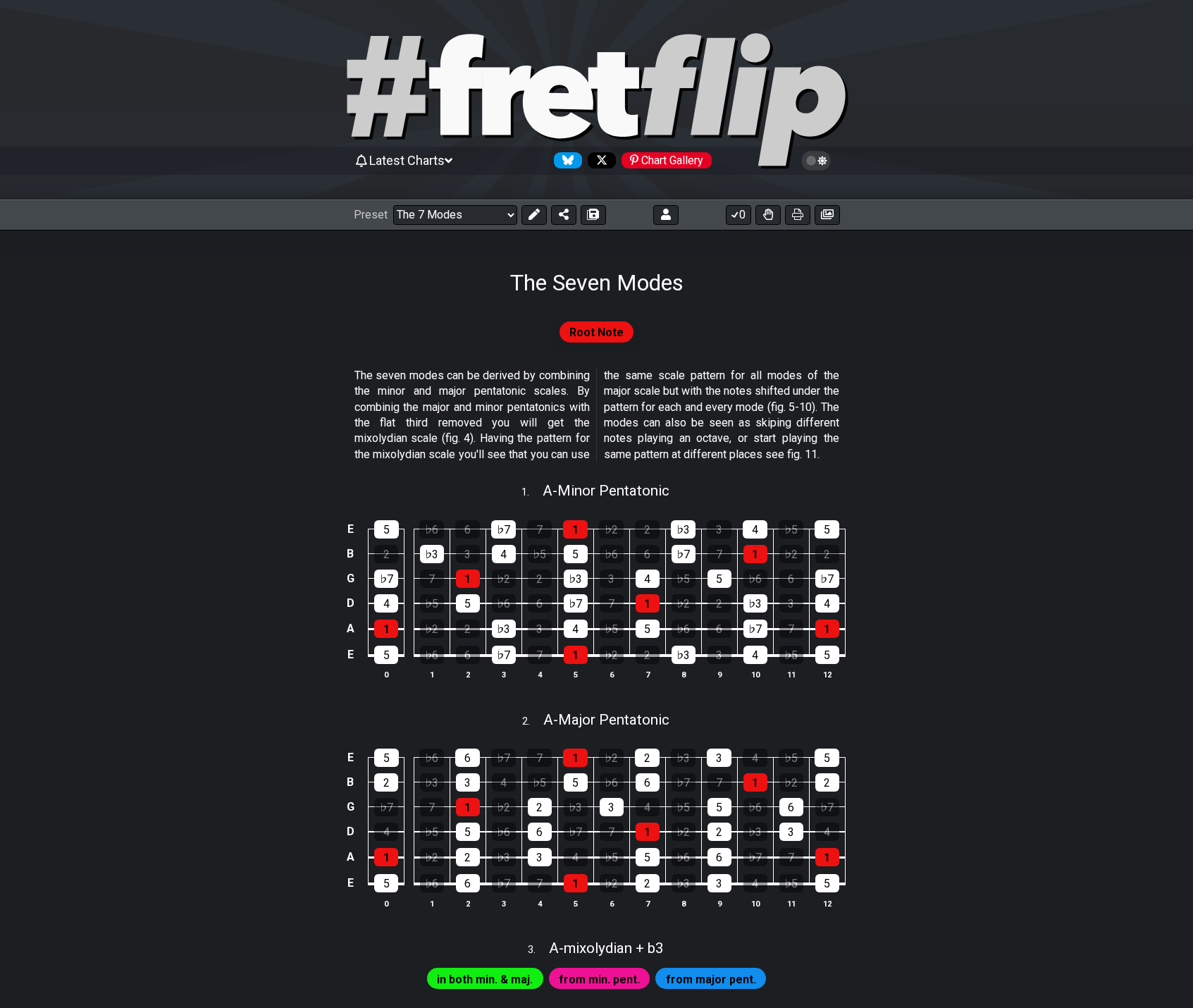
select select "/the-7-modes"
